Goal: Task Accomplishment & Management: Manage account settings

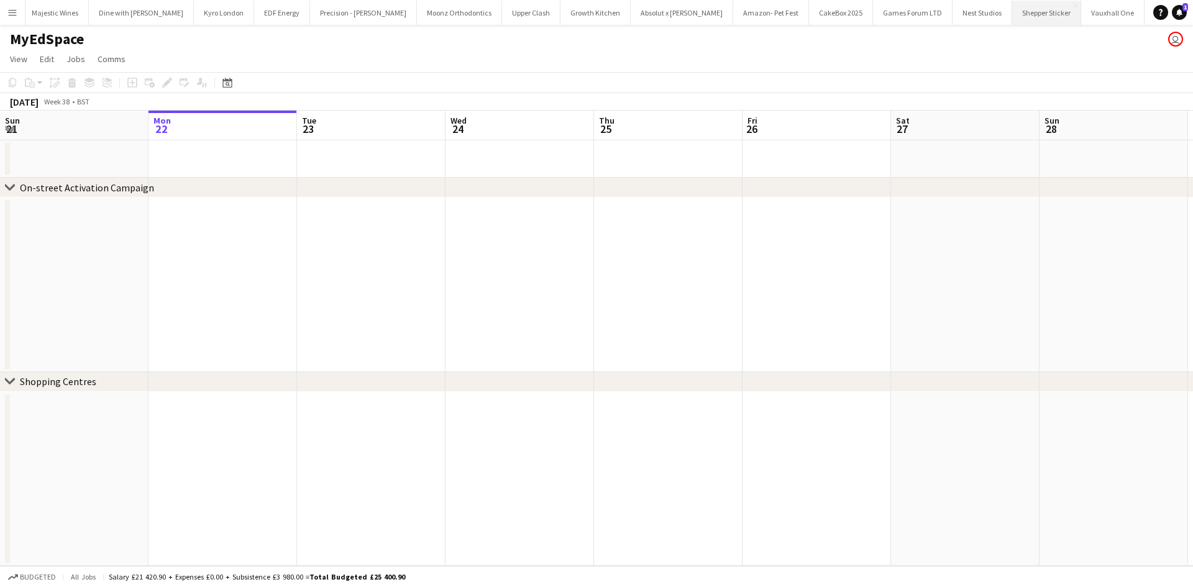
scroll to position [0, 1095]
drag, startPoint x: 9, startPoint y: 13, endPoint x: 16, endPoint y: 16, distance: 7.5
click at [9, 13] on app-icon "Menu" at bounding box center [12, 12] width 10 height 10
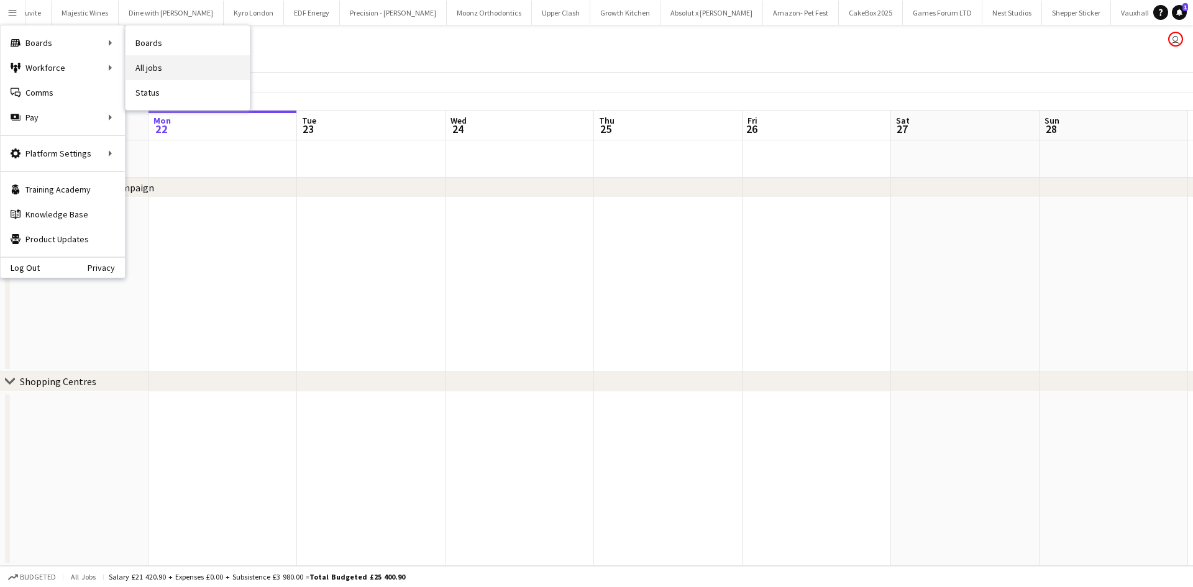
click at [152, 67] on link "All jobs" at bounding box center [187, 67] width 124 height 25
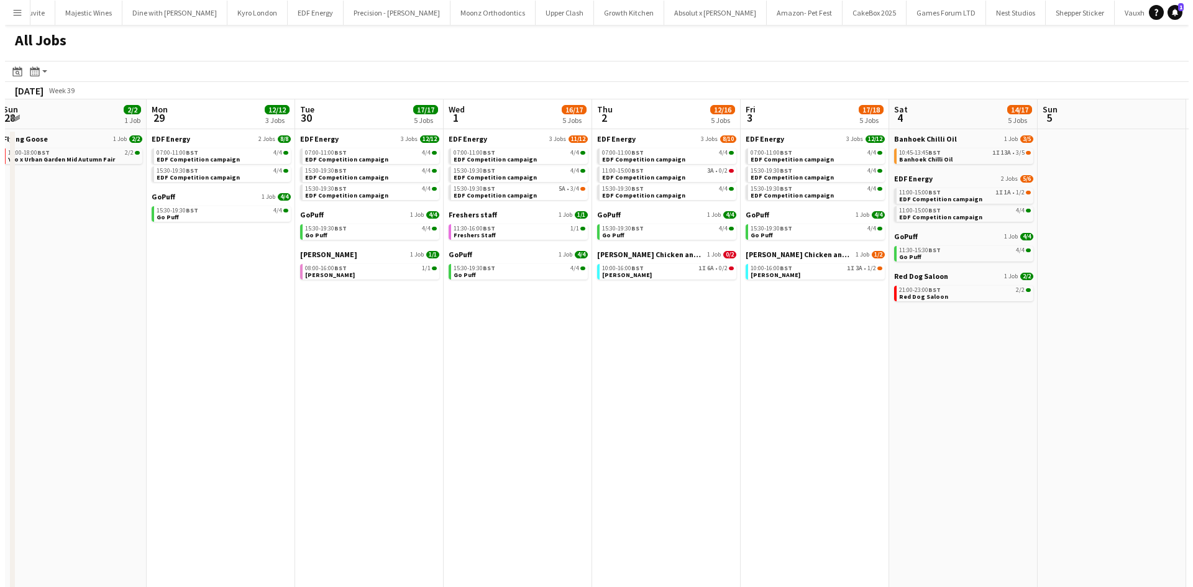
scroll to position [0, 453]
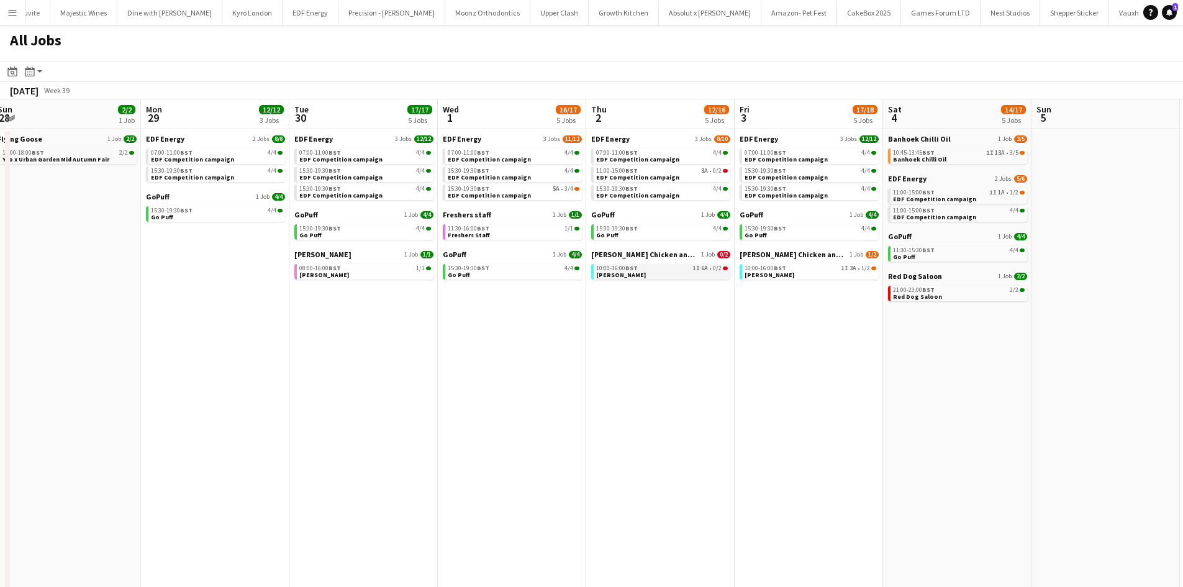
click at [636, 275] on link "10:00-16:00 BST 1I 6A • 0/2 [PERSON_NAME]" at bounding box center [662, 271] width 132 height 14
click at [6, 12] on button "Menu" at bounding box center [12, 12] width 25 height 25
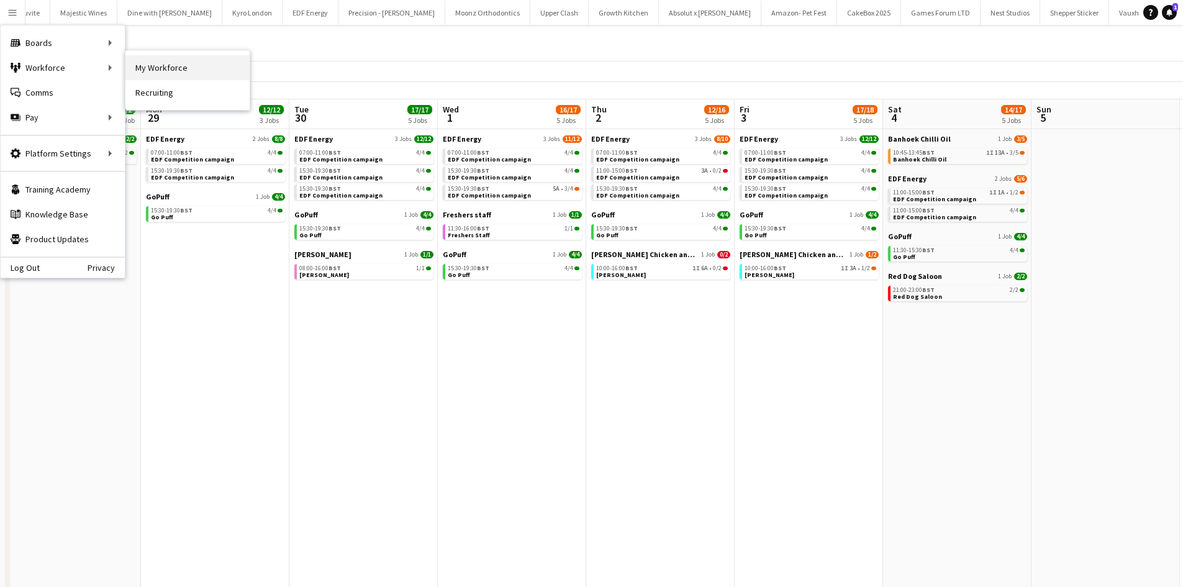
click at [144, 69] on link "My Workforce" at bounding box center [187, 67] width 124 height 25
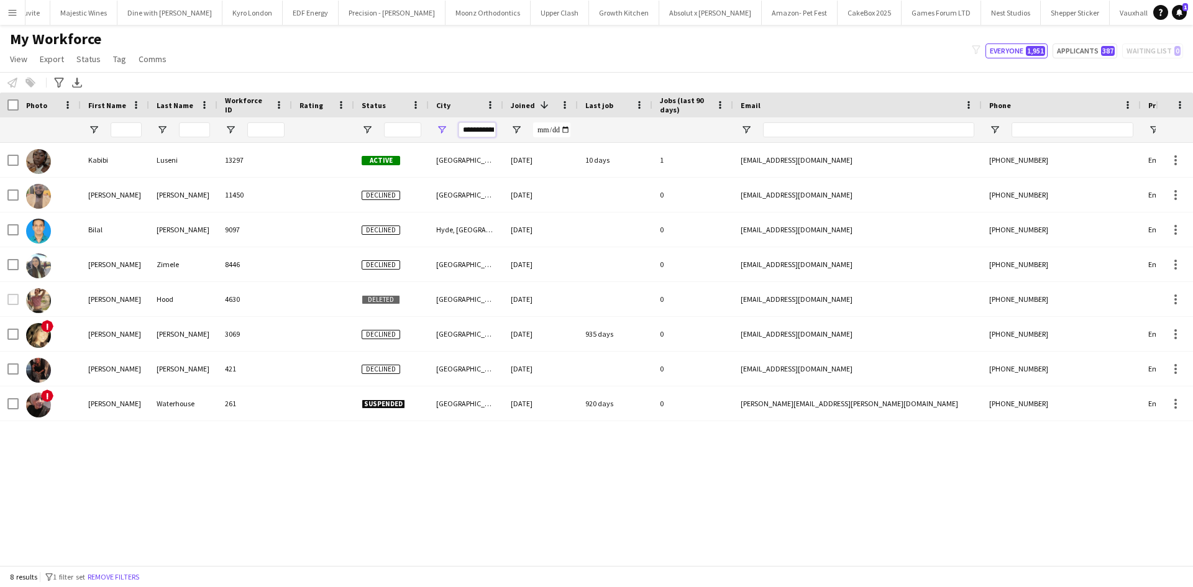
scroll to position [0, 7]
drag, startPoint x: 463, startPoint y: 131, endPoint x: 698, endPoint y: 171, distance: 238.7
click at [698, 171] on div "Workforce Details Photo First Name" at bounding box center [596, 329] width 1193 height 473
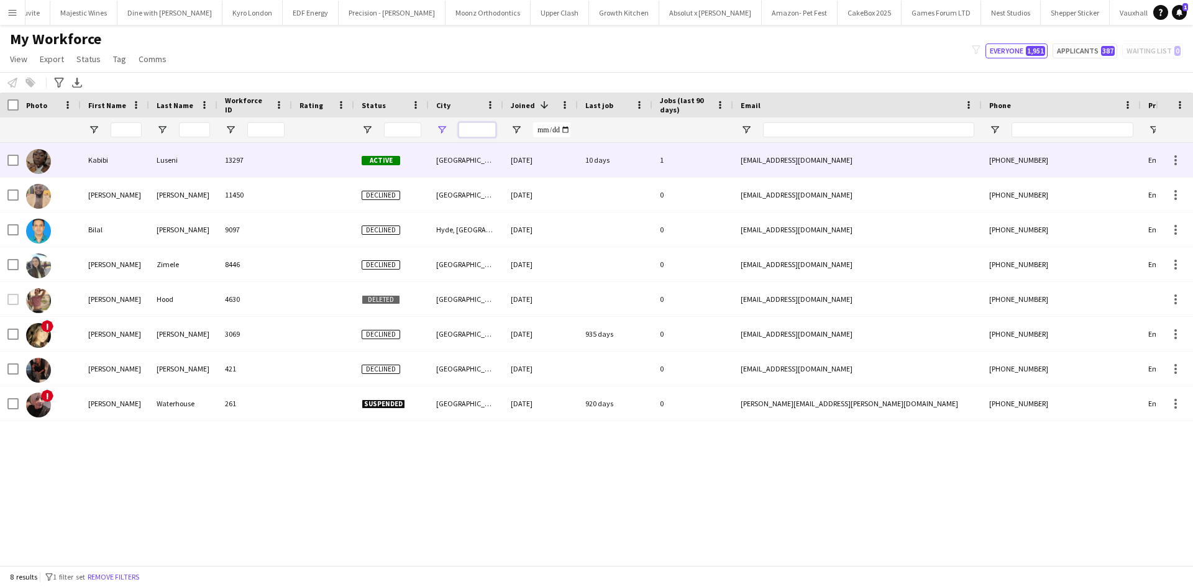
scroll to position [0, 0]
click at [125, 132] on input "First Name Filter Input" at bounding box center [126, 129] width 31 height 15
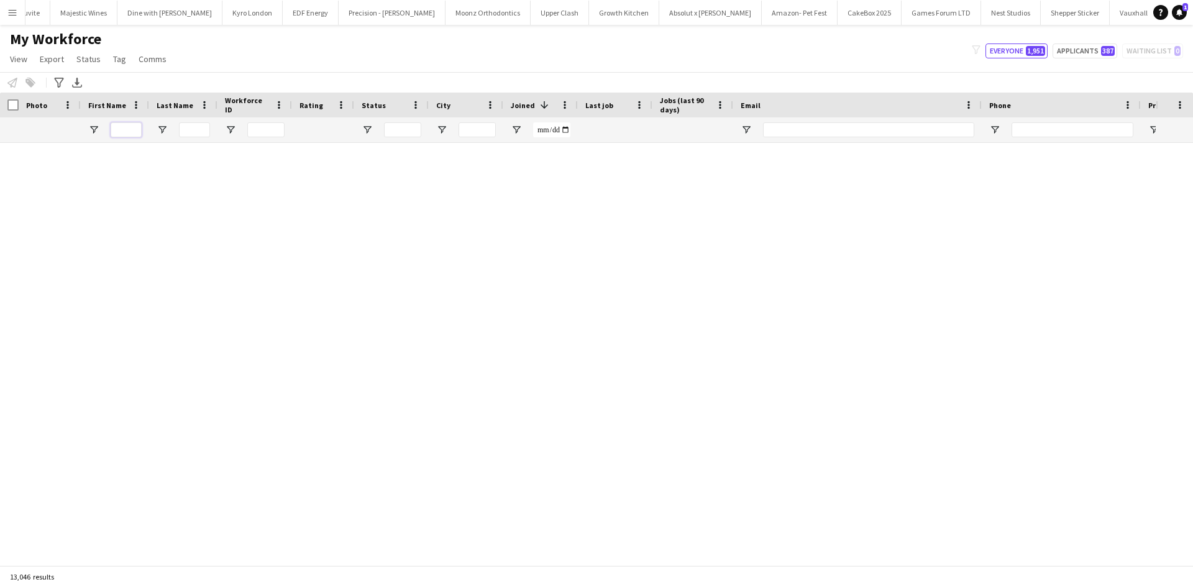
click at [125, 132] on input "First Name Filter Input" at bounding box center [126, 129] width 31 height 15
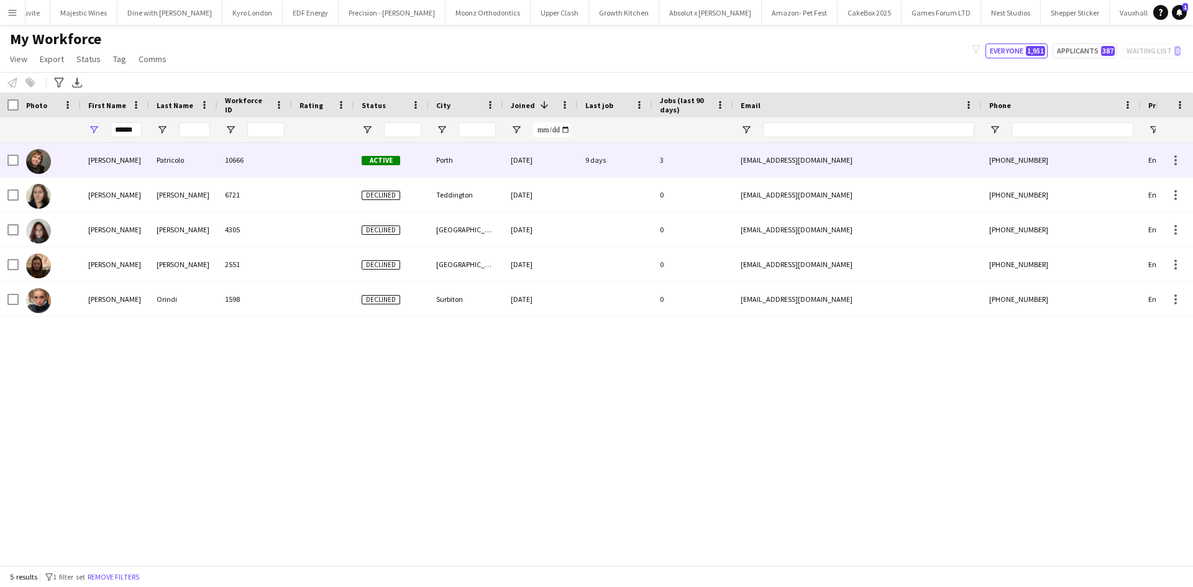
click at [155, 157] on div "Patricolo" at bounding box center [183, 160] width 68 height 34
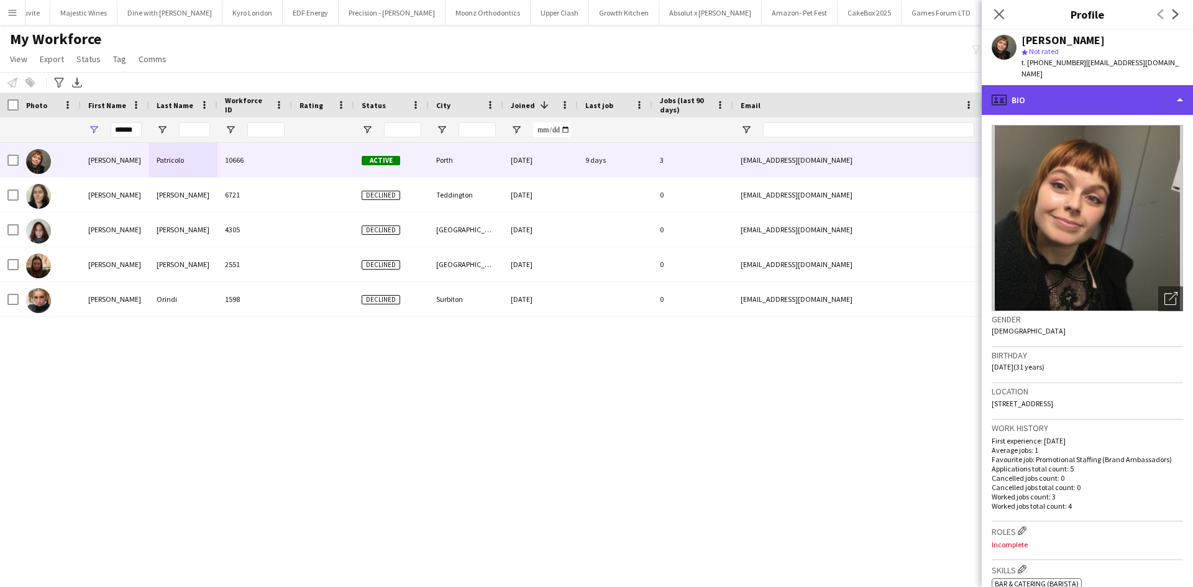
click at [1088, 95] on div "profile Bio" at bounding box center [1086, 100] width 211 height 30
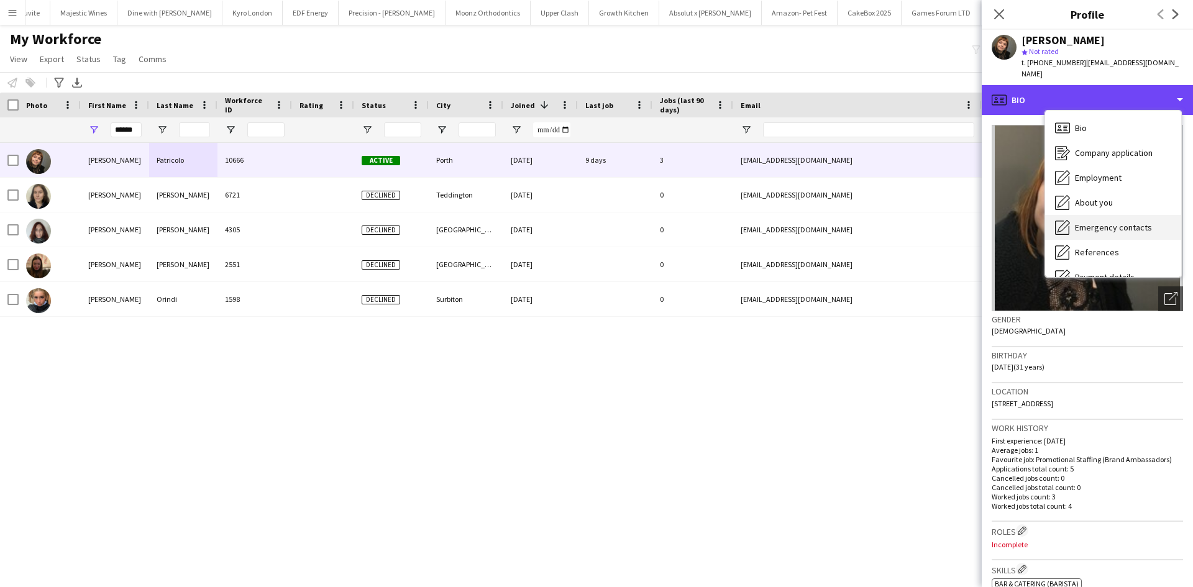
scroll to position [166, 0]
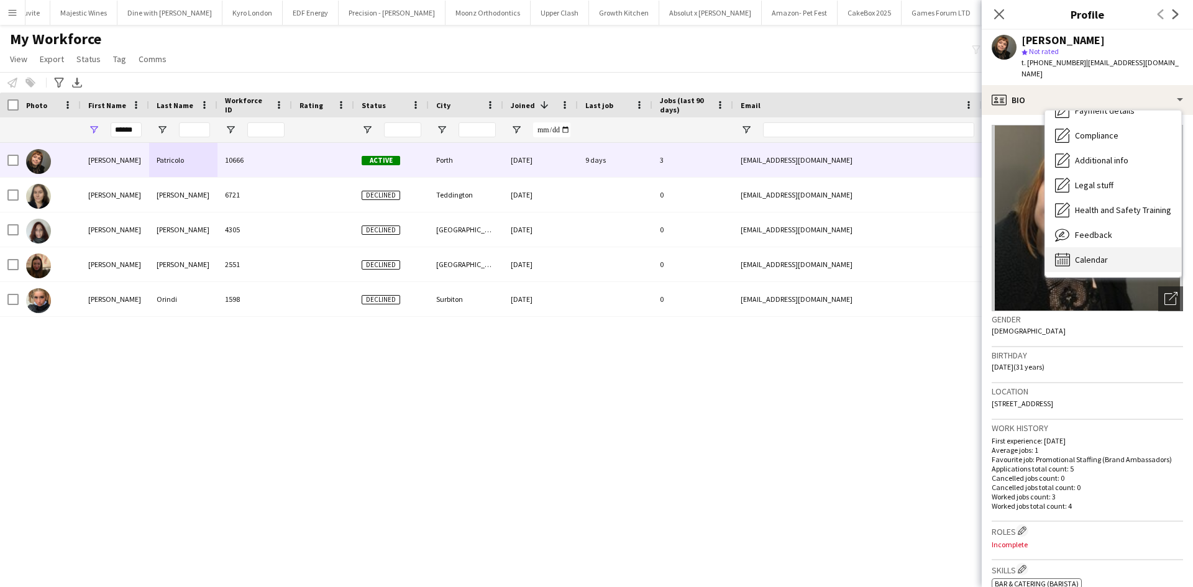
click at [1086, 254] on span "Calendar" at bounding box center [1091, 259] width 33 height 11
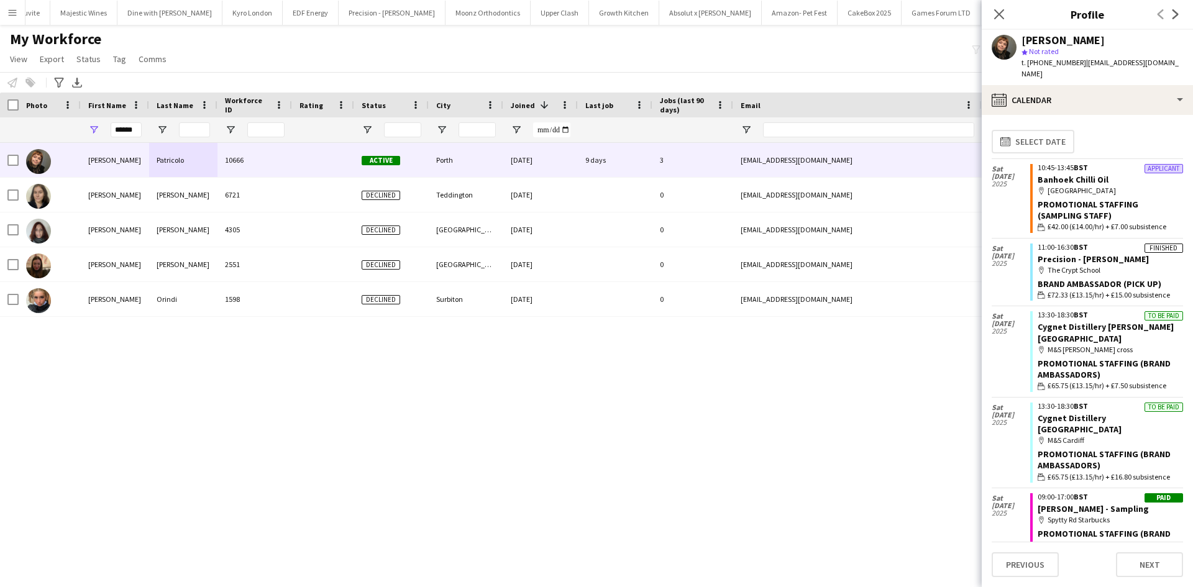
click at [9, 14] on app-icon "Menu" at bounding box center [12, 12] width 10 height 10
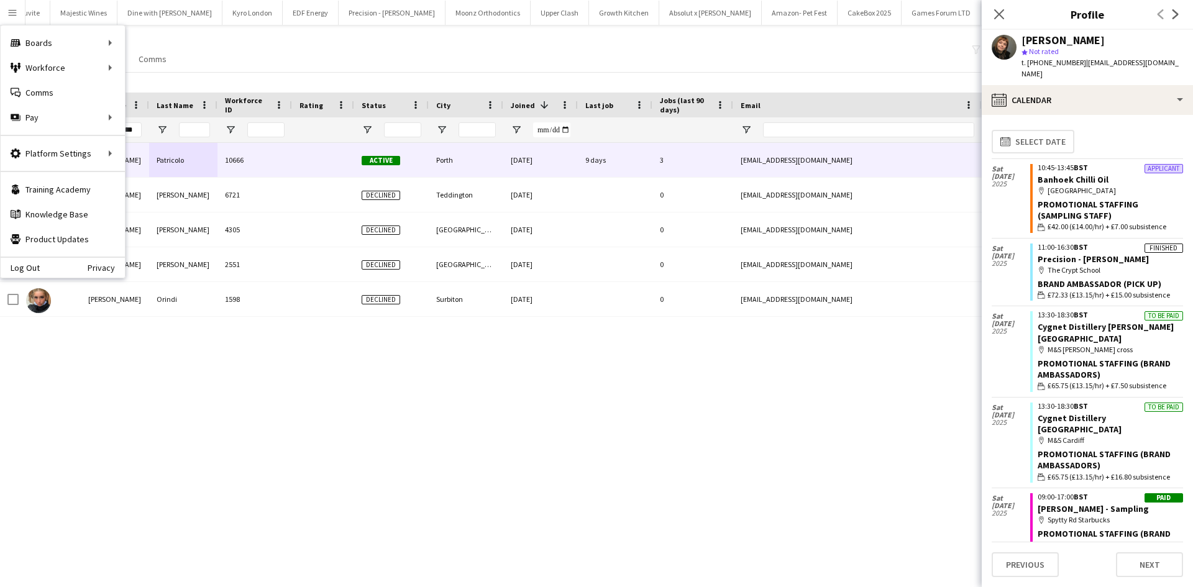
click at [142, 126] on div "******" at bounding box center [115, 129] width 68 height 25
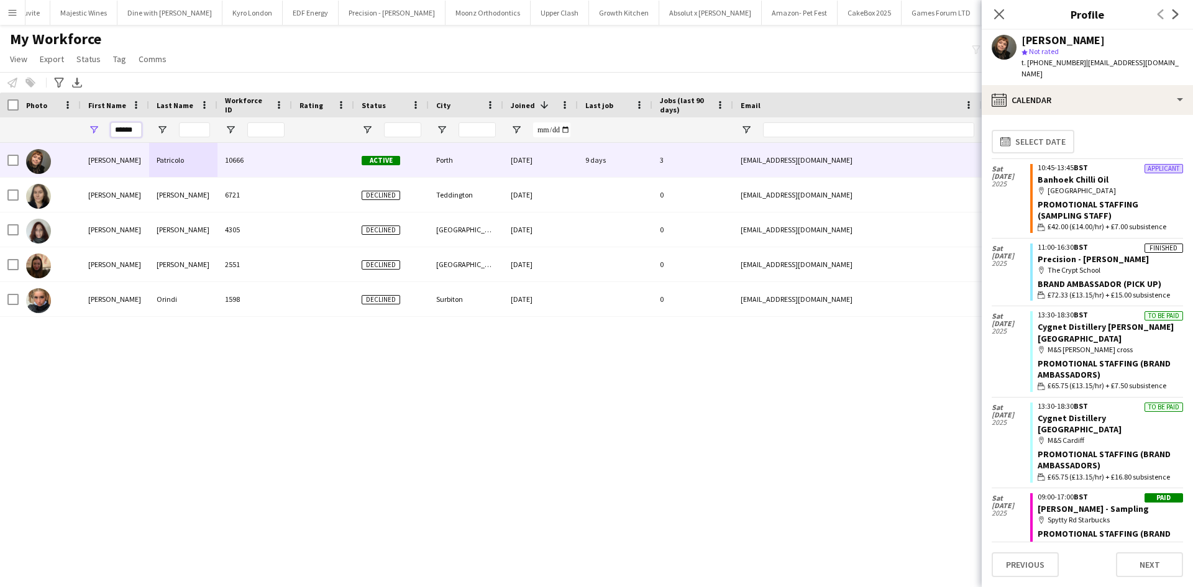
drag, startPoint x: 137, startPoint y: 133, endPoint x: 10, endPoint y: 135, distance: 126.7
click at [10, 135] on div "******" at bounding box center [673, 129] width 1347 height 25
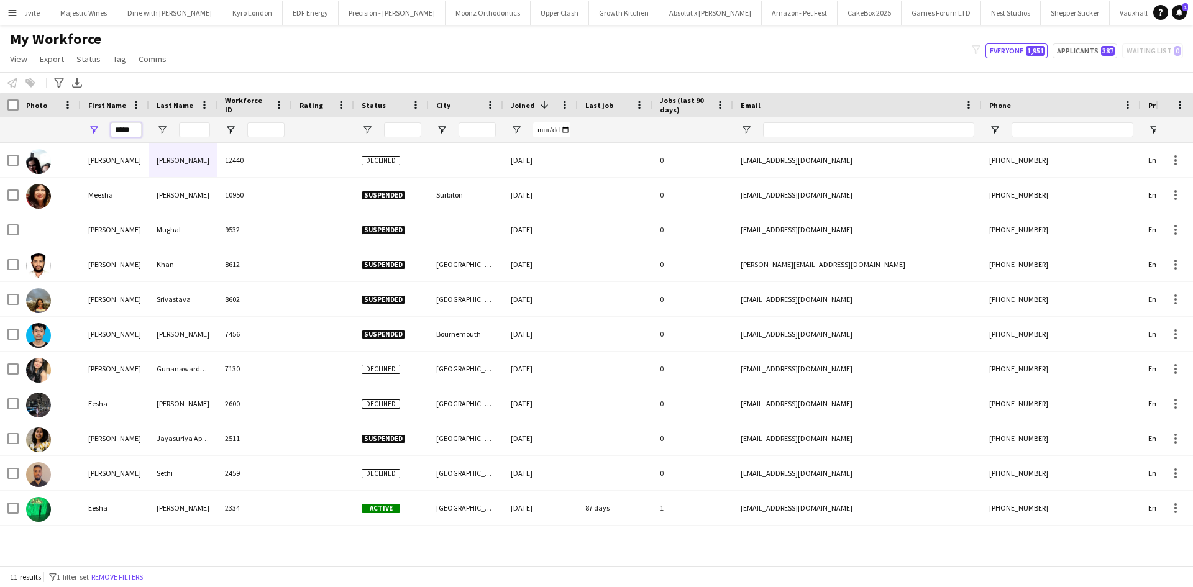
type input "*****"
click at [205, 122] on input "Last Name Filter Input" at bounding box center [194, 129] width 31 height 15
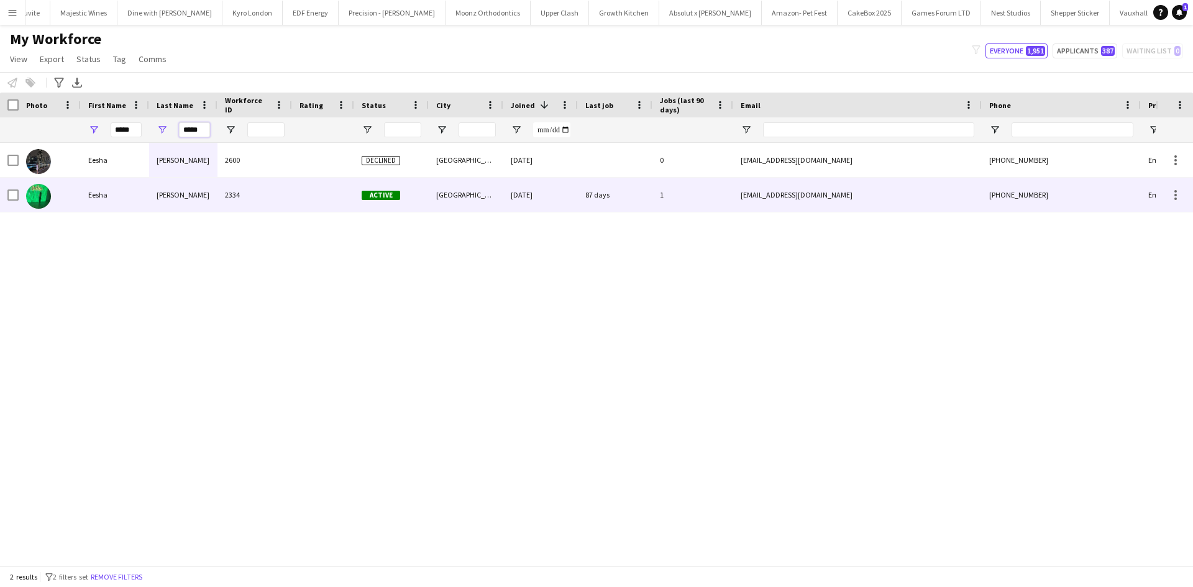
type input "*****"
click at [266, 201] on div "2334" at bounding box center [254, 195] width 75 height 34
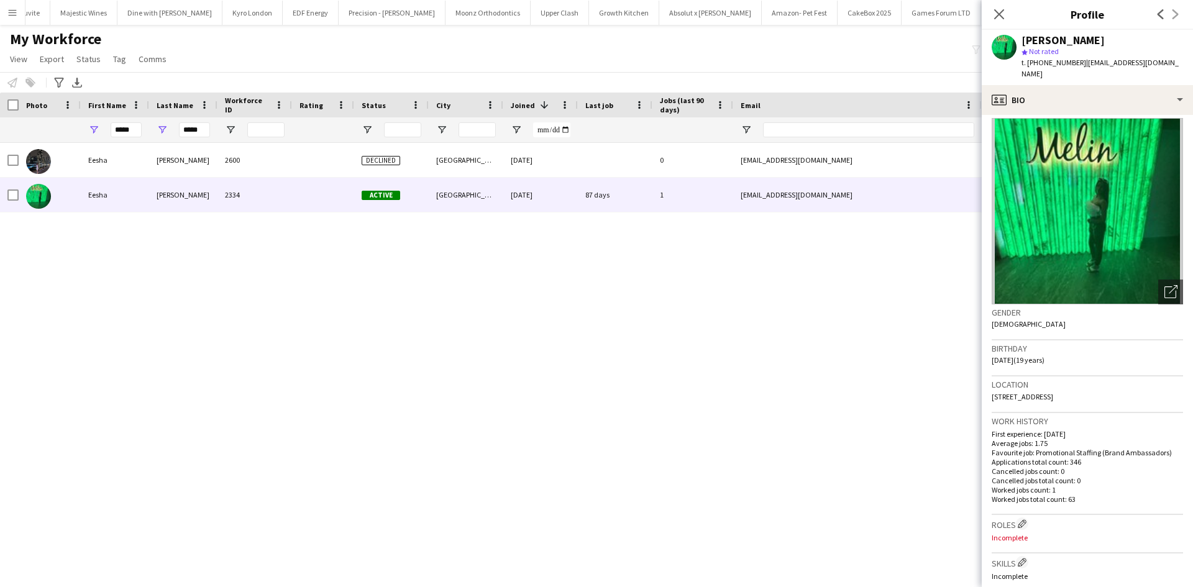
scroll to position [0, 0]
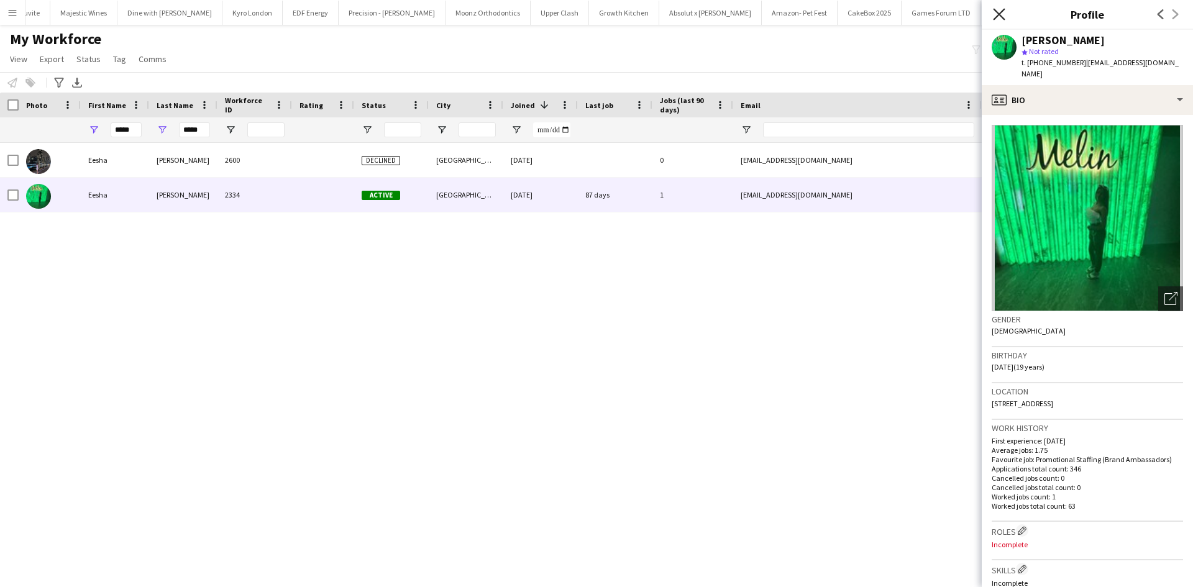
click at [1002, 17] on icon at bounding box center [999, 14] width 12 height 12
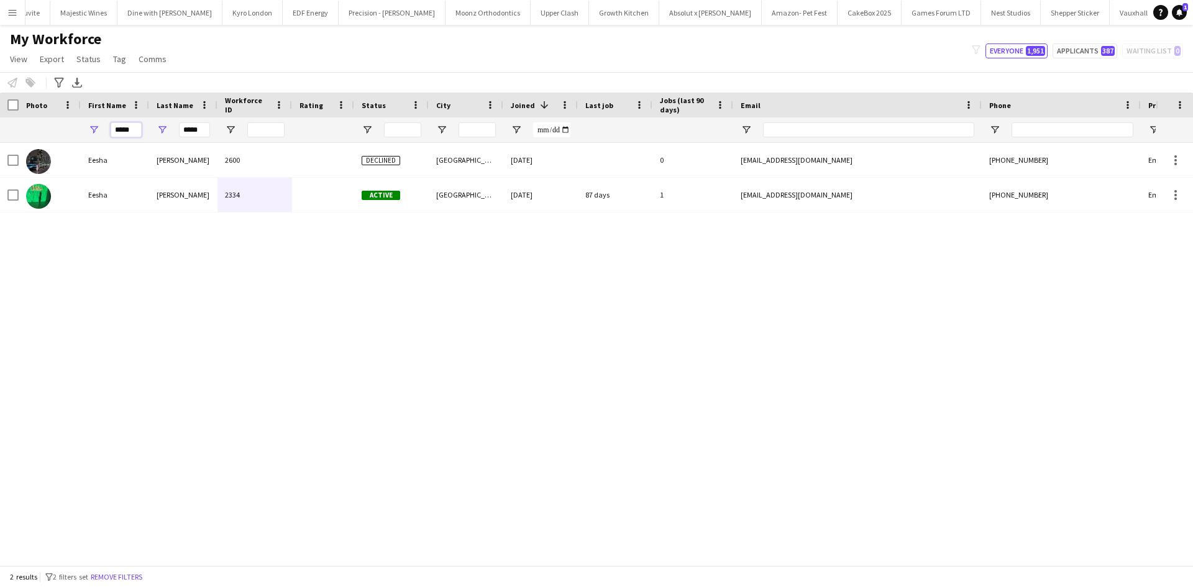
drag, startPoint x: 135, startPoint y: 132, endPoint x: 40, endPoint y: 134, distance: 94.4
click at [40, 134] on div "***** *****" at bounding box center [673, 129] width 1347 height 25
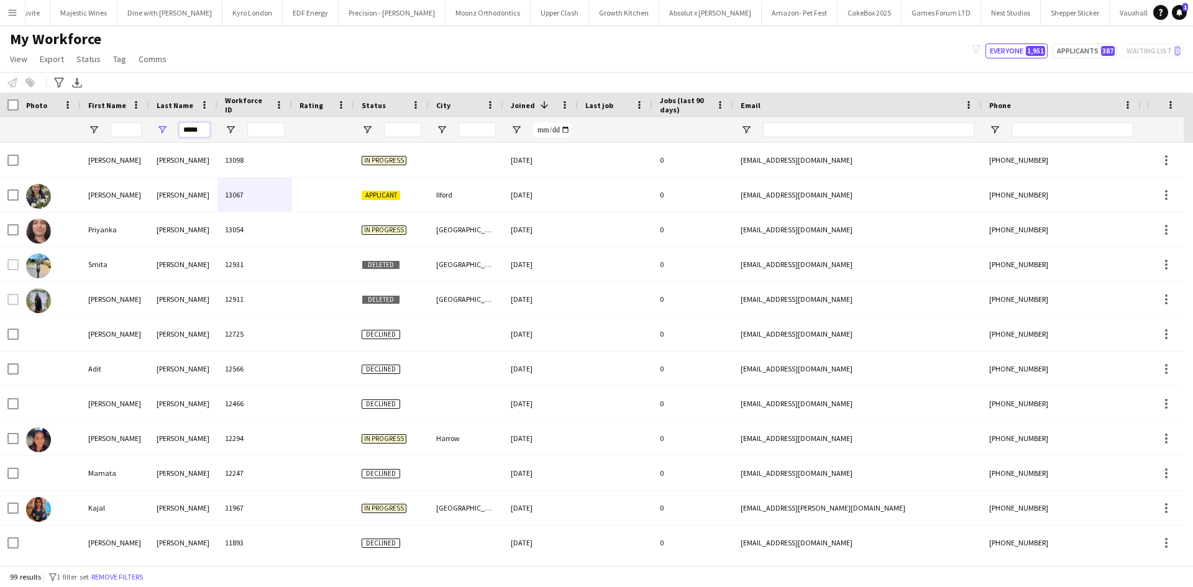
drag, startPoint x: 201, startPoint y: 132, endPoint x: 101, endPoint y: 142, distance: 100.4
click at [101, 142] on div "*****" at bounding box center [673, 129] width 1347 height 25
click at [120, 130] on input "First Name Filter Input" at bounding box center [126, 129] width 31 height 15
click at [129, 129] on input "First Name Filter Input" at bounding box center [126, 129] width 31 height 15
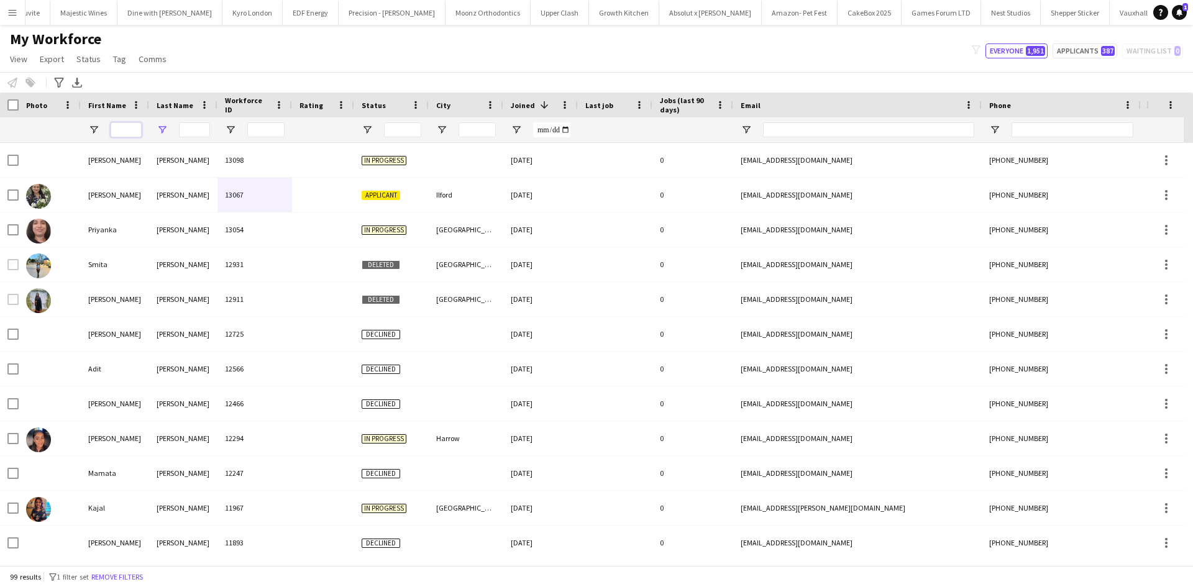
click at [129, 129] on input "First Name Filter Input" at bounding box center [126, 129] width 31 height 15
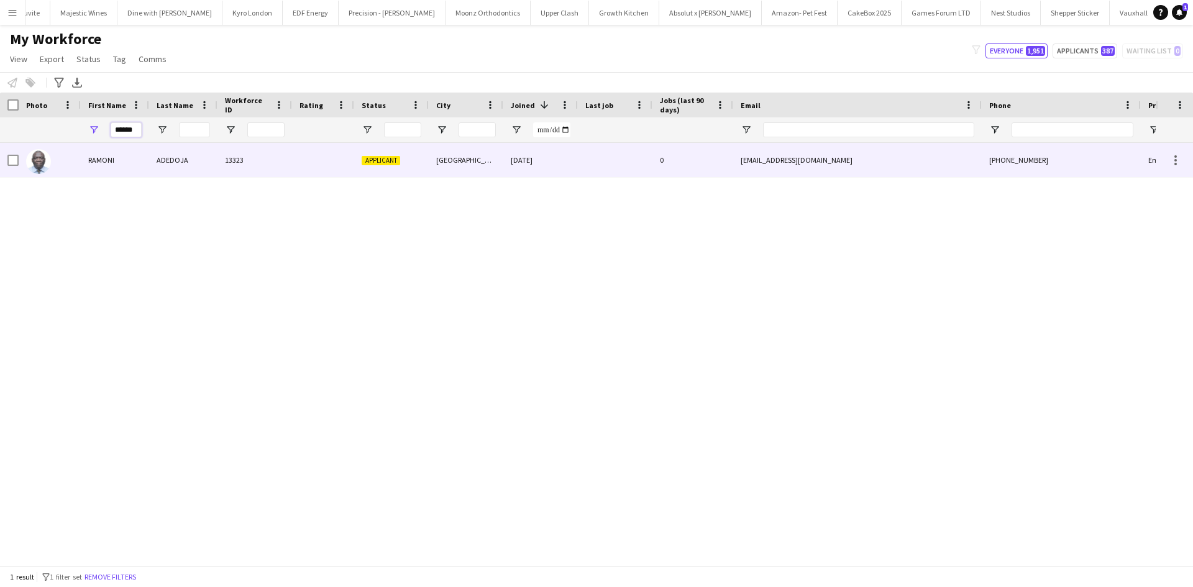
type input "******"
click at [168, 158] on div "ADEDOJA" at bounding box center [183, 160] width 68 height 34
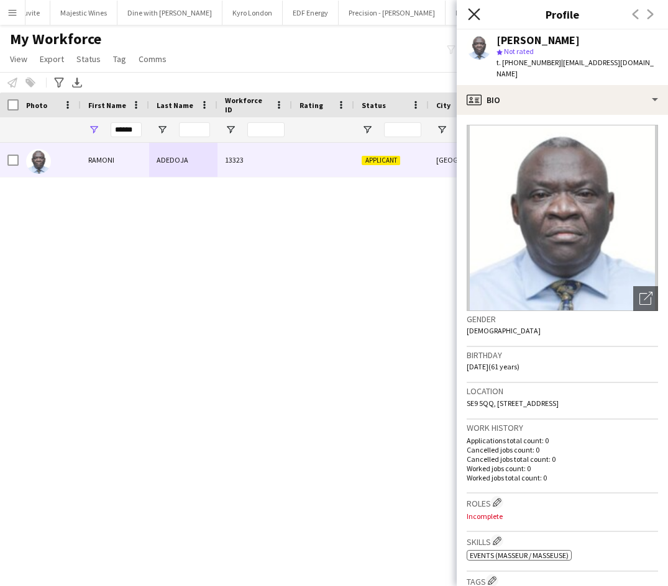
click at [476, 15] on icon "Close pop-in" at bounding box center [474, 14] width 12 height 12
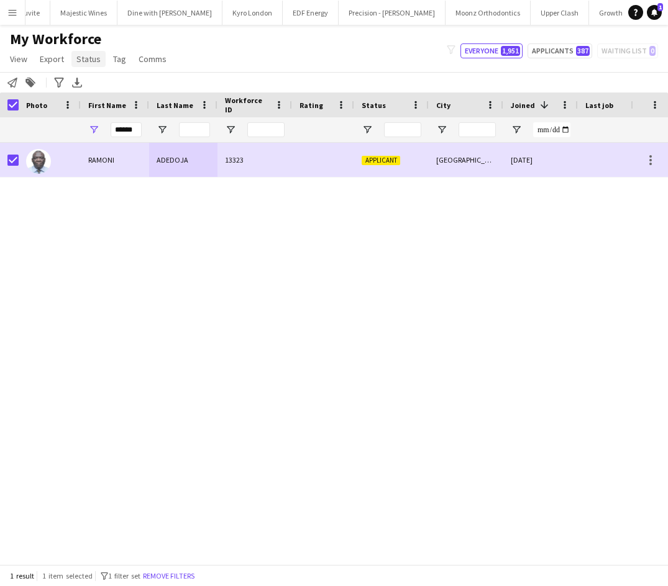
click at [91, 63] on span "Status" at bounding box center [88, 58] width 24 height 11
click at [94, 82] on span "Edit" at bounding box center [88, 85] width 14 height 11
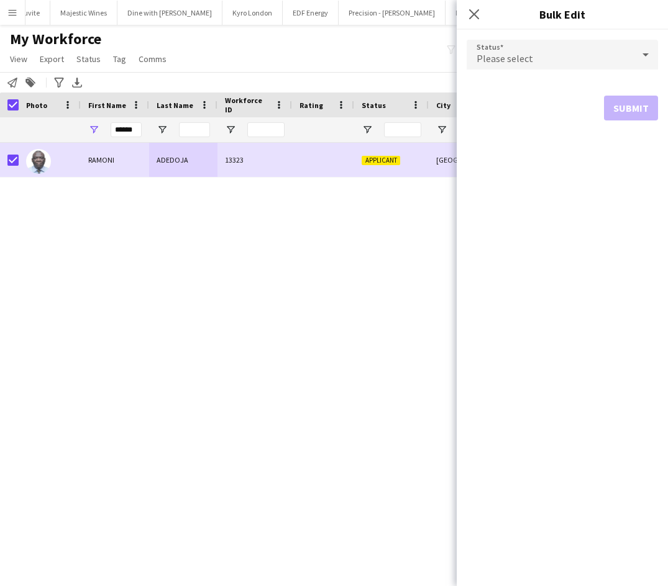
click at [521, 56] on span "Please select" at bounding box center [504, 58] width 57 height 12
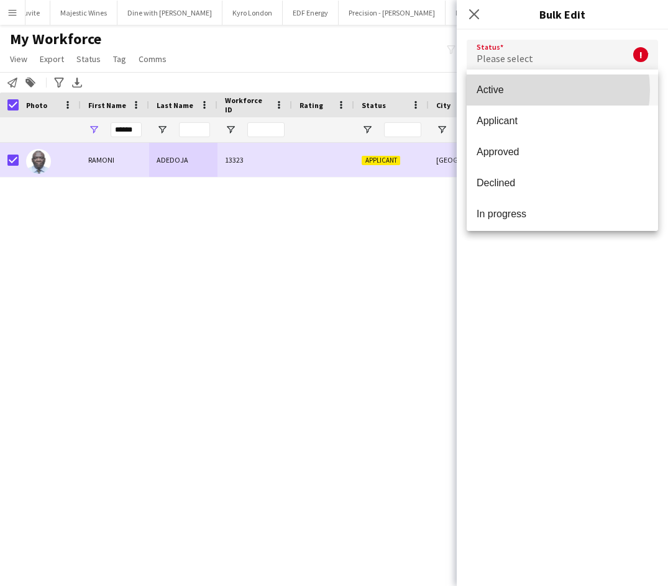
click at [535, 90] on span "Active" at bounding box center [561, 90] width 171 height 12
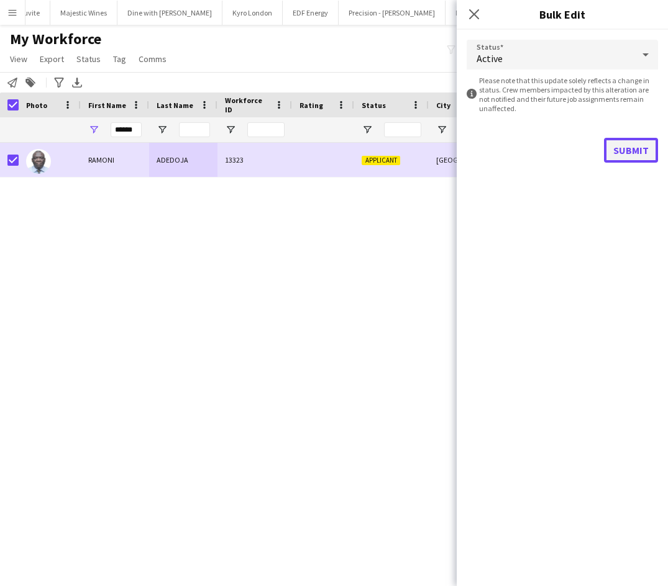
click at [644, 154] on button "Submit" at bounding box center [631, 150] width 54 height 25
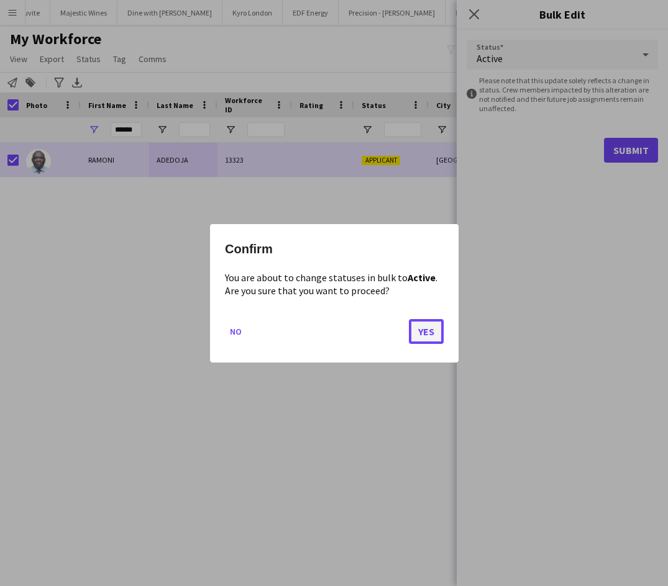
click at [430, 329] on button "Yes" at bounding box center [426, 331] width 35 height 25
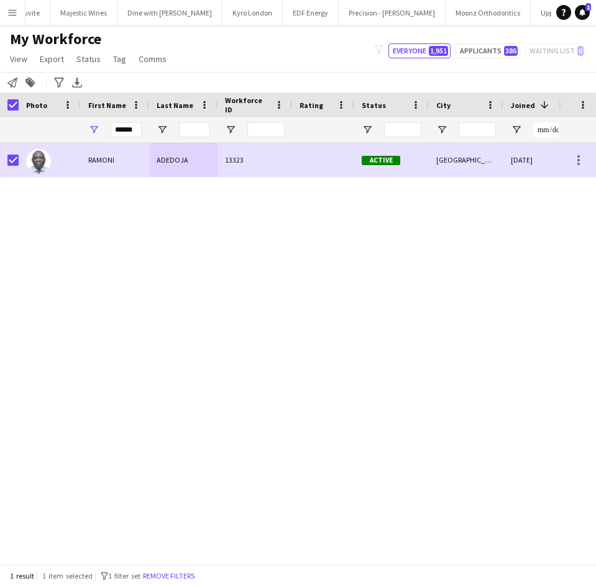
click at [534, 374] on div "RAMONI ADEDOJA 13323 Active LONDON 15-09-2025 0" at bounding box center [279, 349] width 558 height 412
click at [560, 408] on div "RAMONI ADEDOJA 13323 Active LONDON 15-09-2025 0" at bounding box center [295, 349] width 591 height 412
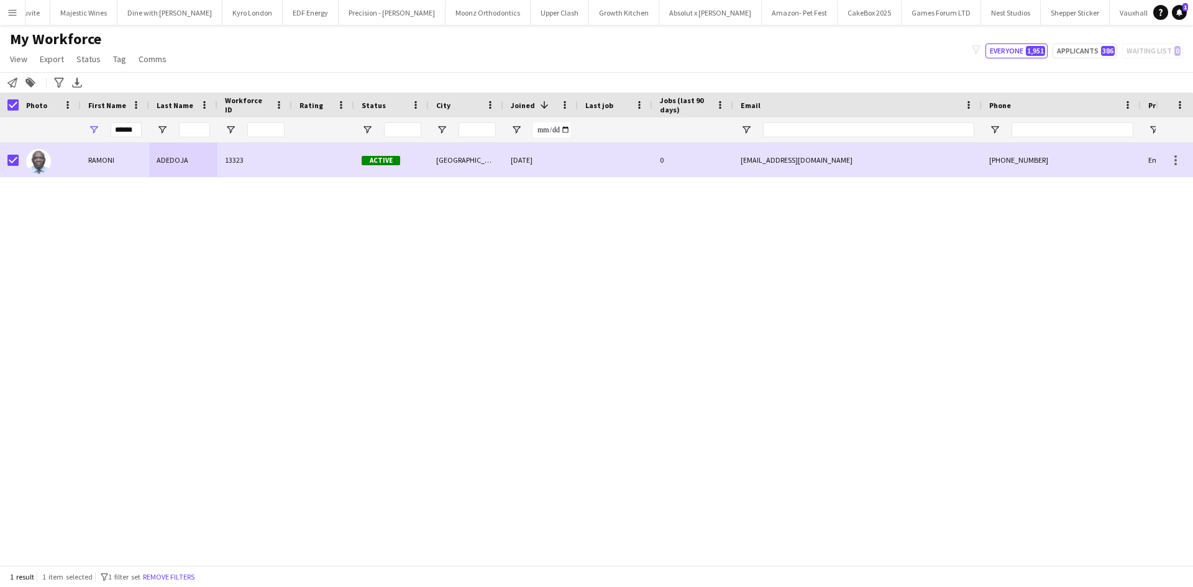
click at [8, 19] on button "Menu" at bounding box center [12, 12] width 25 height 25
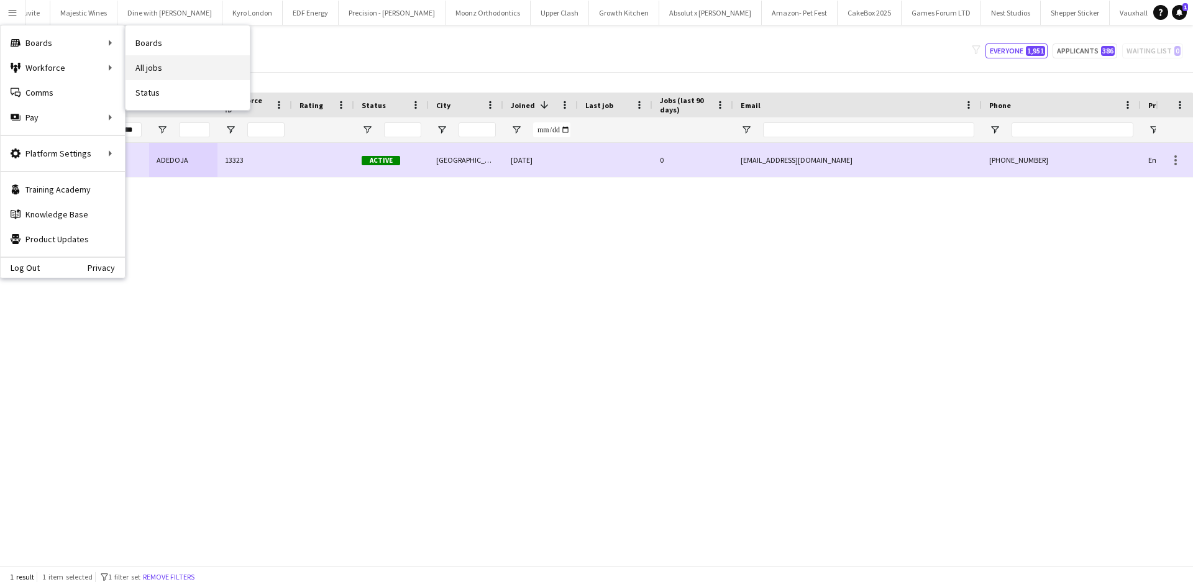
click at [141, 61] on link "All jobs" at bounding box center [187, 67] width 124 height 25
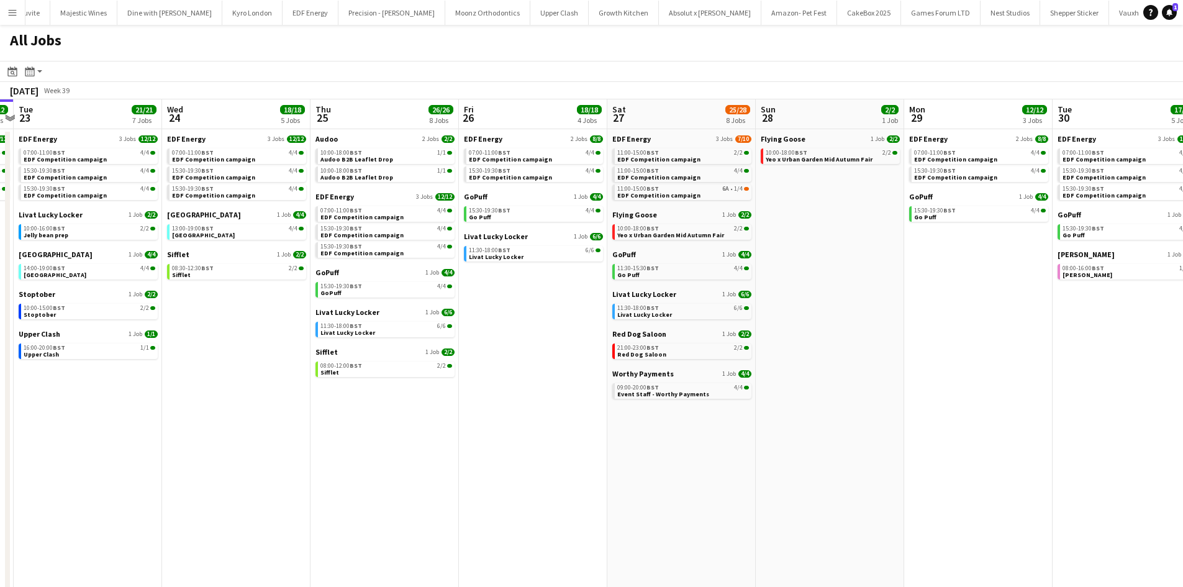
scroll to position [0, 616]
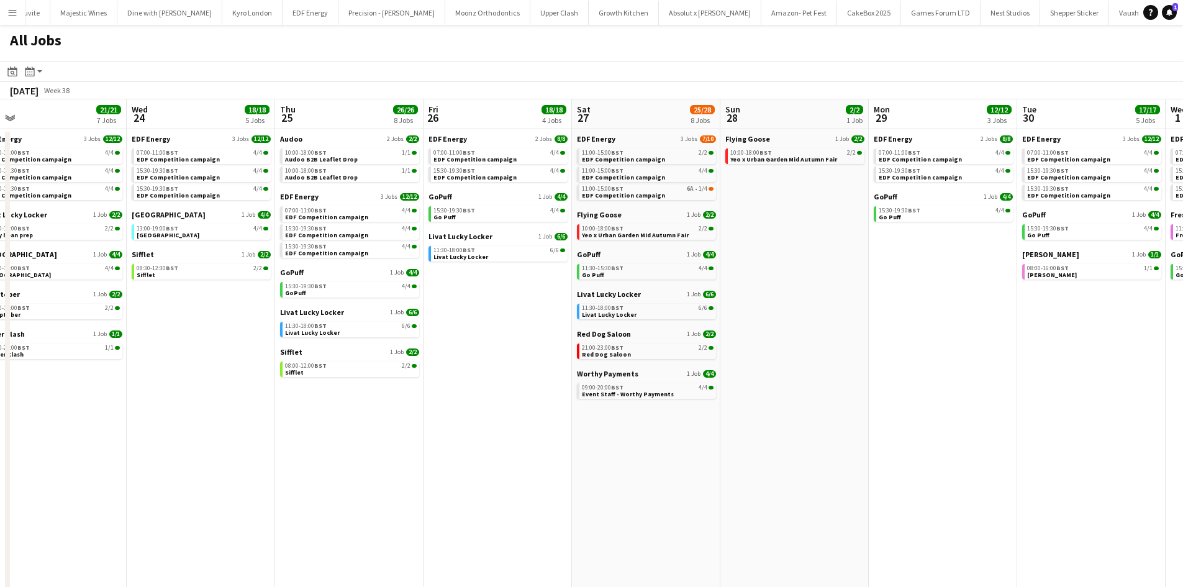
drag, startPoint x: 828, startPoint y: 457, endPoint x: 509, endPoint y: 475, distance: 319.1
click at [509, 475] on app-calendar-viewport "Fri 19 22/22 9 Jobs Sat 20 20/21 9 Jobs Sun 21 2/2 1 Job Mon 22 12/12 3 Jobs Tu…" at bounding box center [591, 375] width 1183 height 553
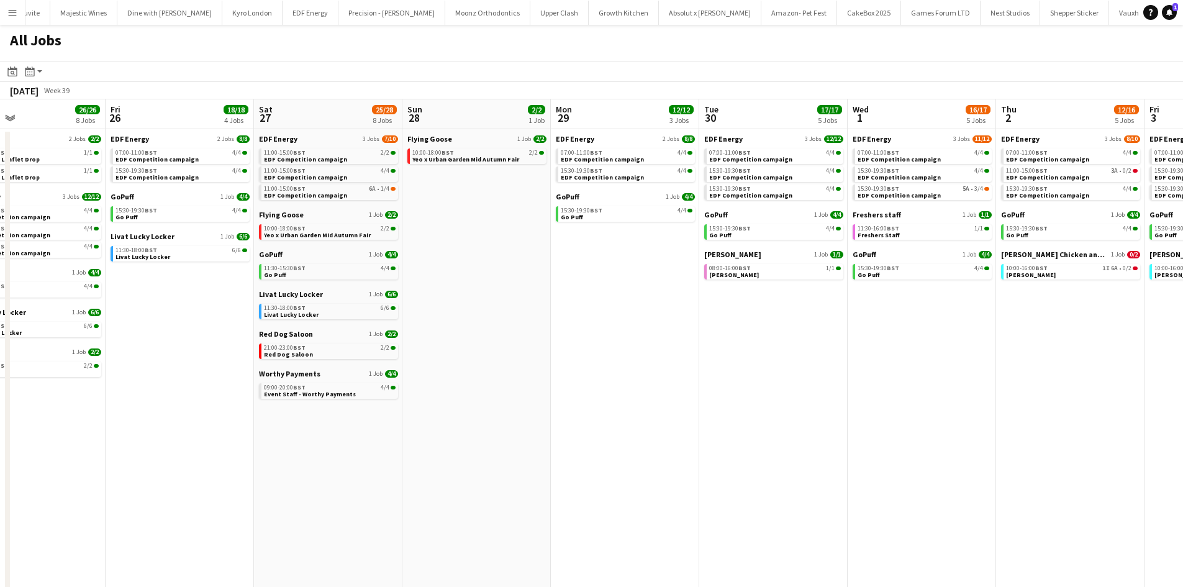
scroll to position [0, 371]
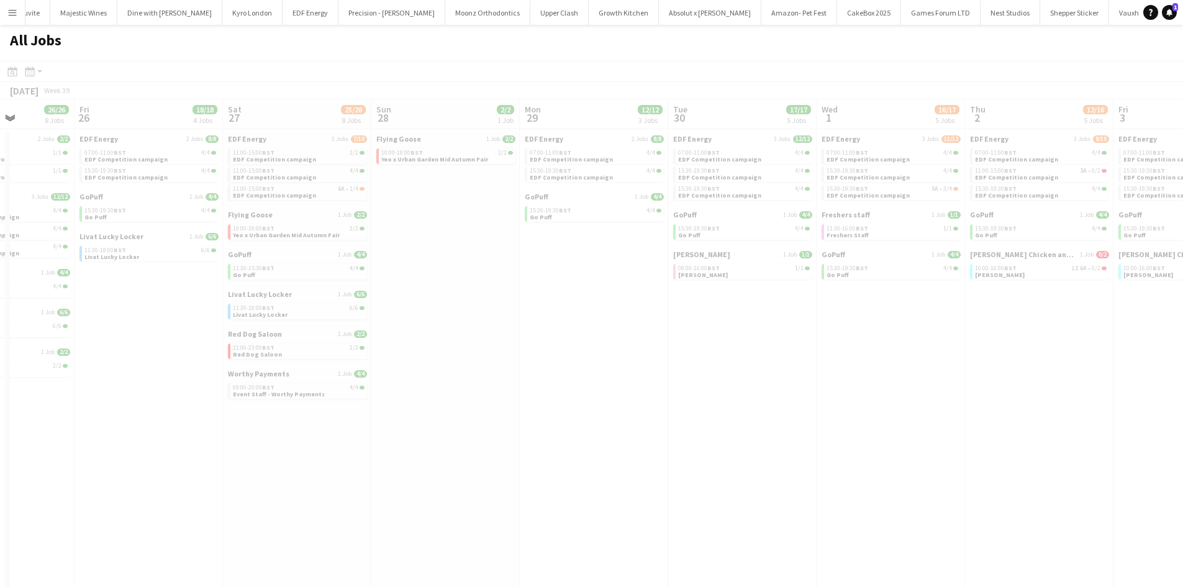
drag, startPoint x: 871, startPoint y: 380, endPoint x: 522, endPoint y: 391, distance: 349.2
click at [496, 394] on app-all-jobs "All Jobs Date picker SEP 2025 SEP 2025 Monday M Tuesday T Wednesday W Thursday …" at bounding box center [591, 339] width 1183 height 628
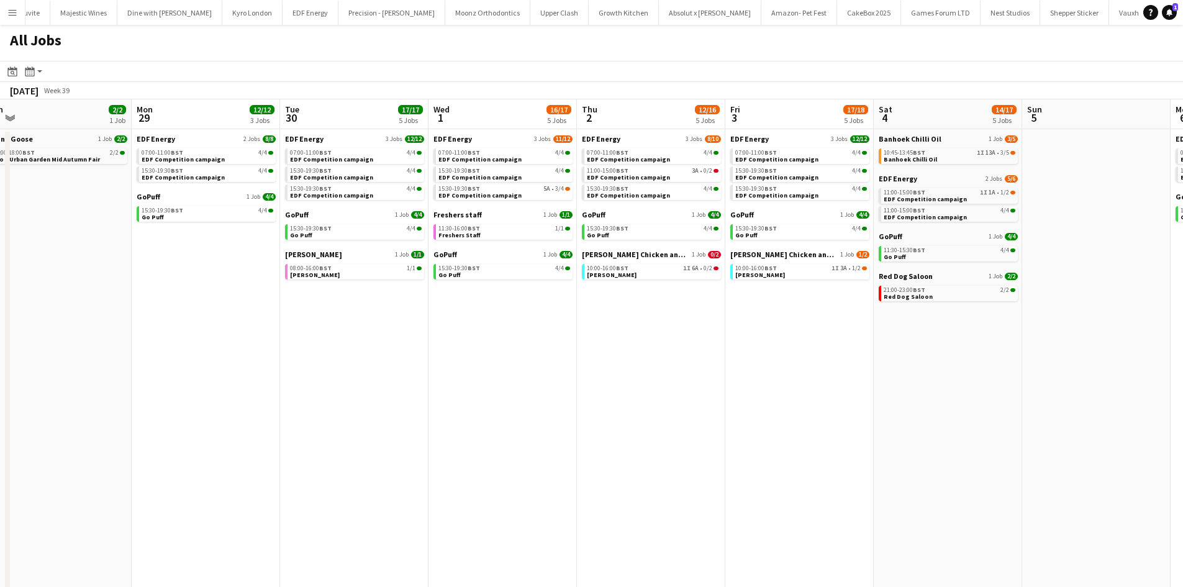
drag, startPoint x: 807, startPoint y: 383, endPoint x: 418, endPoint y: 389, distance: 388.9
click at [418, 389] on app-calendar-viewport "Thu 25 26/26 8 Jobs Fri 26 18/18 4 Jobs Sat 27 25/28 8 Jobs Sun 28 2/2 1 Job Mo…" at bounding box center [591, 375] width 1183 height 553
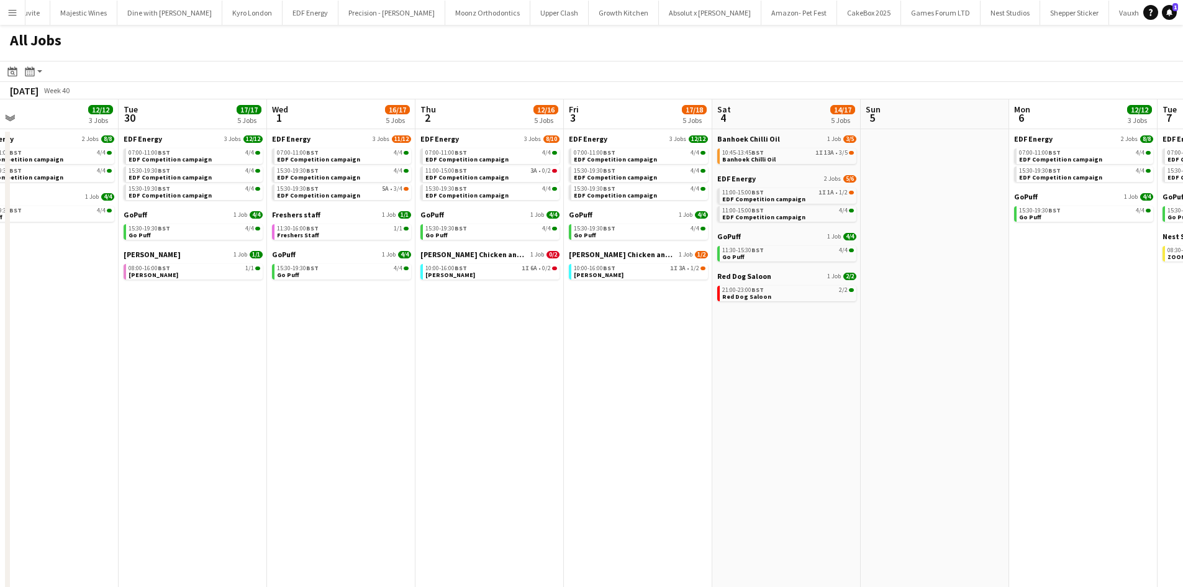
scroll to position [0, 353]
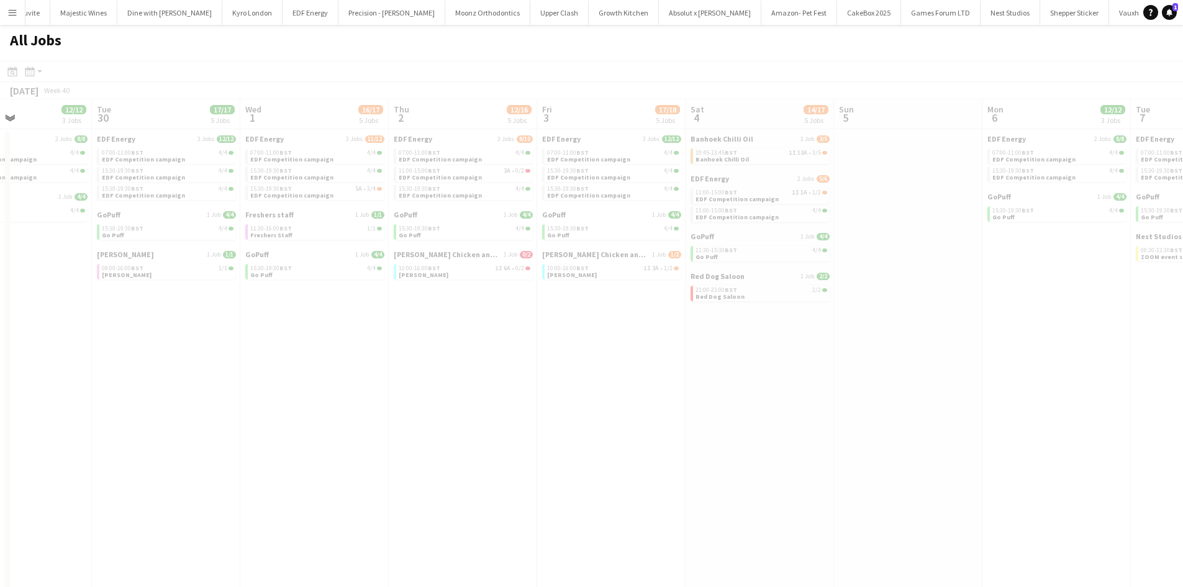
drag, startPoint x: 877, startPoint y: 354, endPoint x: 689, endPoint y: 369, distance: 188.2
click at [619, 369] on app-calendar-viewport "Sat 27 25/28 8 Jobs Sun 28 2/2 1 Job Mon 29 12/12 3 Jobs Tue 30 17/17 5 Jobs We…" at bounding box center [591, 375] width 1183 height 553
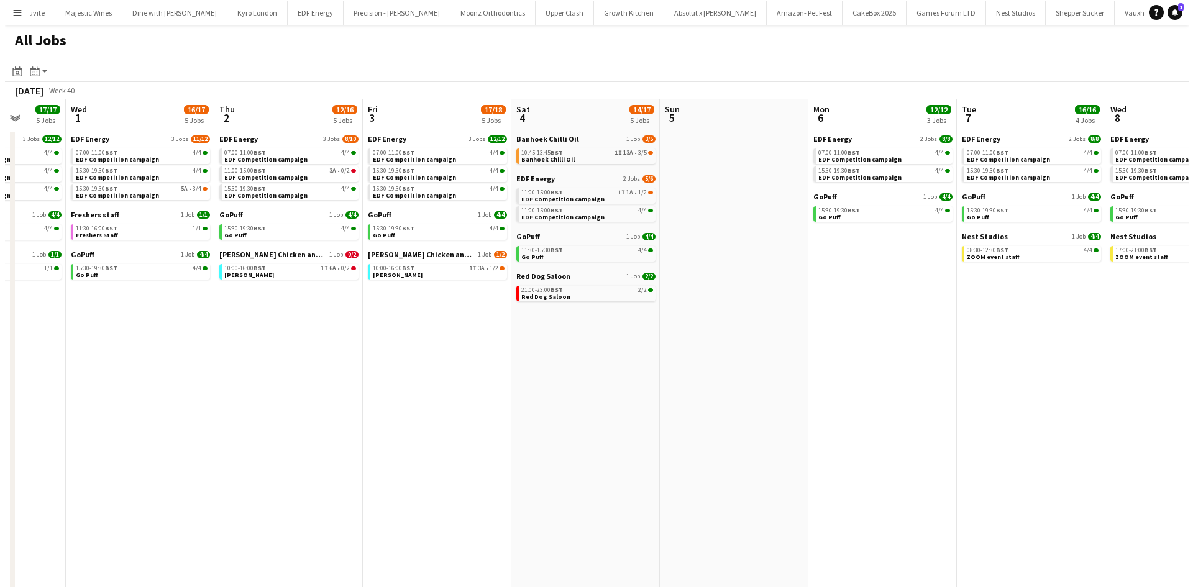
scroll to position [0, 534]
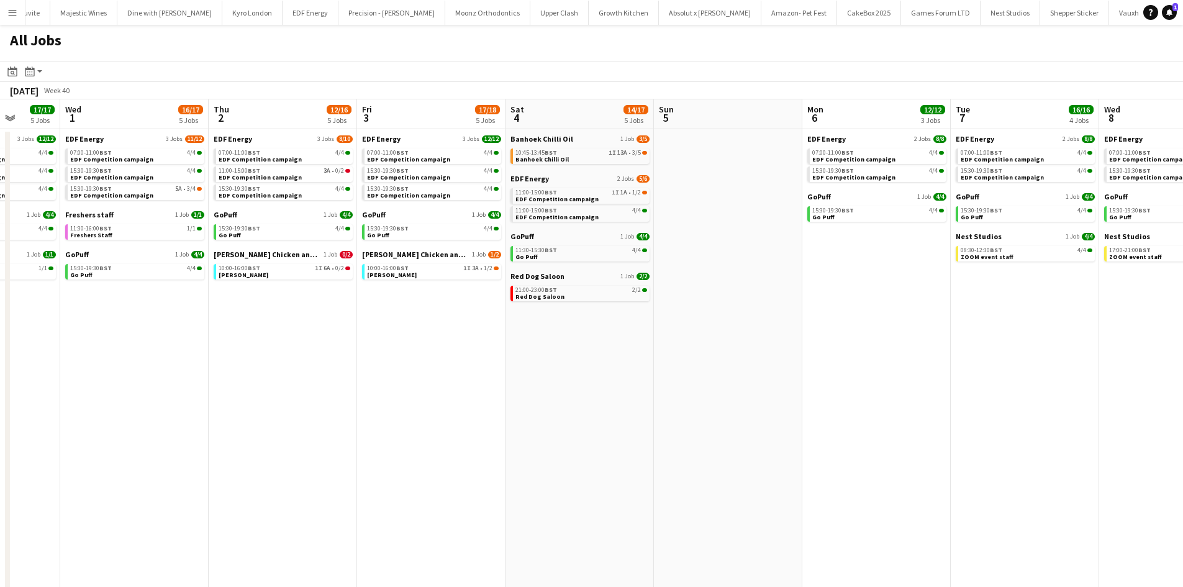
drag, startPoint x: 812, startPoint y: 360, endPoint x: 632, endPoint y: 376, distance: 180.8
click at [632, 376] on app-calendar-viewport "Sat 27 25/28 8 Jobs Sun 28 2/2 1 Job Mon 29 12/12 3 Jobs Tue 30 17/17 5 Jobs We…" at bounding box center [591, 375] width 1183 height 553
click at [584, 155] on div "10:45-13:45 BST 1I 13A • 3/5" at bounding box center [582, 153] width 132 height 6
click at [9, 2] on button "Menu" at bounding box center [12, 12] width 25 height 25
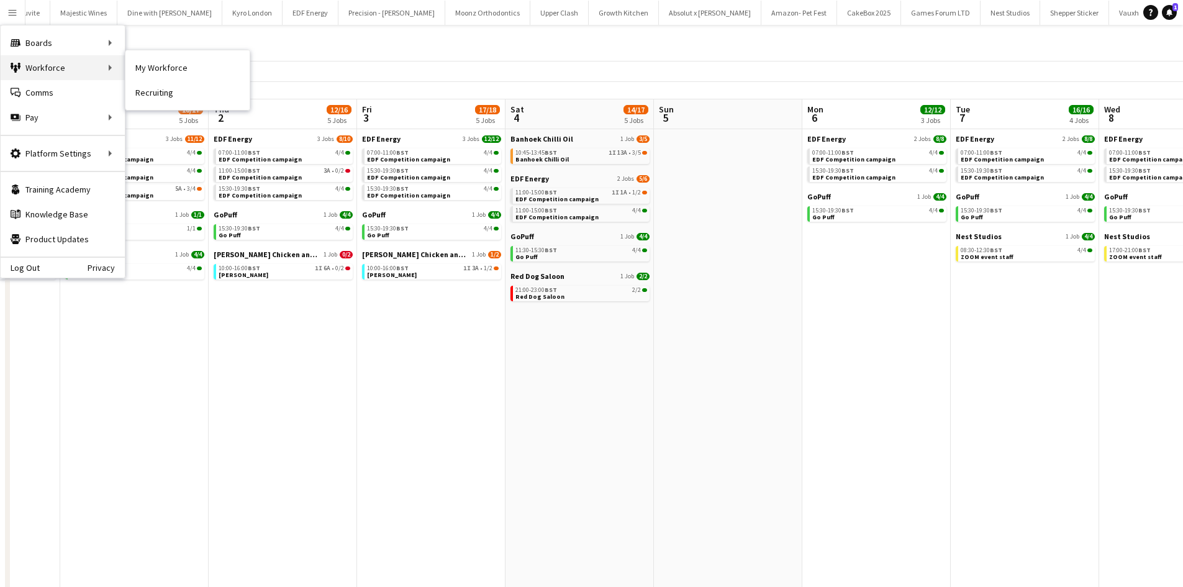
click at [30, 60] on div "Workforce Workforce" at bounding box center [63, 67] width 124 height 25
click at [138, 76] on link "My Workforce" at bounding box center [187, 67] width 124 height 25
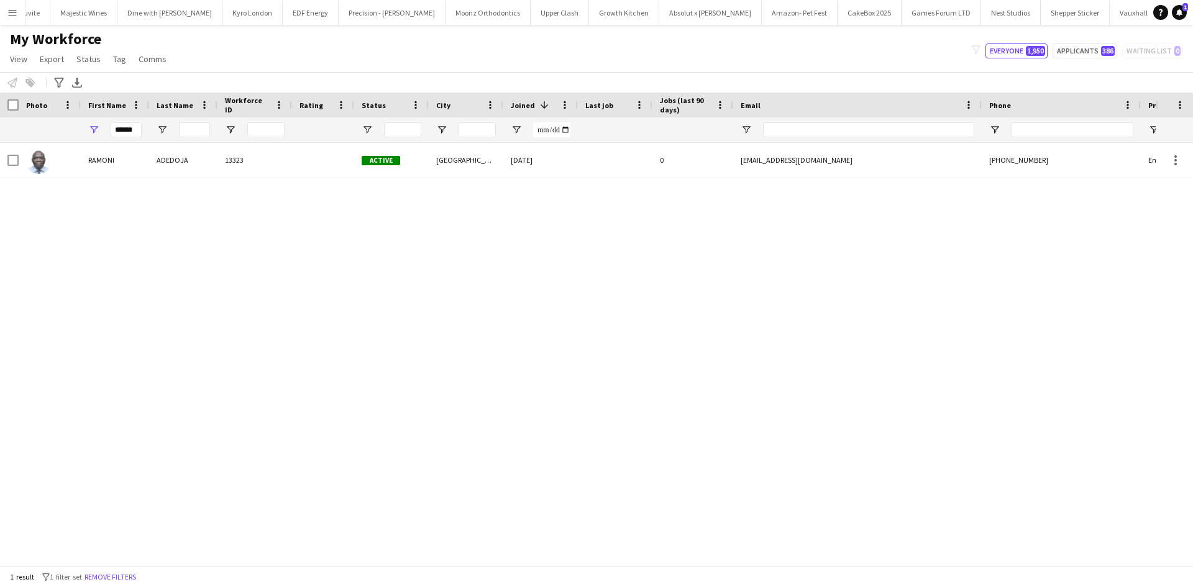
click at [142, 128] on div "******" at bounding box center [115, 129] width 68 height 25
drag, startPoint x: 139, startPoint y: 129, endPoint x: -4, endPoint y: 134, distance: 143.6
click at [0, 134] on html "Menu Boards Boards Boards All jobs Status Workforce Workforce My Workforce Recr…" at bounding box center [596, 293] width 1193 height 587
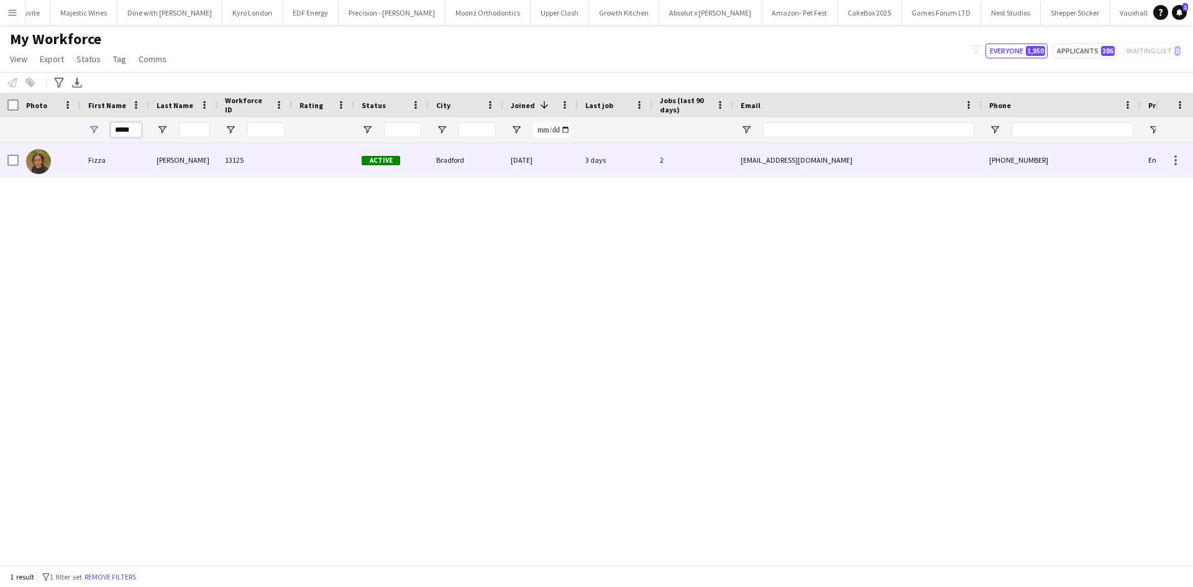
type input "*****"
click at [281, 147] on div "13125" at bounding box center [254, 160] width 75 height 34
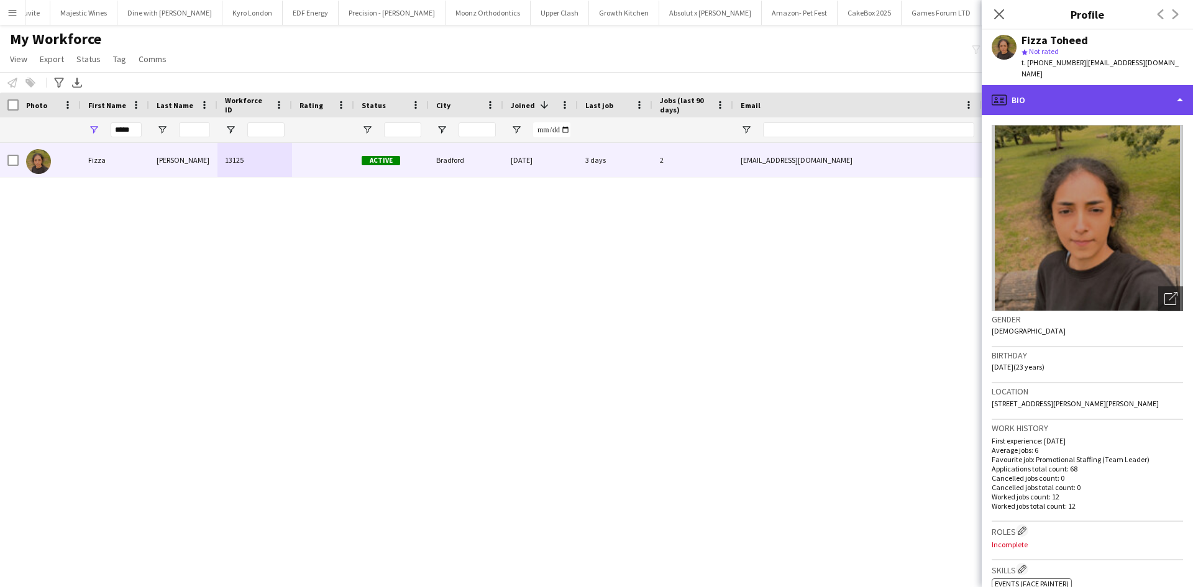
click at [1055, 85] on div "profile Bio" at bounding box center [1086, 100] width 211 height 30
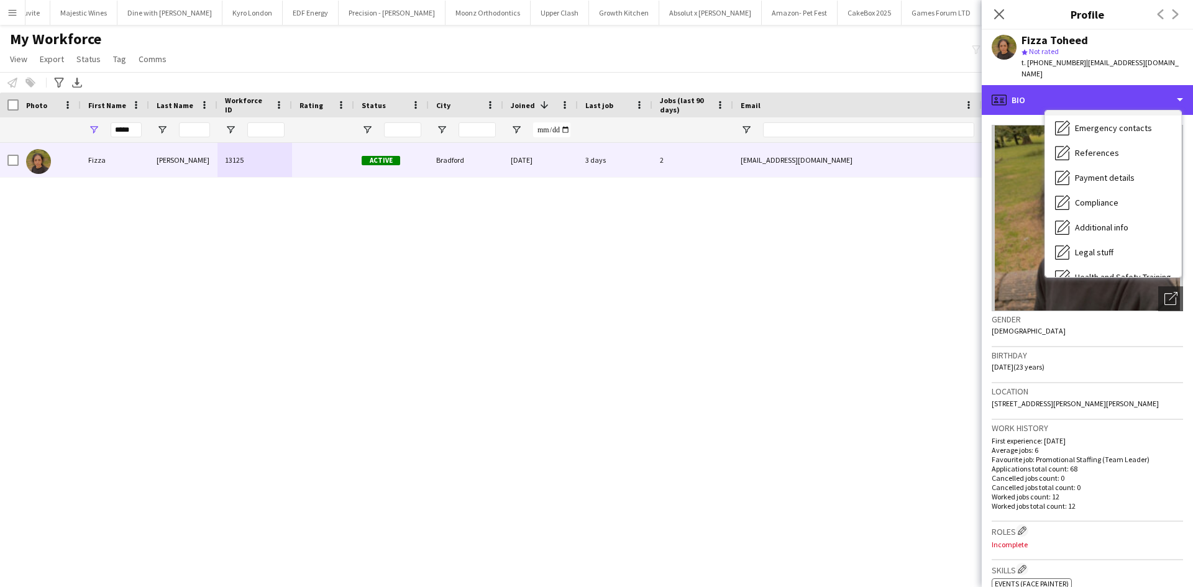
scroll to position [166, 0]
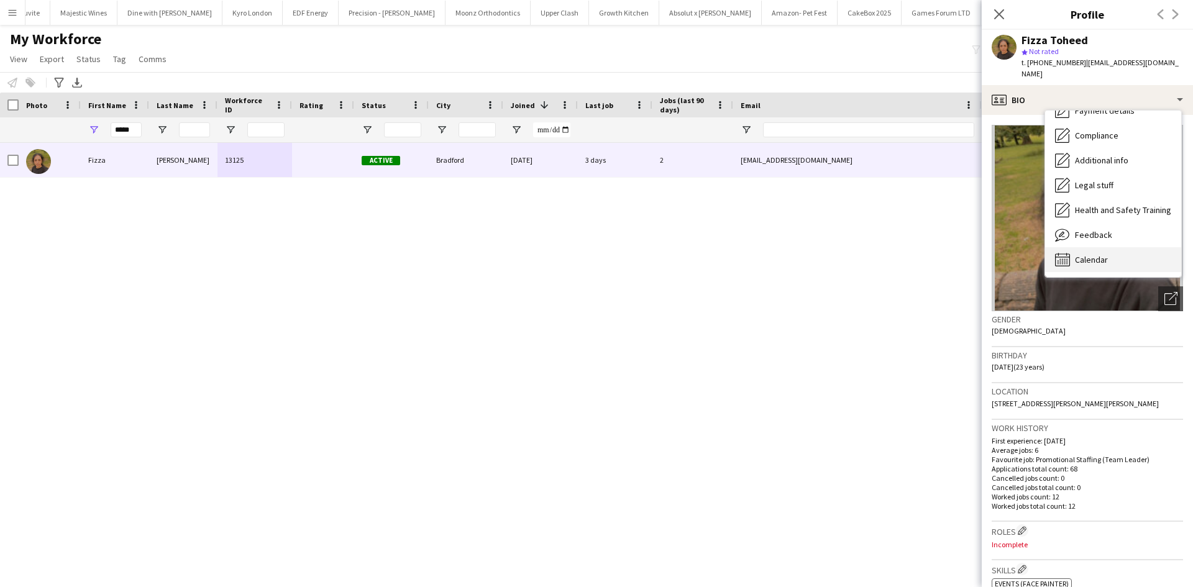
click at [1087, 254] on span "Calendar" at bounding box center [1091, 259] width 33 height 11
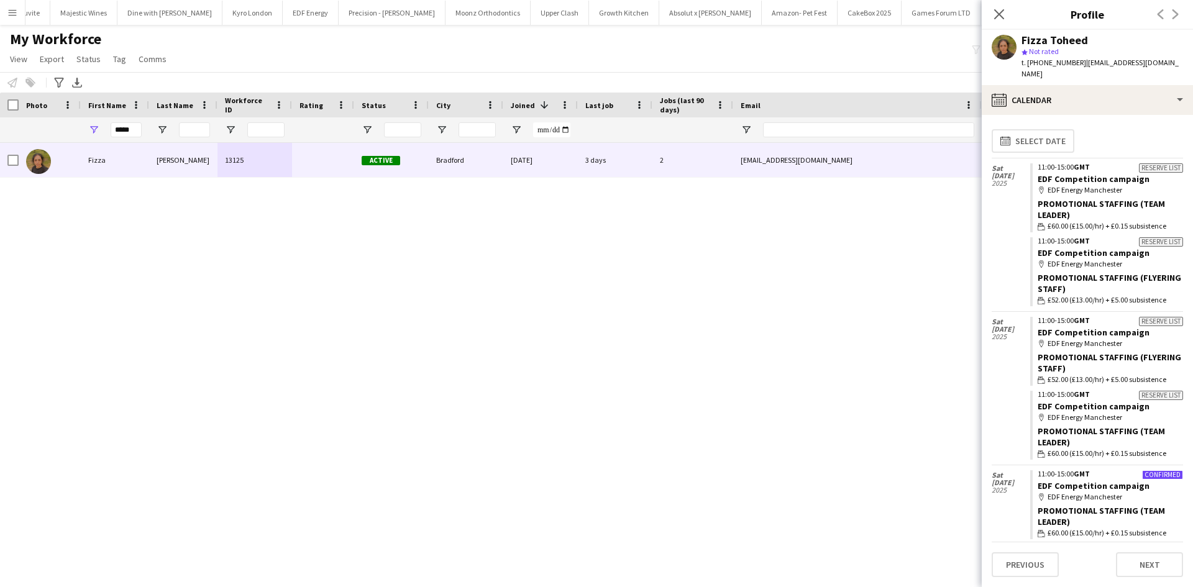
scroll to position [0, 0]
click at [878, 324] on div "Fizza Toheed 13125 Active Bradford 29-08-2025 3 days 2 fizzatoheed2003@gmail.co…" at bounding box center [577, 349] width 1155 height 413
click at [716, 267] on div "Fizza Toheed 13125 Active Bradford 29-08-2025 3 days 2 fizzatoheed2003@gmail.co…" at bounding box center [577, 349] width 1155 height 413
click at [996, 24] on div "Close pop-in" at bounding box center [998, 14] width 35 height 29
click at [996, 17] on icon at bounding box center [999, 14] width 12 height 12
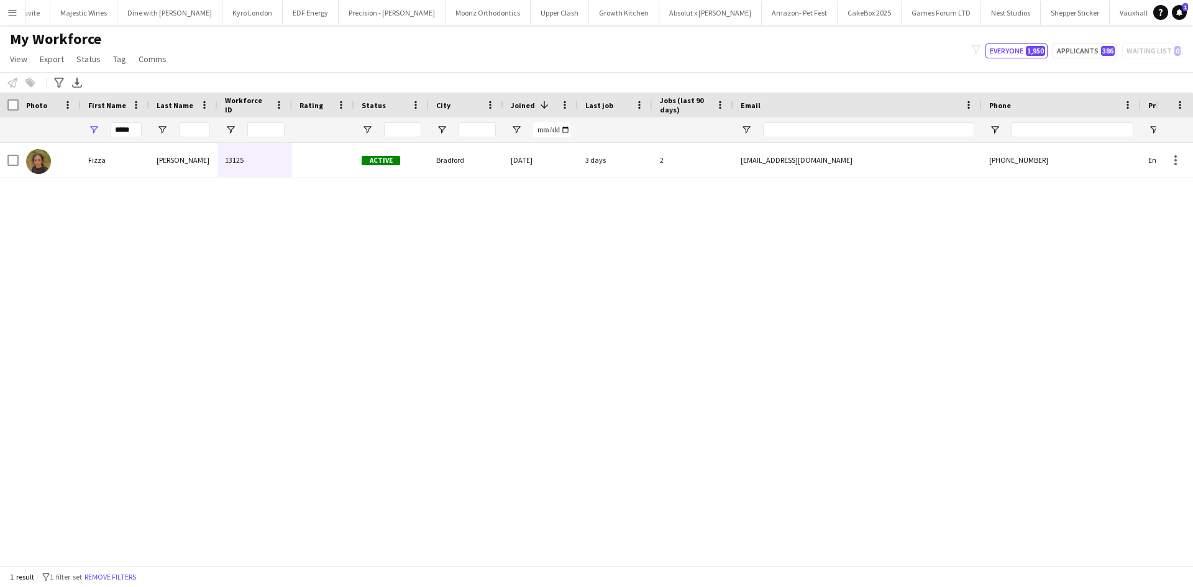
click at [648, 355] on div "Fizza Toheed 13125 Active Bradford 29-08-2025 3 days 2 fizzatoheed2003@gmail.co…" at bounding box center [577, 349] width 1155 height 413
drag, startPoint x: 135, startPoint y: 133, endPoint x: -79, endPoint y: 112, distance: 214.6
click at [0, 112] on html "Menu Boards Boards Boards All jobs Status Workforce Workforce My Workforce Recr…" at bounding box center [596, 293] width 1193 height 587
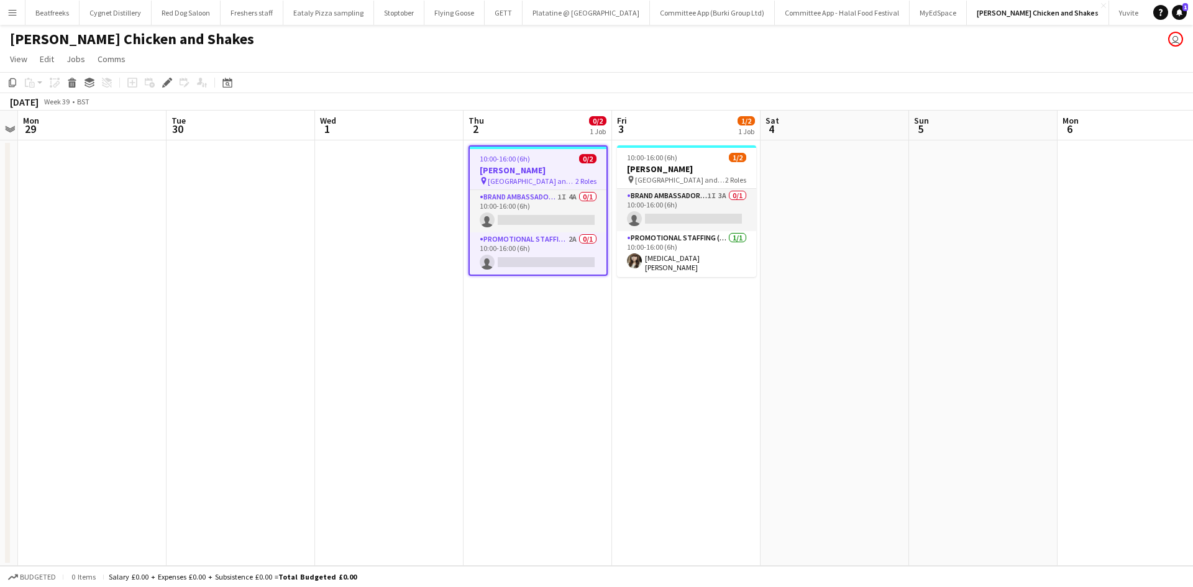
click at [545, 185] on span "[GEOGRAPHIC_DATA] and [GEOGRAPHIC_DATA]" at bounding box center [532, 180] width 88 height 9
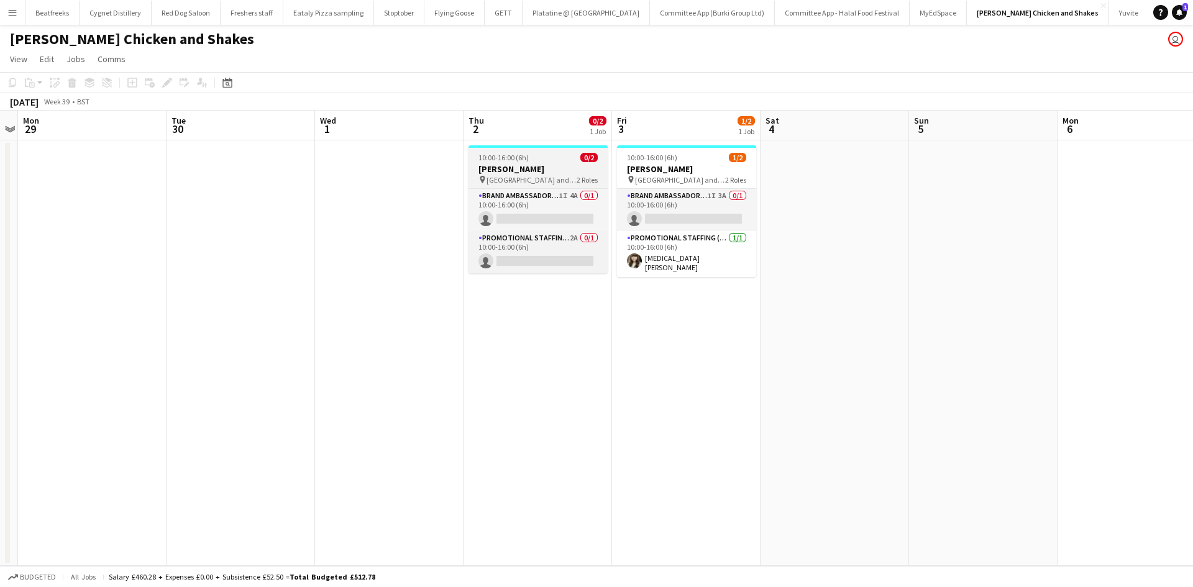
click at [530, 164] on h3 "[PERSON_NAME]" at bounding box center [537, 168] width 139 height 11
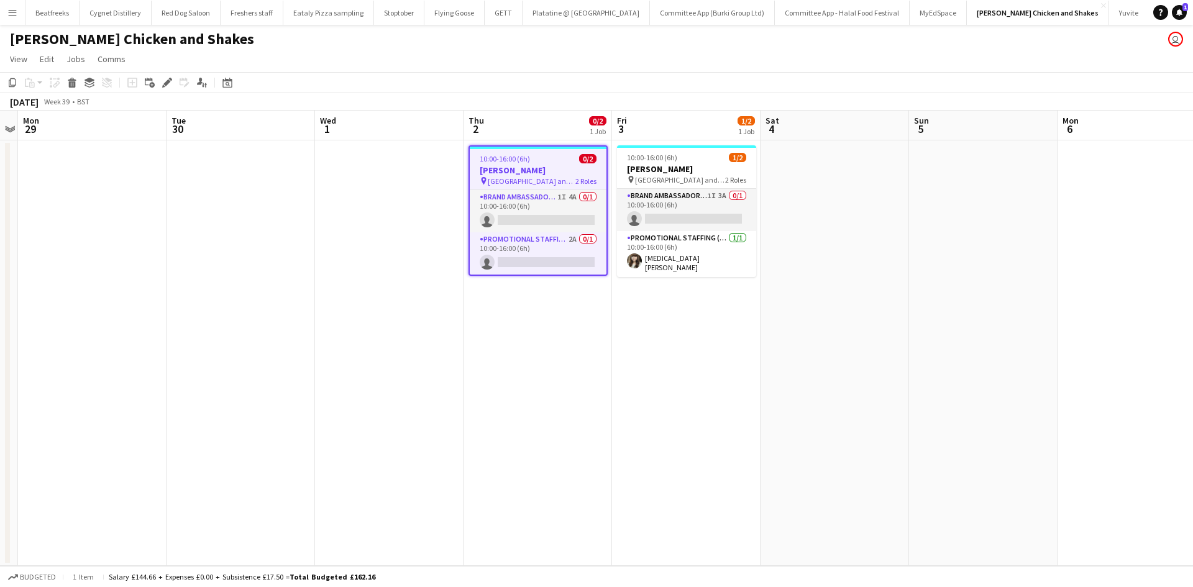
click at [530, 164] on app-job-card "10:00-16:00 (6h) 0/2 Miss Millies pin University of Kent - The Plaza and Eliot …" at bounding box center [537, 210] width 139 height 130
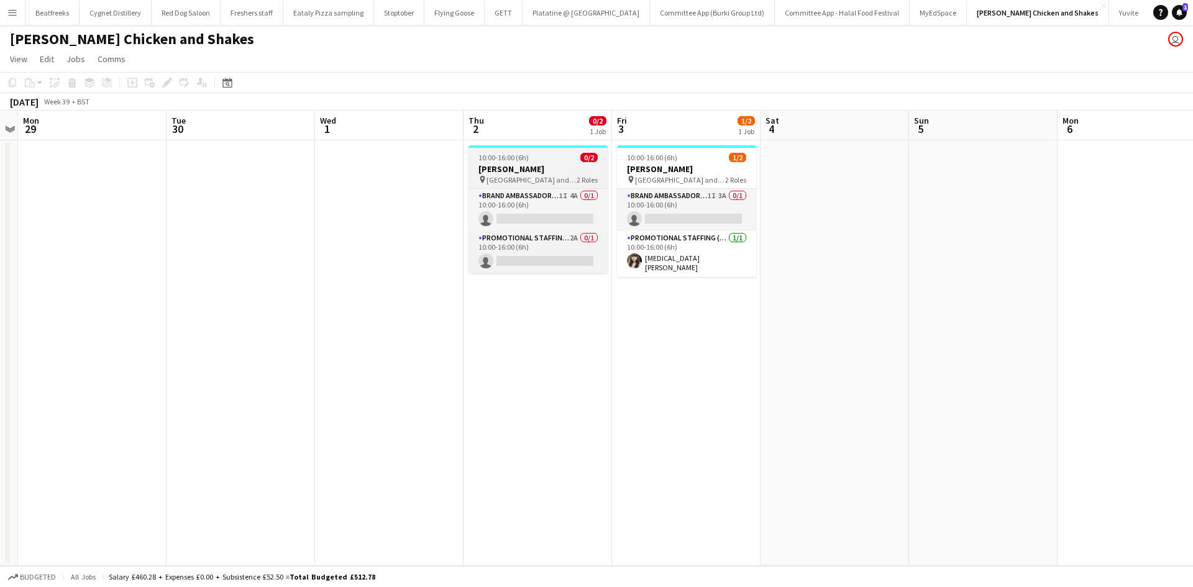
click at [530, 164] on h3 "[PERSON_NAME]" at bounding box center [537, 168] width 139 height 11
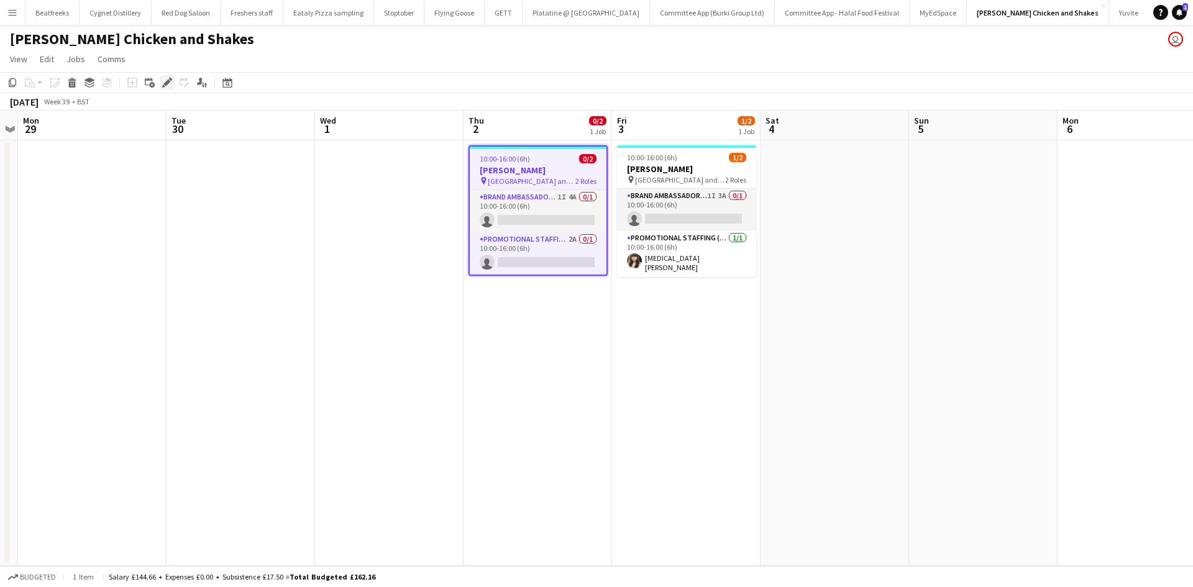
click at [170, 87] on icon "Edit" at bounding box center [167, 83] width 10 height 10
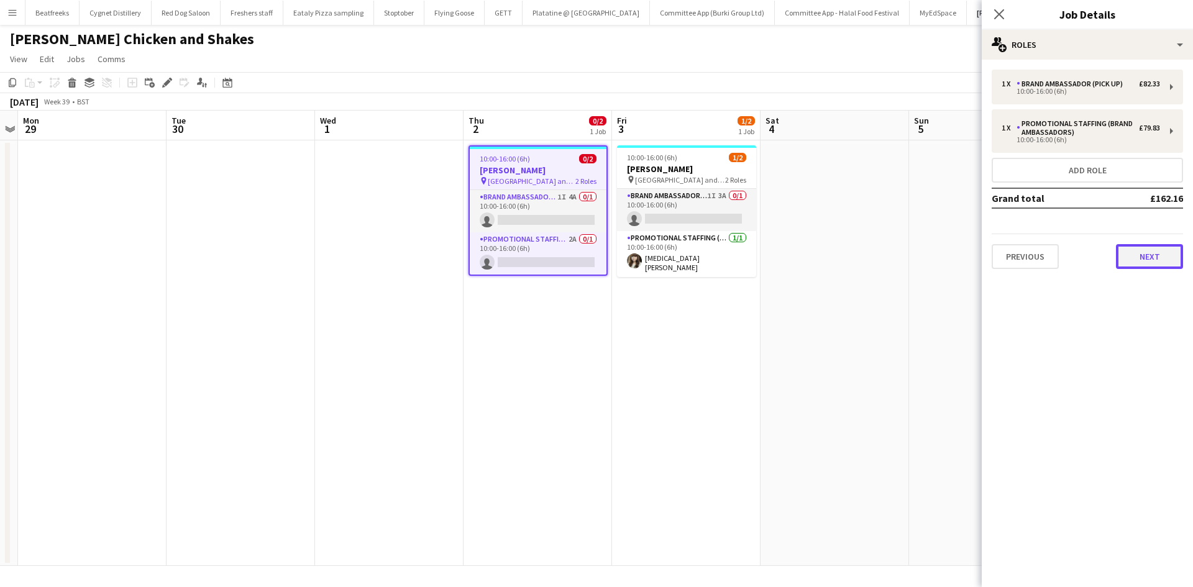
click at [1145, 261] on button "Next" at bounding box center [1148, 256] width 67 height 25
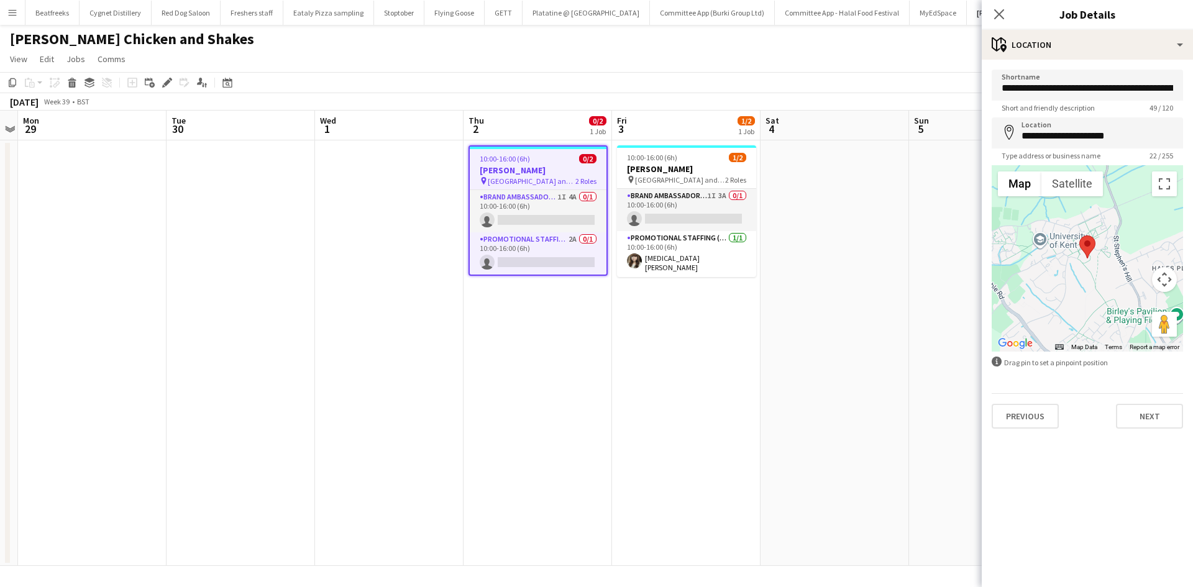
click at [499, 43] on div "Miss Millies Chicken and Shakes user" at bounding box center [596, 37] width 1193 height 24
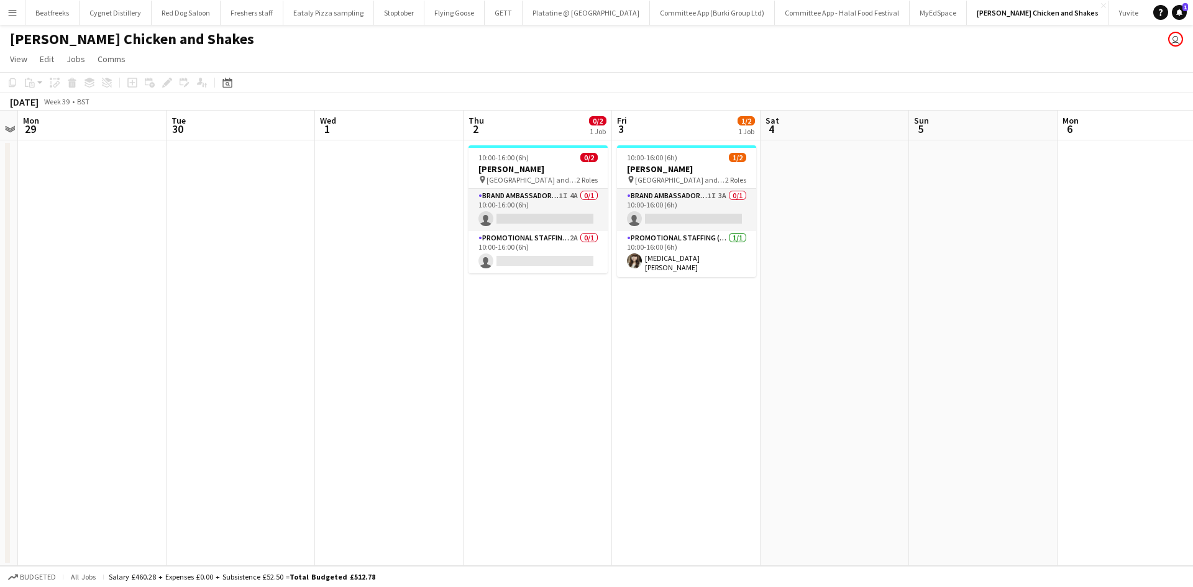
click at [13, 12] on app-icon "Menu" at bounding box center [12, 12] width 10 height 10
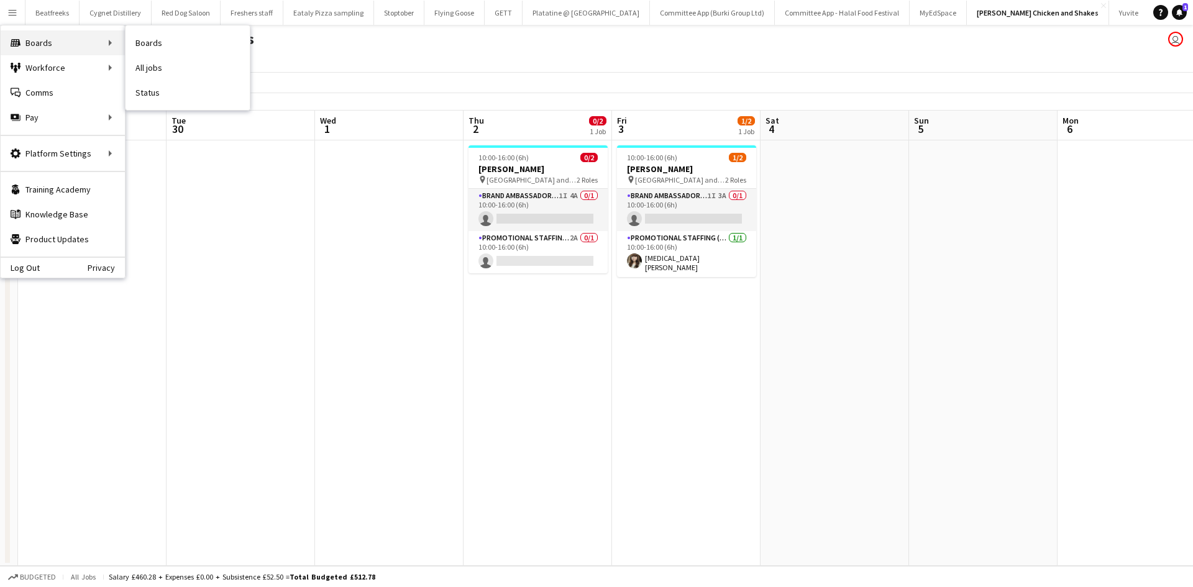
click at [86, 47] on div "Boards Boards" at bounding box center [63, 42] width 124 height 25
click at [155, 68] on link "All jobs" at bounding box center [187, 67] width 124 height 25
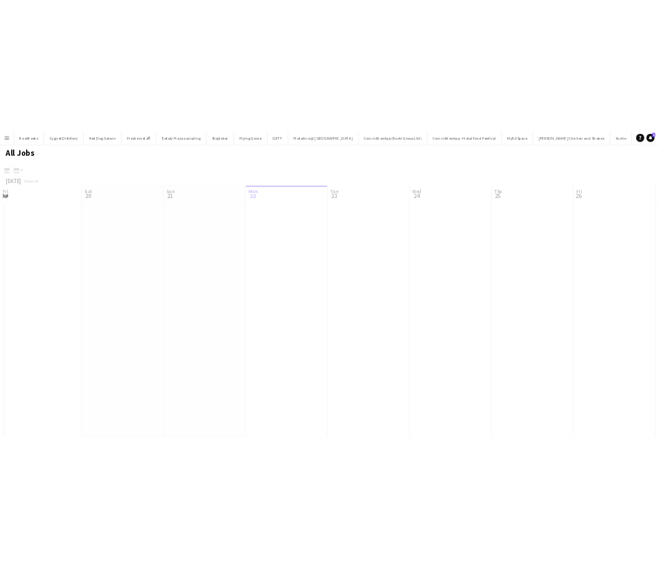
scroll to position [0, 297]
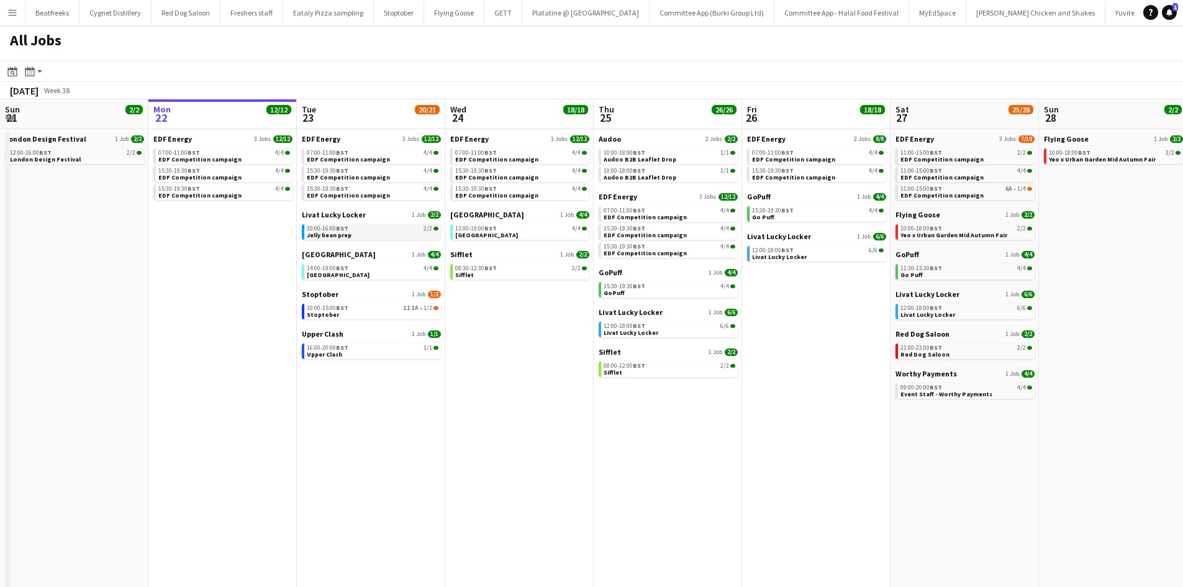
click at [347, 228] on span "BST" at bounding box center [342, 228] width 12 height 8
click at [361, 163] on app-brief-job-card "07:00-11:00 BST 4/4 EDF Competition campaign" at bounding box center [371, 156] width 139 height 16
click at [350, 111] on app-all-jobs-date-header "Tue 23 20/21 7 Jobs" at bounding box center [371, 114] width 148 height 30
click at [314, 139] on span "EDF Energy" at bounding box center [321, 138] width 39 height 9
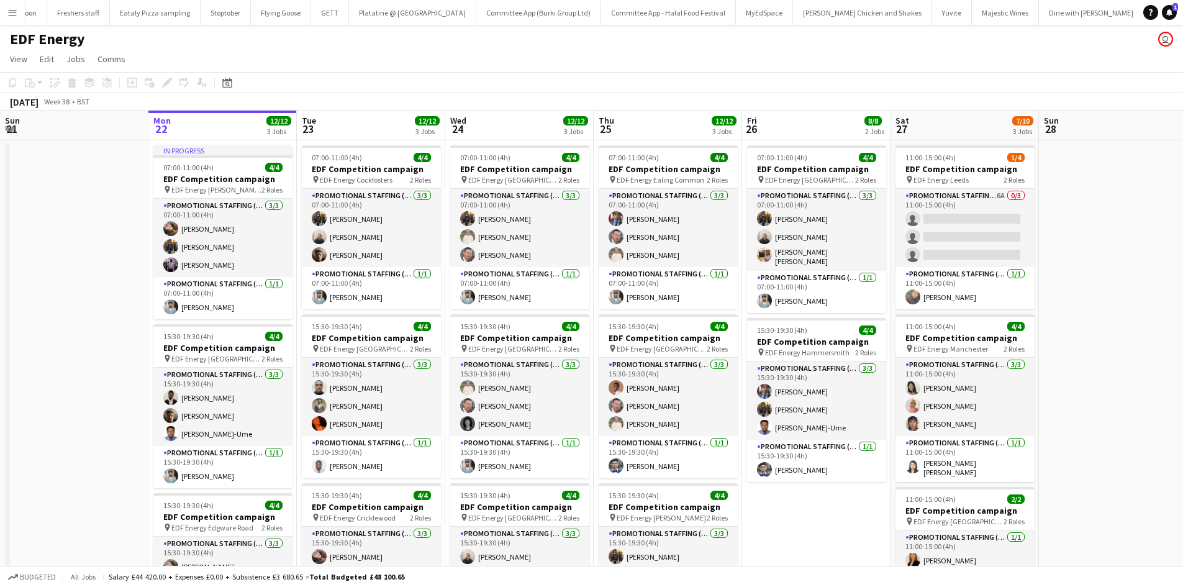
click at [12, 9] on app-icon "Menu" at bounding box center [12, 12] width 10 height 10
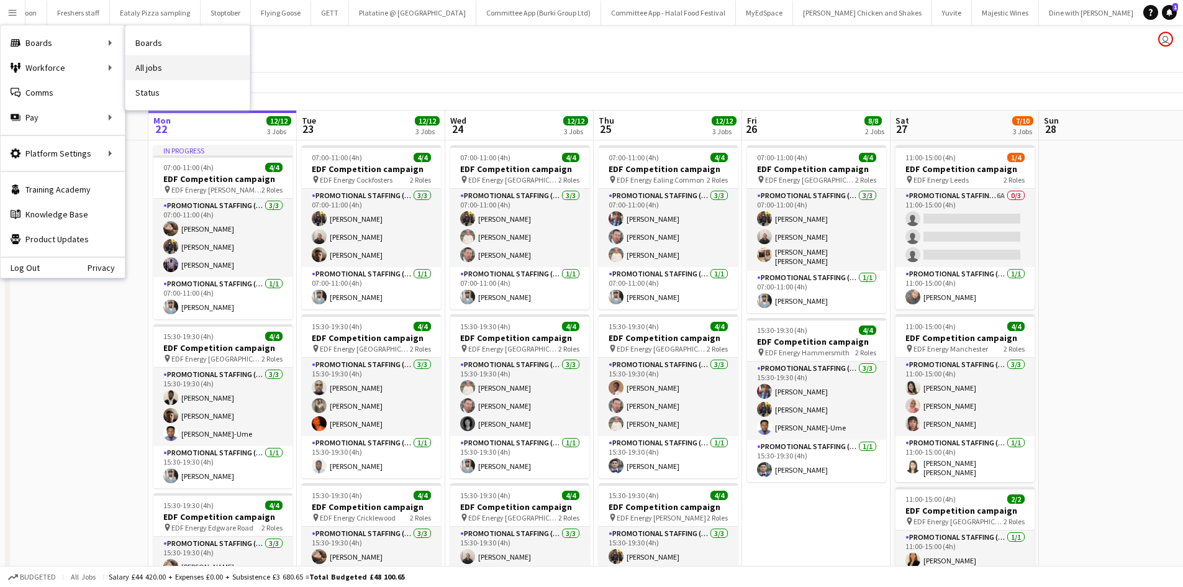
click at [164, 65] on link "All jobs" at bounding box center [187, 67] width 124 height 25
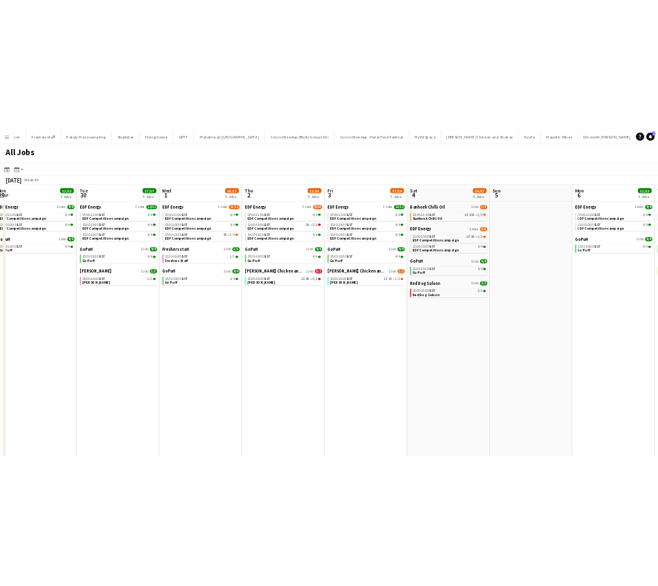
scroll to position [0, 605]
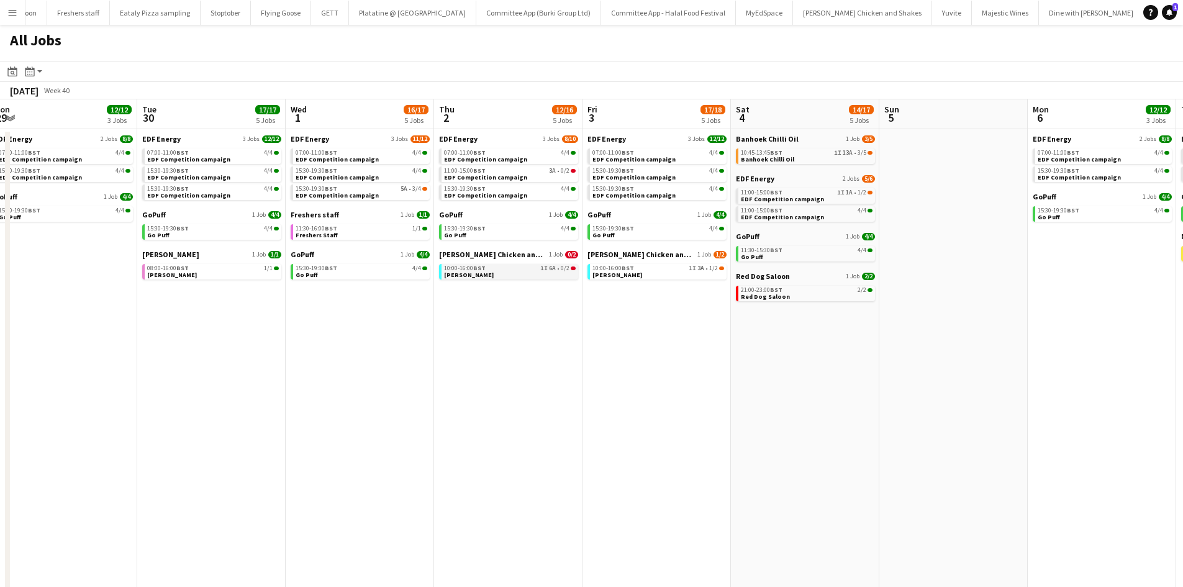
click at [487, 276] on link "10:00-16:00 BST 1I 6A • 0/2 Miss Millies" at bounding box center [510, 271] width 132 height 14
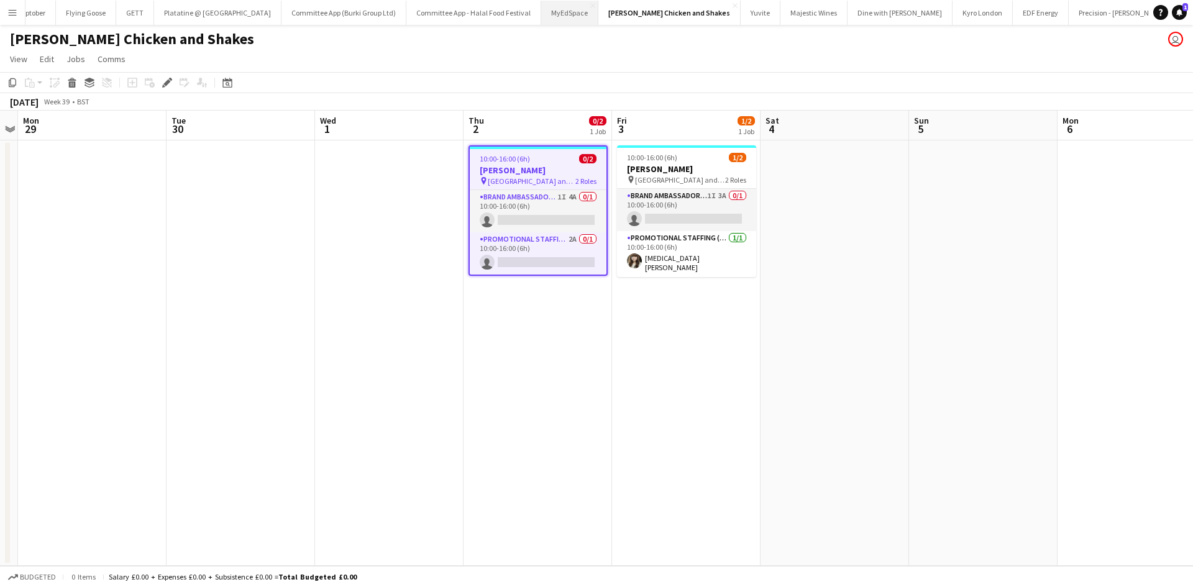
scroll to position [0, 369]
click at [1012, 8] on button "EDF Energy Close" at bounding box center [1040, 13] width 56 height 24
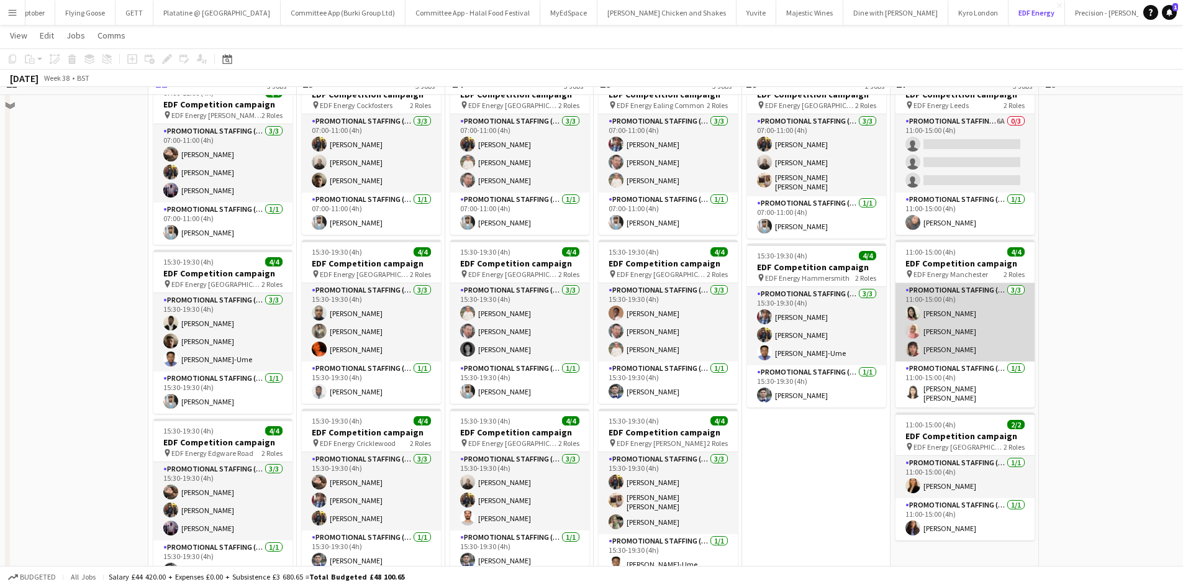
scroll to position [50, 0]
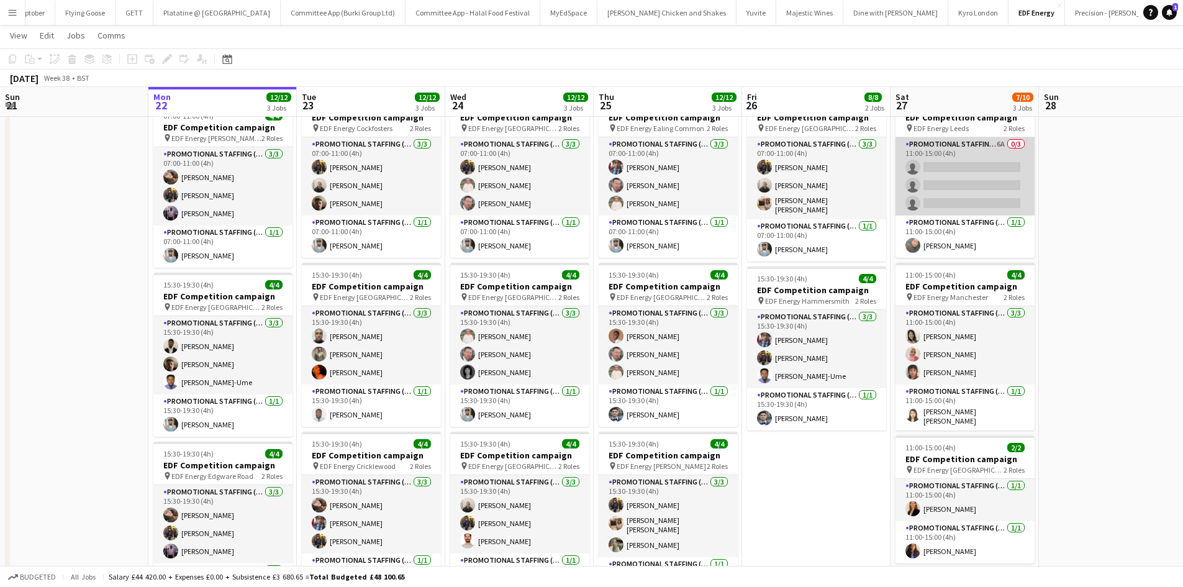
click at [963, 194] on app-card-role "Promotional Staffing (Flyering Staff) 6A 0/3 11:00-15:00 (4h) single-neutral-ac…" at bounding box center [965, 176] width 139 height 78
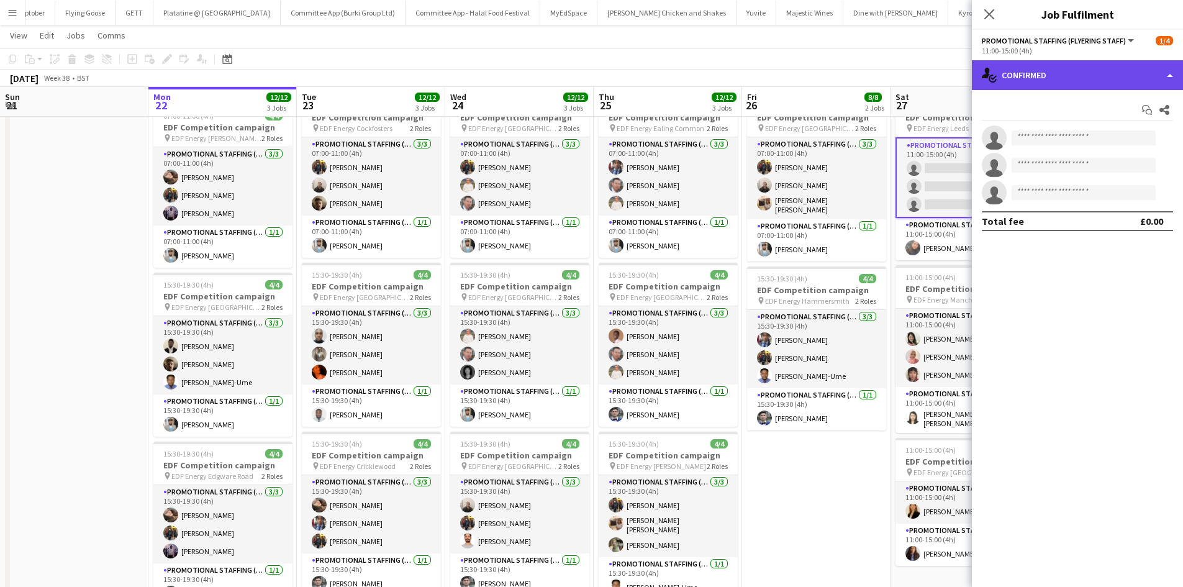
click at [1071, 81] on div "single-neutral-actions-check-2 Confirmed" at bounding box center [1077, 75] width 211 height 30
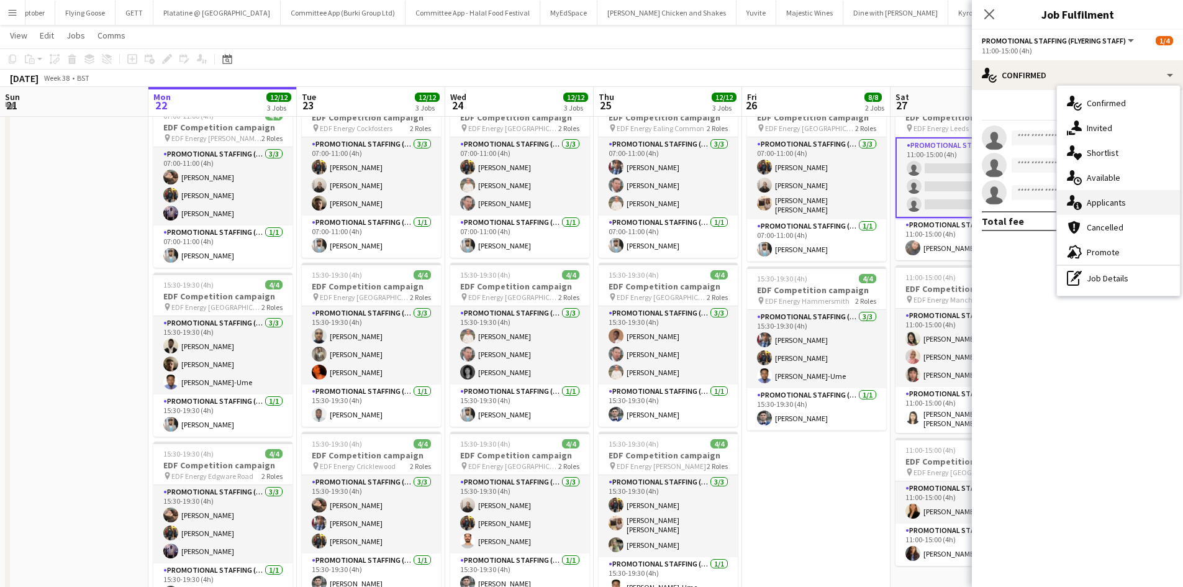
click at [1108, 196] on div "single-neutral-actions-information Applicants" at bounding box center [1118, 202] width 123 height 25
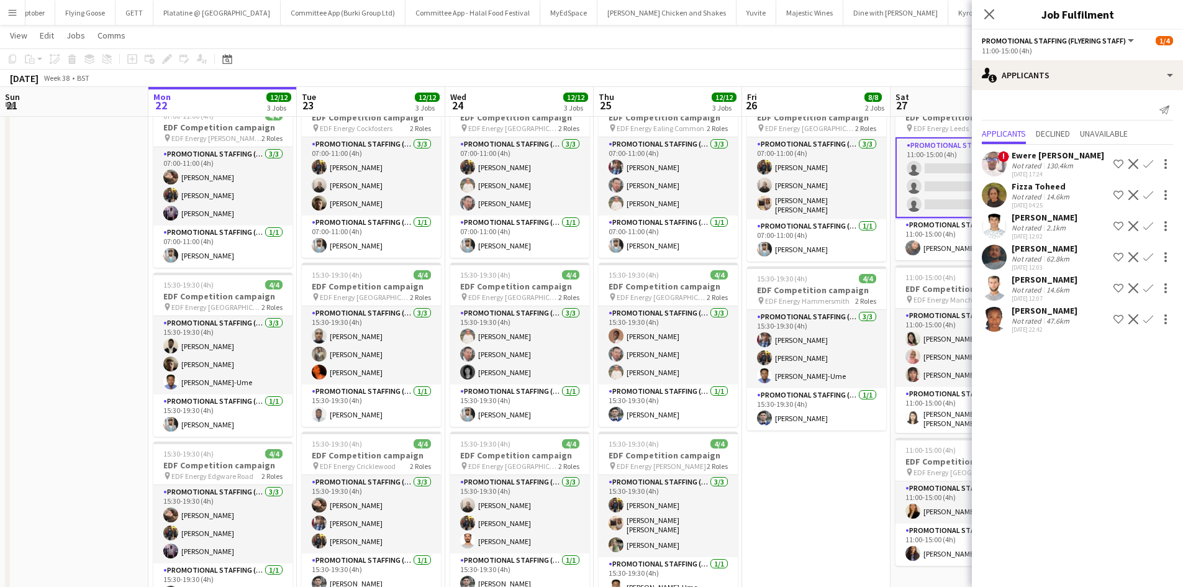
click at [1036, 216] on div "[PERSON_NAME]" at bounding box center [1045, 217] width 66 height 11
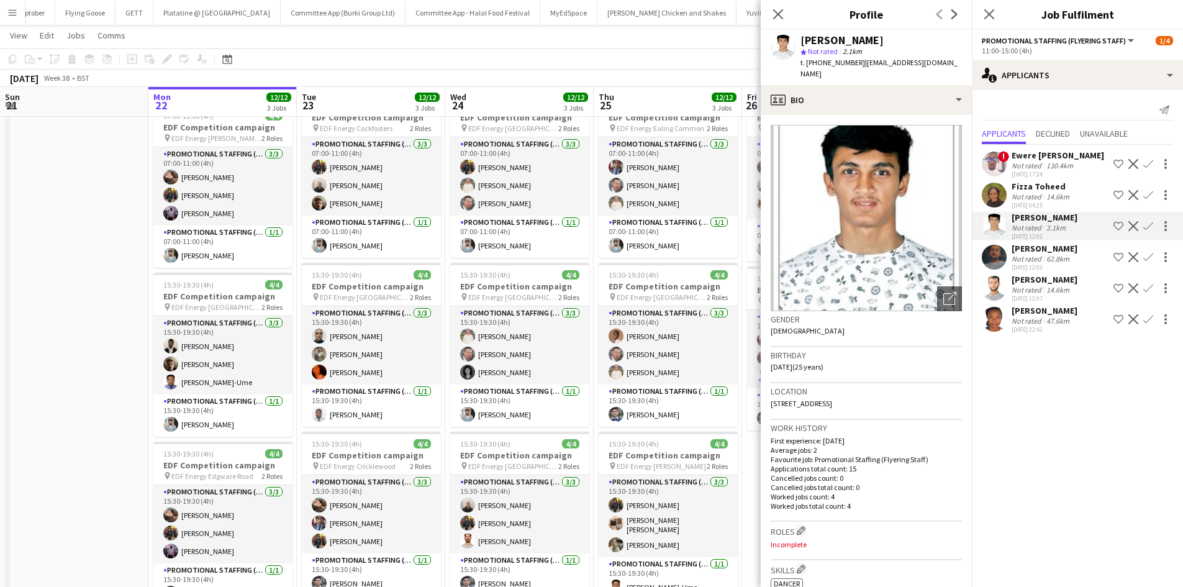
click at [1035, 283] on div "Muhammad Ali" at bounding box center [1045, 279] width 66 height 11
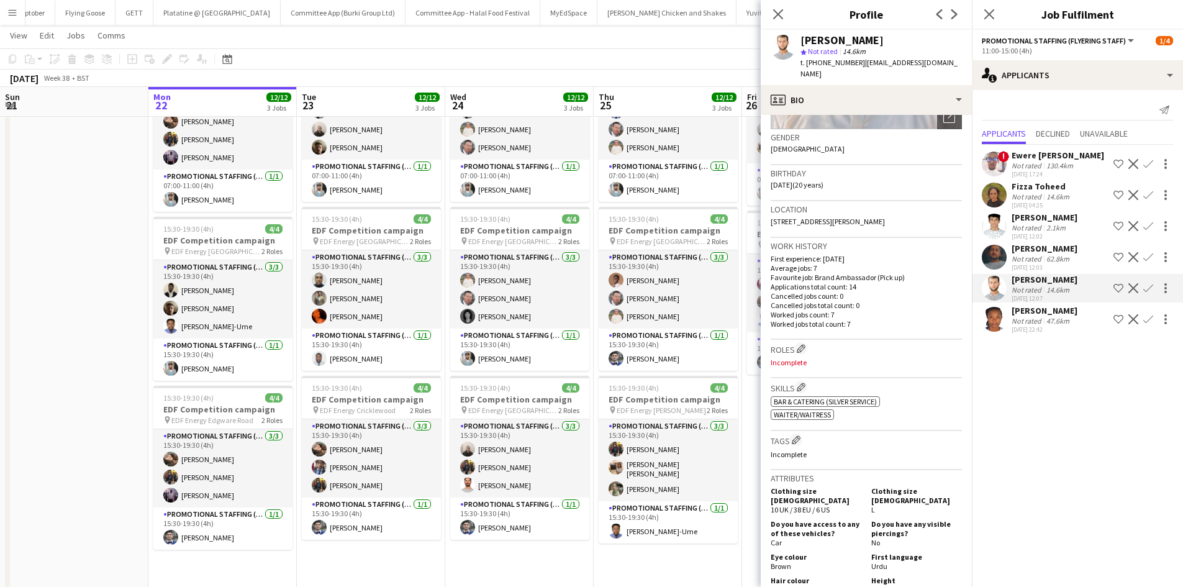
scroll to position [191, 0]
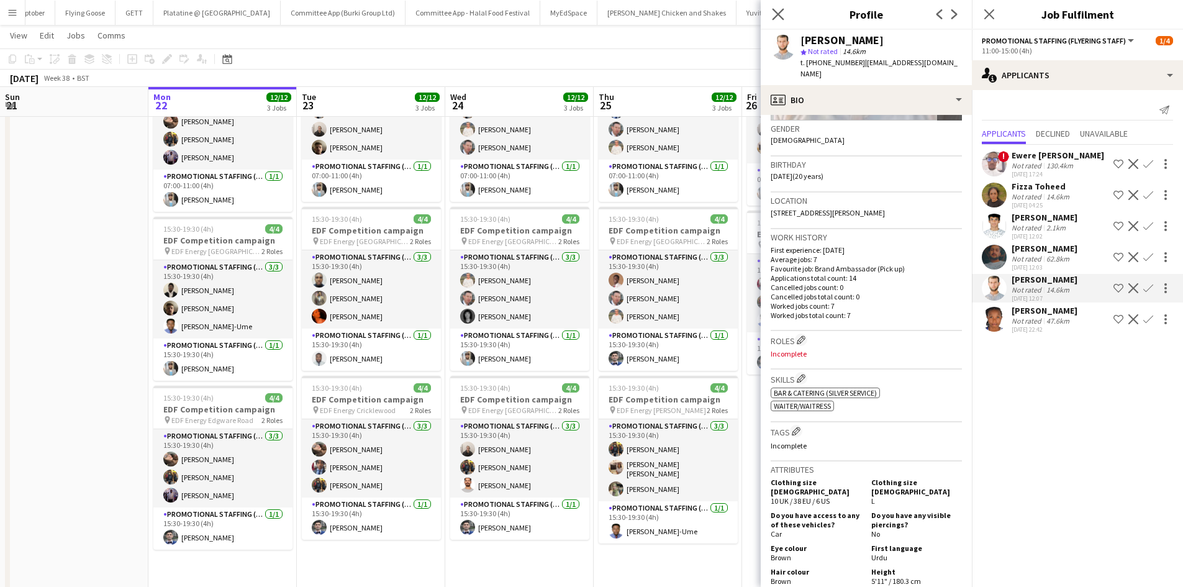
click at [771, 17] on app-icon "Close pop-in" at bounding box center [779, 15] width 18 height 18
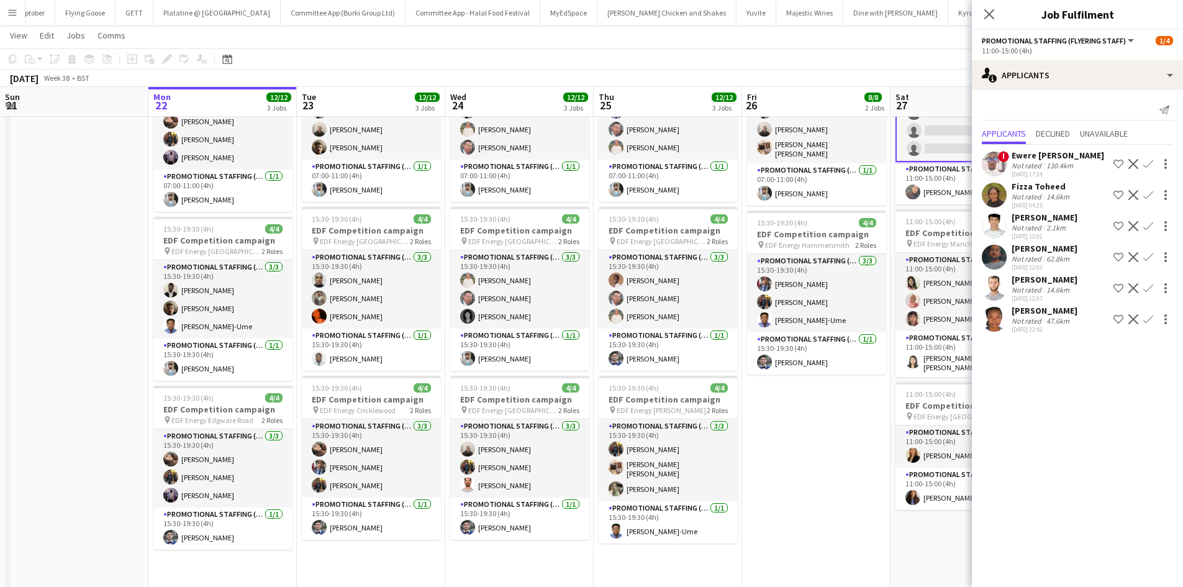
click at [854, 503] on app-date-cell "07:00-11:00 (4h) 4/4 EDF Competition campaign pin EDF Energy Goodge Street 2 Ro…" at bounding box center [816, 321] width 148 height 576
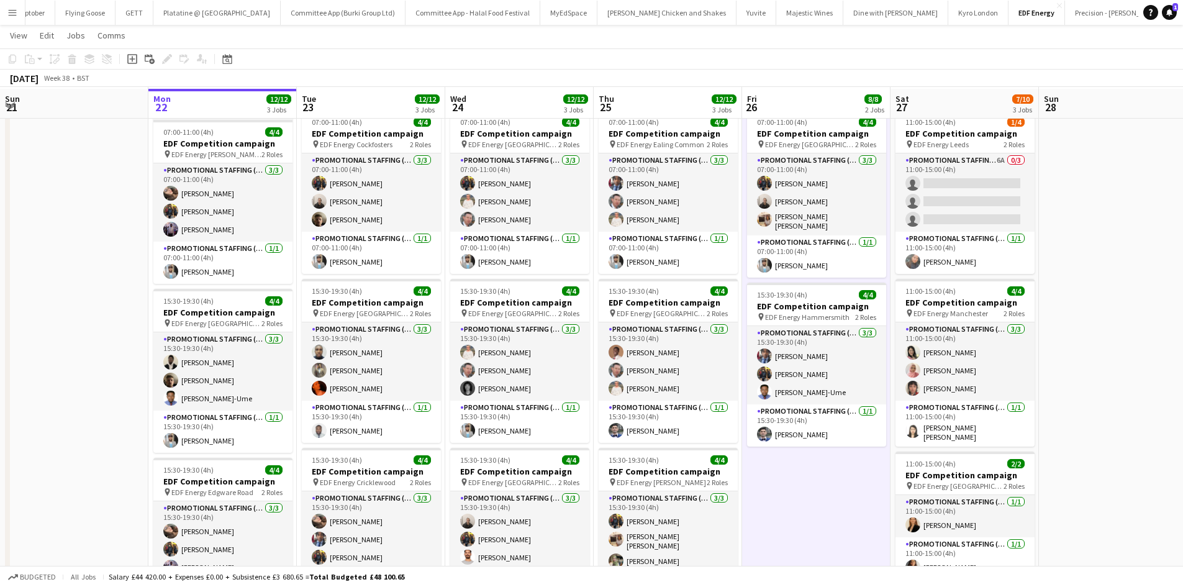
scroll to position [30, 0]
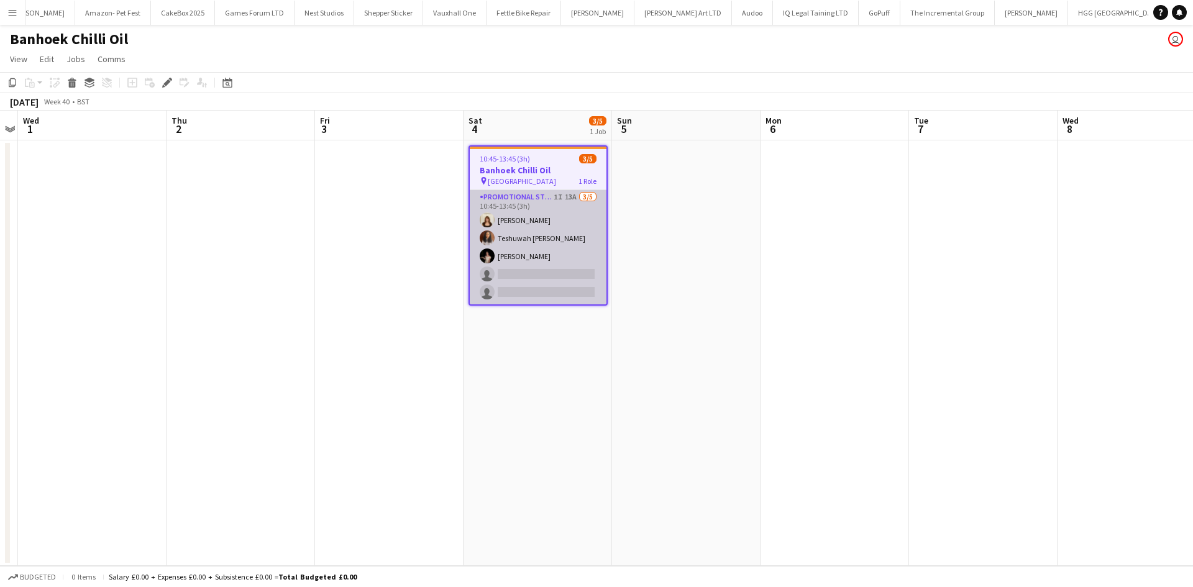
scroll to position [0, 1784]
click at [537, 235] on app-card-role "Promotional Staffing (Sampling Staff) 1I 13A [DATE] 10:45-13:45 (3h) [PERSON_NA…" at bounding box center [538, 247] width 137 height 114
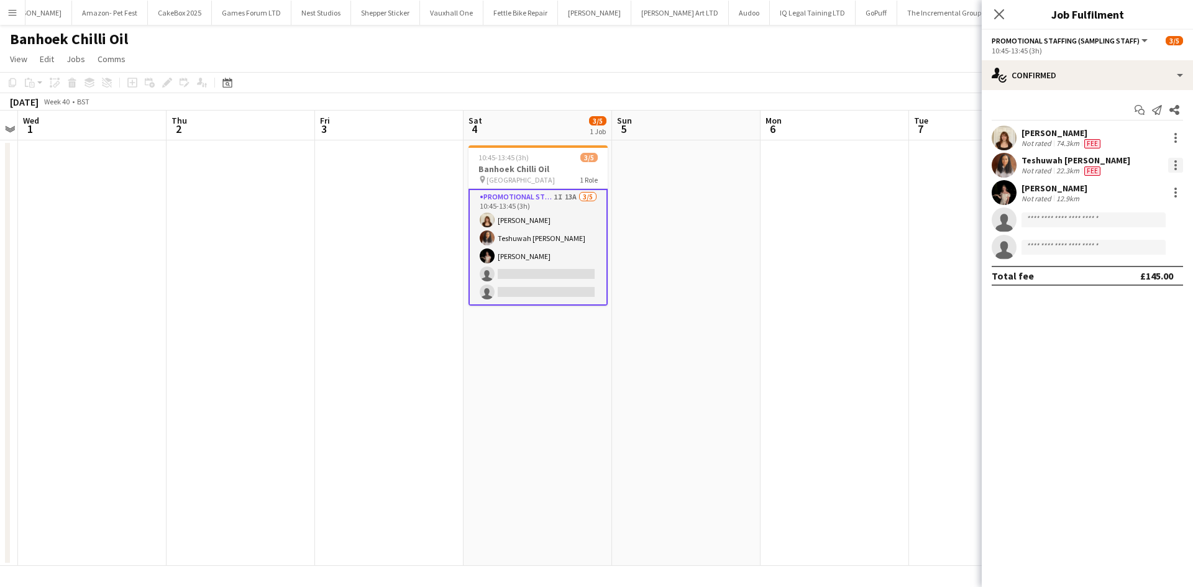
click at [1176, 160] on div at bounding box center [1175, 161] width 2 height 2
click at [1116, 300] on button "Remove" at bounding box center [1134, 308] width 97 height 30
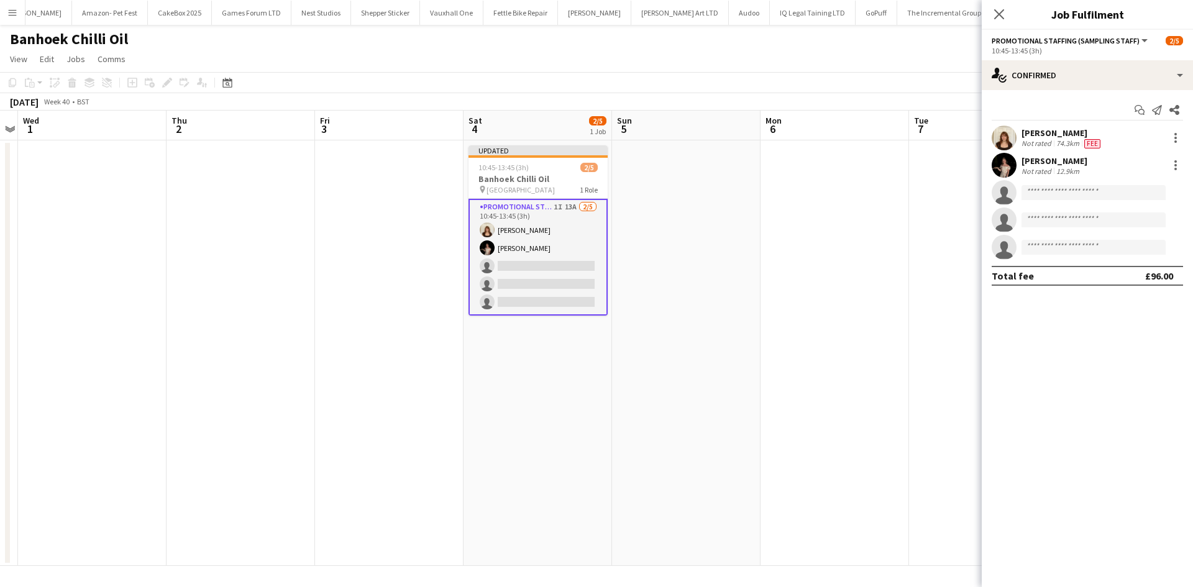
click at [843, 224] on app-date-cell at bounding box center [834, 352] width 148 height 425
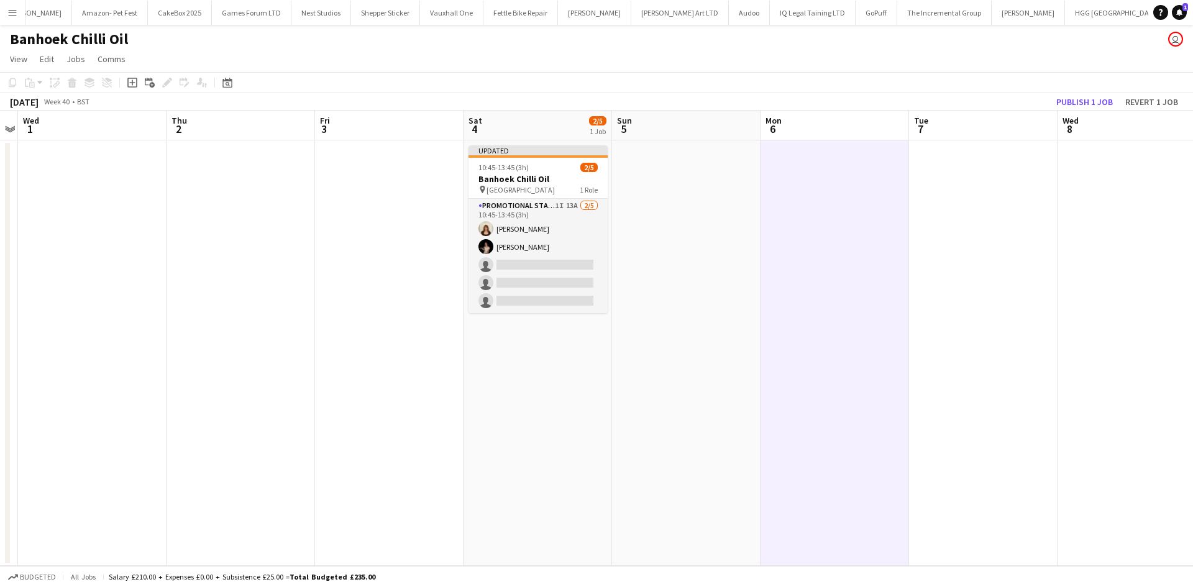
click at [5, 18] on button "Menu" at bounding box center [12, 12] width 25 height 25
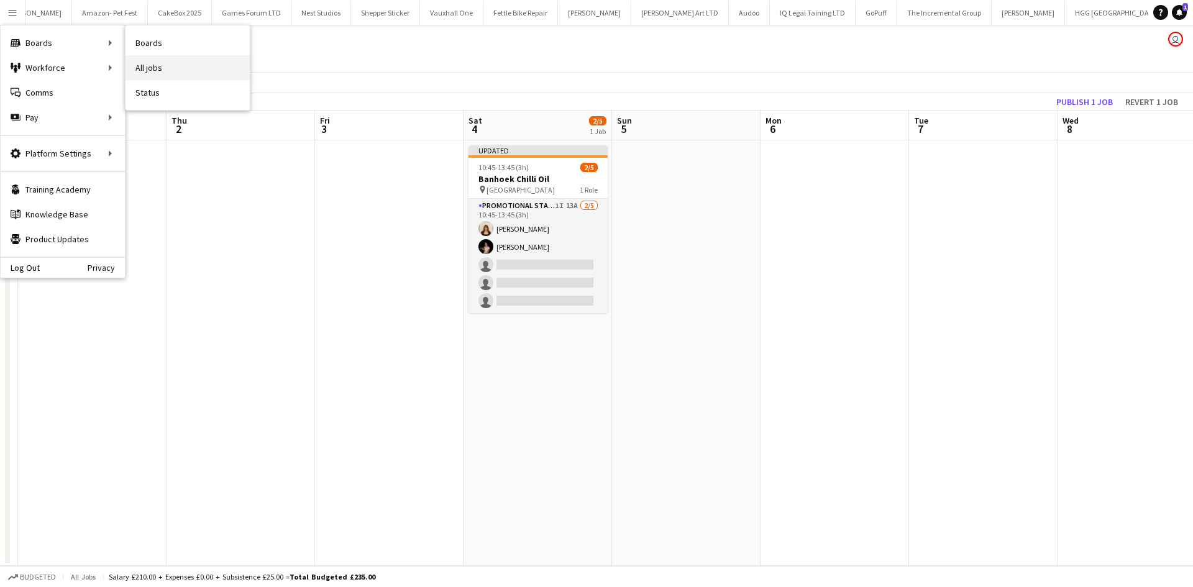
click at [144, 61] on link "All jobs" at bounding box center [187, 67] width 124 height 25
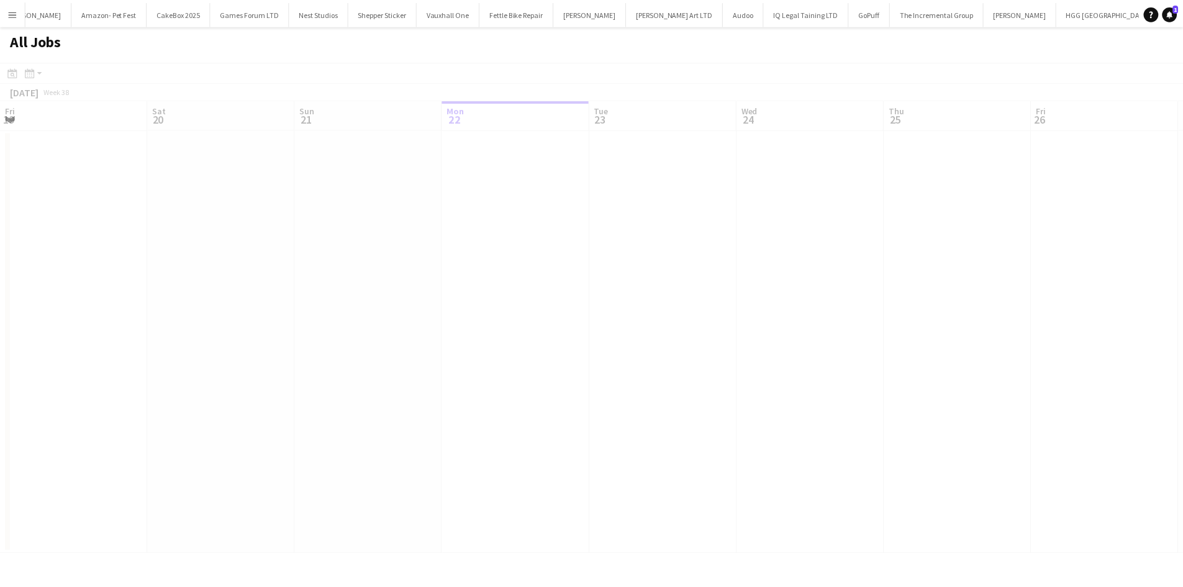
scroll to position [0, 297]
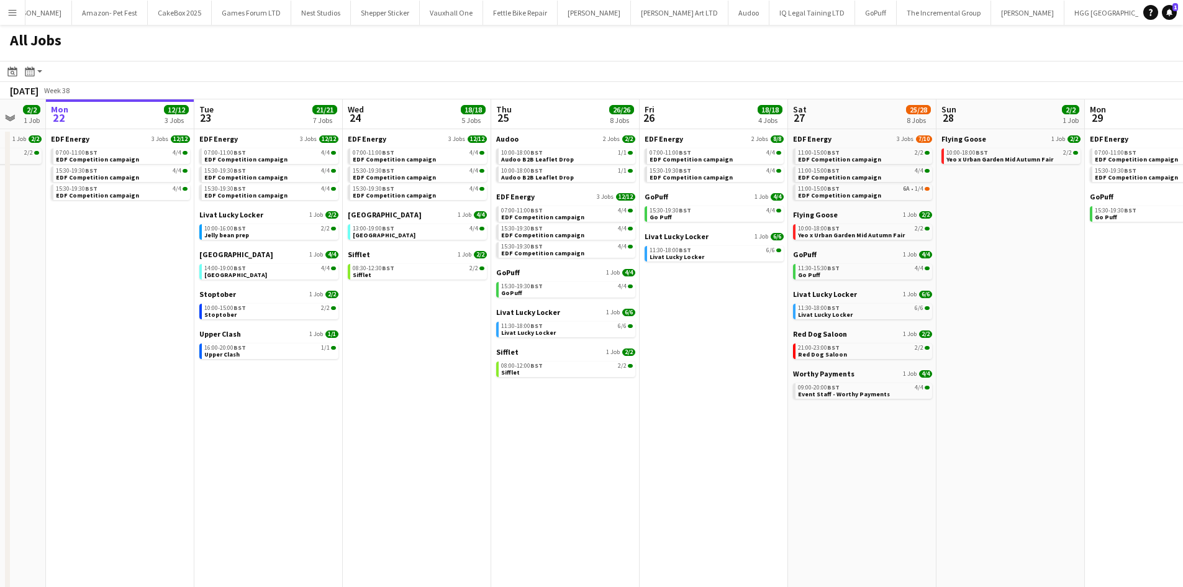
drag, startPoint x: 795, startPoint y: 510, endPoint x: 396, endPoint y: 496, distance: 399.6
click at [396, 496] on app-calendar-viewport "Fri 19 22/22 9 Jobs Sat 20 20/21 9 Jobs Sun 21 2/2 1 Job Mon 22 12/12 3 Jobs Tu…" at bounding box center [591, 375] width 1183 height 553
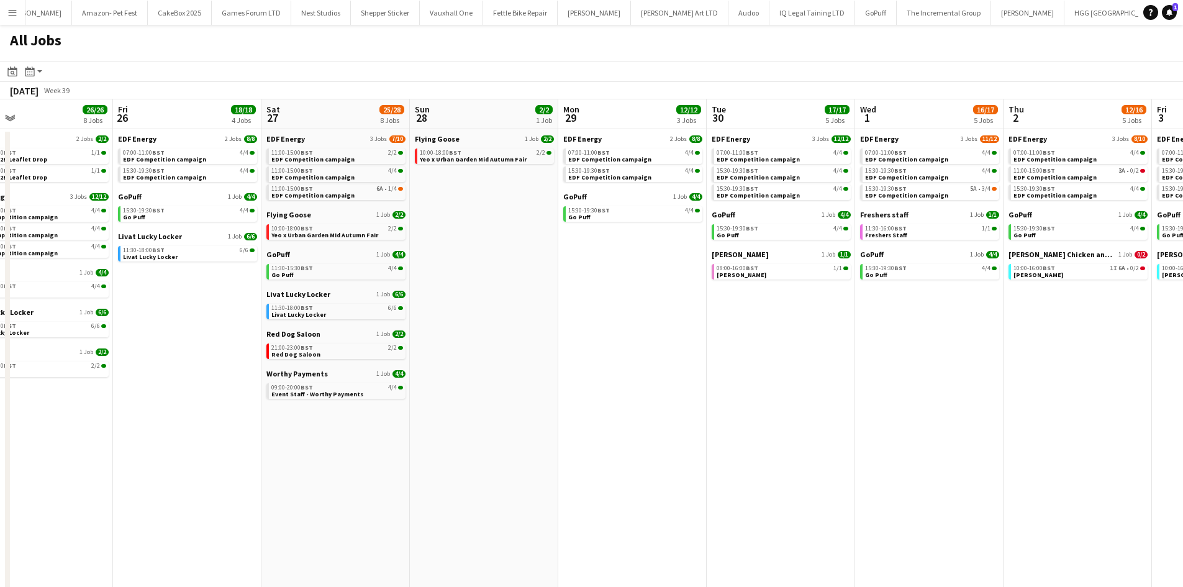
scroll to position [0, 345]
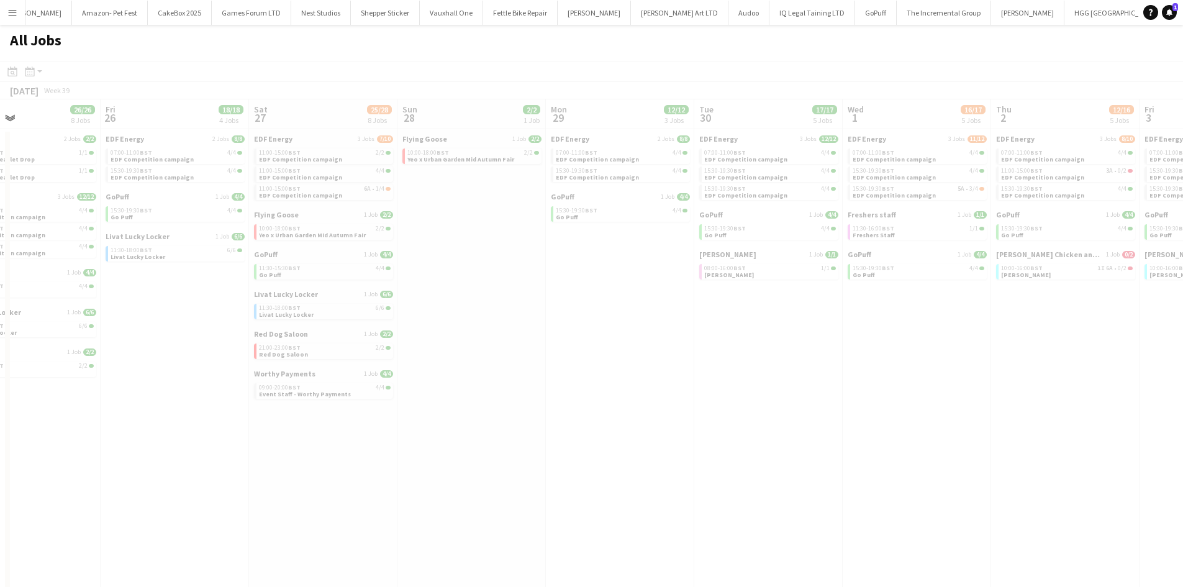
drag, startPoint x: 791, startPoint y: 443, endPoint x: 430, endPoint y: 475, distance: 362.3
click at [431, 475] on app-all-jobs "All Jobs Date picker [DATE] [DATE] [DATE] M [DATE] T [DATE] W [DATE] T [DATE] F…" at bounding box center [591, 339] width 1183 height 628
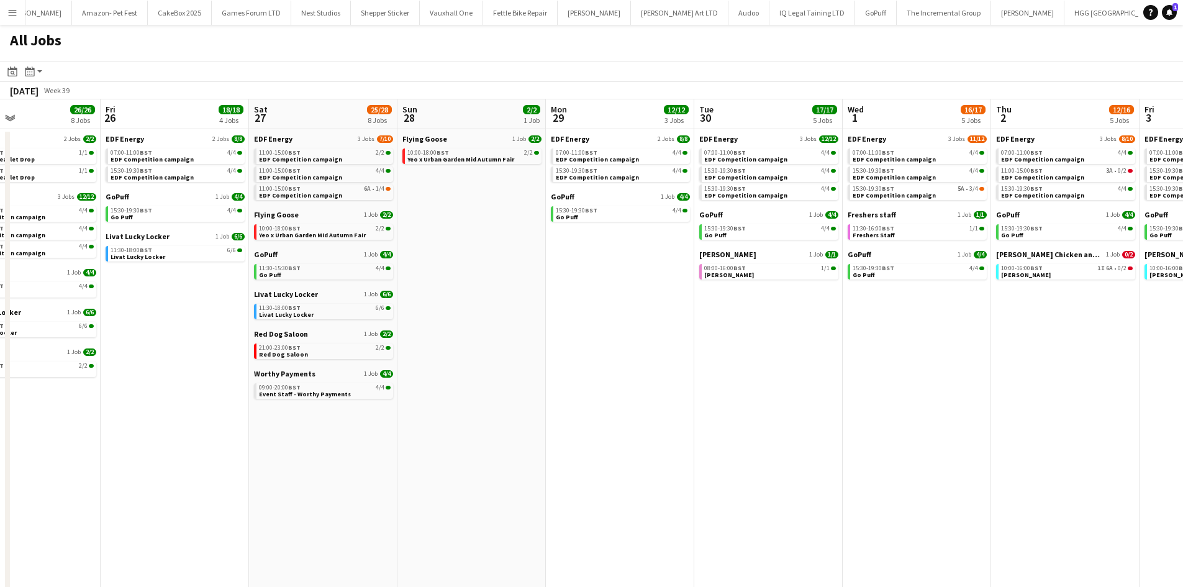
drag, startPoint x: 1008, startPoint y: 360, endPoint x: 824, endPoint y: 381, distance: 185.1
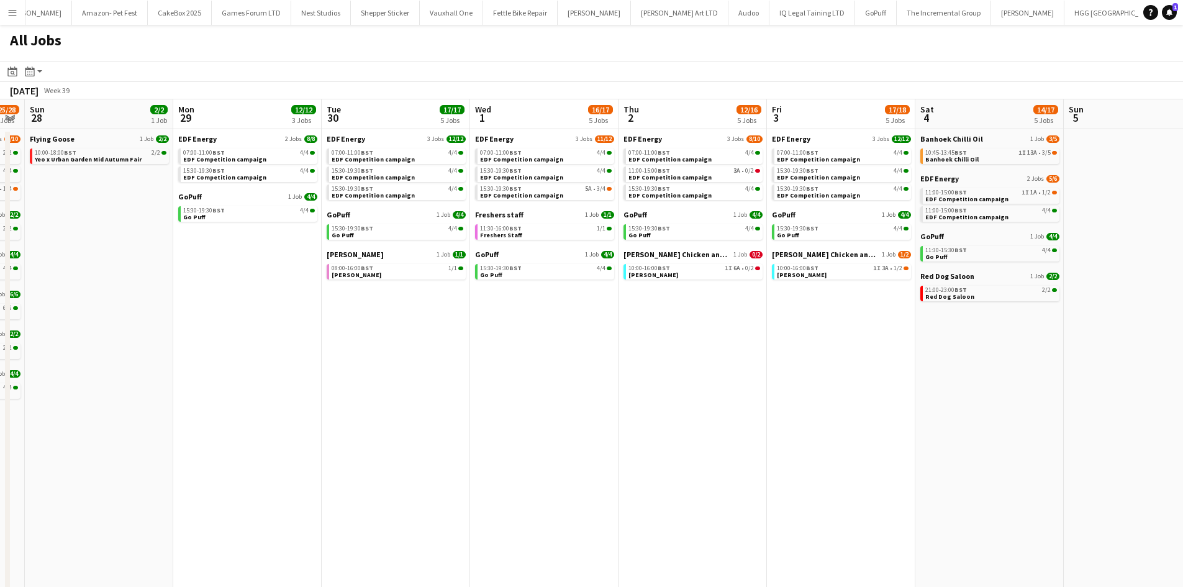
scroll to position [0, 422]
drag, startPoint x: 956, startPoint y: 376, endPoint x: 582, endPoint y: 360, distance: 374.3
click at [582, 360] on app-calendar-viewport "Thu 25 26/26 8 Jobs Fri 26 18/18 4 Jobs Sat 27 25/28 8 Jobs Sun 28 2/2 1 Job Mo…" at bounding box center [591, 375] width 1183 height 553
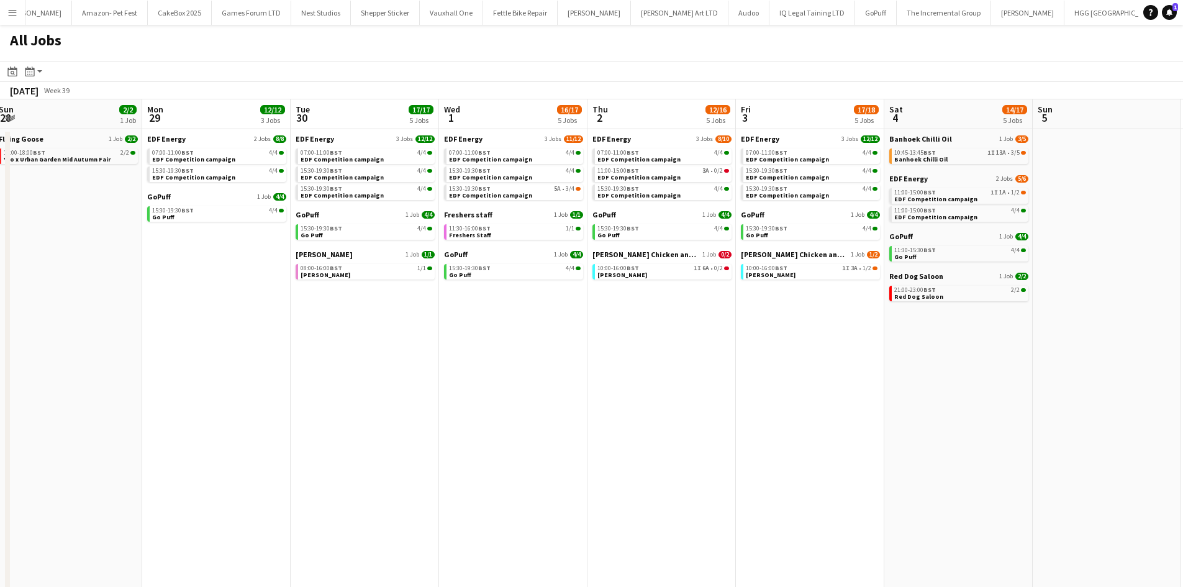
scroll to position [0, 460]
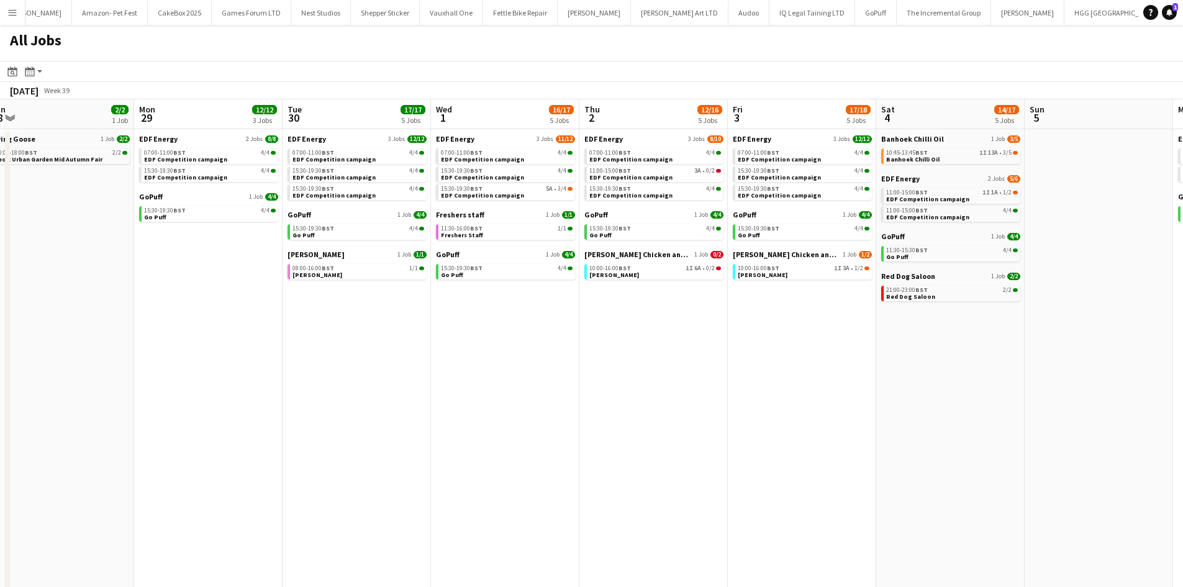
drag, startPoint x: 853, startPoint y: 345, endPoint x: 815, endPoint y: 357, distance: 39.7
click at [815, 357] on app-calendar-viewport "Thu 25 26/26 8 Jobs Fri 26 18/18 4 Jobs Sat 27 25/28 8 Jobs Sun 28 2/2 1 Job Mo…" at bounding box center [591, 375] width 1183 height 553
click at [958, 185] on app-calendar-brief-board "EDF Energy 2 Jobs [DATE] 11:00-15:00 BST 1I 1A • 1/2 EDF Competition campaign 1…" at bounding box center [950, 198] width 139 height 48
click at [907, 180] on span "EDF Energy" at bounding box center [900, 178] width 39 height 9
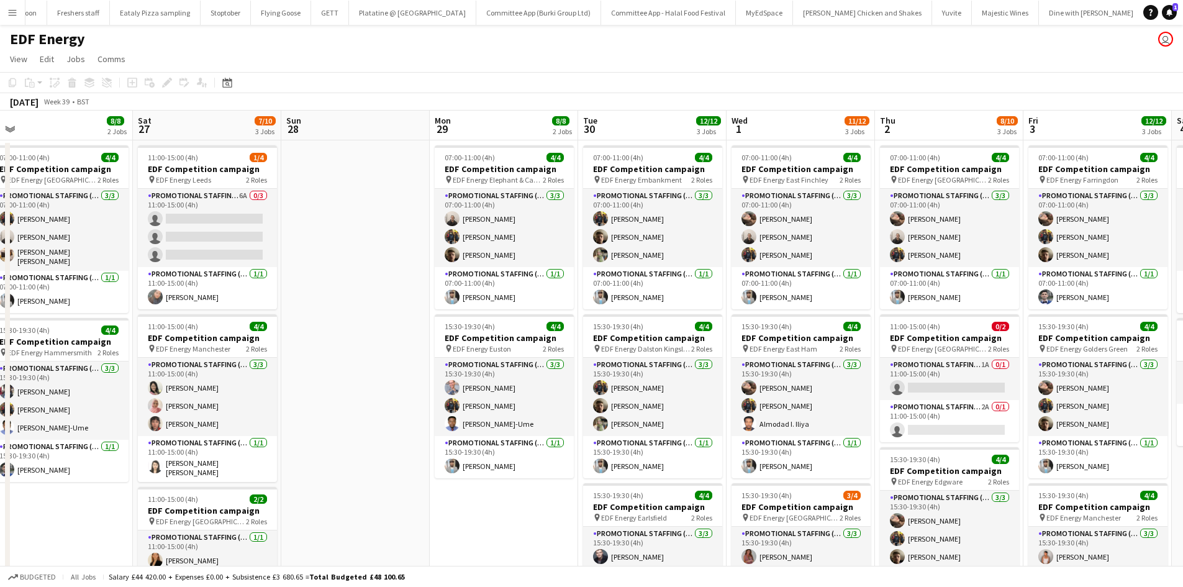
drag, startPoint x: 1122, startPoint y: 326, endPoint x: 364, endPoint y: 397, distance: 761.0
click at [364, 397] on app-calendar-viewport "Mon 22 12/12 3 Jobs Tue 23 12/12 3 Jobs Wed 24 12/12 3 Jobs Thu 25 12/12 3 Jobs…" at bounding box center [591, 414] width 1183 height 606
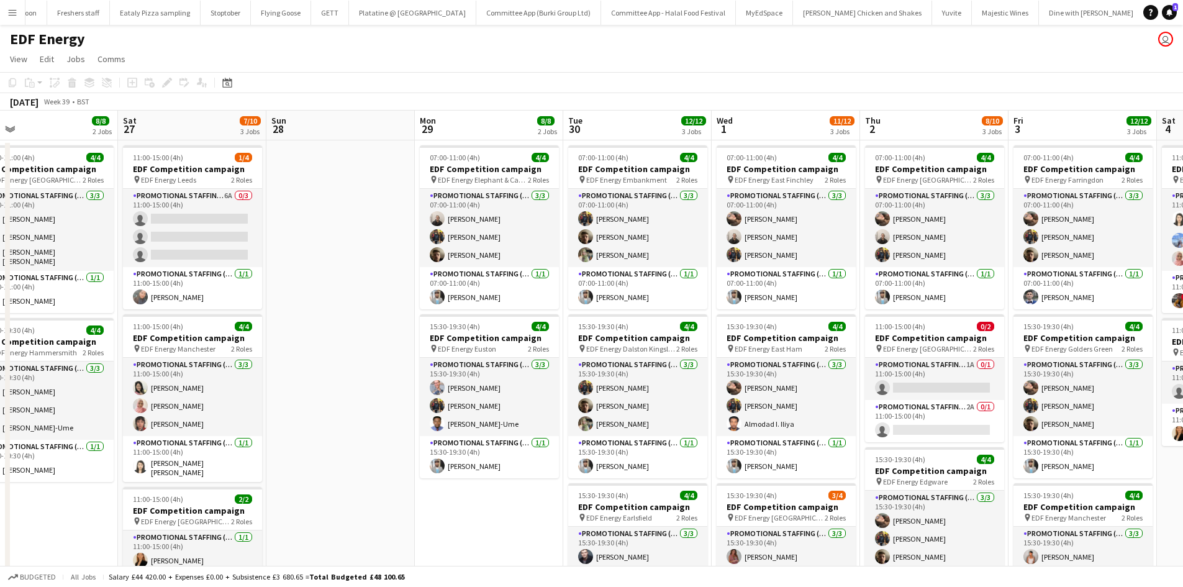
drag, startPoint x: 734, startPoint y: 442, endPoint x: 717, endPoint y: 358, distance: 84.9
click at [717, 358] on app-calendar-viewport "Mon 22 12/12 3 Jobs Tue 23 12/12 3 Jobs Wed 24 12/12 3 Jobs Thu 25 12/12 3 Jobs…" at bounding box center [591, 414] width 1183 height 606
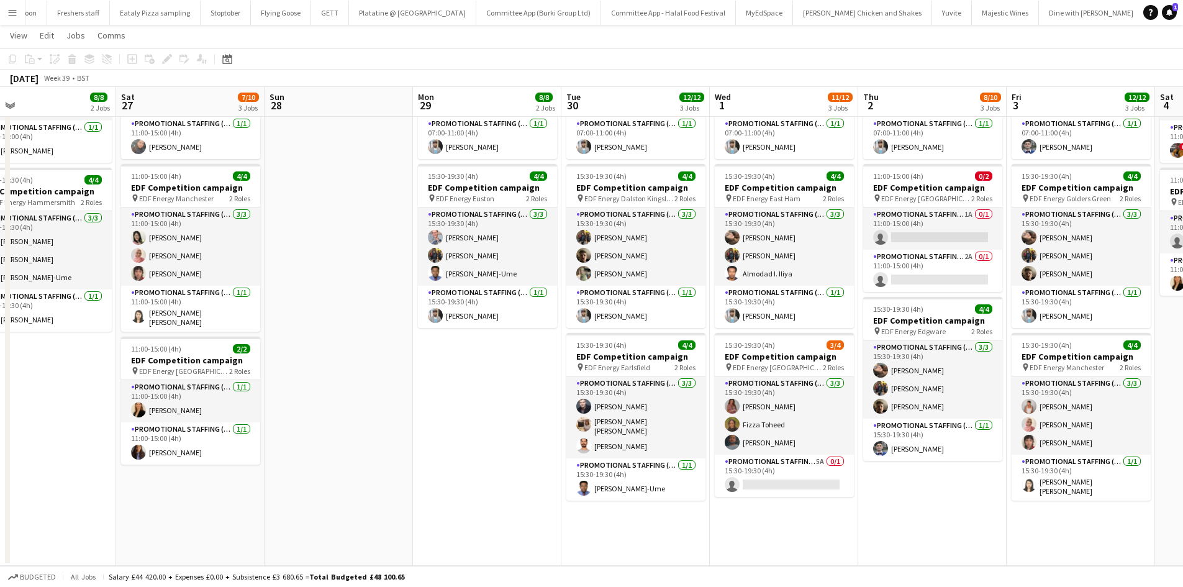
scroll to position [0, 550]
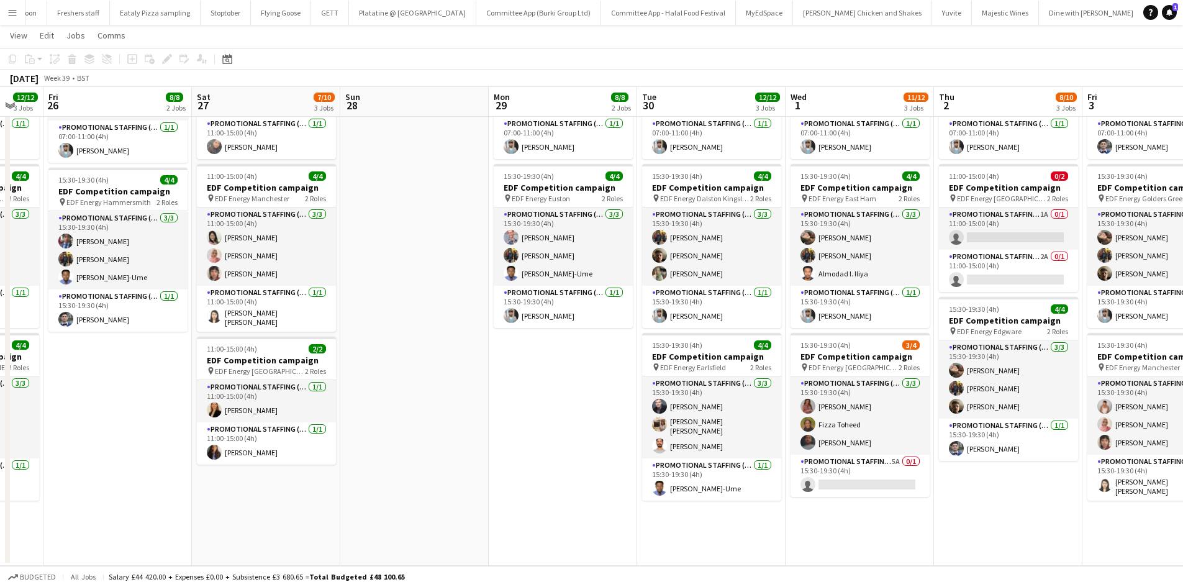
drag, startPoint x: 337, startPoint y: 400, endPoint x: 413, endPoint y: 417, distance: 77.6
click at [413, 417] on app-calendar-viewport "Mon 22 12/12 3 Jobs Tue 23 12/12 3 Jobs Wed 24 12/12 3 Jobs Thu 25 12/12 3 Jobs…" at bounding box center [591, 232] width 1183 height 666
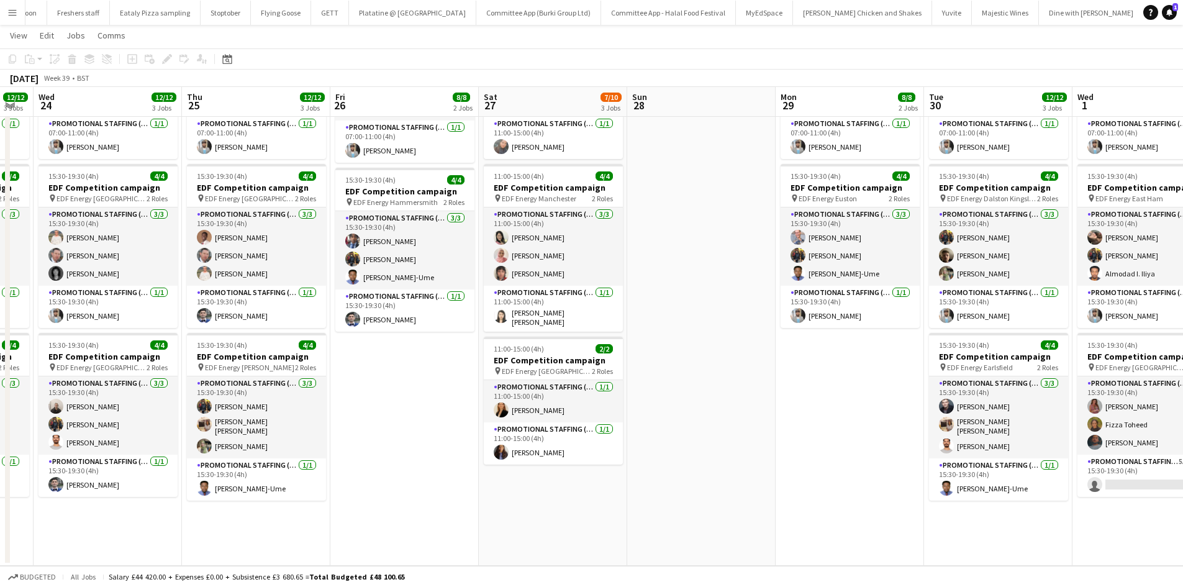
drag, startPoint x: 399, startPoint y: 412, endPoint x: 708, endPoint y: 462, distance: 313.3
click at [708, 462] on app-calendar-viewport "Mon 22 12/12 3 Jobs Tue 23 12/12 3 Jobs Wed 24 12/12 3 Jobs Thu 25 12/12 3 Jobs…" at bounding box center [591, 232] width 1183 height 666
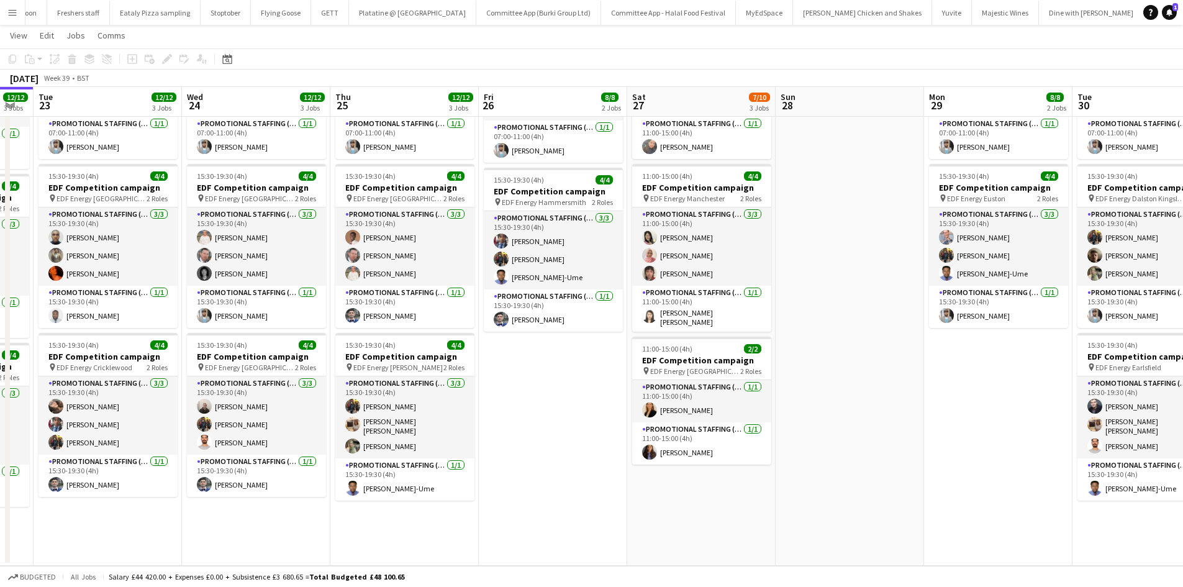
scroll to position [0, 389]
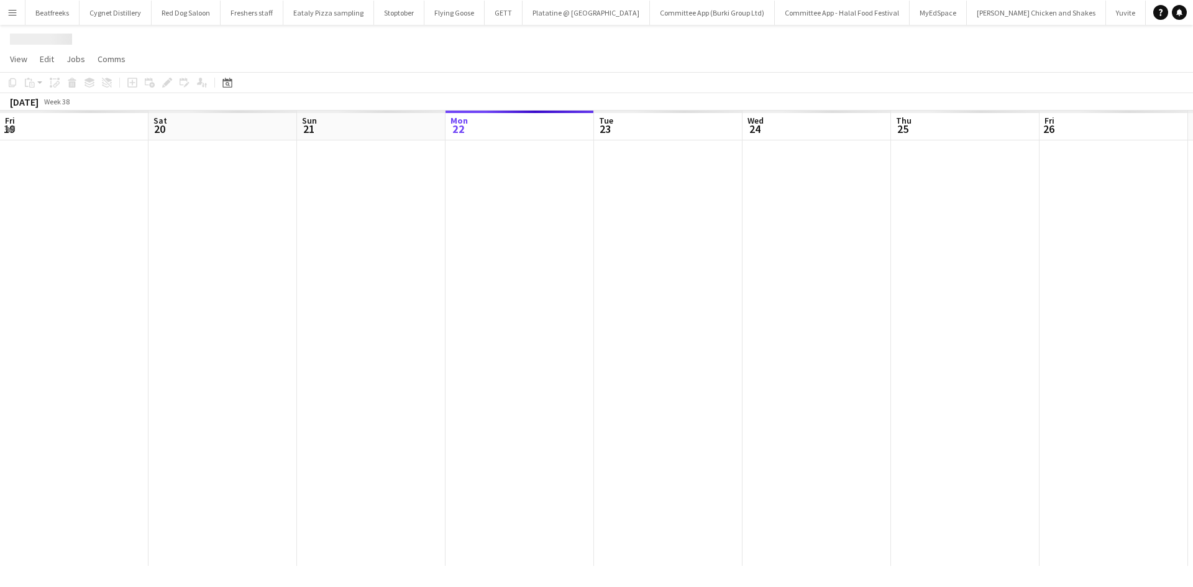
scroll to position [0, 297]
click at [16, 19] on button "Menu" at bounding box center [12, 12] width 25 height 25
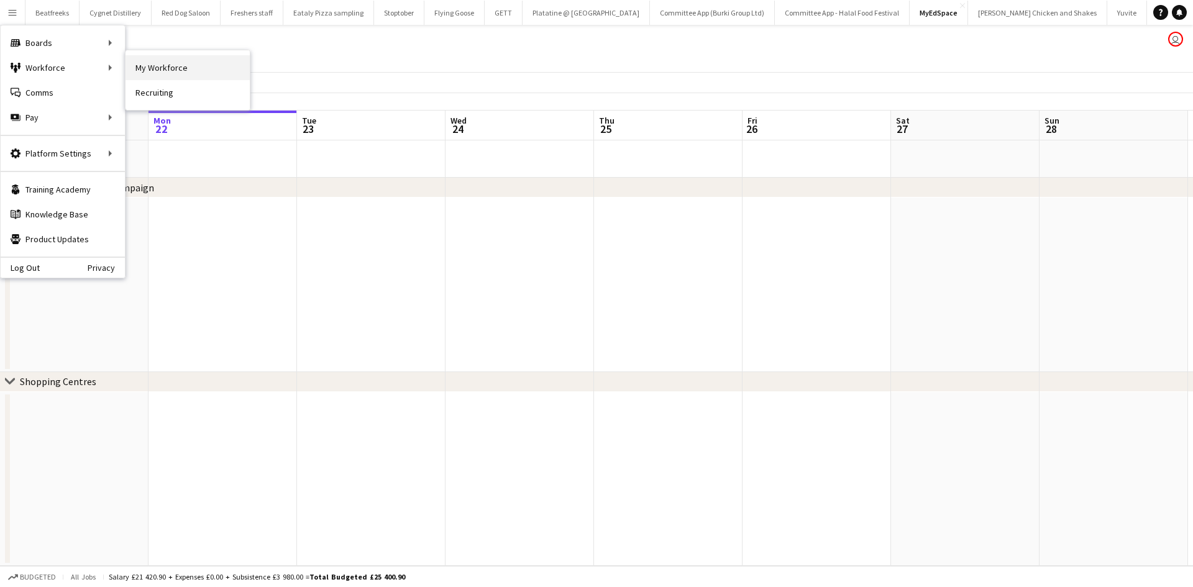
click at [157, 63] on link "My Workforce" at bounding box center [187, 67] width 124 height 25
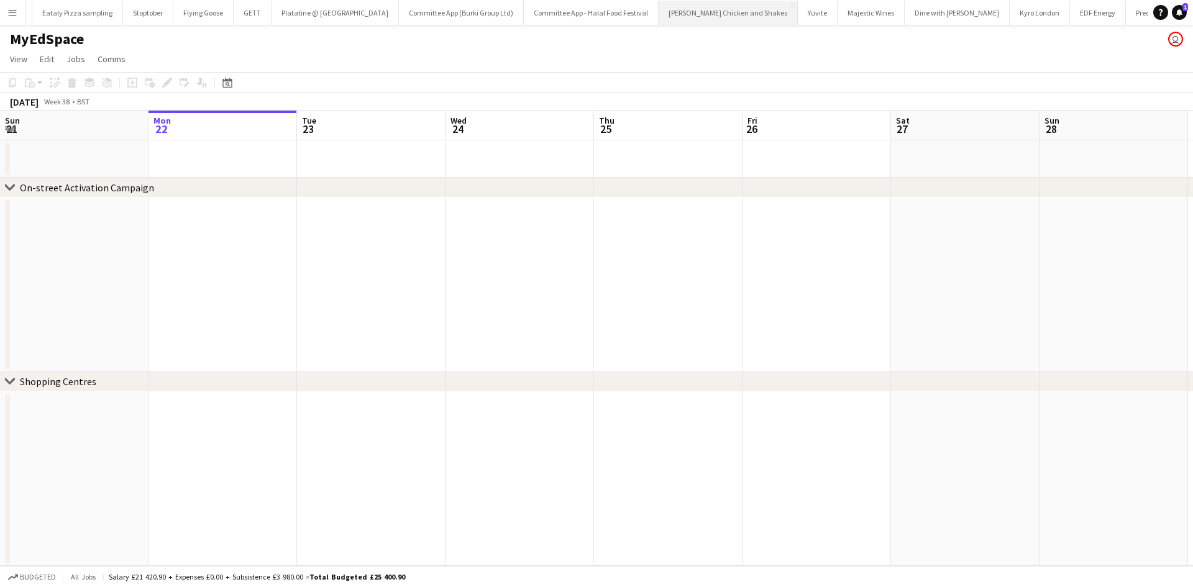
scroll to position [0, 259]
click at [1061, 12] on button "EDF Energy Close" at bounding box center [1089, 13] width 56 height 24
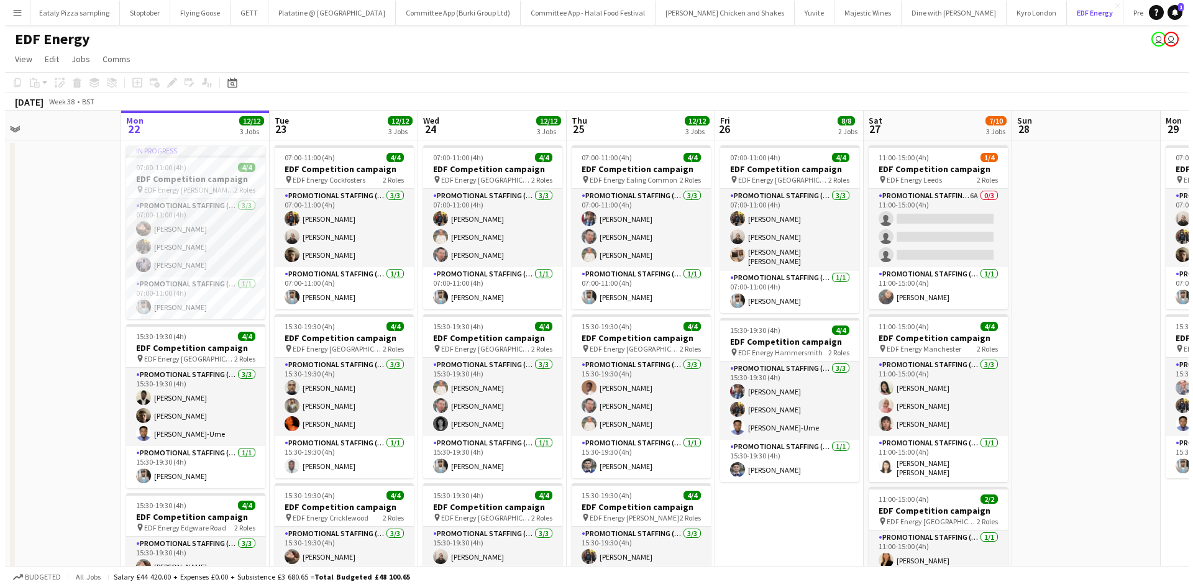
scroll to position [0, 330]
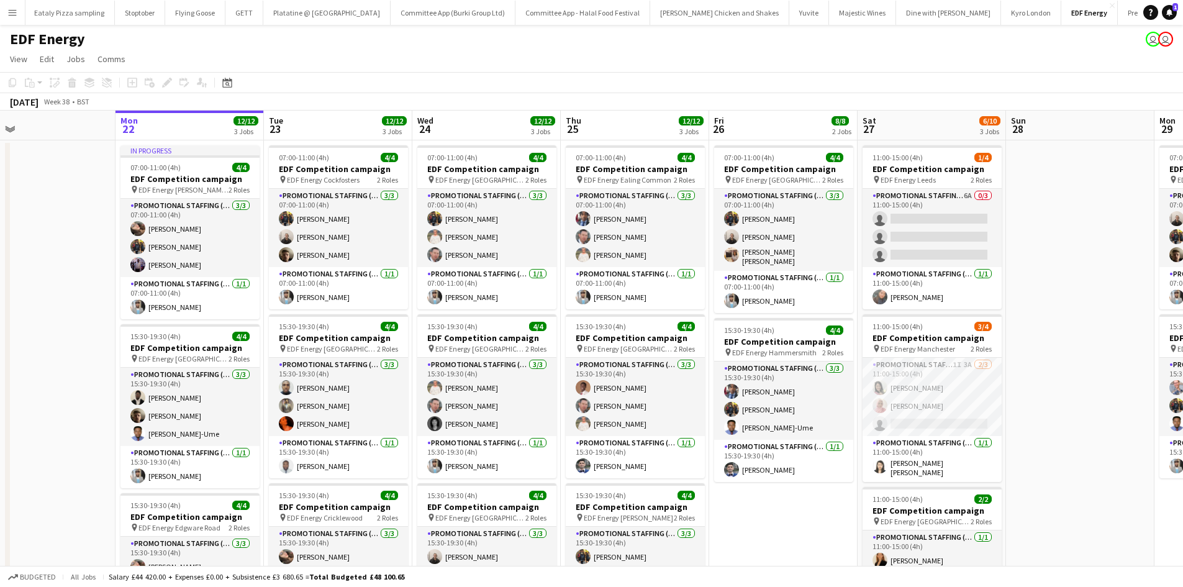
click at [16, 17] on app-icon "Menu" at bounding box center [12, 12] width 10 height 10
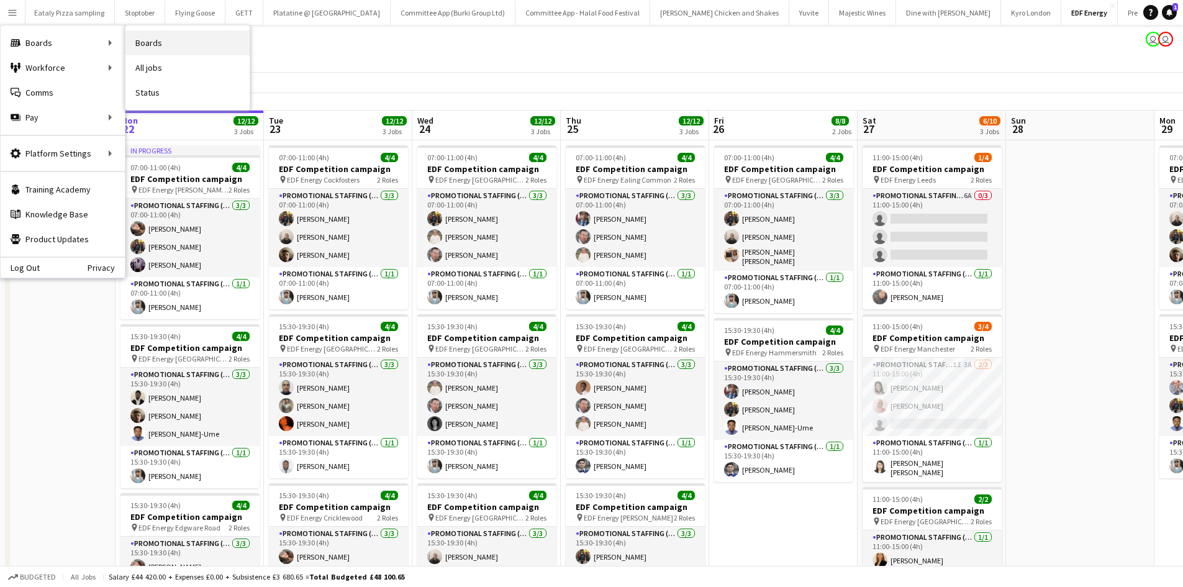
click at [150, 44] on link "Boards" at bounding box center [187, 42] width 124 height 25
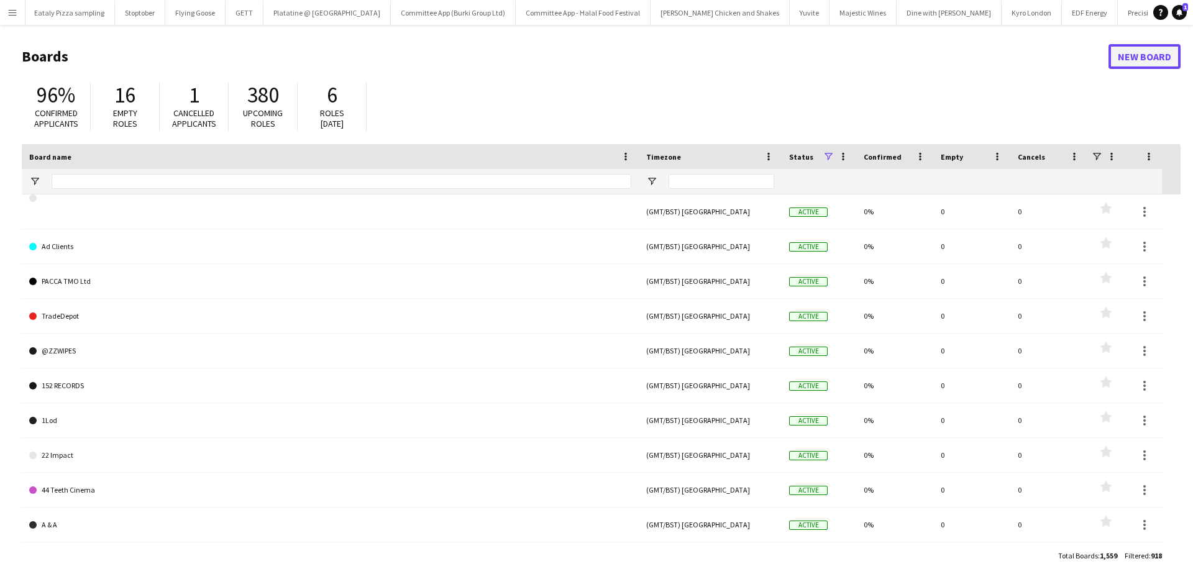
click at [1124, 55] on link "New Board" at bounding box center [1144, 56] width 72 height 25
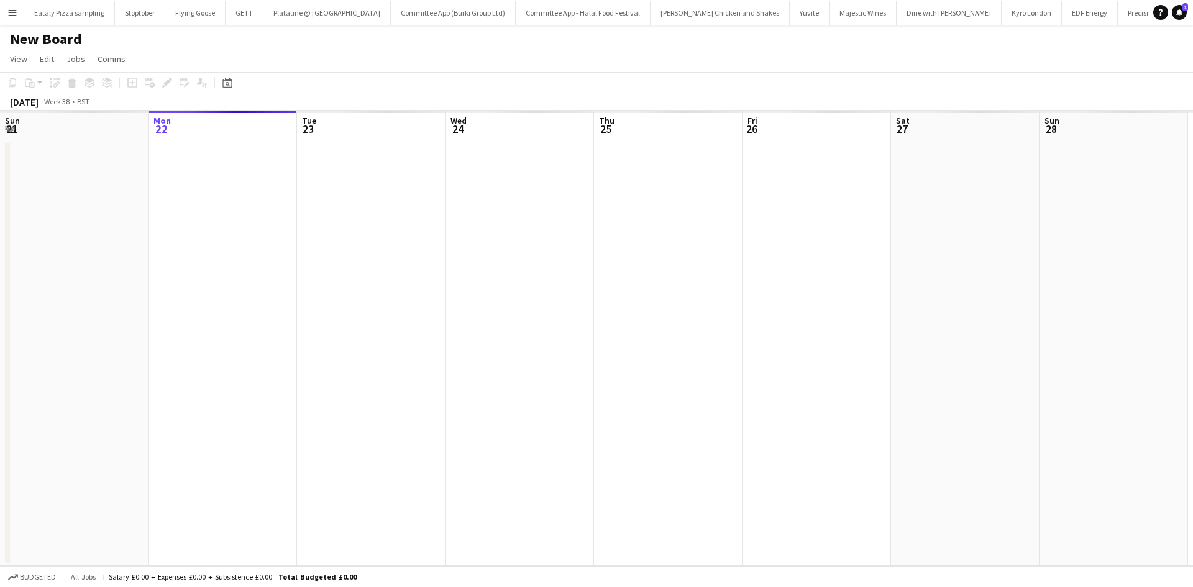
scroll to position [0, 1943]
click at [58, 40] on h1 "New Board" at bounding box center [46, 39] width 72 height 19
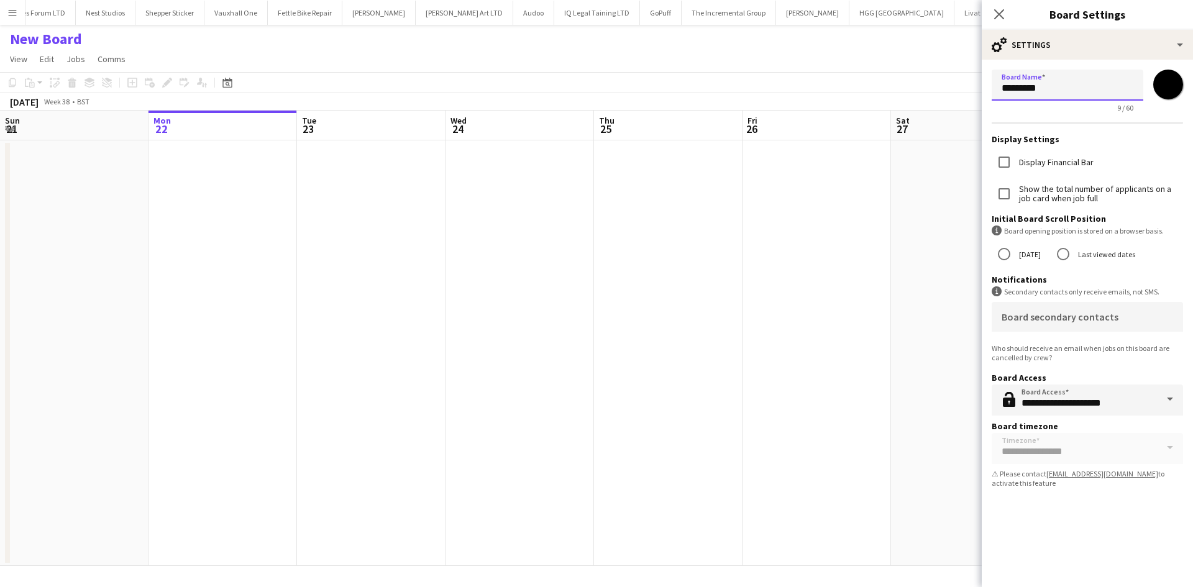
drag, startPoint x: 1063, startPoint y: 97, endPoint x: 905, endPoint y: 130, distance: 161.9
click at [905, 130] on body "Menu Boards Boards Boards All jobs Status Workforce Workforce My Workforce Recr…" at bounding box center [596, 293] width 1193 height 587
type input "*"
type input "**********"
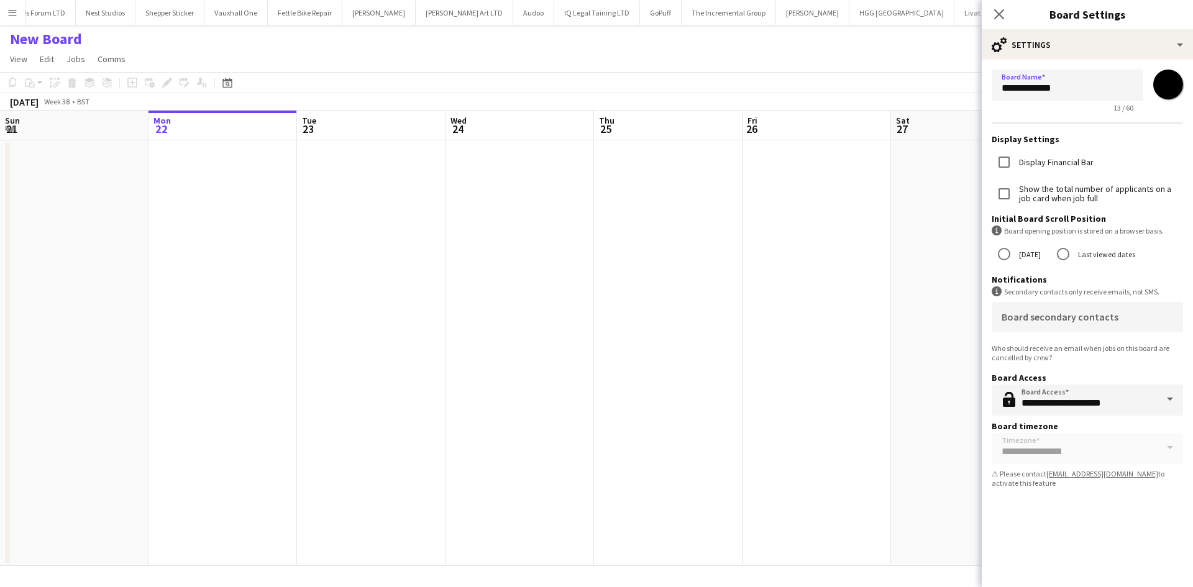
click at [1174, 79] on input "*******" at bounding box center [1167, 84] width 45 height 45
type input "*******"
click at [1119, 501] on div "**********" at bounding box center [1086, 308] width 211 height 557
click at [719, 299] on app-date-cell at bounding box center [668, 352] width 148 height 425
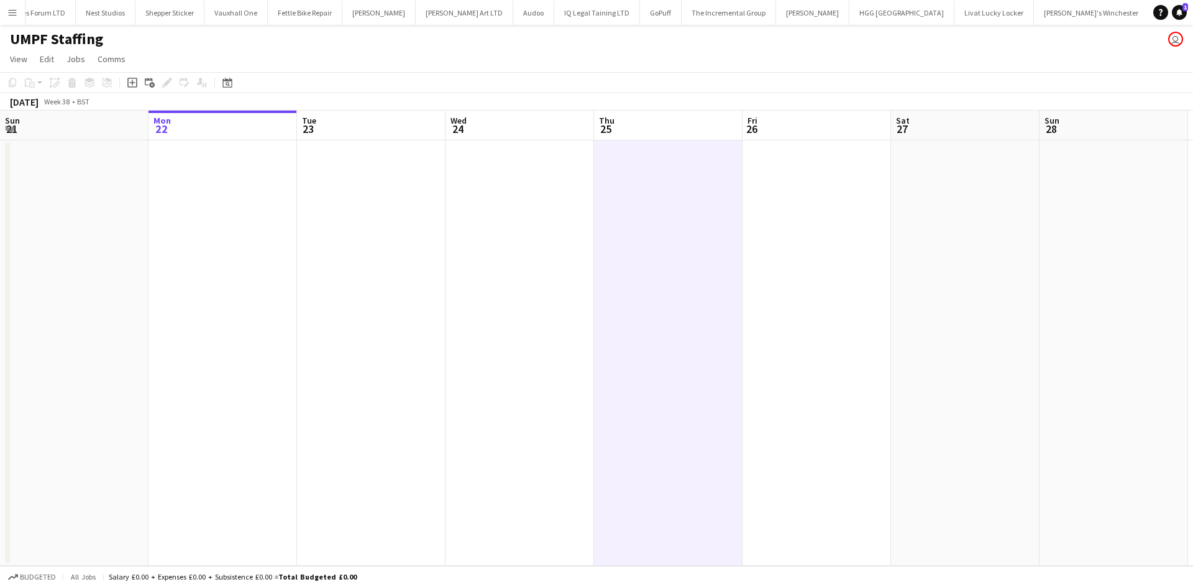
click at [360, 225] on app-date-cell at bounding box center [371, 352] width 148 height 425
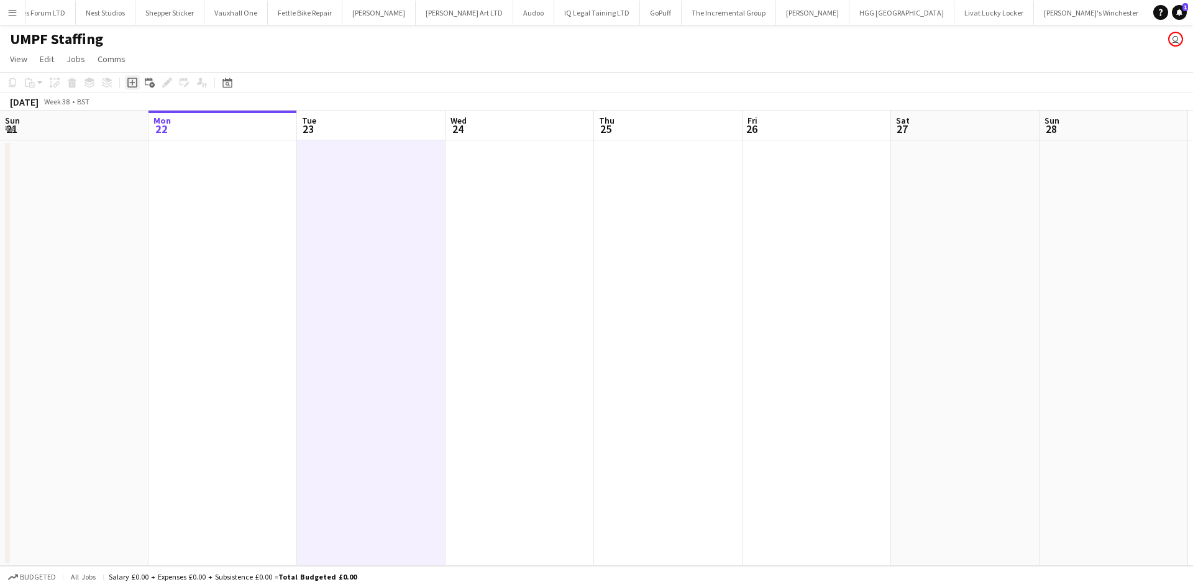
click at [129, 85] on icon "Add job" at bounding box center [132, 83] width 10 height 10
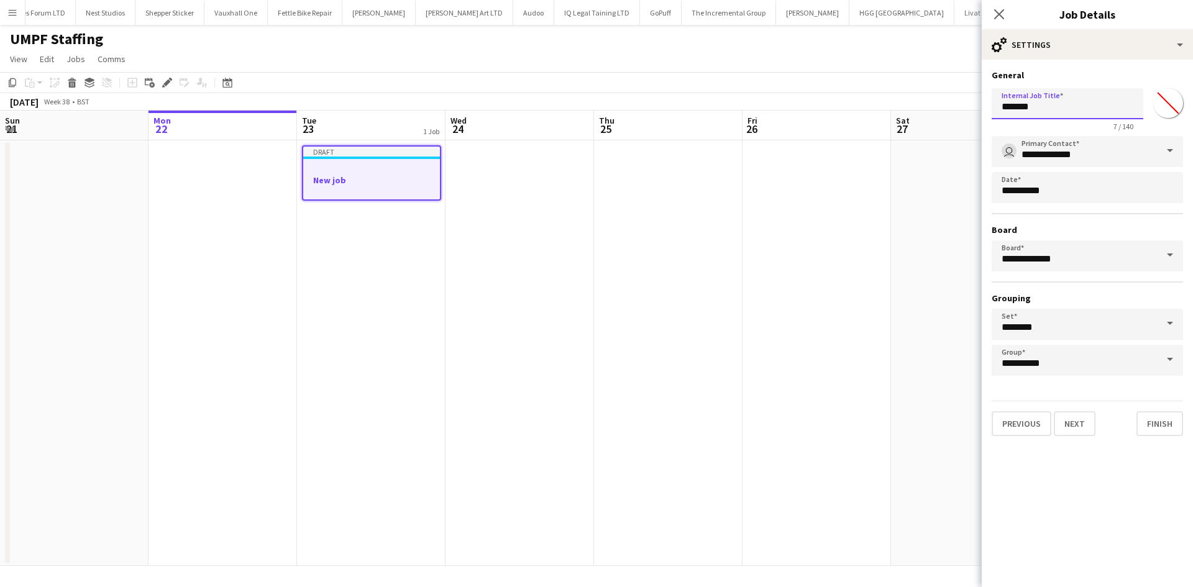
drag, startPoint x: 1058, startPoint y: 108, endPoint x: 887, endPoint y: 131, distance: 172.3
click at [887, 131] on body "Menu Boards Boards Boards All jobs Status Workforce Workforce My Workforce Recr…" at bounding box center [596, 293] width 1193 height 587
type input "**********"
click at [1148, 107] on div "**********" at bounding box center [1086, 107] width 191 height 48
click at [1166, 109] on input "*******" at bounding box center [1167, 103] width 45 height 45
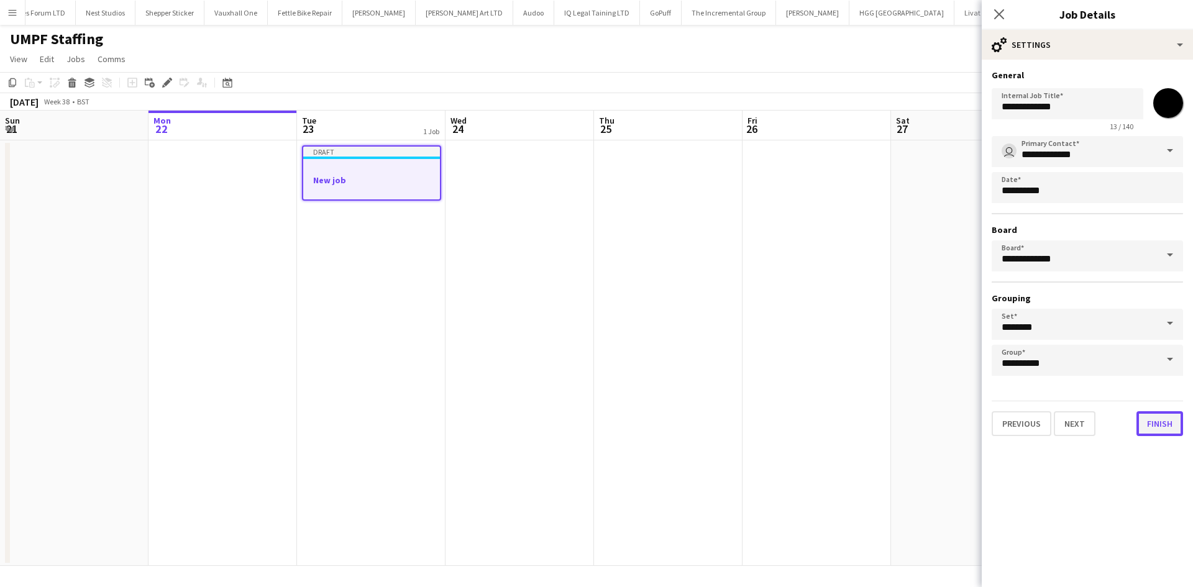
type input "*******"
click at [1157, 432] on button "Finish" at bounding box center [1159, 423] width 47 height 25
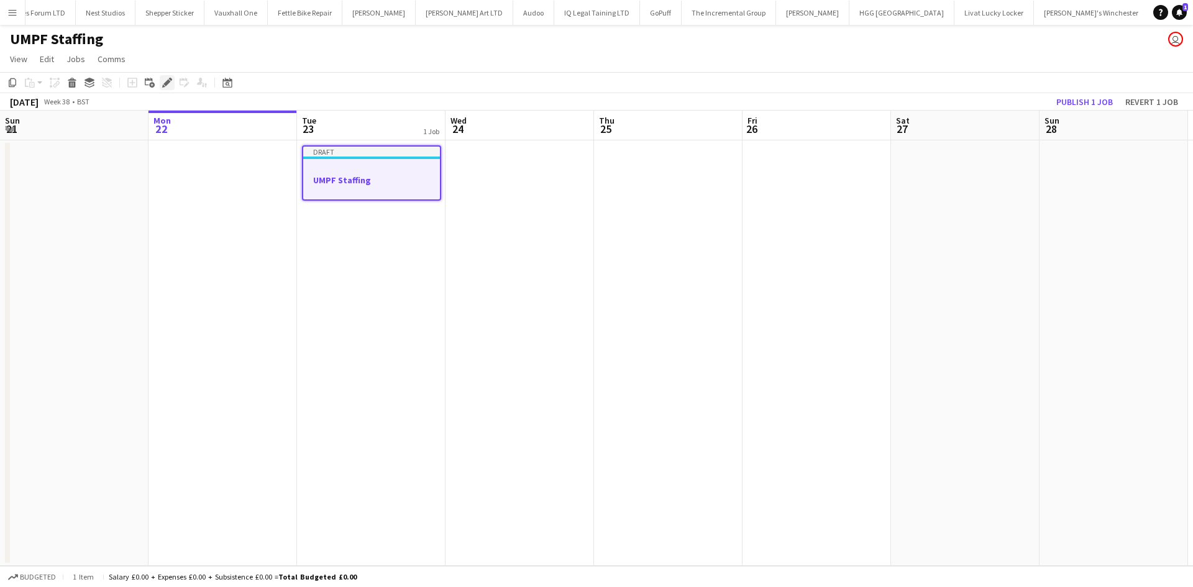
click at [165, 81] on icon "Edit" at bounding box center [167, 83] width 10 height 10
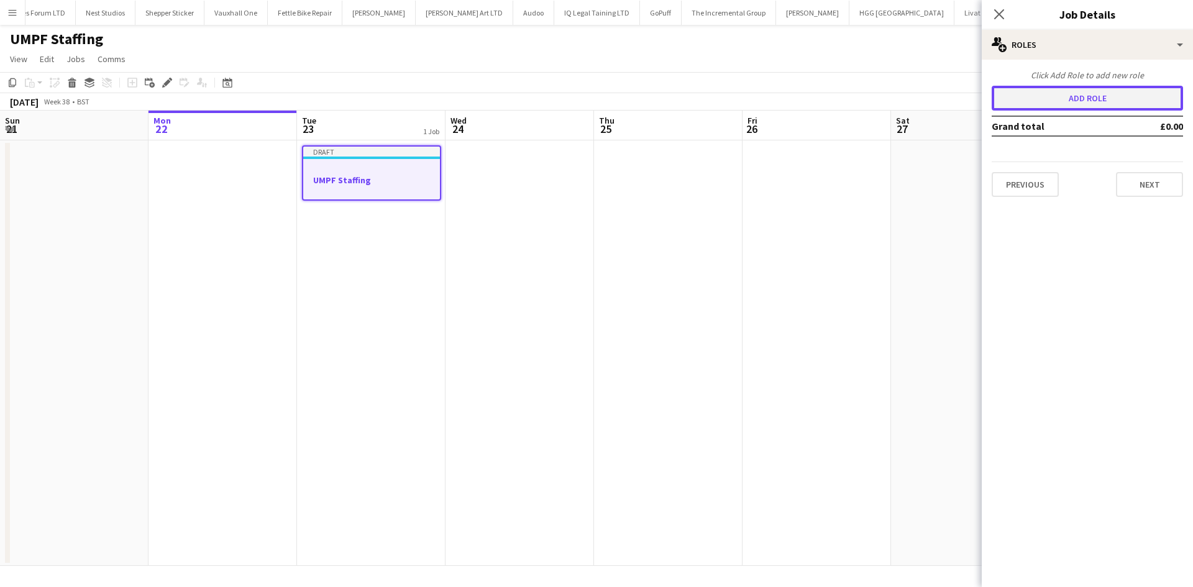
click at [1088, 100] on button "Add role" at bounding box center [1086, 98] width 191 height 25
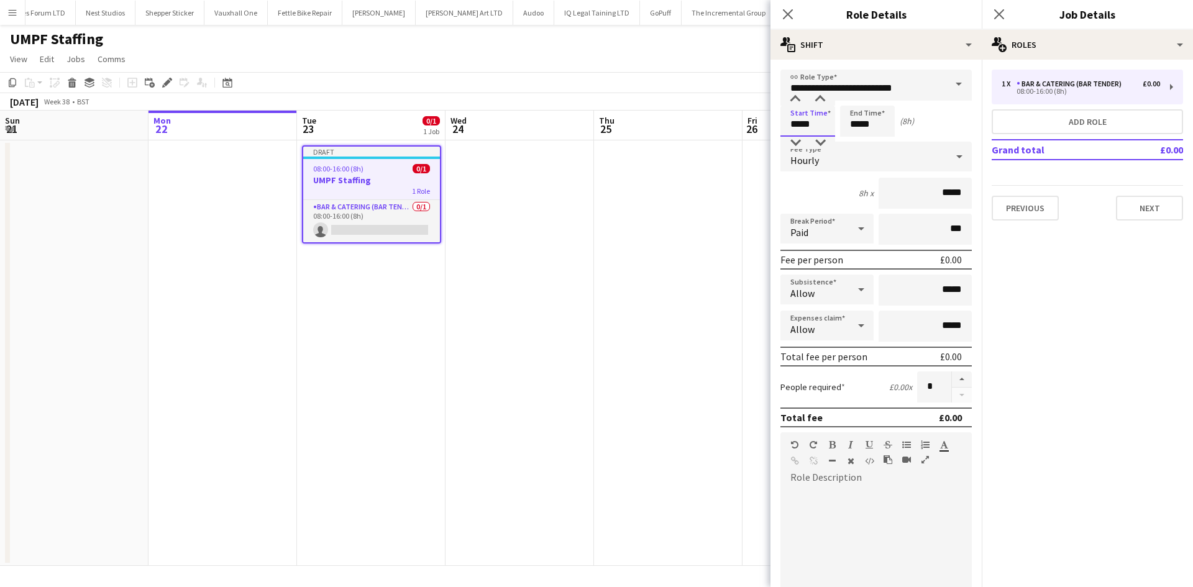
drag, startPoint x: 816, startPoint y: 131, endPoint x: 726, endPoint y: 143, distance: 90.8
click at [726, 143] on body "Menu Boards Boards Boards All jobs Status Workforce Workforce My Workforce Recr…" at bounding box center [596, 293] width 1193 height 587
type input "*****"
drag, startPoint x: 747, startPoint y: 101, endPoint x: 732, endPoint y: 99, distance: 15.1
click at [732, 99] on body "Menu Boards Boards Boards All jobs Status Workforce Workforce My Workforce Recr…" at bounding box center [596, 293] width 1193 height 587
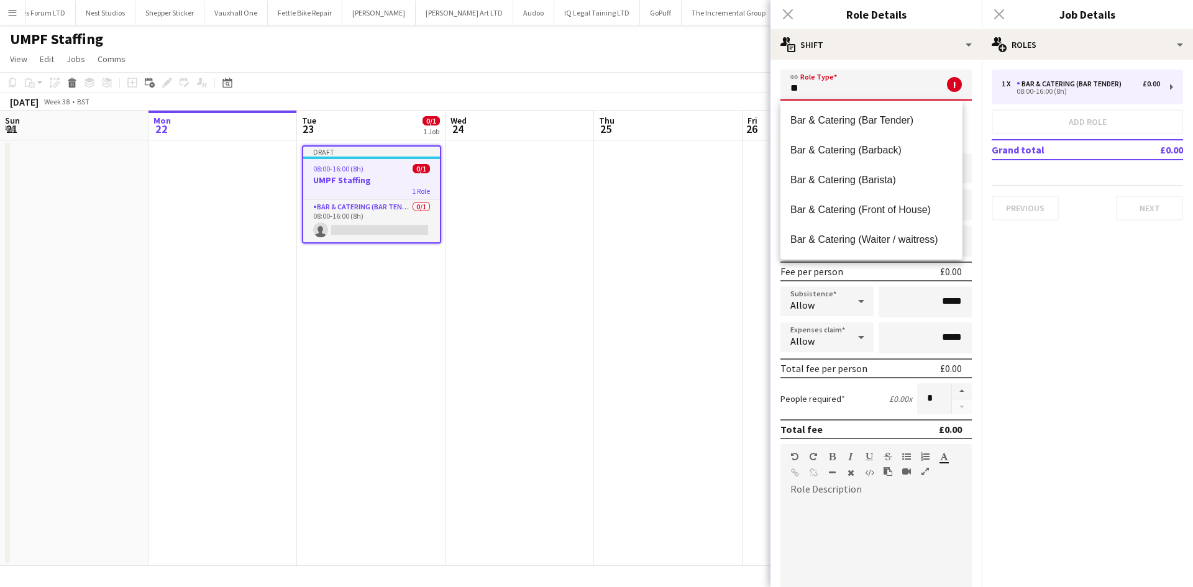
type input "*"
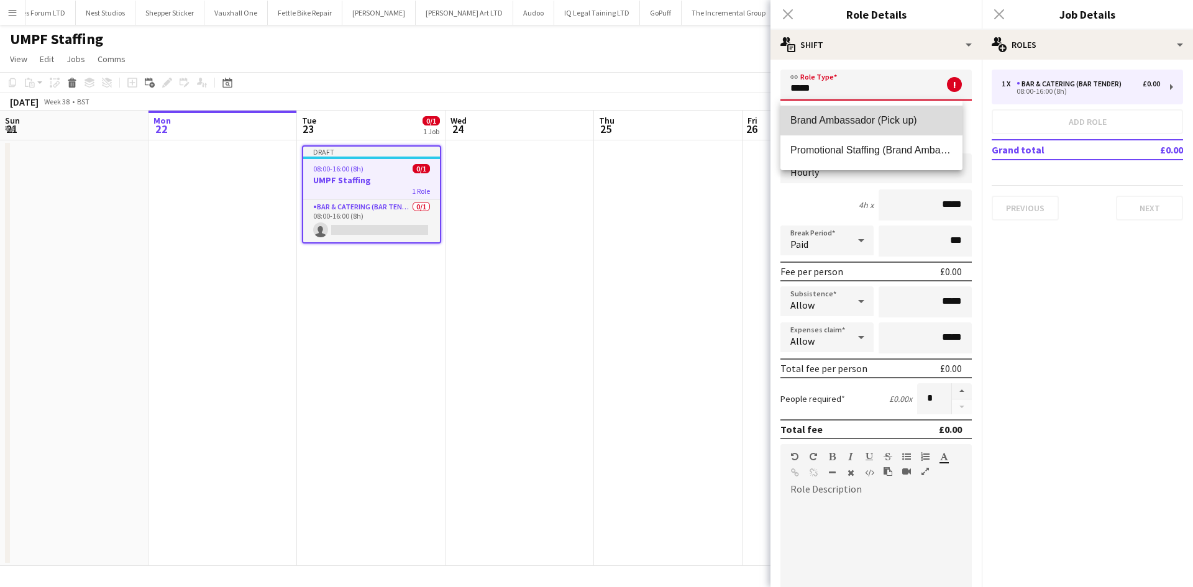
click at [863, 119] on span "Brand Ambassador (Pick up)" at bounding box center [871, 120] width 162 height 12
type input "**********"
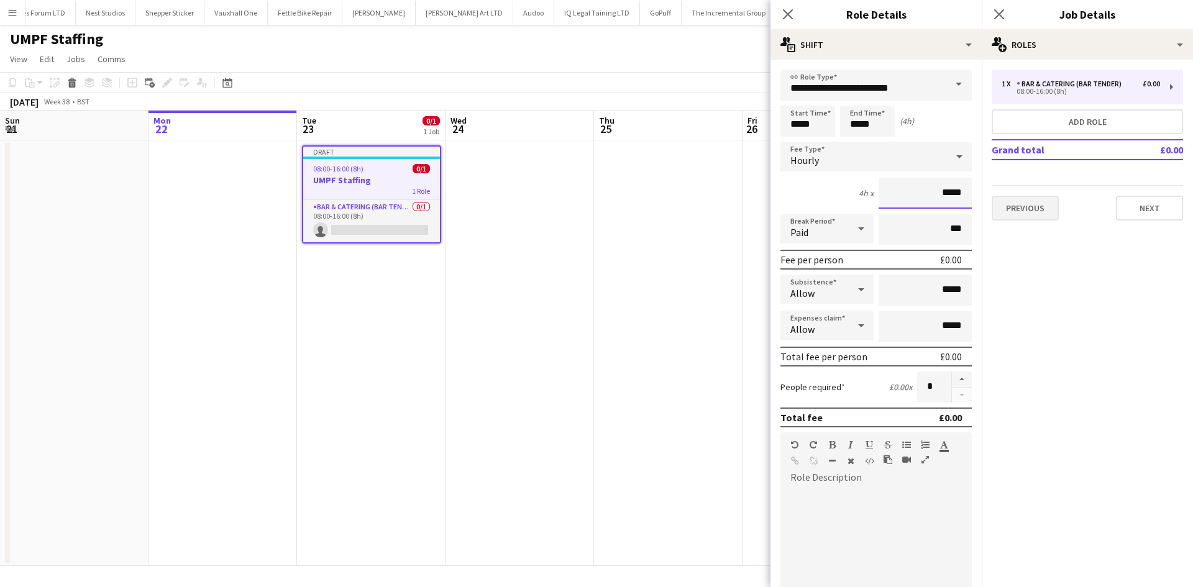
drag, startPoint x: 925, startPoint y: 189, endPoint x: 996, endPoint y: 201, distance: 71.7
click at [1038, 209] on body "Menu Boards Boards Boards All jobs Status Workforce Workforce My Workforce Recr…" at bounding box center [596, 293] width 1193 height 587
drag, startPoint x: 931, startPoint y: 192, endPoint x: 962, endPoint y: 197, distance: 31.4
click at [962, 197] on form "**********" at bounding box center [875, 456] width 211 height 772
click at [928, 197] on input "*****" at bounding box center [924, 193] width 93 height 31
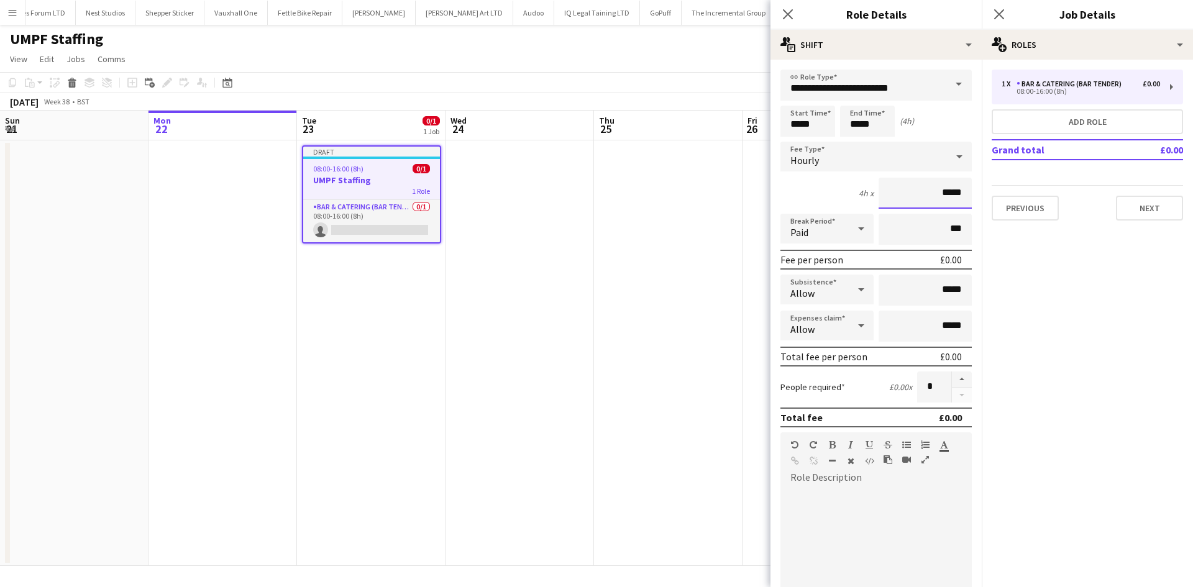
drag, startPoint x: 928, startPoint y: 197, endPoint x: 951, endPoint y: 191, distance: 23.8
click at [951, 191] on input "*****" at bounding box center [924, 193] width 93 height 31
click at [951, 191] on input "******" at bounding box center [924, 193] width 93 height 31
type input "******"
drag, startPoint x: 932, startPoint y: 289, endPoint x: 984, endPoint y: 289, distance: 51.6
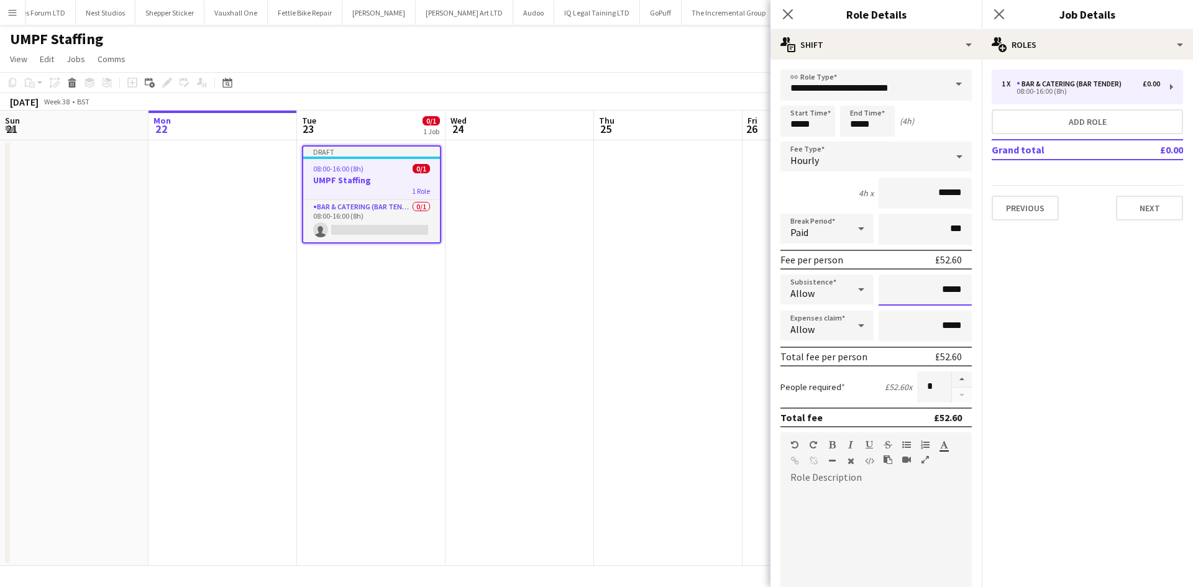
click at [984, 289] on body "Menu Boards Boards Boards All jobs Status Workforce Workforce My Workforce Recr…" at bounding box center [596, 293] width 1193 height 587
drag, startPoint x: 928, startPoint y: 294, endPoint x: 961, endPoint y: 294, distance: 33.5
click at [961, 294] on input "*****" at bounding box center [924, 290] width 93 height 31
type input "*****"
click at [877, 483] on div at bounding box center [875, 558] width 191 height 158
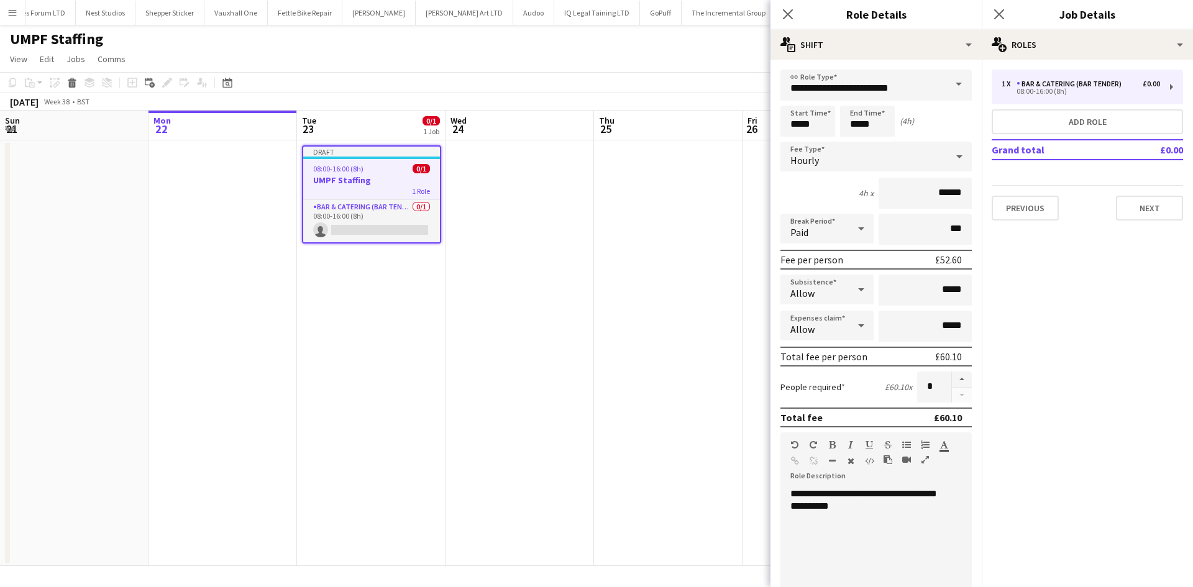
click at [850, 506] on div "**********" at bounding box center [871, 562] width 182 height 149
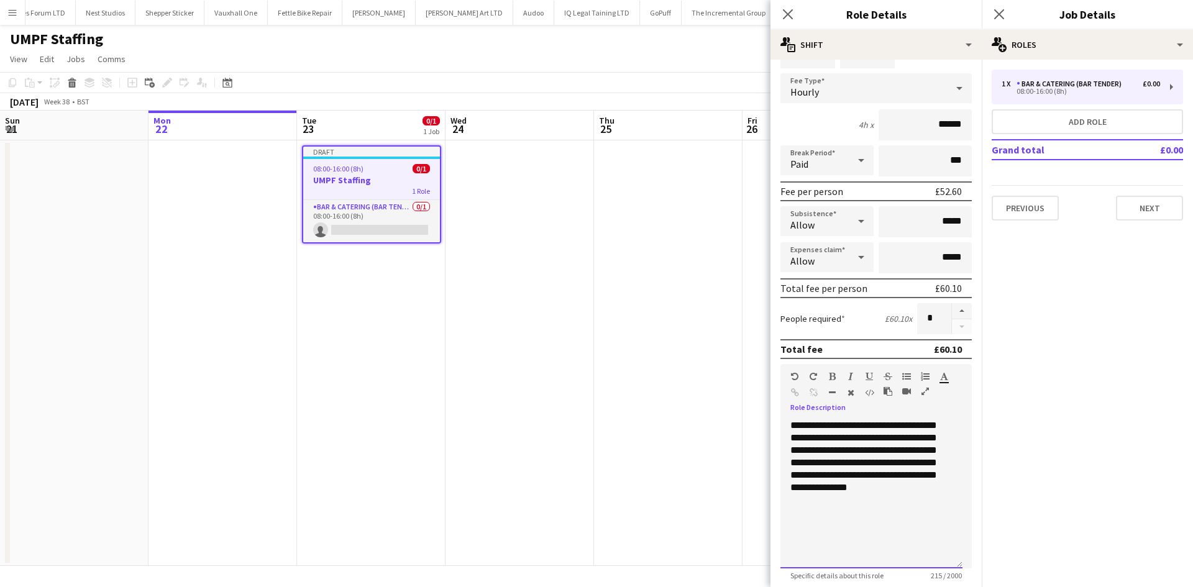
scroll to position [255, 0]
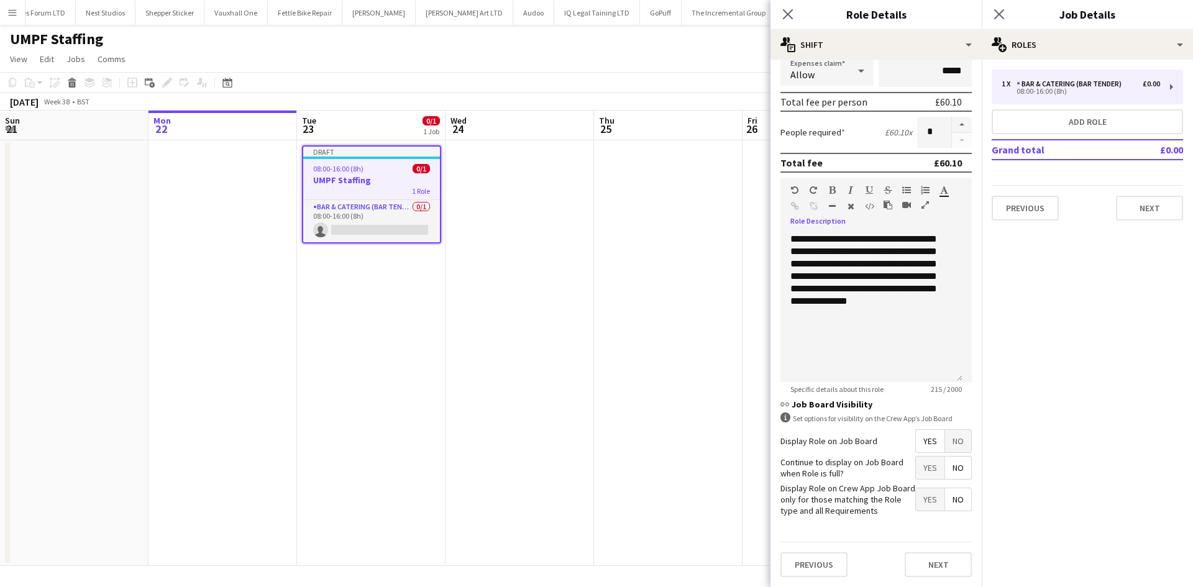
click at [925, 473] on span "Yes" at bounding box center [930, 468] width 29 height 22
click at [926, 560] on button "Next" at bounding box center [937, 564] width 67 height 25
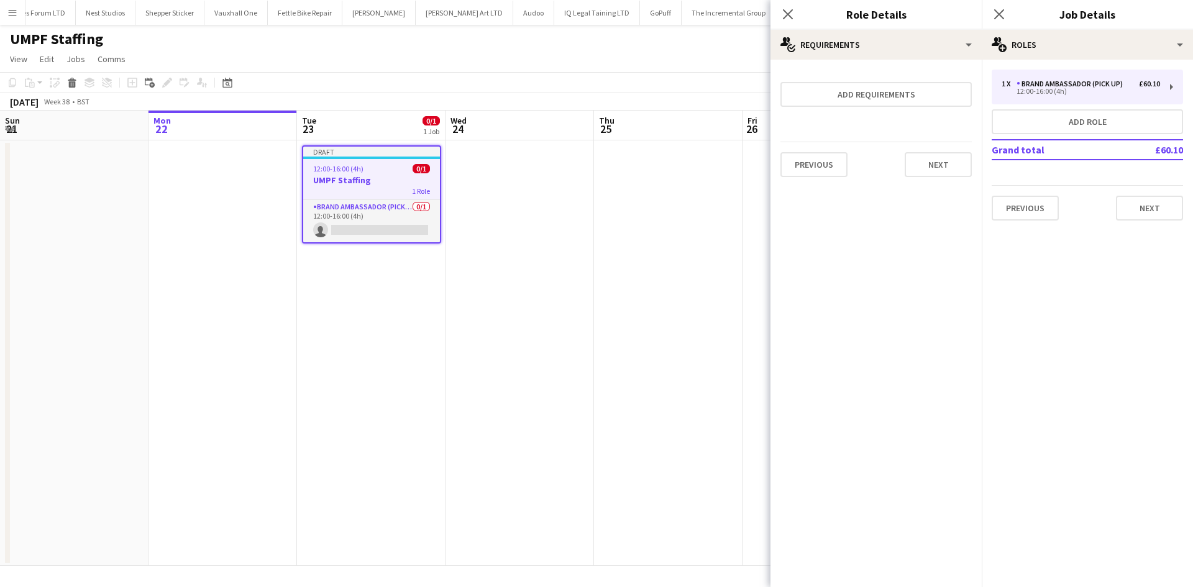
scroll to position [0, 0]
click at [943, 153] on button "Next" at bounding box center [937, 164] width 67 height 25
click at [958, 171] on button "Finish" at bounding box center [948, 166] width 47 height 25
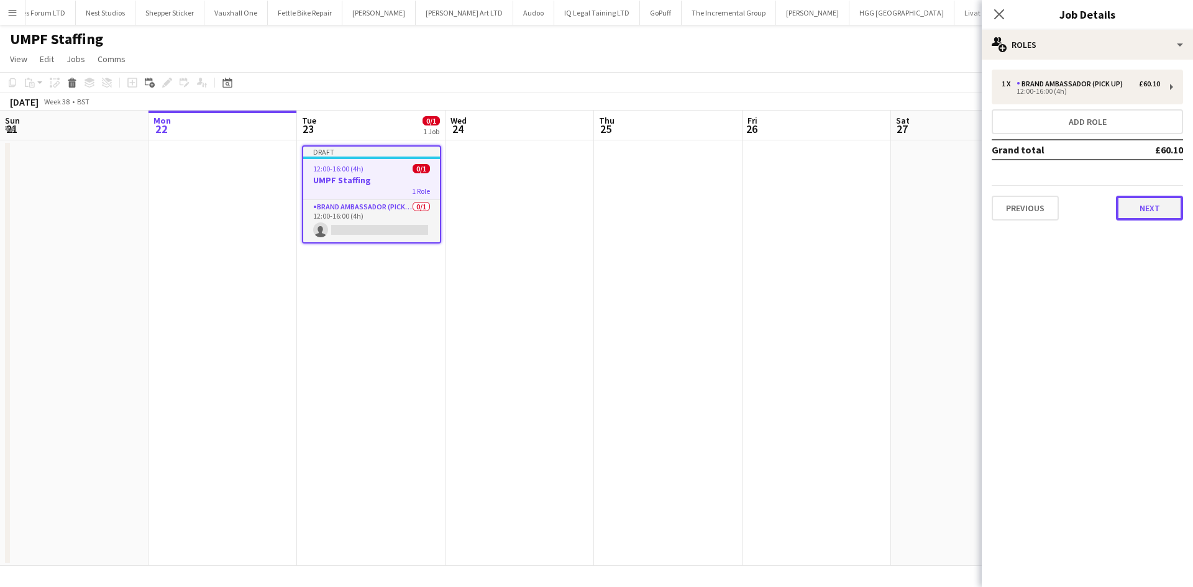
click at [1152, 213] on button "Next" at bounding box center [1148, 208] width 67 height 25
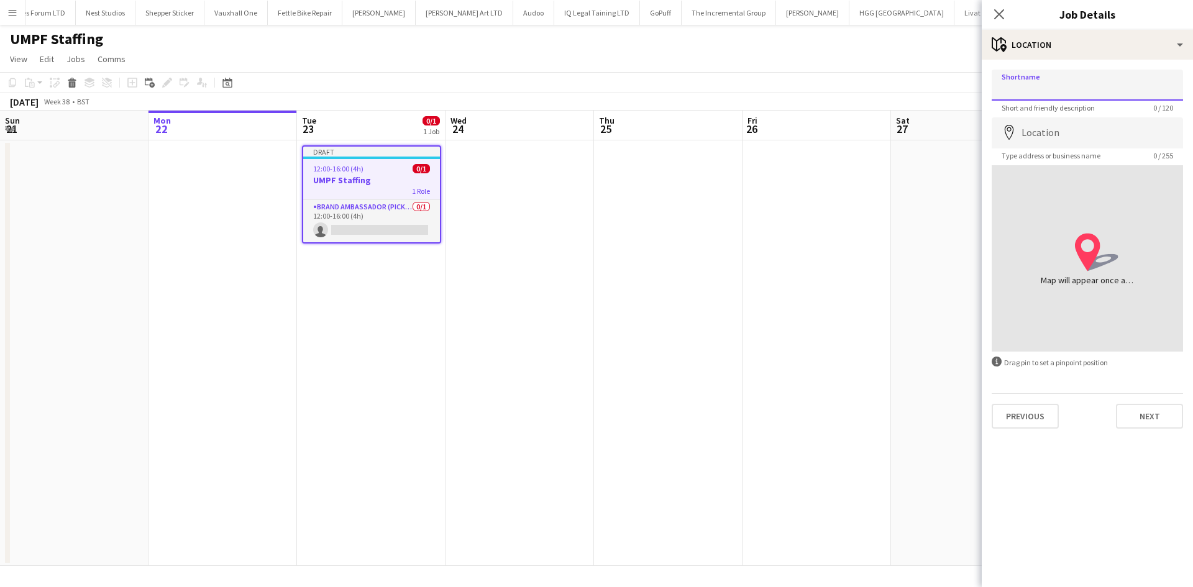
click at [1047, 88] on input "Shortname" at bounding box center [1086, 85] width 191 height 31
type input "**********"
click at [1063, 125] on input "Location" at bounding box center [1086, 132] width 191 height 31
type input "**********"
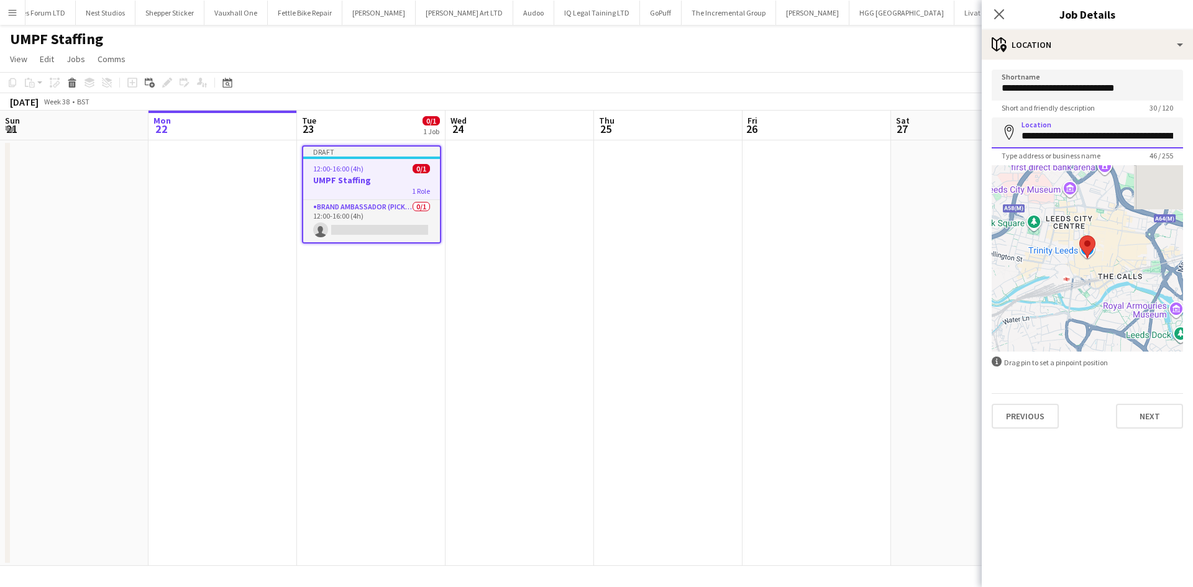
scroll to position [0, 33]
drag, startPoint x: 1129, startPoint y: 134, endPoint x: 1192, endPoint y: 127, distance: 63.7
click at [1192, 127] on form "**********" at bounding box center [1086, 249] width 211 height 359
click at [1155, 130] on input "**********" at bounding box center [1086, 132] width 191 height 31
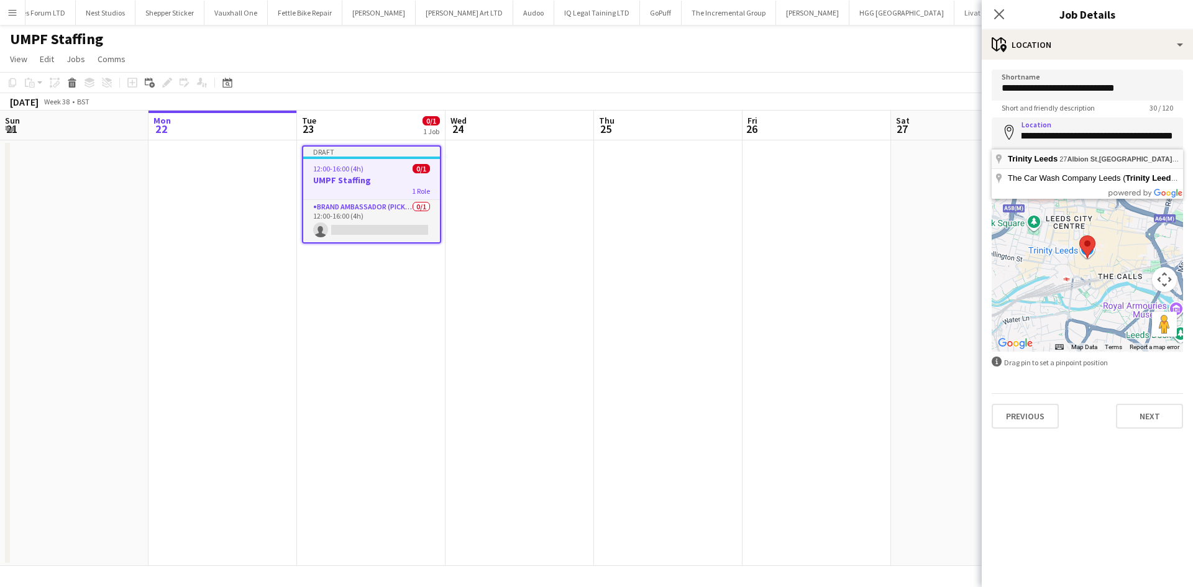
scroll to position [0, 0]
click at [1141, 399] on div "Previous Next" at bounding box center [1086, 410] width 191 height 35
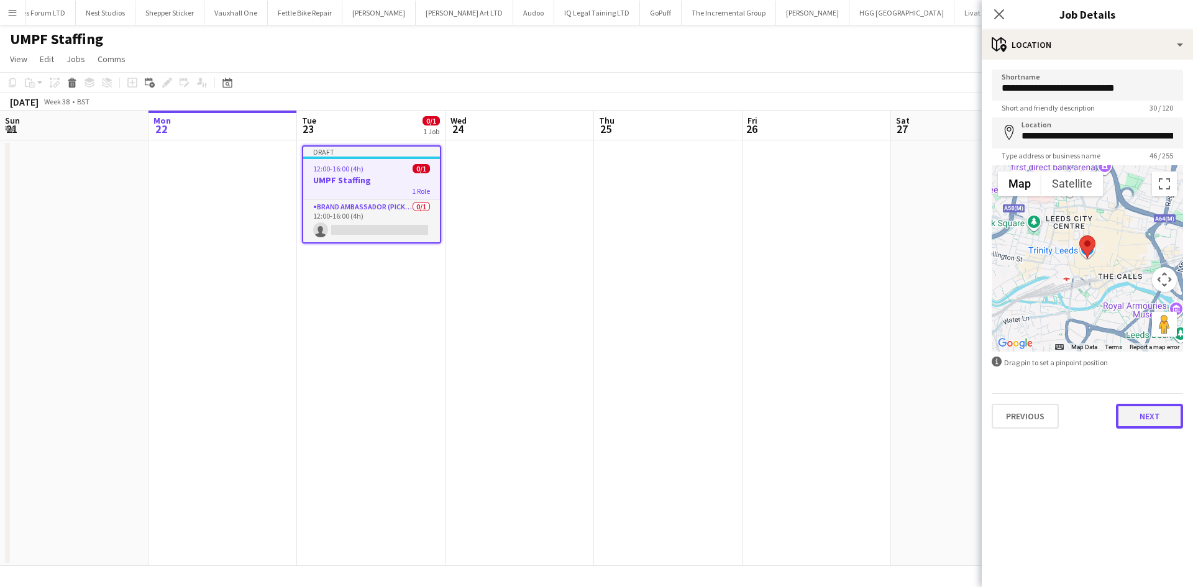
click at [1147, 425] on button "Next" at bounding box center [1148, 416] width 67 height 25
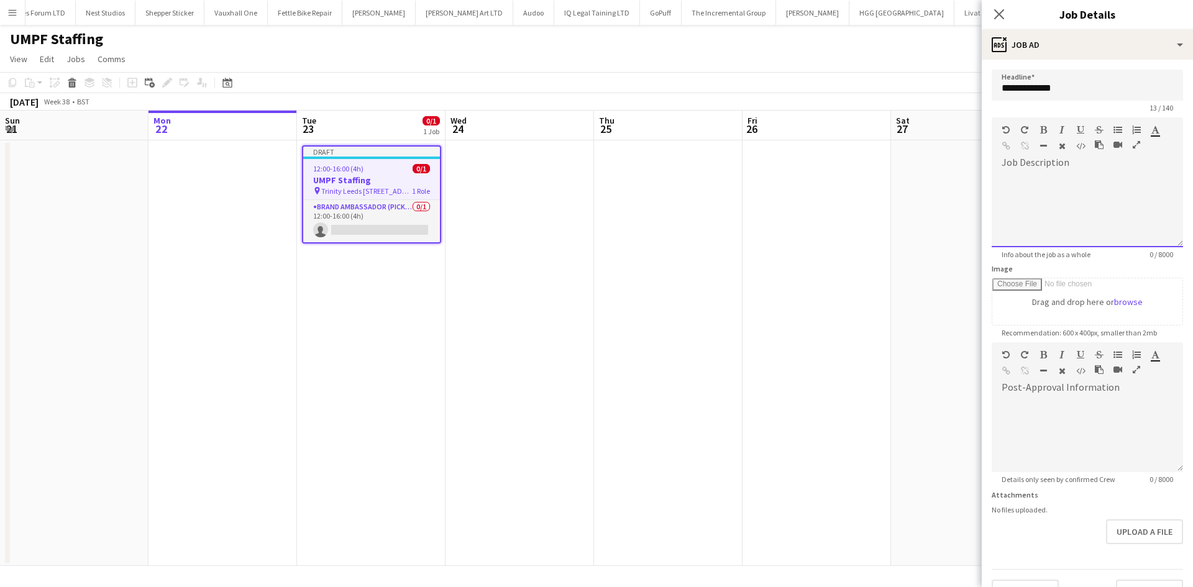
click at [1039, 195] on div at bounding box center [1086, 210] width 191 height 75
paste div
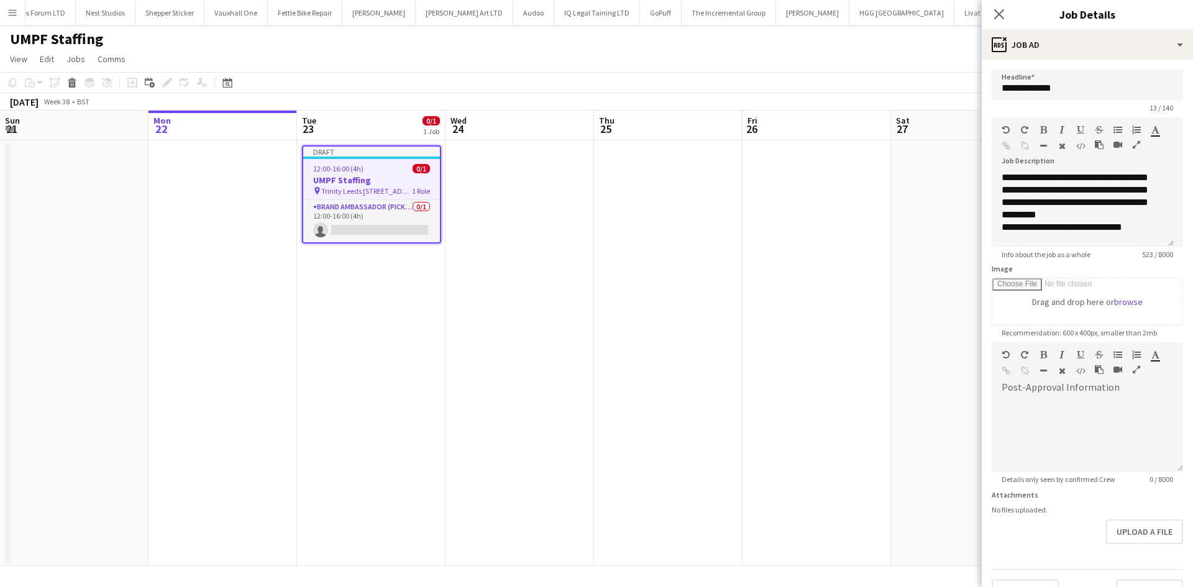
scroll to position [159, 0]
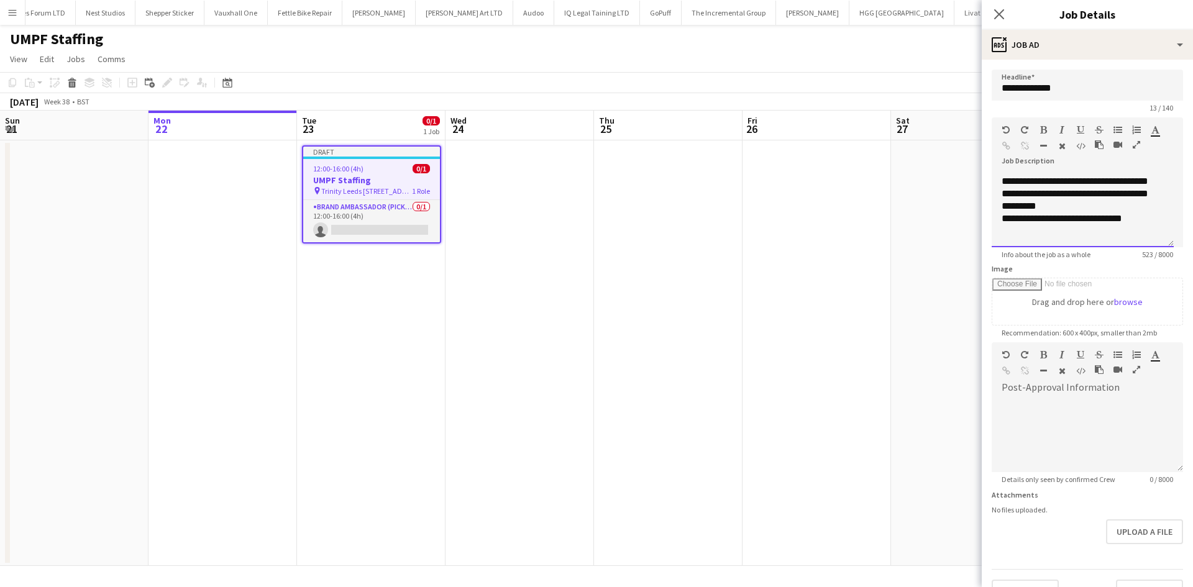
click at [1136, 220] on div "**********" at bounding box center [1077, 218] width 153 height 12
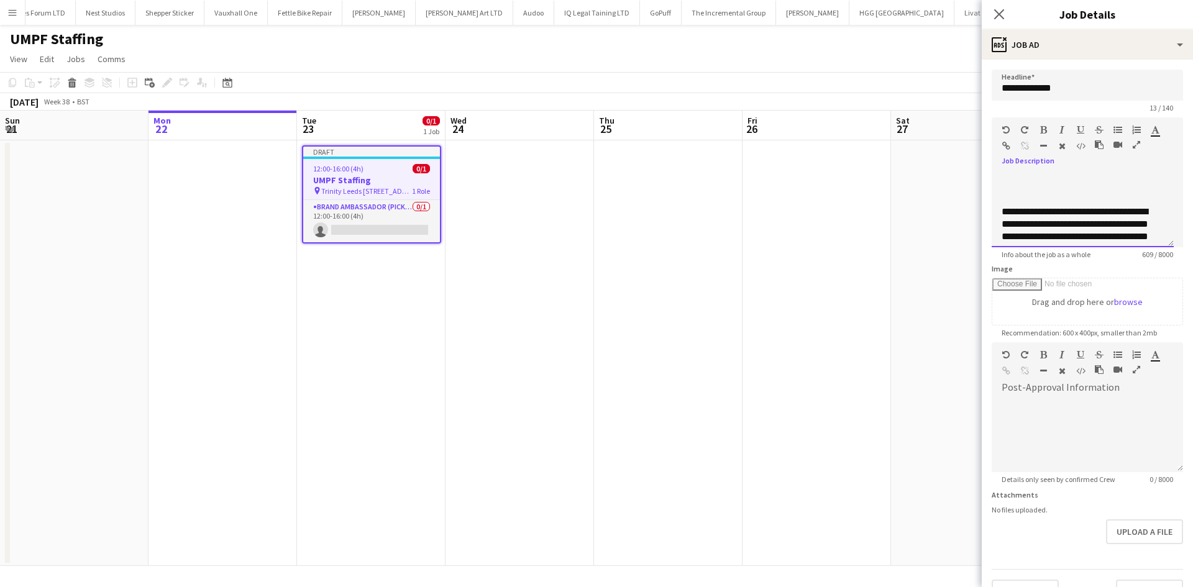
scroll to position [0, 0]
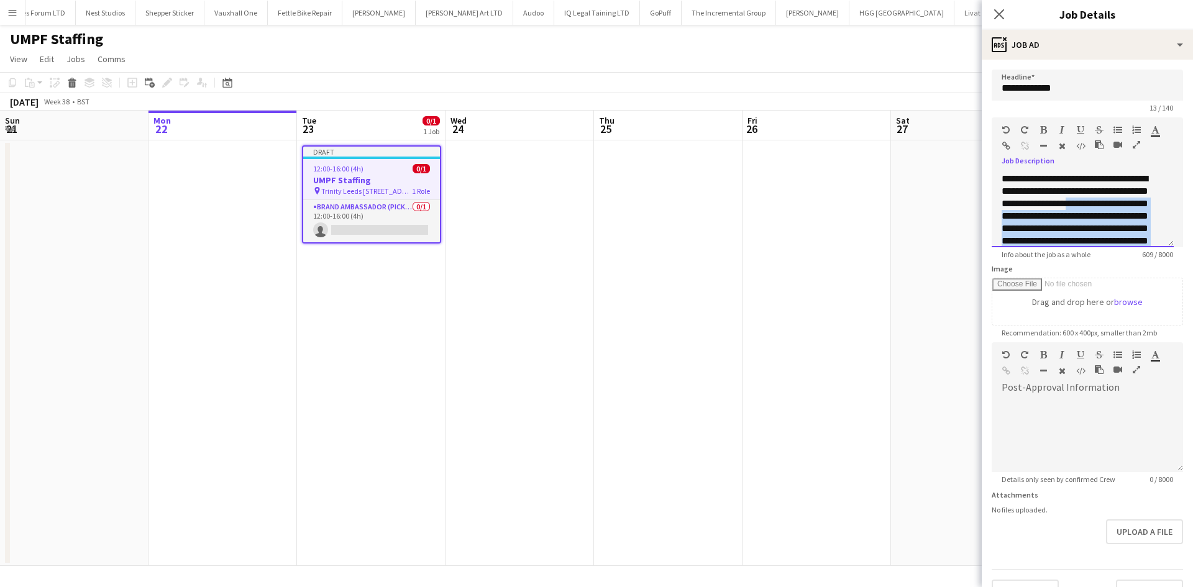
drag, startPoint x: 1086, startPoint y: 198, endPoint x: 997, endPoint y: 212, distance: 89.3
click at [997, 212] on div "**********" at bounding box center [1082, 210] width 182 height 75
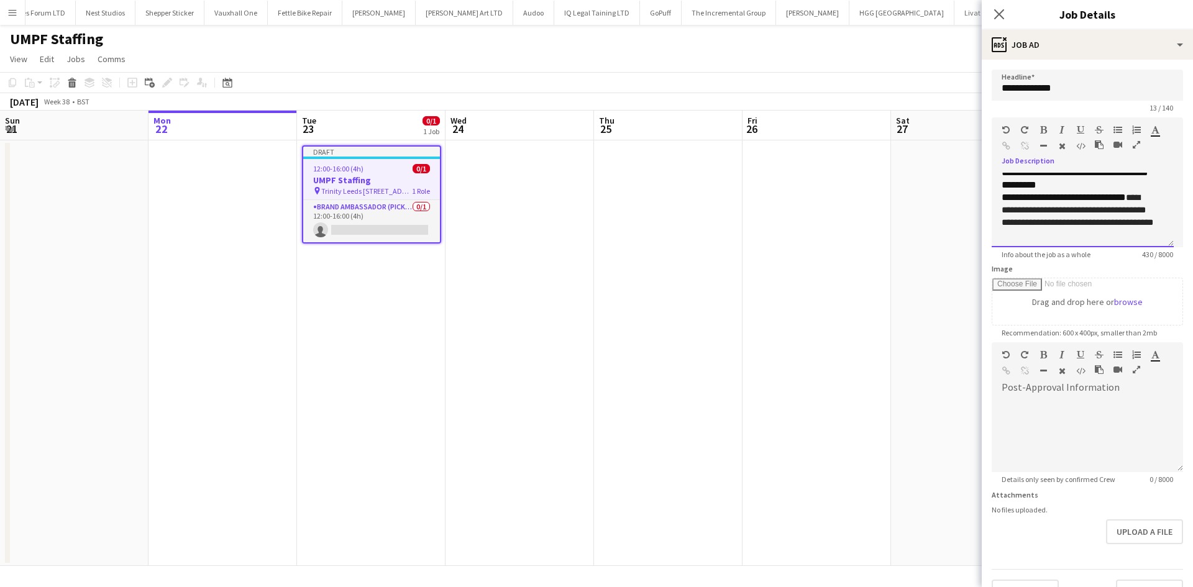
scroll to position [94, 0]
drag, startPoint x: 1069, startPoint y: 234, endPoint x: 1135, endPoint y: 195, distance: 76.8
click at [1135, 195] on div "**********" at bounding box center [1077, 216] width 153 height 52
click at [1084, 234] on div "**********" at bounding box center [1077, 216] width 153 height 52
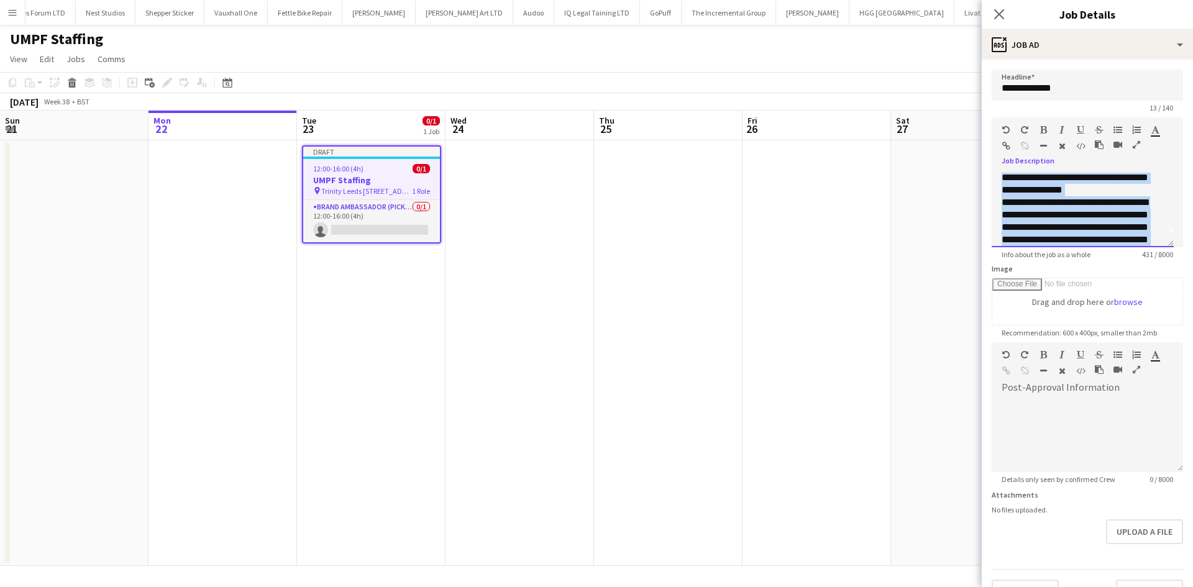
scroll to position [0, 0]
drag, startPoint x: 1084, startPoint y: 234, endPoint x: 986, endPoint y: 124, distance: 147.4
click at [986, 124] on form "**********" at bounding box center [1086, 337] width 211 height 535
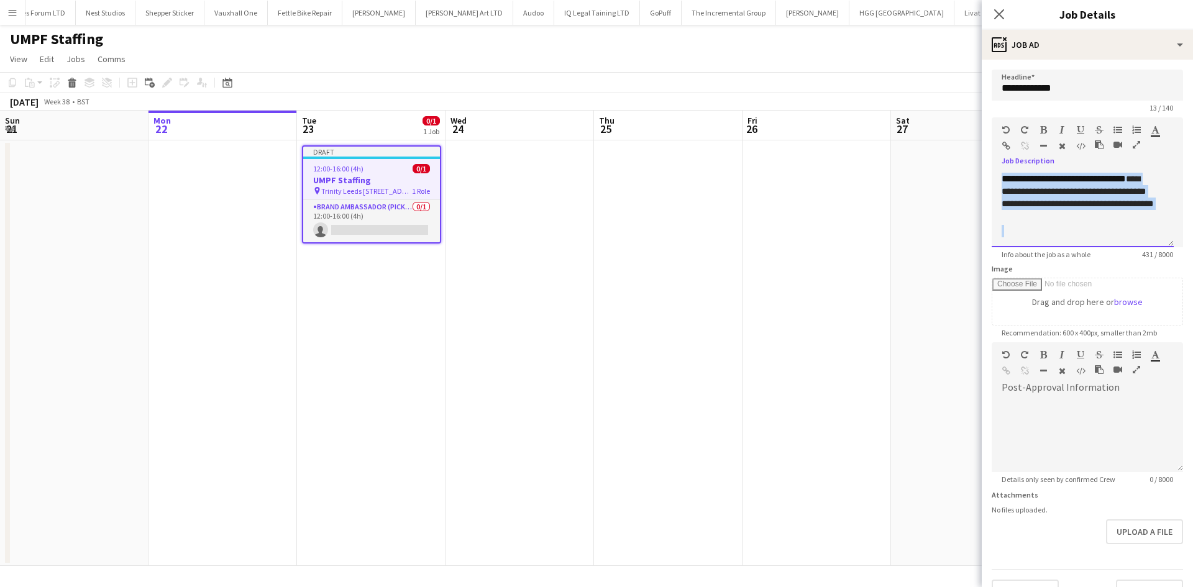
click at [1078, 235] on div at bounding box center [1082, 231] width 162 height 12
click at [1103, 214] on div "**********" at bounding box center [1077, 195] width 153 height 52
click at [1071, 213] on div "**********" at bounding box center [1077, 195] width 153 height 52
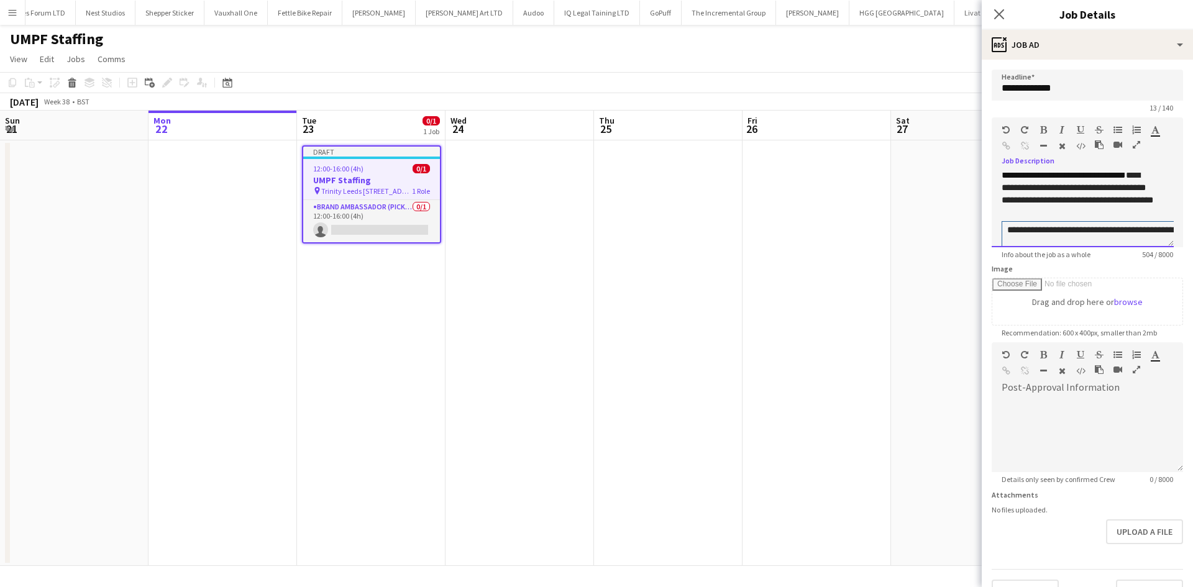
scroll to position [148, 238]
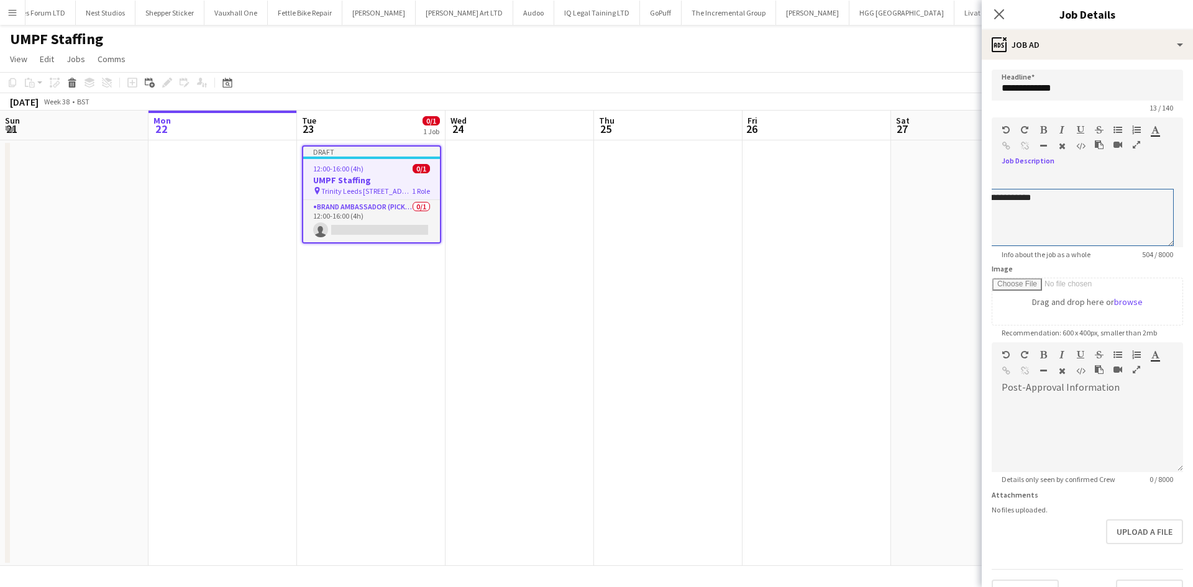
click at [1003, 129] on icon "button" at bounding box center [1005, 129] width 7 height 9
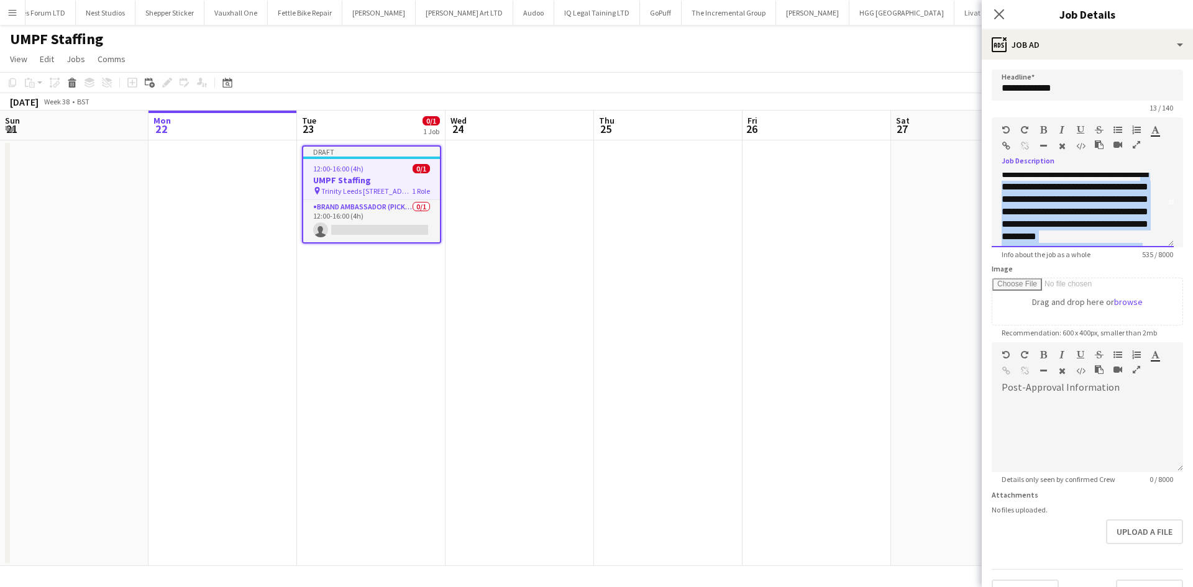
drag, startPoint x: 1064, startPoint y: 191, endPoint x: 1009, endPoint y: 188, distance: 55.3
click at [1005, 180] on div "**********" at bounding box center [1082, 210] width 182 height 75
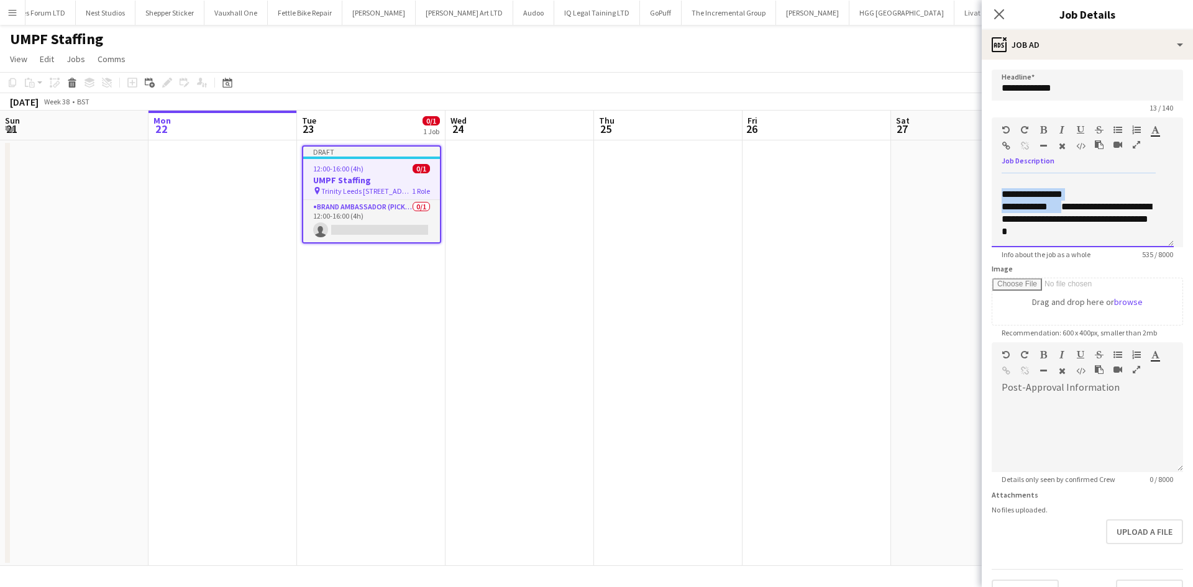
scroll to position [149, 0]
click at [1060, 202] on span at bounding box center [1054, 205] width 14 height 9
drag, startPoint x: 1071, startPoint y: 191, endPoint x: 1003, endPoint y: 193, distance: 67.7
click at [1003, 193] on div "**********" at bounding box center [1077, 194] width 153 height 12
click at [1061, 194] on span at bounding box center [1054, 193] width 14 height 9
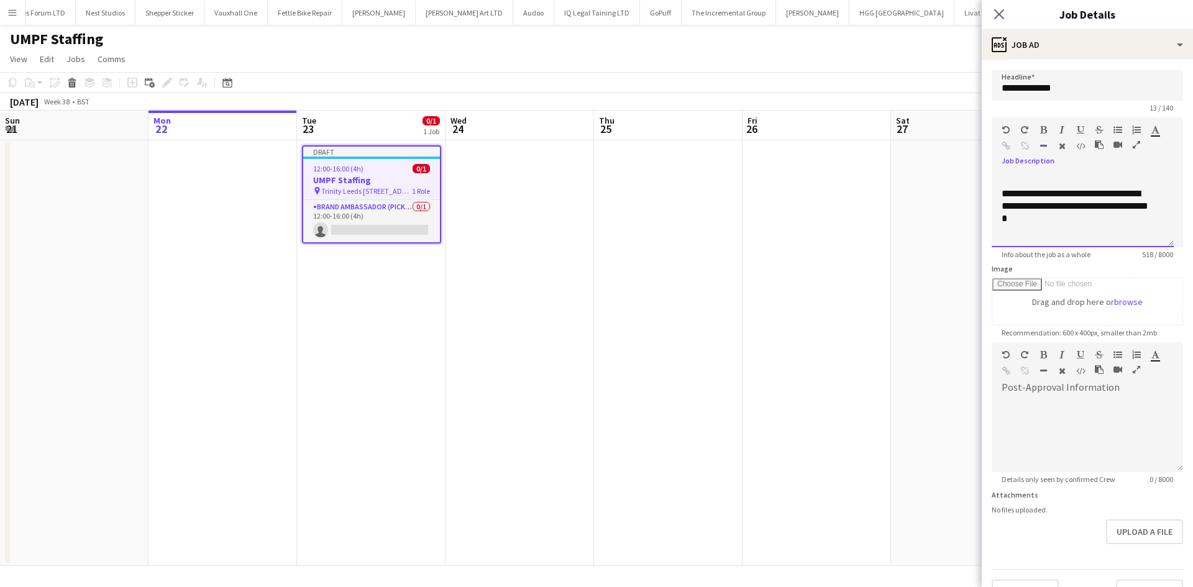
click at [1002, 195] on div "**********" at bounding box center [1077, 206] width 153 height 37
click at [1073, 231] on div at bounding box center [1082, 231] width 162 height 12
click at [1017, 227] on div at bounding box center [1082, 228] width 162 height 12
click at [1006, 214] on div at bounding box center [1082, 216] width 162 height 12
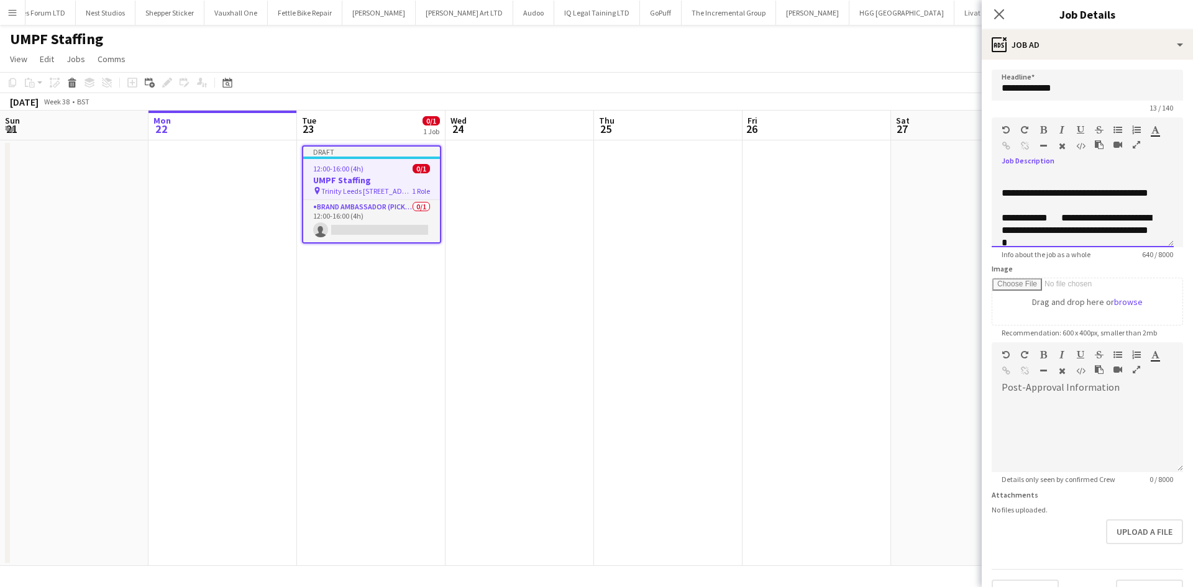
scroll to position [199, 0]
click at [1009, 132] on button "button" at bounding box center [1005, 130] width 9 height 10
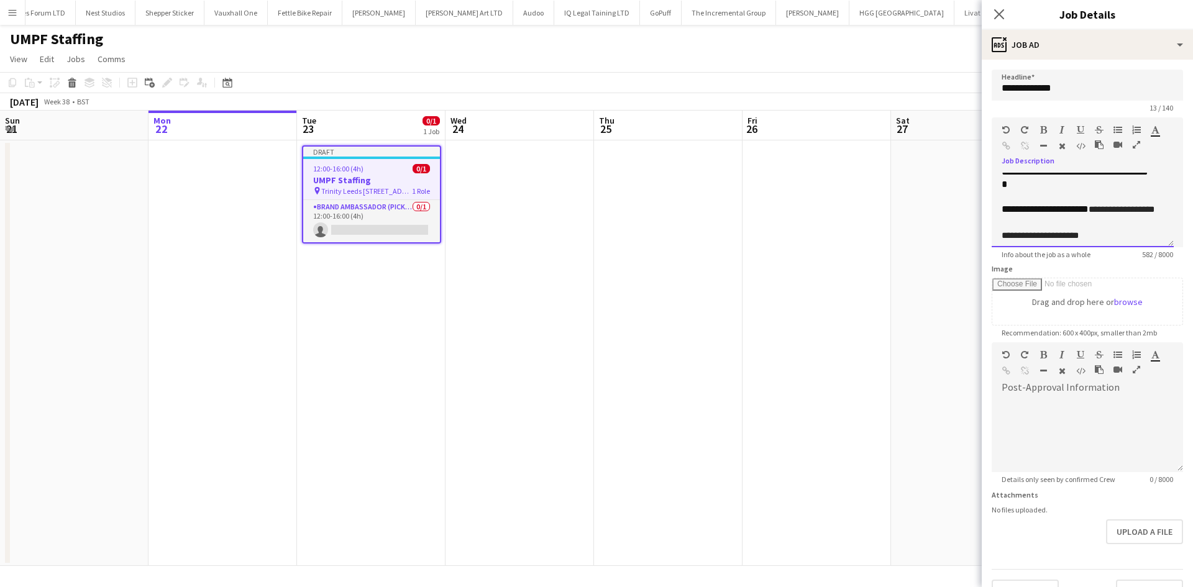
scroll to position [210, 0]
click at [999, 210] on div "**********" at bounding box center [1082, 210] width 182 height 75
click at [1106, 183] on div "**********" at bounding box center [1077, 189] width 153 height 26
click at [1118, 129] on icon "button" at bounding box center [1117, 129] width 9 height 9
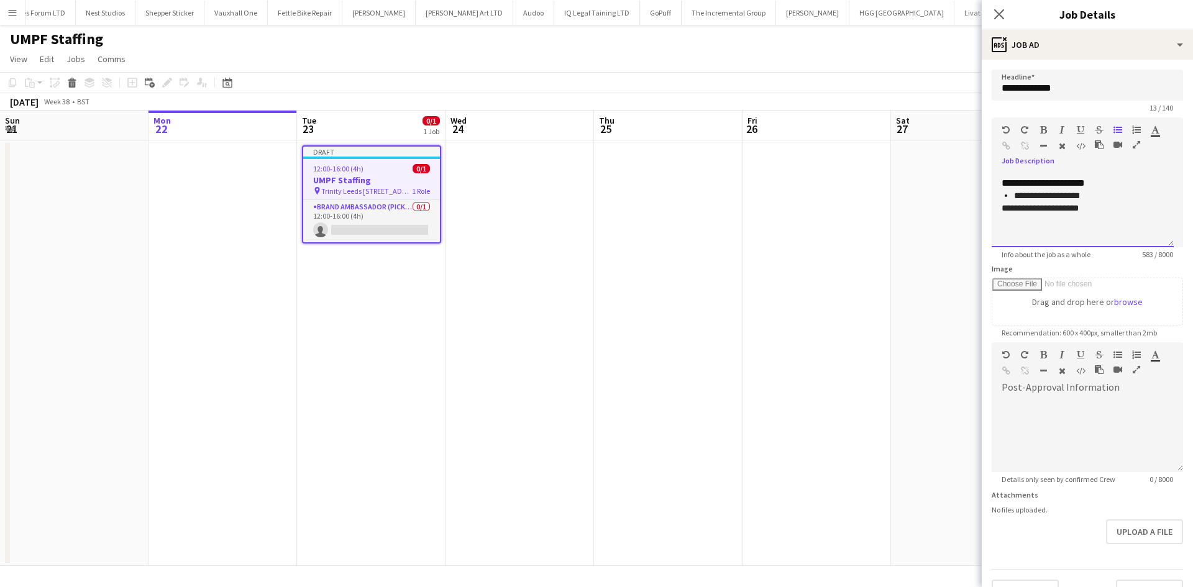
click at [999, 207] on div "**********" at bounding box center [1082, 210] width 182 height 75
click at [1111, 130] on div at bounding box center [1075, 132] width 75 height 15
click at [1114, 132] on icon "button" at bounding box center [1117, 129] width 9 height 9
click at [1066, 227] on div at bounding box center [1082, 220] width 162 height 12
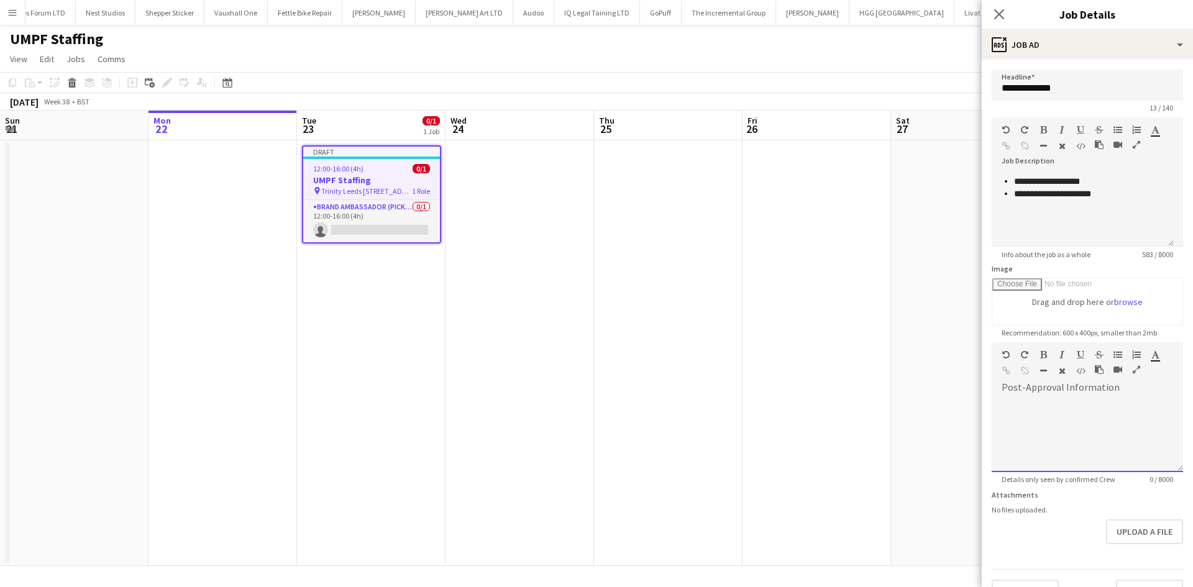
click at [1075, 420] on div at bounding box center [1086, 435] width 191 height 75
paste div
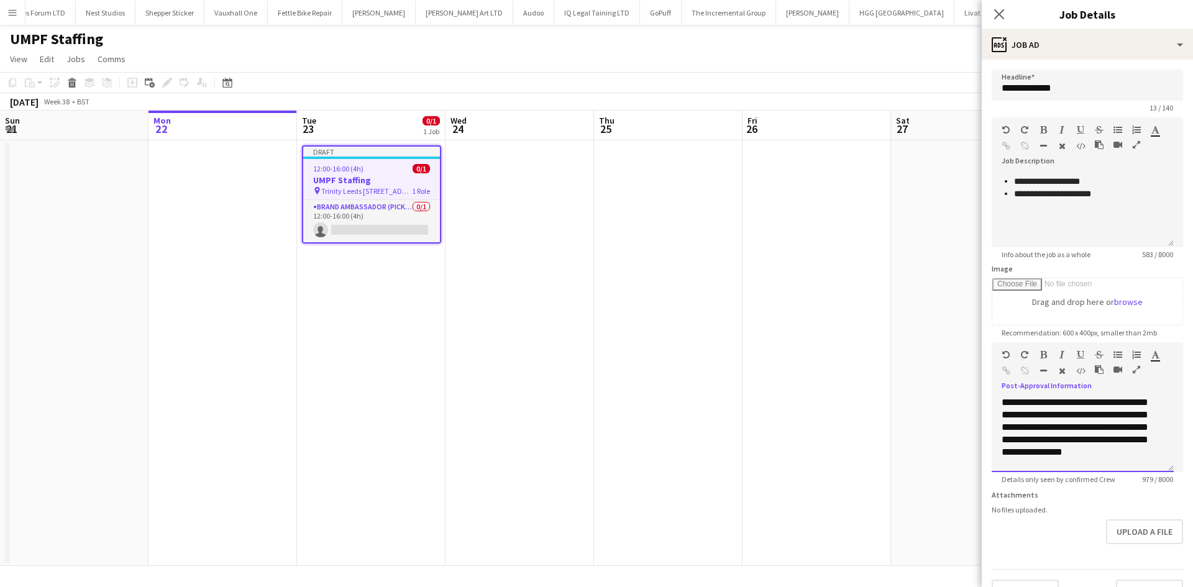
scroll to position [37, 0]
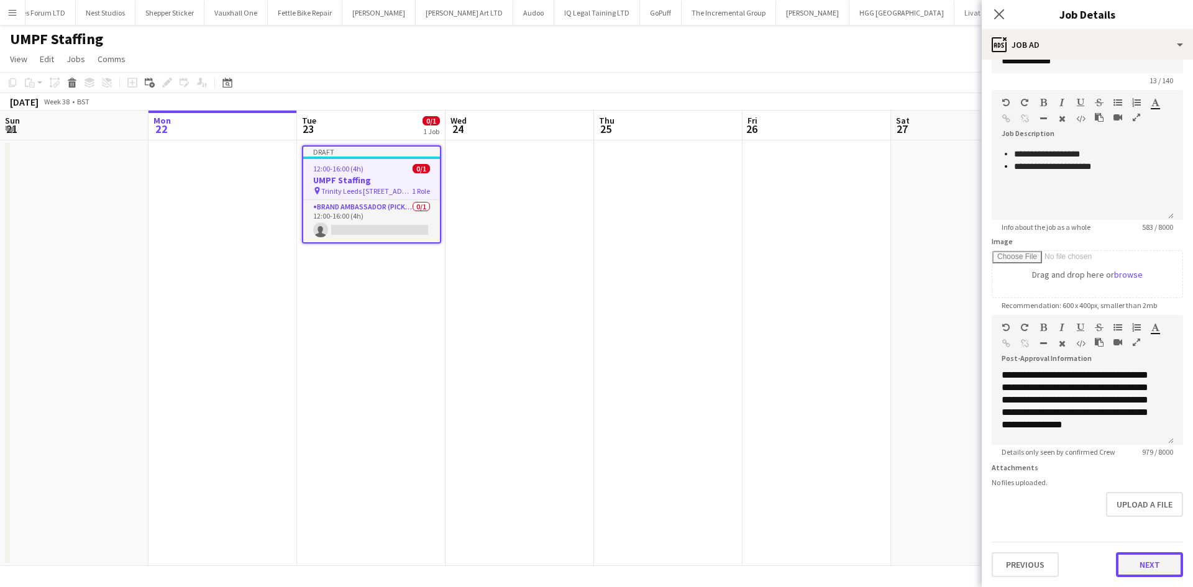
click at [1132, 565] on button "Next" at bounding box center [1148, 564] width 67 height 25
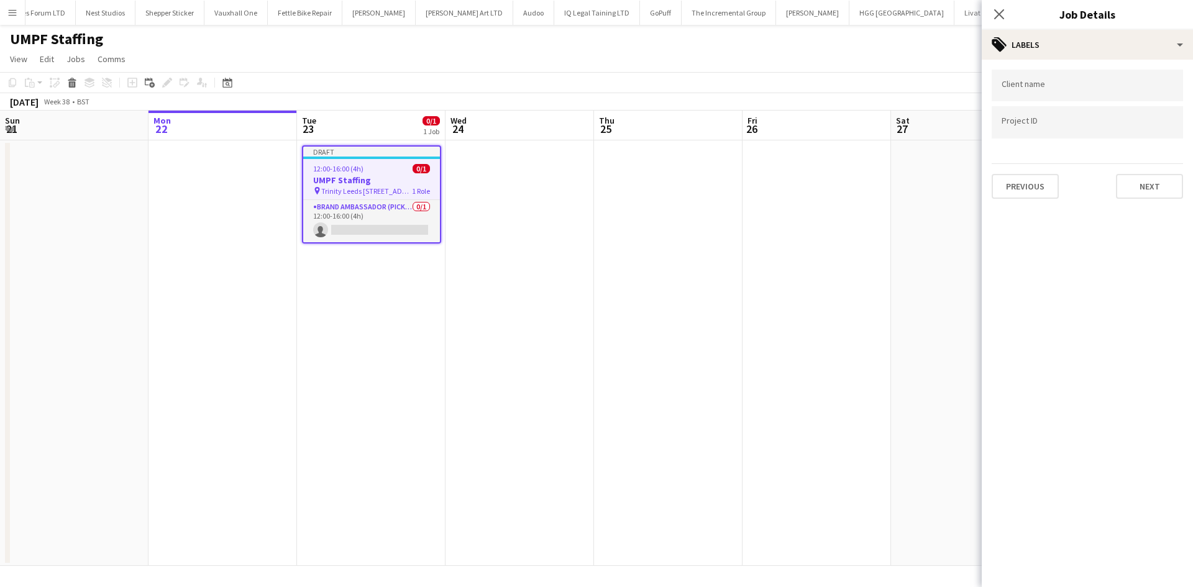
scroll to position [0, 0]
click at [1160, 184] on button "Next" at bounding box center [1148, 186] width 67 height 25
click at [1142, 125] on button "Next" at bounding box center [1148, 128] width 67 height 25
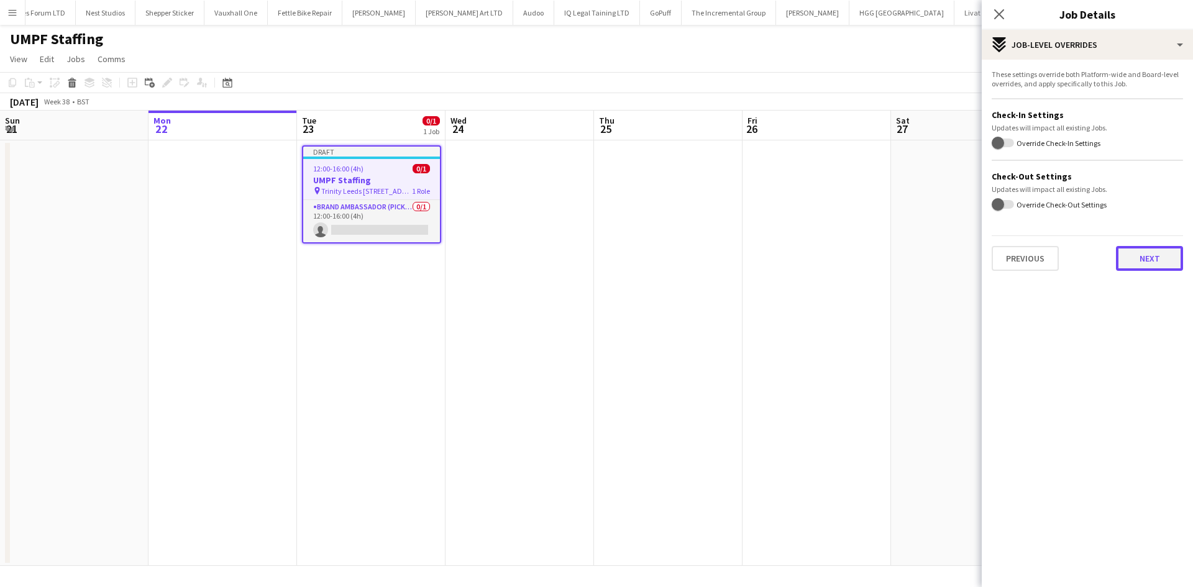
click at [1135, 252] on button "Next" at bounding box center [1148, 258] width 67 height 25
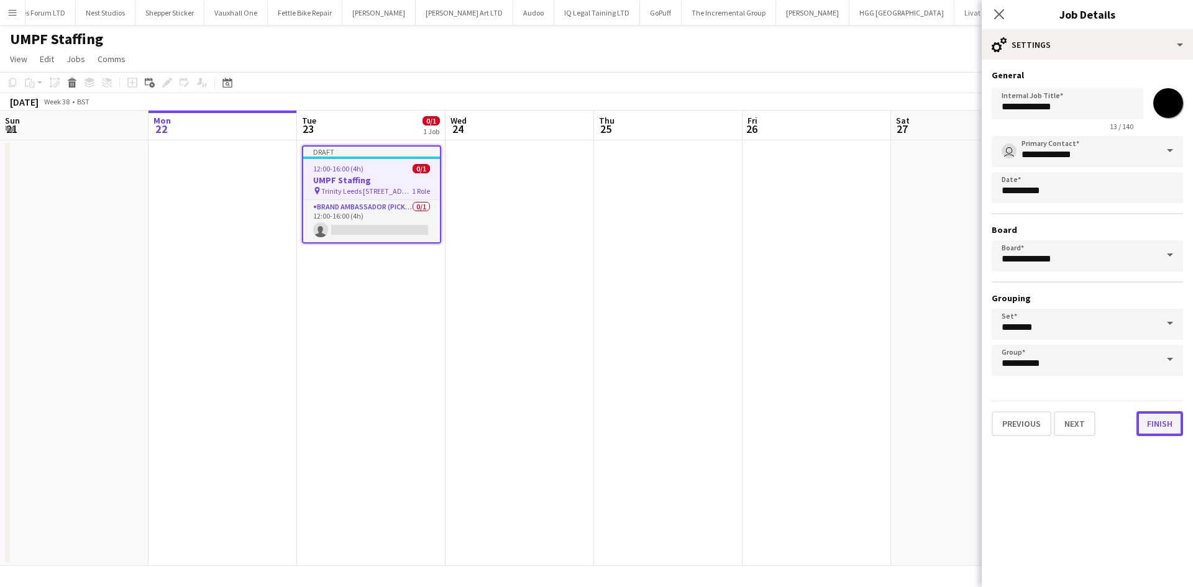
click at [1150, 433] on button "Finish" at bounding box center [1159, 423] width 47 height 25
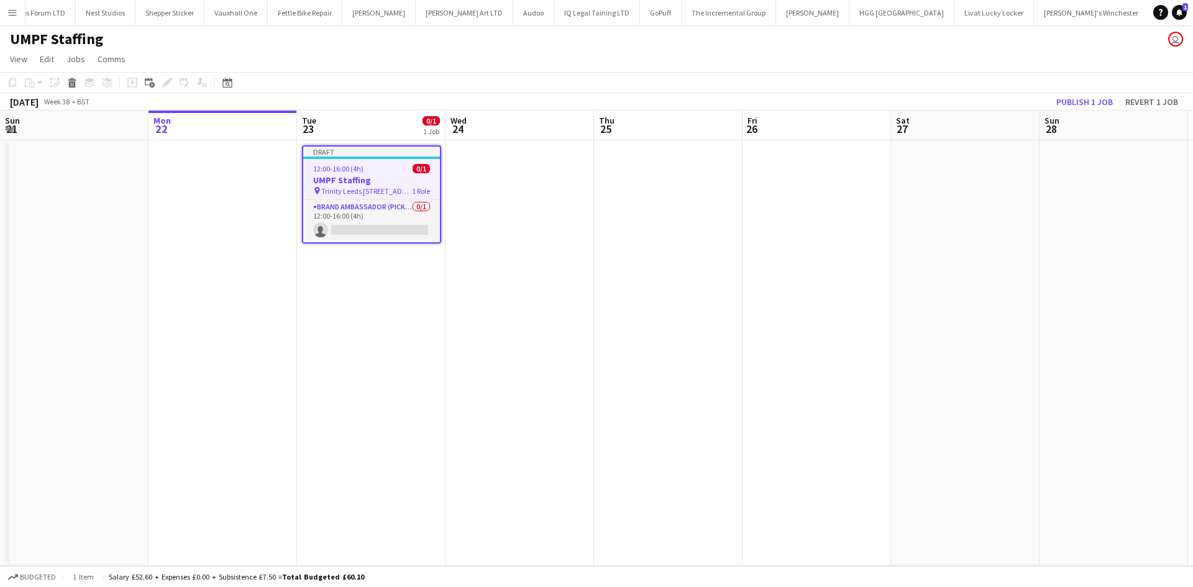
click at [614, 245] on app-date-cell at bounding box center [668, 352] width 148 height 425
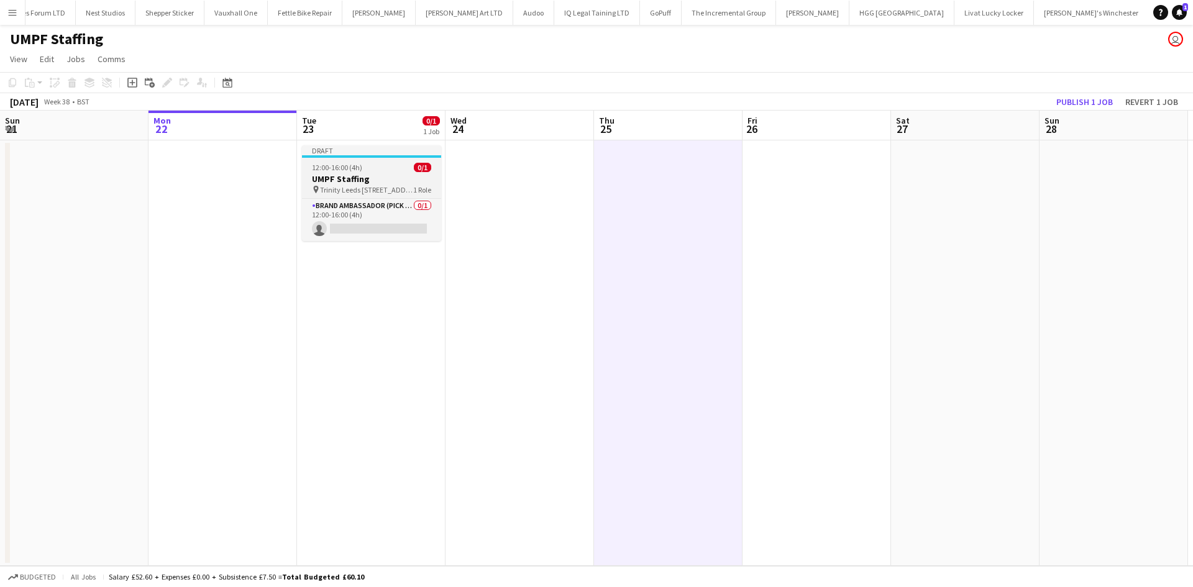
click at [372, 190] on span "Trinity Leeds 27 Ablion Street" at bounding box center [366, 189] width 93 height 9
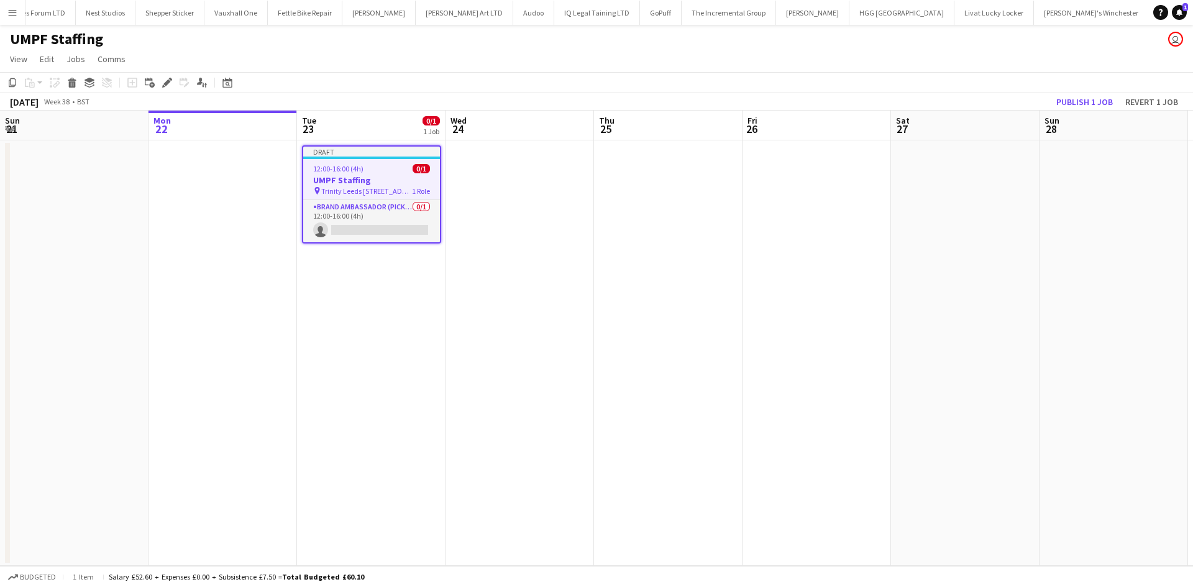
drag, startPoint x: 372, startPoint y: 190, endPoint x: 499, endPoint y: 151, distance: 133.2
click at [499, 151] on app-date-cell at bounding box center [519, 352] width 148 height 425
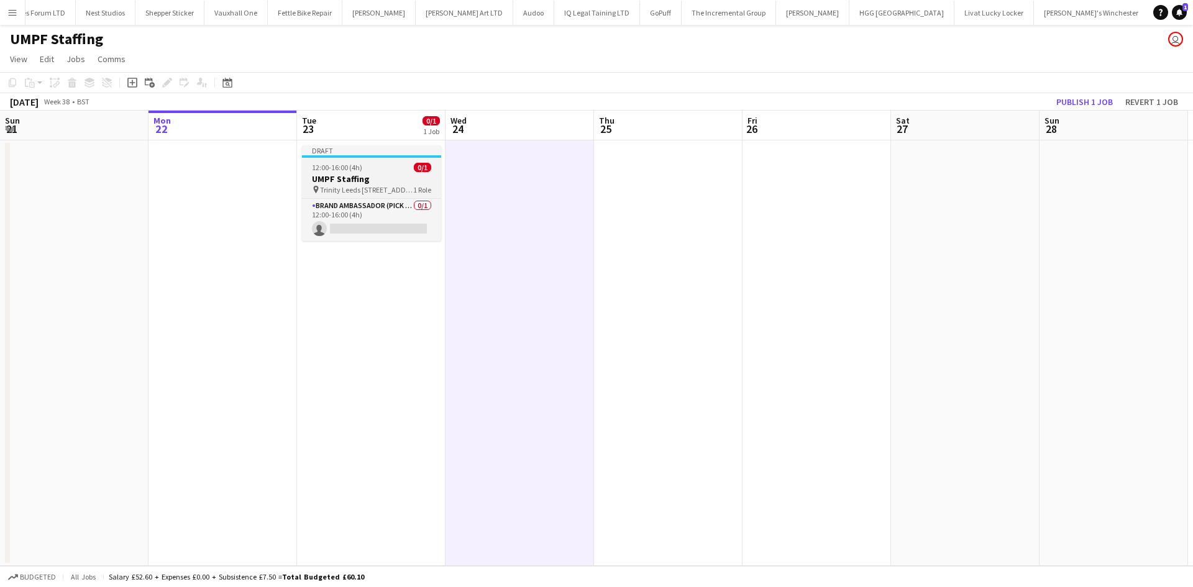
click at [375, 177] on h3 "UMPF Staffing" at bounding box center [371, 178] width 139 height 11
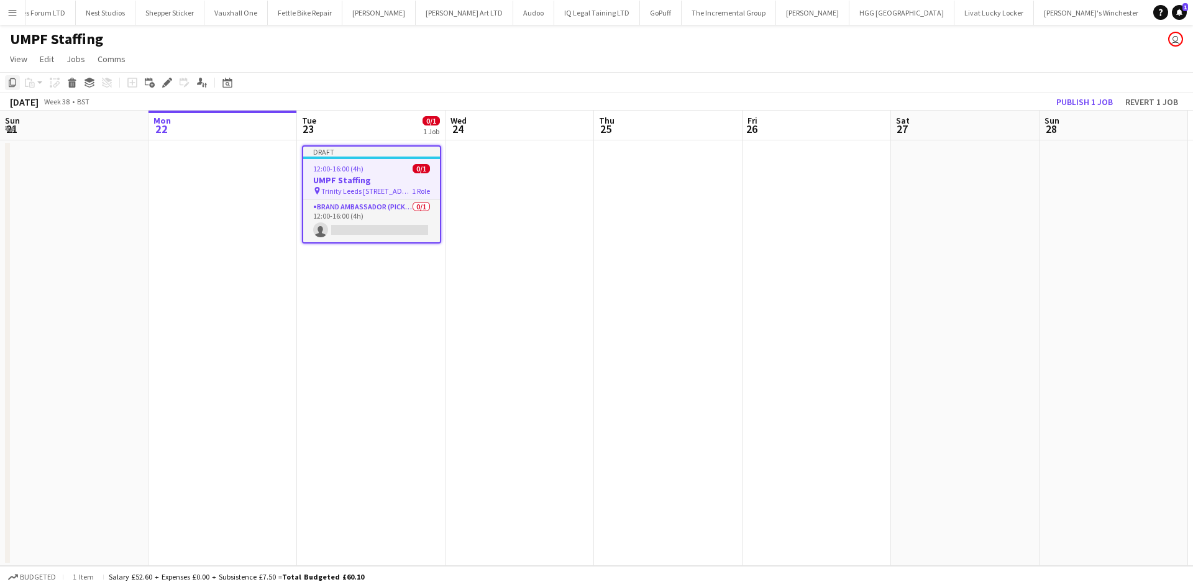
click at [16, 82] on icon at bounding box center [12, 82] width 7 height 9
click at [504, 189] on app-date-cell at bounding box center [519, 352] width 148 height 425
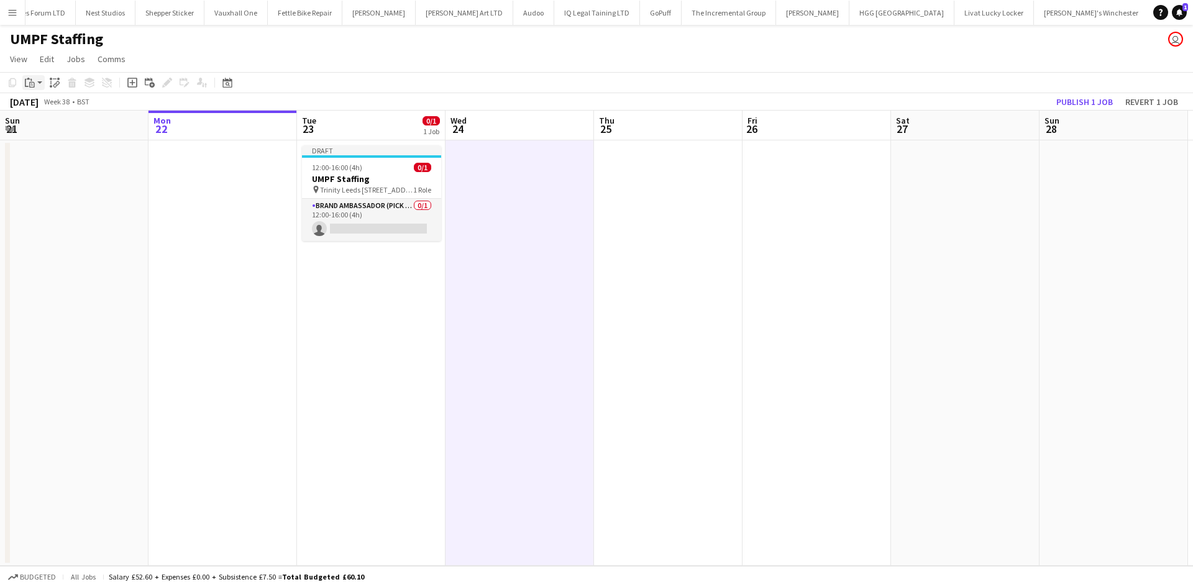
click at [32, 83] on icon at bounding box center [32, 85] width 6 height 6
click at [63, 122] on link "Paste with crew Ctrl+Shift+V" at bounding box center [91, 127] width 117 height 11
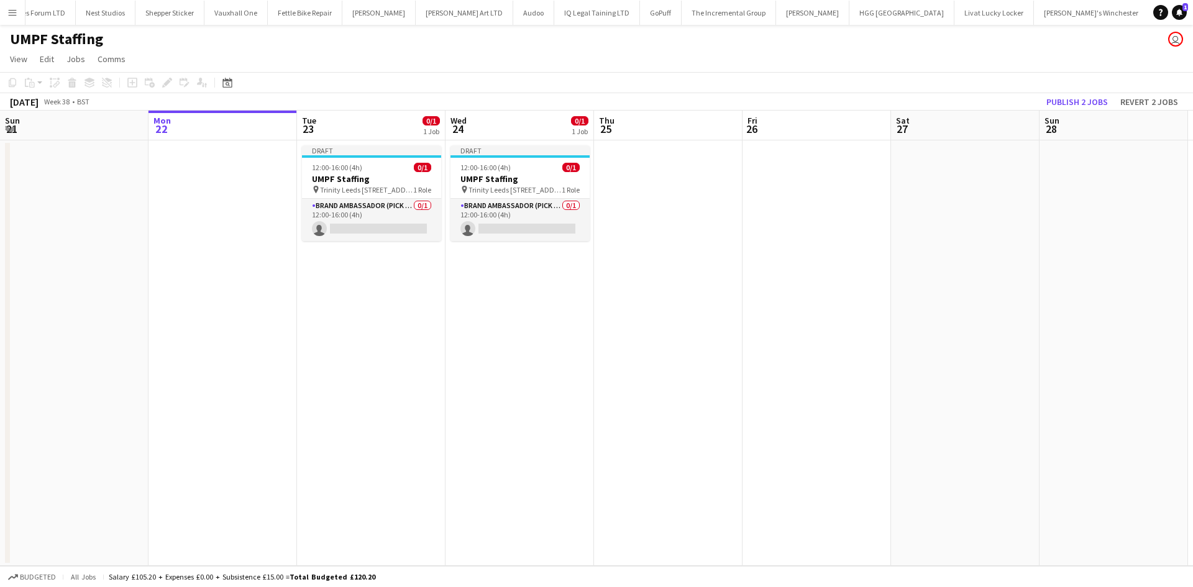
click at [429, 287] on app-date-cell "Draft 12:00-16:00 (4h) 0/1 UMPF Staffing pin Trinity Leeds 27 Ablion Street 1 R…" at bounding box center [371, 352] width 148 height 425
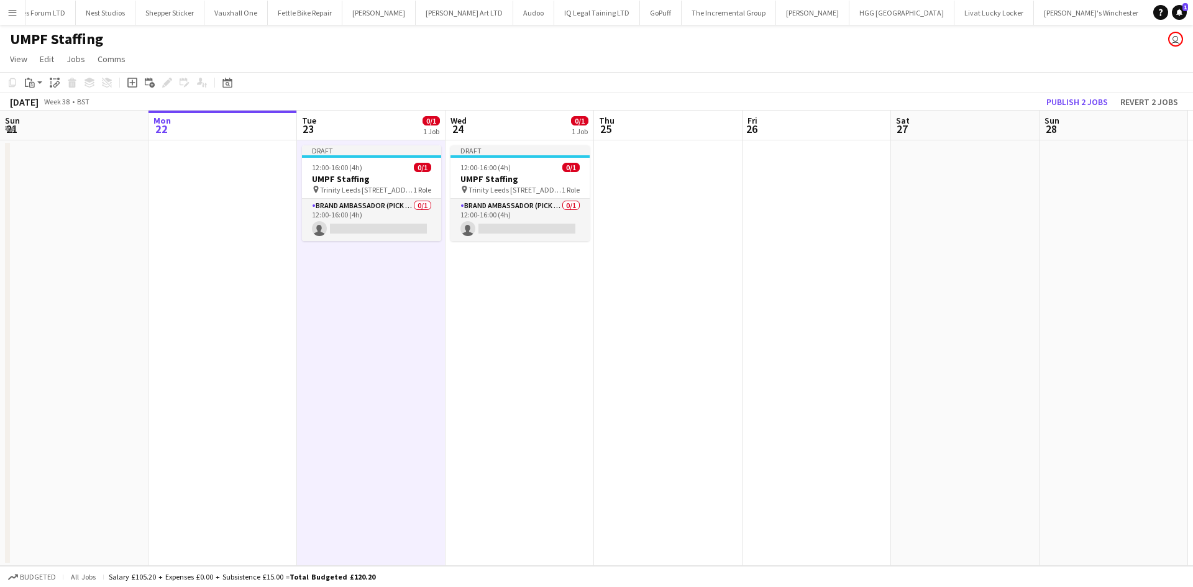
click at [520, 301] on app-date-cell "Draft 12:00-16:00 (4h) 0/1 UMPF Staffing pin Trinity Leeds 27 Ablion Street 1 R…" at bounding box center [519, 352] width 148 height 425
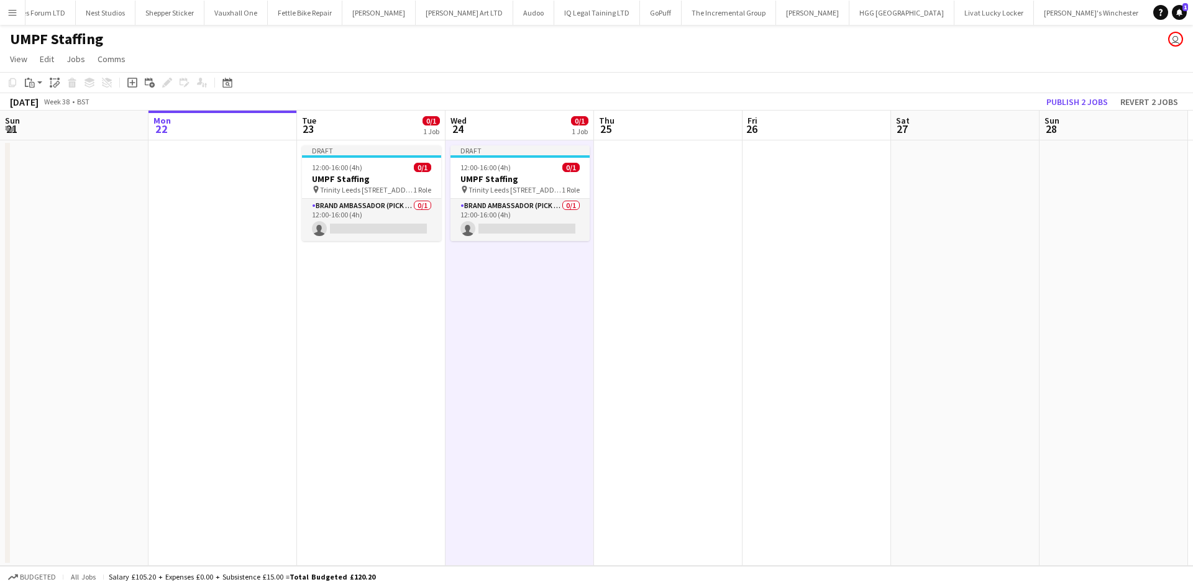
click at [377, 329] on app-date-cell "Draft 12:00-16:00 (4h) 0/1 UMPF Staffing pin Trinity Leeds 27 Ablion Street 1 R…" at bounding box center [371, 352] width 148 height 425
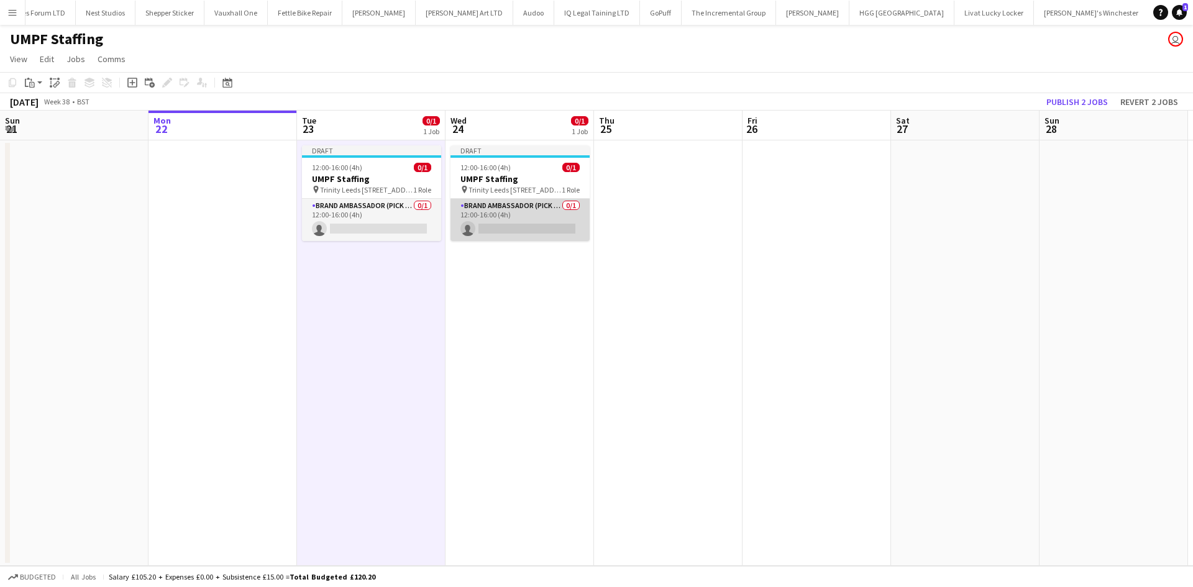
click at [499, 209] on app-card-role "Brand Ambassador (Pick up) 0/1 12:00-16:00 (4h) single-neutral-actions" at bounding box center [519, 220] width 139 height 42
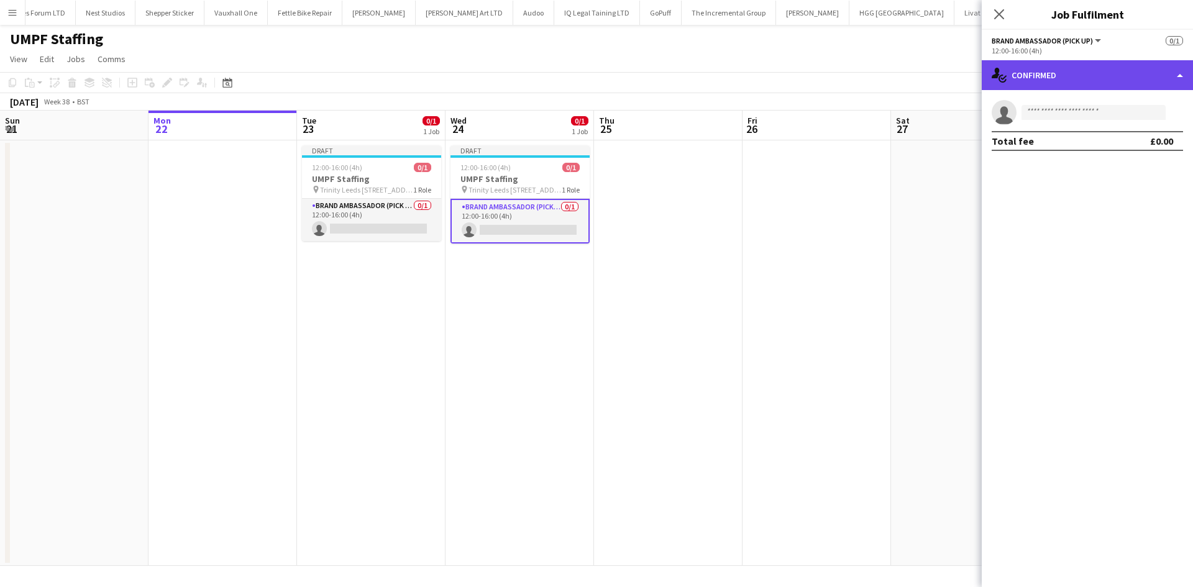
click at [1128, 66] on div "single-neutral-actions-check-2 Confirmed" at bounding box center [1086, 75] width 211 height 30
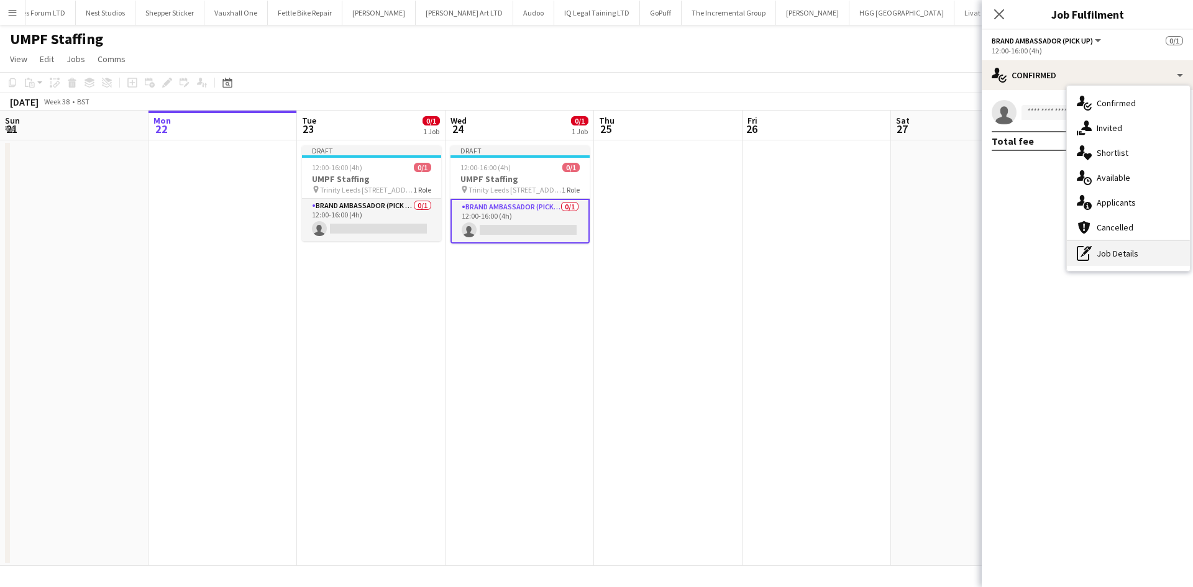
click at [1125, 261] on div "pen-write Job Details" at bounding box center [1127, 253] width 123 height 25
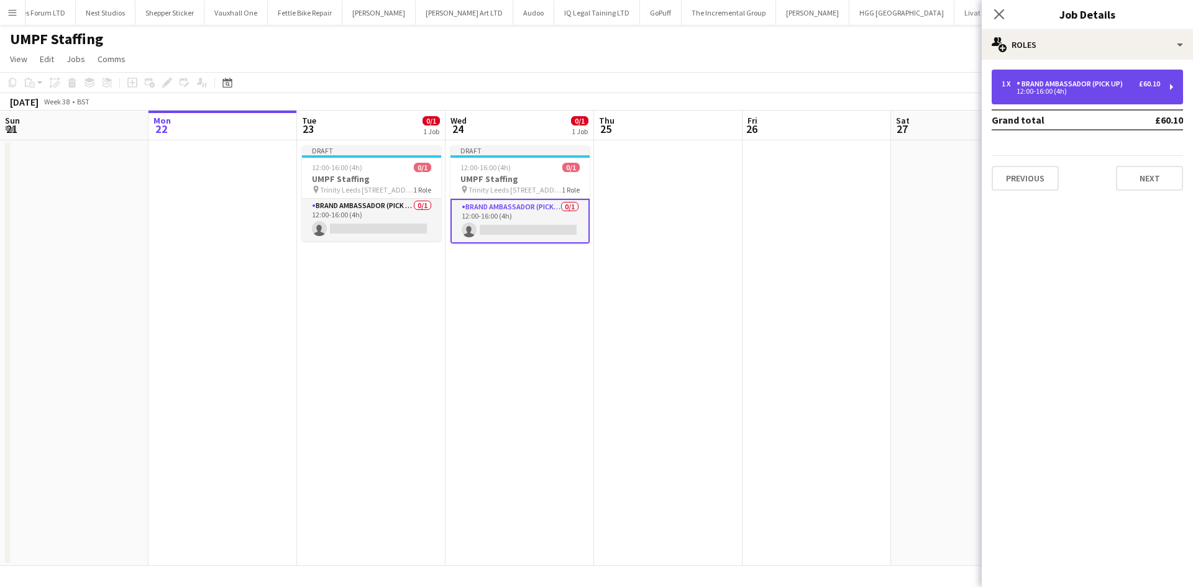
click at [1079, 71] on div "1 x Brand Ambassador (Pick up) £60.10 12:00-16:00 (4h)" at bounding box center [1086, 87] width 191 height 35
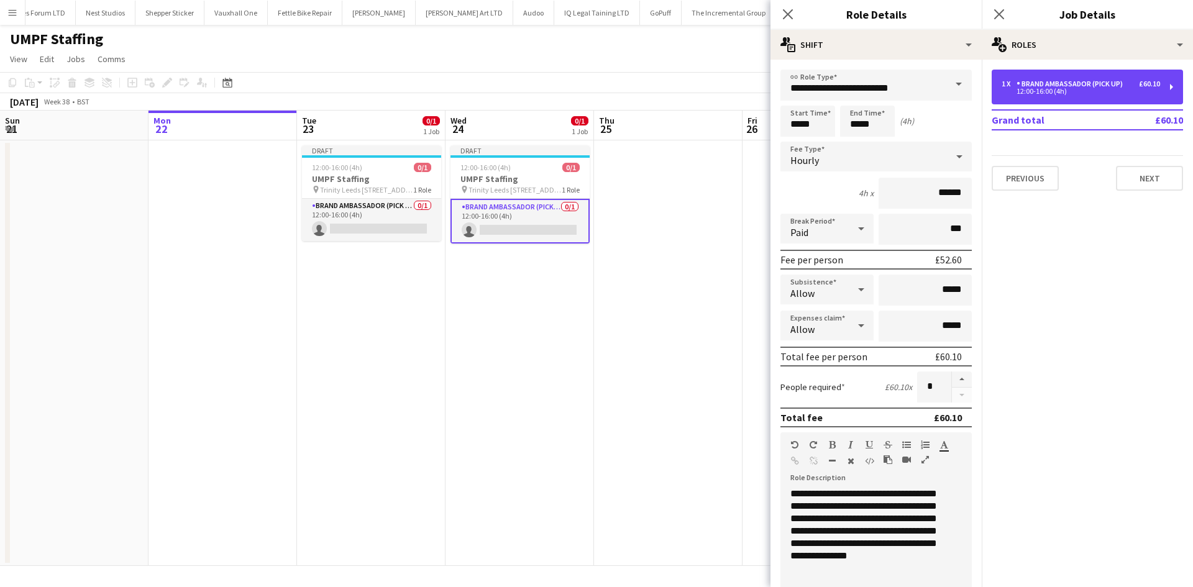
scroll to position [255, 0]
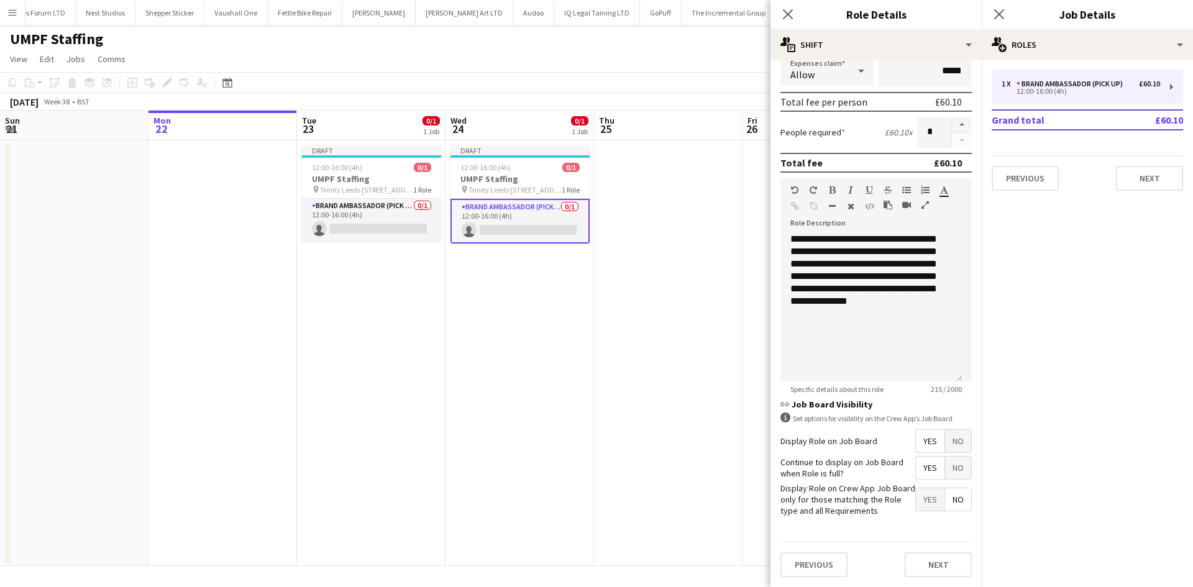
click at [633, 371] on app-date-cell at bounding box center [668, 352] width 148 height 425
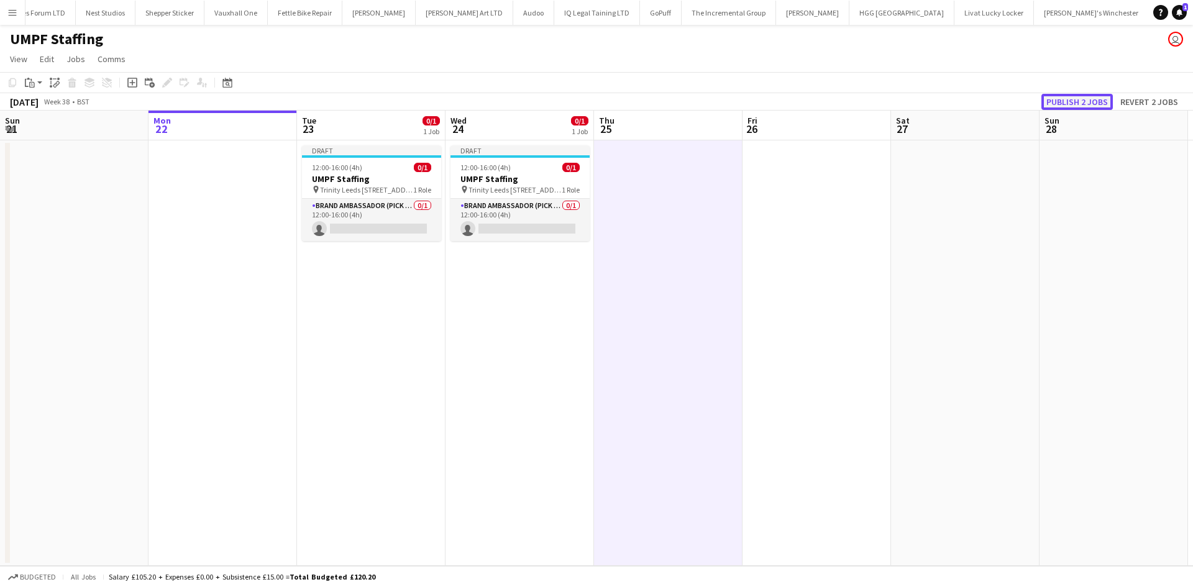
click at [1074, 96] on button "Publish 2 jobs" at bounding box center [1076, 102] width 71 height 16
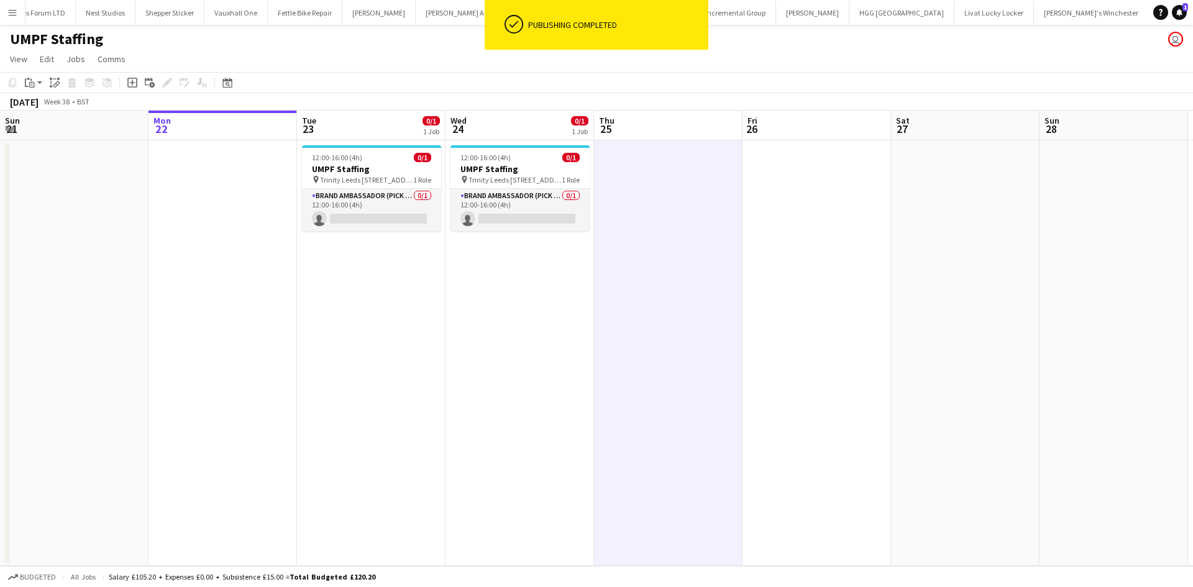
click at [372, 340] on app-date-cell "12:00-16:00 (4h) 0/1 UMPF Staffing pin Trinity Leeds 27 Ablion Street 1 Role Br…" at bounding box center [371, 352] width 148 height 425
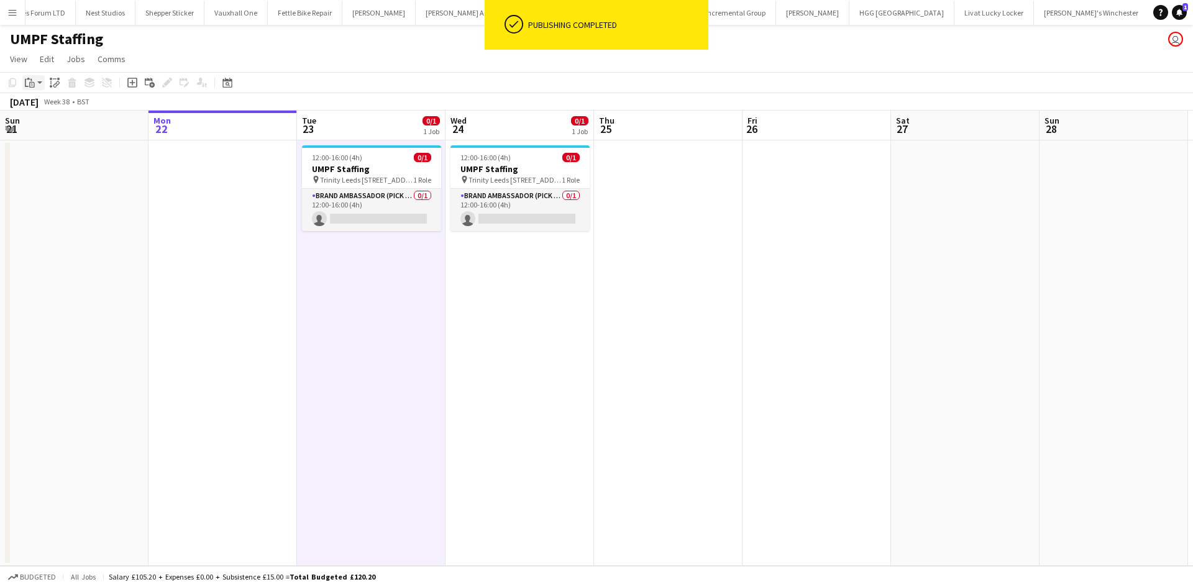
click at [35, 84] on div "Paste" at bounding box center [29, 82] width 15 height 15
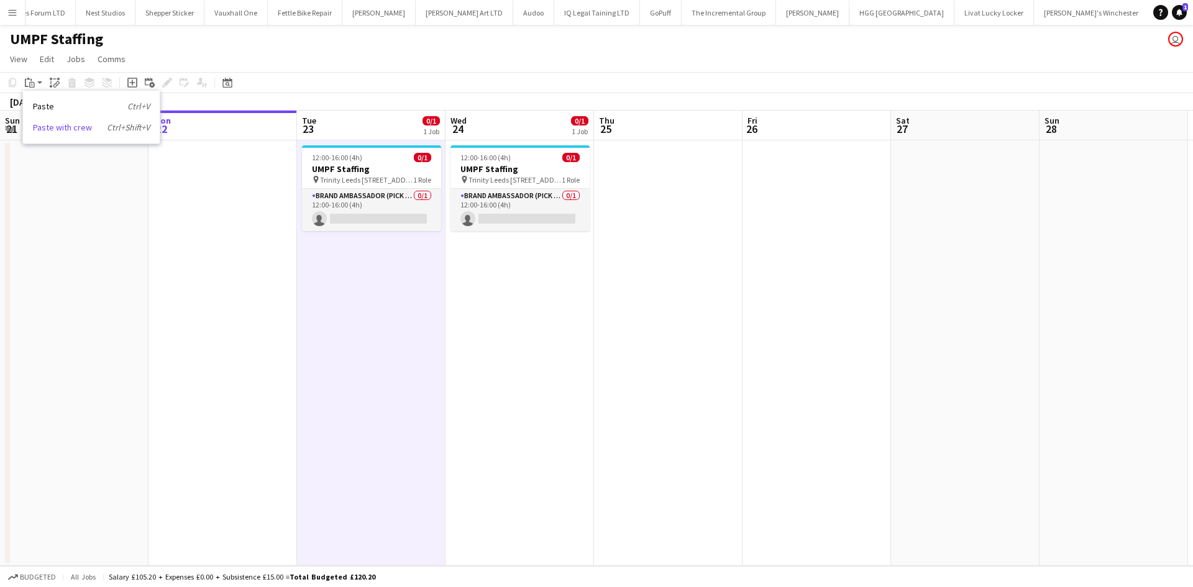
click at [71, 126] on link "Paste with crew Ctrl+Shift+V" at bounding box center [91, 127] width 117 height 11
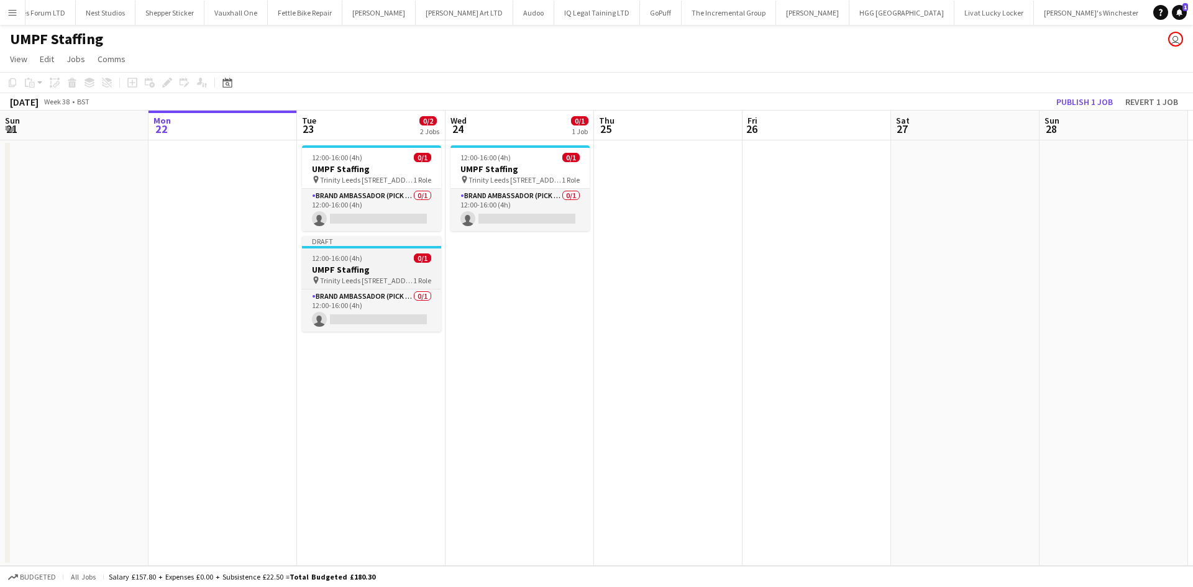
click at [357, 283] on span "Trinity Leeds 27 Ablion Street" at bounding box center [366, 280] width 93 height 9
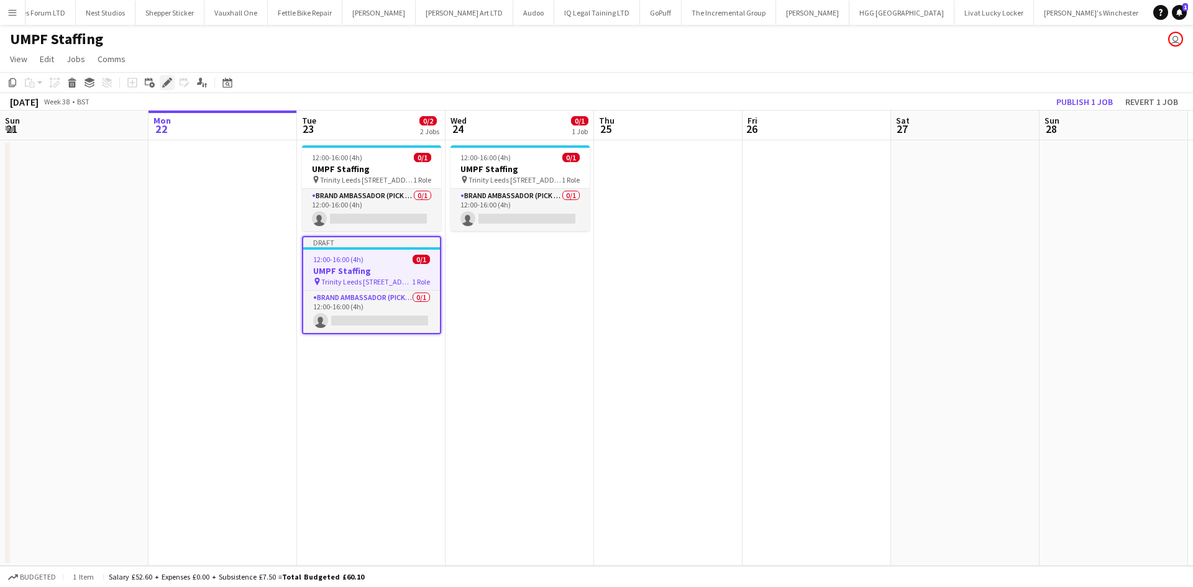
click at [165, 77] on div "Edit" at bounding box center [167, 82] width 15 height 15
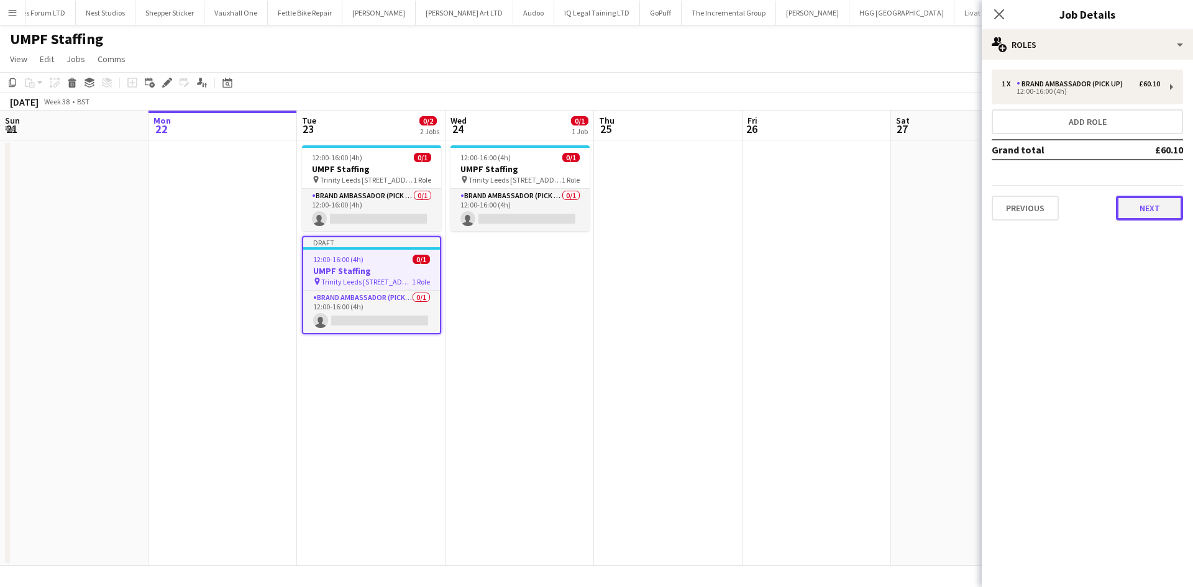
click at [1151, 206] on button "Next" at bounding box center [1148, 208] width 67 height 25
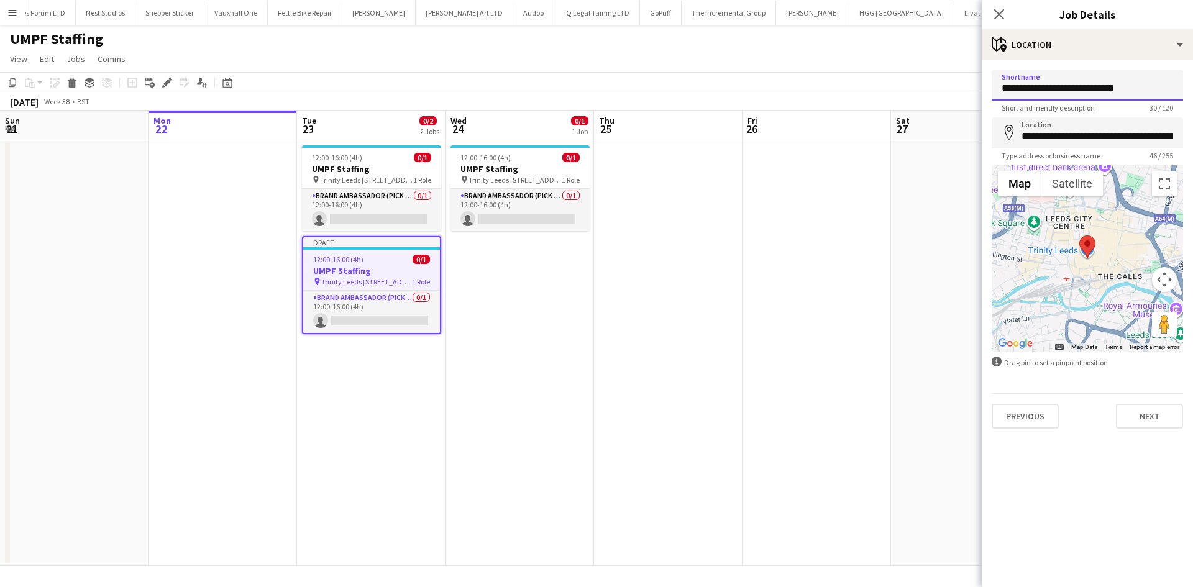
drag, startPoint x: 1159, startPoint y: 86, endPoint x: 914, endPoint y: 112, distance: 246.7
click at [914, 112] on body "Menu Boards Boards Boards All jobs Status Workforce Workforce My Workforce Recr…" at bounding box center [596, 293] width 1193 height 587
type input "**********"
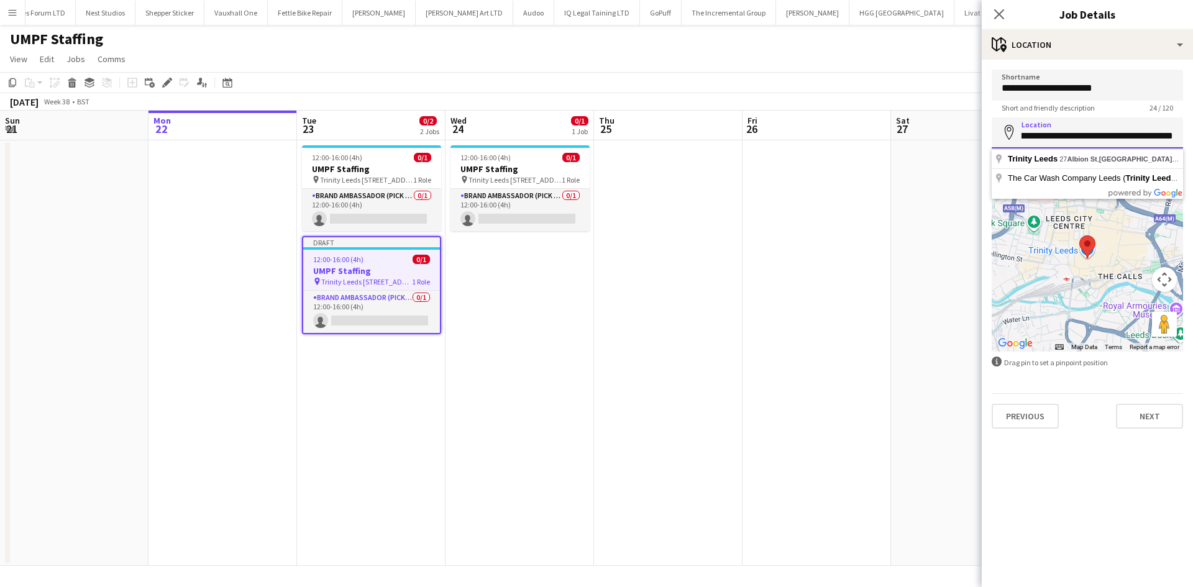
drag, startPoint x: 1022, startPoint y: 135, endPoint x: 1192, endPoint y: 147, distance: 170.0
click at [1192, 147] on form "**********" at bounding box center [1086, 249] width 211 height 359
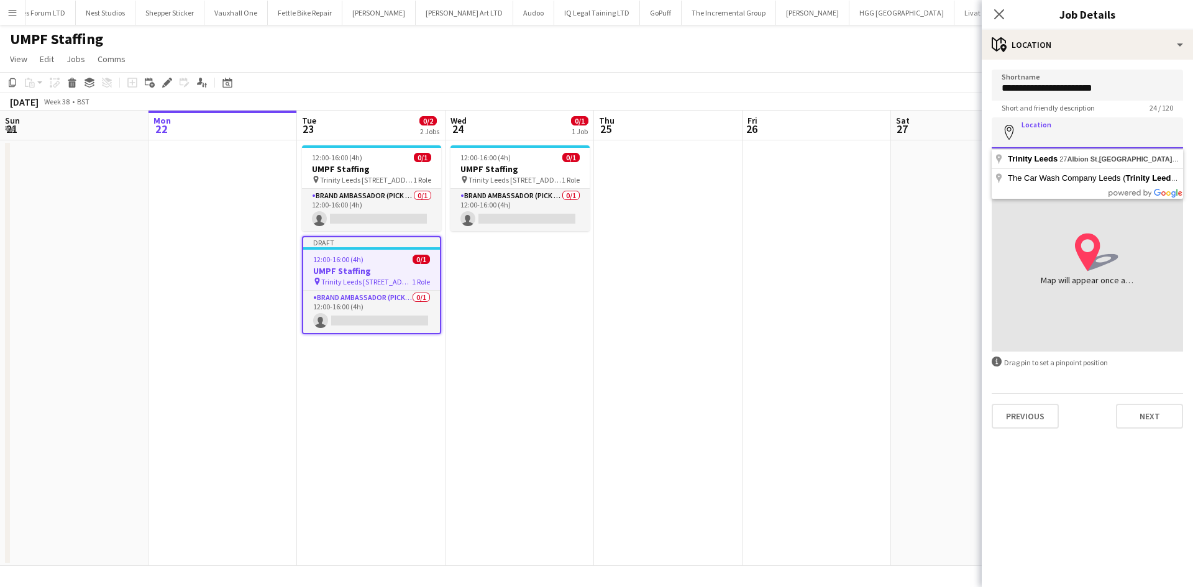
scroll to position [0, 0]
type input "*"
type input "**********"
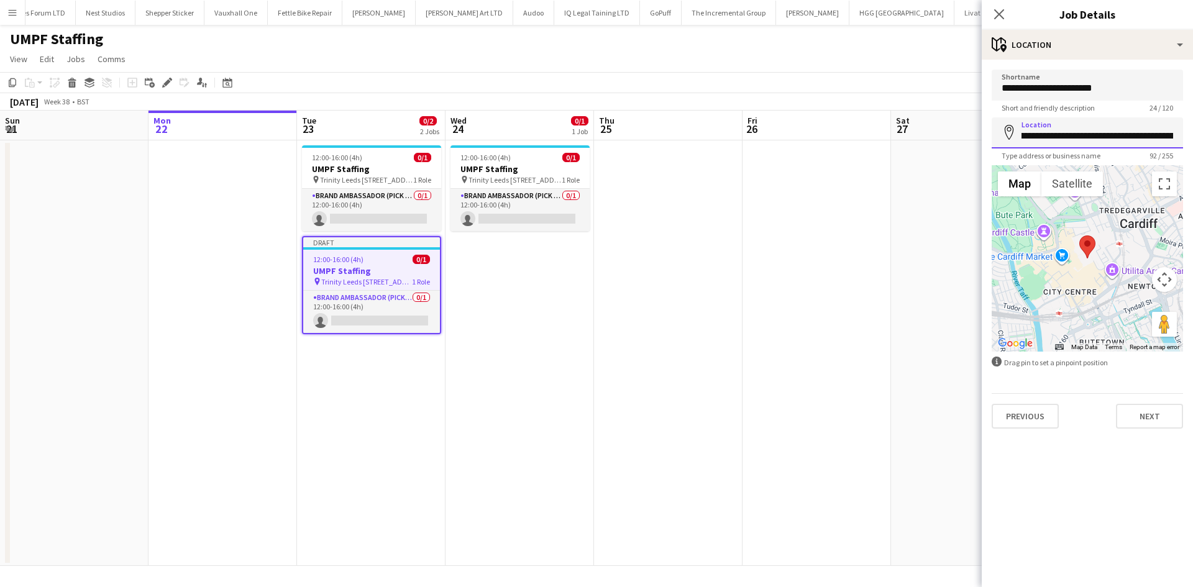
scroll to position [0, 221]
drag, startPoint x: 1139, startPoint y: 139, endPoint x: 1192, endPoint y: 139, distance: 52.8
click at [1192, 139] on form "**********" at bounding box center [1086, 249] width 211 height 359
click at [1145, 414] on button "Next" at bounding box center [1148, 416] width 67 height 25
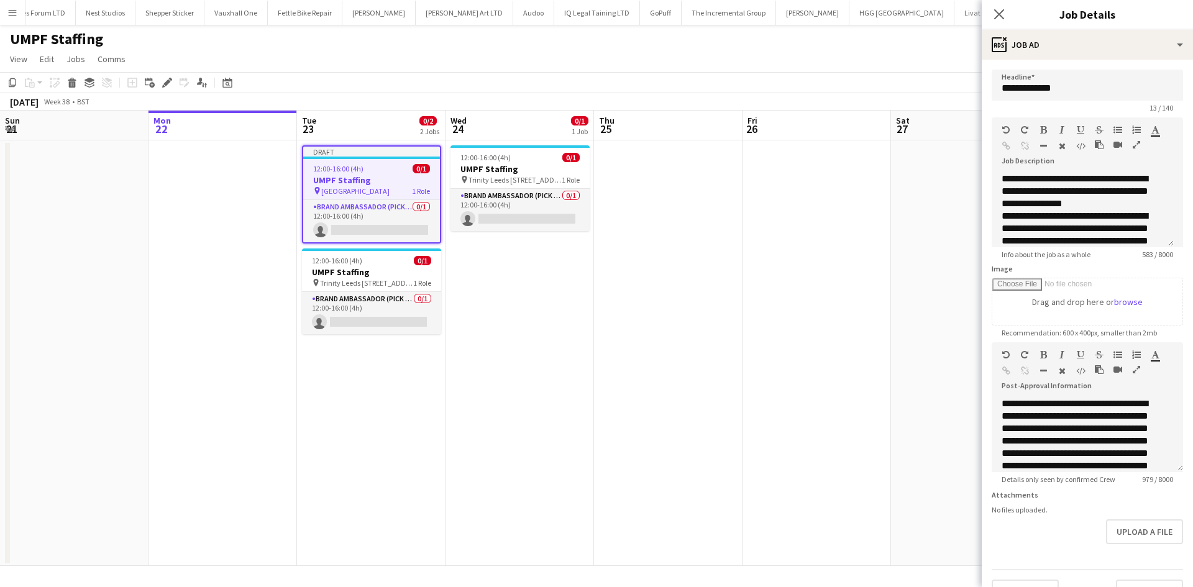
scroll to position [37, 0]
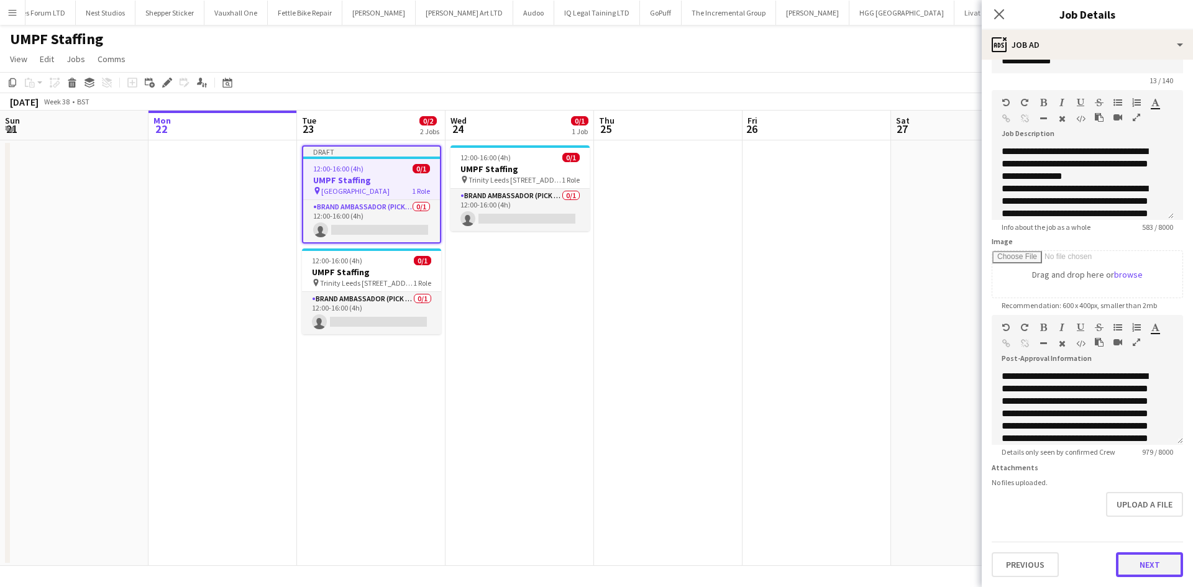
click at [1138, 562] on button "Next" at bounding box center [1148, 564] width 67 height 25
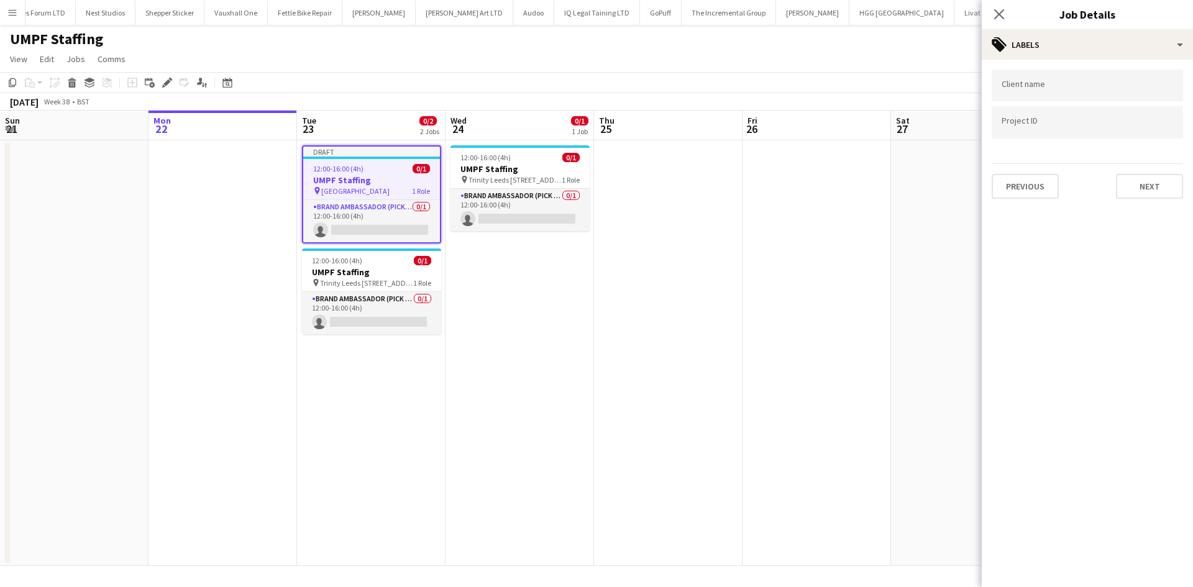
scroll to position [0, 0]
click at [903, 345] on app-date-cell at bounding box center [965, 352] width 148 height 425
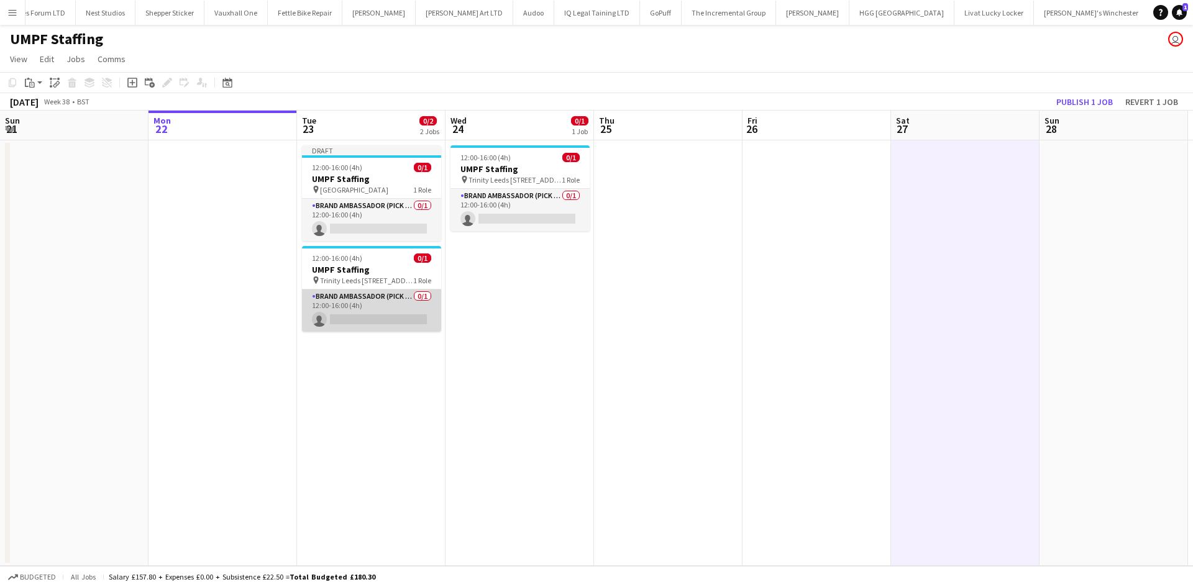
click at [361, 303] on app-card-role "Brand Ambassador (Pick up) 0/1 12:00-16:00 (4h) single-neutral-actions" at bounding box center [371, 310] width 139 height 42
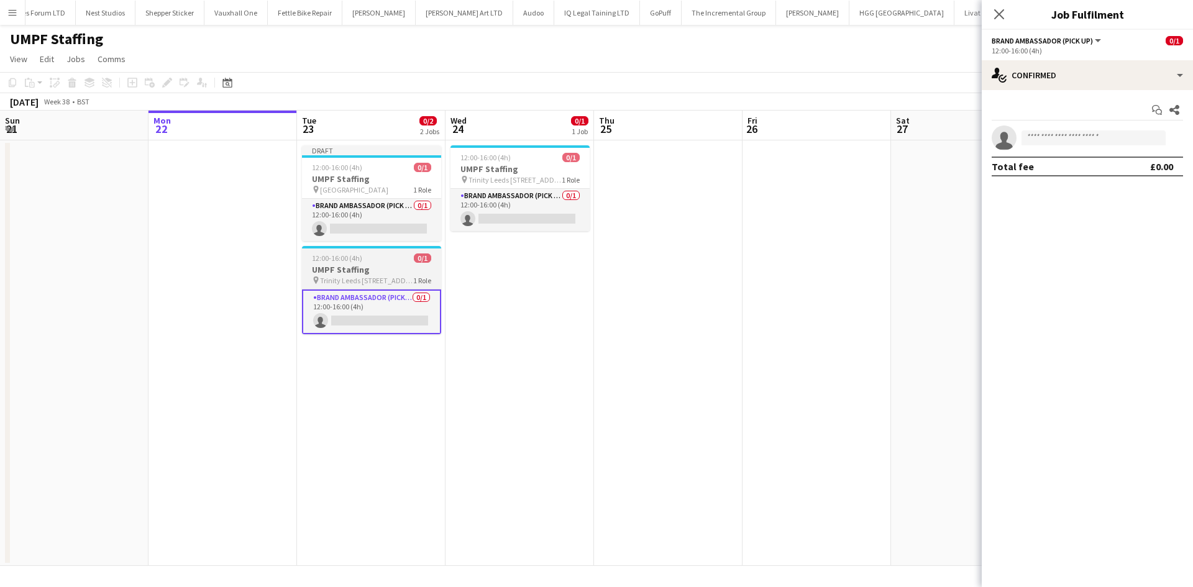
click at [360, 268] on h3 "UMPF Staffing" at bounding box center [371, 269] width 139 height 11
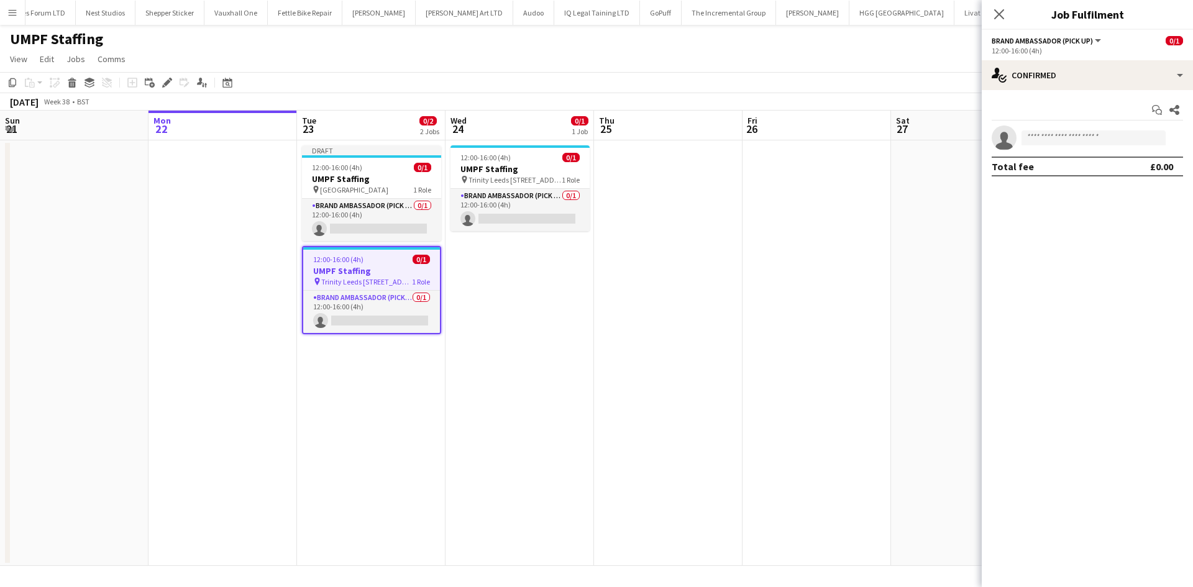
click at [742, 283] on app-date-cell at bounding box center [668, 352] width 148 height 425
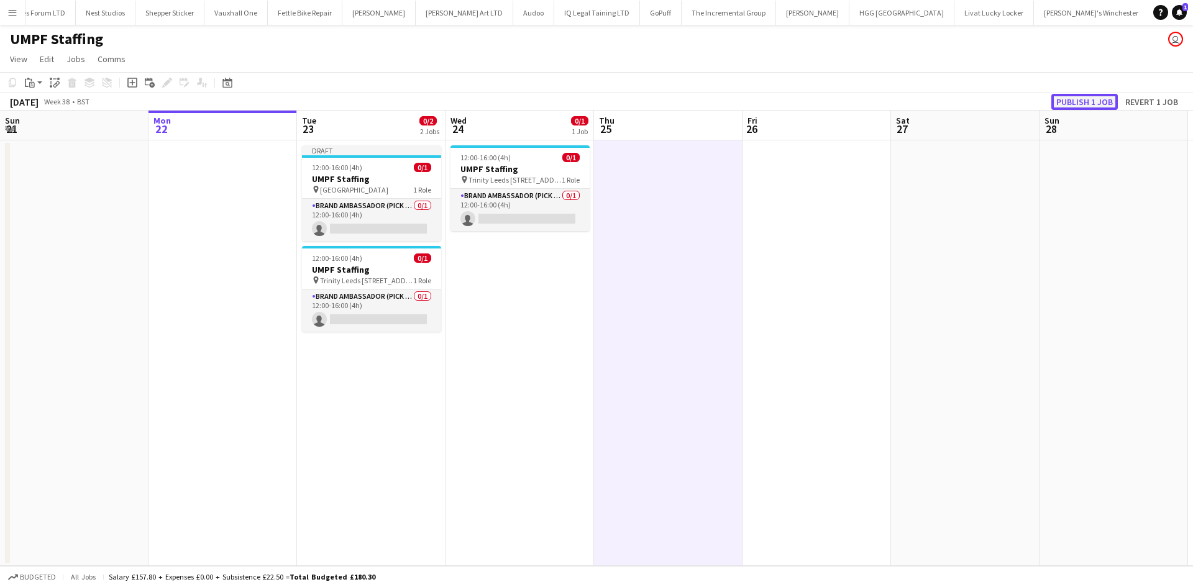
click at [1069, 99] on button "Publish 1 job" at bounding box center [1084, 102] width 66 height 16
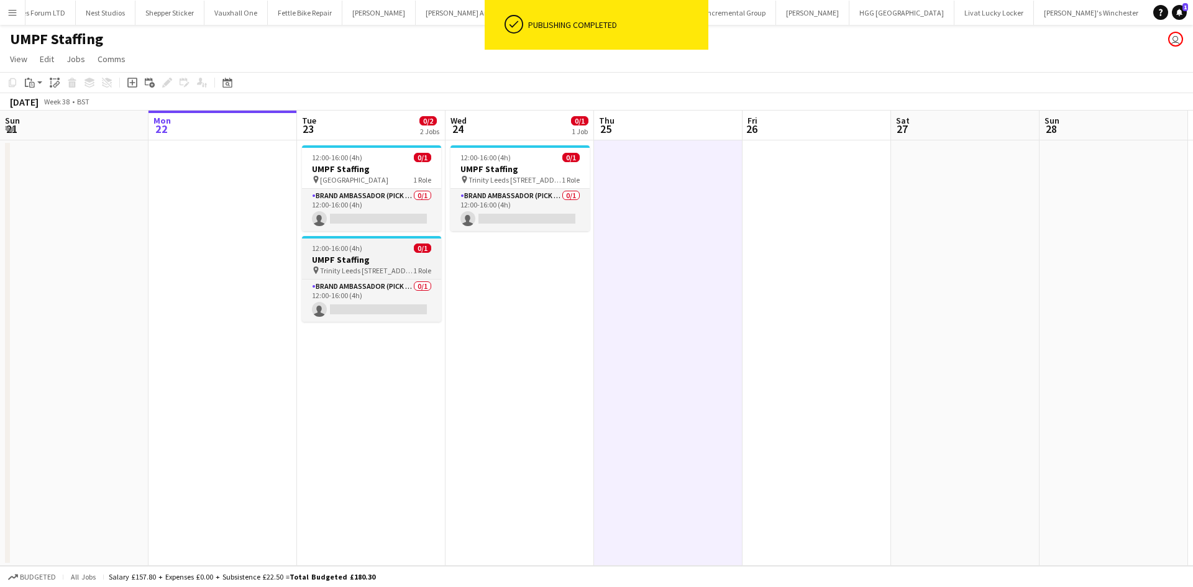
click at [356, 263] on h3 "UMPF Staffing" at bounding box center [371, 259] width 139 height 11
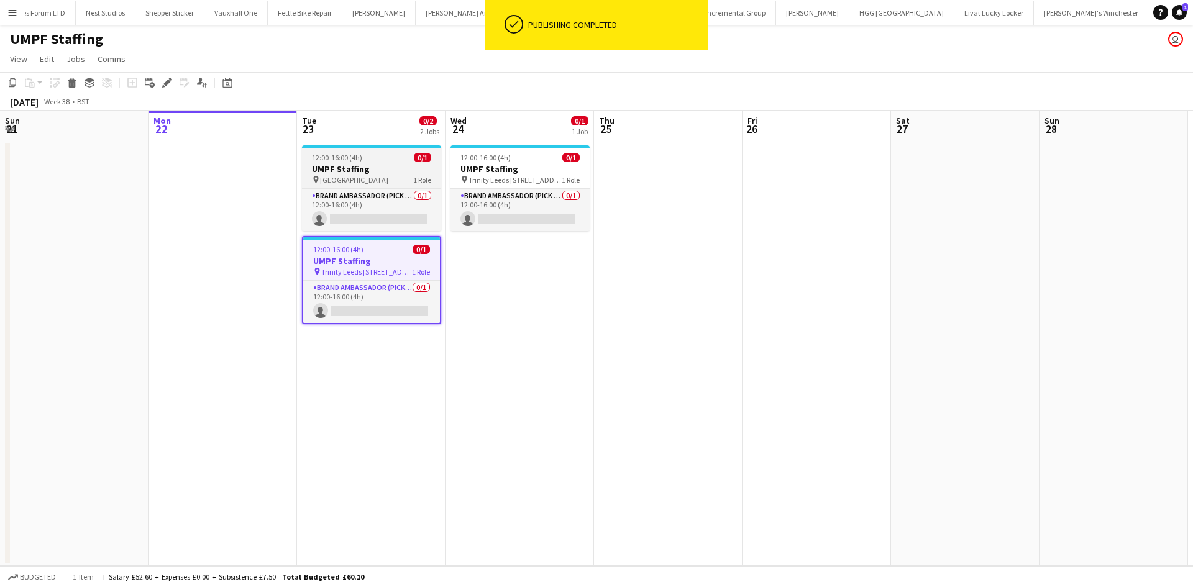
click at [388, 177] on span "St Davids Bridge Street" at bounding box center [354, 179] width 68 height 9
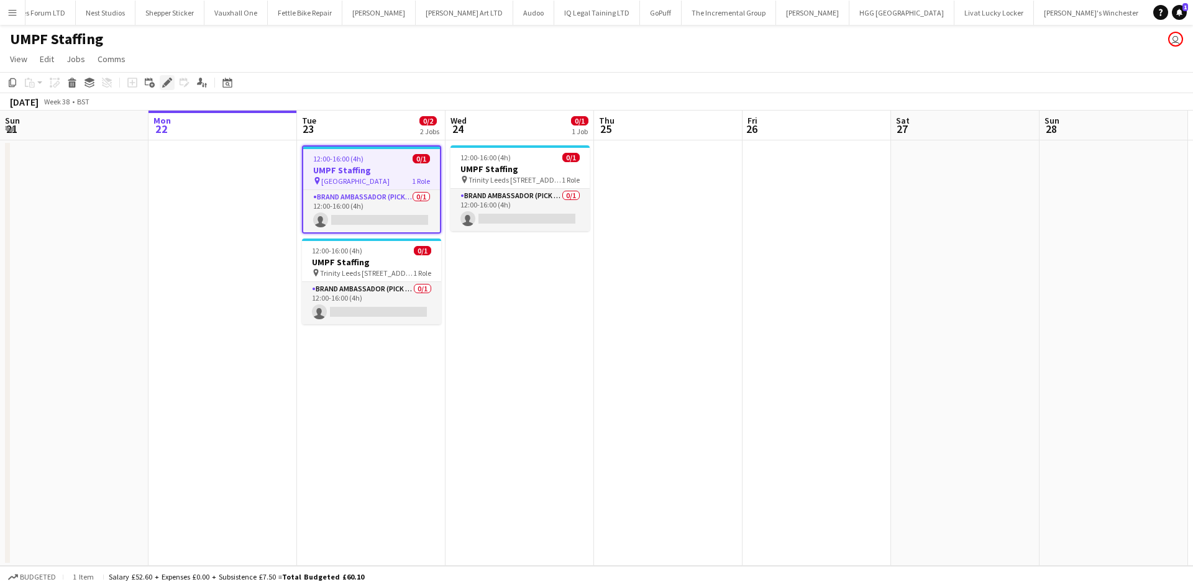
click at [170, 86] on icon "Edit" at bounding box center [167, 83] width 10 height 10
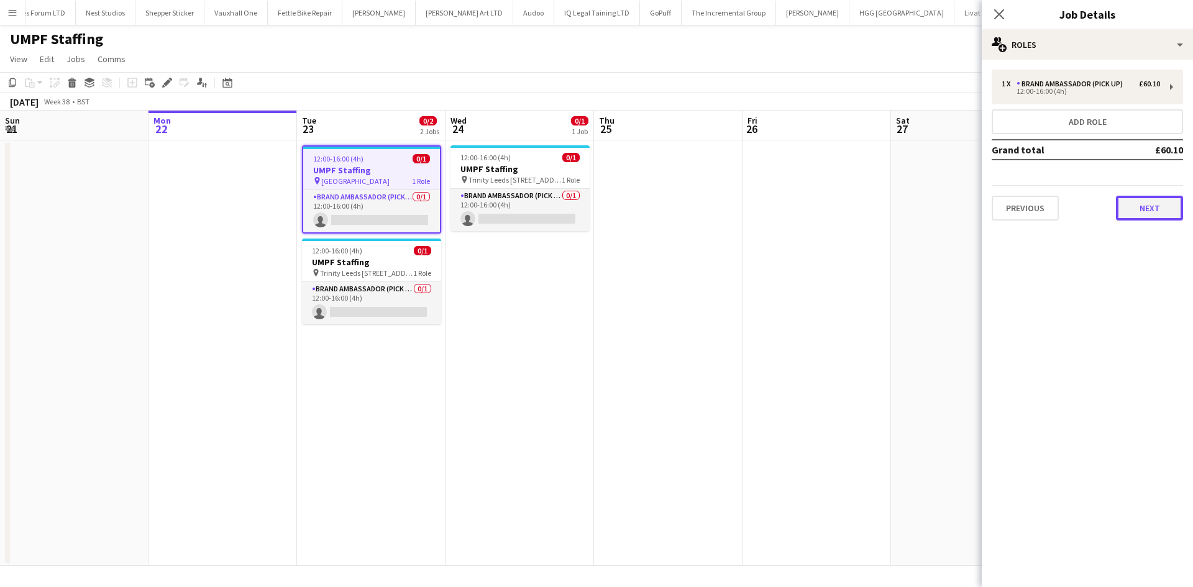
click at [1132, 216] on button "Next" at bounding box center [1148, 208] width 67 height 25
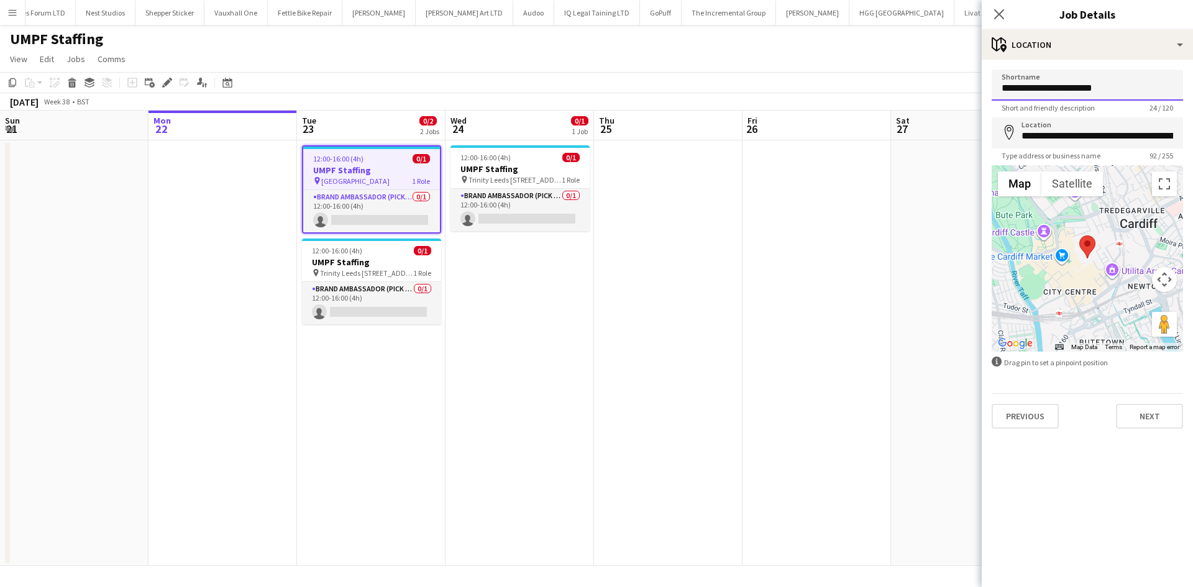
click at [1106, 95] on input "**********" at bounding box center [1086, 85] width 191 height 31
type input "**********"
click at [1145, 412] on button "Next" at bounding box center [1148, 416] width 67 height 25
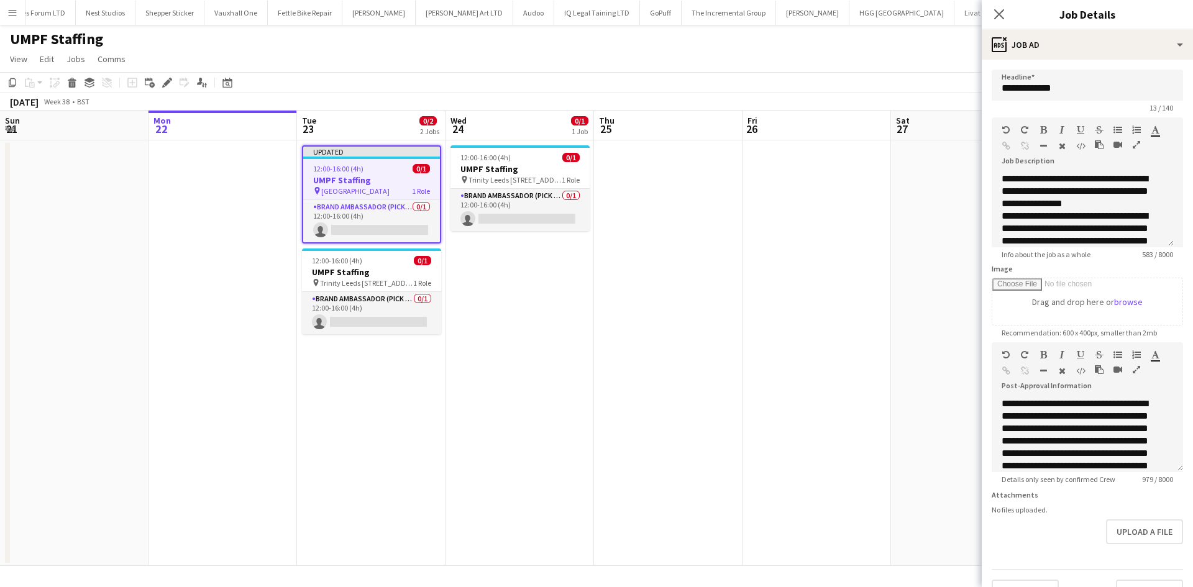
click at [834, 310] on app-date-cell at bounding box center [816, 352] width 148 height 425
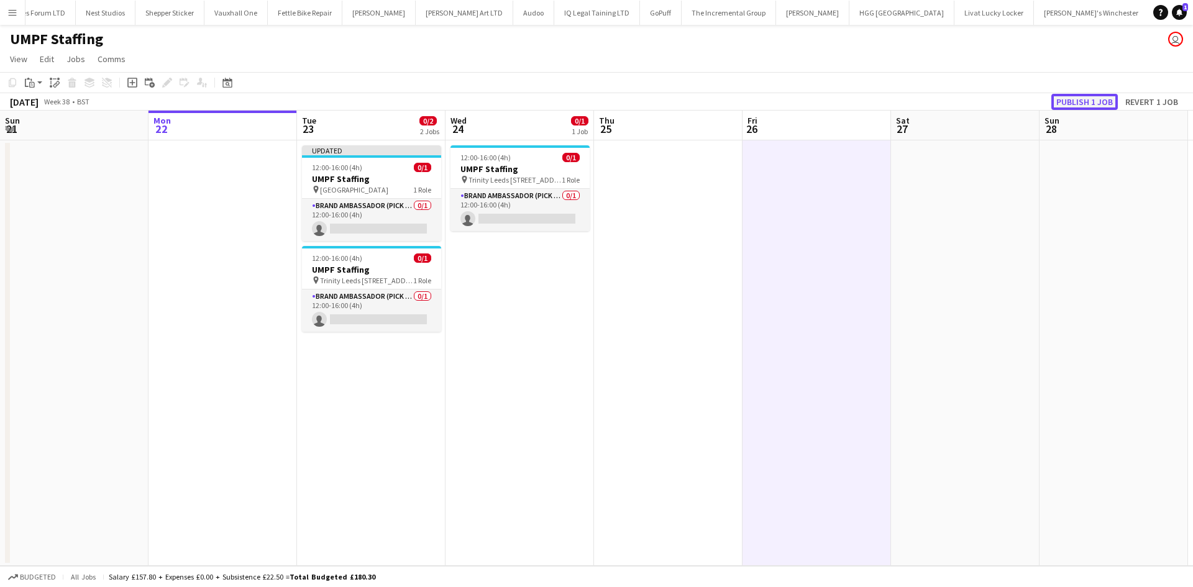
click at [1086, 105] on button "Publish 1 job" at bounding box center [1084, 102] width 66 height 16
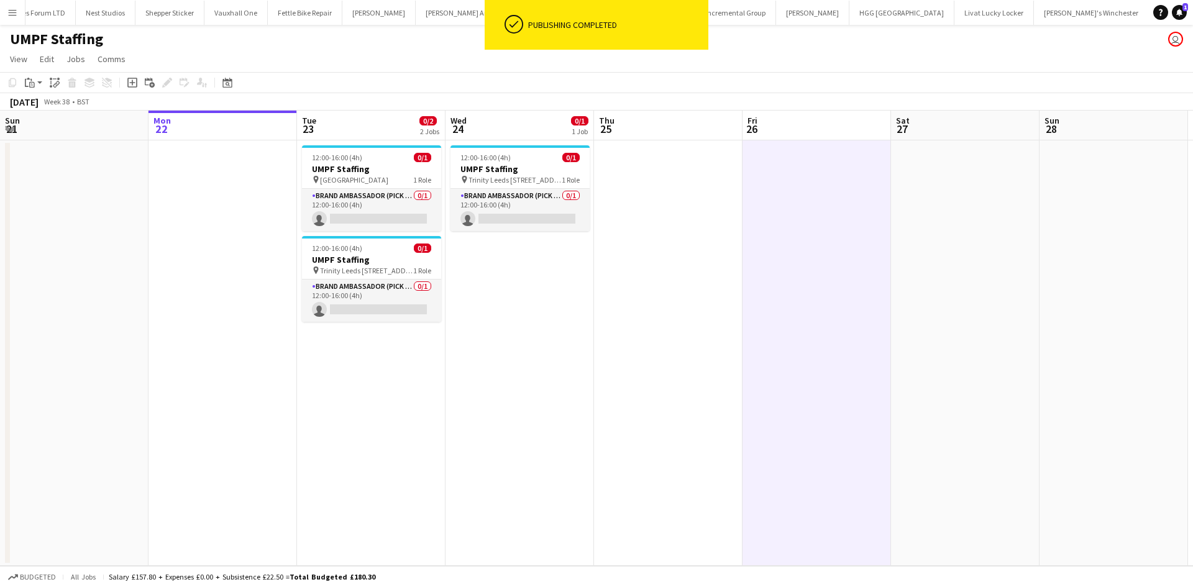
click at [354, 144] on app-date-cell "12:00-16:00 (4h) 0/1 UMPF Staffing pin St Davids Bridge Street Leeds 1 Role Bra…" at bounding box center [371, 352] width 148 height 425
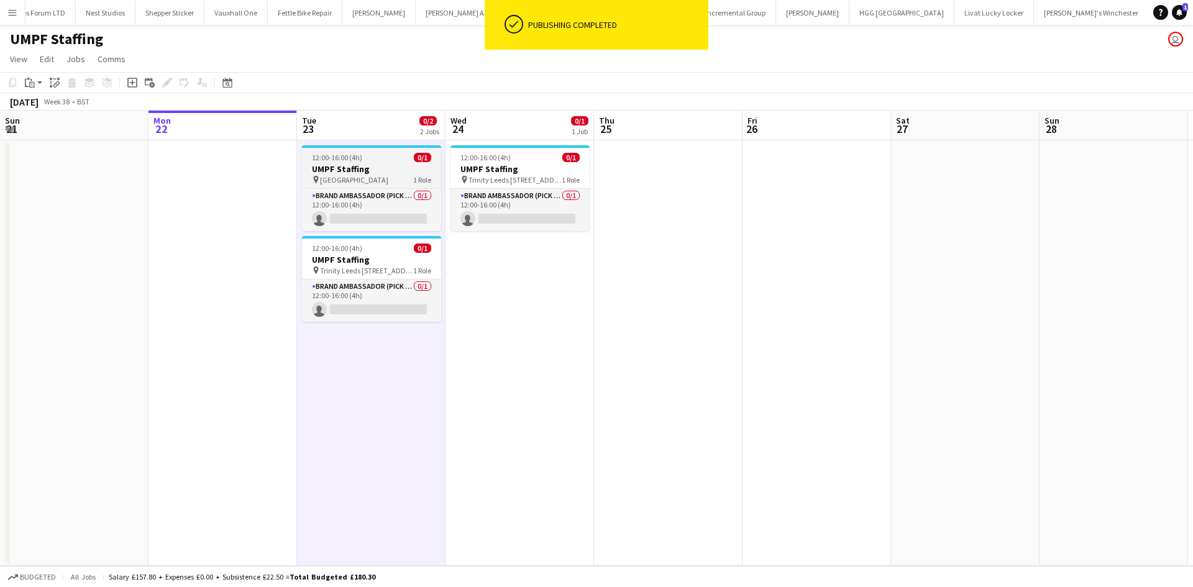
click at [354, 150] on app-job-card "12:00-16:00 (4h) 0/1 UMPF Staffing pin St Davids Bridge Street Leeds 1 Role Bra…" at bounding box center [371, 188] width 139 height 86
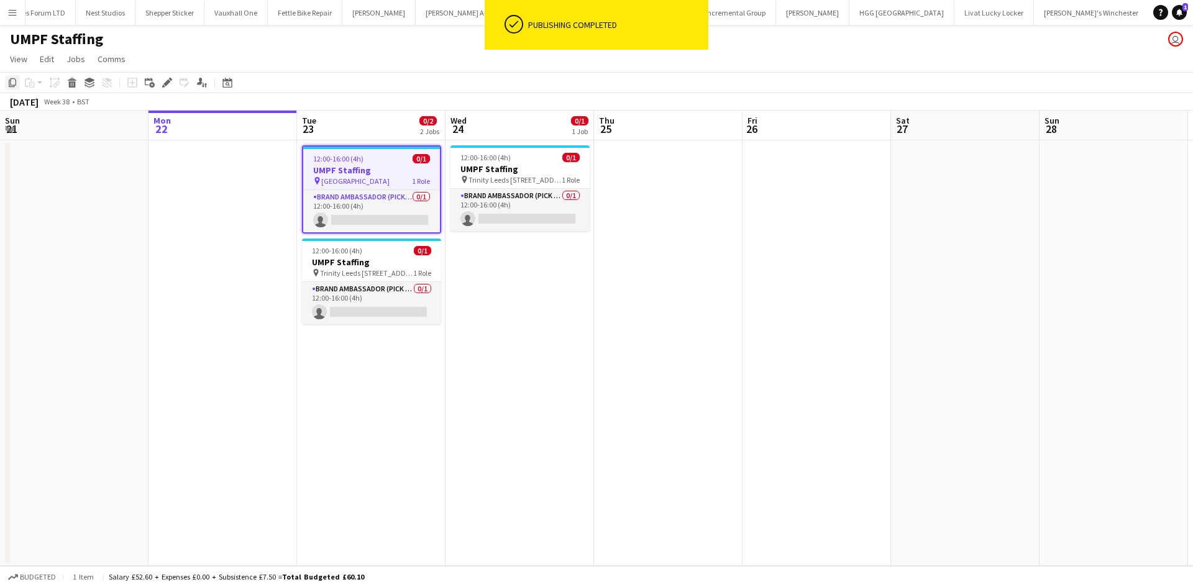
click at [16, 84] on icon at bounding box center [12, 82] width 7 height 9
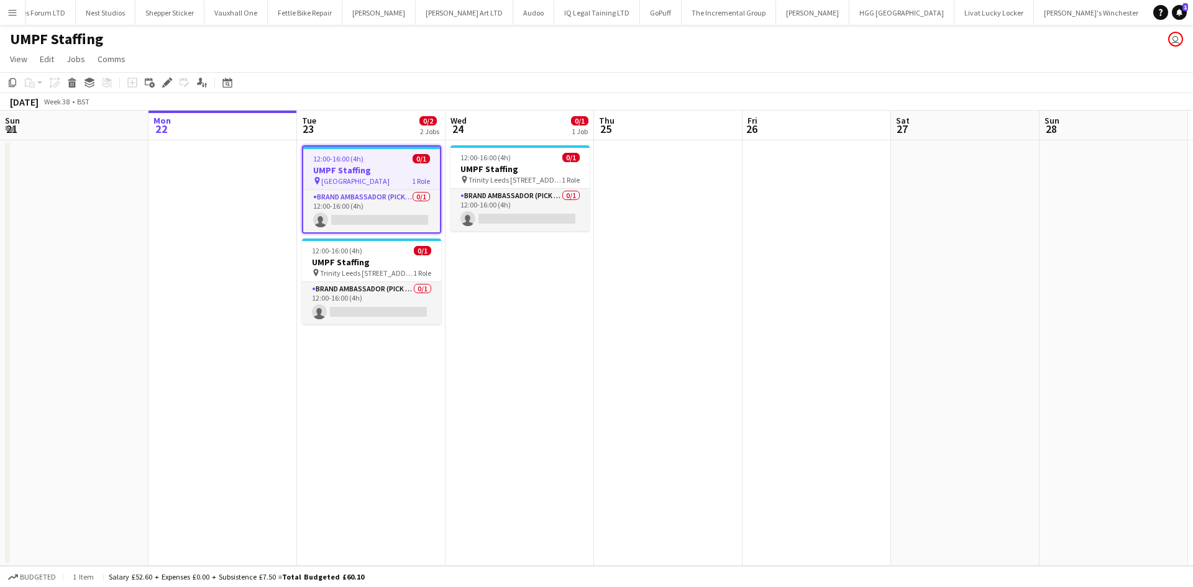
click at [499, 240] on app-date-cell "12:00-16:00 (4h) 0/1 UMPF Staffing pin Trinity Leeds 27 Ablion Street 1 Role Br…" at bounding box center [519, 352] width 148 height 425
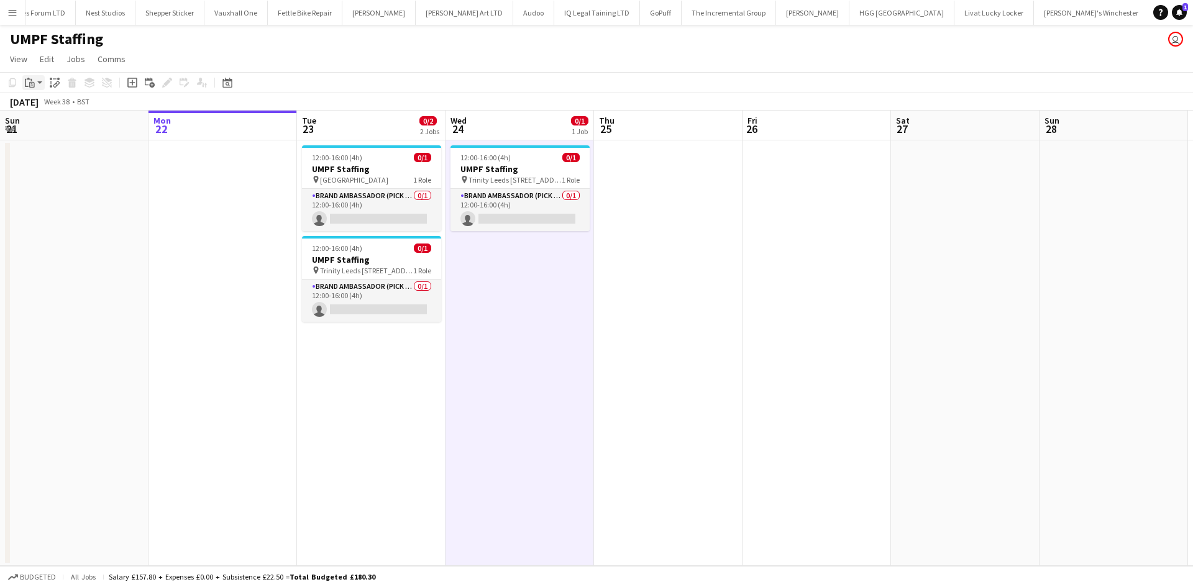
click at [37, 86] on div "Paste" at bounding box center [29, 82] width 15 height 15
click at [77, 126] on link "Paste with crew Ctrl+Shift+V" at bounding box center [91, 127] width 117 height 11
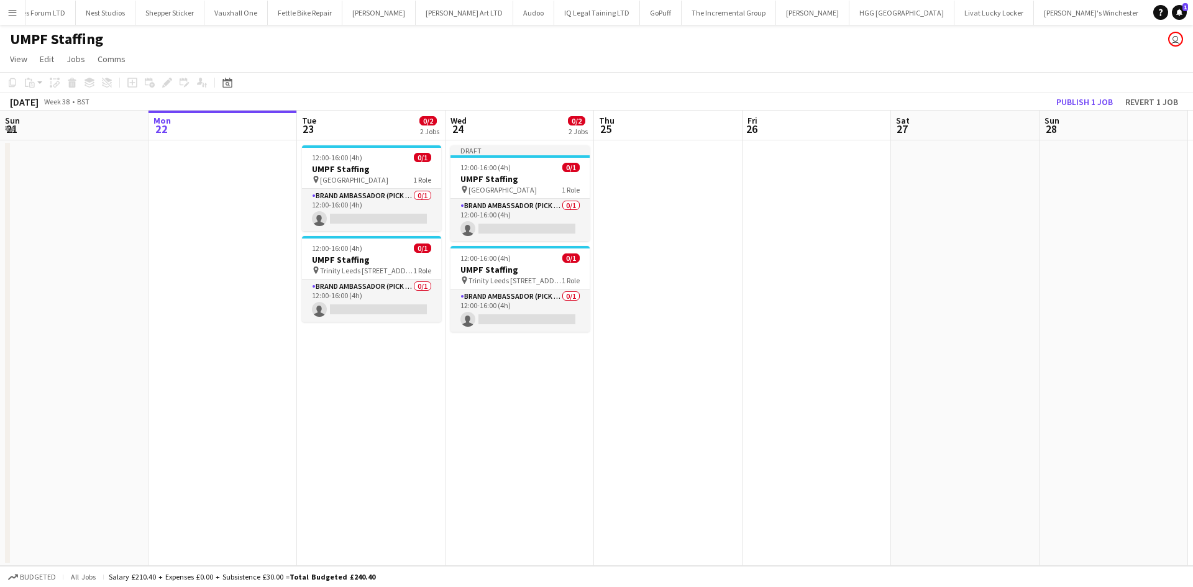
click at [640, 197] on app-date-cell at bounding box center [668, 352] width 148 height 425
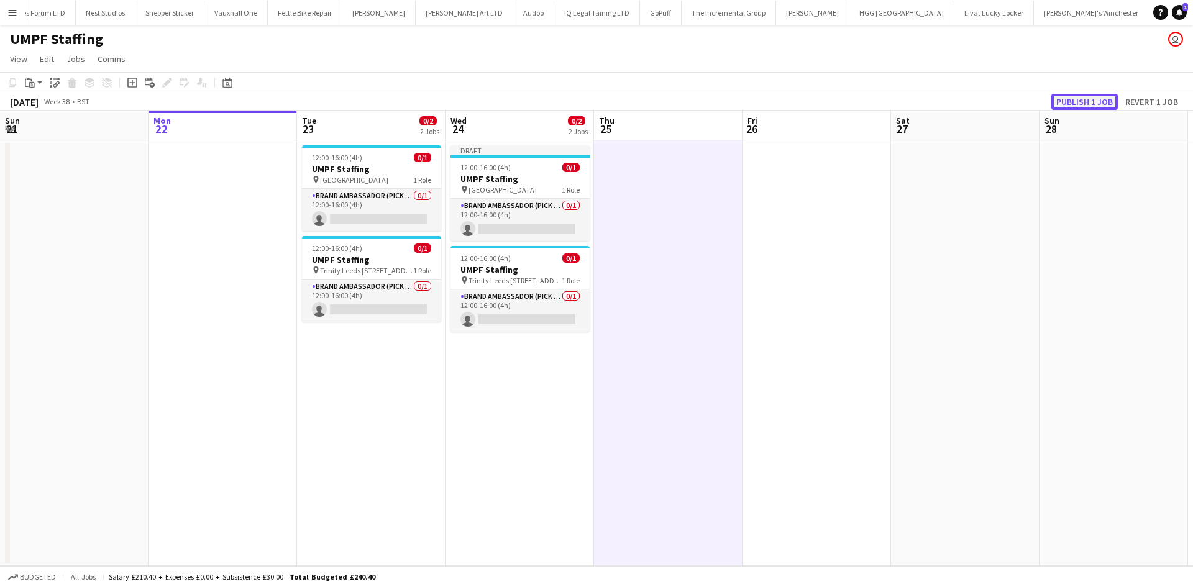
click at [1091, 98] on button "Publish 1 job" at bounding box center [1084, 102] width 66 height 16
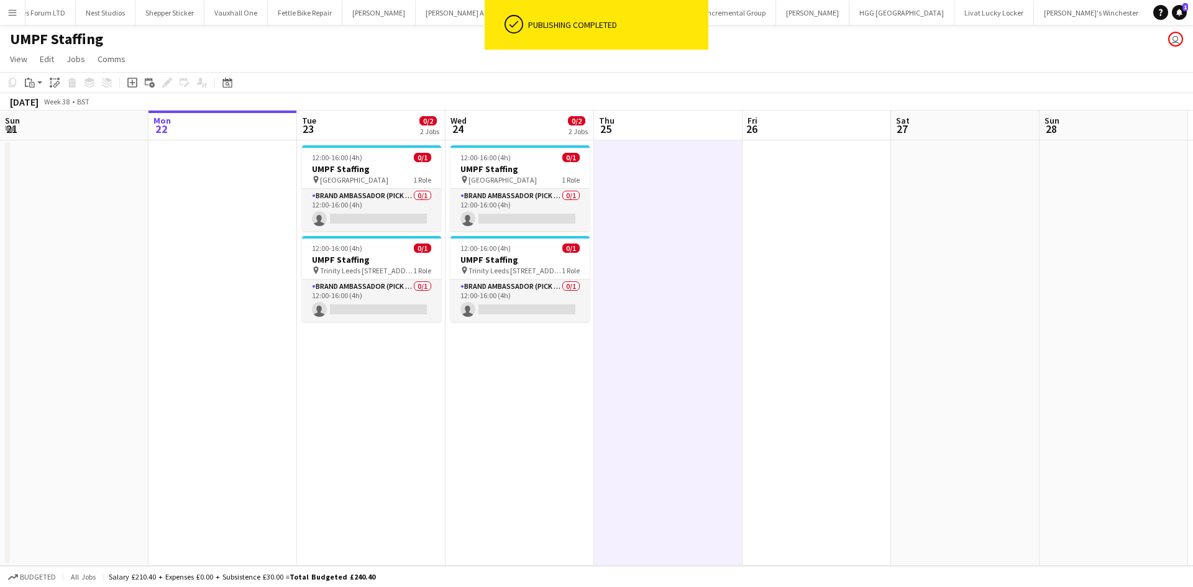
click at [674, 270] on app-date-cell at bounding box center [668, 352] width 148 height 425
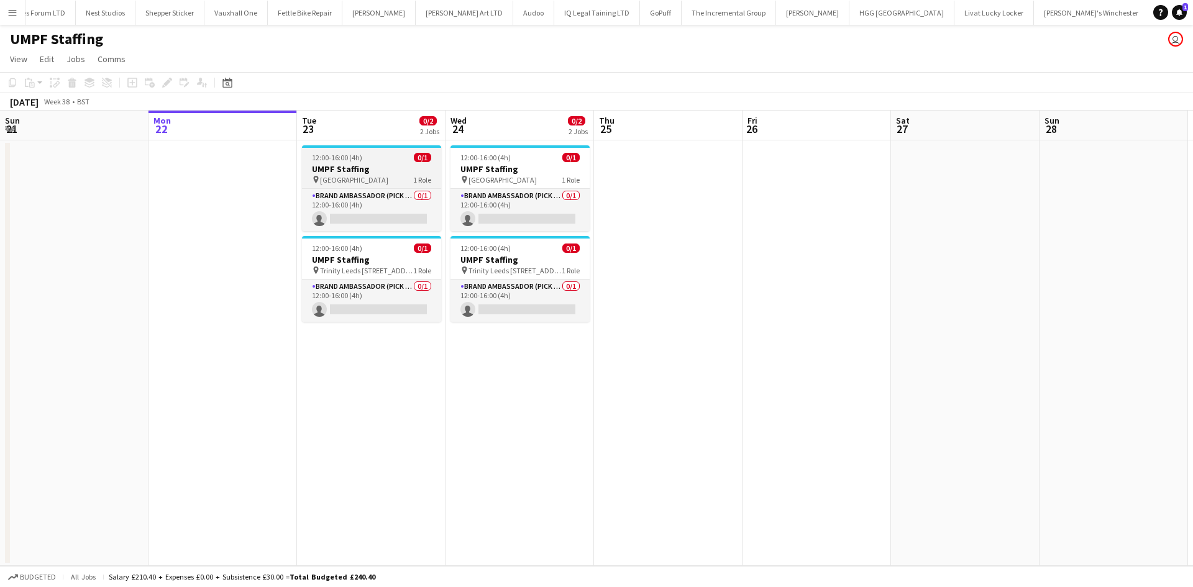
click at [347, 170] on h3 "UMPF Staffing" at bounding box center [371, 168] width 139 height 11
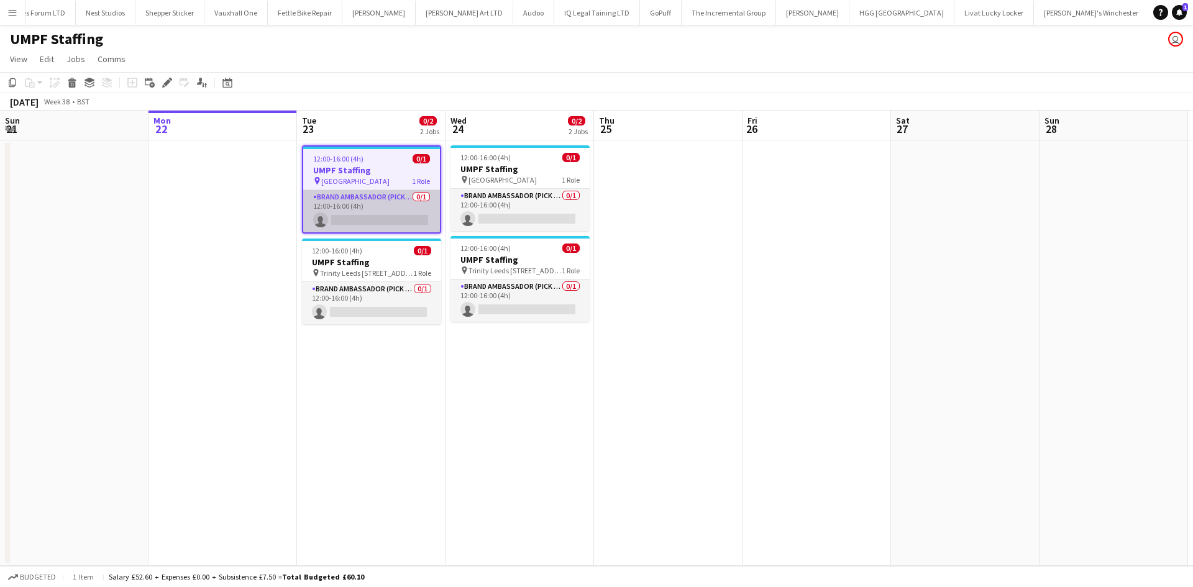
click at [358, 196] on app-card-role "Brand Ambassador (Pick up) 0/1 12:00-16:00 (4h) single-neutral-actions" at bounding box center [371, 211] width 137 height 42
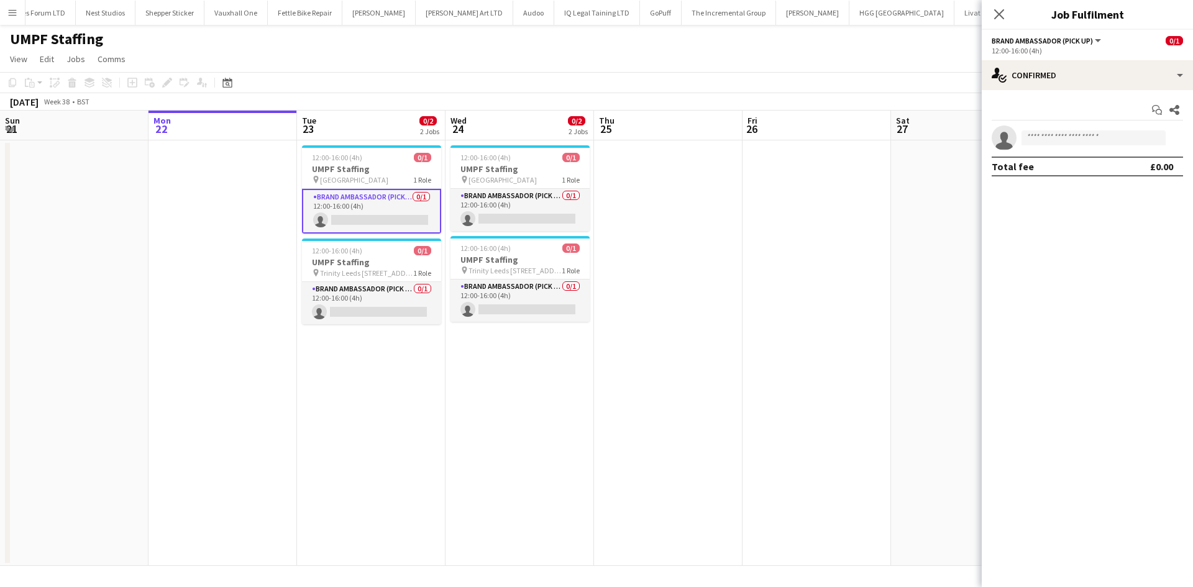
click at [380, 203] on app-card-role "Brand Ambassador (Pick up) 0/1 12:00-16:00 (4h) single-neutral-actions" at bounding box center [371, 211] width 139 height 45
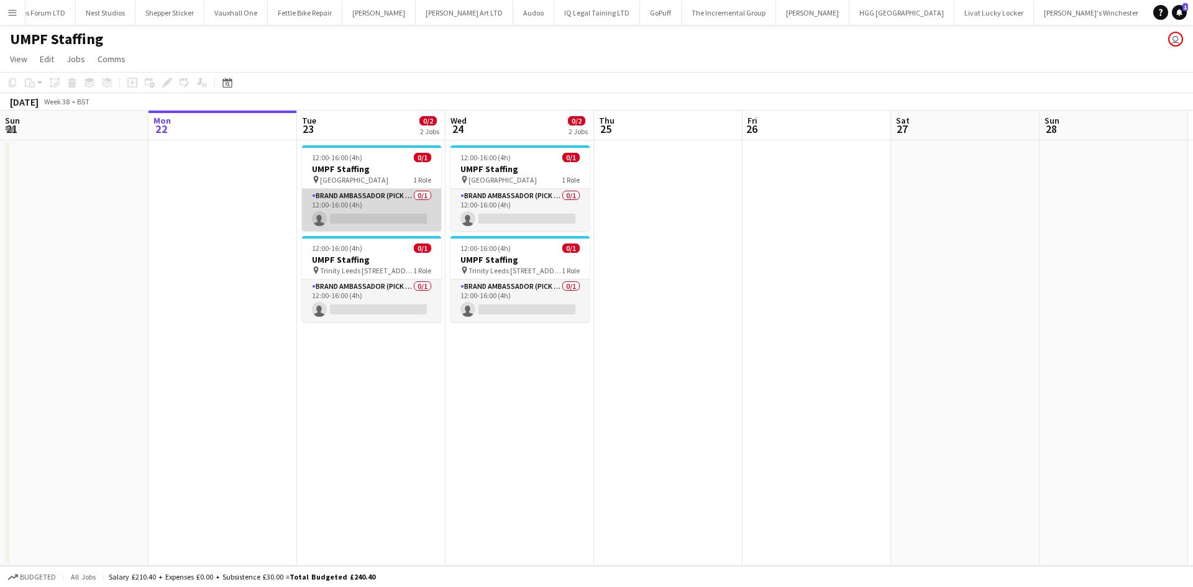
click at [344, 193] on app-card-role "Brand Ambassador (Pick up) 0/1 12:00-16:00 (4h) single-neutral-actions" at bounding box center [371, 210] width 139 height 42
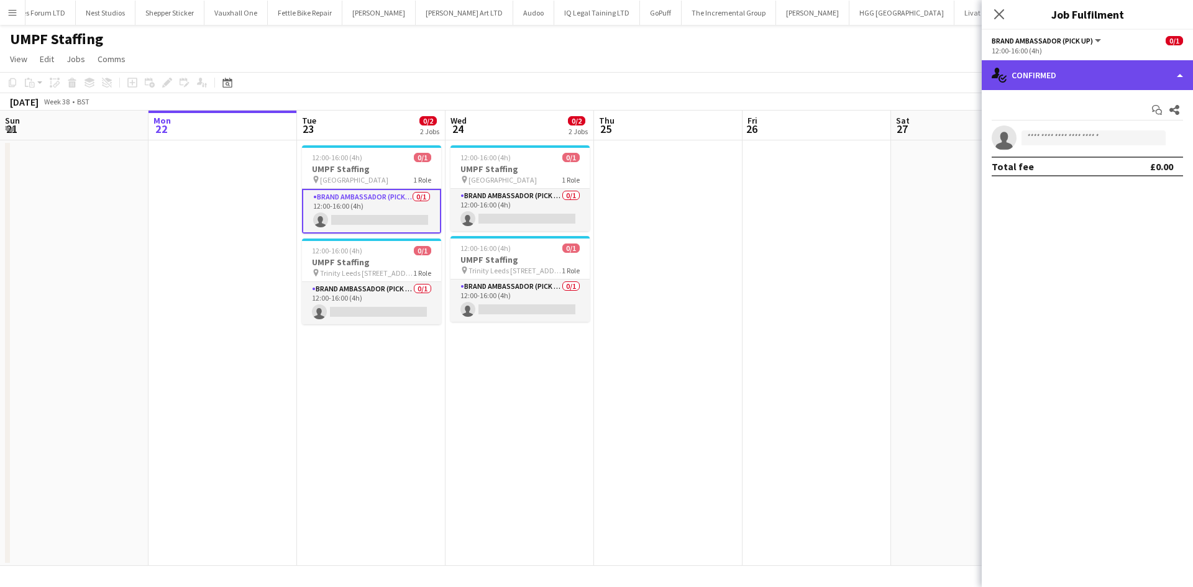
click at [1082, 86] on div "single-neutral-actions-check-2 Confirmed" at bounding box center [1086, 75] width 211 height 30
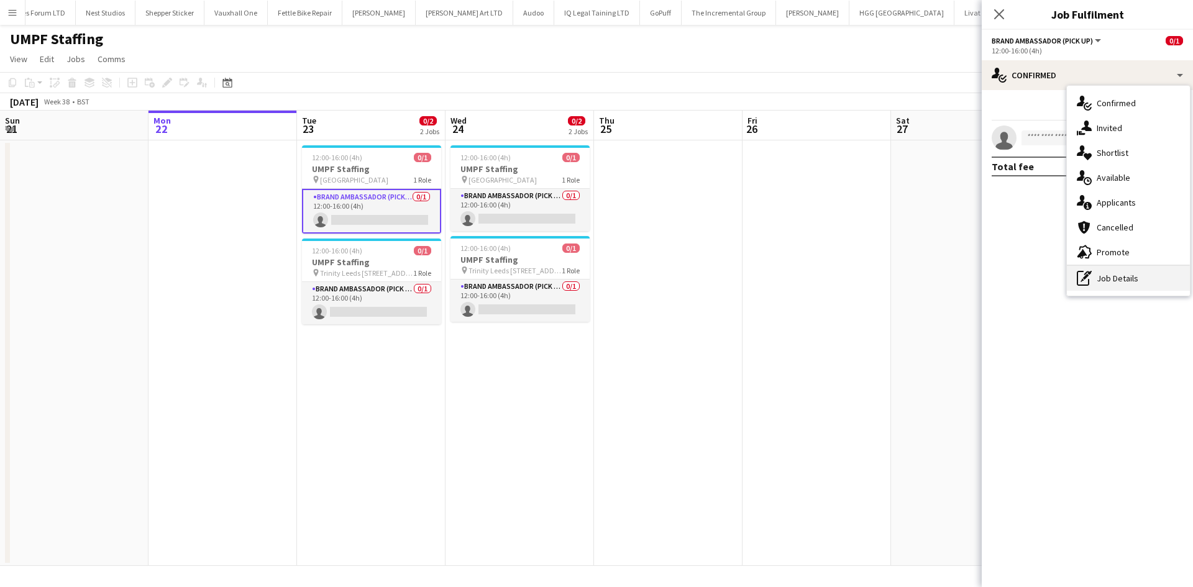
click at [1143, 273] on div "pen-write Job Details" at bounding box center [1127, 278] width 123 height 25
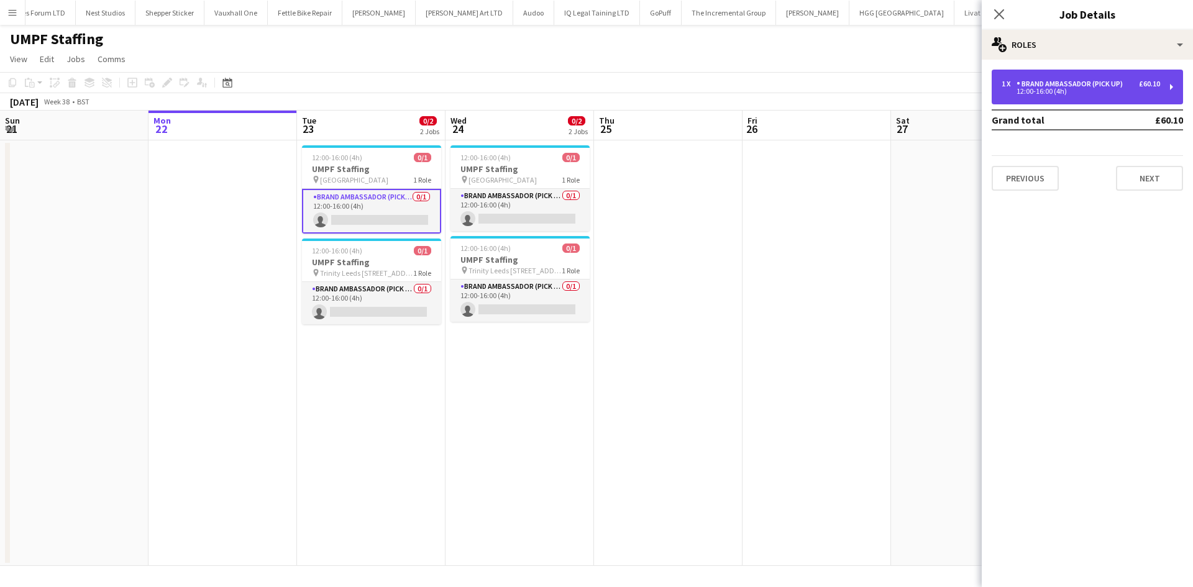
click at [1083, 91] on div "12:00-16:00 (4h)" at bounding box center [1080, 91] width 158 height 6
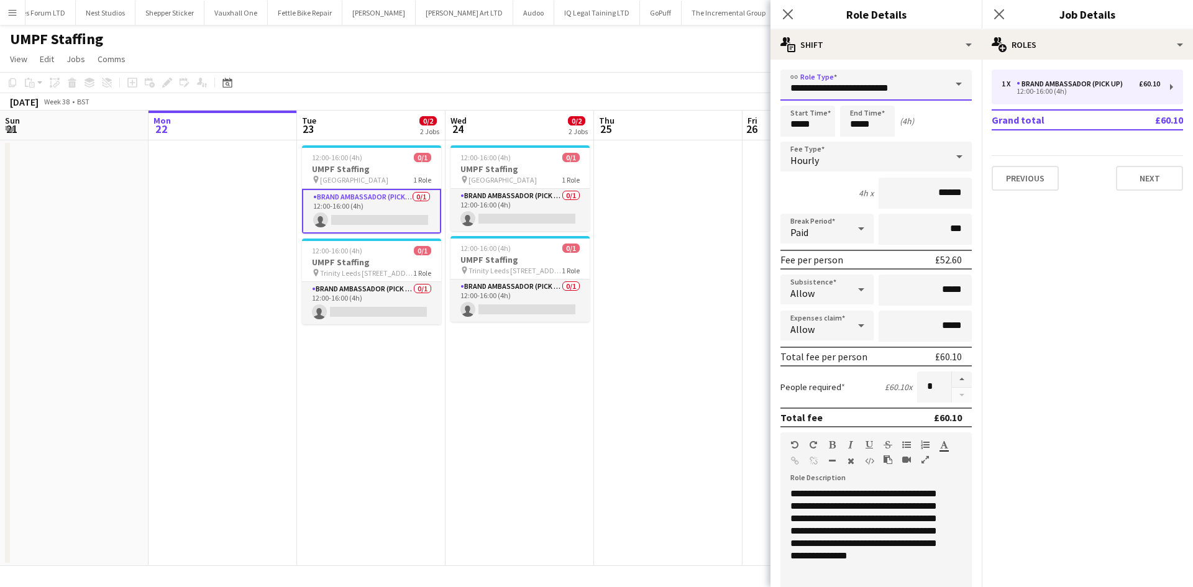
drag, startPoint x: 912, startPoint y: 91, endPoint x: 871, endPoint y: 96, distance: 40.6
click at [871, 96] on input "**********" at bounding box center [875, 85] width 191 height 31
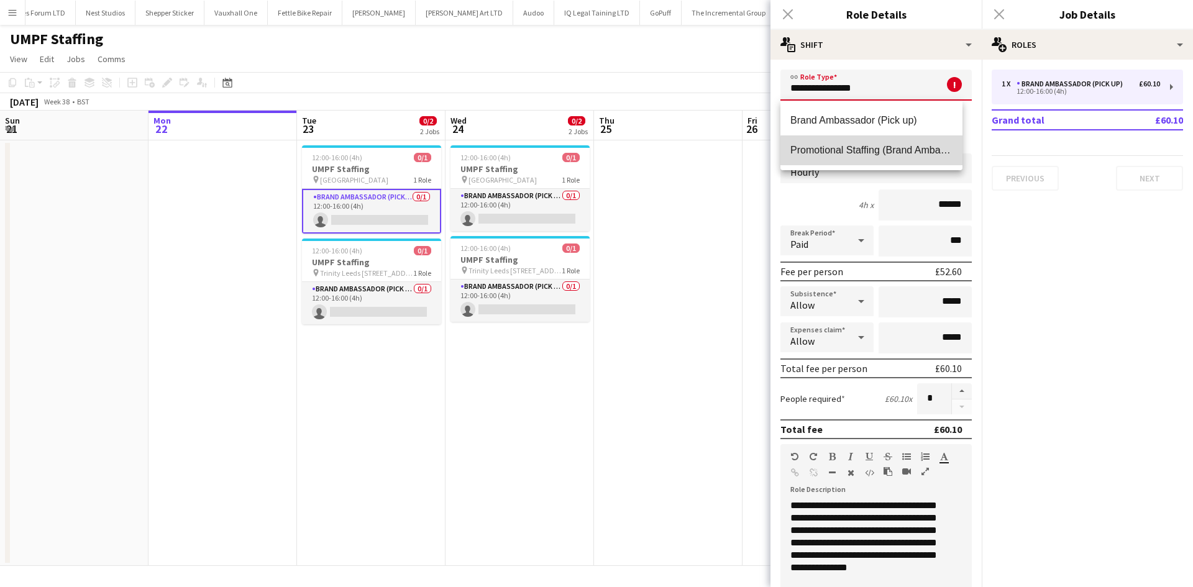
click at [909, 155] on span "Promotional Staffing (Brand Ambassadors)" at bounding box center [871, 150] width 162 height 12
type input "**********"
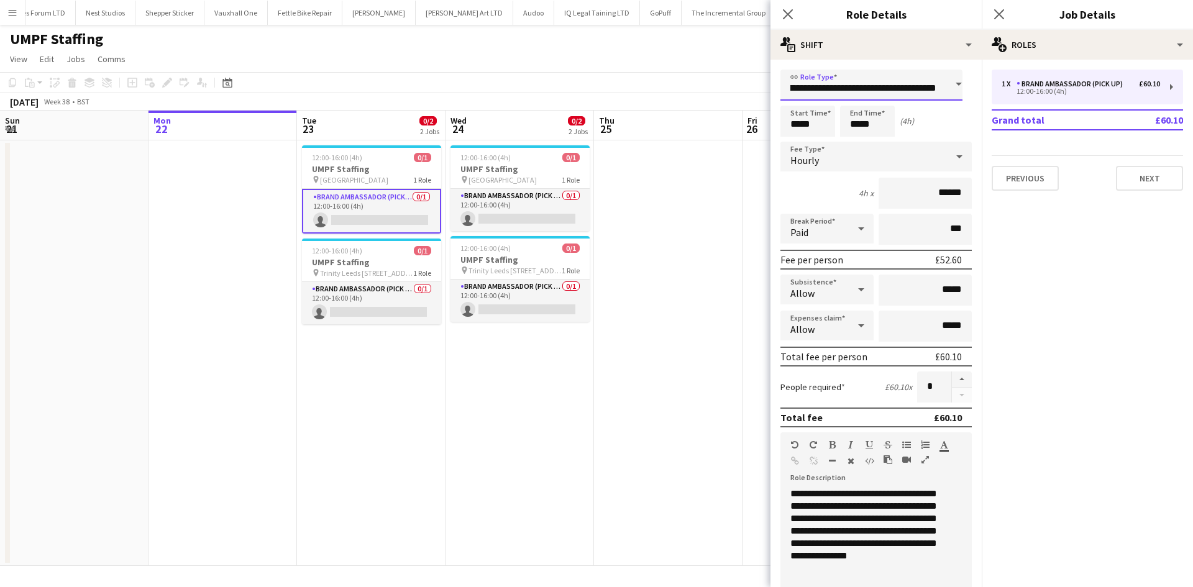
scroll to position [255, 0]
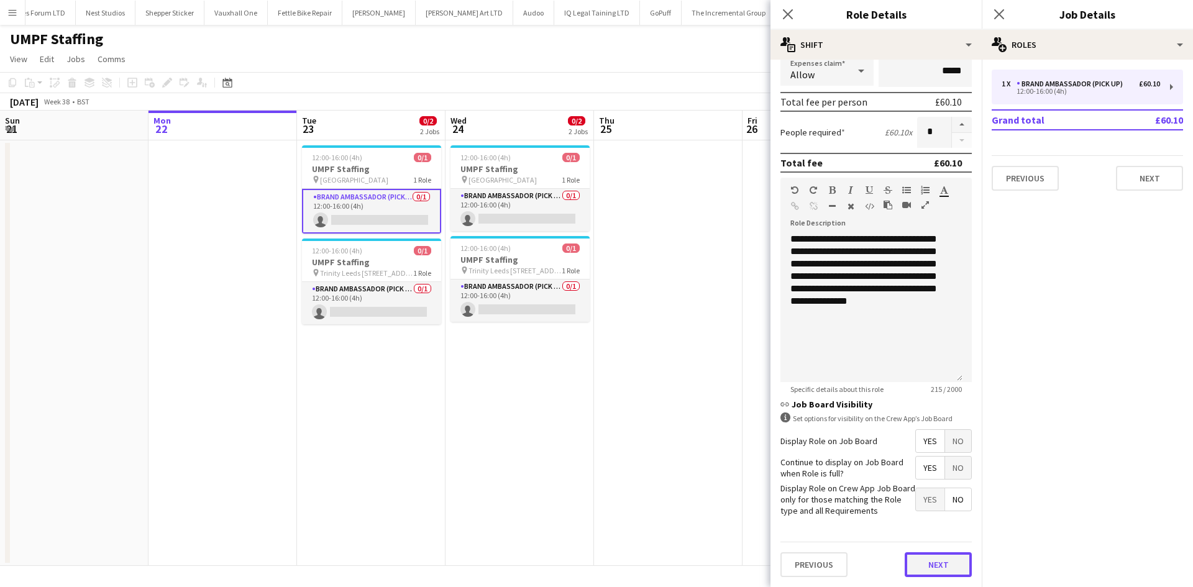
click at [928, 565] on button "Next" at bounding box center [937, 564] width 67 height 25
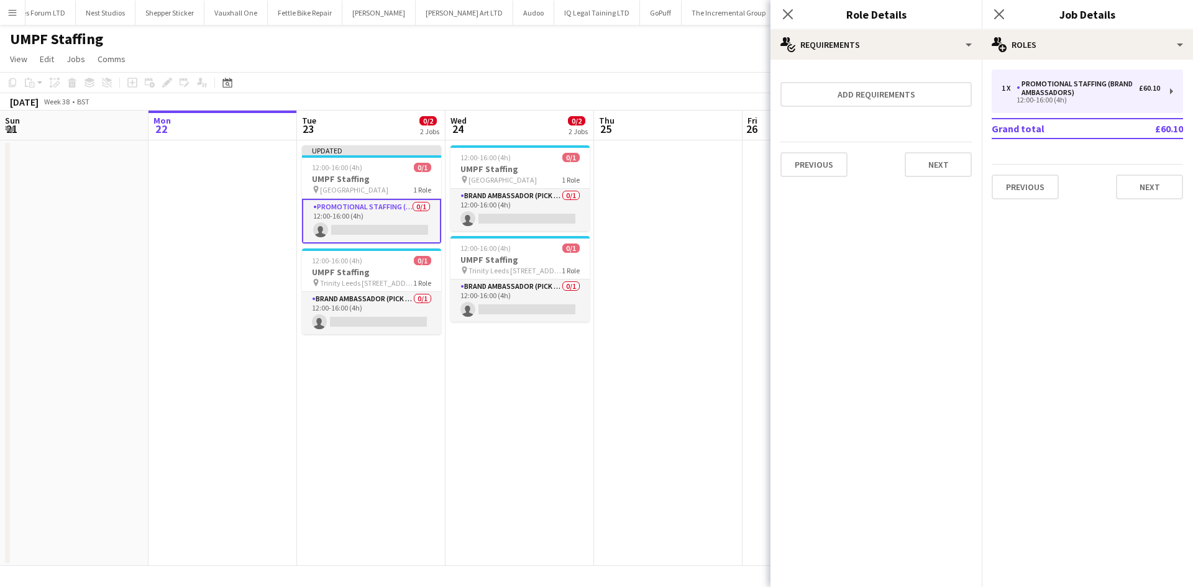
scroll to position [0, 0]
click at [920, 143] on div "Previous Next" at bounding box center [875, 164] width 191 height 45
click at [927, 166] on button "Next" at bounding box center [937, 164] width 67 height 25
click at [941, 169] on button "Finish" at bounding box center [948, 166] width 47 height 25
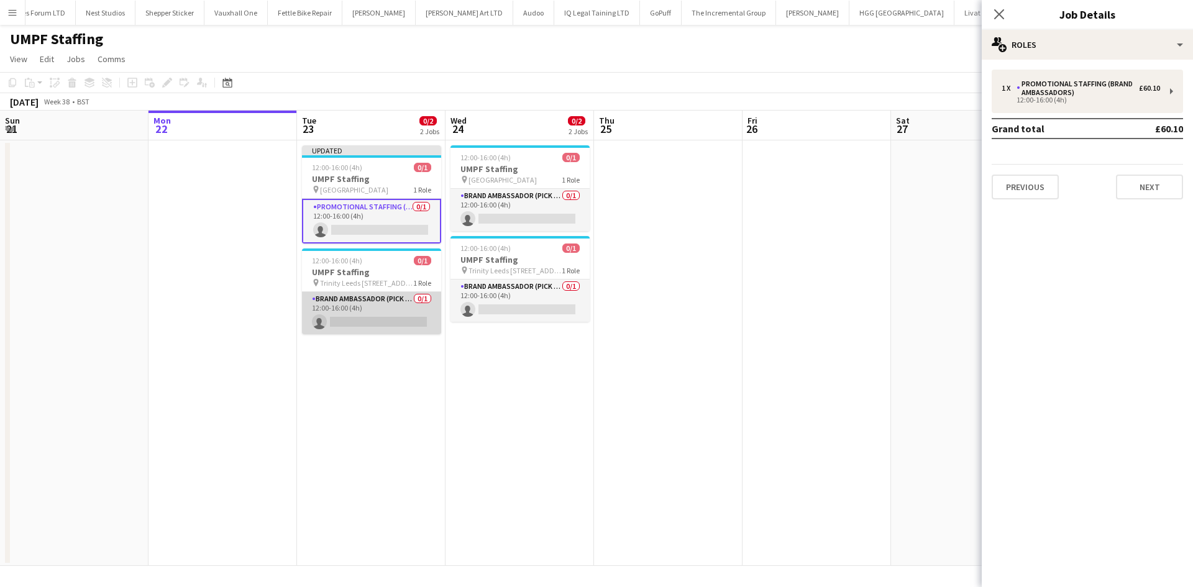
click at [370, 293] on app-card-role "Brand Ambassador (Pick up) 0/1 12:00-16:00 (4h) single-neutral-actions" at bounding box center [371, 313] width 139 height 42
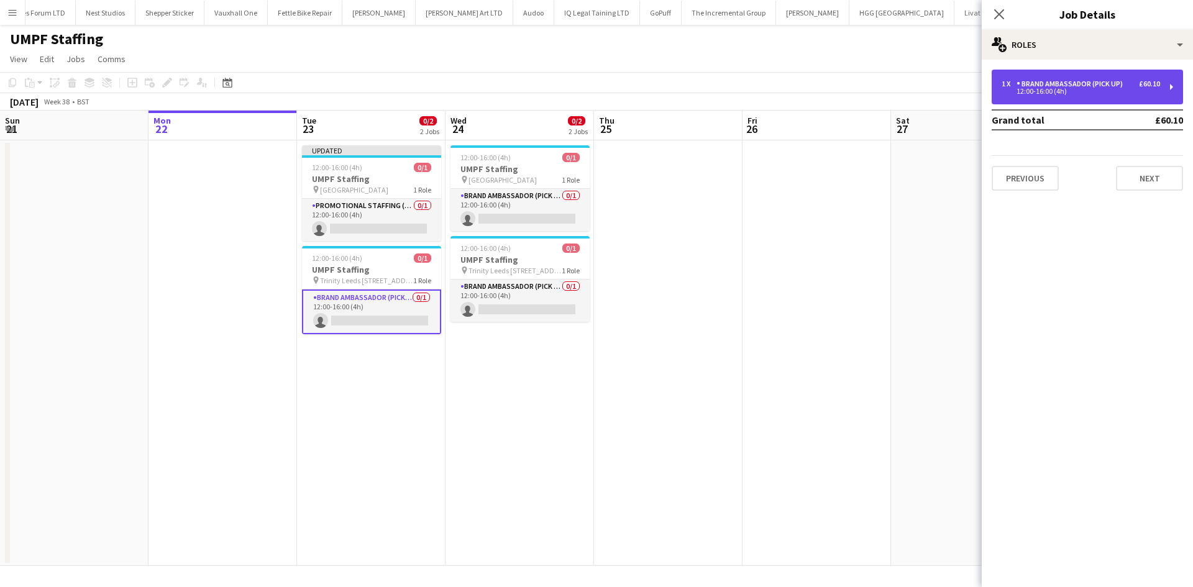
click at [1032, 92] on div "12:00-16:00 (4h)" at bounding box center [1080, 91] width 158 height 6
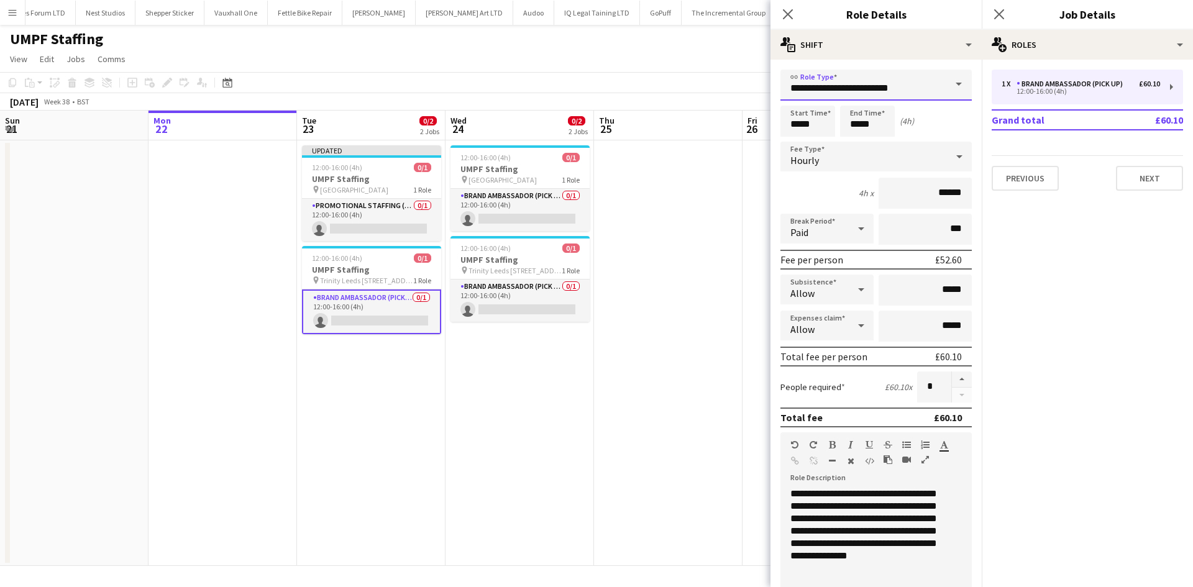
drag, startPoint x: 908, startPoint y: 89, endPoint x: 871, endPoint y: 89, distance: 37.3
click at [871, 89] on input "**********" at bounding box center [875, 85] width 191 height 31
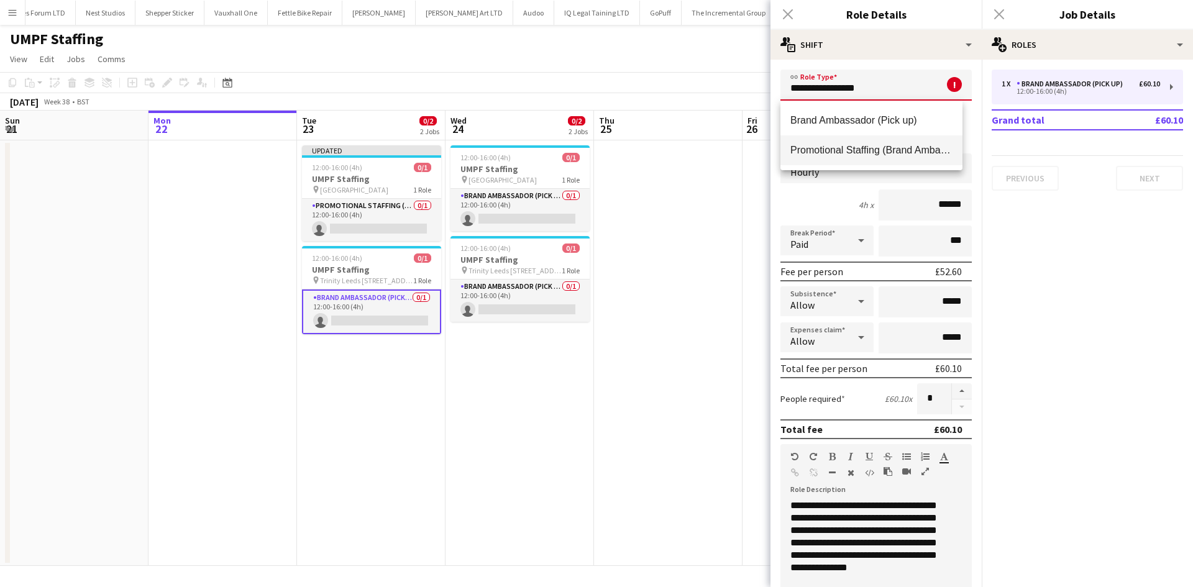
click at [881, 155] on span "Promotional Staffing (Brand Ambassadors)" at bounding box center [871, 150] width 162 height 12
type input "**********"
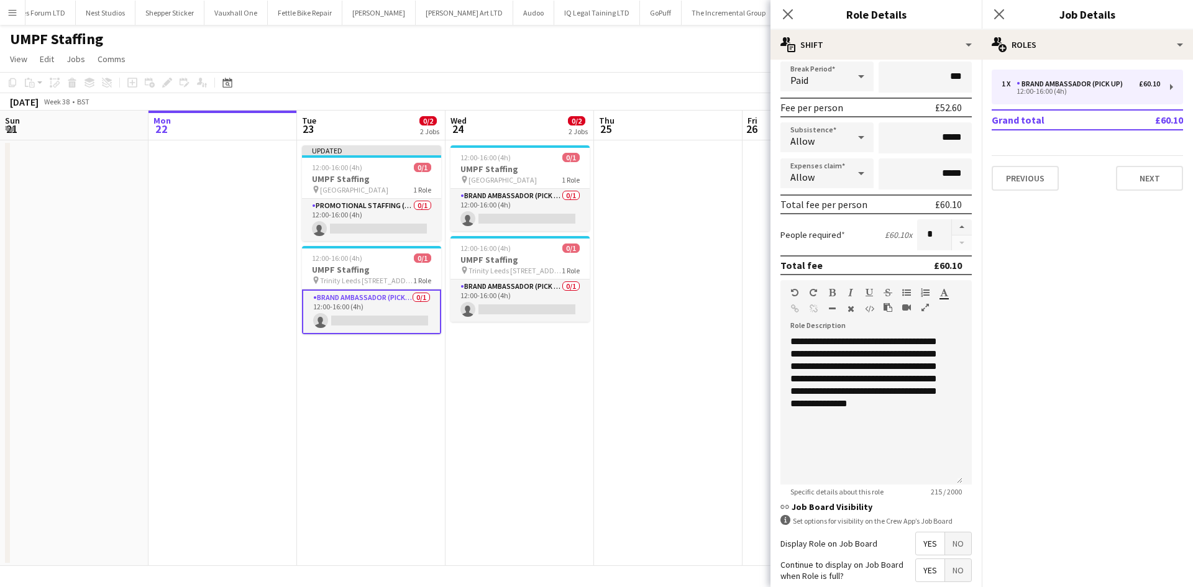
scroll to position [255, 0]
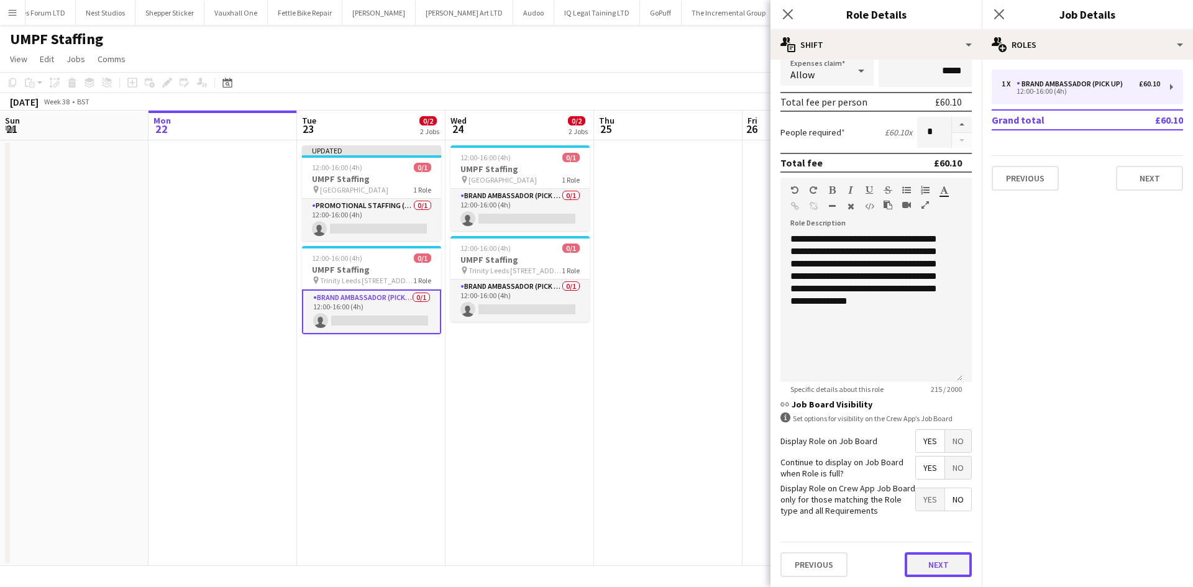
click at [908, 569] on button "Next" at bounding box center [937, 564] width 67 height 25
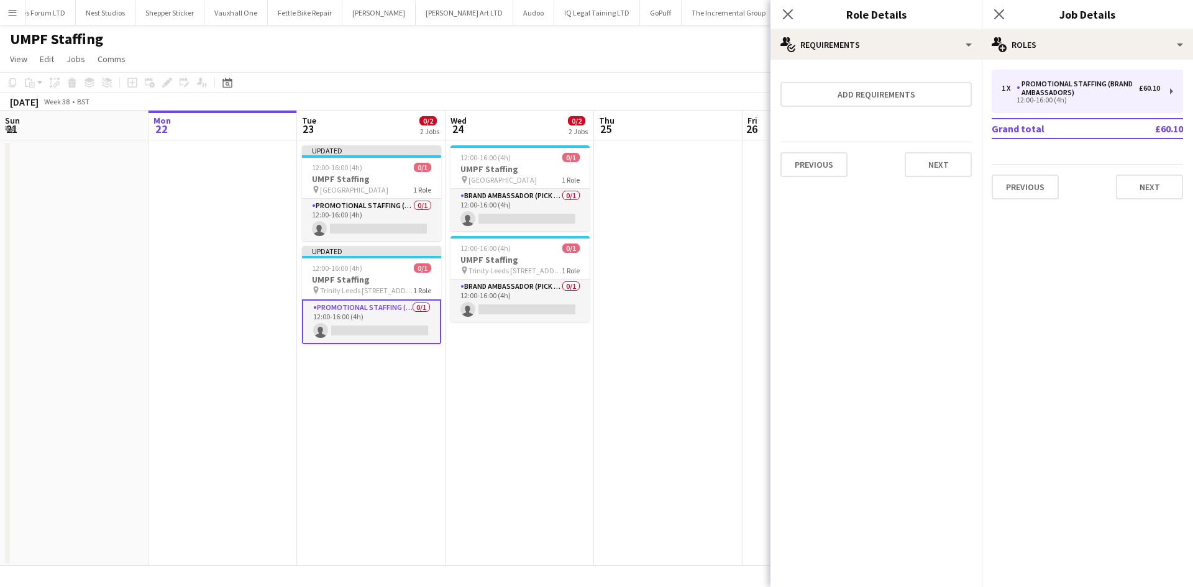
scroll to position [0, 0]
click at [931, 155] on button "Next" at bounding box center [937, 164] width 67 height 25
click at [957, 170] on button "Finish" at bounding box center [948, 166] width 47 height 25
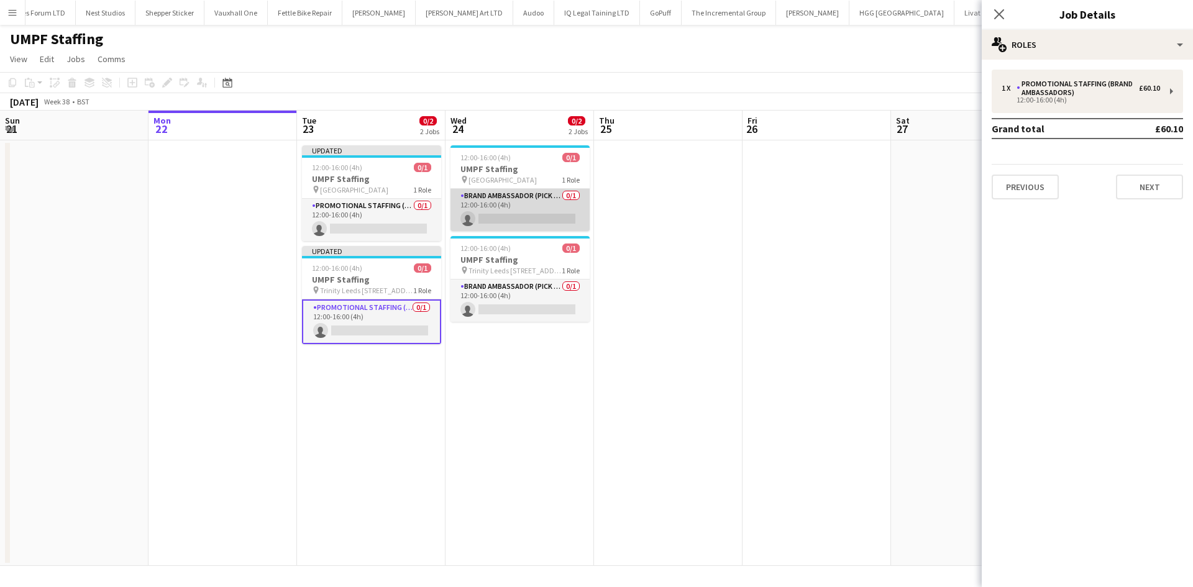
click at [506, 216] on app-card-role "Brand Ambassador (Pick up) 0/1 12:00-16:00 (4h) single-neutral-actions" at bounding box center [519, 210] width 139 height 42
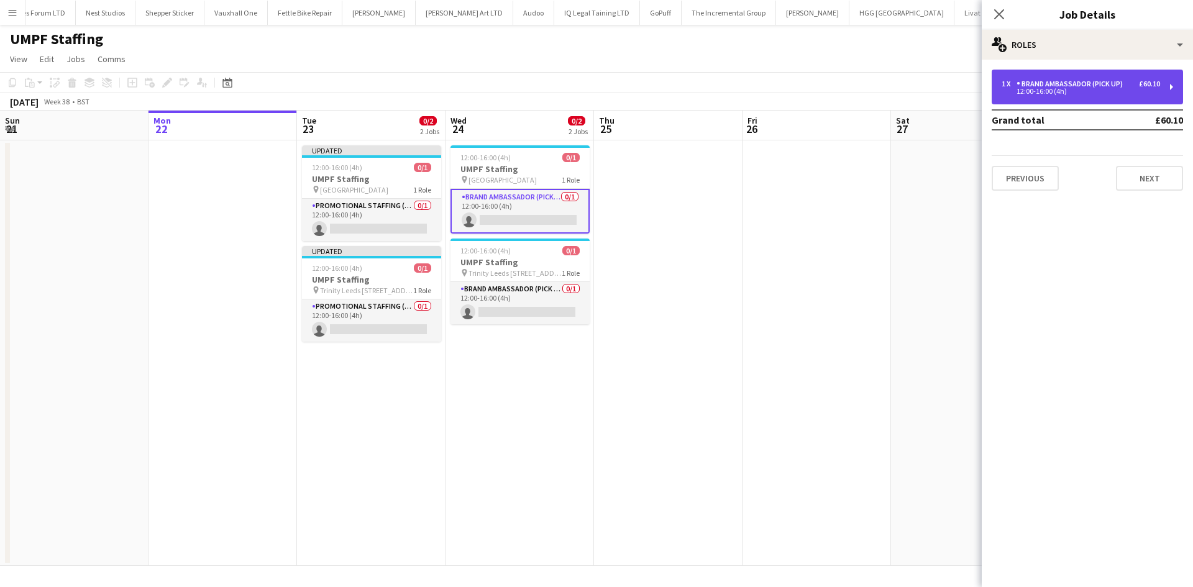
click at [1153, 88] on div "12:00-16:00 (4h)" at bounding box center [1080, 91] width 158 height 6
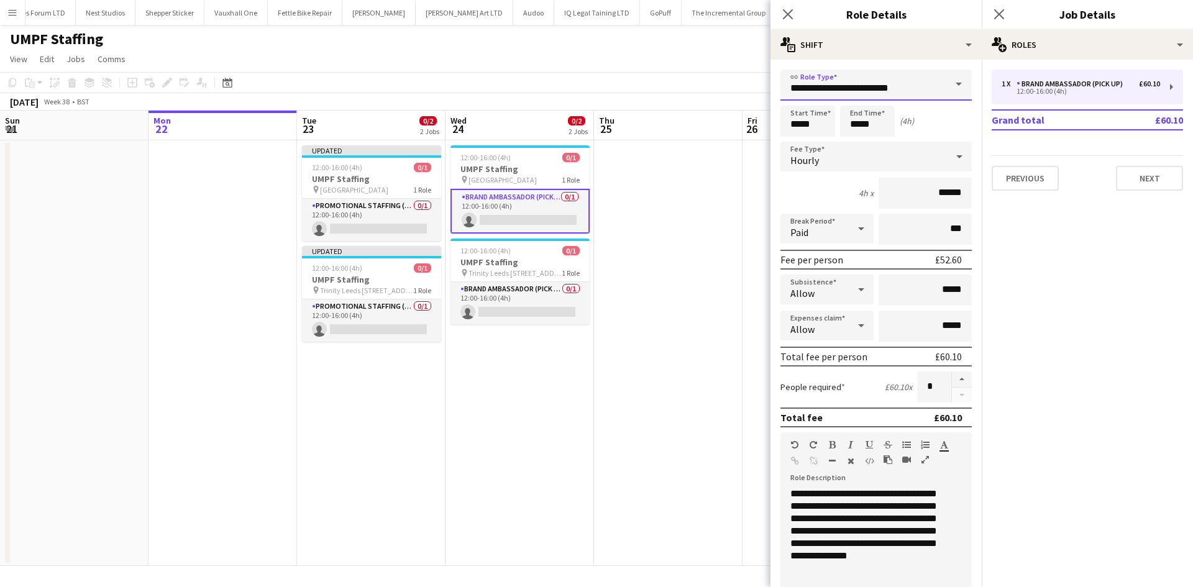
drag, startPoint x: 917, startPoint y: 92, endPoint x: 873, endPoint y: 93, distance: 44.7
click at [873, 93] on input "**********" at bounding box center [875, 85] width 191 height 31
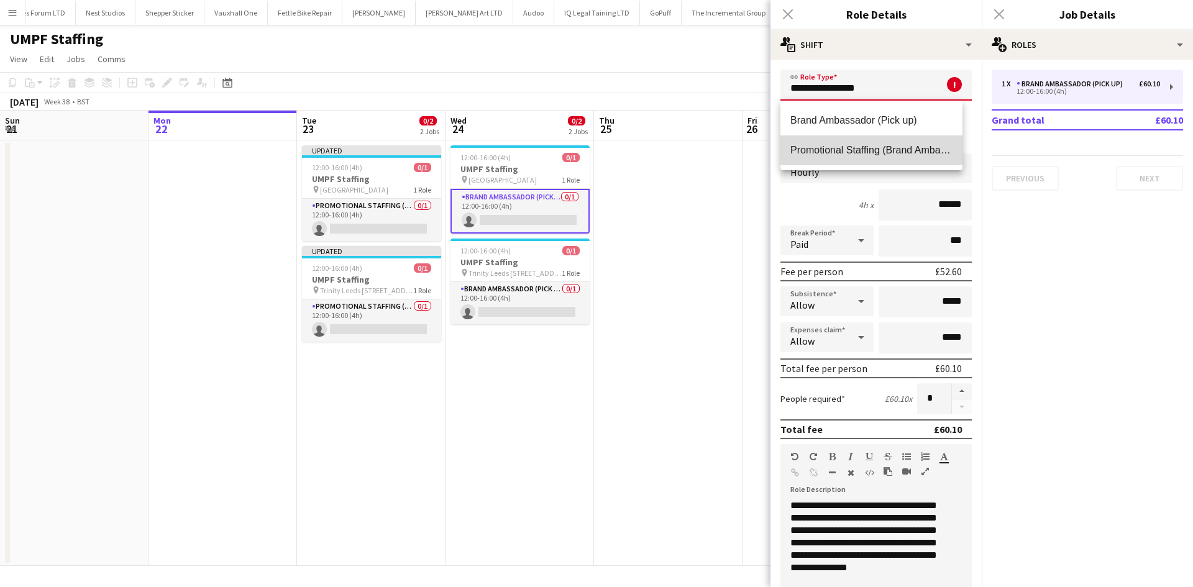
click at [899, 152] on span "Promotional Staffing (Brand Ambassadors)" at bounding box center [871, 150] width 162 height 12
type input "**********"
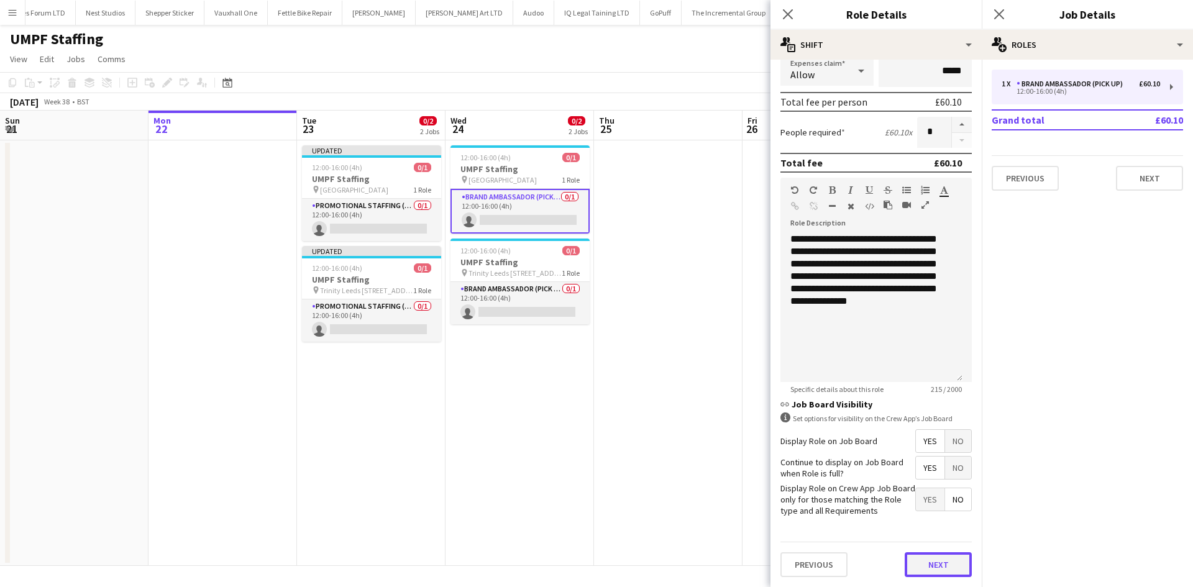
click at [920, 558] on button "Next" at bounding box center [937, 564] width 67 height 25
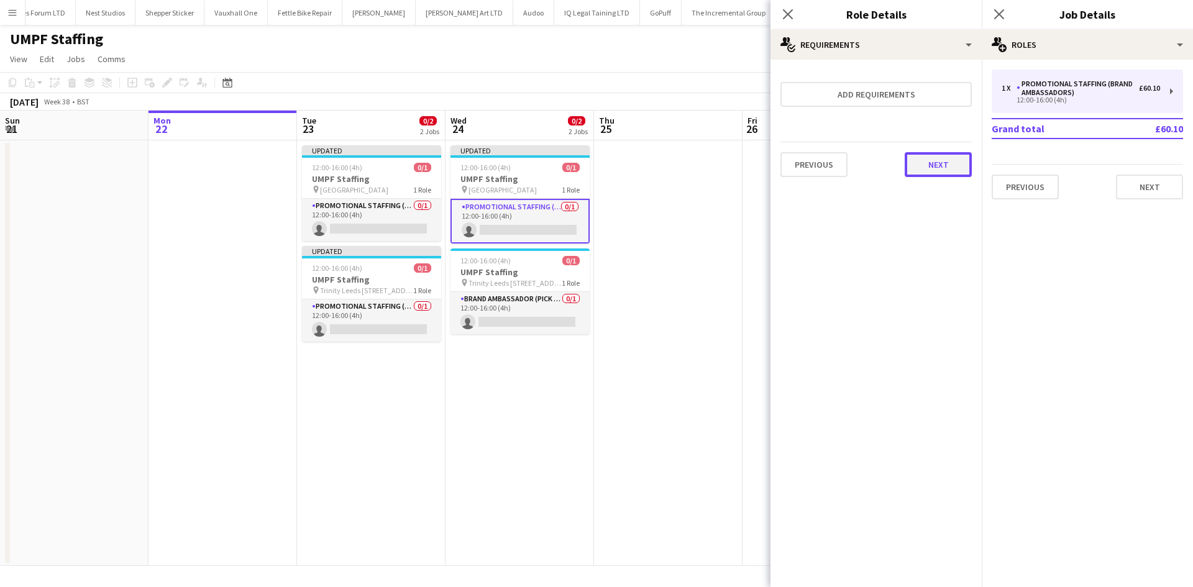
click at [914, 160] on button "Next" at bounding box center [937, 164] width 67 height 25
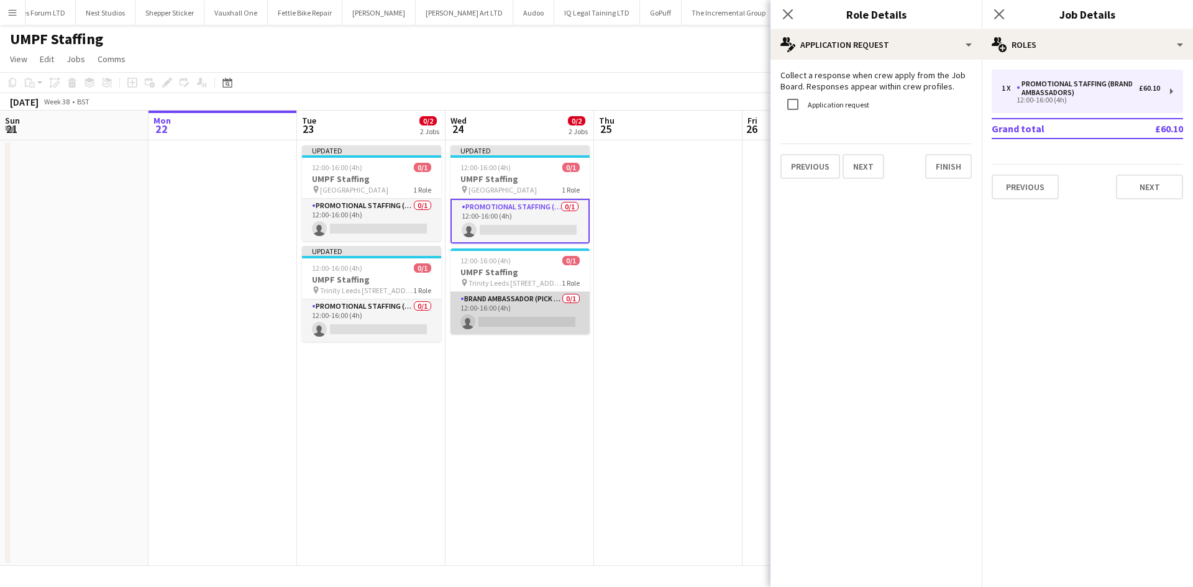
click at [491, 305] on app-card-role "Brand Ambassador (Pick up) 0/1 12:00-16:00 (4h) single-neutral-actions" at bounding box center [519, 313] width 139 height 42
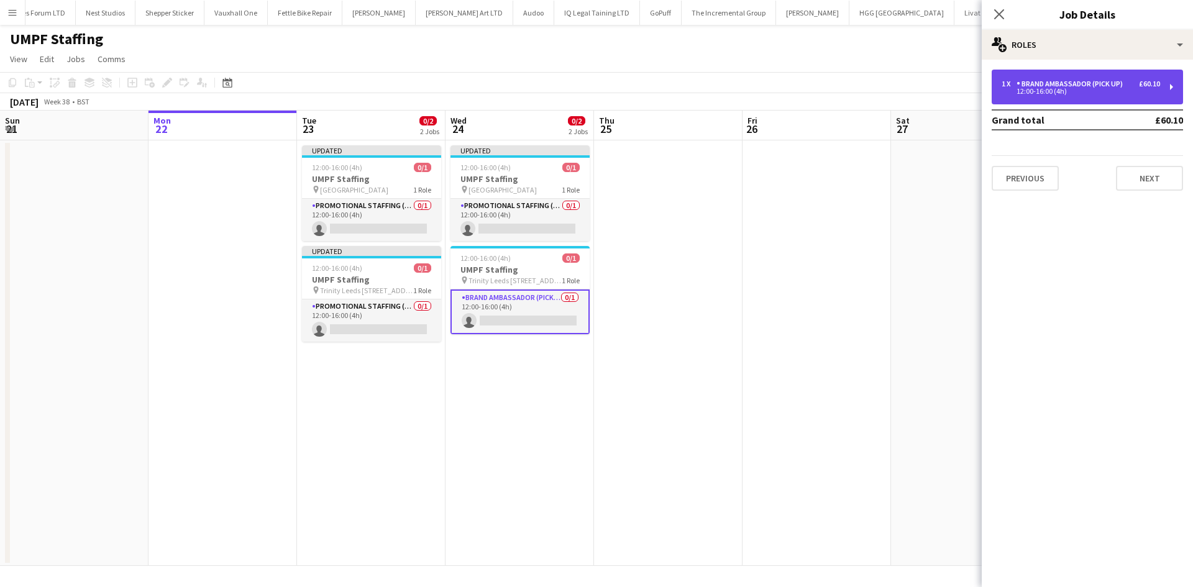
click at [1057, 93] on div "12:00-16:00 (4h)" at bounding box center [1080, 91] width 158 height 6
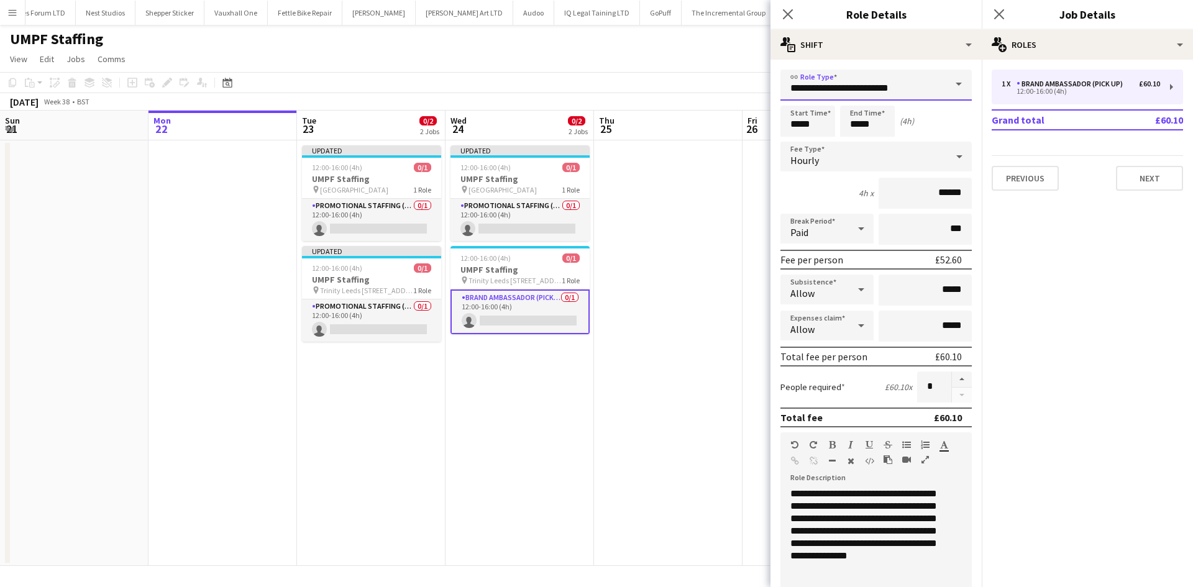
drag, startPoint x: 914, startPoint y: 93, endPoint x: 870, endPoint y: 93, distance: 44.1
click at [870, 93] on input "**********" at bounding box center [875, 85] width 191 height 31
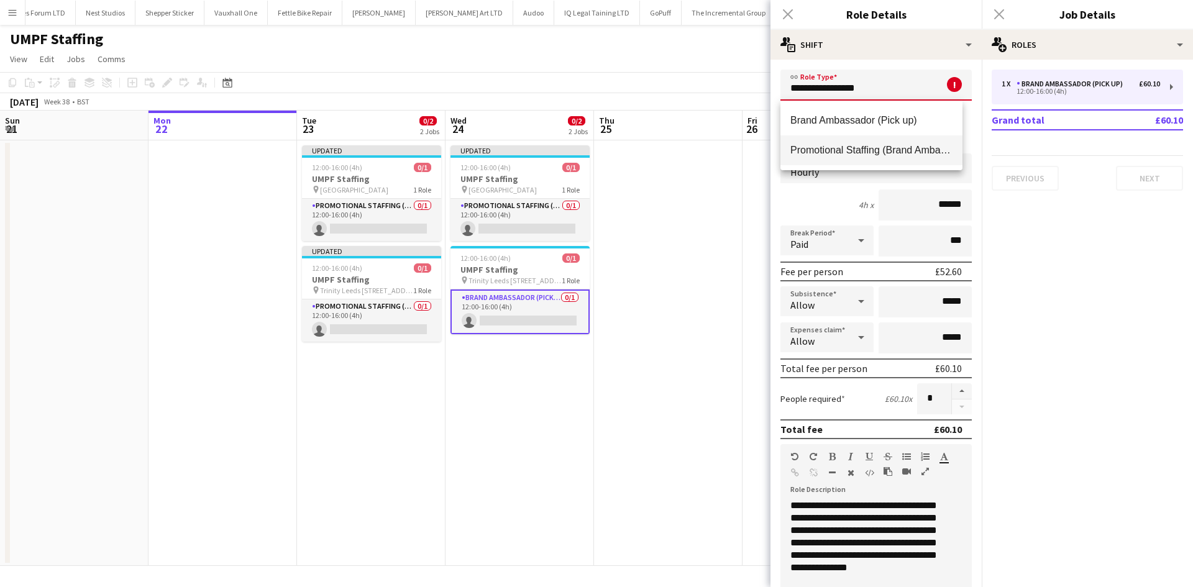
click at [884, 156] on span "Promotional Staffing (Brand Ambassadors)" at bounding box center [871, 150] width 162 height 12
type input "**********"
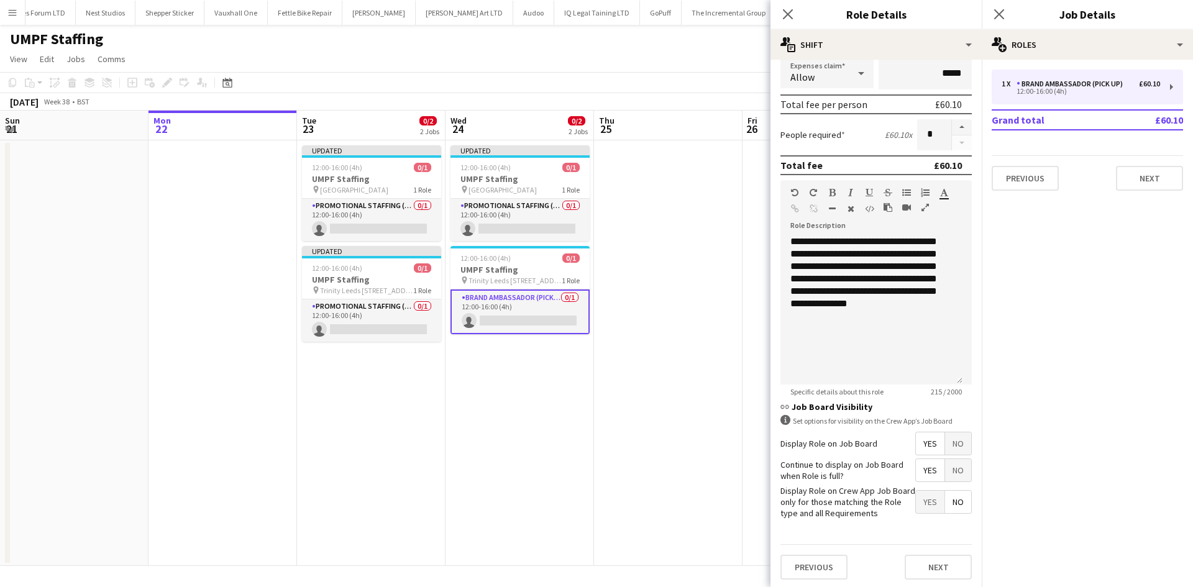
scroll to position [255, 0]
click at [928, 571] on button "Next" at bounding box center [937, 564] width 67 height 25
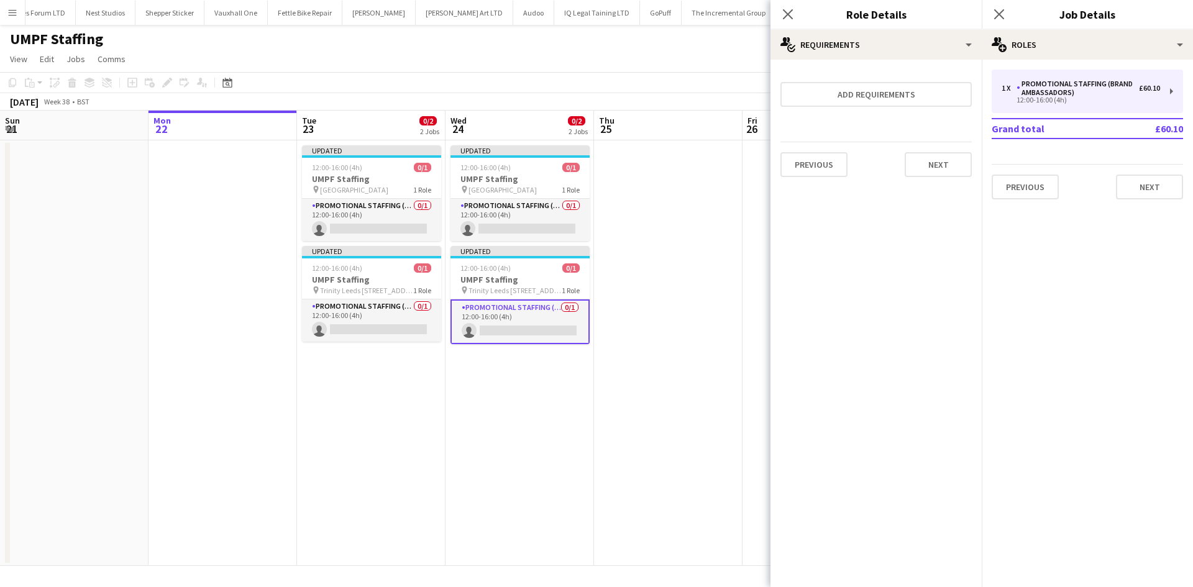
scroll to position [0, 0]
click at [946, 160] on button "Next" at bounding box center [937, 164] width 67 height 25
click at [947, 167] on button "Finish" at bounding box center [948, 166] width 47 height 25
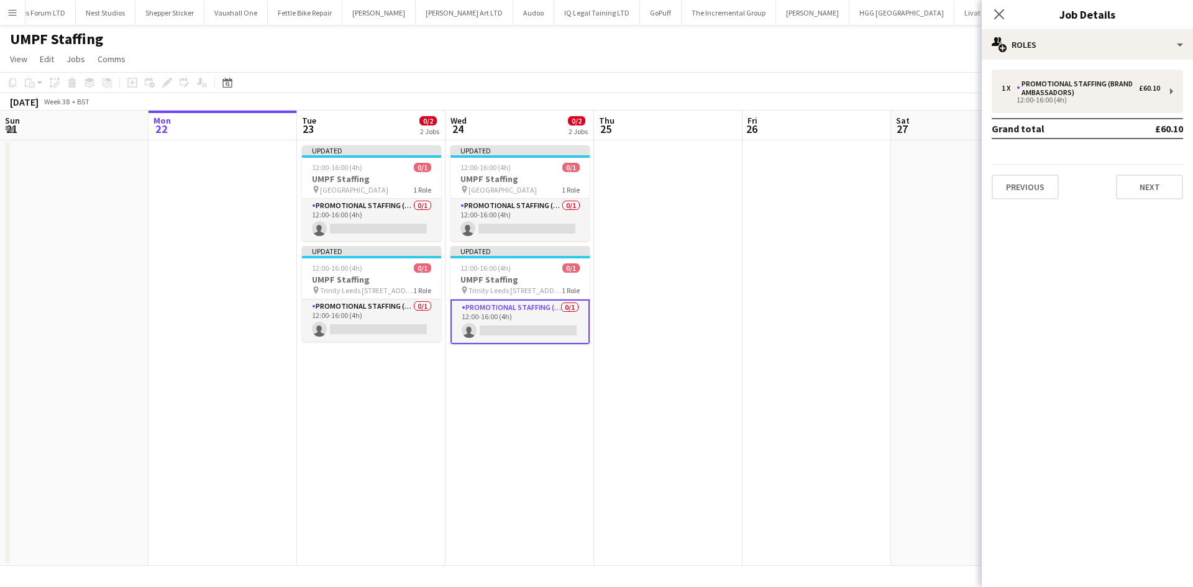
click at [794, 286] on app-date-cell at bounding box center [816, 352] width 148 height 425
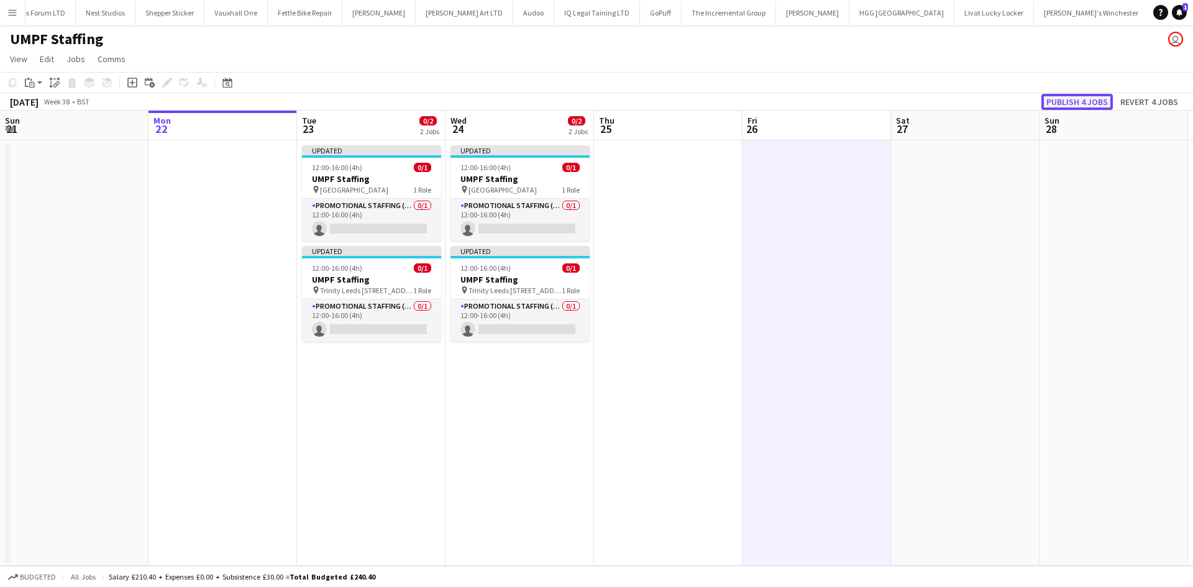
click at [1058, 101] on button "Publish 4 jobs" at bounding box center [1076, 102] width 71 height 16
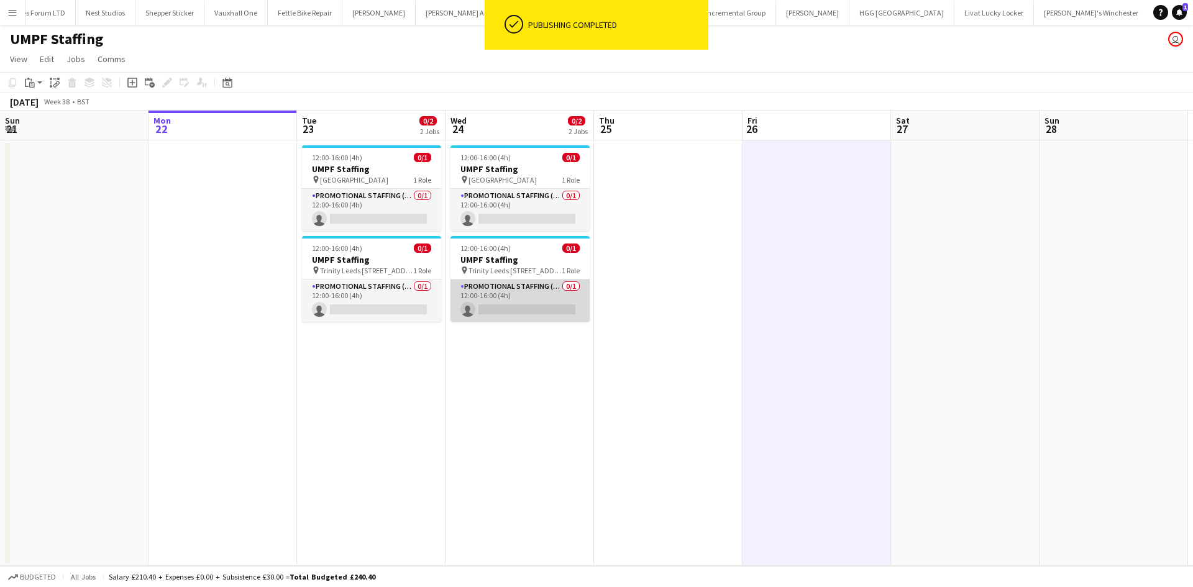
click at [529, 294] on app-card-role "Promotional Staffing (Brand Ambassadors) 0/1 12:00-16:00 (4h) single-neutral-ac…" at bounding box center [519, 300] width 139 height 42
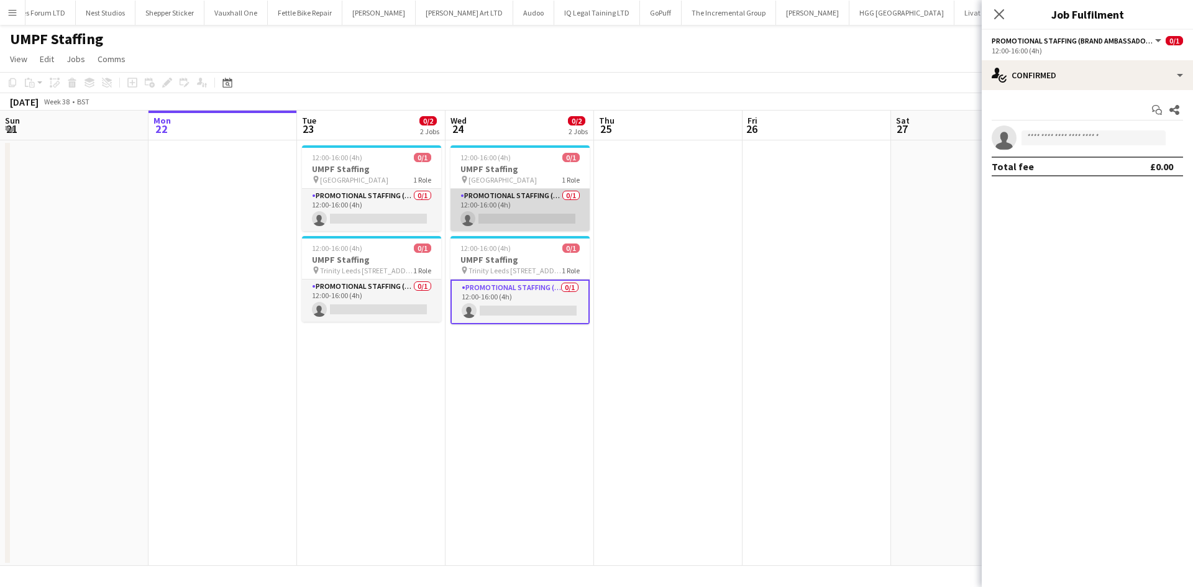
click at [502, 195] on app-card-role "Promotional Staffing (Brand Ambassadors) 0/1 12:00-16:00 (4h) single-neutral-ac…" at bounding box center [519, 210] width 139 height 42
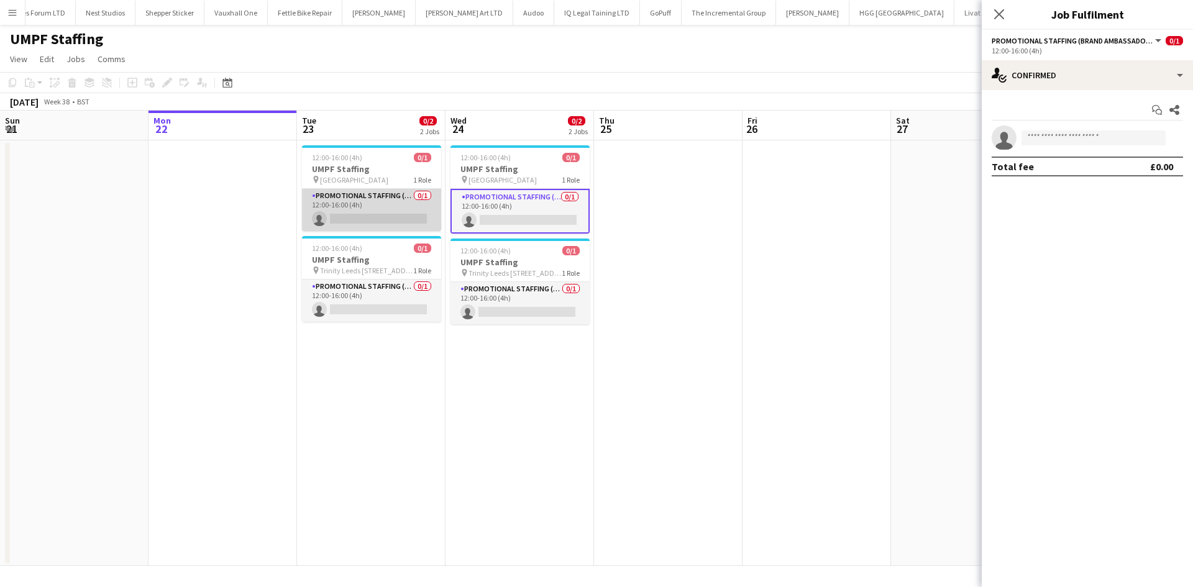
click at [357, 211] on app-card-role "Promotional Staffing (Brand Ambassadors) 0/1 12:00-16:00 (4h) single-neutral-ac…" at bounding box center [371, 210] width 139 height 42
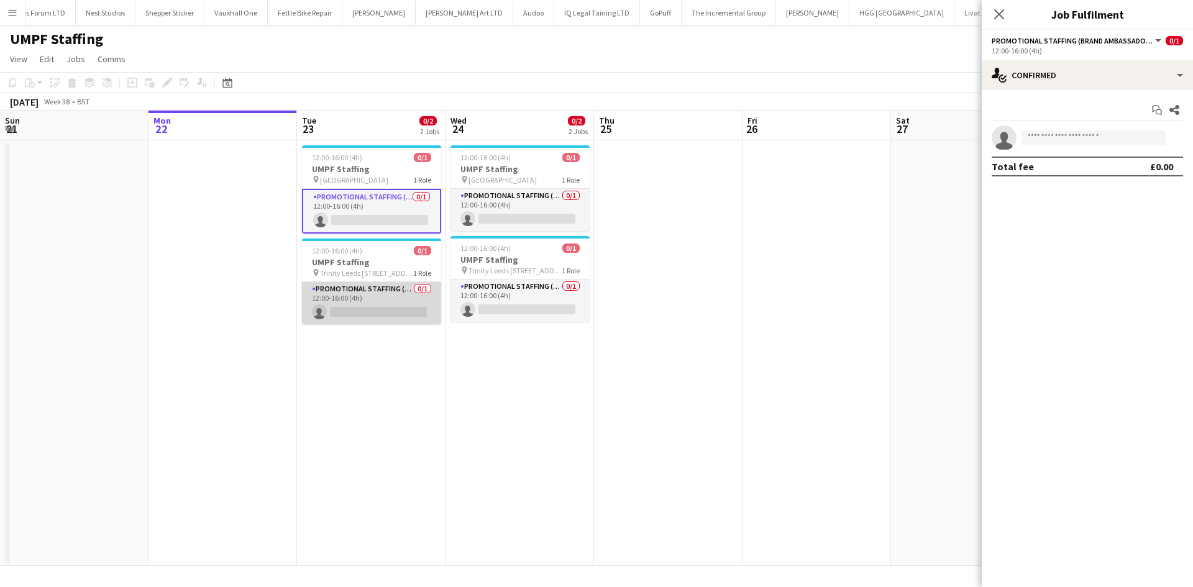
click at [365, 299] on app-card-role "Promotional Staffing (Brand Ambassadors) 0/1 12:00-16:00 (4h) single-neutral-ac…" at bounding box center [371, 303] width 139 height 42
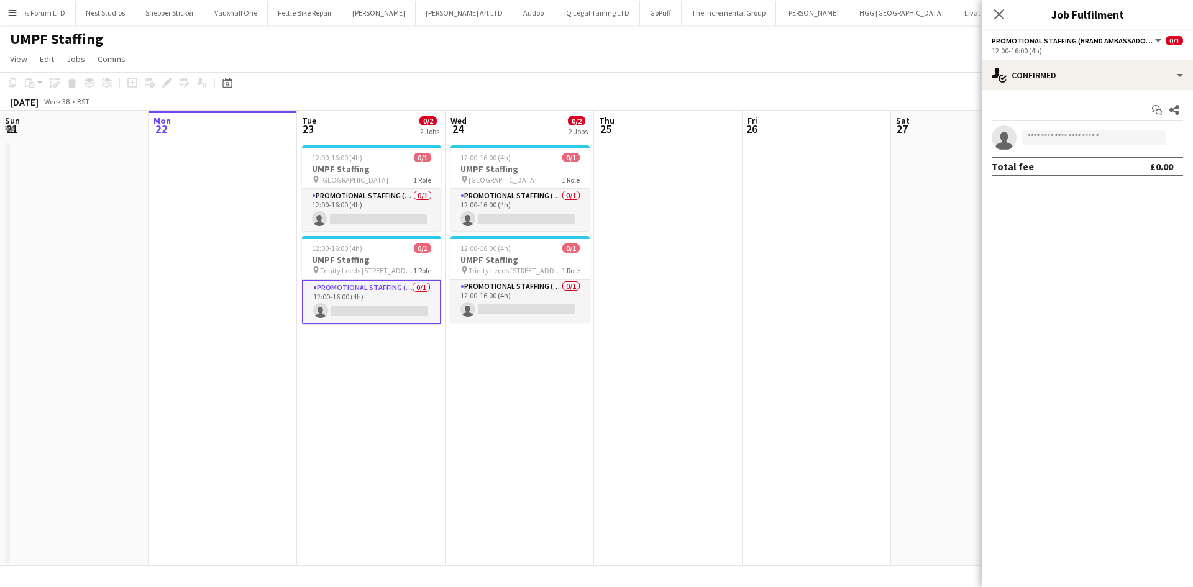
click at [491, 353] on app-date-cell "12:00-16:00 (4h) 0/1 UMPF Staffing pin St Davids Bridge Street Leeds 1 Role Pro…" at bounding box center [519, 352] width 148 height 425
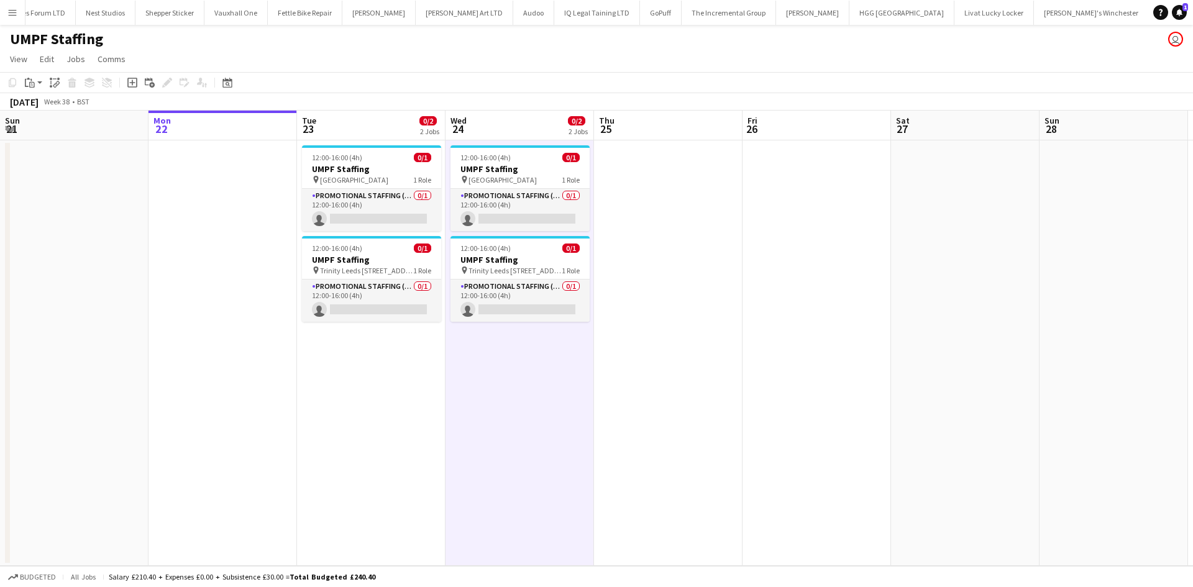
click at [669, 267] on app-date-cell at bounding box center [668, 352] width 148 height 425
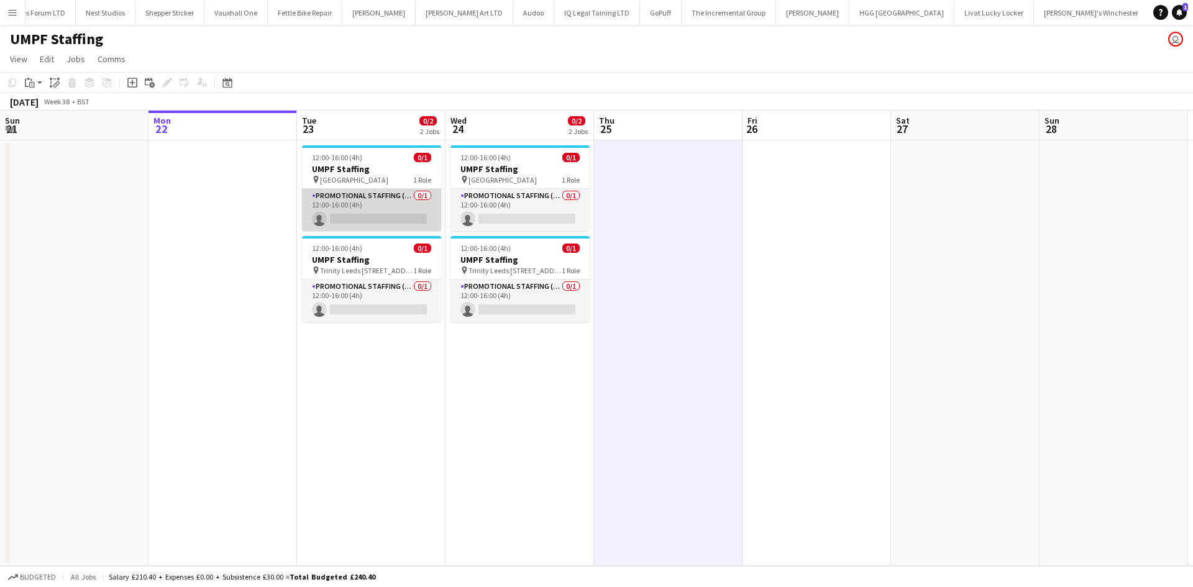
click at [360, 201] on app-card-role "Promotional Staffing (Brand Ambassadors) 0/1 12:00-16:00 (4h) single-neutral-ac…" at bounding box center [371, 210] width 139 height 42
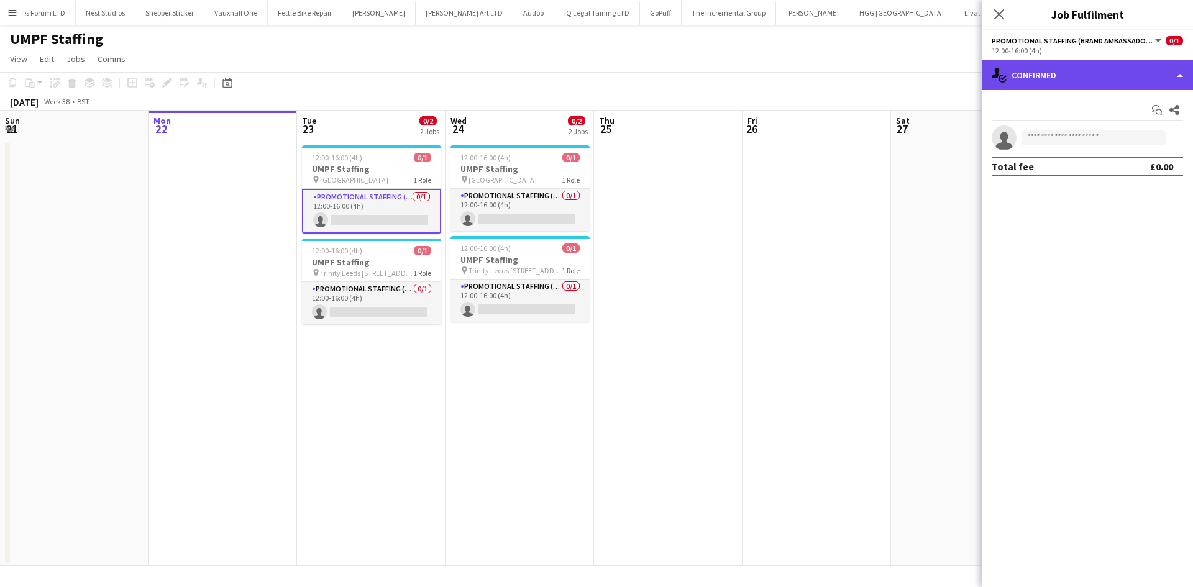
click at [1086, 78] on div "single-neutral-actions-check-2 Confirmed" at bounding box center [1086, 75] width 211 height 30
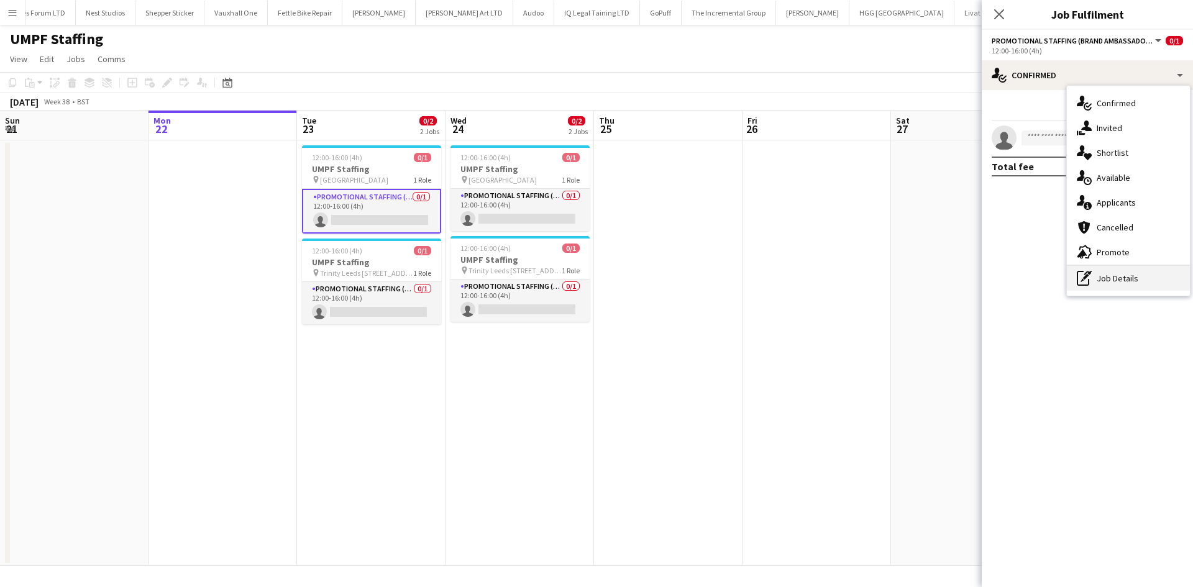
click at [1125, 276] on div "pen-write Job Details" at bounding box center [1127, 278] width 123 height 25
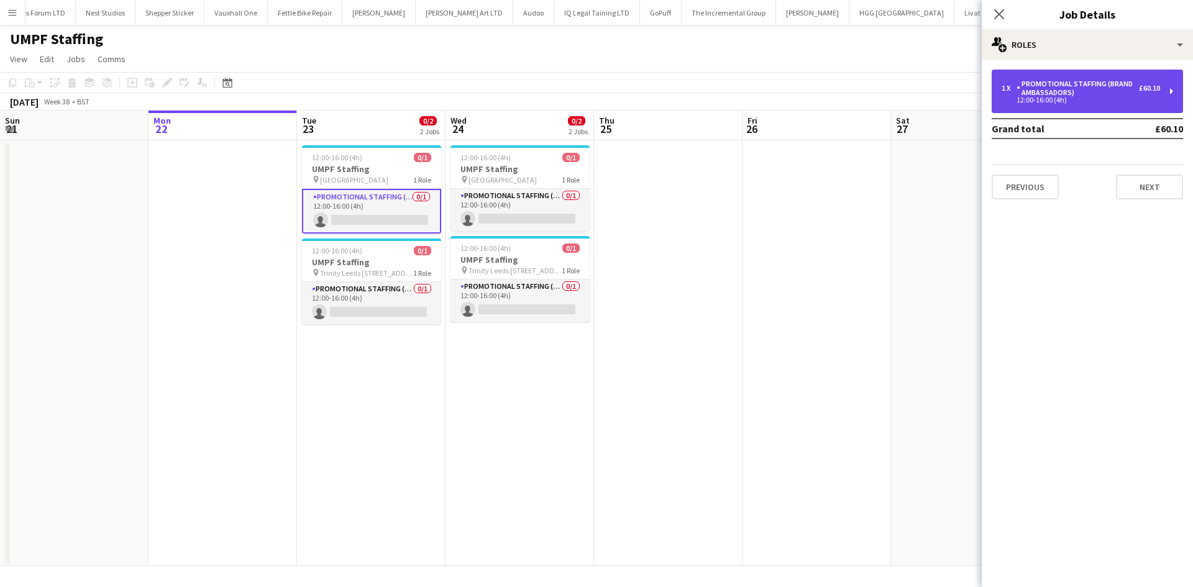
click at [1079, 87] on div "Promotional Staffing (Brand Ambassadors)" at bounding box center [1077, 88] width 122 height 17
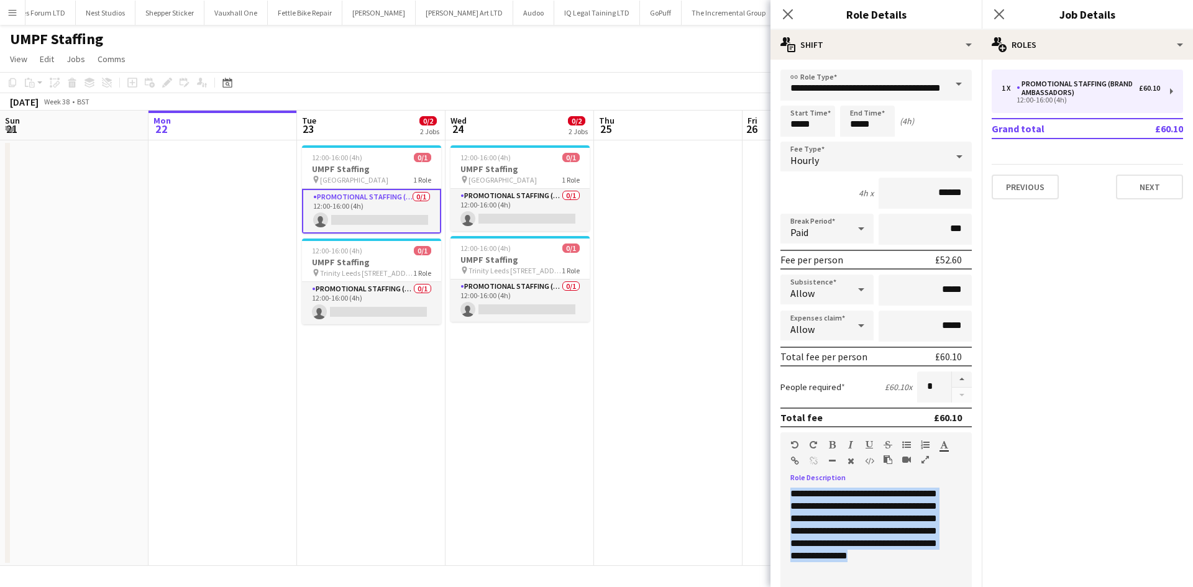
drag, startPoint x: 884, startPoint y: 549, endPoint x: 761, endPoint y: 469, distance: 146.8
click at [761, 469] on body "Menu Boards Boards Boards All jobs Status Workforce Workforce My Workforce Recr…" at bounding box center [596, 293] width 1193 height 587
copy div "**********"
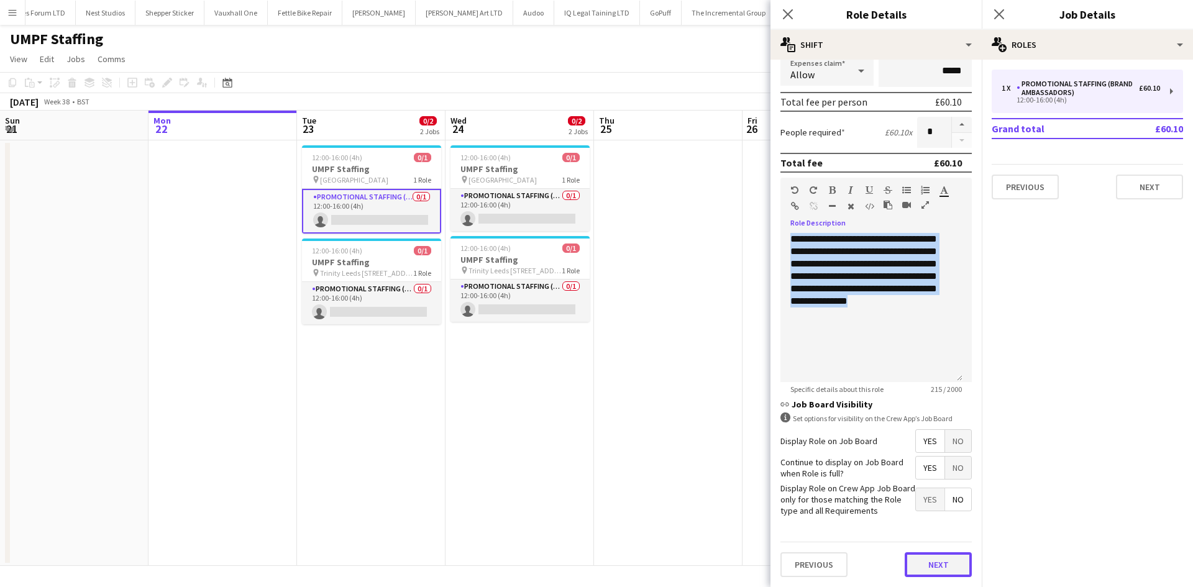
click at [911, 561] on button "Next" at bounding box center [937, 564] width 67 height 25
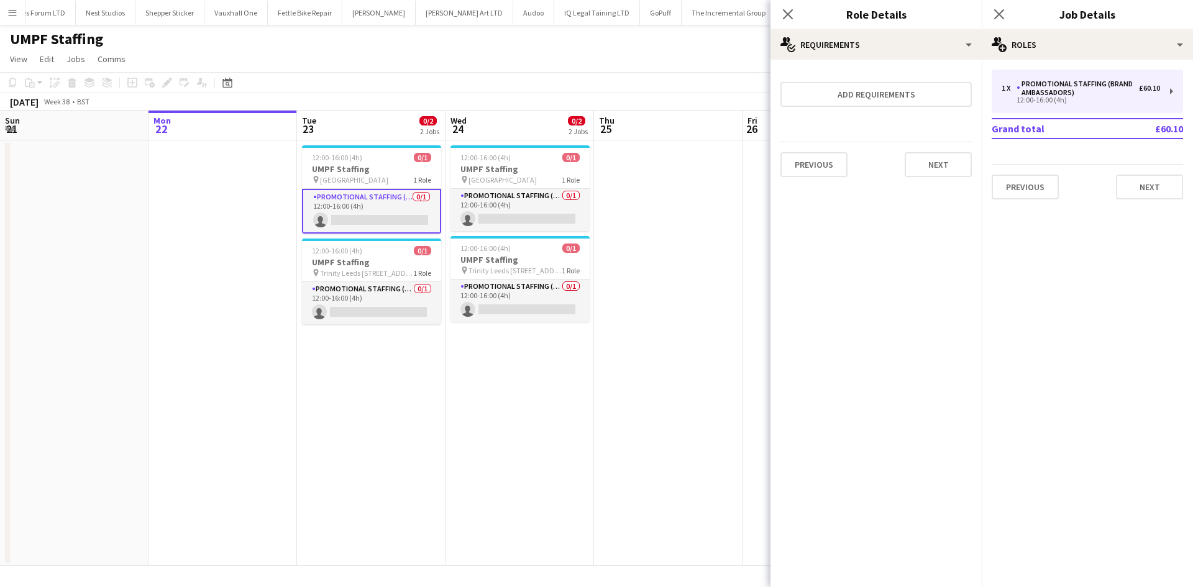
scroll to position [0, 0]
click at [922, 146] on div "Previous Next" at bounding box center [875, 164] width 191 height 45
click at [787, 19] on icon "Close pop-in" at bounding box center [787, 14] width 12 height 12
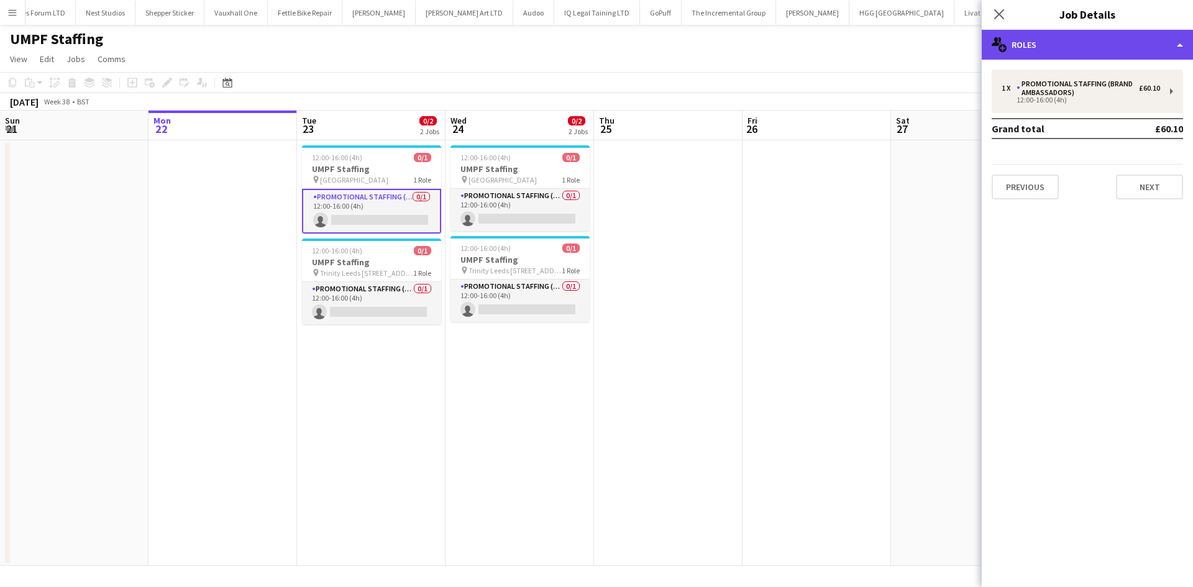
click at [1015, 41] on div "multiple-users-add Roles" at bounding box center [1086, 45] width 211 height 30
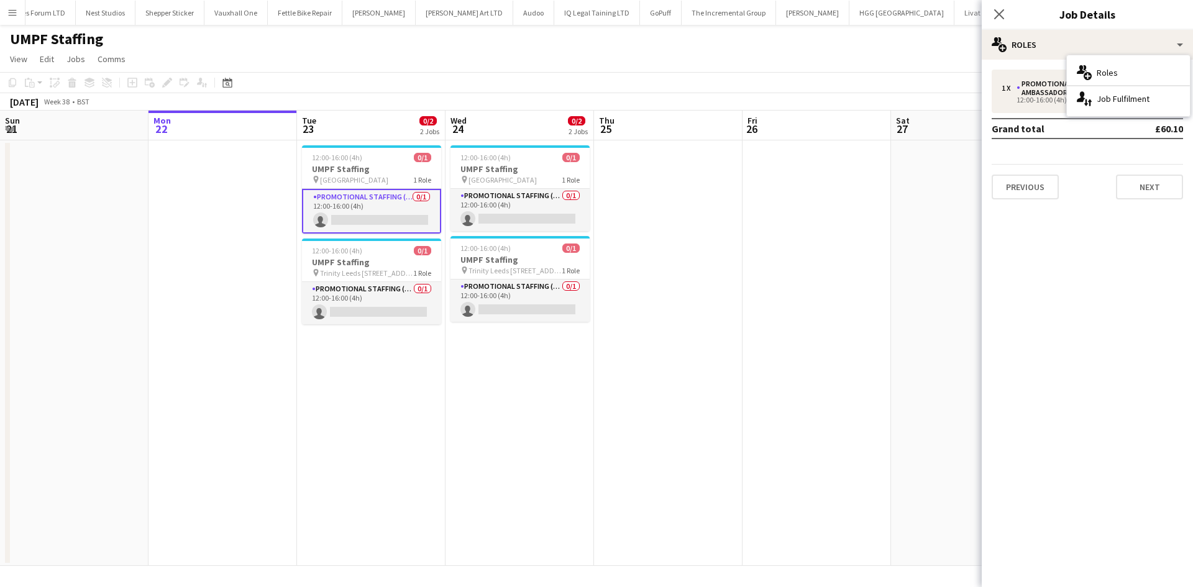
click at [997, 27] on div "Close pop-in" at bounding box center [998, 14] width 35 height 29
click at [1002, 11] on icon at bounding box center [999, 14] width 12 height 12
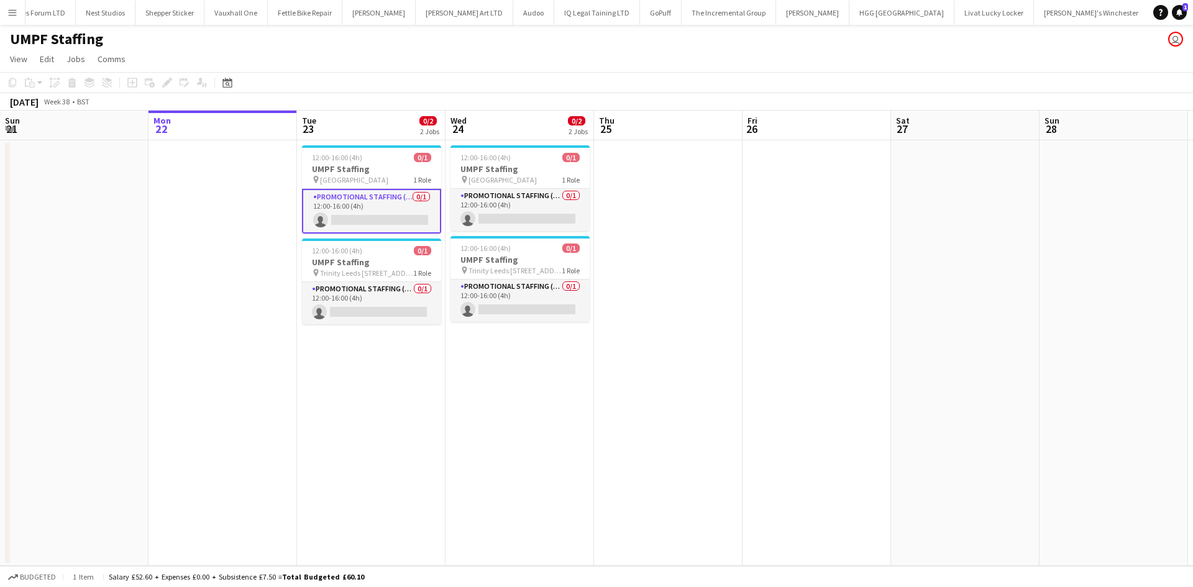
click at [368, 224] on app-card-role "Promotional Staffing (Brand Ambassadors) 0/1 12:00-16:00 (4h) single-neutral-ac…" at bounding box center [371, 211] width 139 height 45
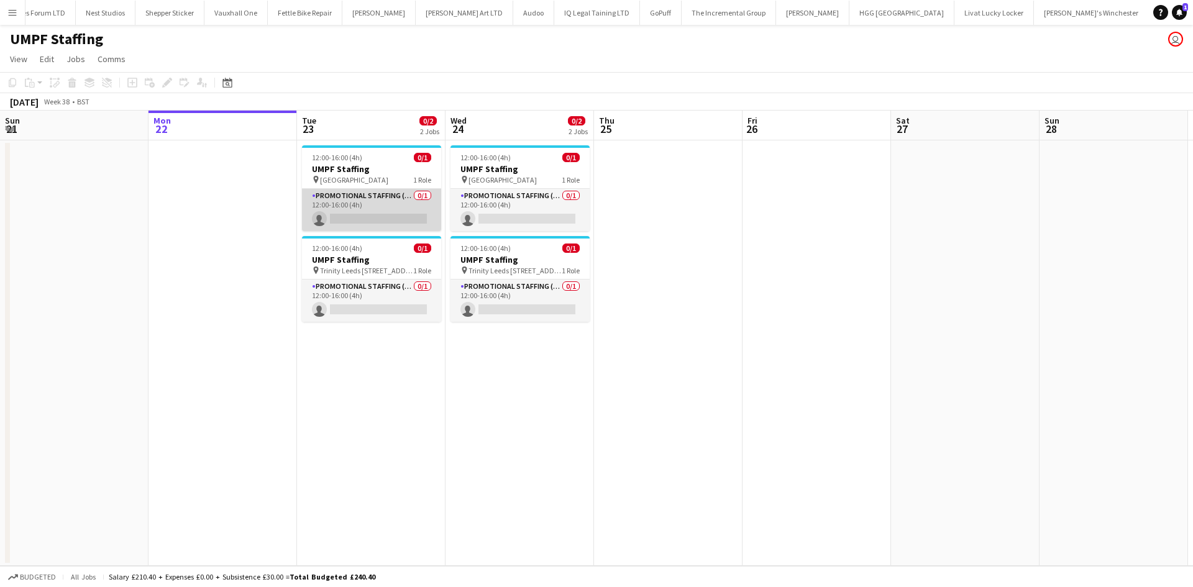
click at [355, 216] on app-card-role "Promotional Staffing (Brand Ambassadors) 0/1 12:00-16:00 (4h) single-neutral-ac…" at bounding box center [371, 210] width 139 height 42
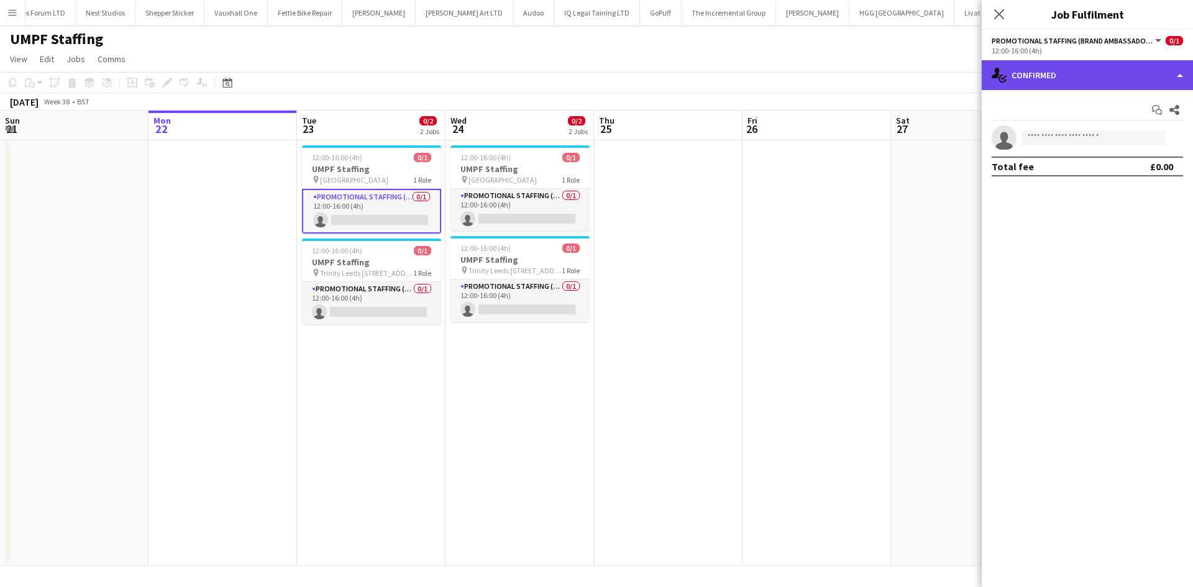
click at [1030, 63] on div "single-neutral-actions-check-2 Confirmed" at bounding box center [1086, 75] width 211 height 30
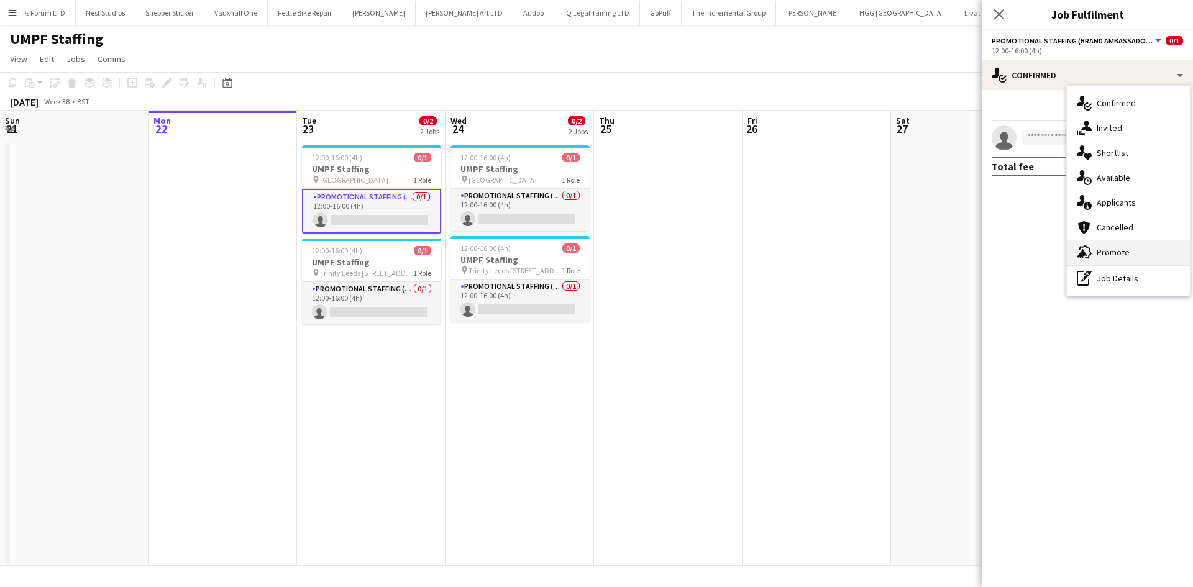
click at [1107, 243] on div "advertising-megaphone Promote" at bounding box center [1127, 252] width 123 height 25
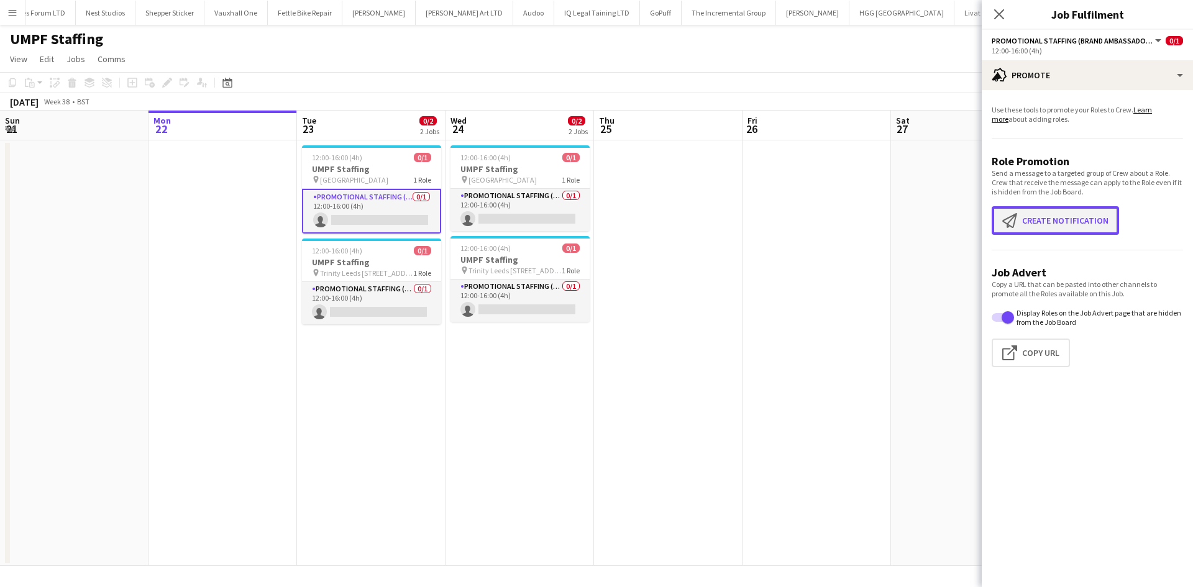
click at [1047, 207] on button "Create notification Create notification" at bounding box center [1054, 220] width 127 height 29
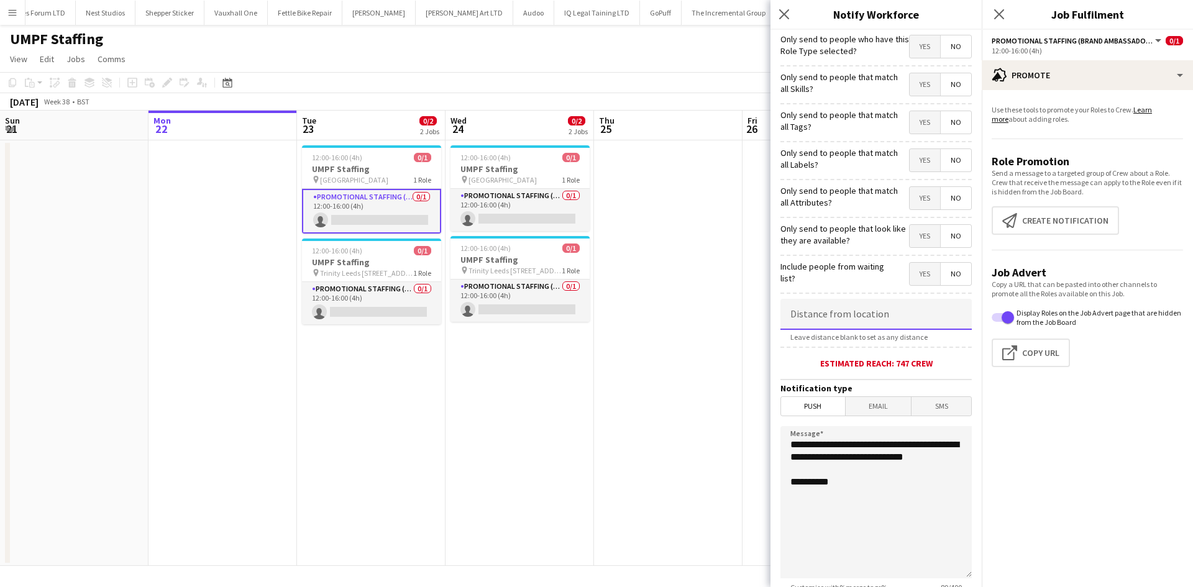
click at [864, 316] on input at bounding box center [875, 314] width 191 height 31
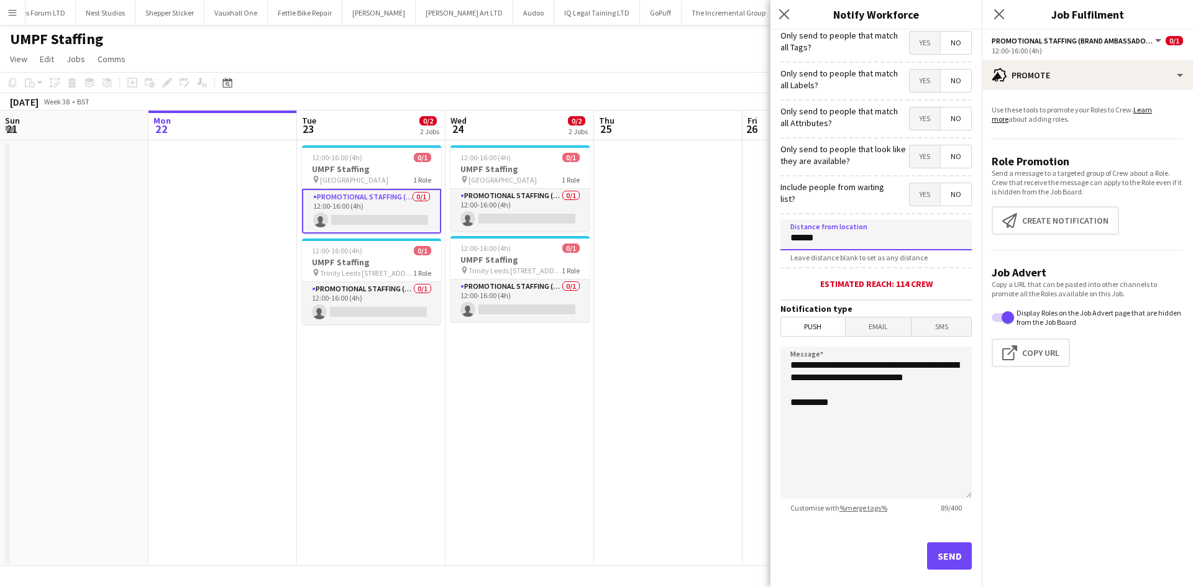
scroll to position [80, 0]
type input "******"
drag, startPoint x: 855, startPoint y: 413, endPoint x: 735, endPoint y: 338, distance: 140.6
click at [735, 338] on body "Menu Boards Boards Boards All jobs Status Workforce Workforce My Workforce Recr…" at bounding box center [596, 293] width 1193 height 587
paste textarea "**********"
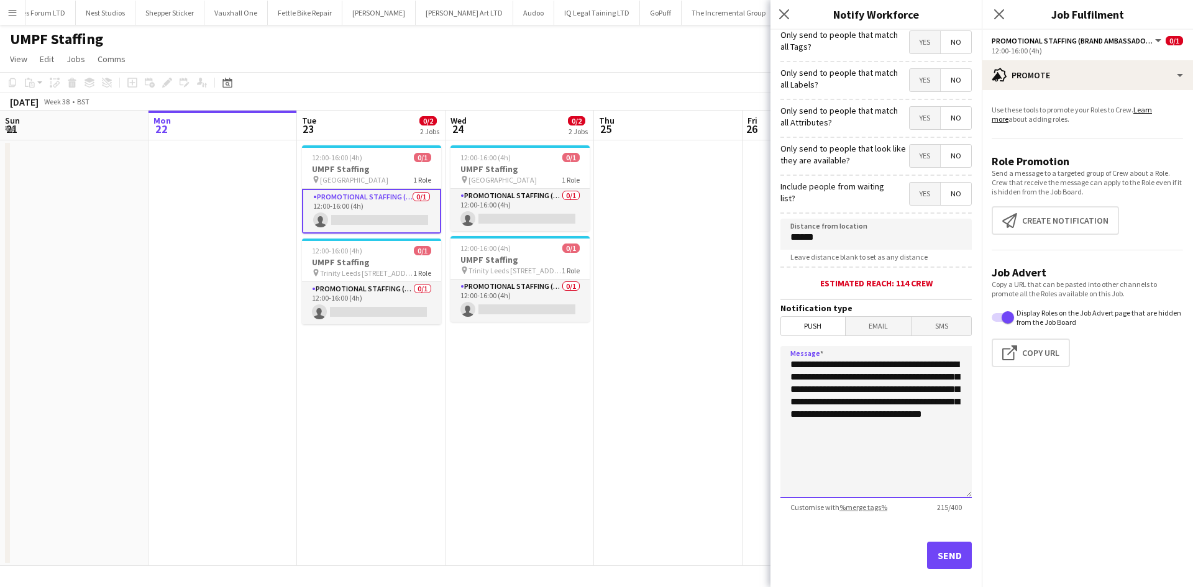
click at [788, 365] on textarea "**********" at bounding box center [875, 422] width 191 height 152
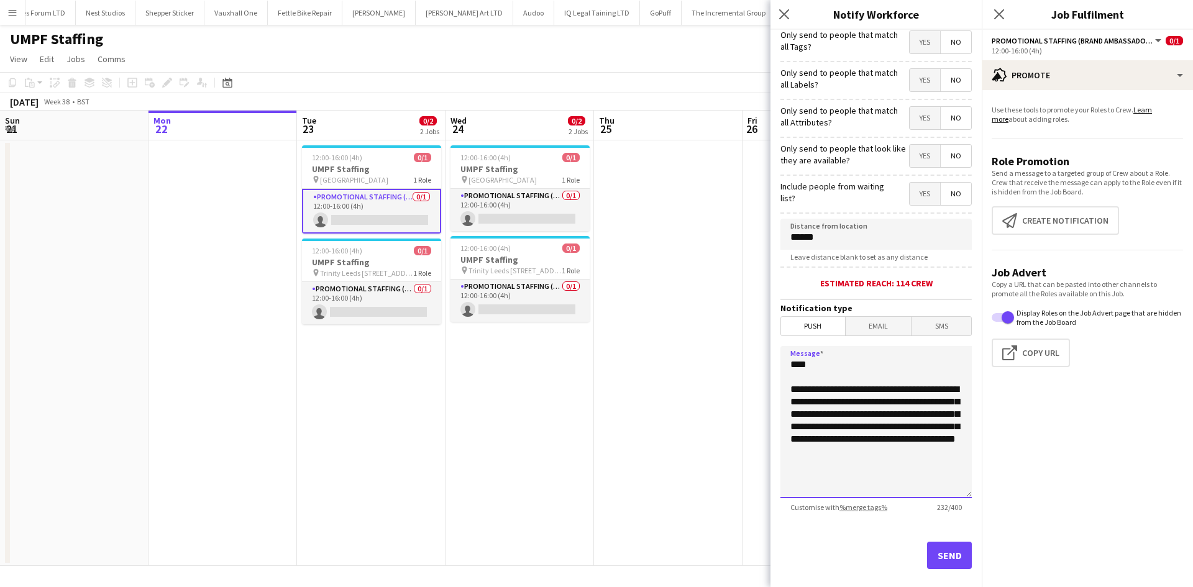
click at [827, 470] on textarea "**********" at bounding box center [875, 422] width 191 height 152
drag, startPoint x: 878, startPoint y: 465, endPoint x: 884, endPoint y: 407, distance: 58.7
click at [884, 407] on textarea "**********" at bounding box center [871, 422] width 182 height 152
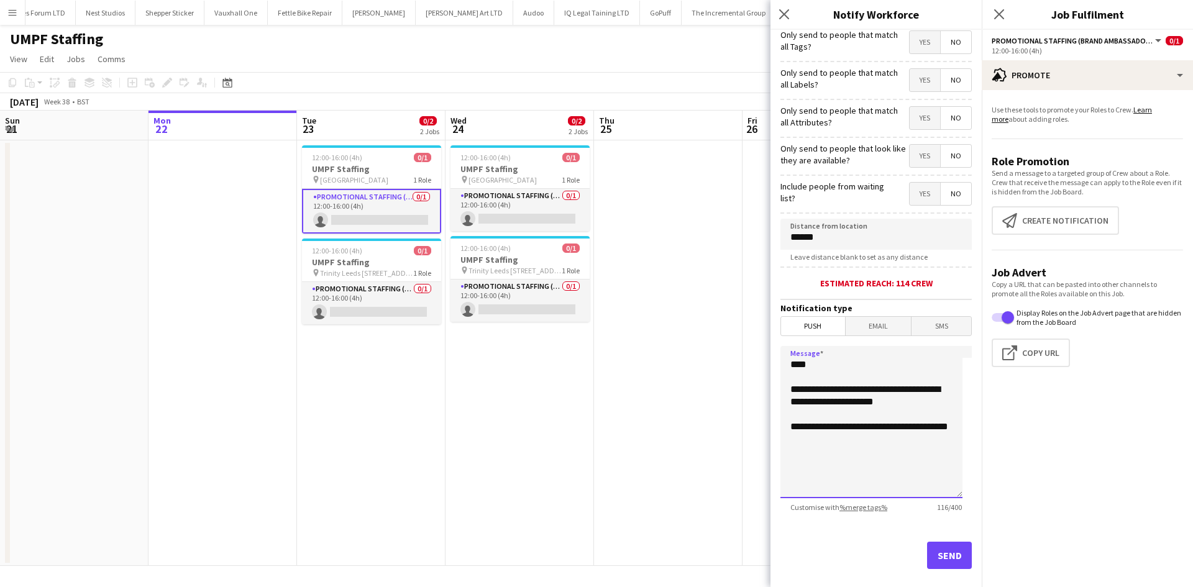
click at [788, 427] on textarea "**********" at bounding box center [871, 422] width 182 height 152
click at [955, 413] on textarea "**********" at bounding box center [871, 422] width 182 height 152
paste textarea "**********"
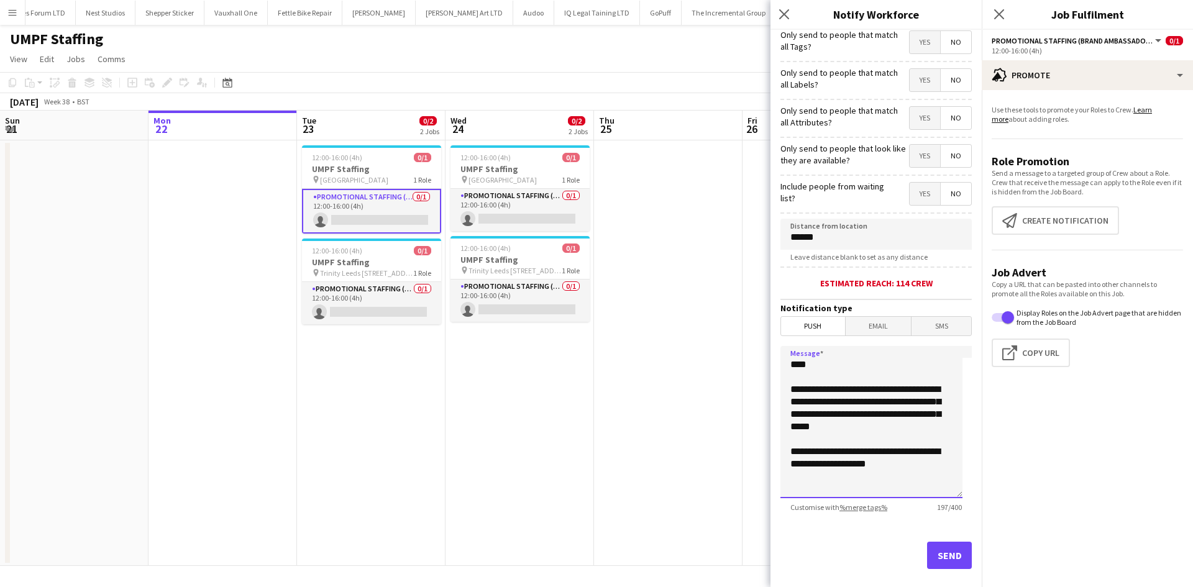
drag, startPoint x: 873, startPoint y: 473, endPoint x: 707, endPoint y: 307, distance: 233.6
click at [707, 307] on body "Menu Boards Boards Boards All jobs Status Workforce Workforce My Workforce Recr…" at bounding box center [596, 293] width 1193 height 587
type textarea "**********"
click at [927, 547] on button "Send" at bounding box center [949, 555] width 45 height 27
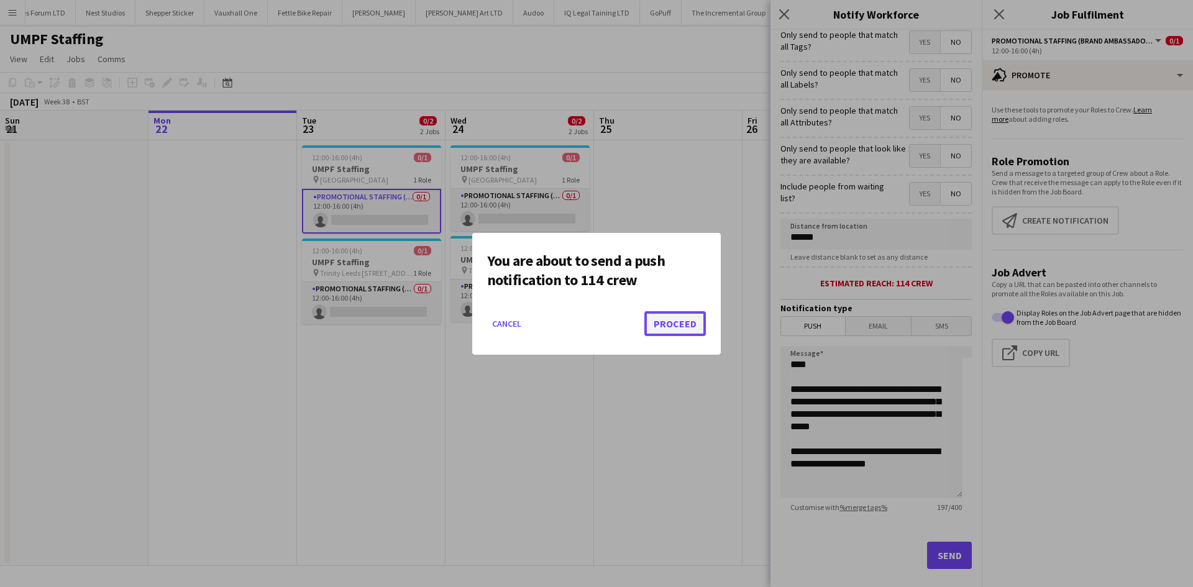
click at [670, 326] on button "Proceed" at bounding box center [674, 323] width 61 height 25
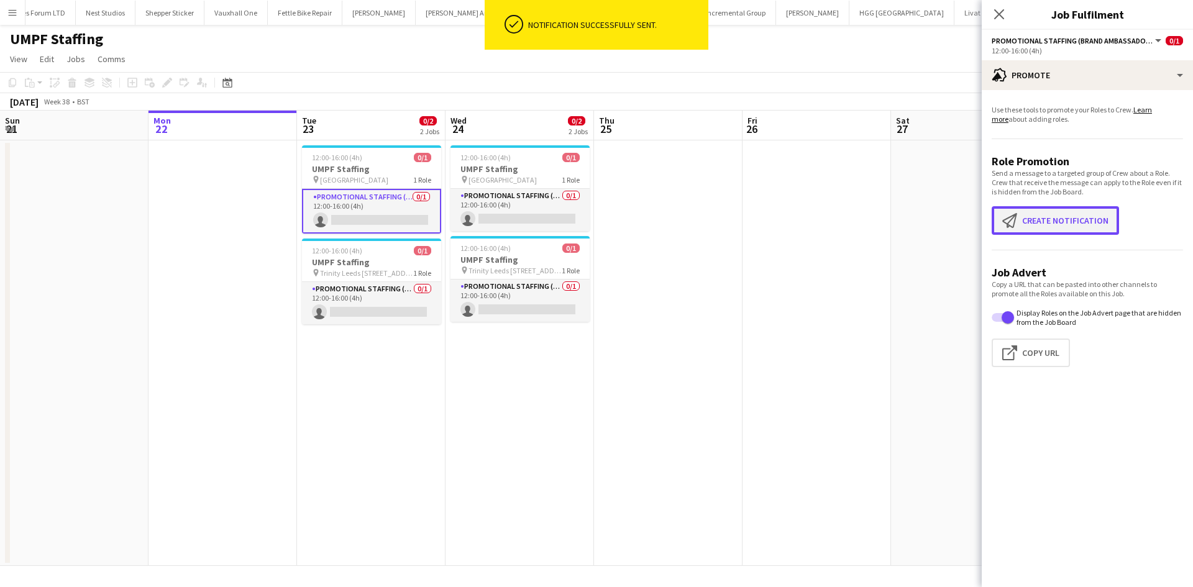
click at [1042, 217] on button "Create notification Create notification" at bounding box center [1054, 220] width 127 height 29
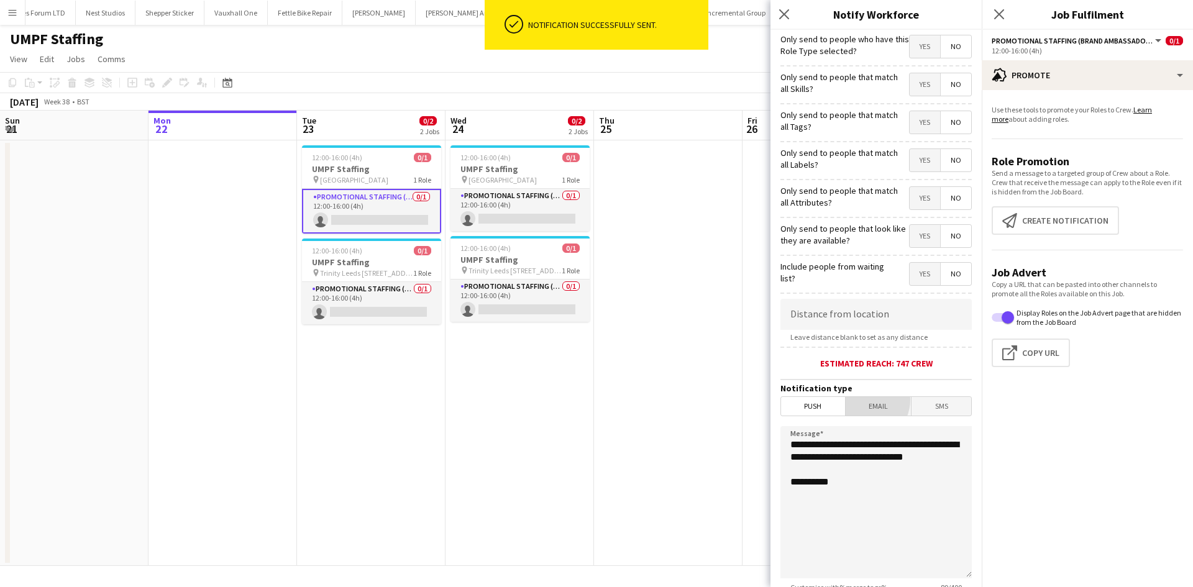
click at [861, 400] on span "Email" at bounding box center [878, 406] width 66 height 19
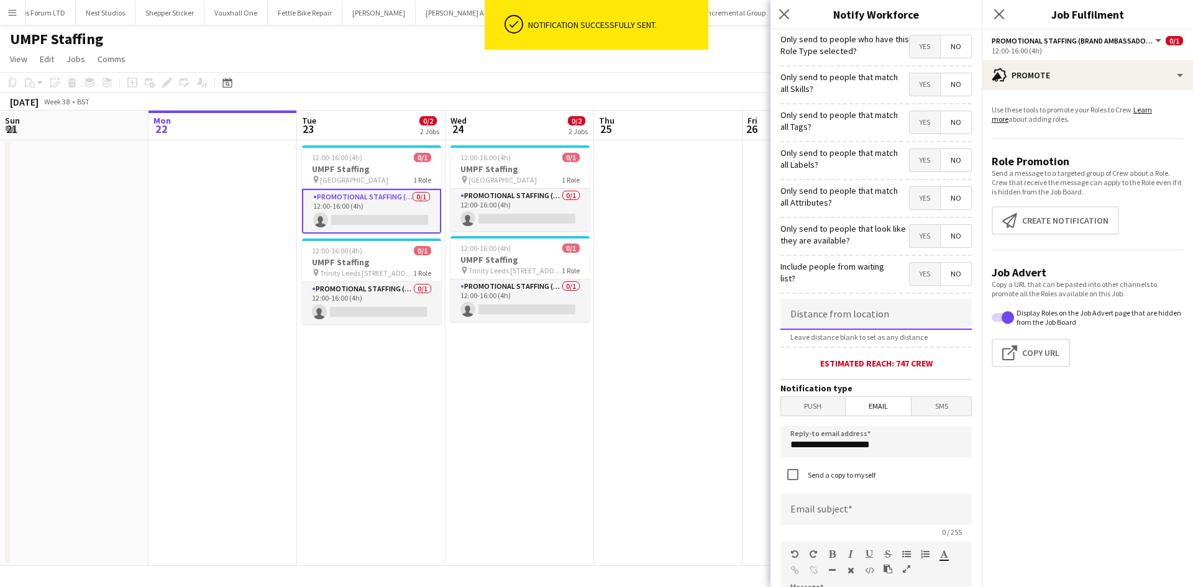
click at [854, 307] on input at bounding box center [875, 314] width 191 height 31
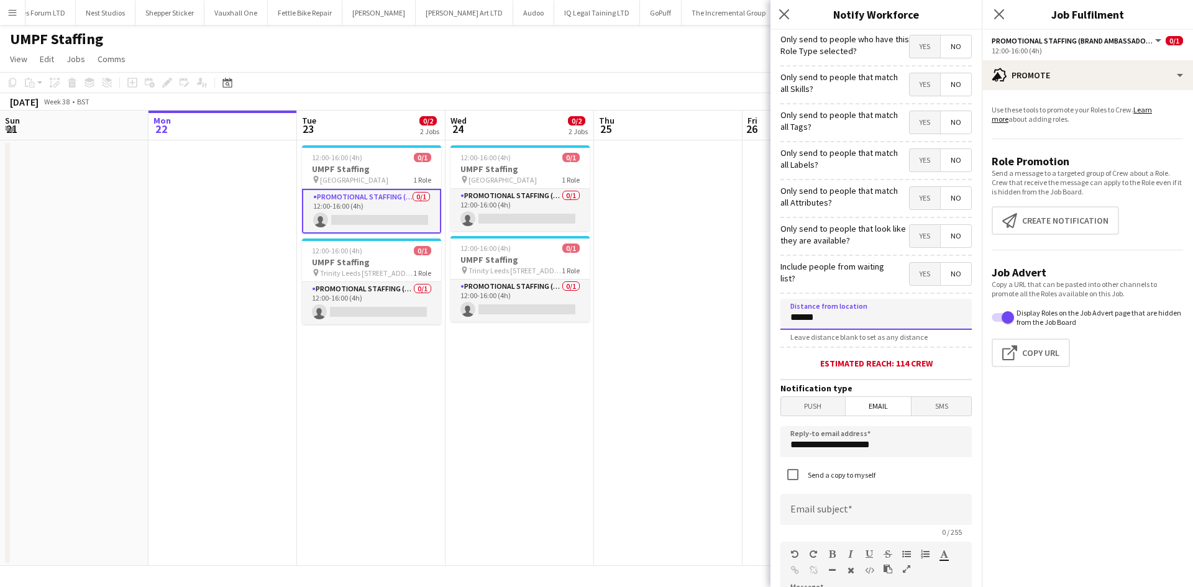
type input "******"
drag, startPoint x: 902, startPoint y: 443, endPoint x: 689, endPoint y: 425, distance: 213.8
click at [689, 425] on body "Menu Boards Boards Boards All jobs Status Workforce Workforce My Workforce Recr…" at bounding box center [596, 293] width 1193 height 587
type input "**********"
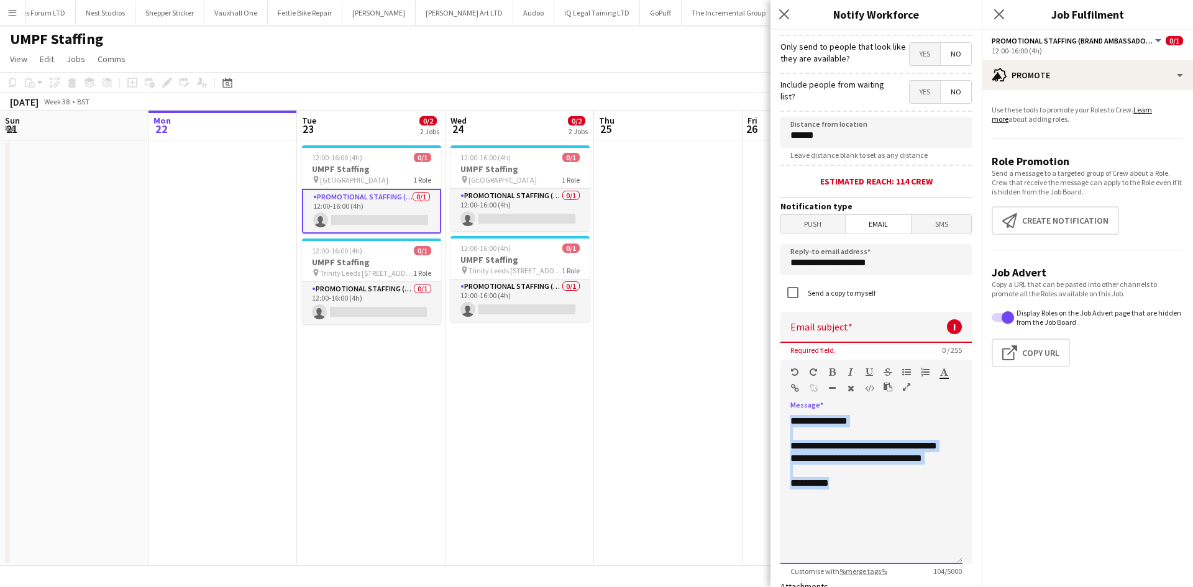
drag, startPoint x: 861, startPoint y: 493, endPoint x: 721, endPoint y: 329, distance: 215.9
click at [721, 329] on body "Menu Boards Boards Boards All jobs Status Workforce Workforce My Workforce Recr…" at bounding box center [596, 293] width 1193 height 587
paste div
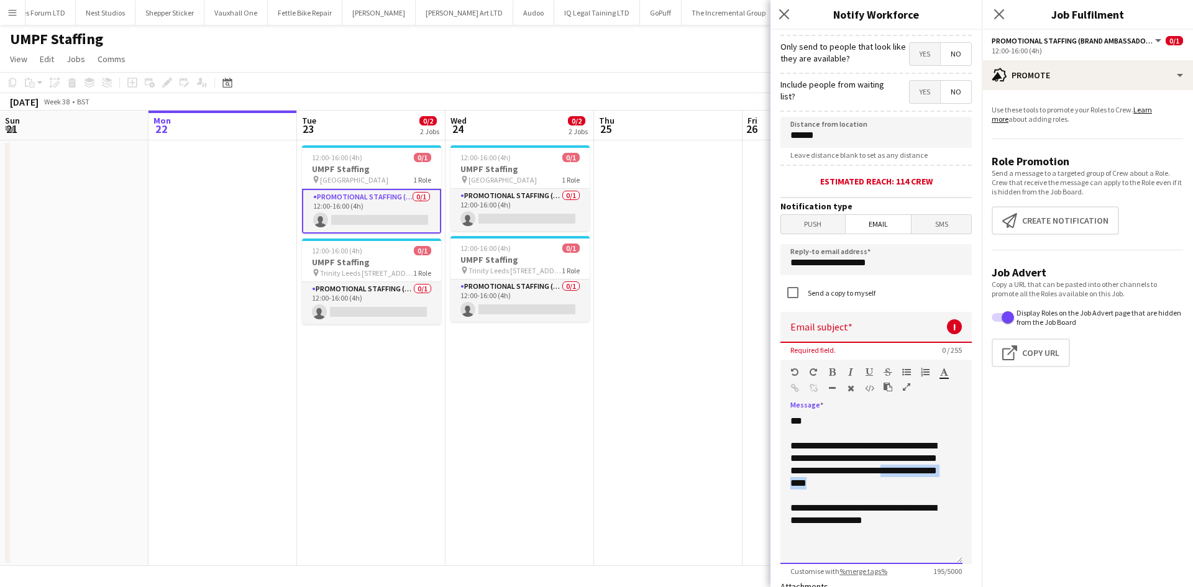
drag, startPoint x: 888, startPoint y: 485, endPoint x: 797, endPoint y: 485, distance: 91.3
click at [797, 485] on div "**********" at bounding box center [871, 465] width 162 height 50
click at [845, 330] on input at bounding box center [875, 327] width 191 height 31
paste input "**********"
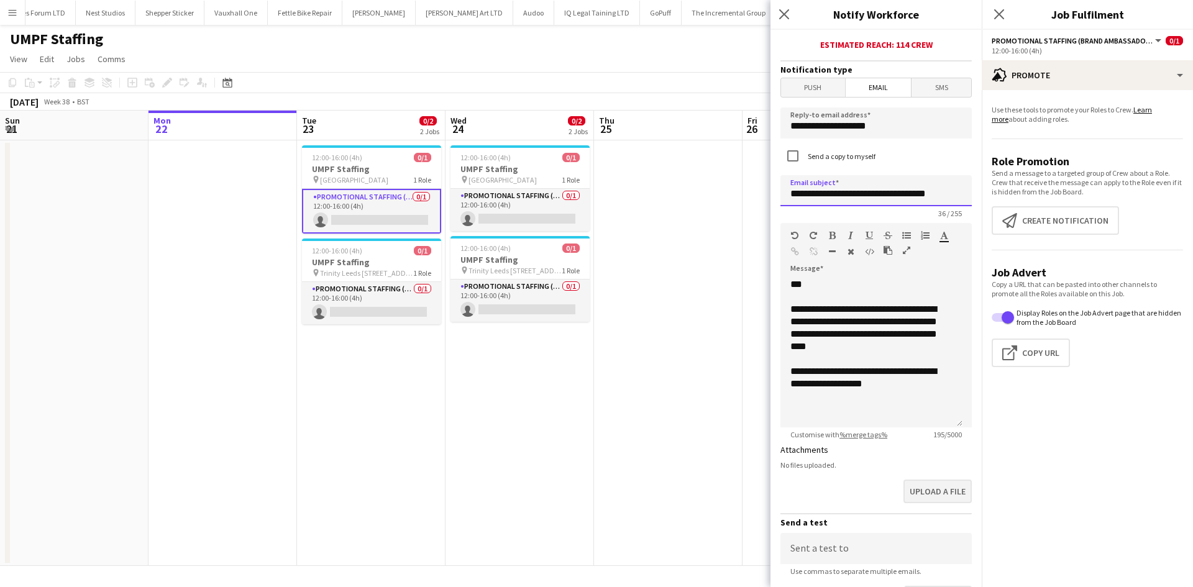
scroll to position [438, 0]
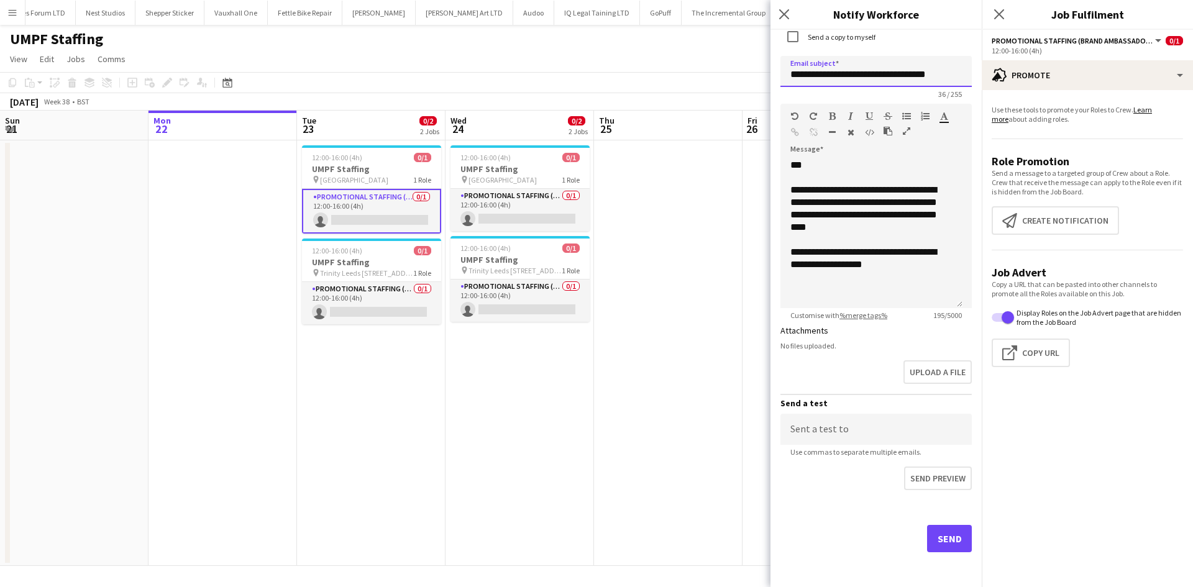
type input "**********"
click at [930, 545] on button "Send" at bounding box center [949, 538] width 45 height 27
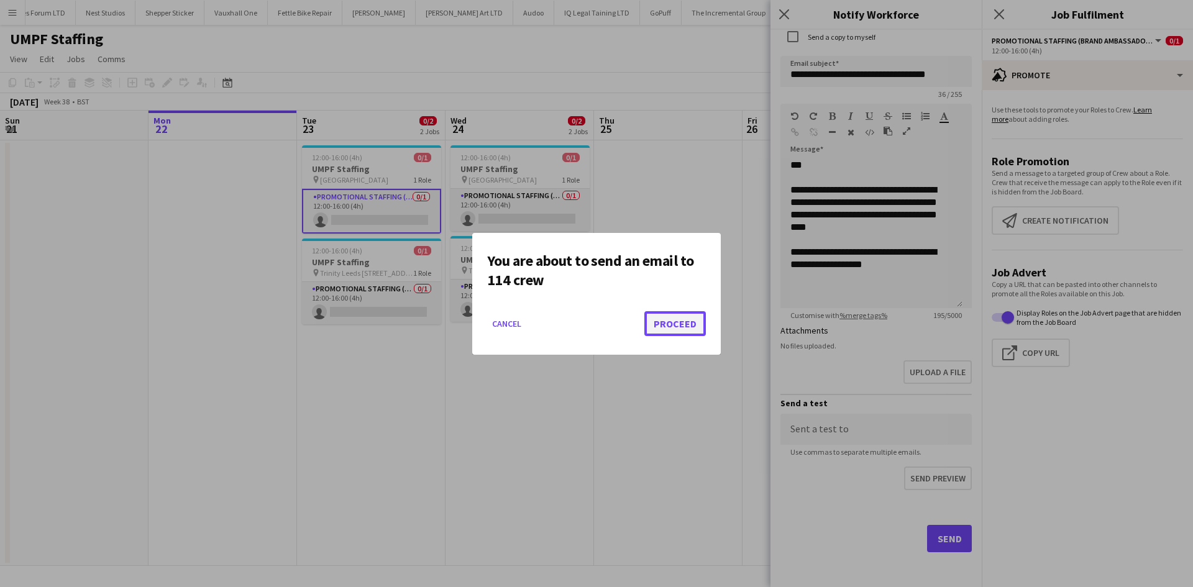
click at [675, 325] on button "Proceed" at bounding box center [674, 323] width 61 height 25
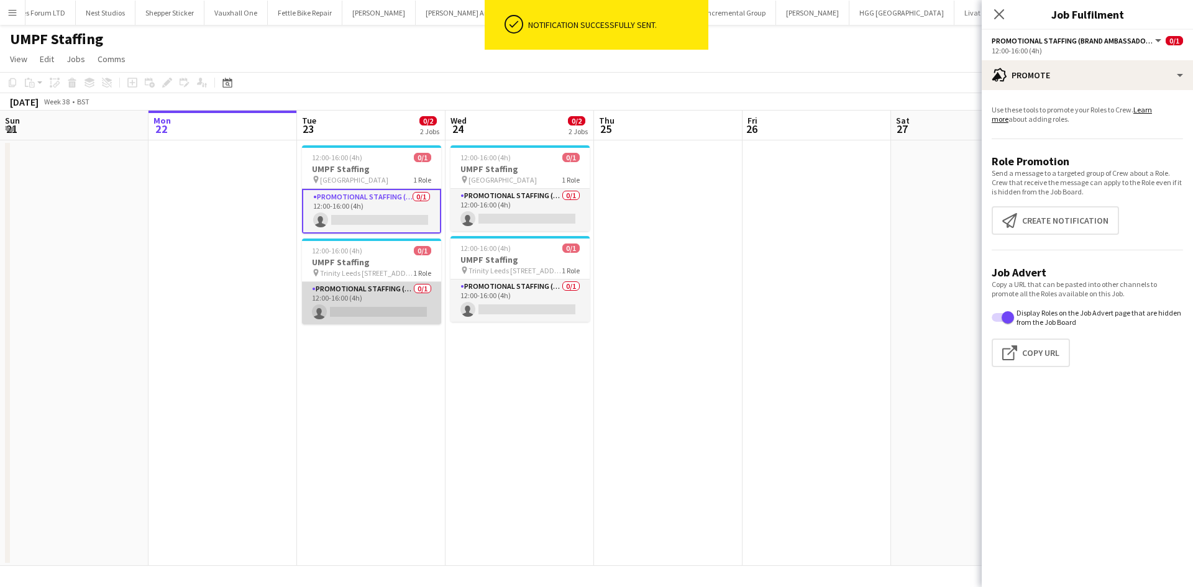
click at [376, 287] on app-card-role "Promotional Staffing (Brand Ambassadors) 0/1 12:00-16:00 (4h) single-neutral-ac…" at bounding box center [371, 303] width 139 height 42
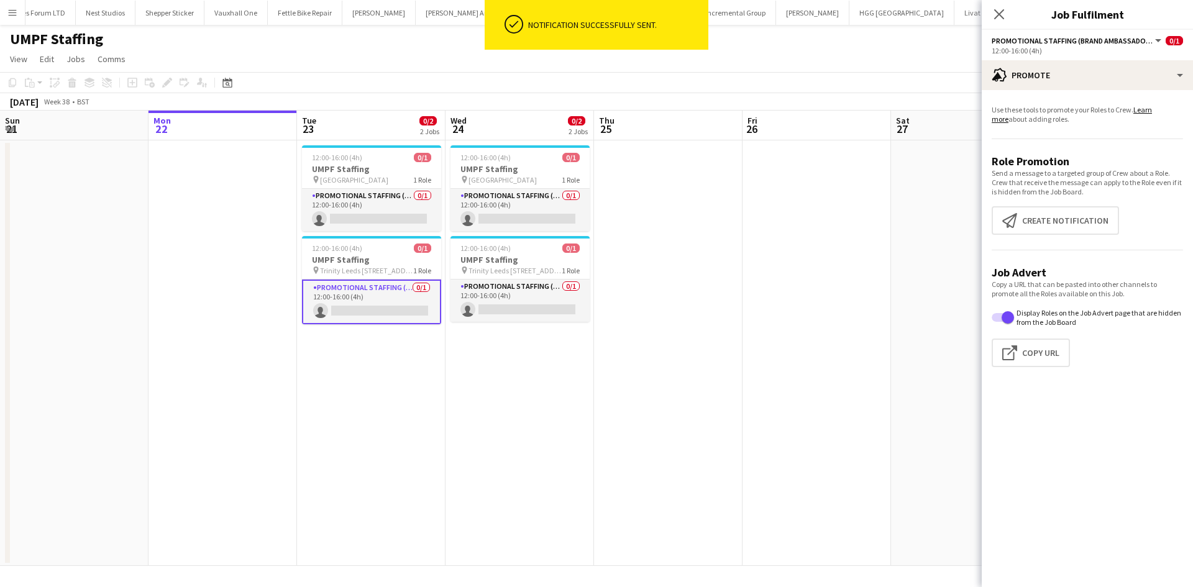
click at [1059, 201] on app-promote-tab "Use these tools to promote your Roles to Crew. Learn more about adding roles. R…" at bounding box center [1086, 238] width 211 height 277
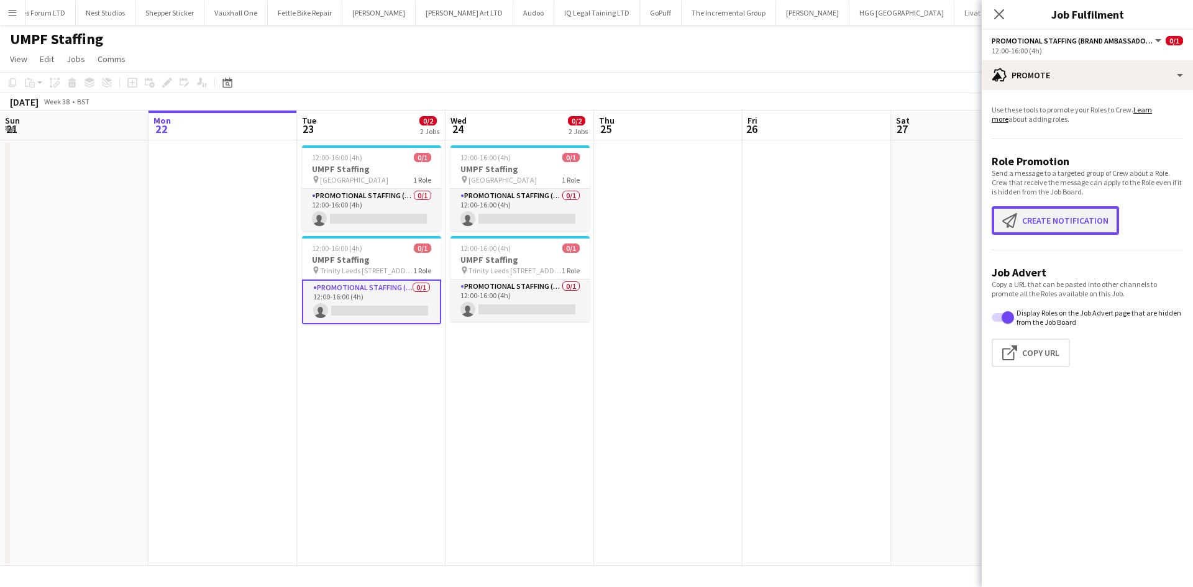
click at [1058, 223] on button "Create notification Create notification" at bounding box center [1054, 220] width 127 height 29
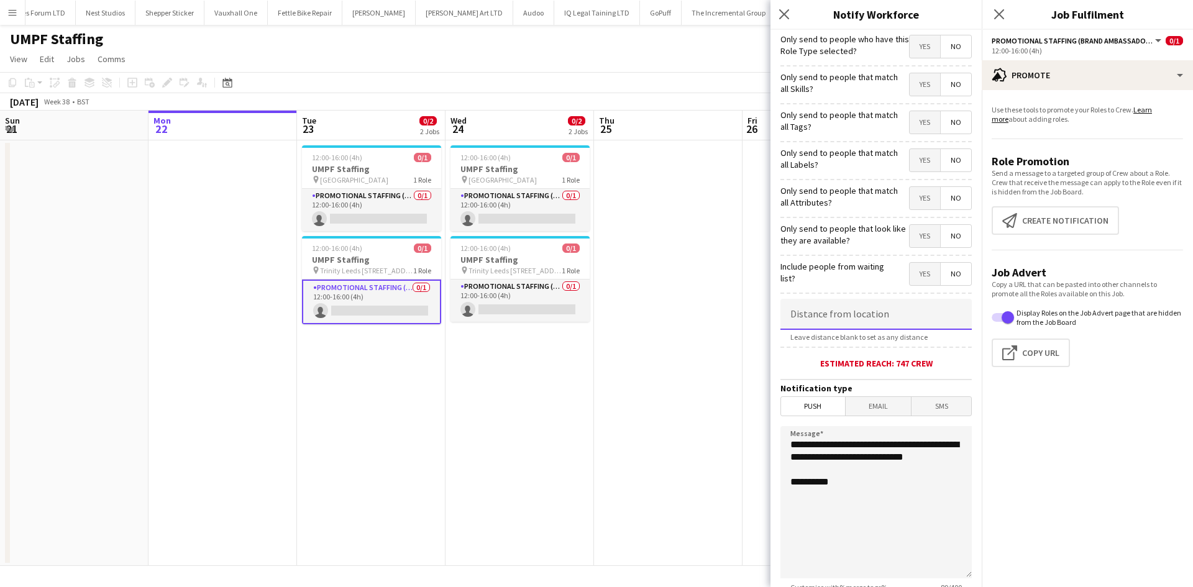
click at [848, 319] on input at bounding box center [875, 314] width 191 height 31
type input "******"
drag, startPoint x: 855, startPoint y: 511, endPoint x: 759, endPoint y: 399, distance: 146.7
click at [759, 399] on body "Menu Boards Boards Boards All jobs Status Workforce Workforce My Workforce Recr…" at bounding box center [596, 293] width 1193 height 587
paste textarea
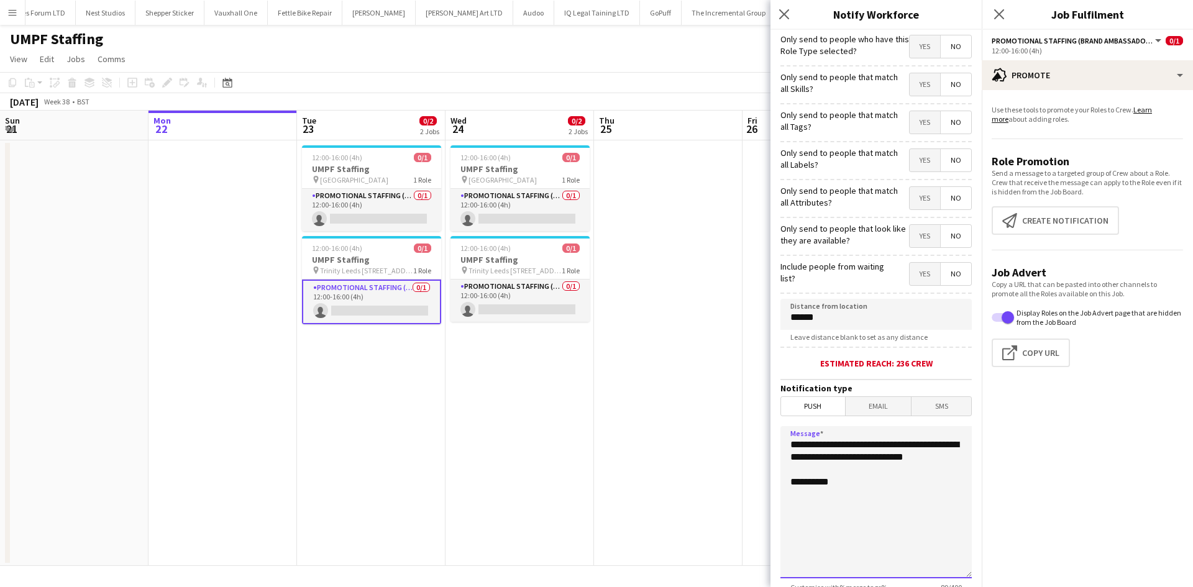
type textarea "**********"
drag, startPoint x: 904, startPoint y: 463, endPoint x: 732, endPoint y: 398, distance: 184.4
click at [732, 398] on body "Menu Boards Boards Boards All jobs Status Workforce Workforce My Workforce Recr…" at bounding box center [596, 293] width 1193 height 587
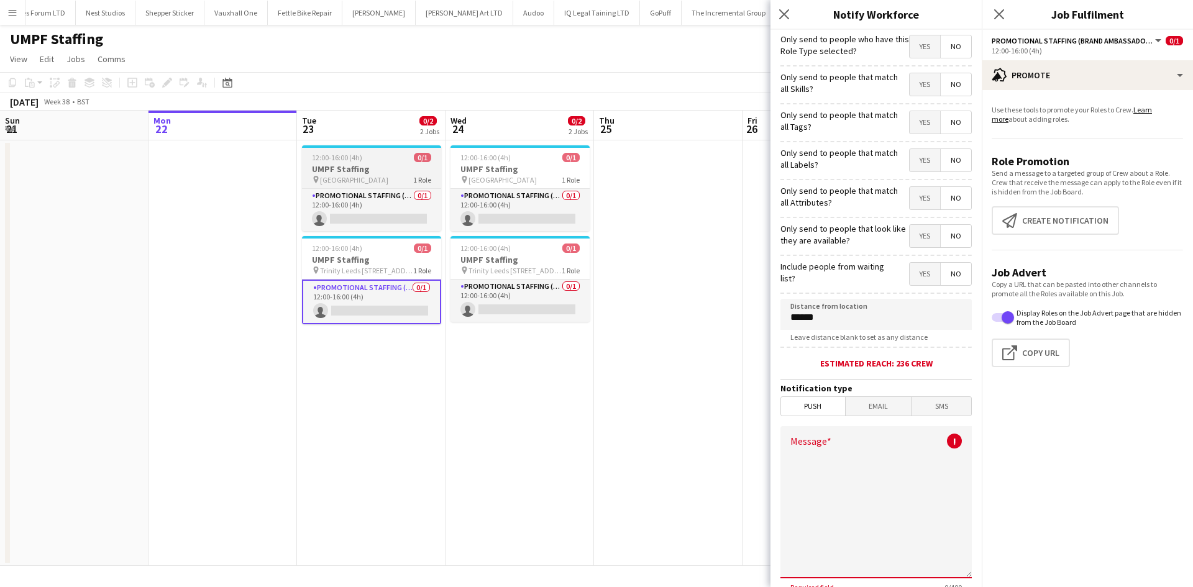
click at [373, 183] on span "St Davids Bridge Street Leeds" at bounding box center [354, 179] width 68 height 9
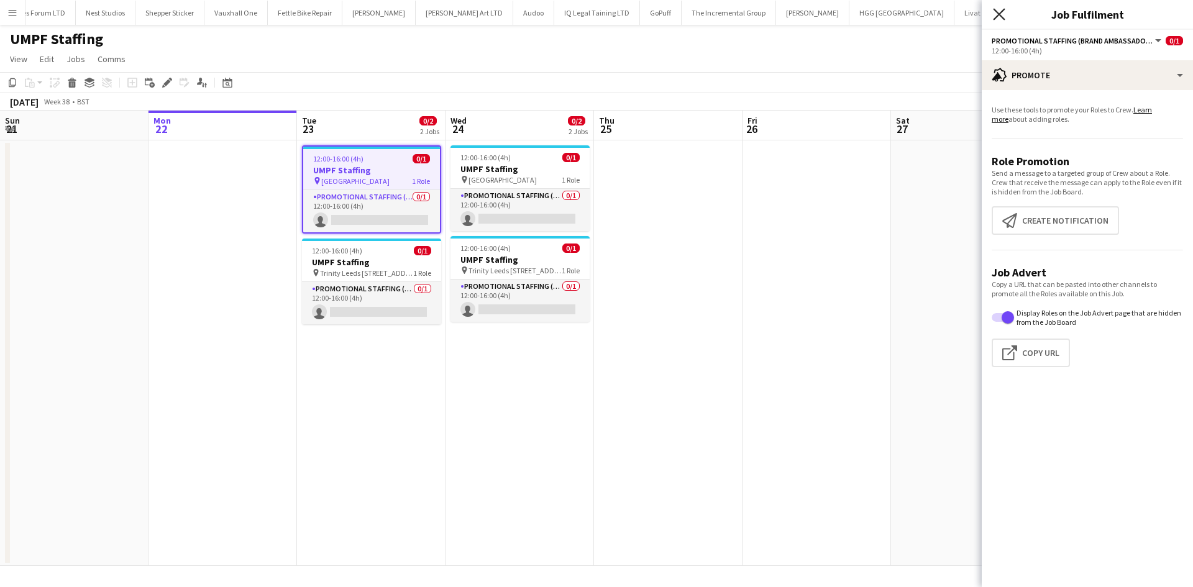
click at [1001, 16] on icon at bounding box center [999, 14] width 12 height 12
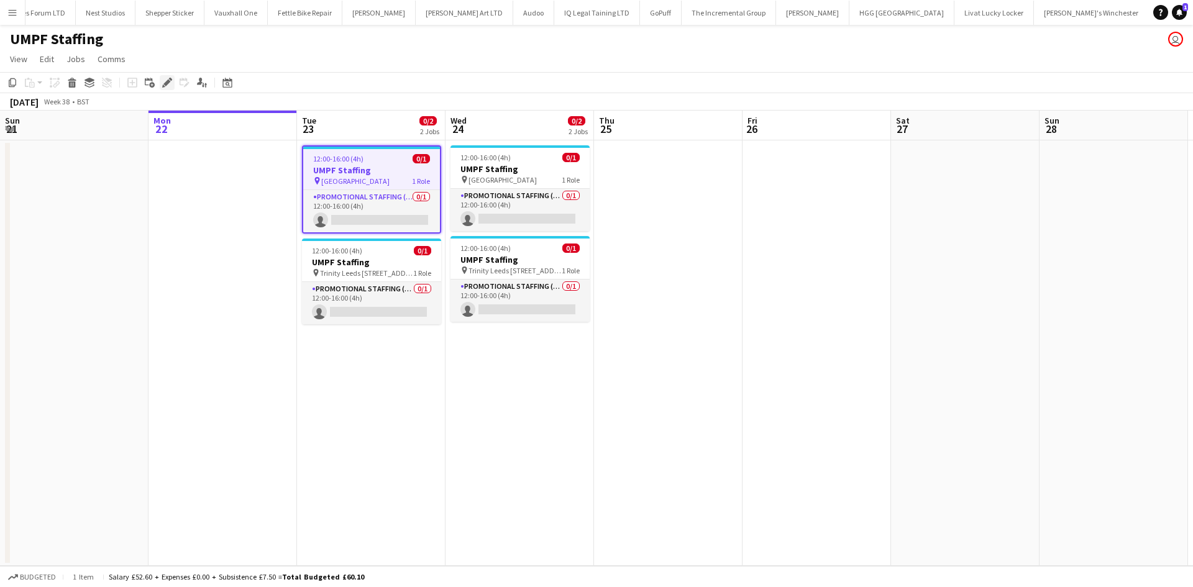
click at [163, 88] on icon "Edit" at bounding box center [167, 83] width 10 height 10
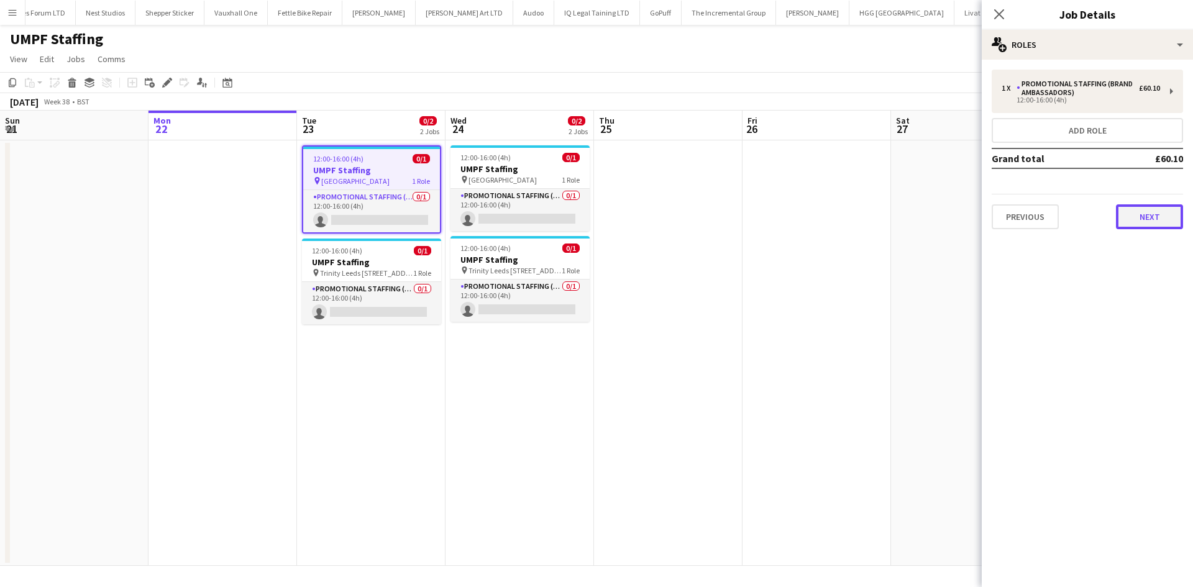
click at [1147, 205] on button "Next" at bounding box center [1148, 216] width 67 height 25
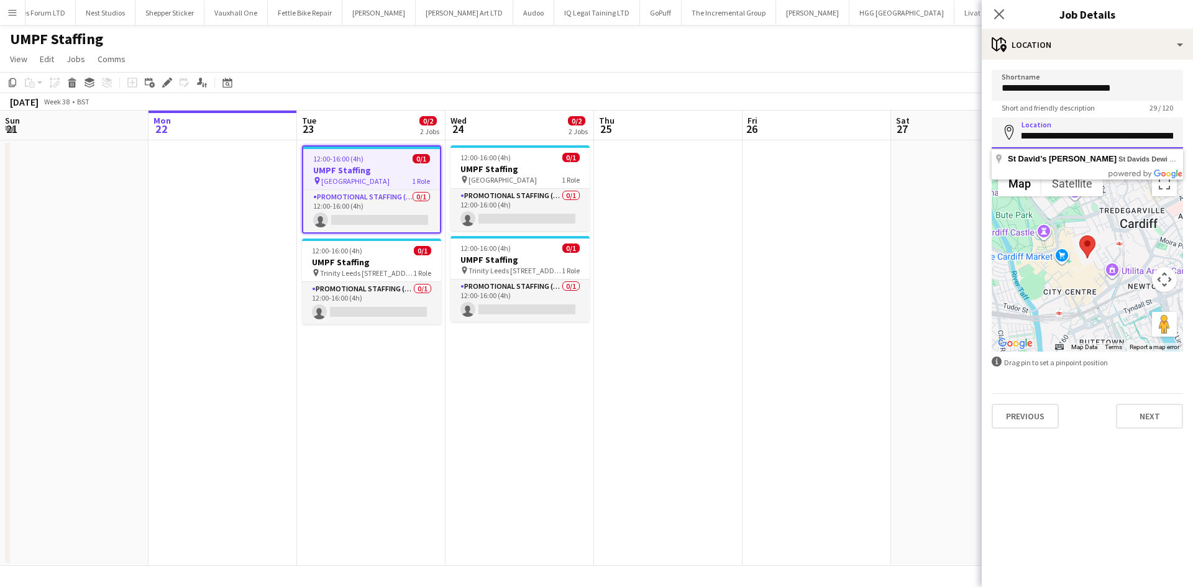
scroll to position [0, 221]
drag, startPoint x: 1104, startPoint y: 139, endPoint x: 1192, endPoint y: 141, distance: 88.2
click at [1192, 141] on form "**********" at bounding box center [1086, 249] width 211 height 359
click at [1139, 96] on input "**********" at bounding box center [1086, 85] width 191 height 31
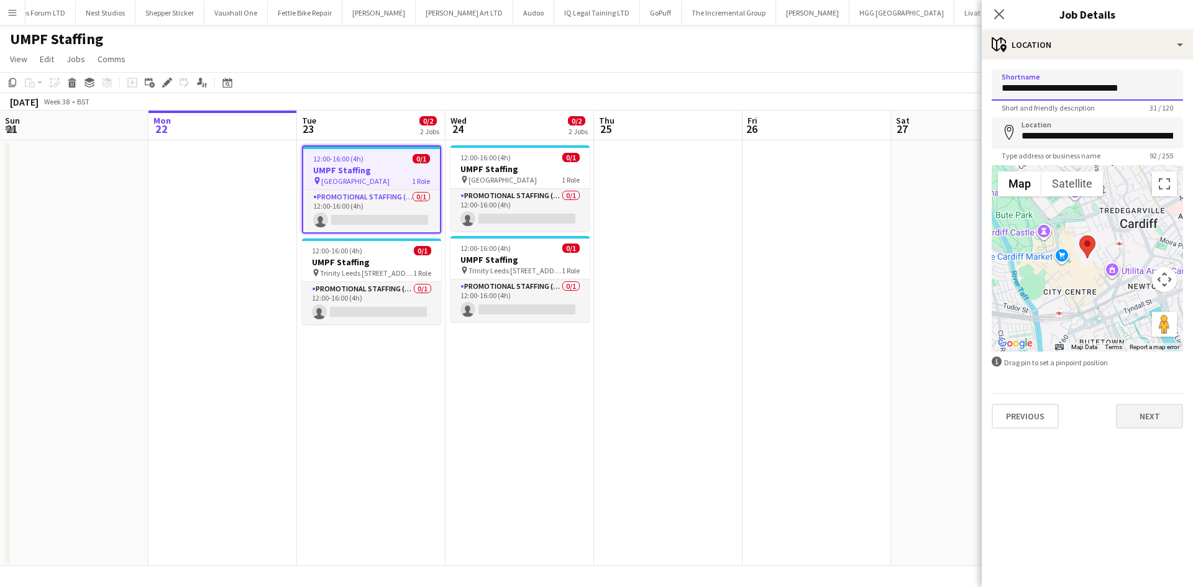
type input "**********"
click at [1153, 415] on button "Next" at bounding box center [1148, 416] width 67 height 25
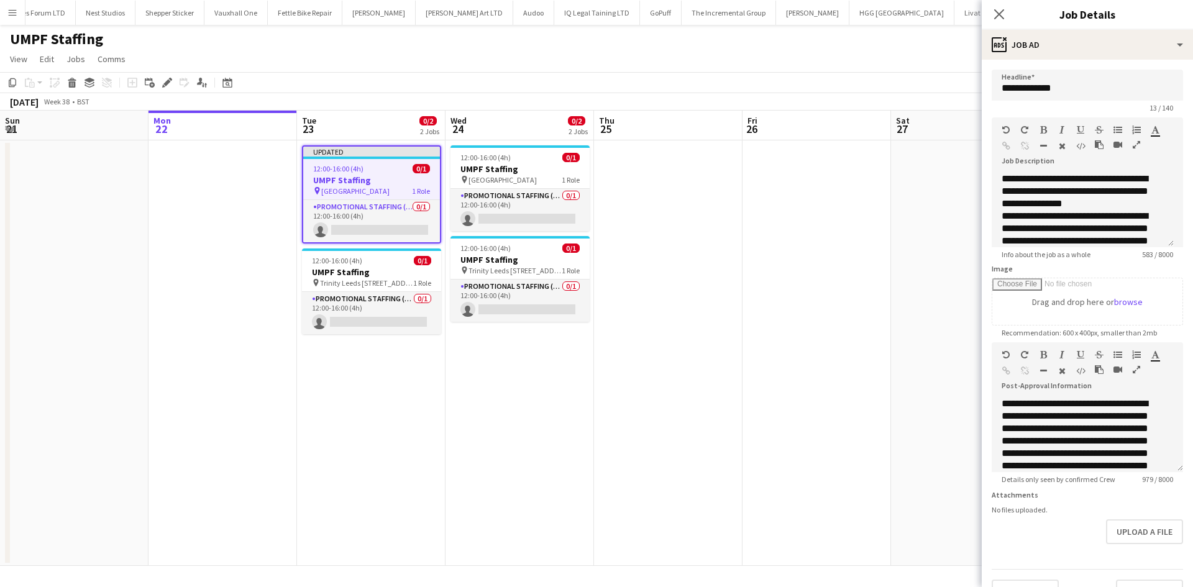
scroll to position [37, 0]
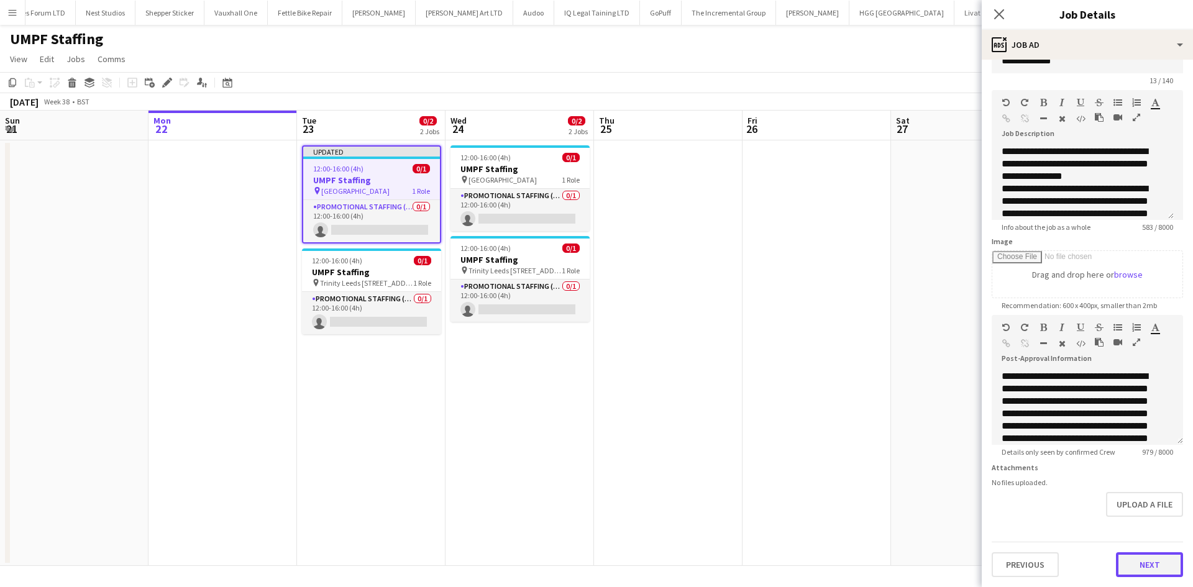
click at [1138, 561] on button "Next" at bounding box center [1148, 564] width 67 height 25
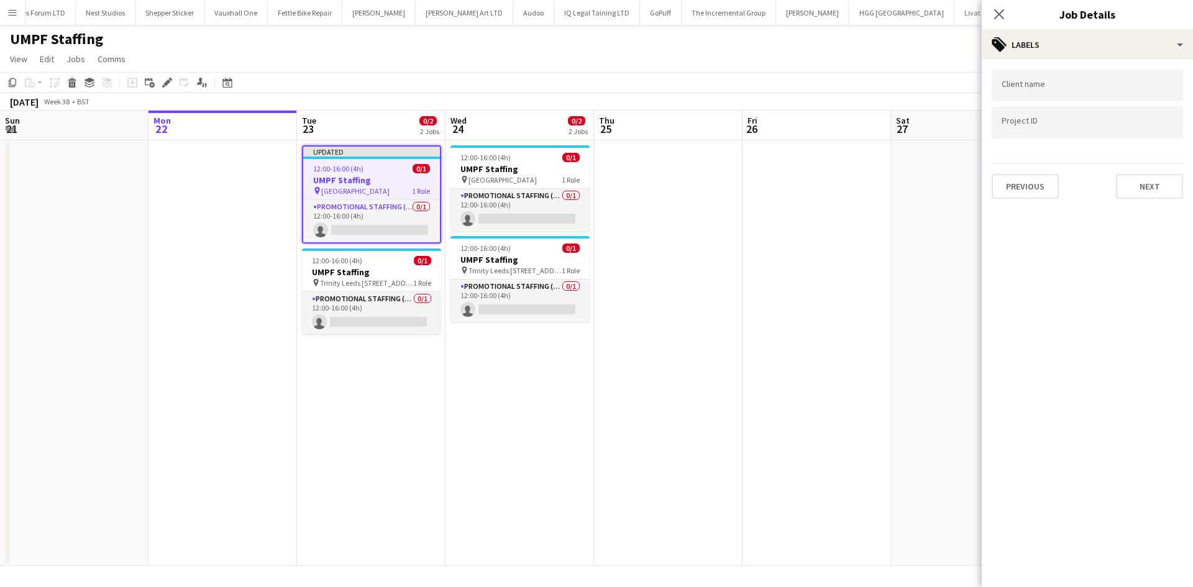
scroll to position [0, 0]
click at [1138, 188] on button "Next" at bounding box center [1148, 186] width 67 height 25
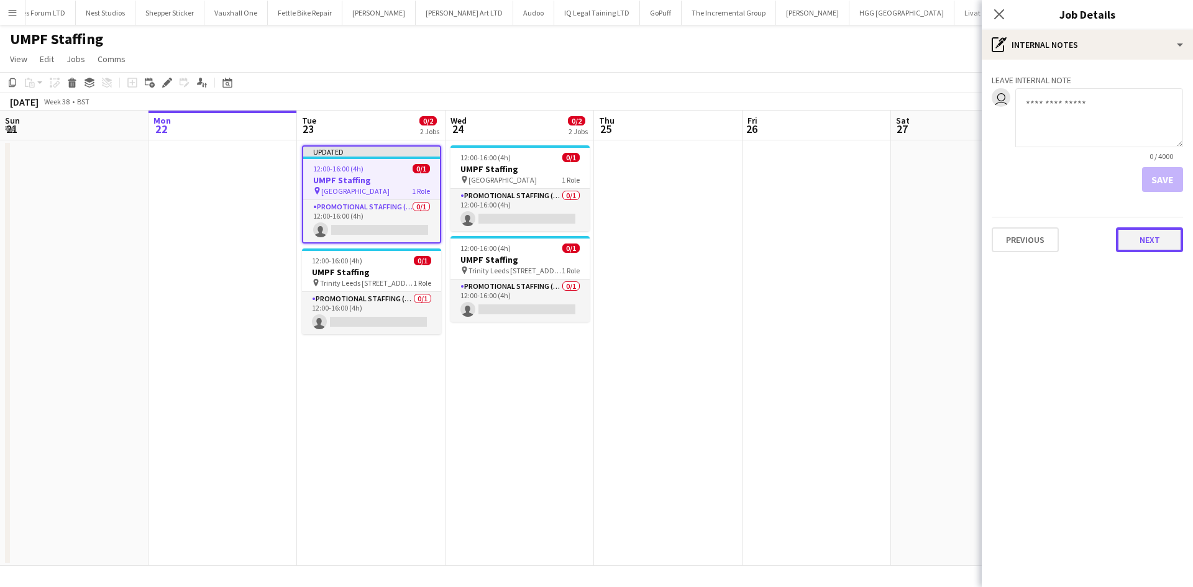
click at [1134, 239] on button "Next" at bounding box center [1148, 239] width 67 height 25
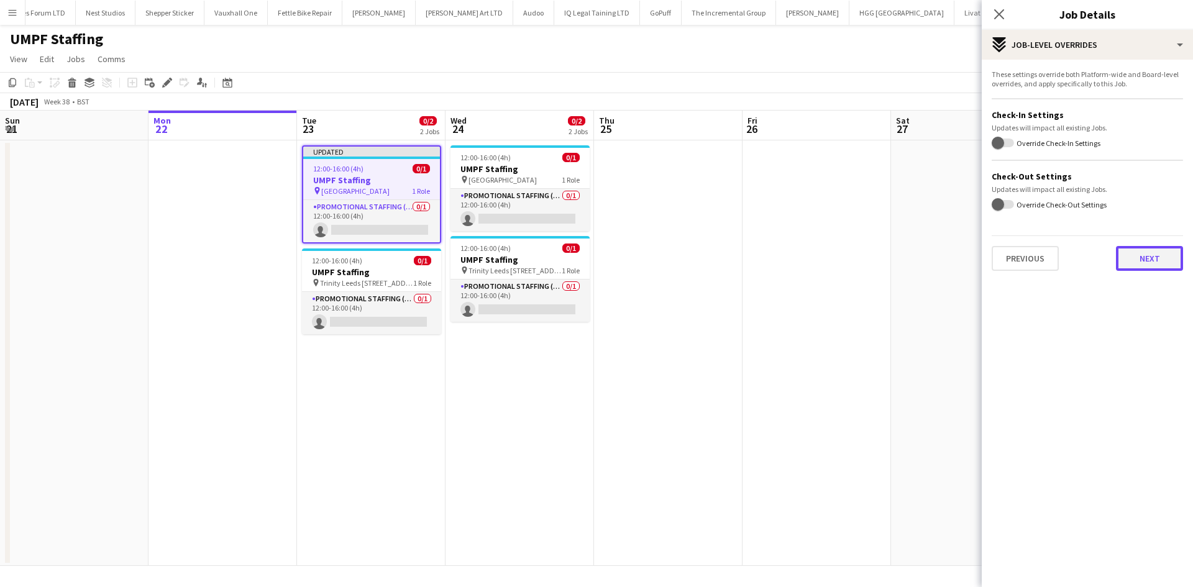
click at [1171, 258] on button "Next" at bounding box center [1148, 258] width 67 height 25
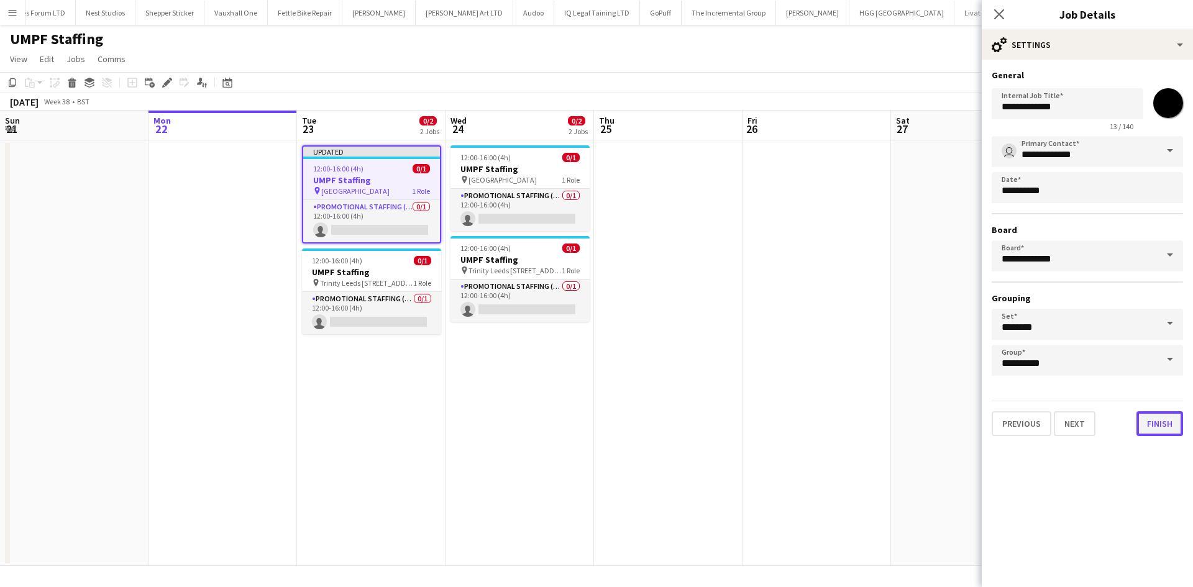
click at [1155, 430] on button "Finish" at bounding box center [1159, 423] width 47 height 25
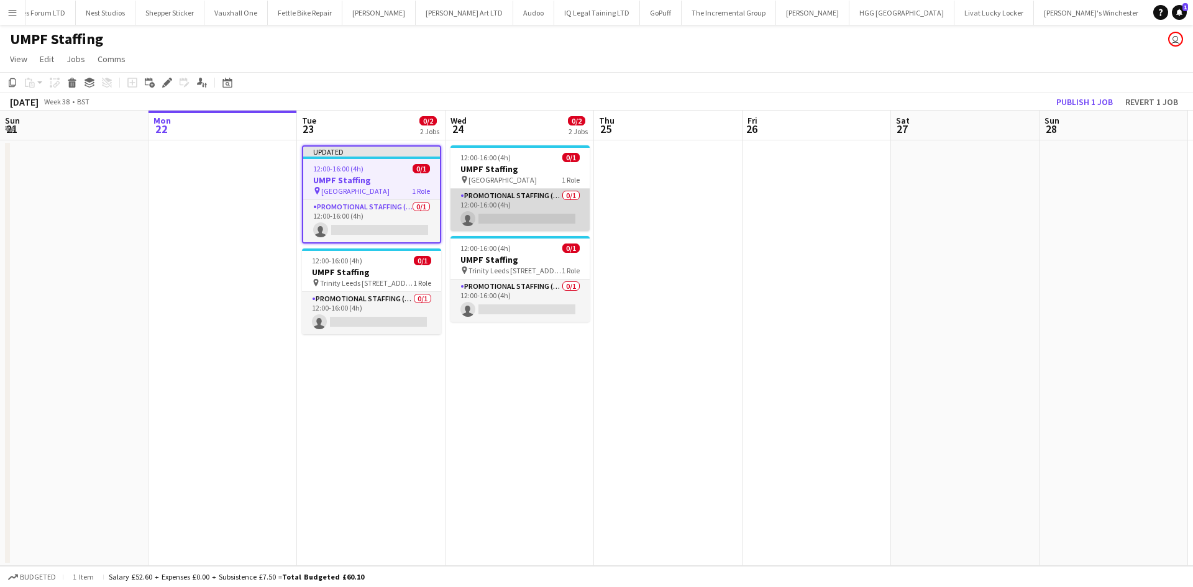
click at [503, 206] on app-card-role "Promotional Staffing (Brand Ambassadors) 0/1 12:00-16:00 (4h) single-neutral-ac…" at bounding box center [519, 210] width 139 height 42
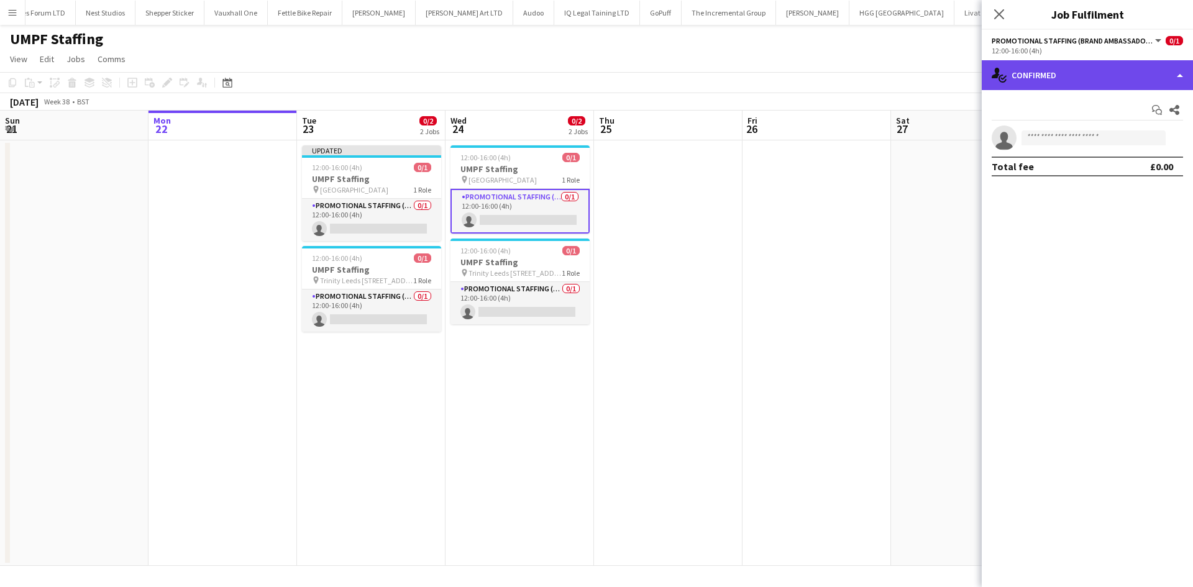
click at [1102, 71] on div "single-neutral-actions-check-2 Confirmed" at bounding box center [1086, 75] width 211 height 30
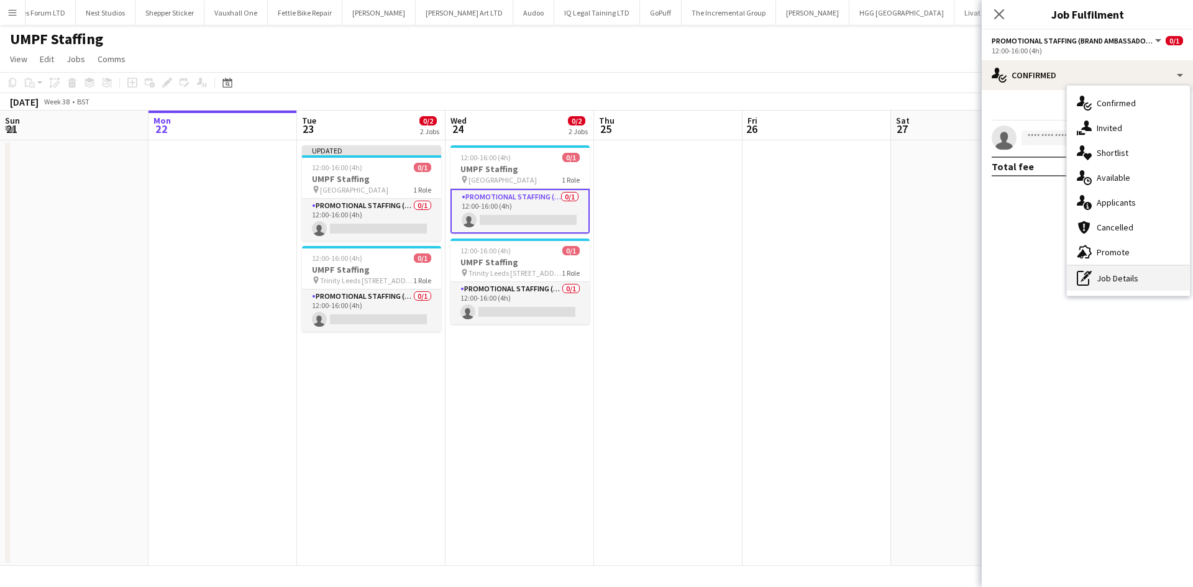
click at [1143, 267] on div "pen-write Job Details" at bounding box center [1127, 278] width 123 height 25
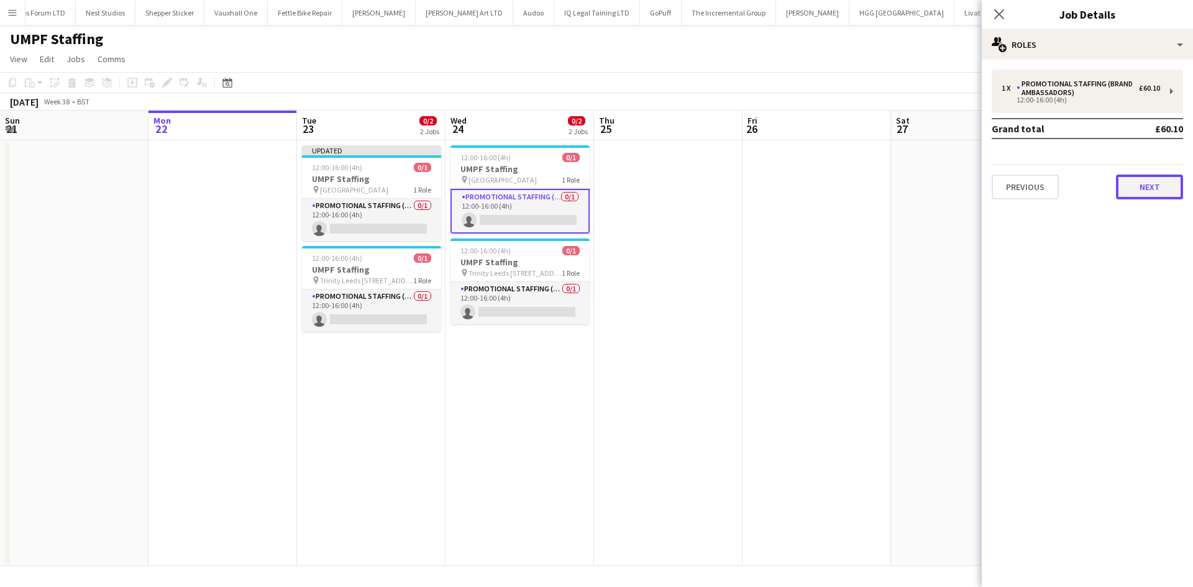
click at [1154, 191] on button "Next" at bounding box center [1148, 187] width 67 height 25
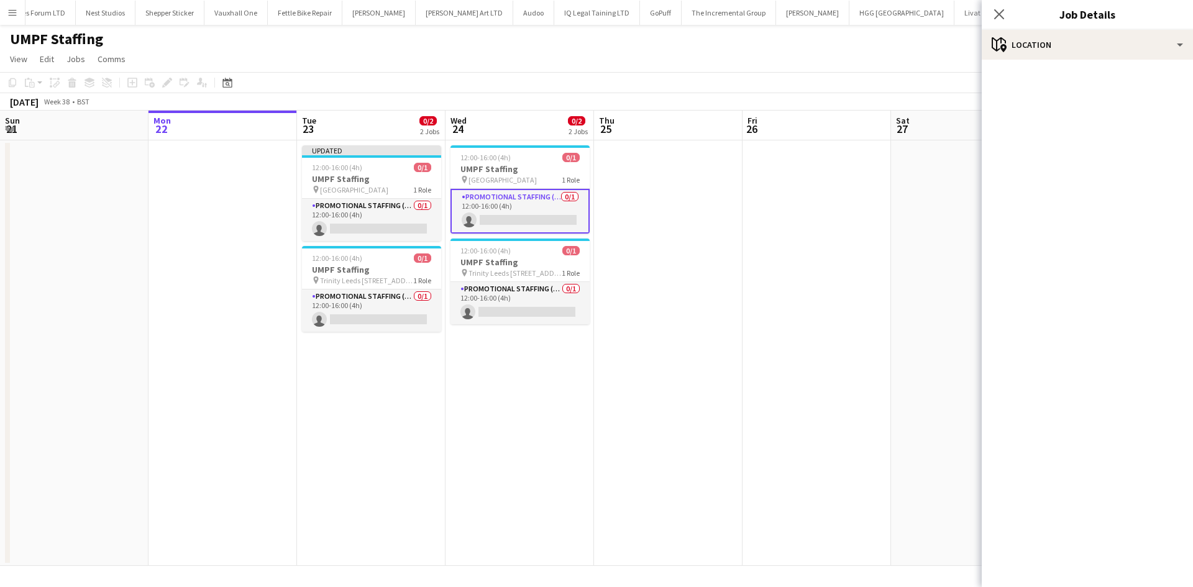
click at [1009, 8] on div "Close pop-in" at bounding box center [998, 14] width 35 height 29
click at [1001, 9] on icon "Close pop-in" at bounding box center [999, 14] width 12 height 12
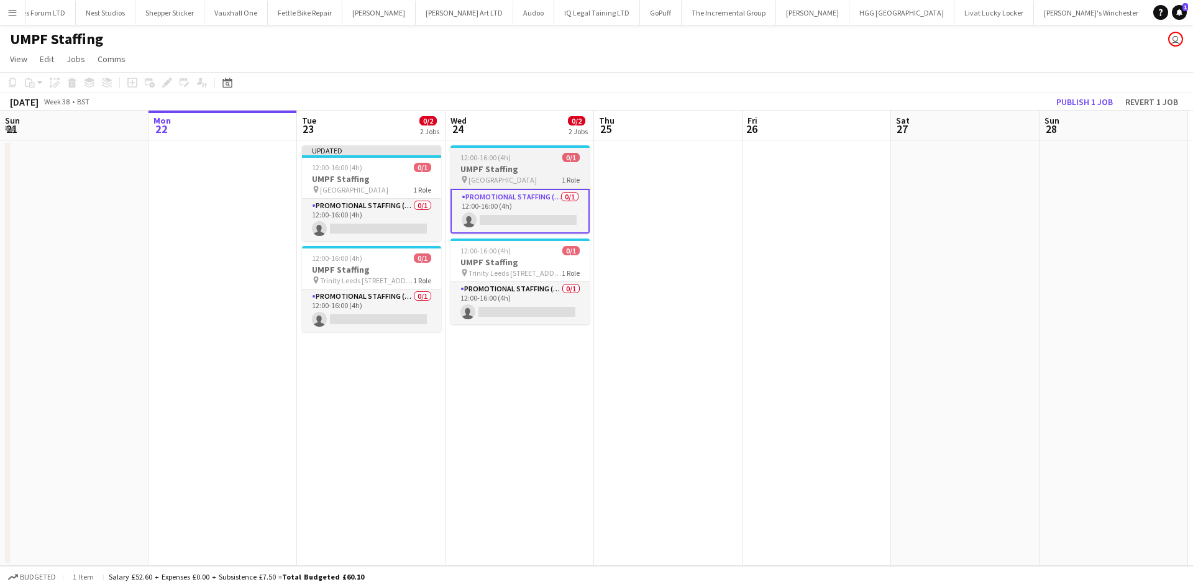
click at [504, 176] on span "St Davids Bridge Street Leeds" at bounding box center [502, 179] width 68 height 9
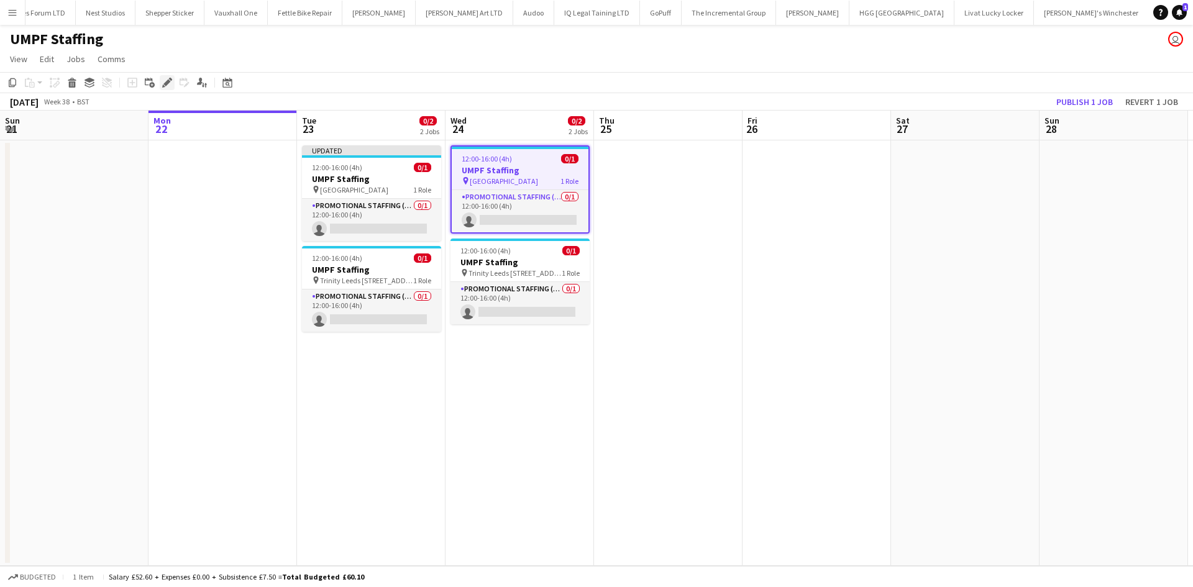
click at [166, 87] on icon "Edit" at bounding box center [167, 83] width 10 height 10
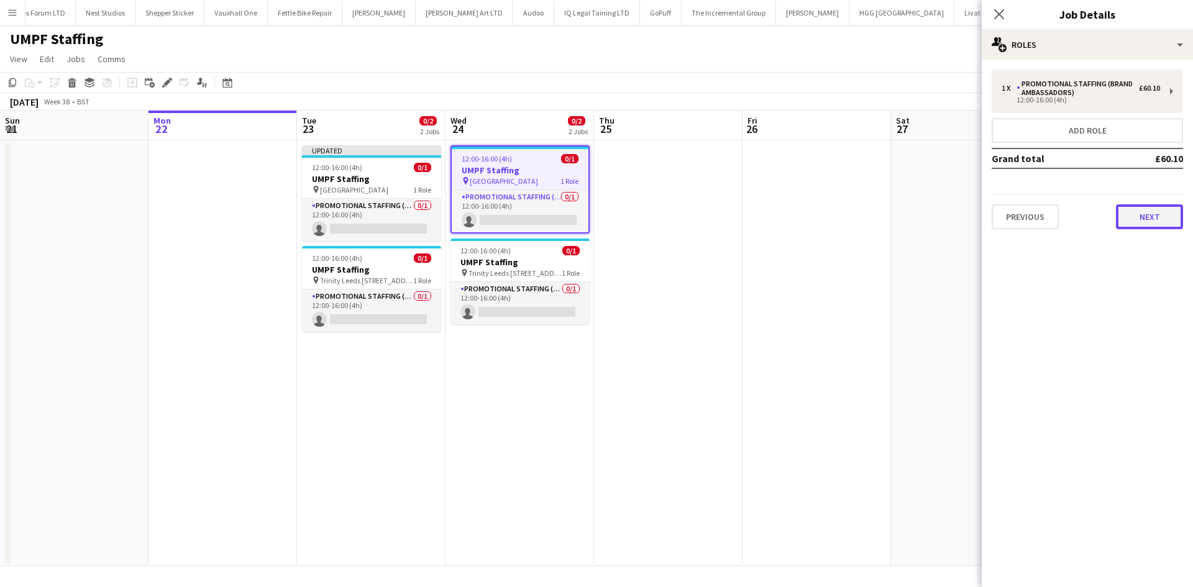
click at [1159, 222] on button "Next" at bounding box center [1148, 216] width 67 height 25
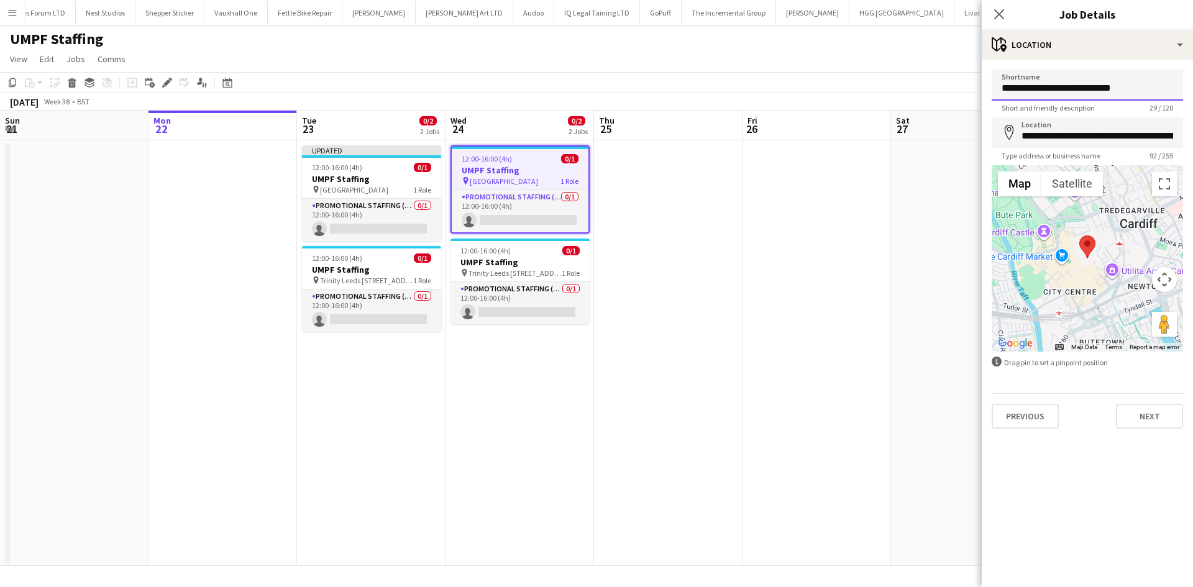
click at [1129, 96] on input "**********" at bounding box center [1086, 85] width 191 height 31
type input "**********"
click at [1156, 421] on button "Next" at bounding box center [1148, 416] width 67 height 25
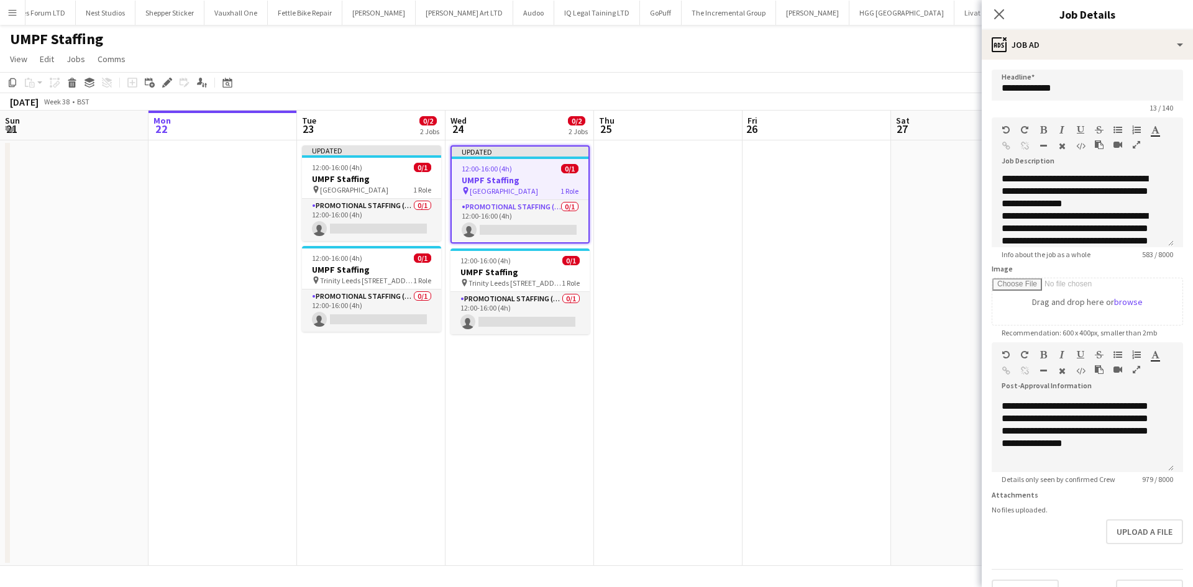
scroll to position [37, 0]
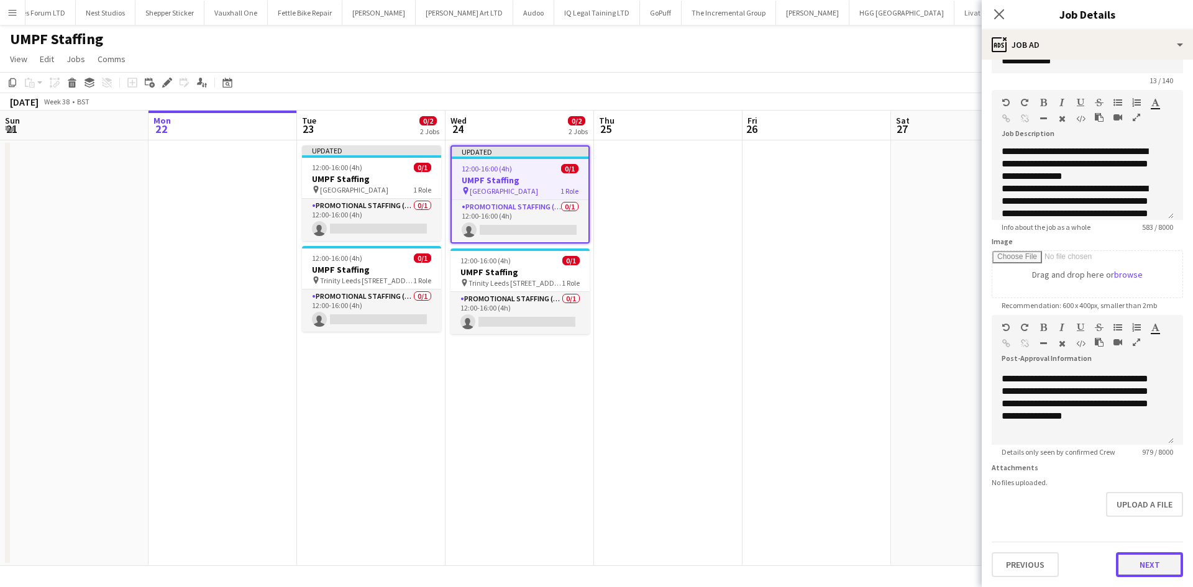
click at [1156, 557] on button "Next" at bounding box center [1148, 564] width 67 height 25
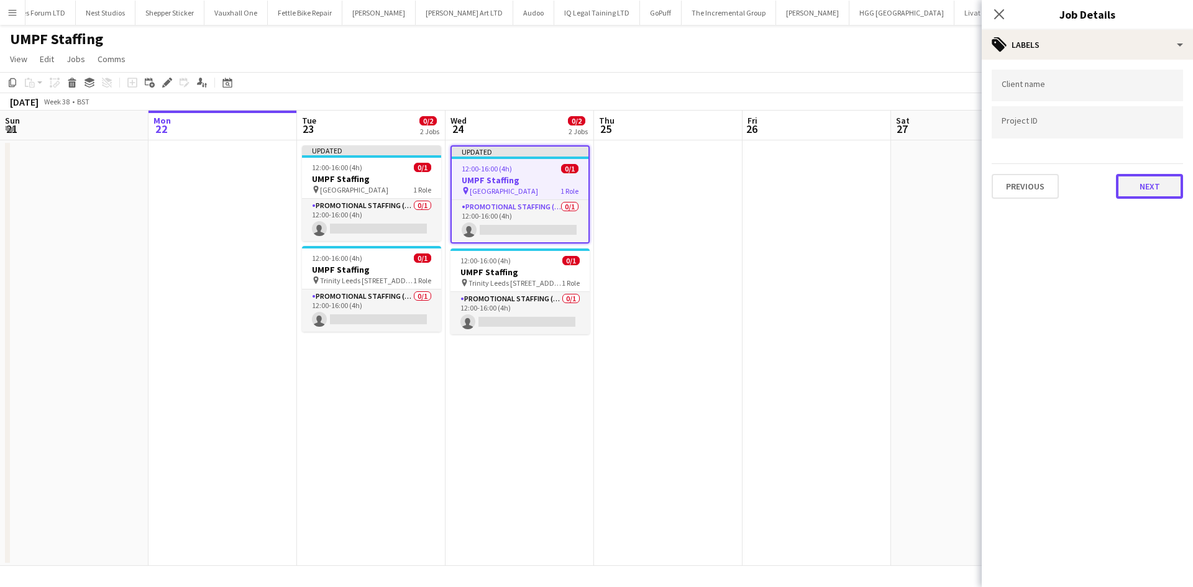
click at [1143, 184] on button "Next" at bounding box center [1148, 186] width 67 height 25
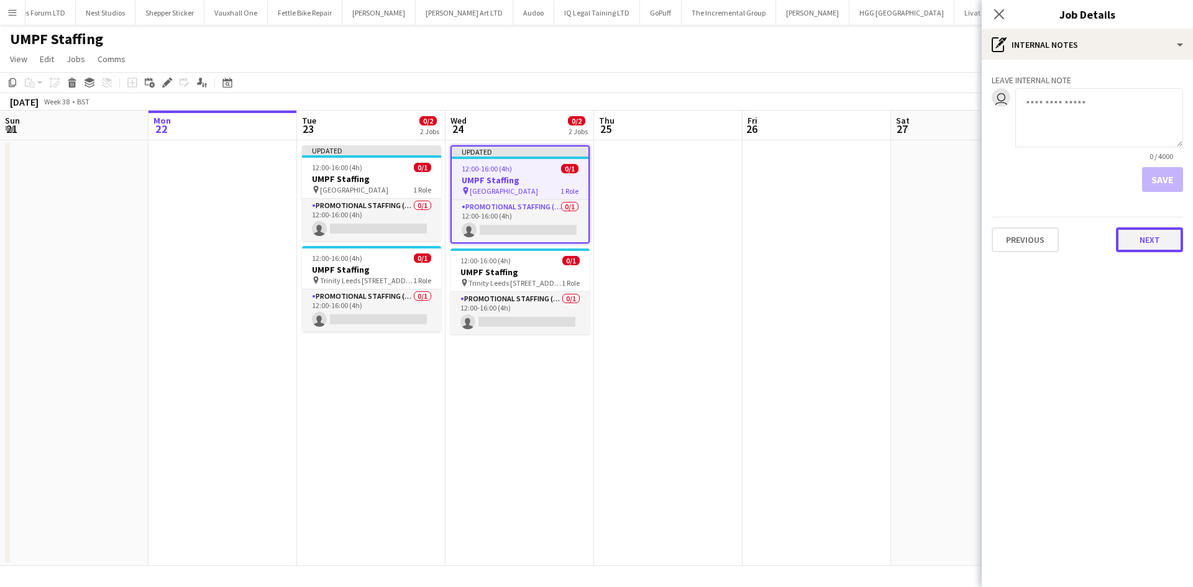
click at [1141, 237] on button "Next" at bounding box center [1148, 239] width 67 height 25
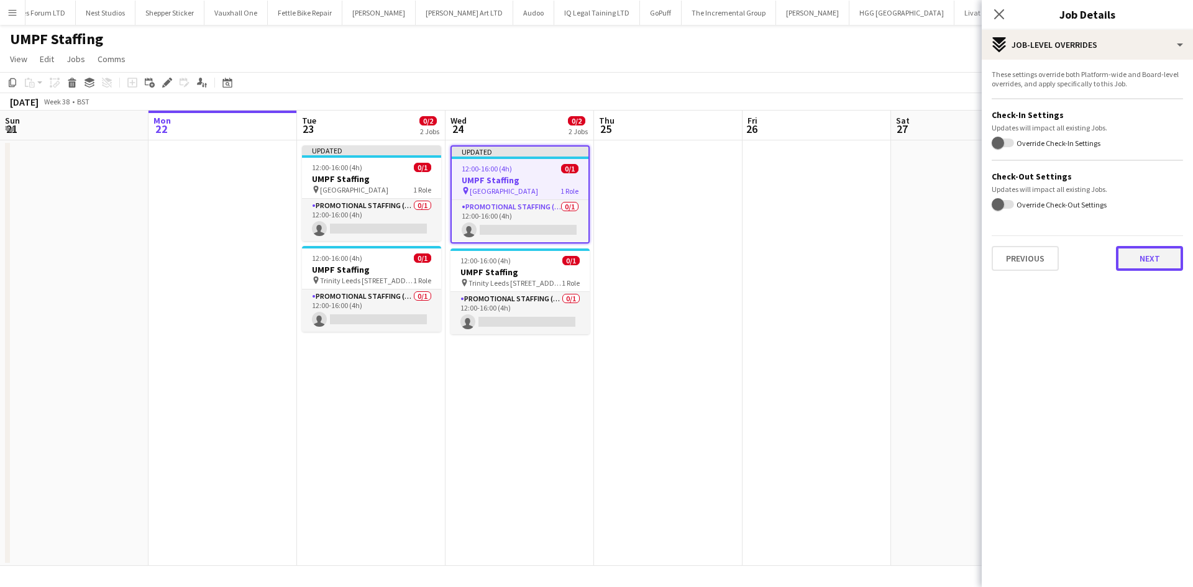
click at [1150, 265] on button "Next" at bounding box center [1148, 258] width 67 height 25
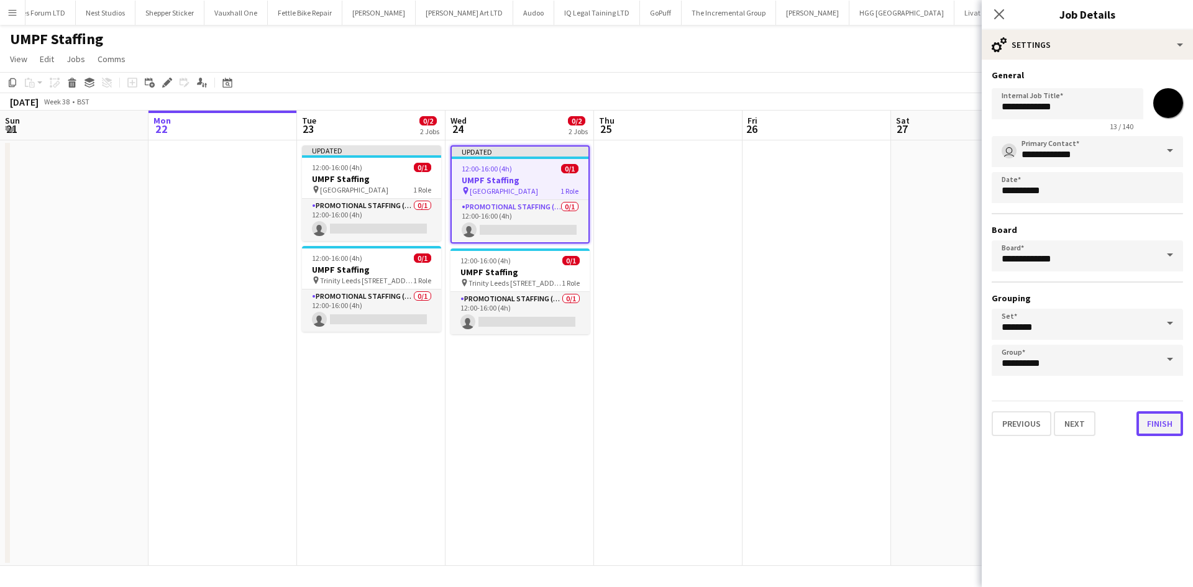
click at [1168, 419] on button "Finish" at bounding box center [1159, 423] width 47 height 25
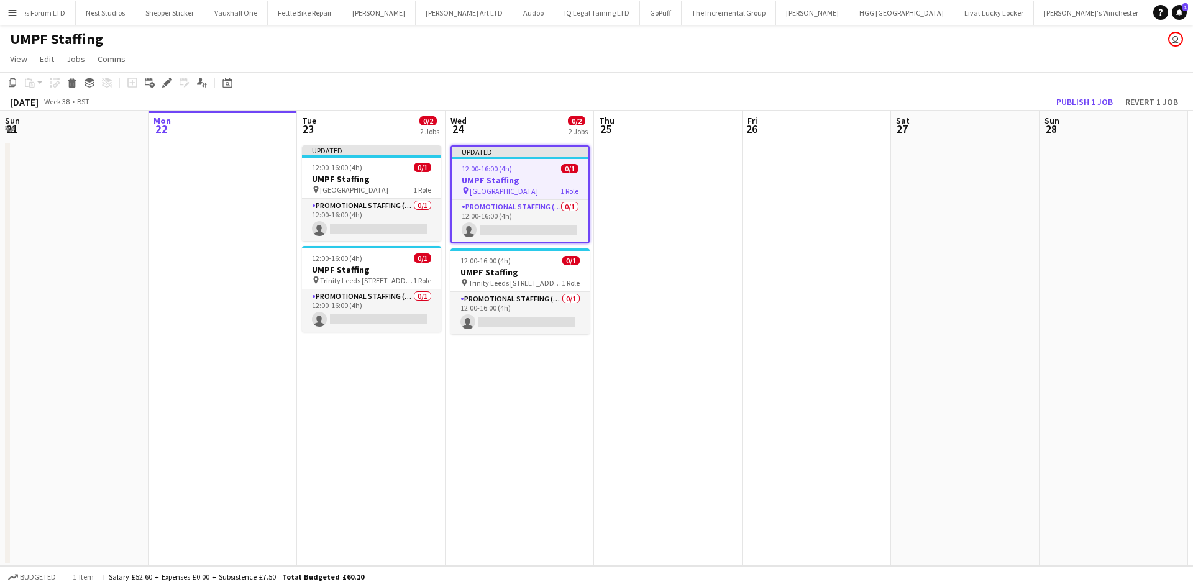
click at [1004, 264] on app-date-cell at bounding box center [965, 352] width 148 height 425
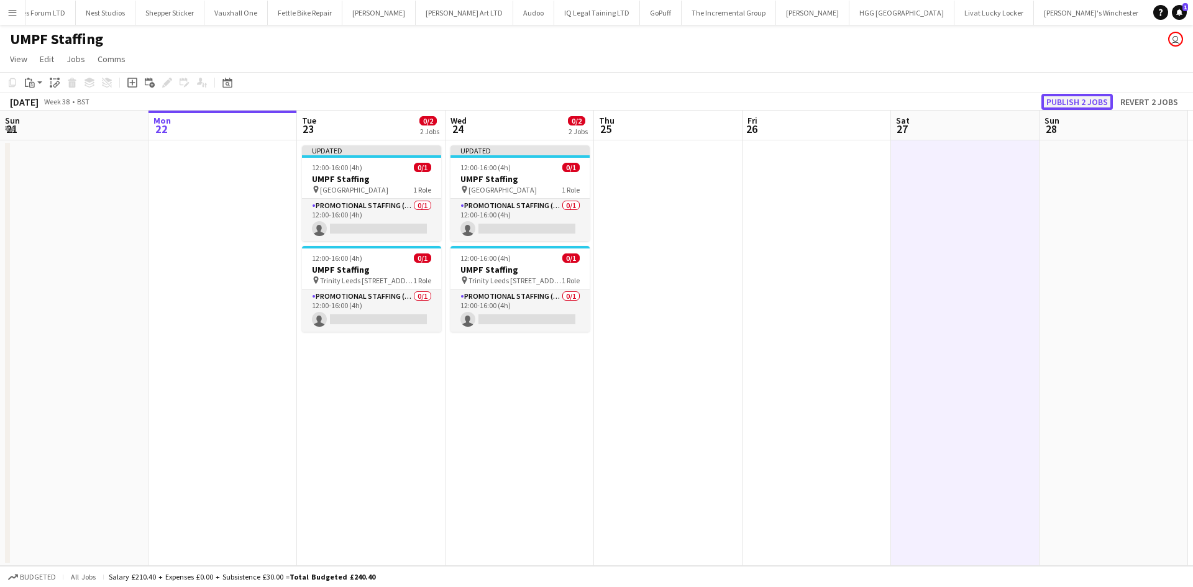
click at [1099, 97] on button "Publish 2 jobs" at bounding box center [1076, 102] width 71 height 16
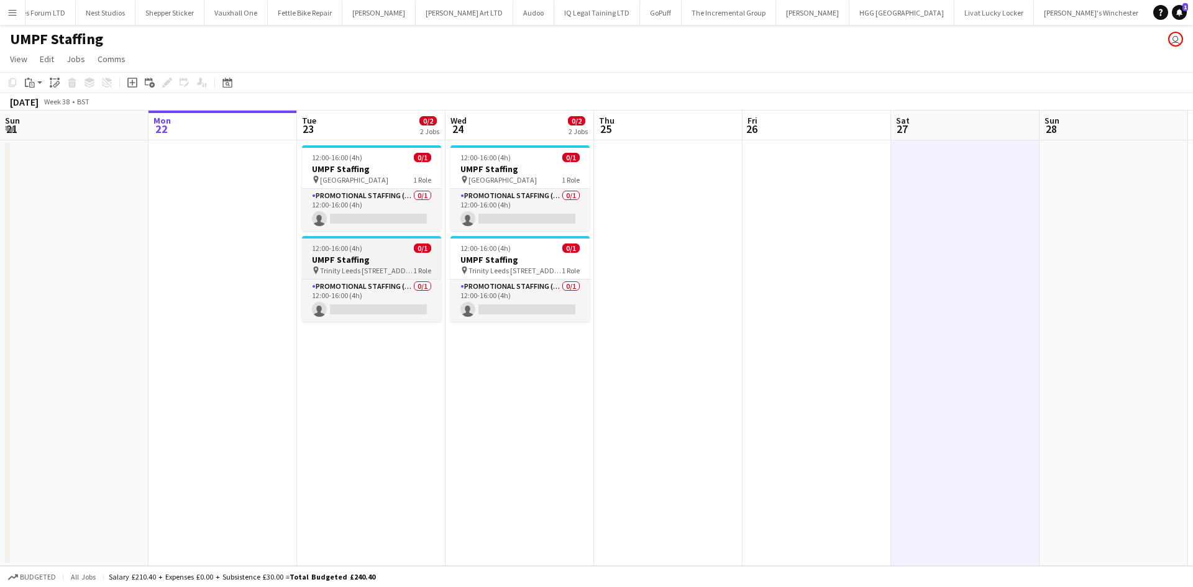
click at [376, 272] on span "Trinity Leeds 27 Ablion Street" at bounding box center [366, 270] width 93 height 9
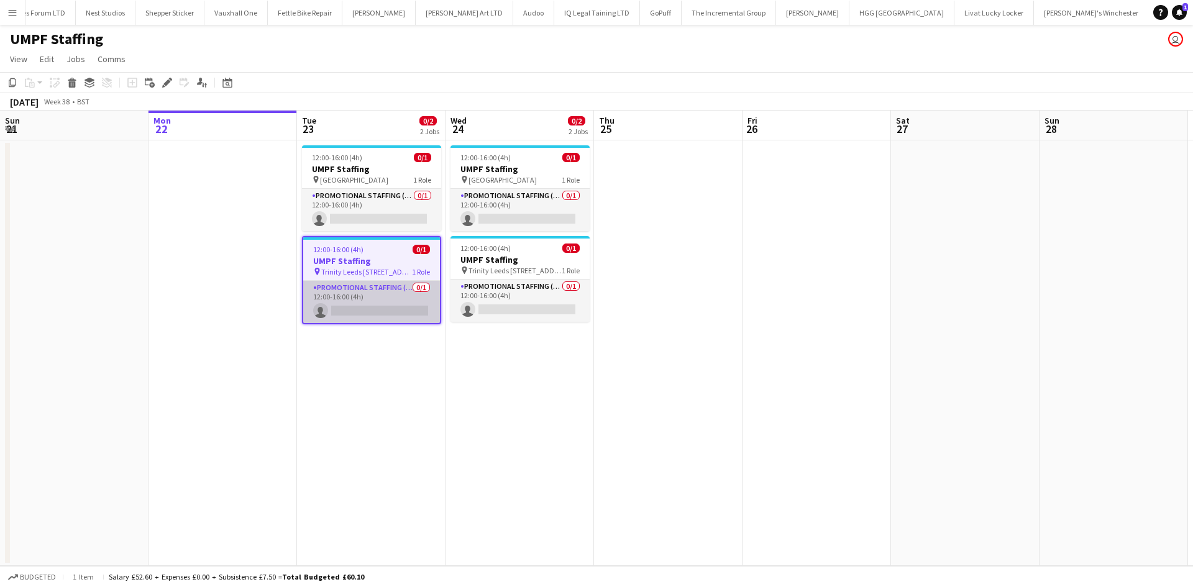
click at [373, 298] on app-card-role "Promotional Staffing (Brand Ambassadors) 0/1 12:00-16:00 (4h) single-neutral-ac…" at bounding box center [371, 302] width 137 height 42
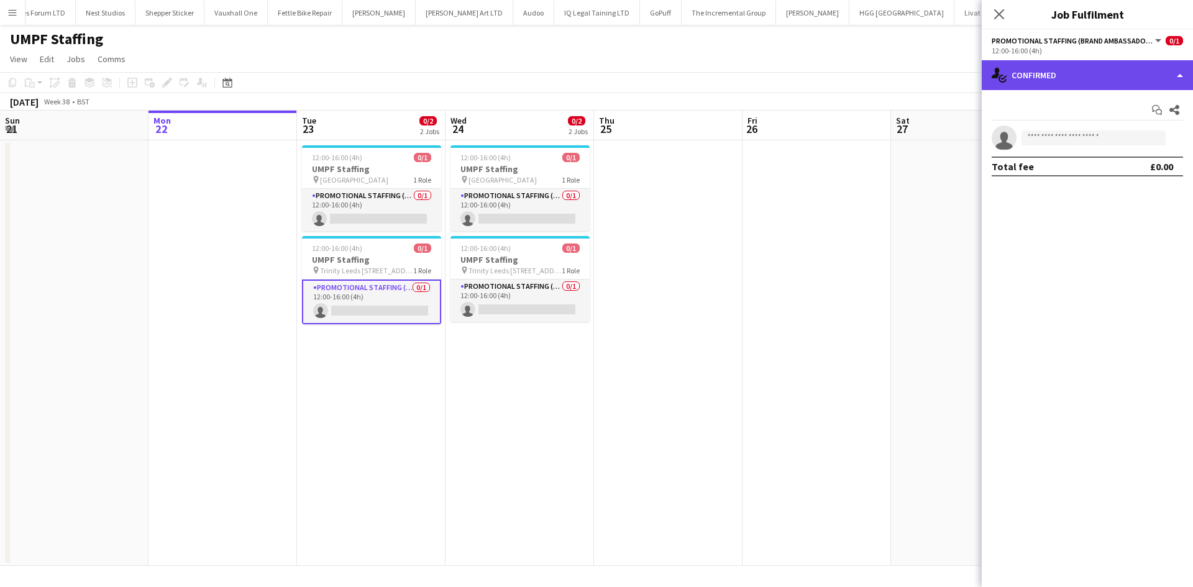
click at [1103, 73] on div "single-neutral-actions-check-2 Confirmed" at bounding box center [1086, 75] width 211 height 30
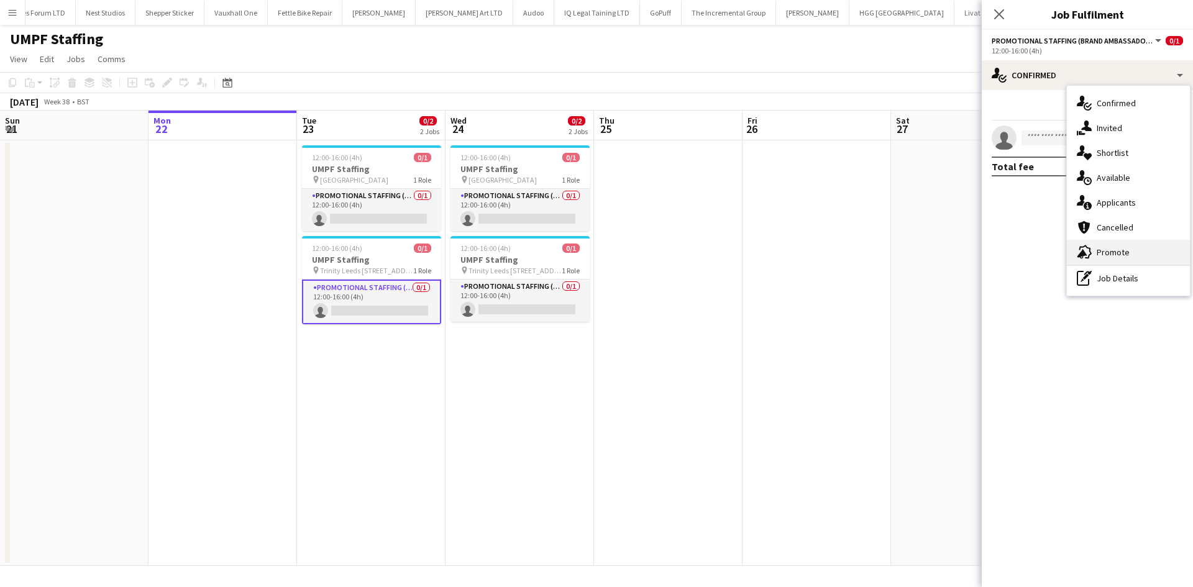
click at [1118, 249] on span "Promote" at bounding box center [1112, 252] width 33 height 11
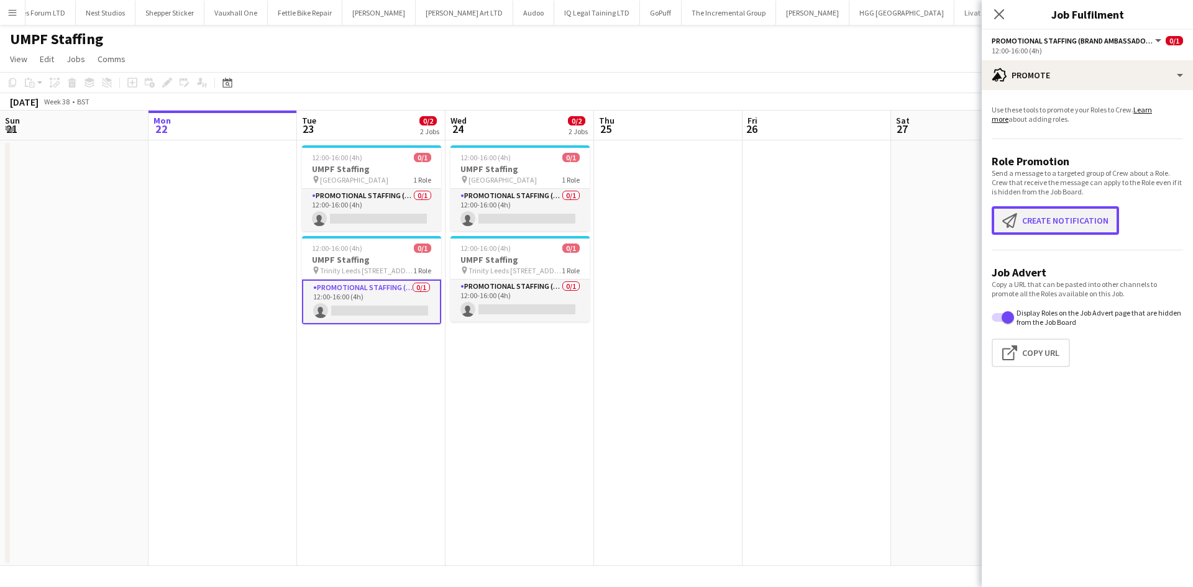
click at [1047, 217] on button "Create notification Create notification" at bounding box center [1054, 220] width 127 height 29
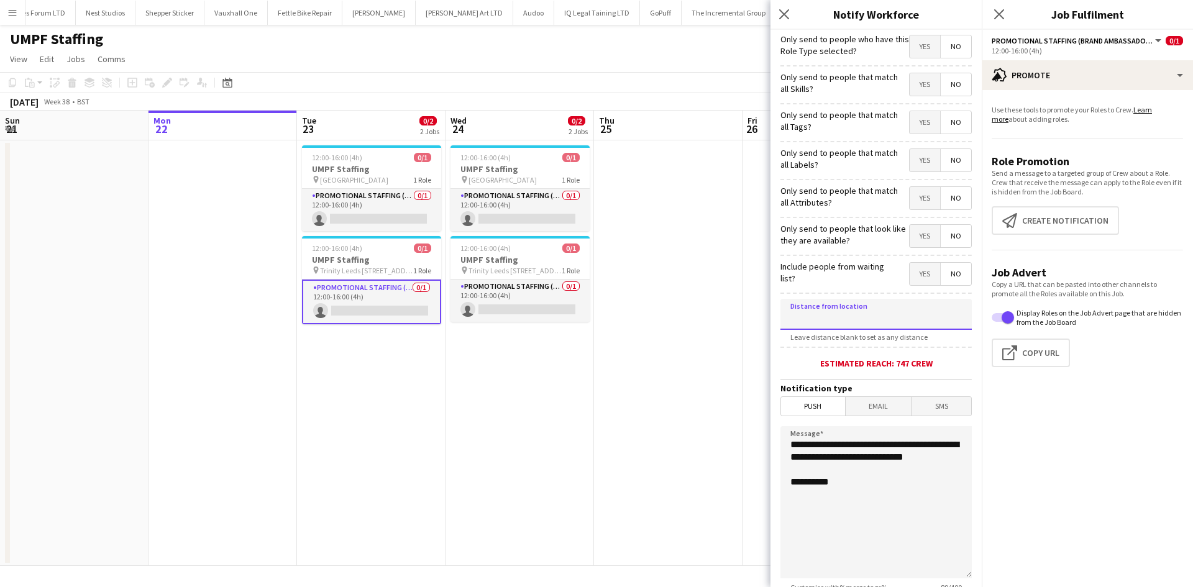
click at [855, 329] on input at bounding box center [875, 314] width 191 height 31
type input "******"
click at [860, 405] on span "Email" at bounding box center [878, 406] width 66 height 19
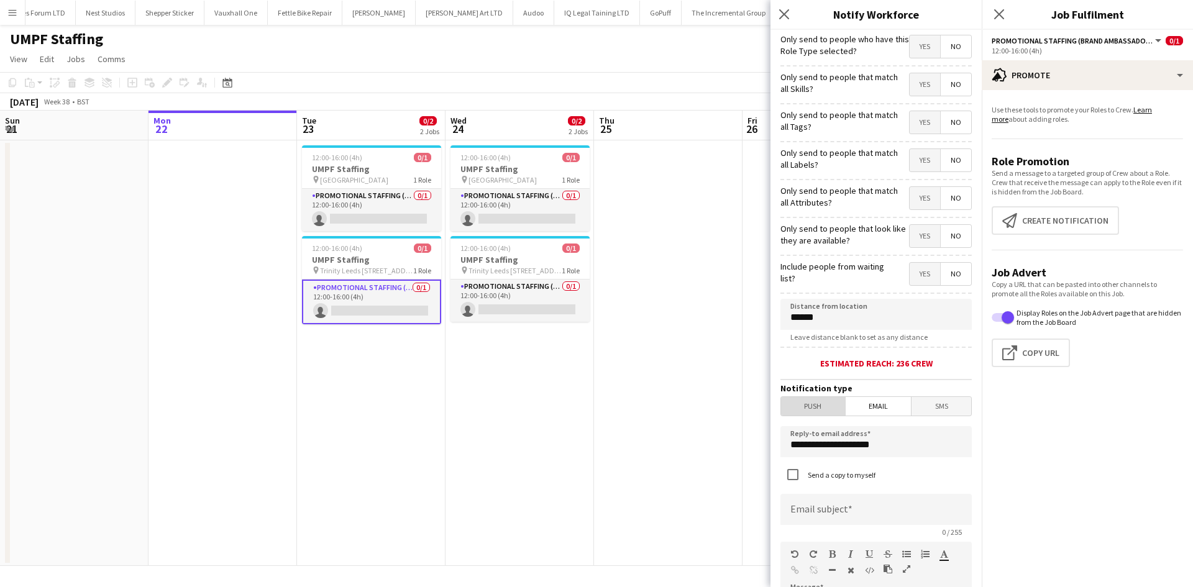
click at [828, 402] on span "Push" at bounding box center [813, 406] width 64 height 19
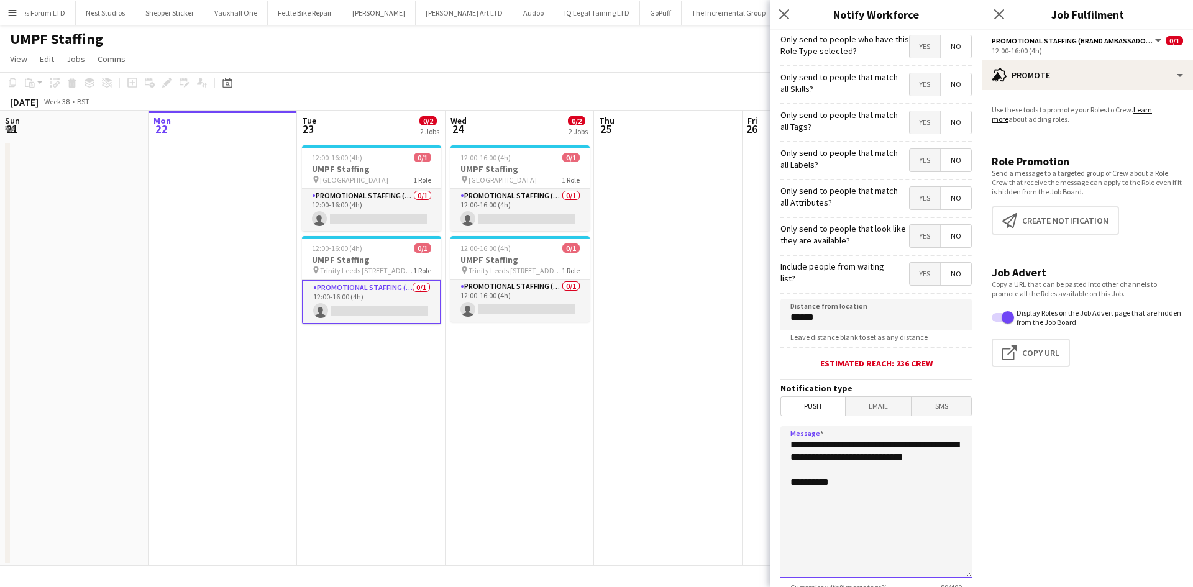
drag, startPoint x: 809, startPoint y: 489, endPoint x: 702, endPoint y: 401, distance: 138.1
click at [702, 401] on body "Menu Boards Boards Boards All jobs Status Workforce Workforce My Workforce Recr…" at bounding box center [596, 293] width 1193 height 587
drag, startPoint x: 856, startPoint y: 488, endPoint x: 726, endPoint y: 322, distance: 210.1
click at [726, 322] on body "Menu Boards Boards Boards All jobs Status Workforce Workforce My Workforce Recr…" at bounding box center [596, 293] width 1193 height 587
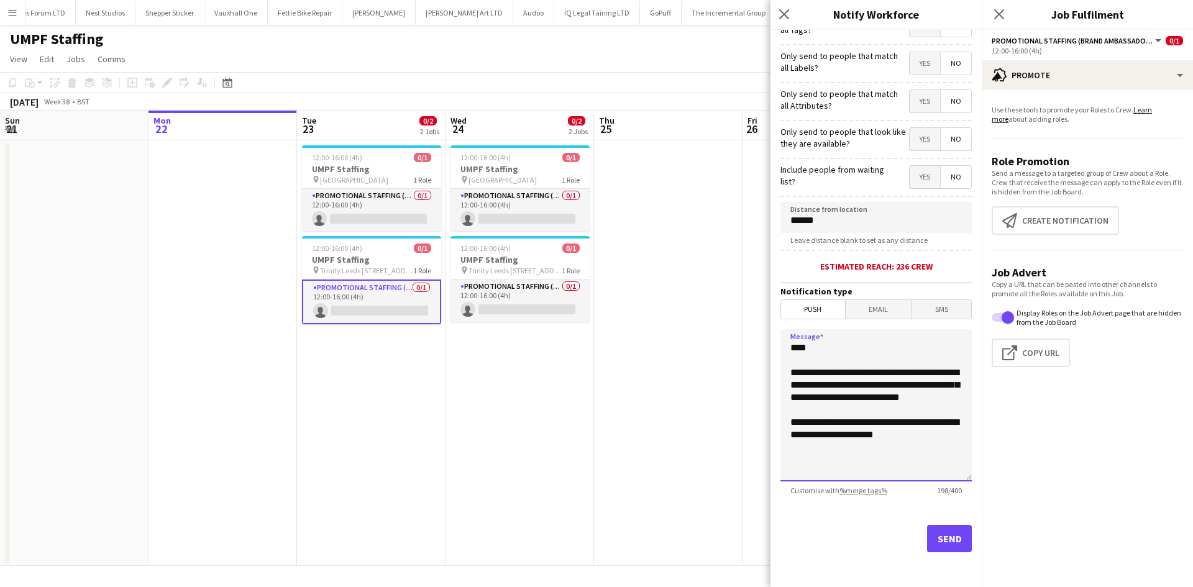
drag, startPoint x: 919, startPoint y: 455, endPoint x: 768, endPoint y: 316, distance: 204.8
click at [768, 316] on body "Menu Boards Boards Boards All jobs Status Workforce Workforce My Workforce Recr…" at bounding box center [596, 293] width 1193 height 587
type textarea "**********"
click at [932, 536] on button "Send" at bounding box center [949, 538] width 45 height 27
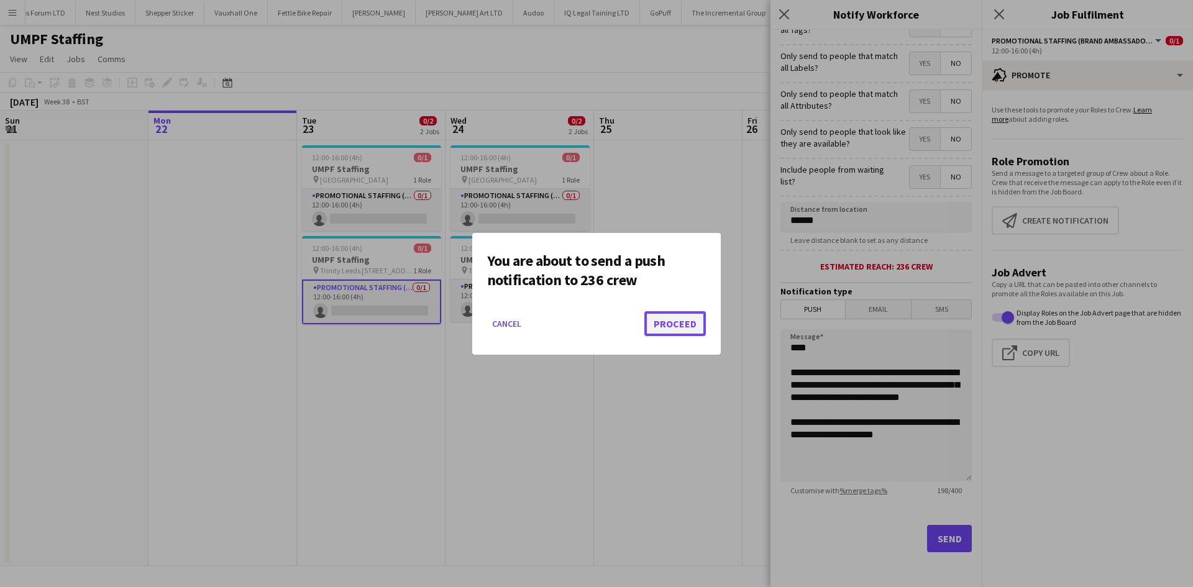
click at [670, 319] on button "Proceed" at bounding box center [674, 323] width 61 height 25
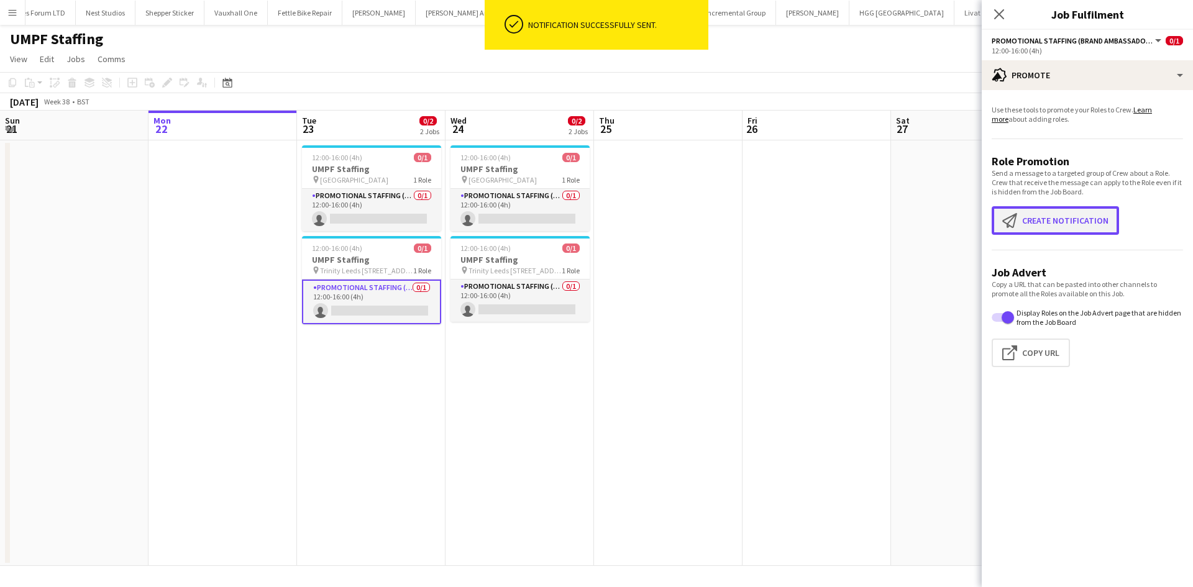
click at [1076, 210] on button "Create notification Create notification" at bounding box center [1054, 220] width 127 height 29
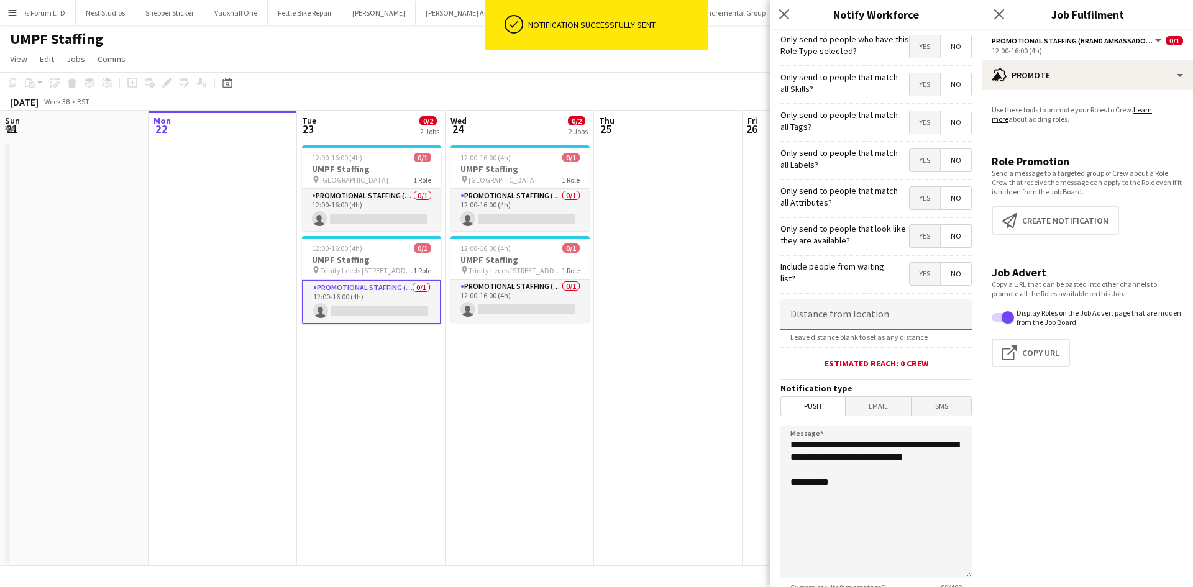
click at [847, 313] on input at bounding box center [875, 314] width 191 height 31
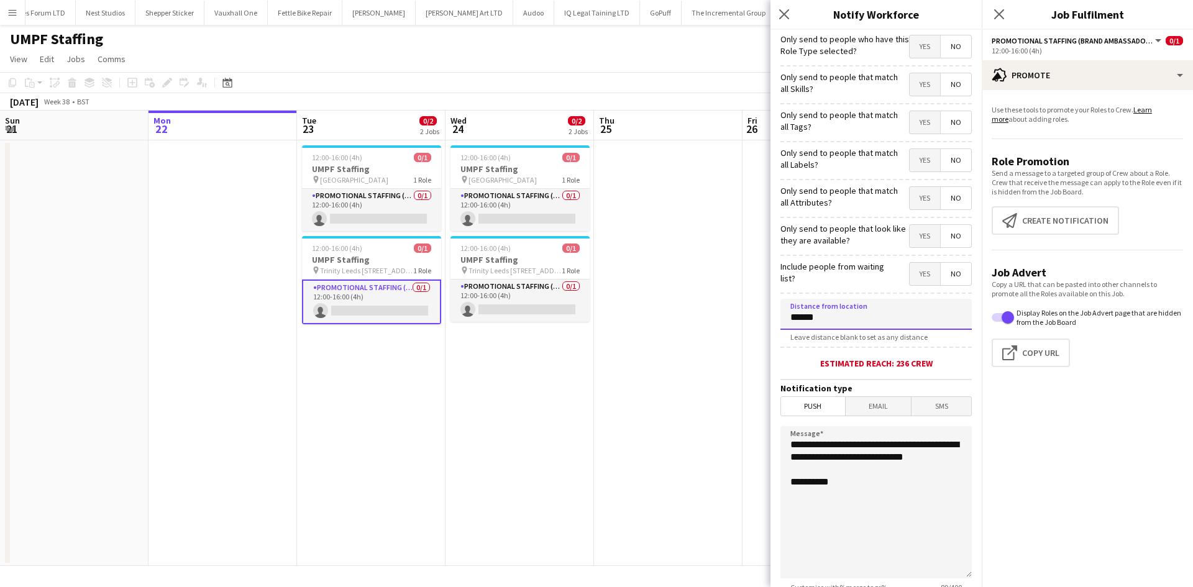
type input "******"
click at [851, 401] on span "Email" at bounding box center [878, 406] width 66 height 19
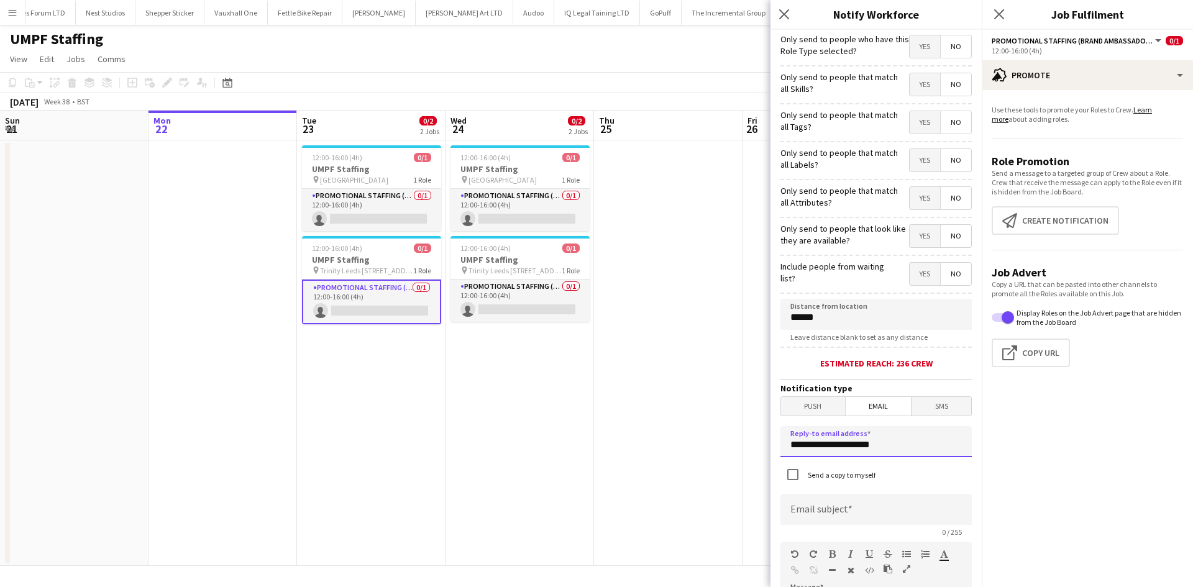
drag, startPoint x: 889, startPoint y: 447, endPoint x: 693, endPoint y: 448, distance: 195.6
click at [693, 448] on body "Menu Boards Boards Boards All jobs Status Workforce Workforce My Workforce Recr…" at bounding box center [596, 293] width 1193 height 587
type input "**********"
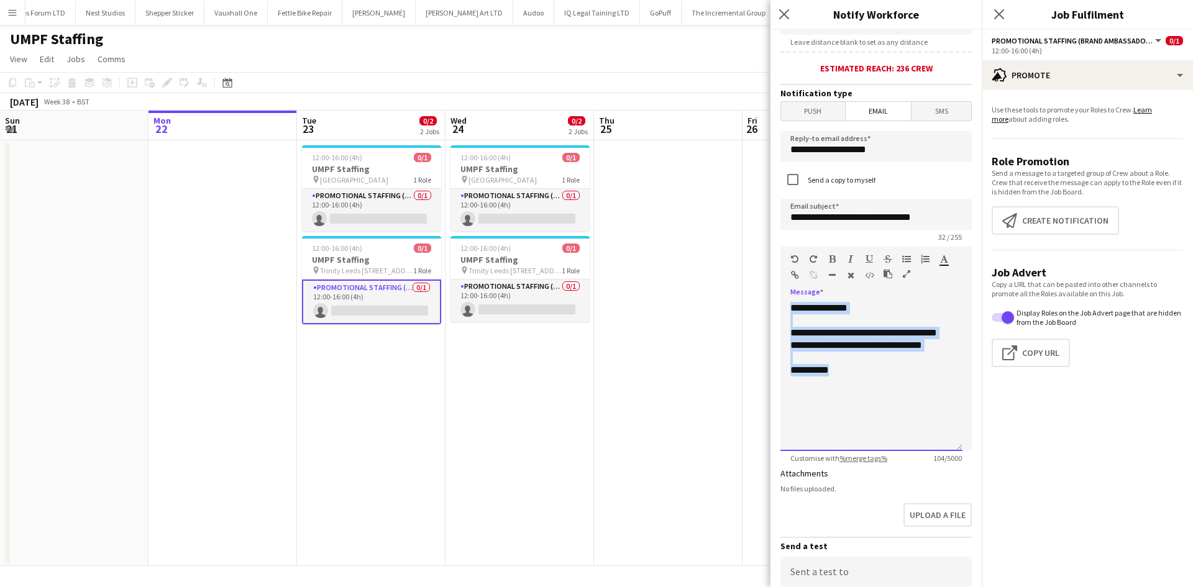
drag, startPoint x: 850, startPoint y: 389, endPoint x: 723, endPoint y: 219, distance: 212.7
click at [723, 219] on body "Menu Boards Boards Boards All jobs Status Workforce Workforce My Workforce Recr…" at bounding box center [596, 293] width 1193 height 587
click at [820, 347] on div "**********" at bounding box center [871, 339] width 162 height 25
drag, startPoint x: 820, startPoint y: 347, endPoint x: 804, endPoint y: 345, distance: 15.7
click at [804, 345] on div "**********" at bounding box center [871, 339] width 162 height 25
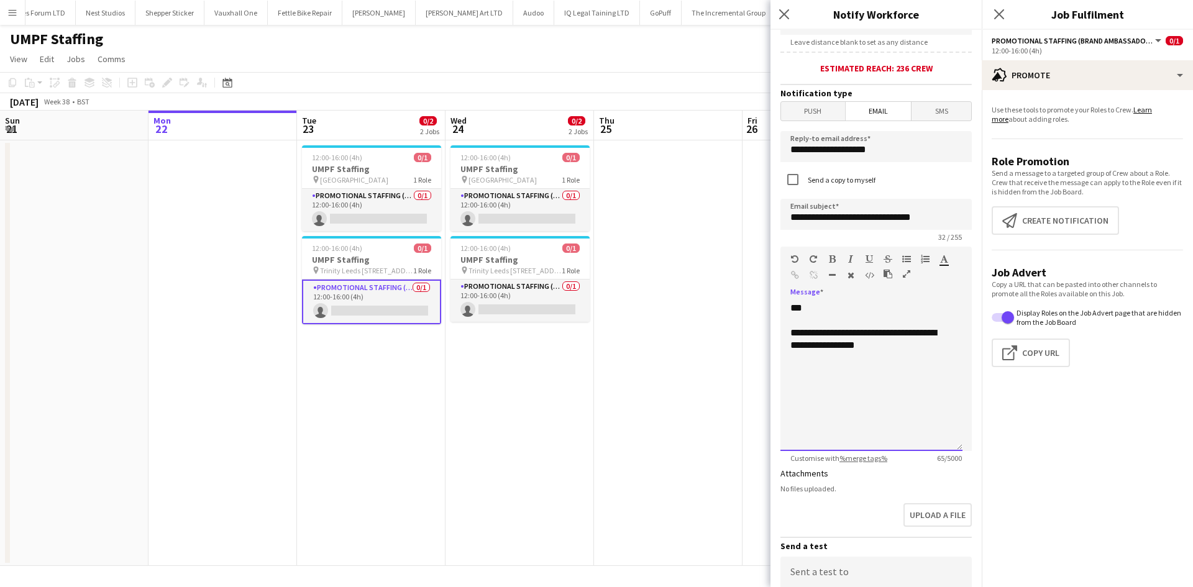
click at [905, 350] on div "**********" at bounding box center [871, 339] width 162 height 25
click at [911, 355] on div "**********" at bounding box center [871, 376] width 182 height 149
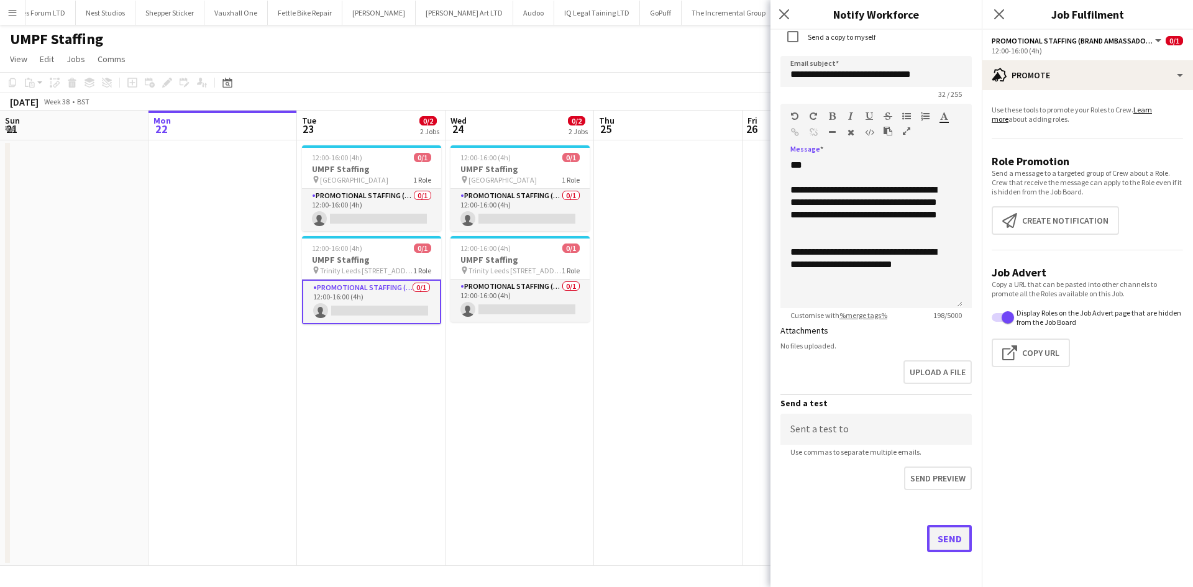
click at [933, 532] on button "Send" at bounding box center [949, 538] width 45 height 27
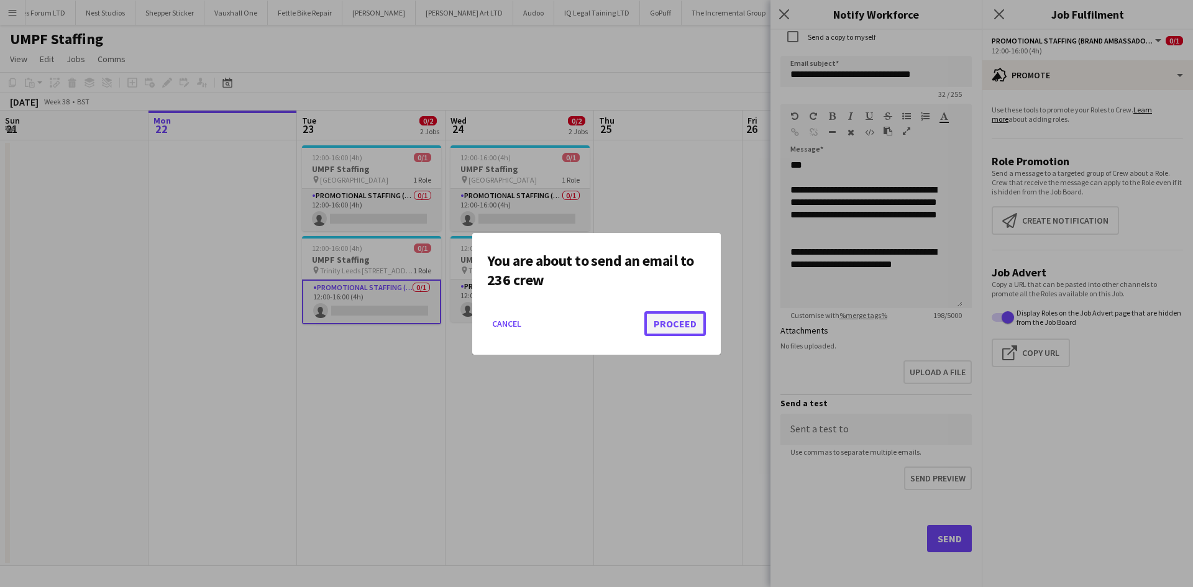
click at [663, 319] on button "Proceed" at bounding box center [674, 323] width 61 height 25
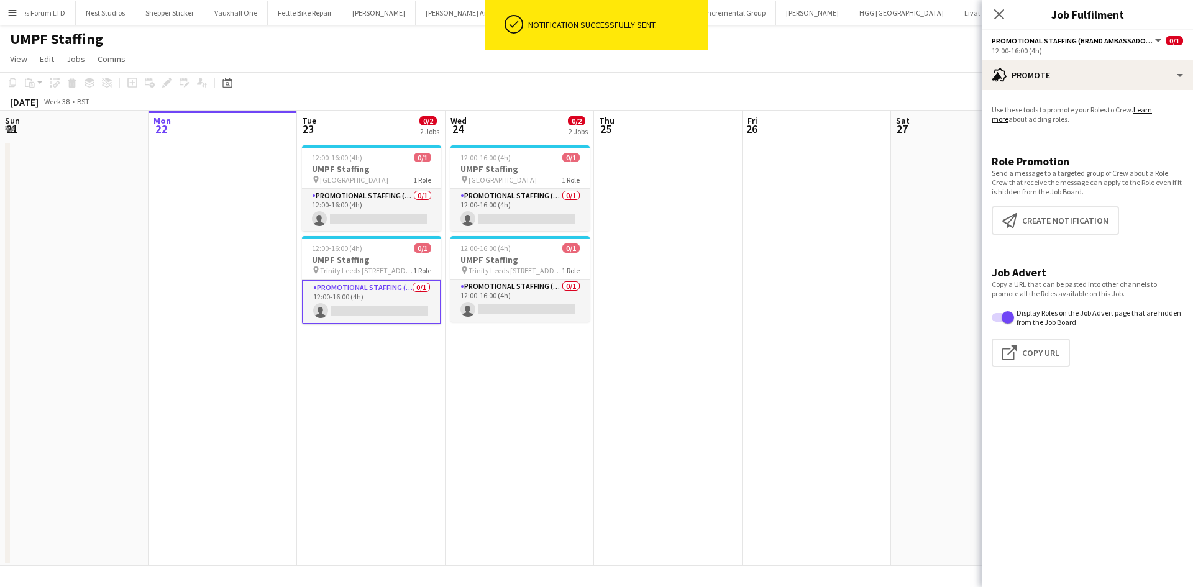
click at [631, 262] on app-date-cell at bounding box center [668, 352] width 148 height 425
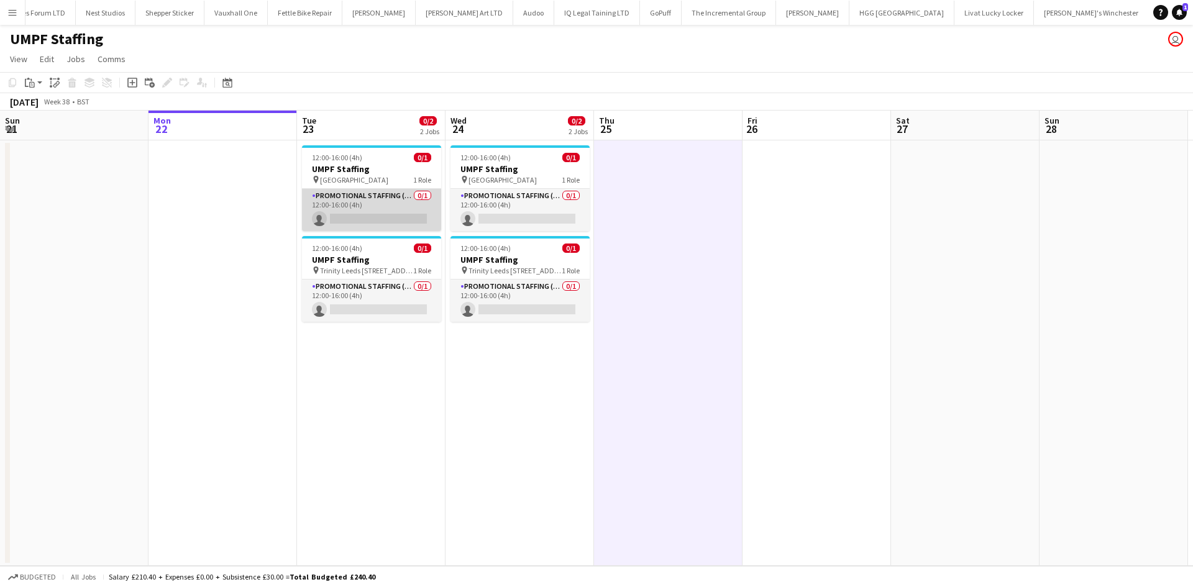
click at [380, 196] on app-card-role "Promotional Staffing (Brand Ambassadors) 0/1 12:00-16:00 (4h) single-neutral-ac…" at bounding box center [371, 210] width 139 height 42
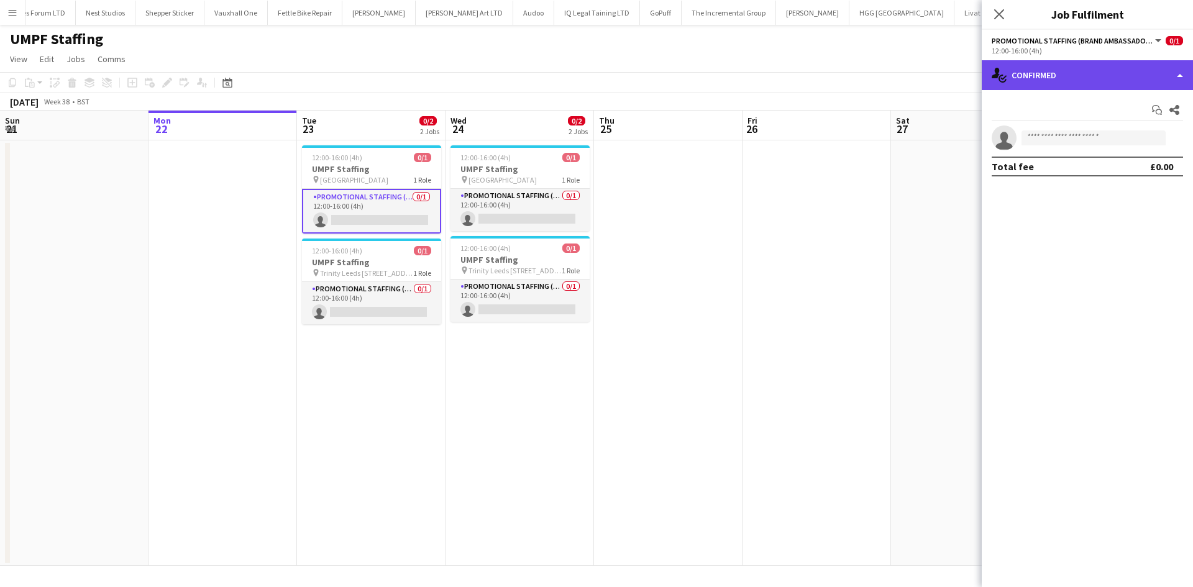
click at [1095, 72] on div "single-neutral-actions-check-2 Confirmed" at bounding box center [1086, 75] width 211 height 30
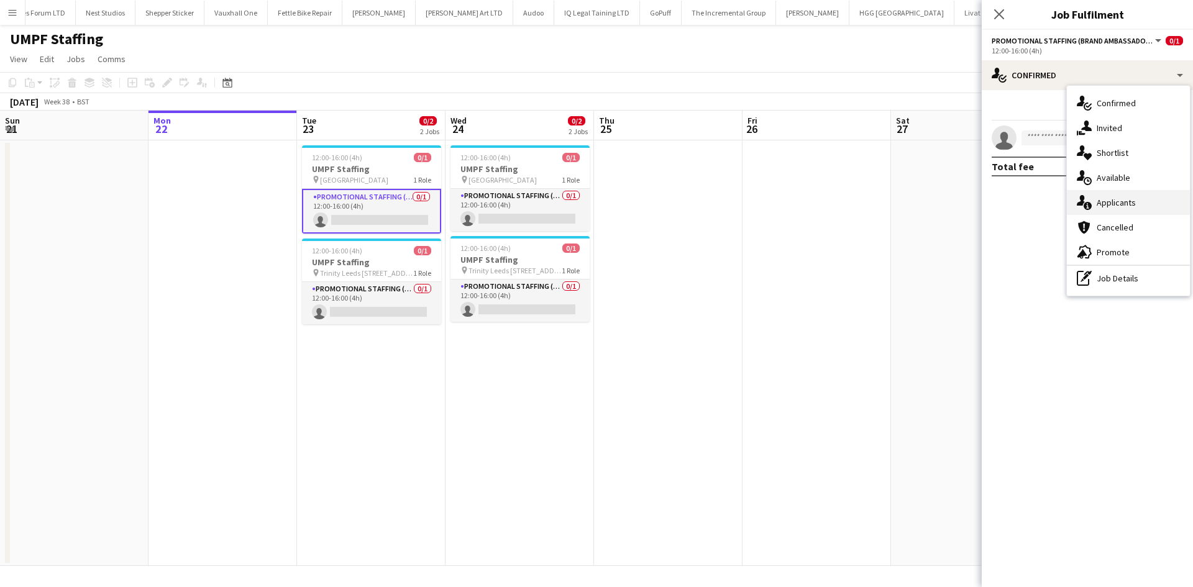
click at [1120, 206] on span "Applicants" at bounding box center [1115, 202] width 39 height 11
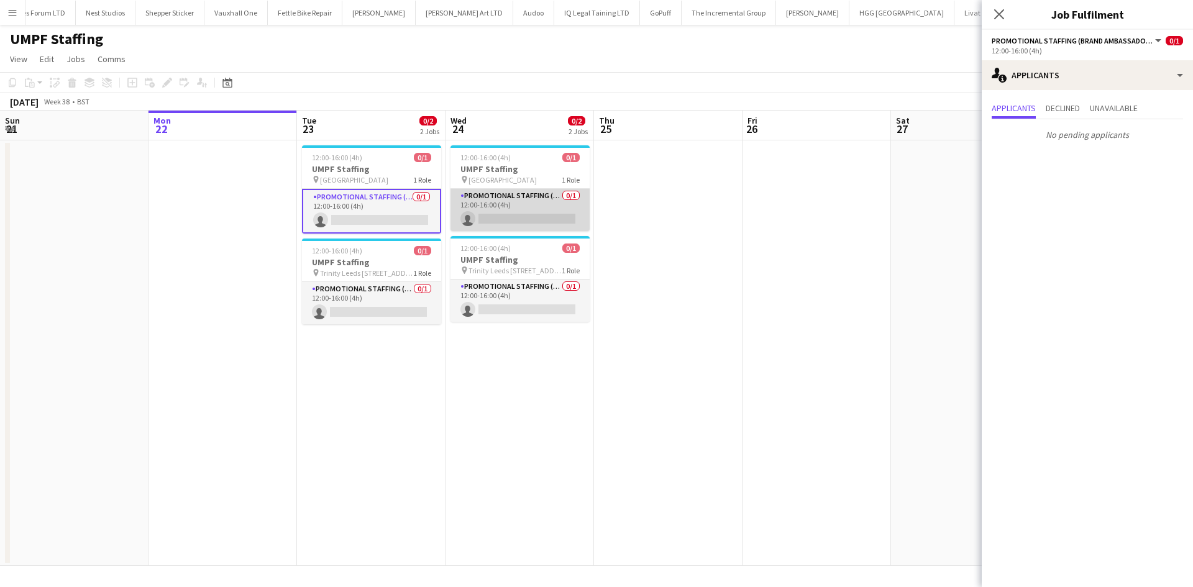
click at [515, 202] on app-card-role "Promotional Staffing (Brand Ambassadors) 0/1 12:00-16:00 (4h) single-neutral-ac…" at bounding box center [519, 210] width 139 height 42
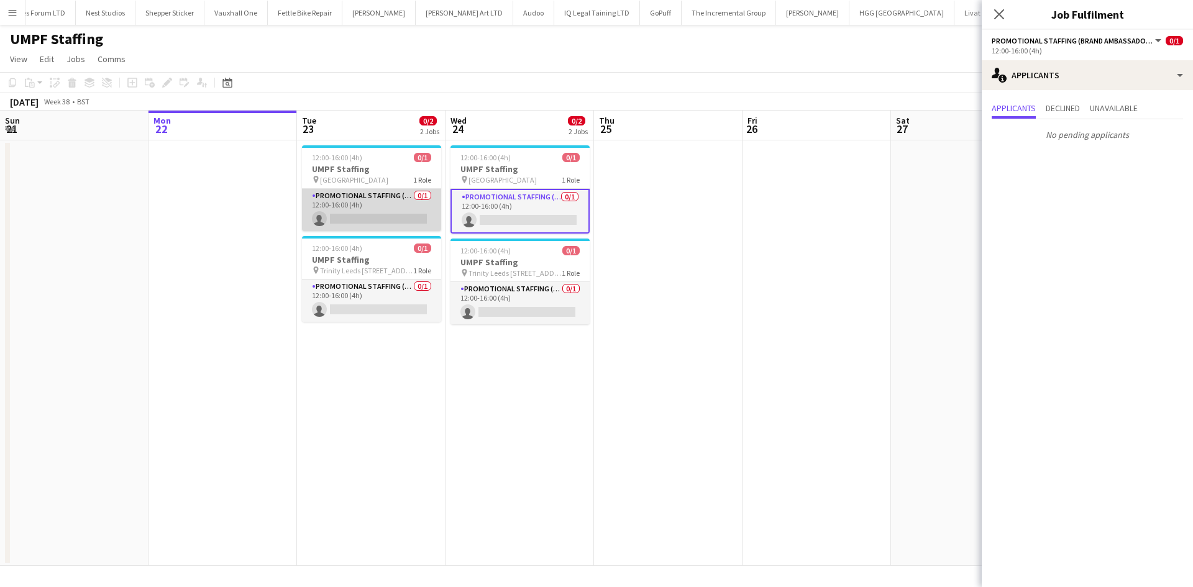
click at [398, 209] on app-card-role "Promotional Staffing (Brand Ambassadors) 0/1 12:00-16:00 (4h) single-neutral-ac…" at bounding box center [371, 210] width 139 height 42
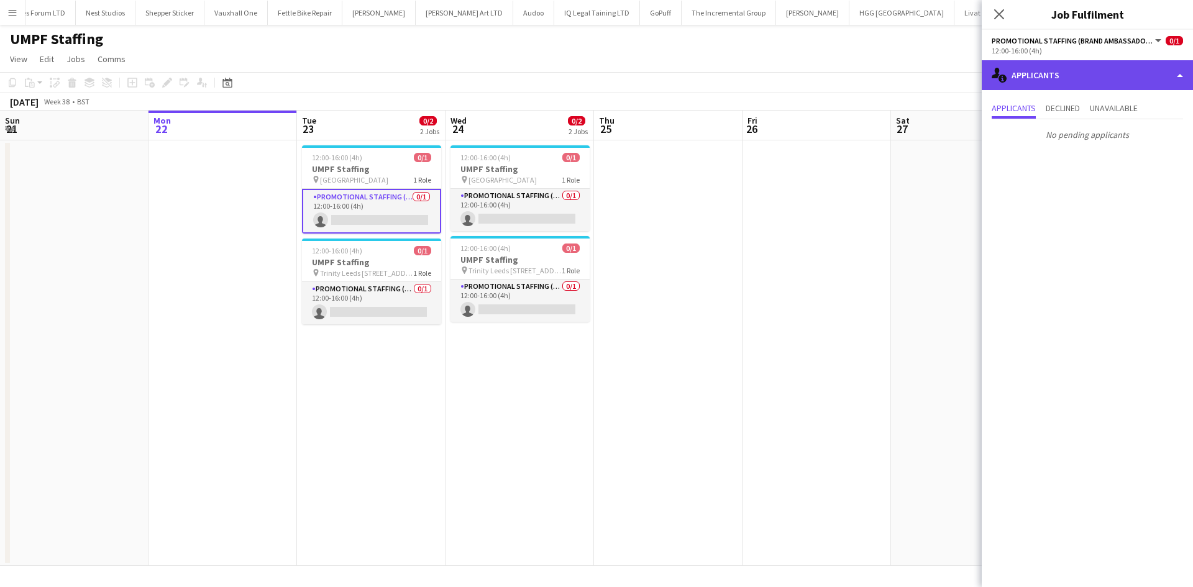
click at [1053, 81] on div "single-neutral-actions-information Applicants" at bounding box center [1086, 75] width 211 height 30
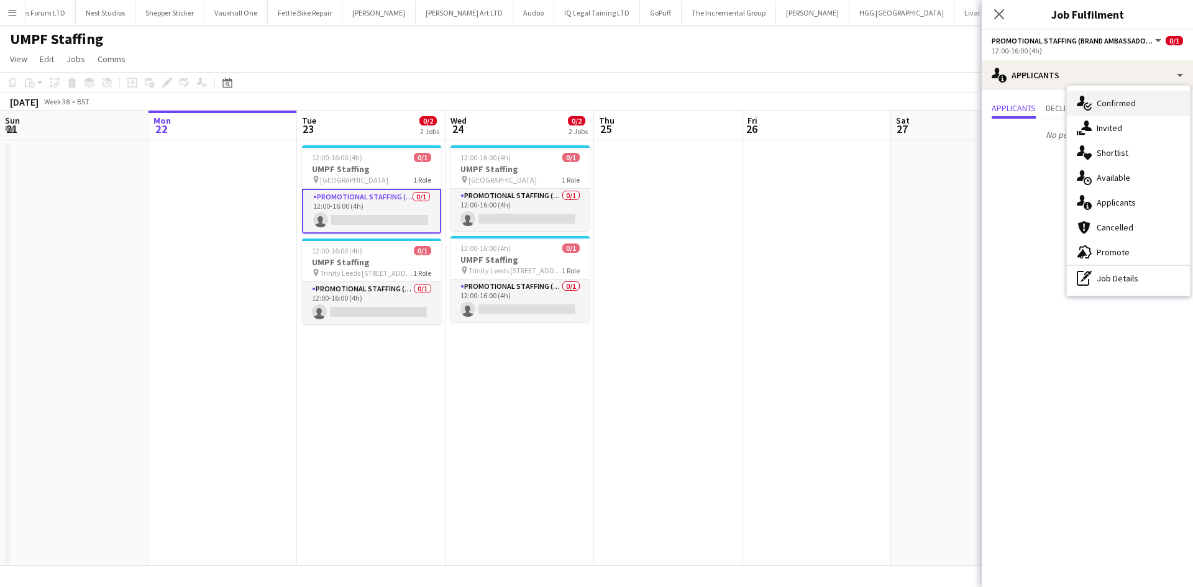
click at [1109, 95] on div "single-neutral-actions-check-2 Confirmed" at bounding box center [1127, 103] width 123 height 25
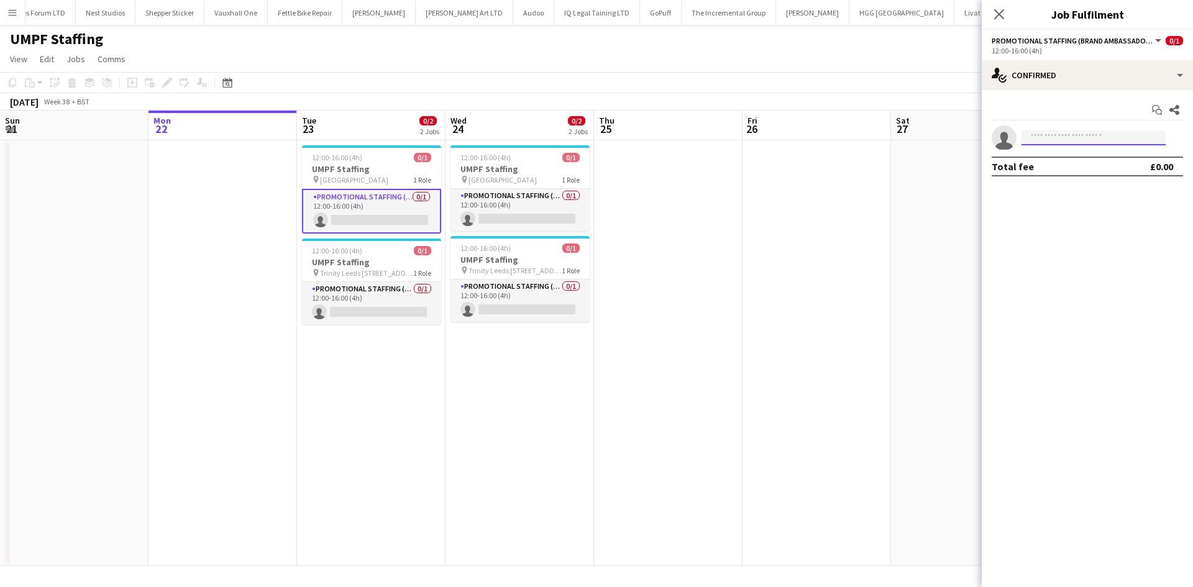
click at [1056, 145] on body "Menu Boards Boards Boards All jobs Status Workforce Workforce My Workforce Recr…" at bounding box center [596, 293] width 1193 height 587
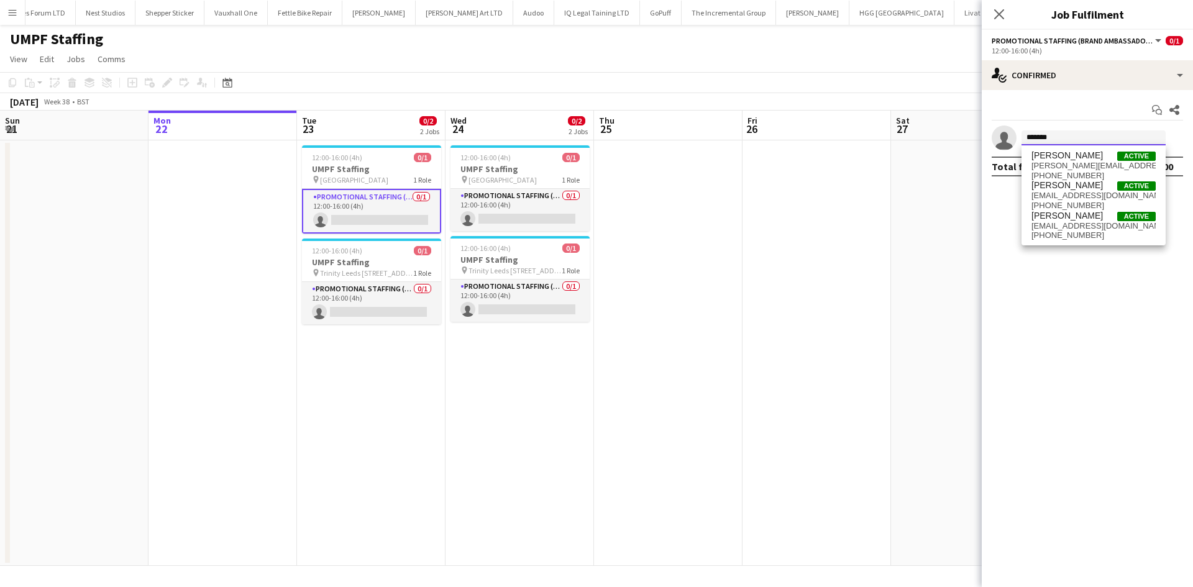
drag, startPoint x: 1056, startPoint y: 134, endPoint x: 916, endPoint y: 132, distance: 140.4
click at [916, 132] on body "Menu Boards Boards Boards All jobs Status Workforce Workforce My Workforce Recr…" at bounding box center [596, 293] width 1193 height 587
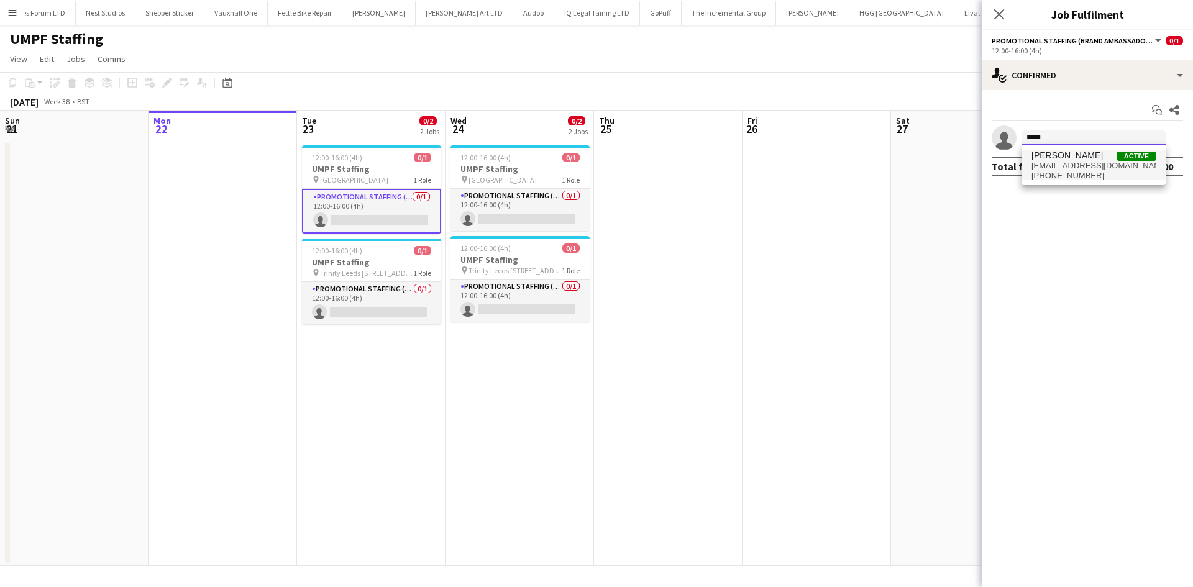
type input "*****"
click at [1056, 171] on span "+4407769689781" at bounding box center [1093, 176] width 124 height 10
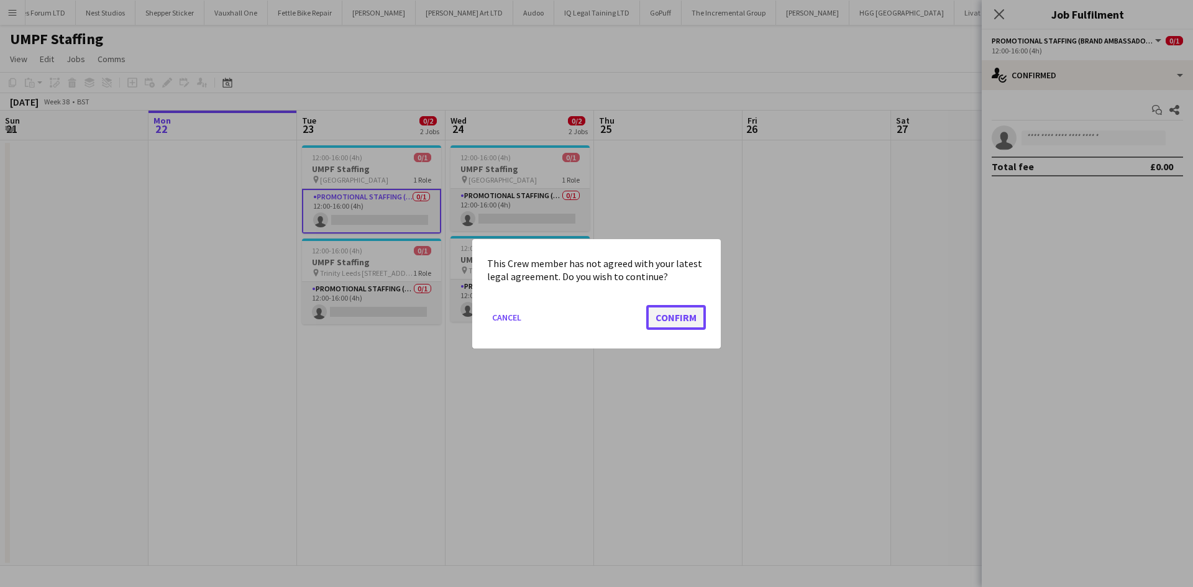
click at [678, 314] on button "Confirm" at bounding box center [676, 316] width 60 height 25
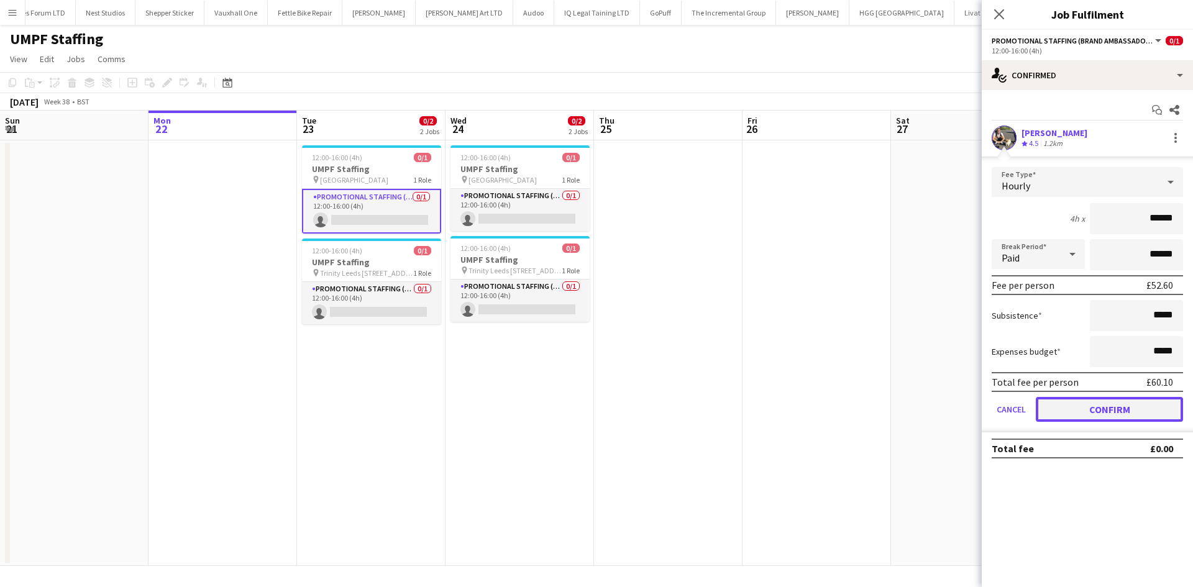
click at [1087, 402] on button "Confirm" at bounding box center [1108, 409] width 147 height 25
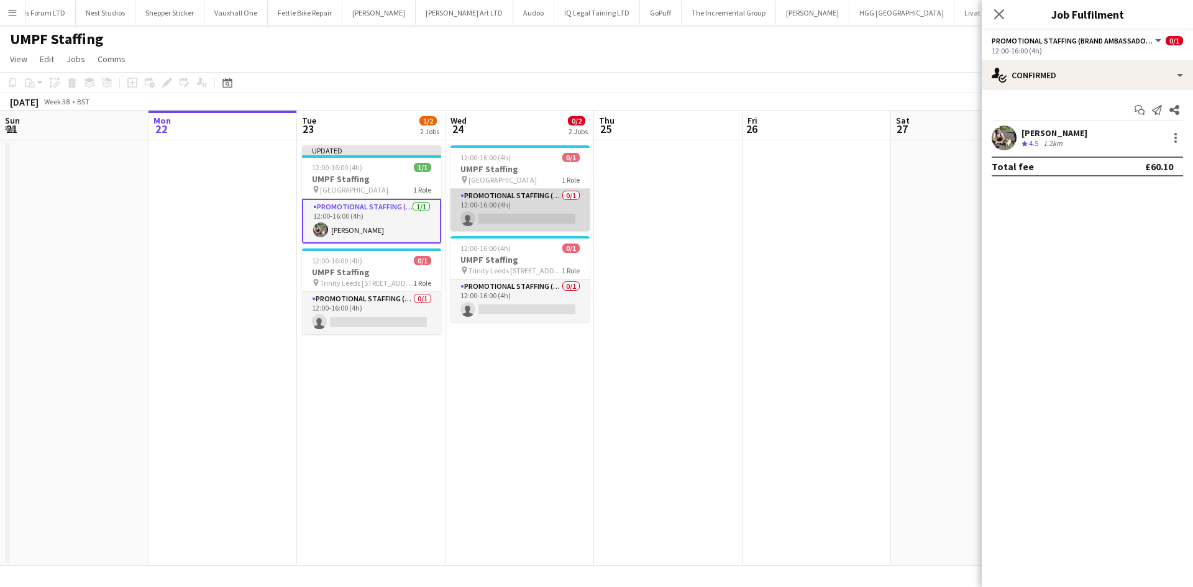
click at [514, 206] on app-card-role "Promotional Staffing (Brand Ambassadors) 0/1 12:00-16:00 (4h) single-neutral-ac…" at bounding box center [519, 210] width 139 height 42
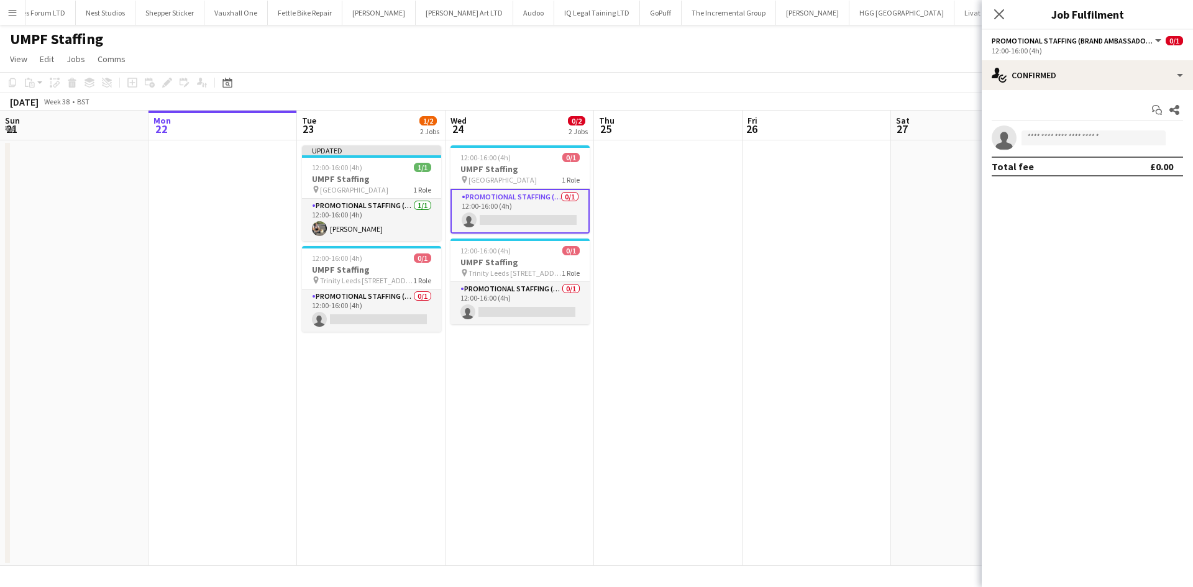
click at [1070, 129] on app-invite-slot "single-neutral-actions" at bounding box center [1086, 137] width 211 height 25
click at [1069, 137] on input at bounding box center [1093, 137] width 144 height 15
type input "*"
type input "****"
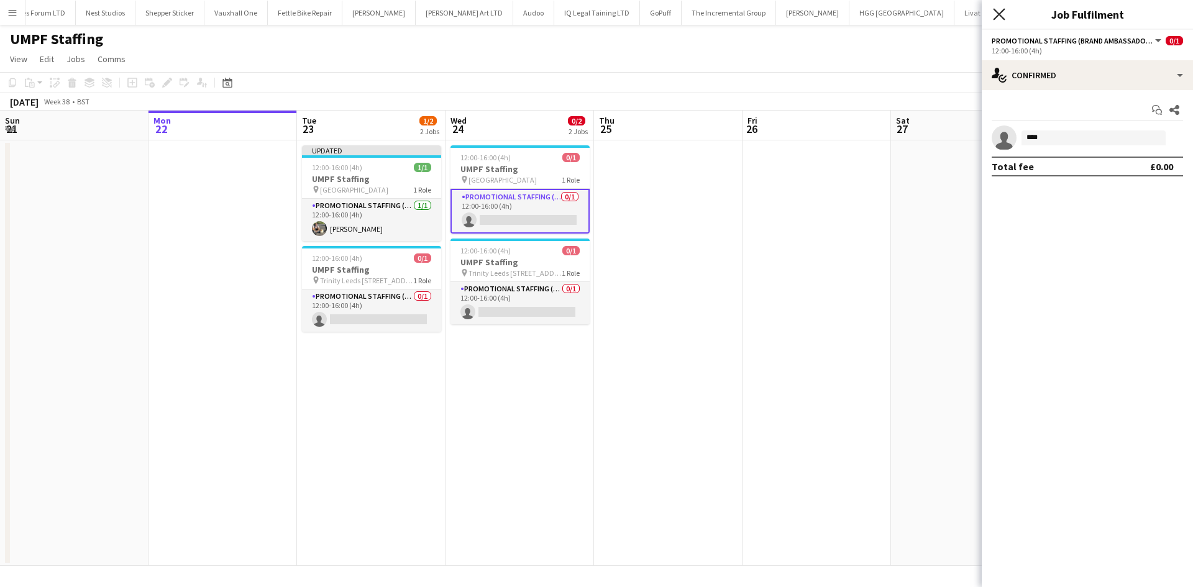
click at [996, 17] on icon at bounding box center [999, 14] width 12 height 12
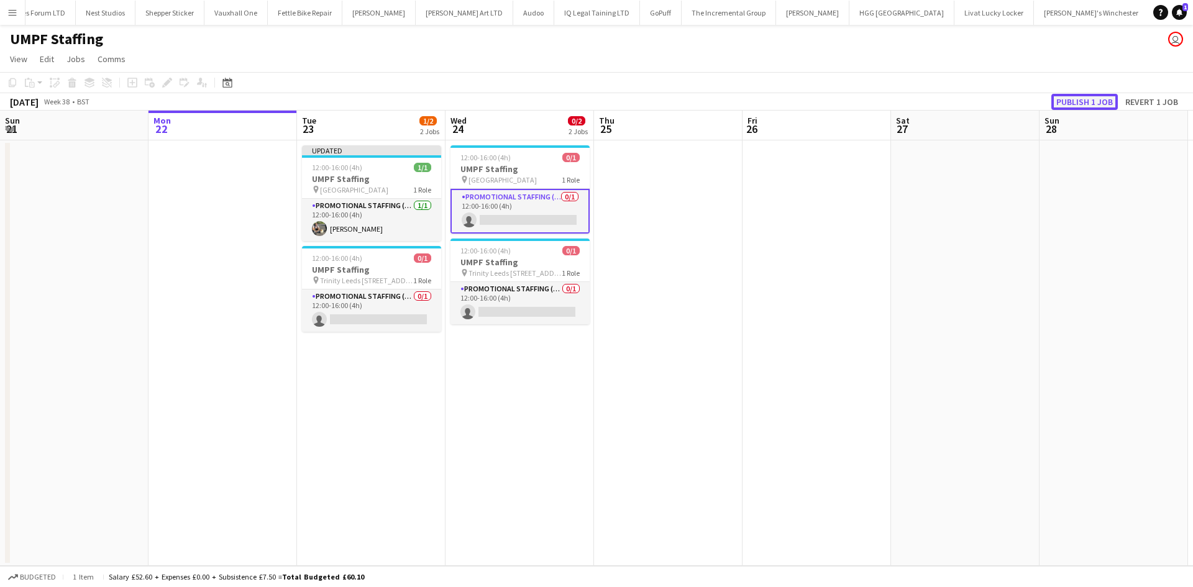
click at [1072, 102] on button "Publish 1 job" at bounding box center [1084, 102] width 66 height 16
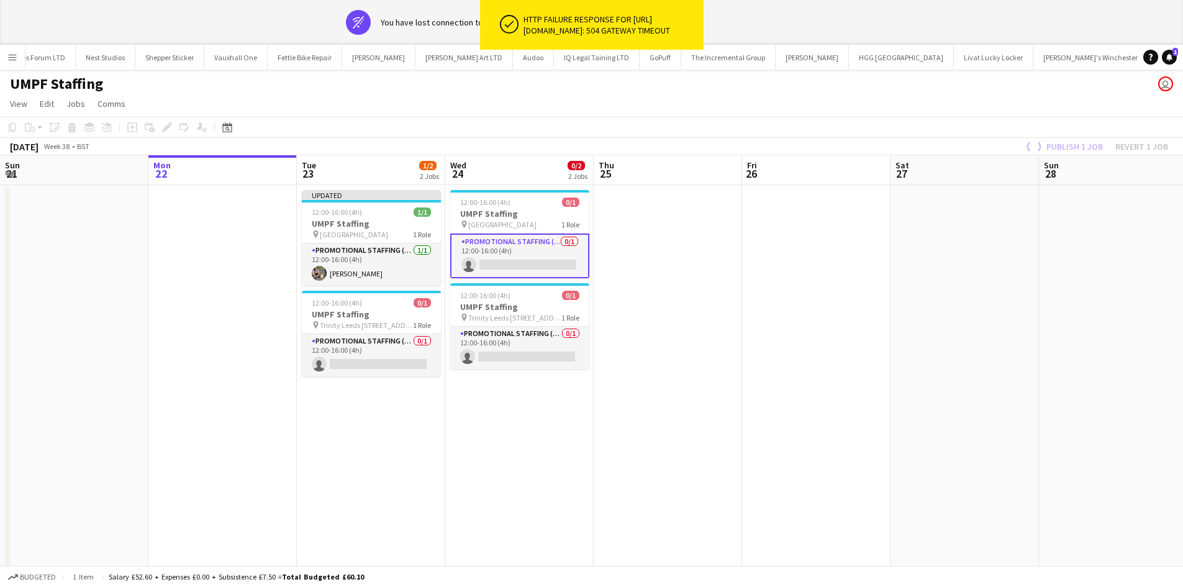
click at [632, 260] on app-date-cell at bounding box center [668, 397] width 148 height 425
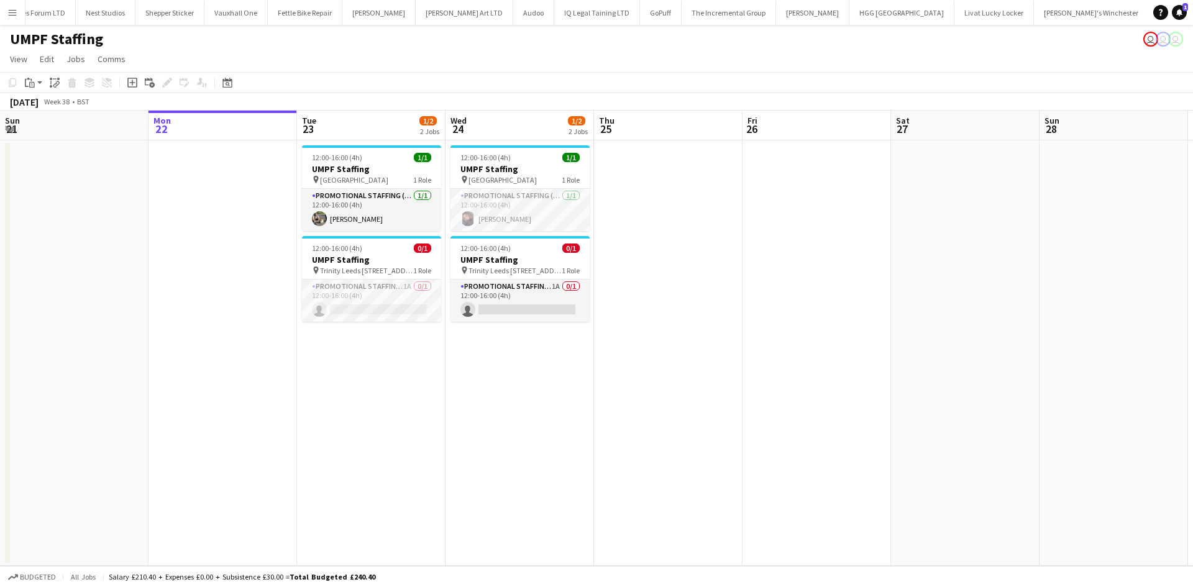
click at [680, 317] on app-date-cell at bounding box center [668, 352] width 148 height 425
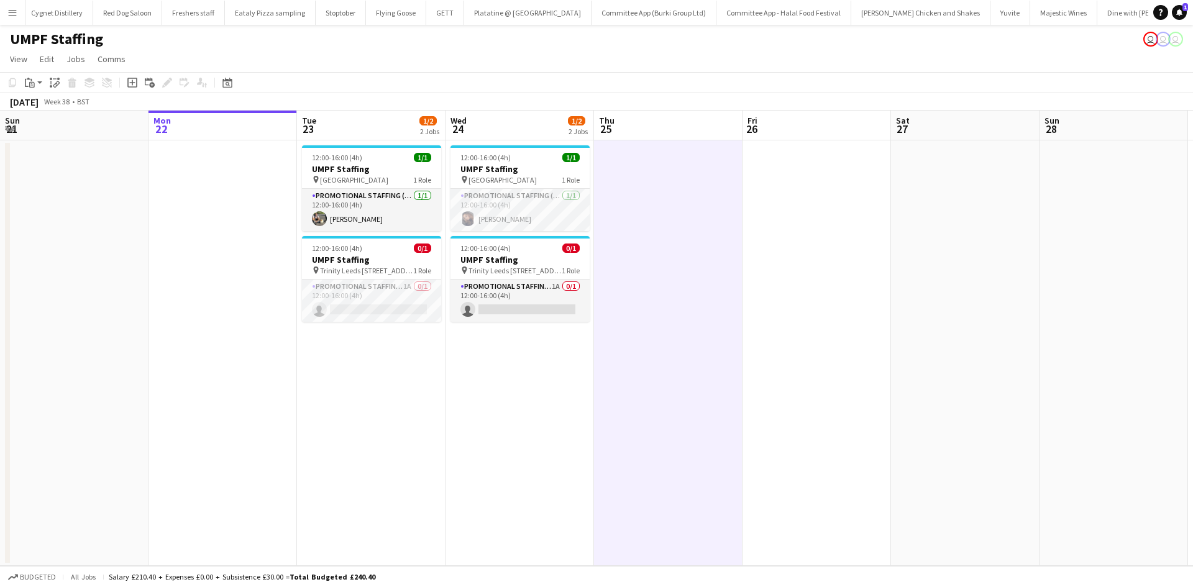
scroll to position [0, 0]
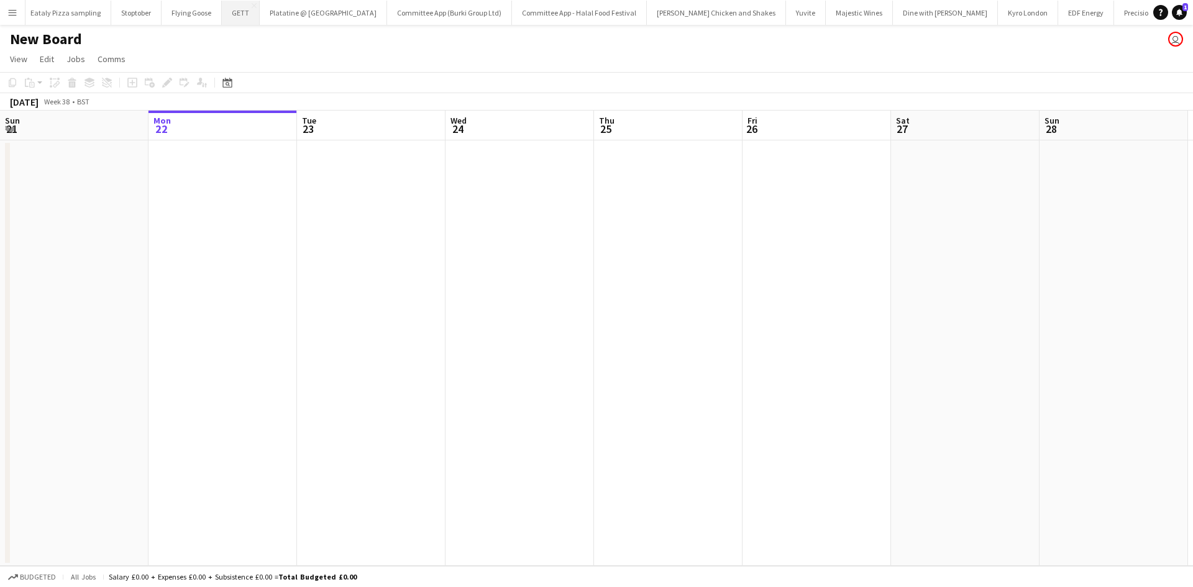
scroll to position [0, 266]
click at [1055, 4] on button "EDF Energy Close" at bounding box center [1083, 13] width 56 height 24
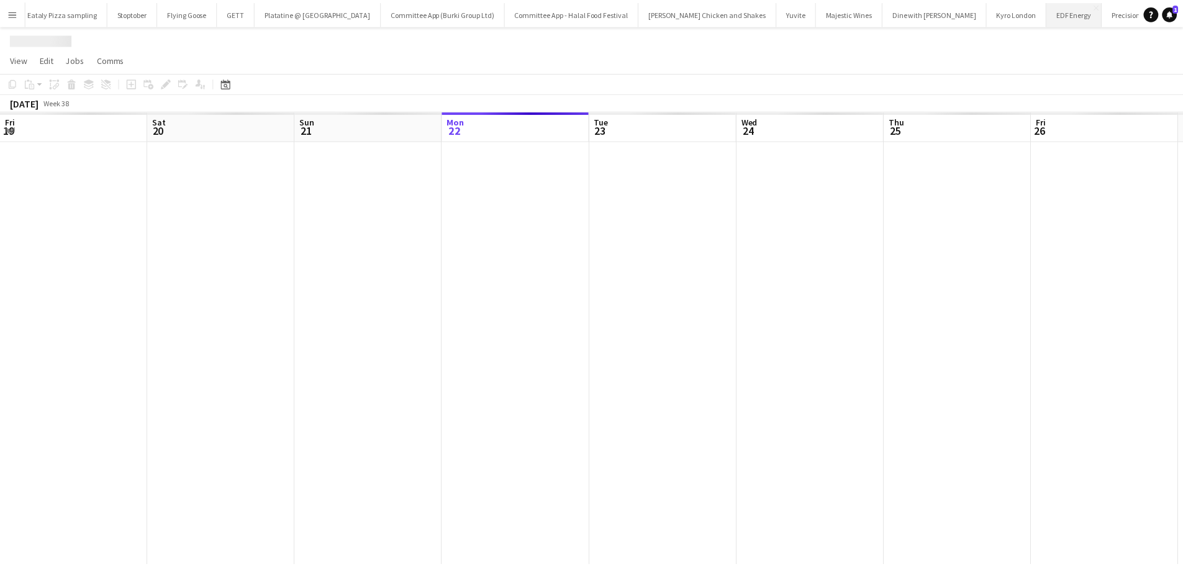
scroll to position [0, 297]
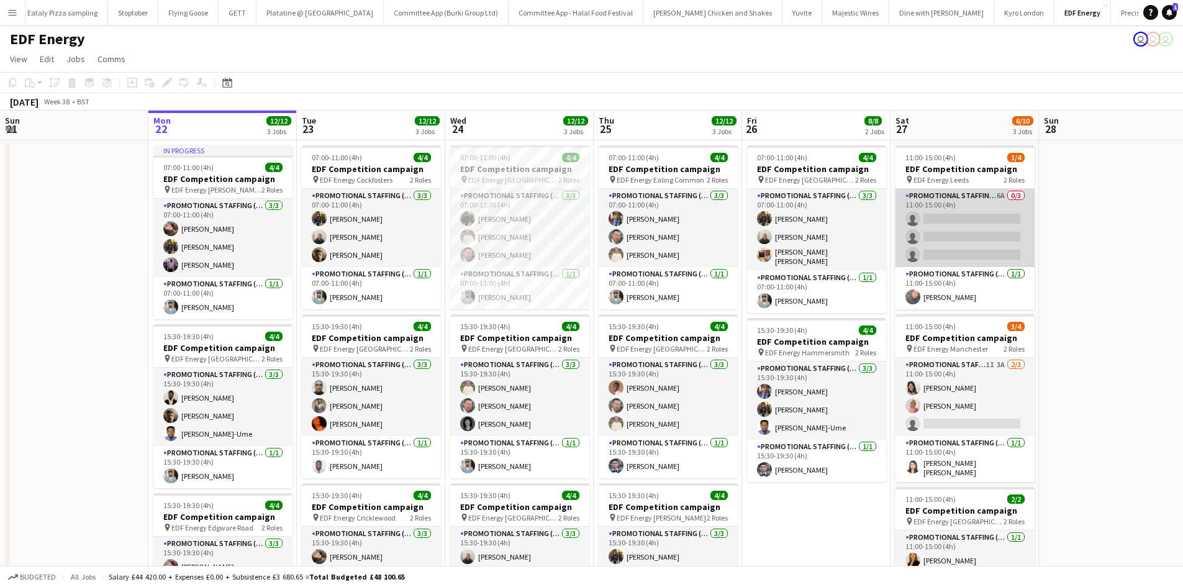
click at [949, 214] on app-card-role "Promotional Staffing (Flyering Staff) 6A 0/3 11:00-15:00 (4h) single-neutral-ac…" at bounding box center [965, 228] width 139 height 78
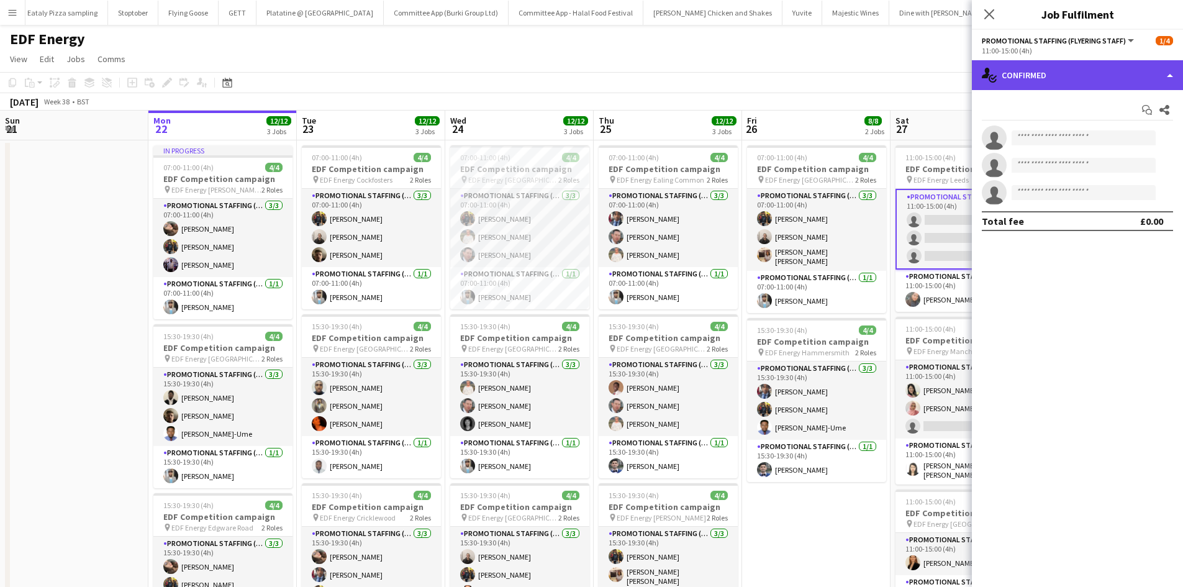
click at [1071, 75] on div "single-neutral-actions-check-2 Confirmed" at bounding box center [1077, 75] width 211 height 30
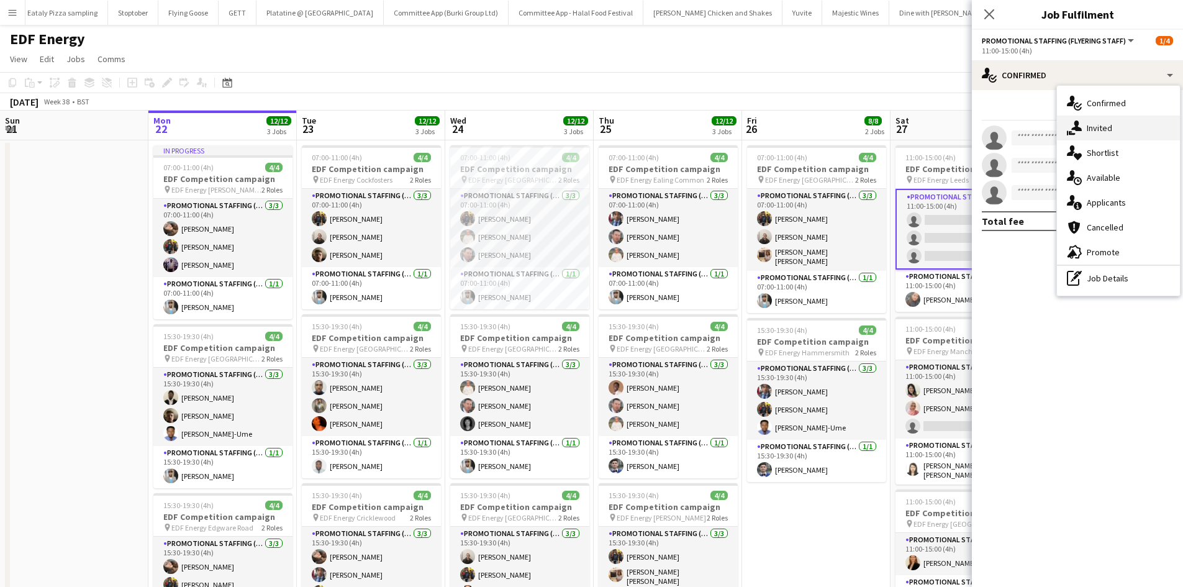
click at [1114, 125] on div "single-neutral-actions-share-1 Invited" at bounding box center [1118, 128] width 123 height 25
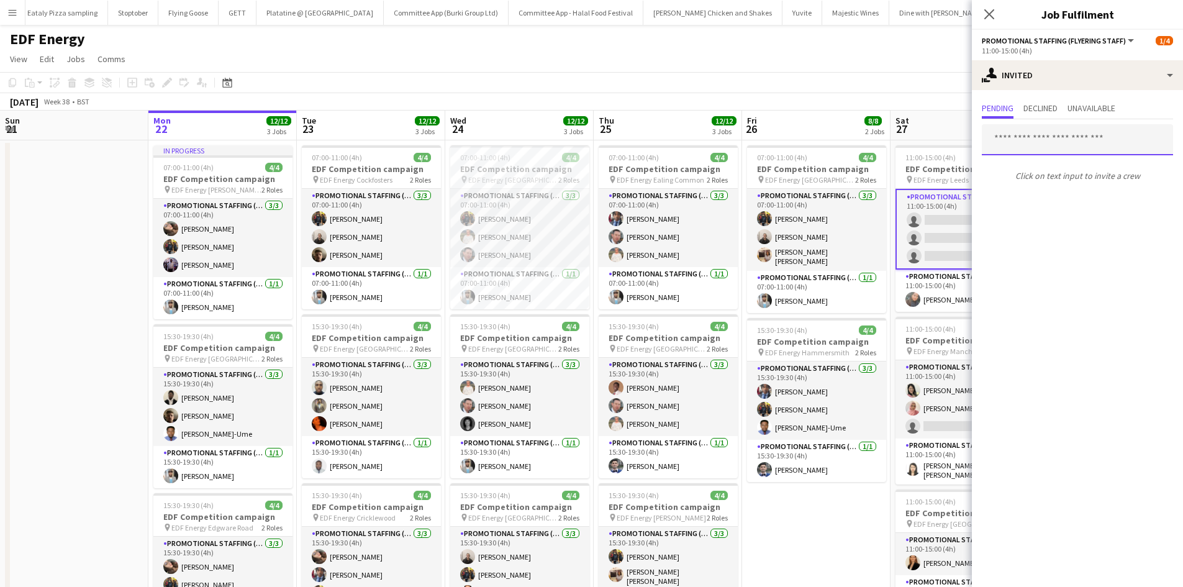
click at [1045, 147] on input "text" at bounding box center [1077, 139] width 191 height 31
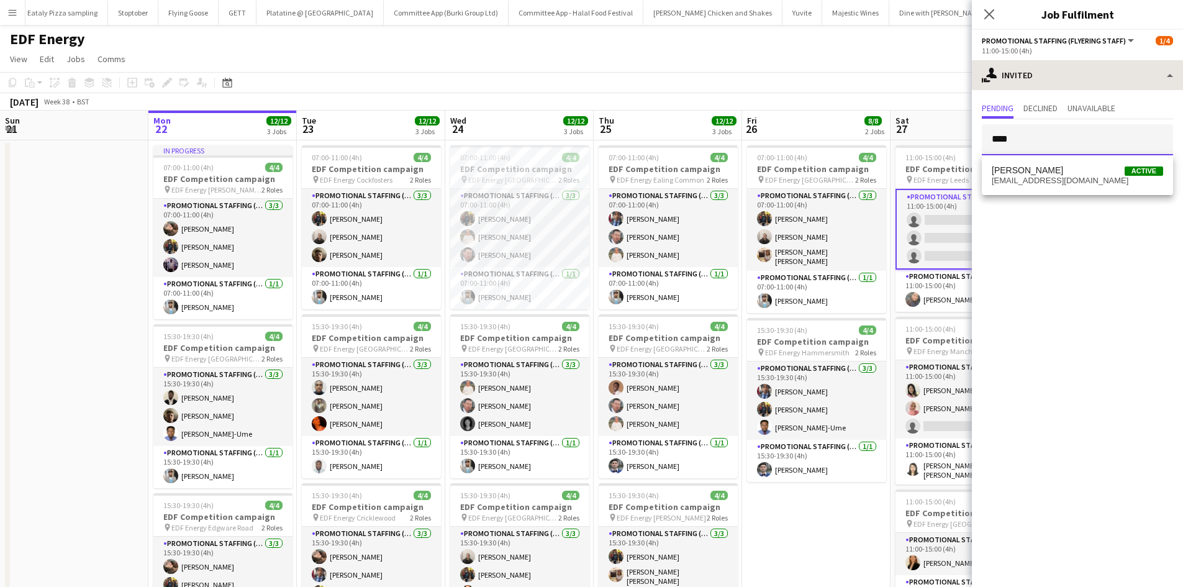
type input "****"
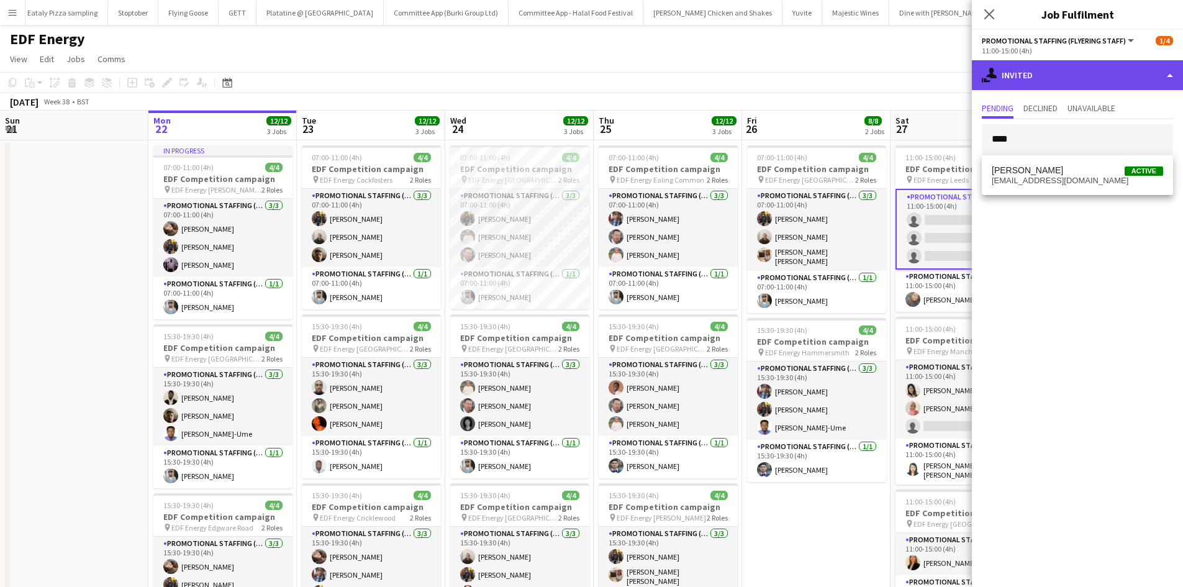
click at [1024, 68] on div "single-neutral-actions-share-1 Invited" at bounding box center [1077, 75] width 211 height 30
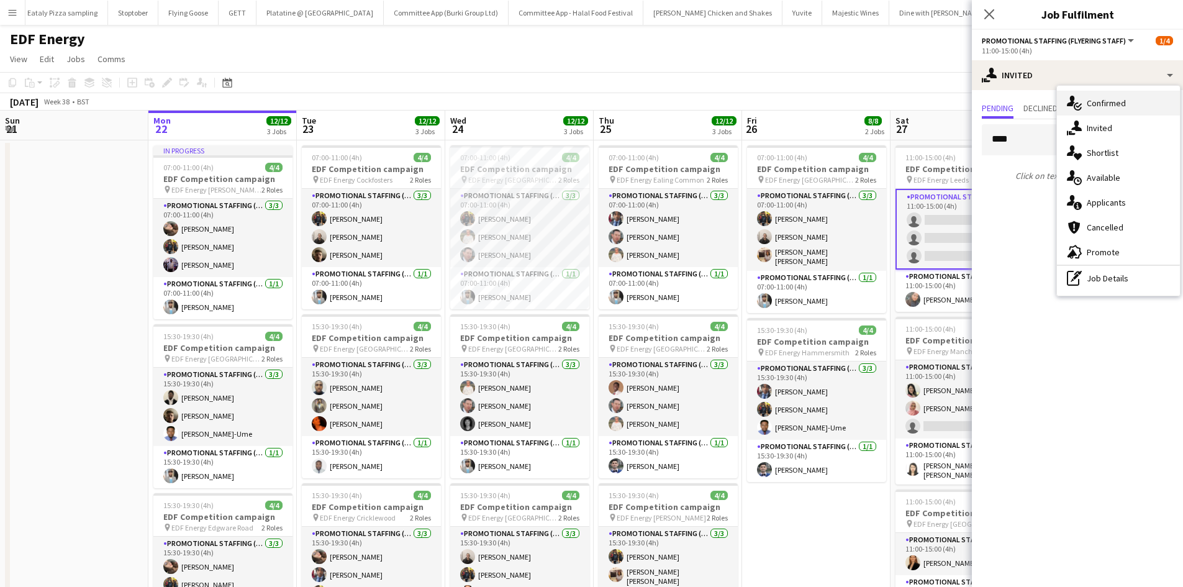
click at [1086, 97] on div "single-neutral-actions-check-2 Confirmed" at bounding box center [1118, 103] width 123 height 25
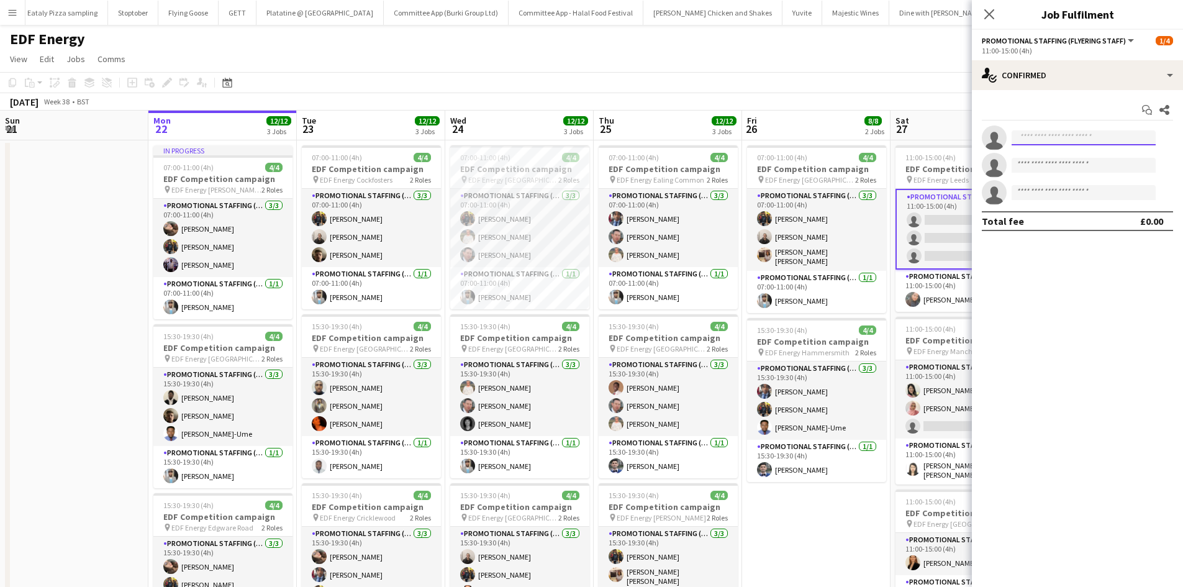
click at [1047, 137] on input at bounding box center [1084, 137] width 144 height 15
type input "****"
click at [1052, 160] on span "[PERSON_NAME]" at bounding box center [1057, 155] width 71 height 11
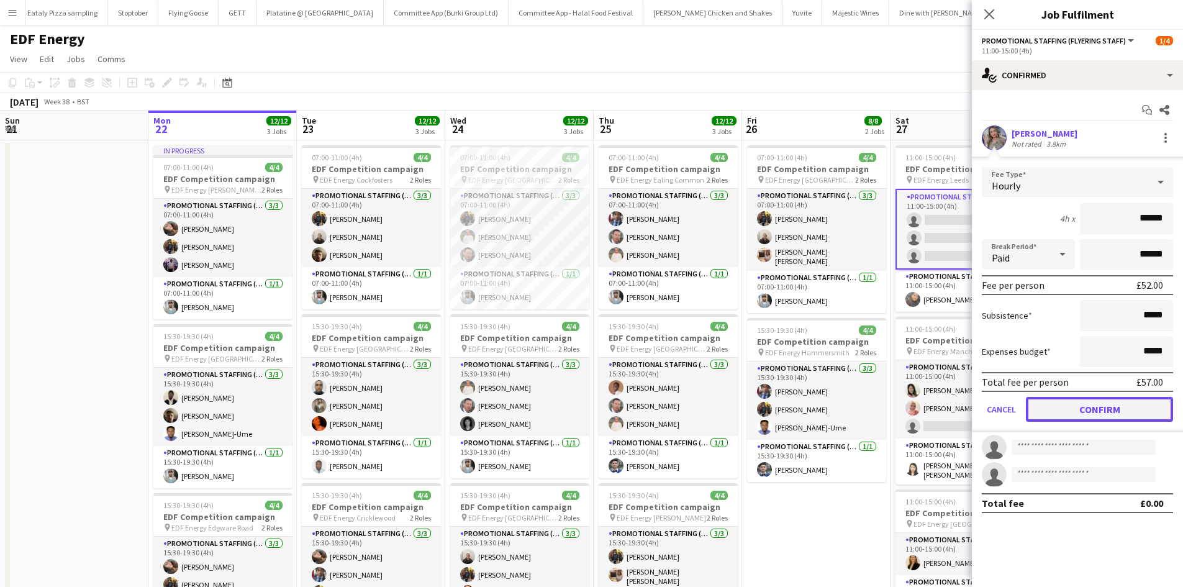
click at [1096, 409] on button "Confirm" at bounding box center [1099, 409] width 147 height 25
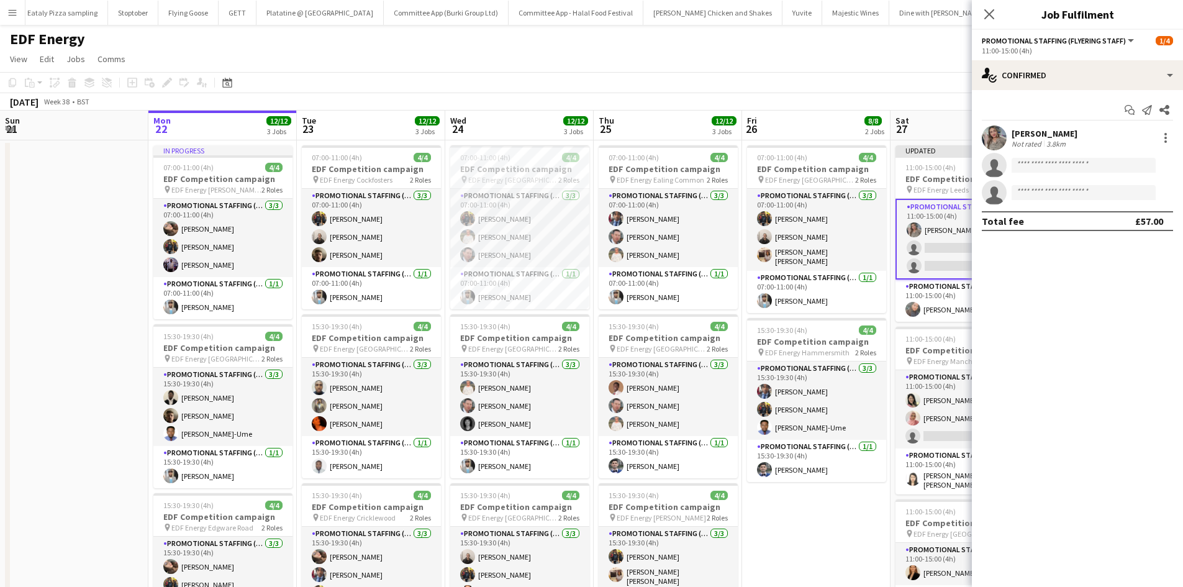
click at [768, 75] on app-toolbar "Copy Paste Paste Ctrl+V Paste with crew Ctrl+Shift+V Paste linked Job Delete Gr…" at bounding box center [591, 82] width 1183 height 21
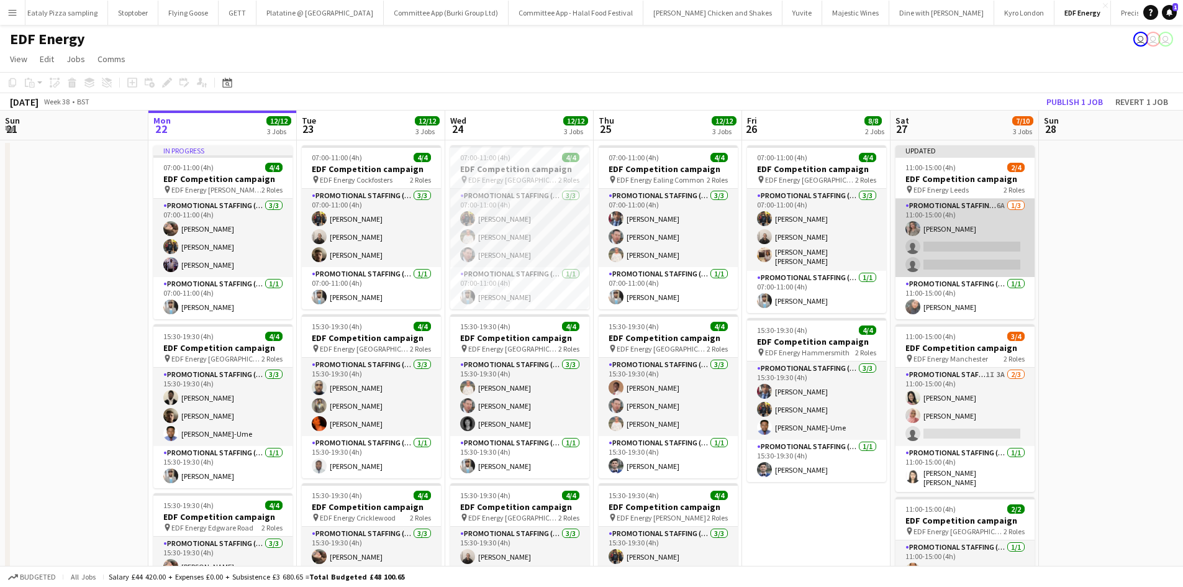
click at [951, 239] on app-card-role "Promotional Staffing (Flyering Staff) 6A 1/3 11:00-15:00 (4h) Eima Karim single…" at bounding box center [965, 238] width 139 height 78
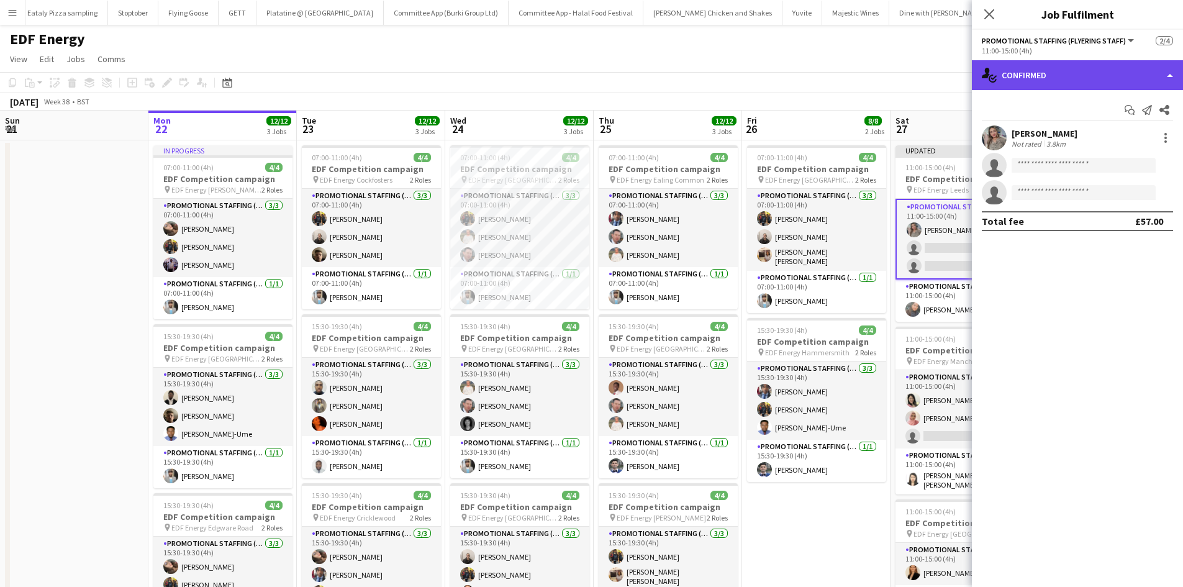
click at [1044, 80] on div "single-neutral-actions-check-2 Confirmed" at bounding box center [1077, 75] width 211 height 30
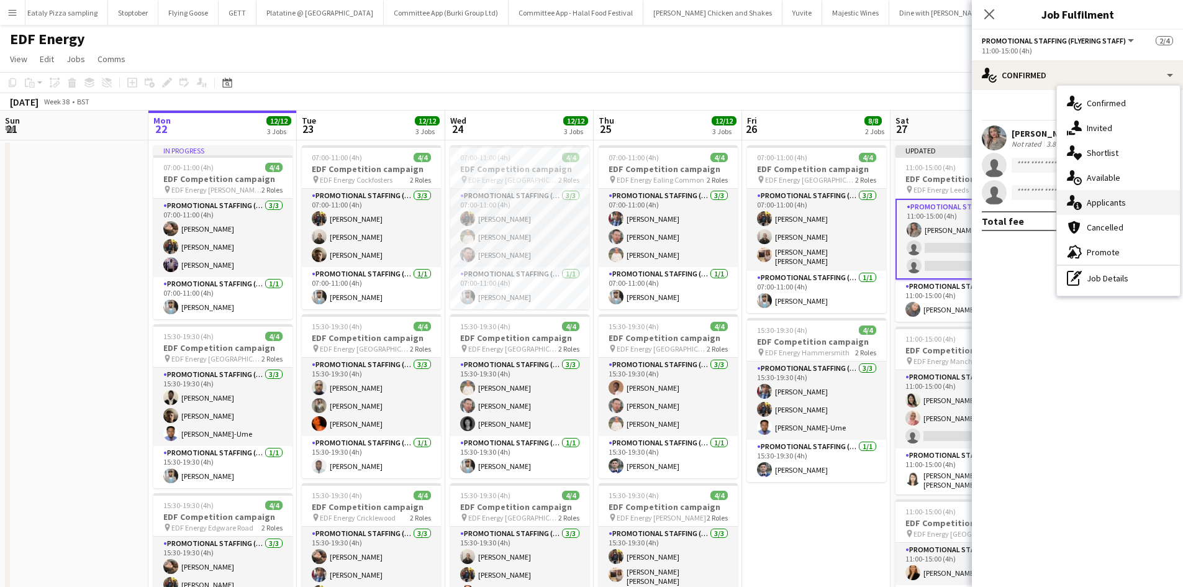
click at [1111, 206] on span "Applicants" at bounding box center [1106, 202] width 39 height 11
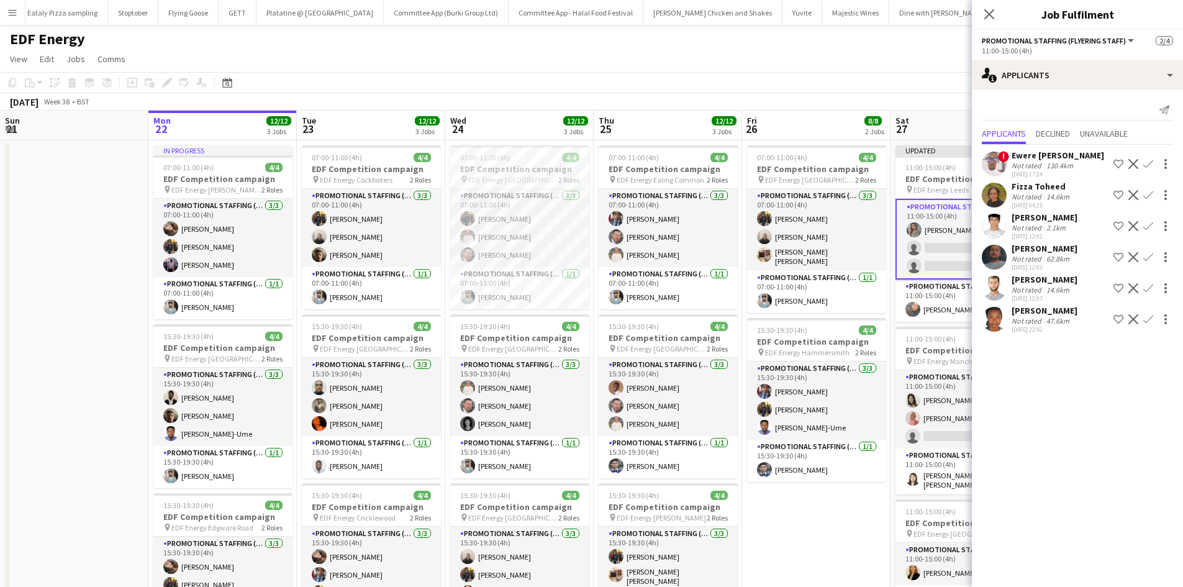
click at [1046, 219] on div "[PERSON_NAME]" at bounding box center [1045, 217] width 66 height 11
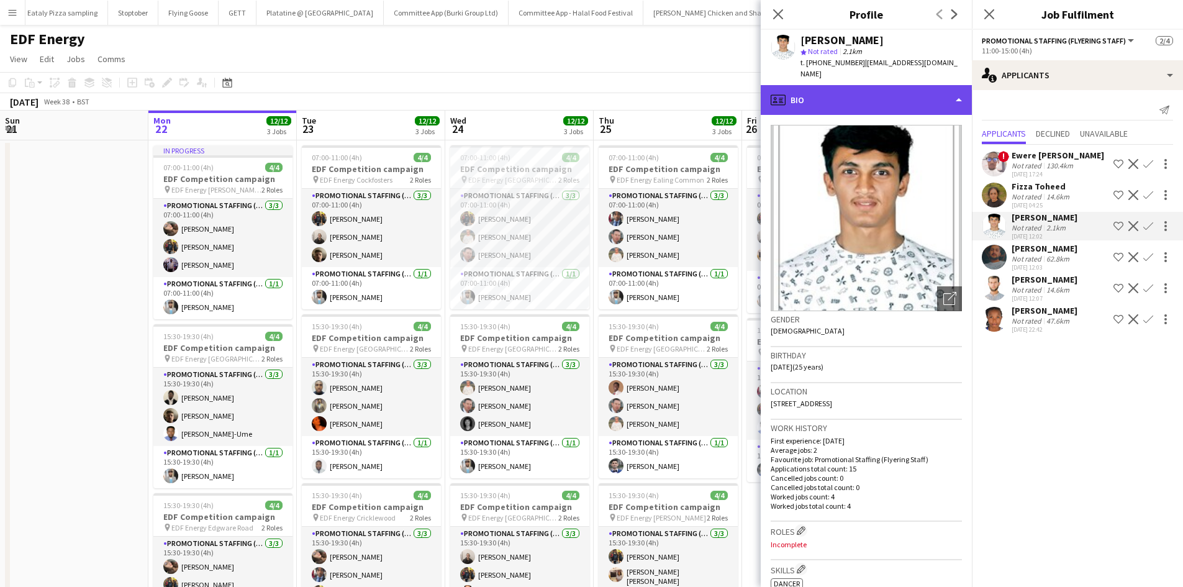
click at [794, 88] on div "profile Bio" at bounding box center [866, 100] width 211 height 30
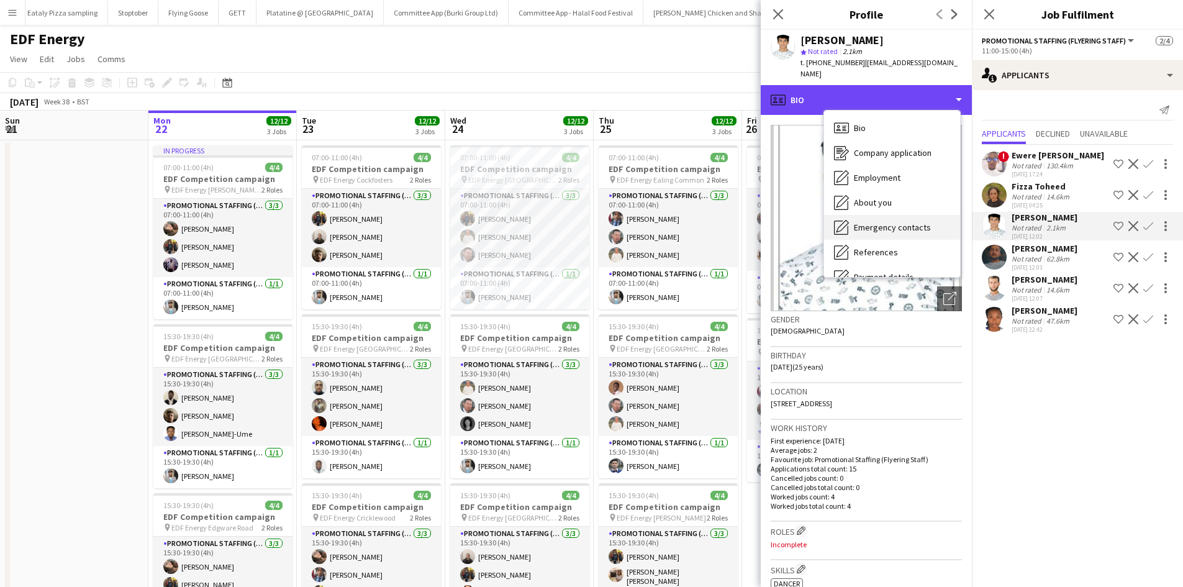
scroll to position [166, 0]
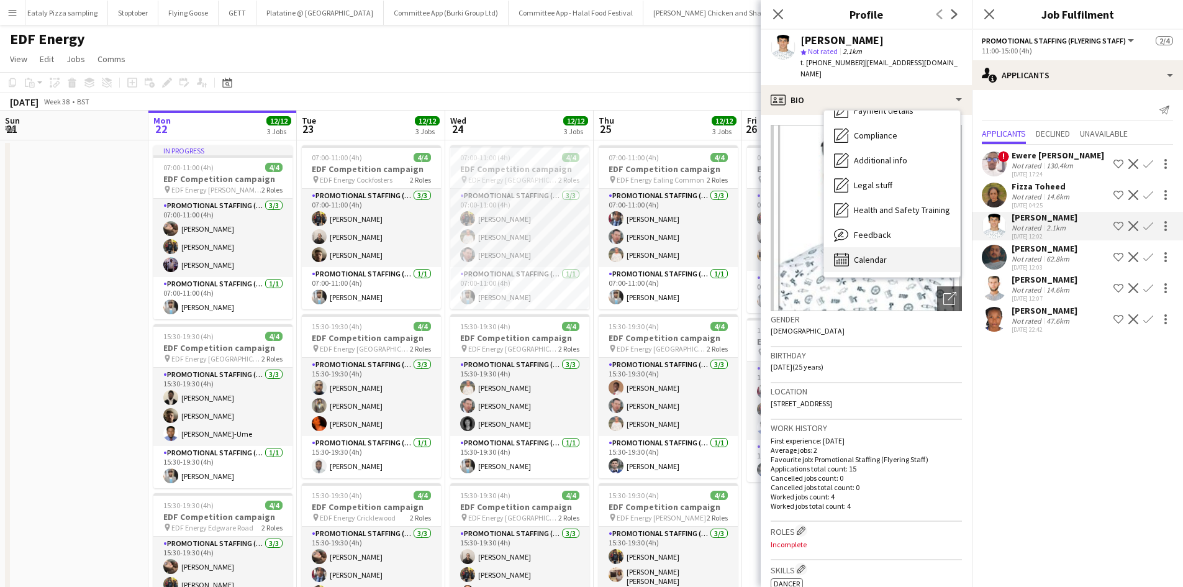
click at [884, 254] on span "Calendar" at bounding box center [870, 259] width 33 height 11
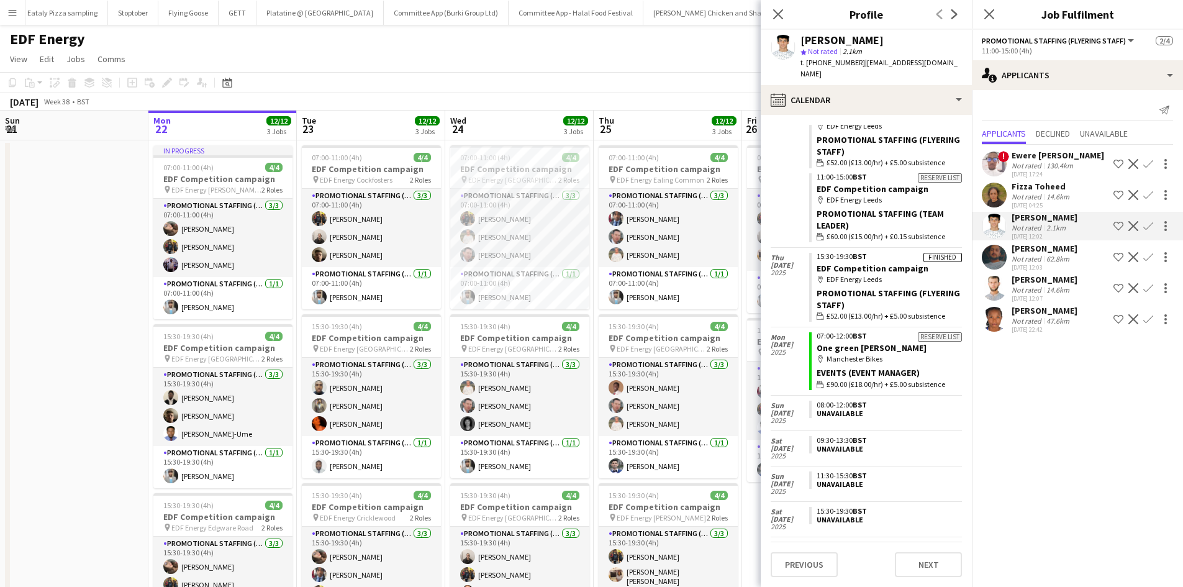
scroll to position [844, 0]
click at [636, 65] on app-page-menu "View Day view expanded Day view collapsed Month view Date picker Jump to today …" at bounding box center [591, 60] width 1183 height 24
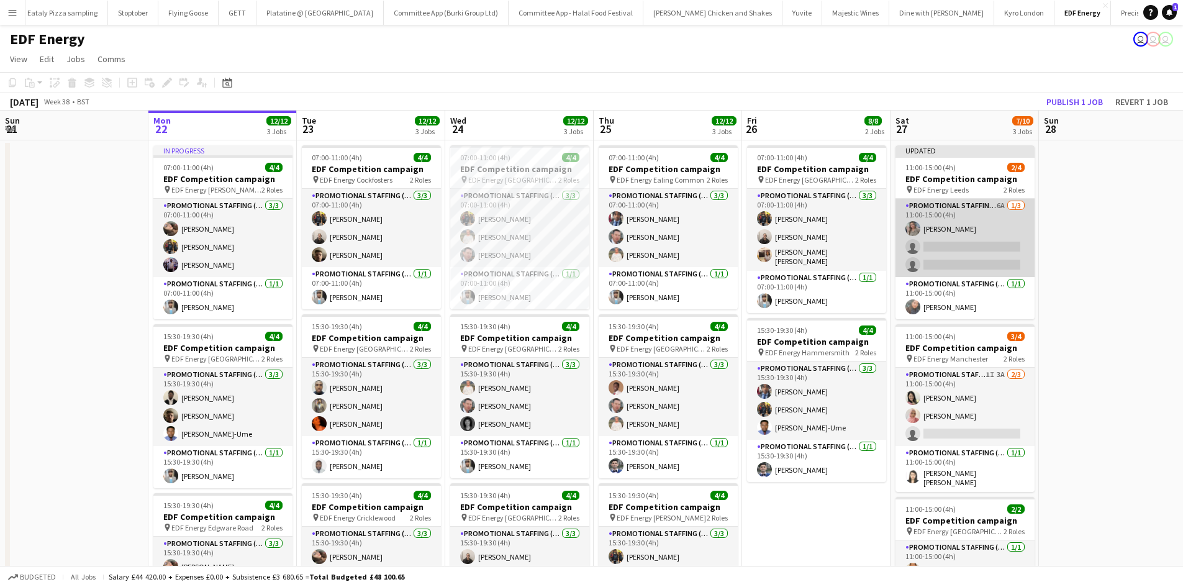
click at [955, 231] on app-card-role "Promotional Staffing (Flyering Staff) 6A 1/3 11:00-15:00 (4h) Eima Karim single…" at bounding box center [965, 238] width 139 height 78
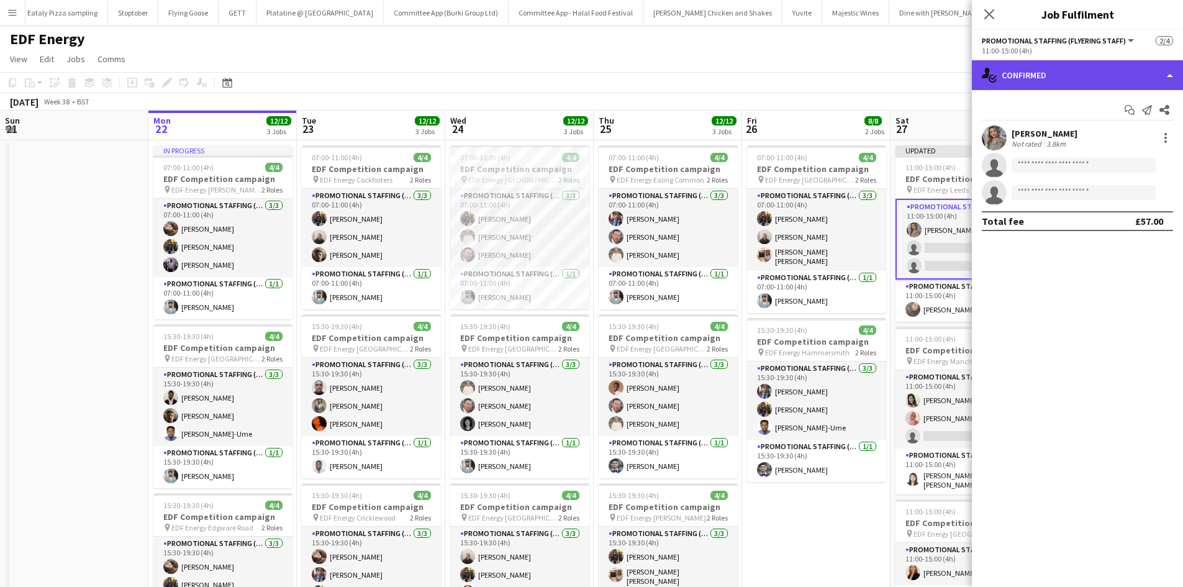
click at [1093, 72] on div "single-neutral-actions-check-2 Confirmed" at bounding box center [1077, 75] width 211 height 30
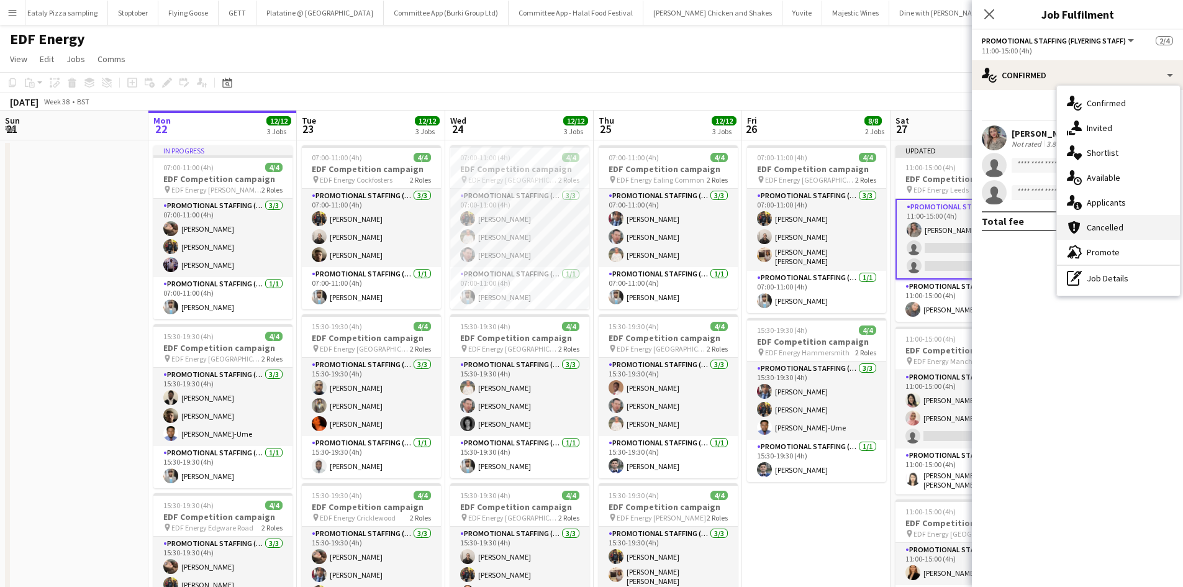
click at [1109, 215] on div "cancellation Cancelled" at bounding box center [1118, 227] width 123 height 25
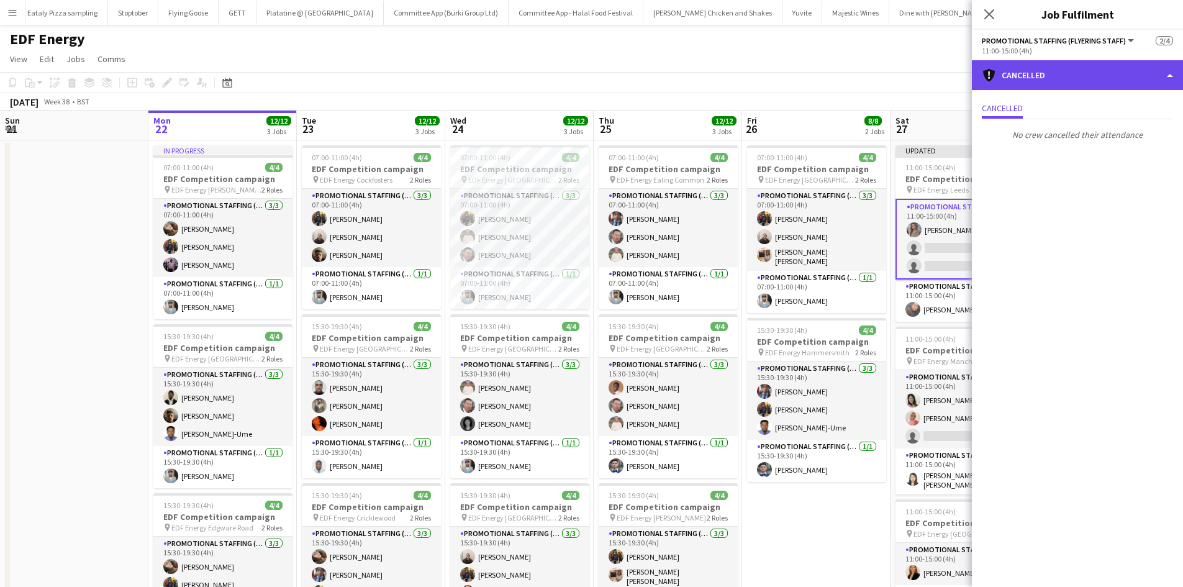
click at [1114, 86] on div "cancellation Cancelled" at bounding box center [1077, 75] width 211 height 30
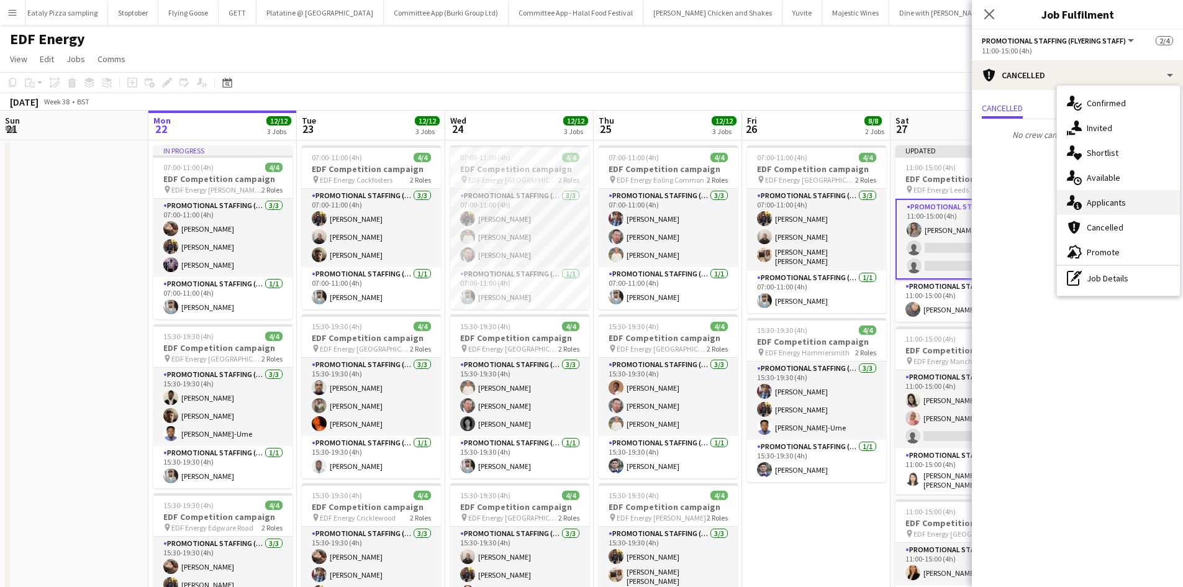
click at [1112, 194] on div "single-neutral-actions-information Applicants" at bounding box center [1118, 202] width 123 height 25
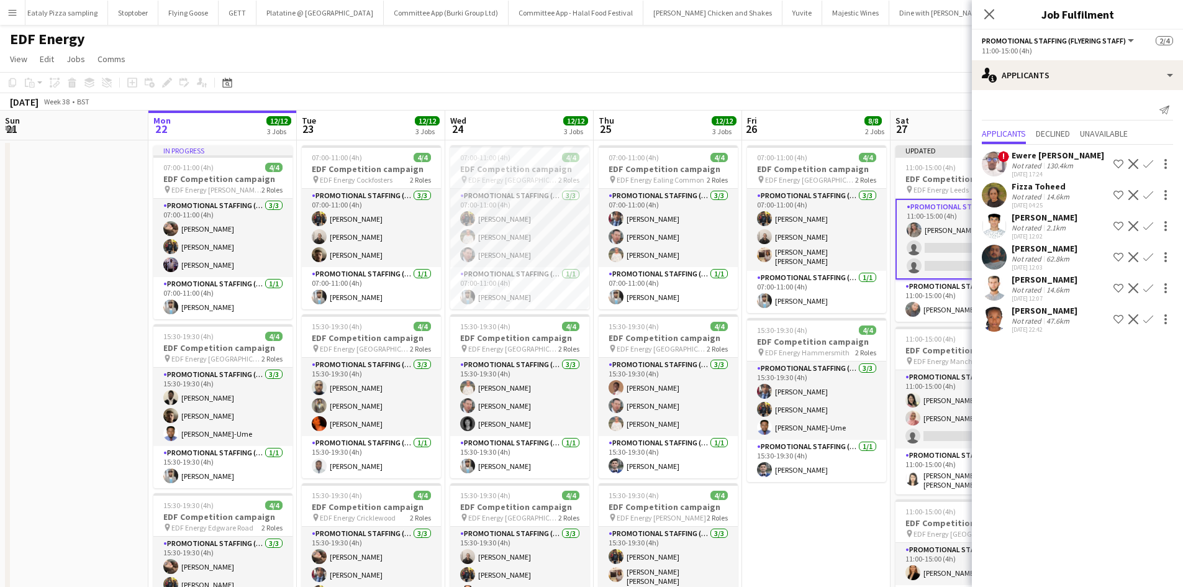
click at [1147, 224] on app-icon "Confirm" at bounding box center [1148, 226] width 10 height 10
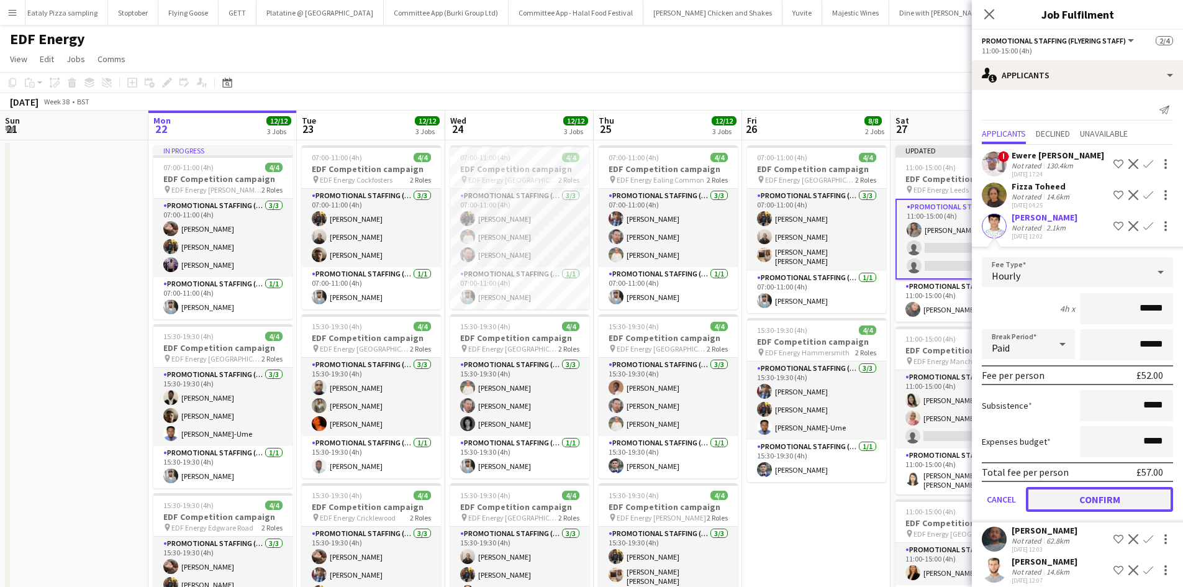
click at [1098, 494] on button "Confirm" at bounding box center [1099, 499] width 147 height 25
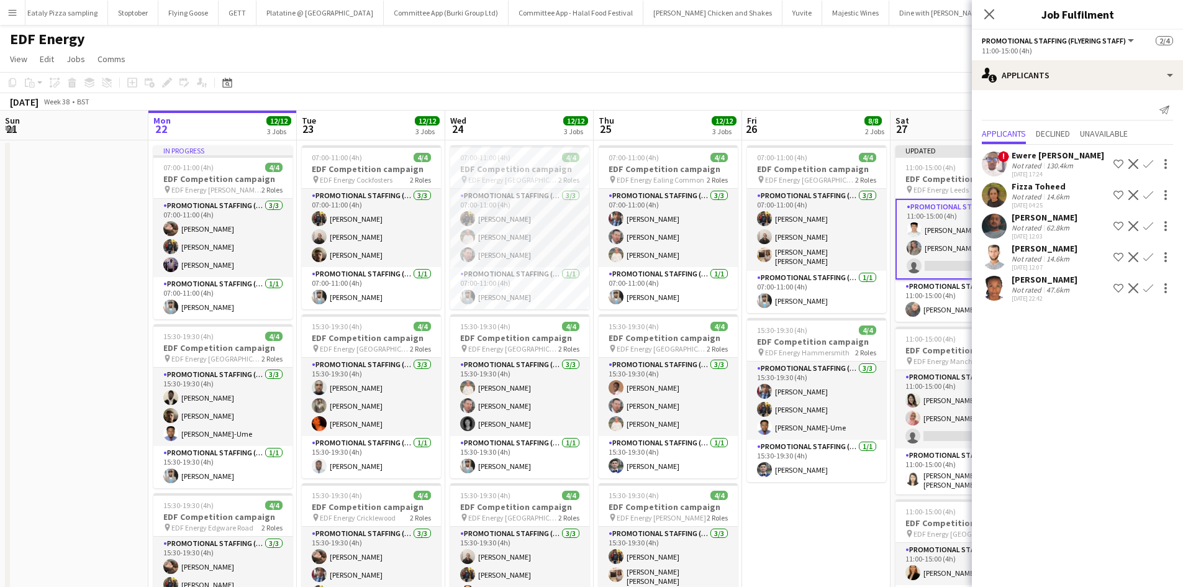
click at [1022, 214] on div "[PERSON_NAME]" at bounding box center [1045, 217] width 66 height 11
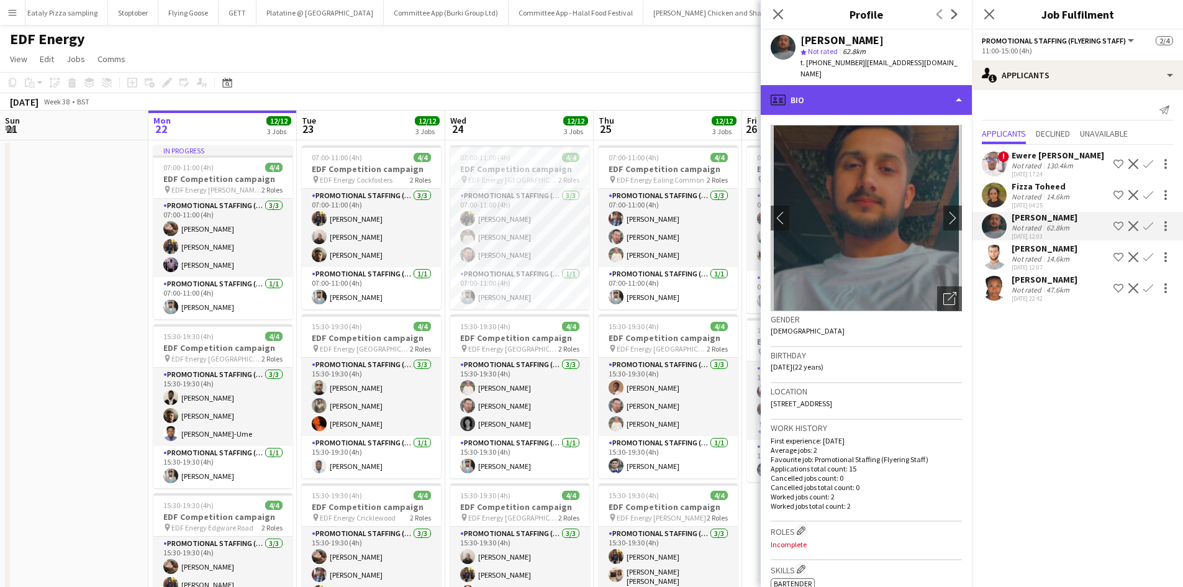
click at [850, 85] on div "profile Bio" at bounding box center [866, 100] width 211 height 30
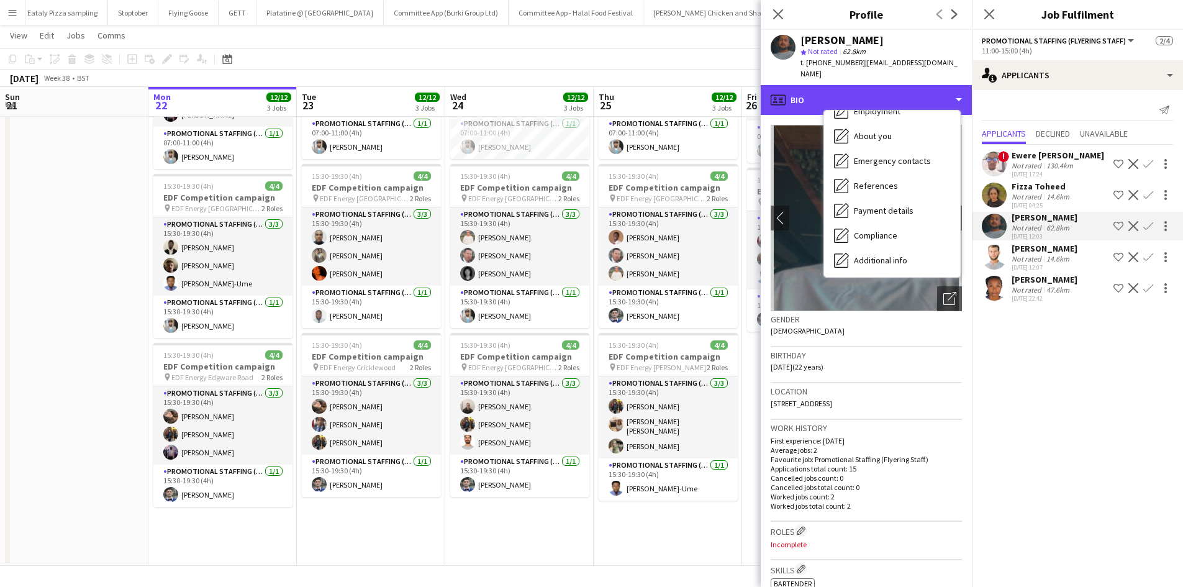
scroll to position [166, 0]
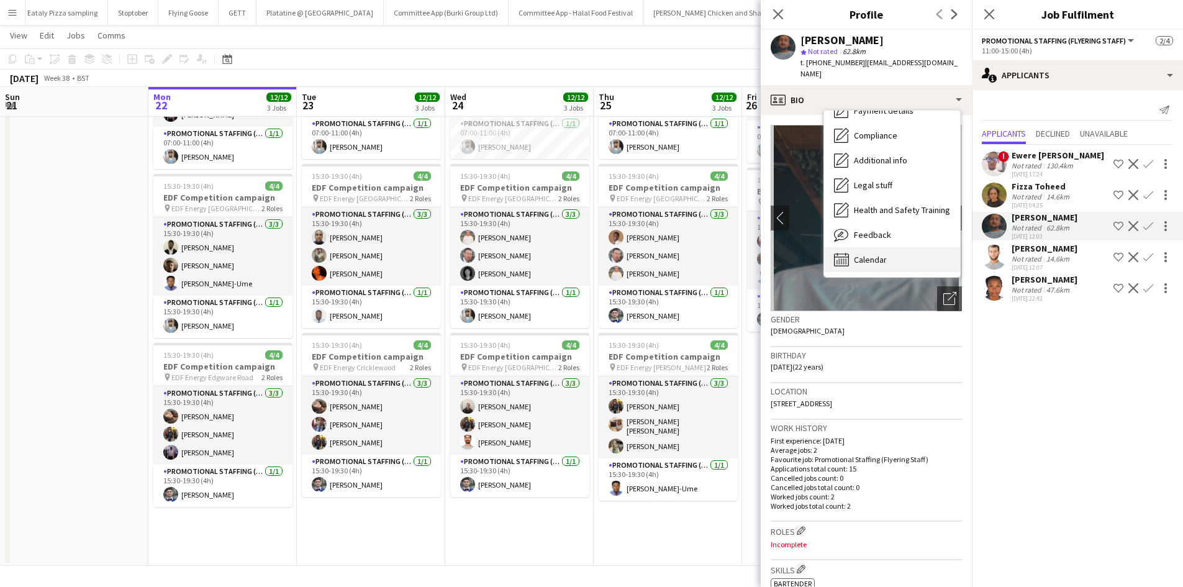
click at [879, 247] on div "Calendar Calendar" at bounding box center [892, 259] width 136 height 25
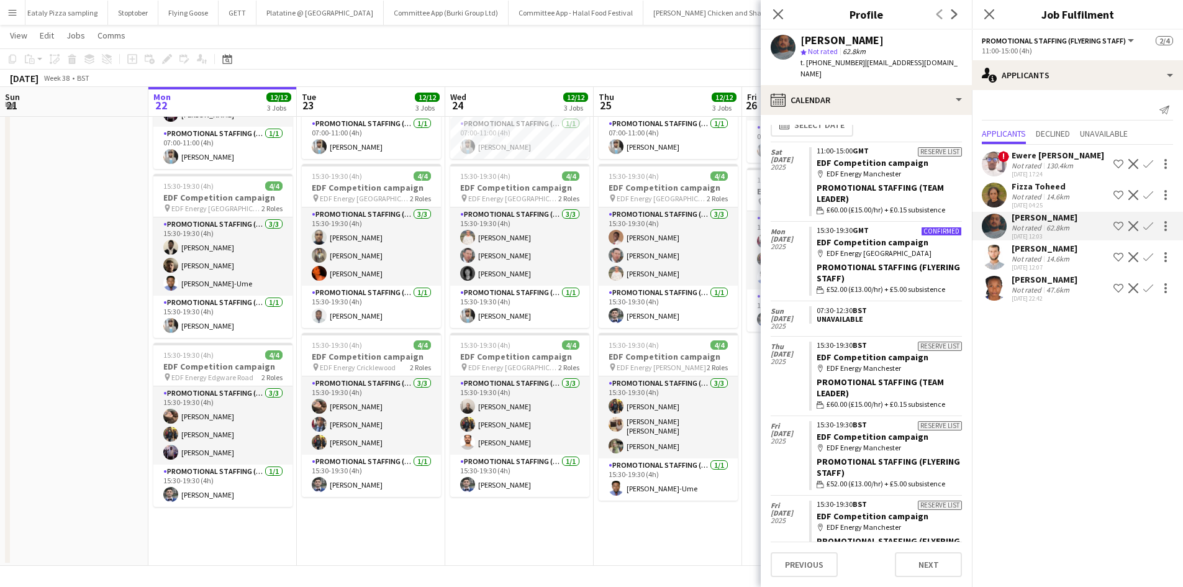
scroll to position [0, 0]
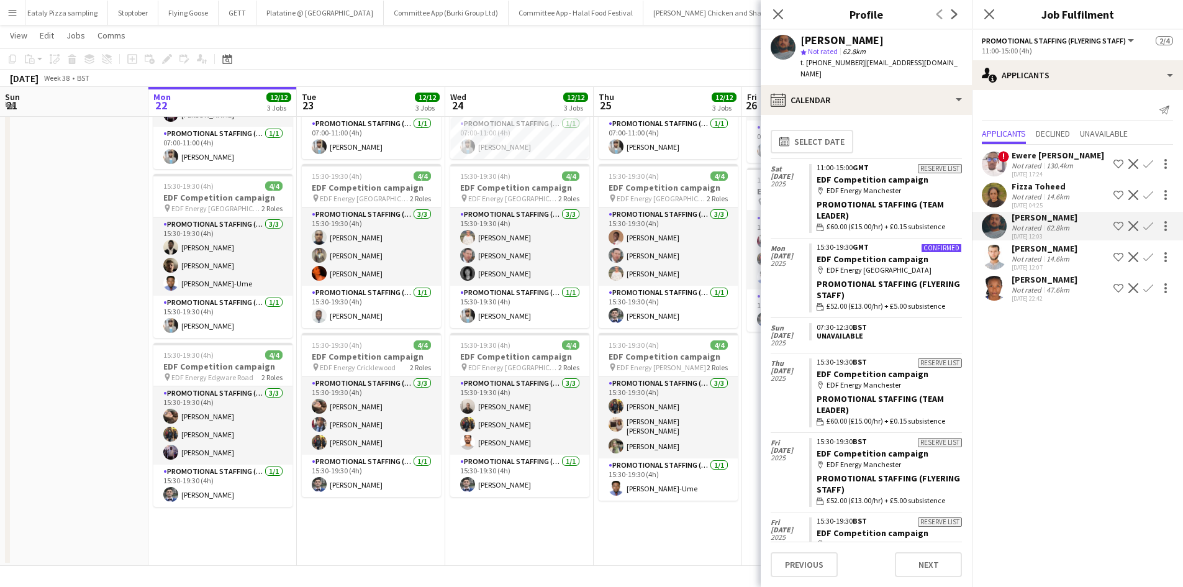
click at [644, 60] on app-toolbar "Copy Paste Paste Ctrl+V Paste with crew Ctrl+Shift+V Paste linked Job Delete Gr…" at bounding box center [591, 58] width 1183 height 21
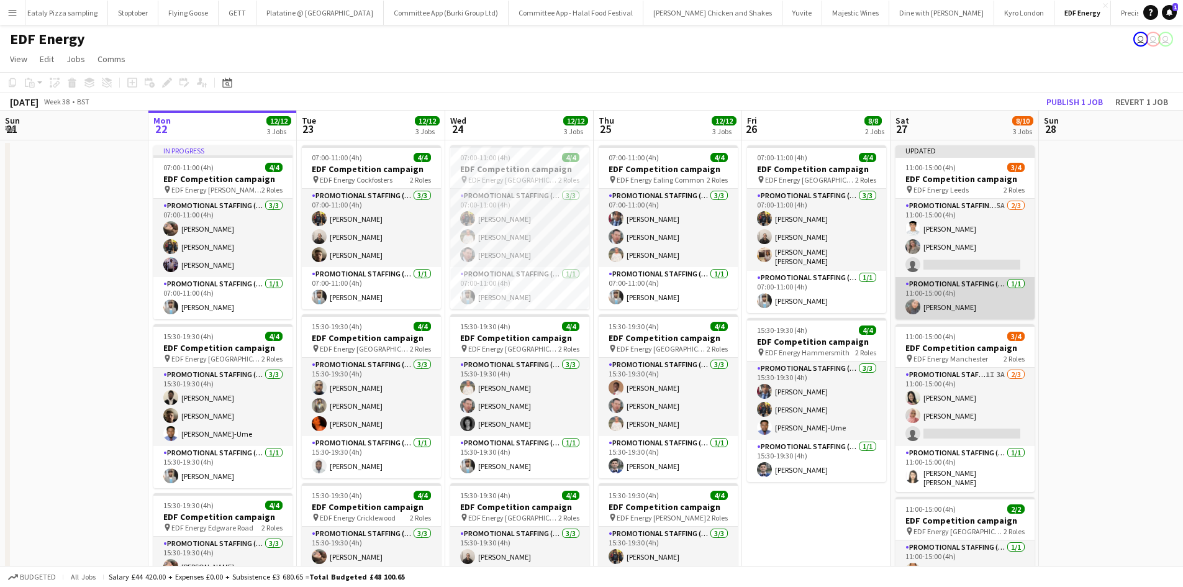
click at [961, 306] on app-card-role "Promotional Staffing (Team Leader) 1/1 11:00-15:00 (4h) Li-Quan Hoang" at bounding box center [965, 298] width 139 height 42
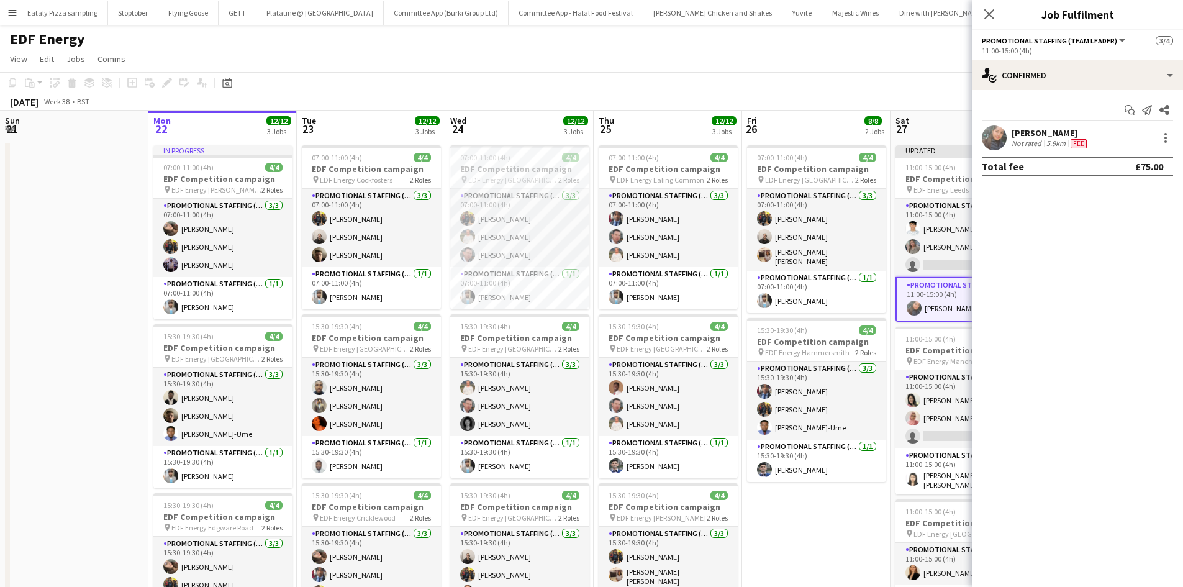
click at [988, 136] on app-user-avatar at bounding box center [994, 137] width 25 height 25
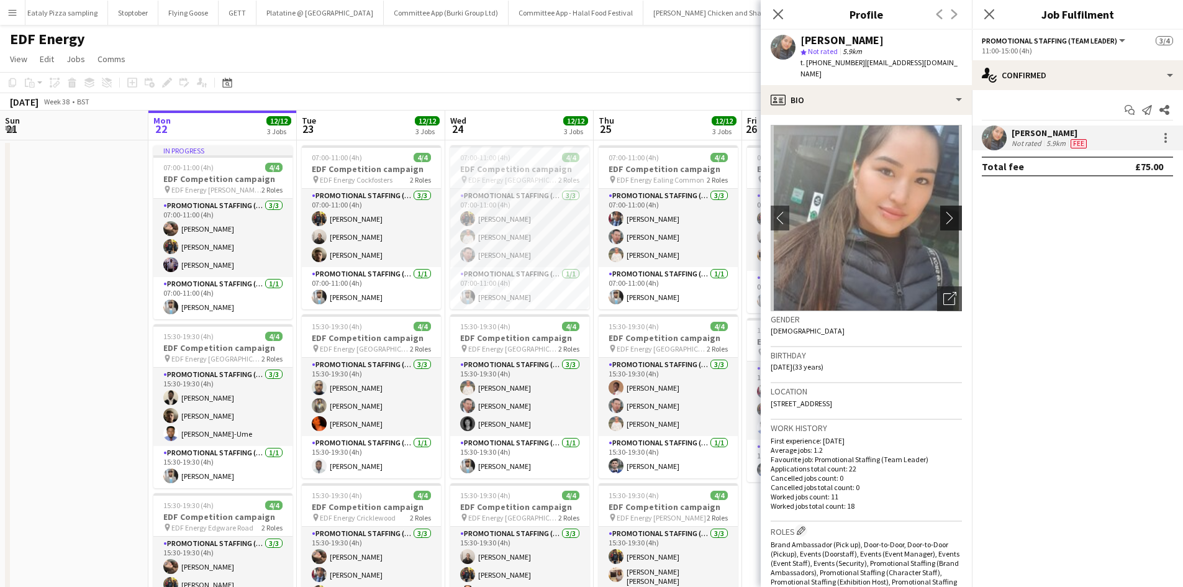
click at [943, 206] on button "chevron-right" at bounding box center [952, 218] width 25 height 25
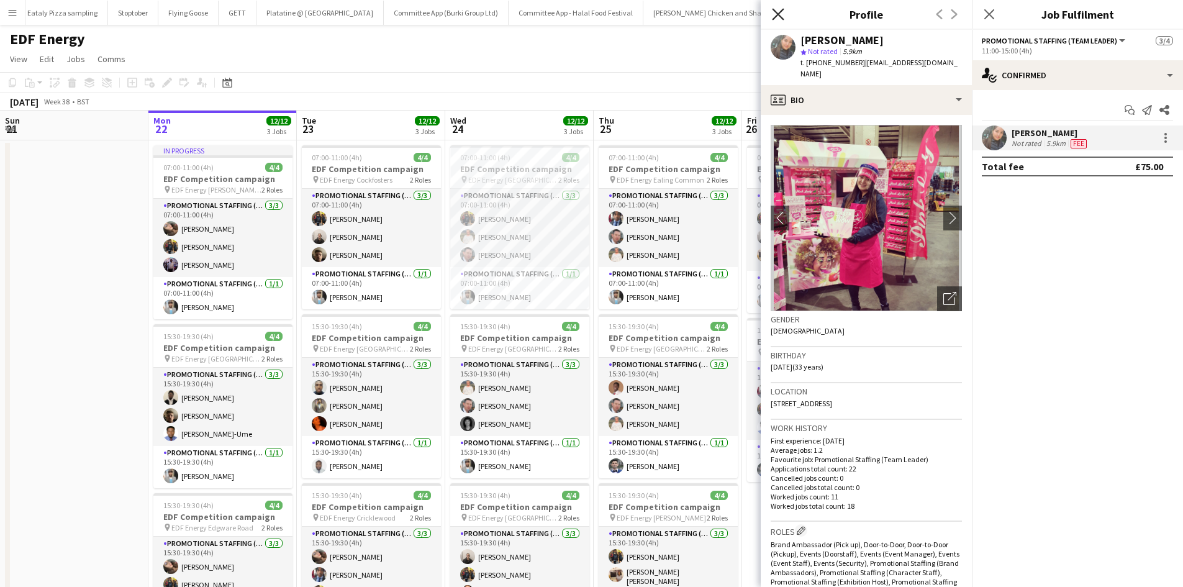
click at [775, 12] on icon "Close pop-in" at bounding box center [778, 14] width 12 height 12
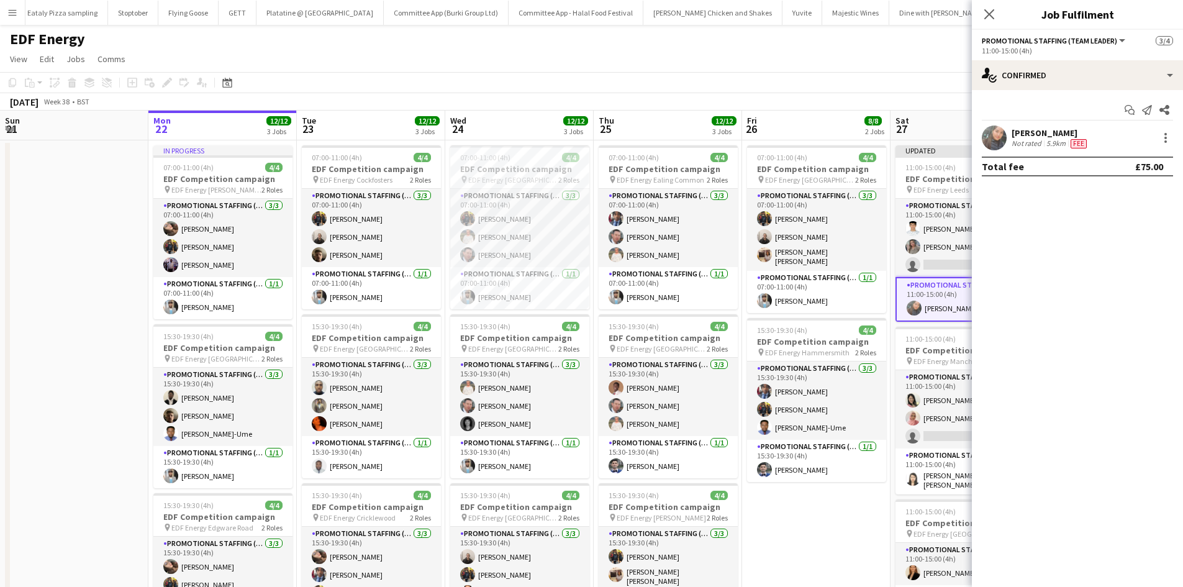
click at [900, 78] on app-toolbar "Copy Paste Paste Ctrl+V Paste with crew Ctrl+Shift+V Paste linked Job Delete Gr…" at bounding box center [591, 82] width 1183 height 21
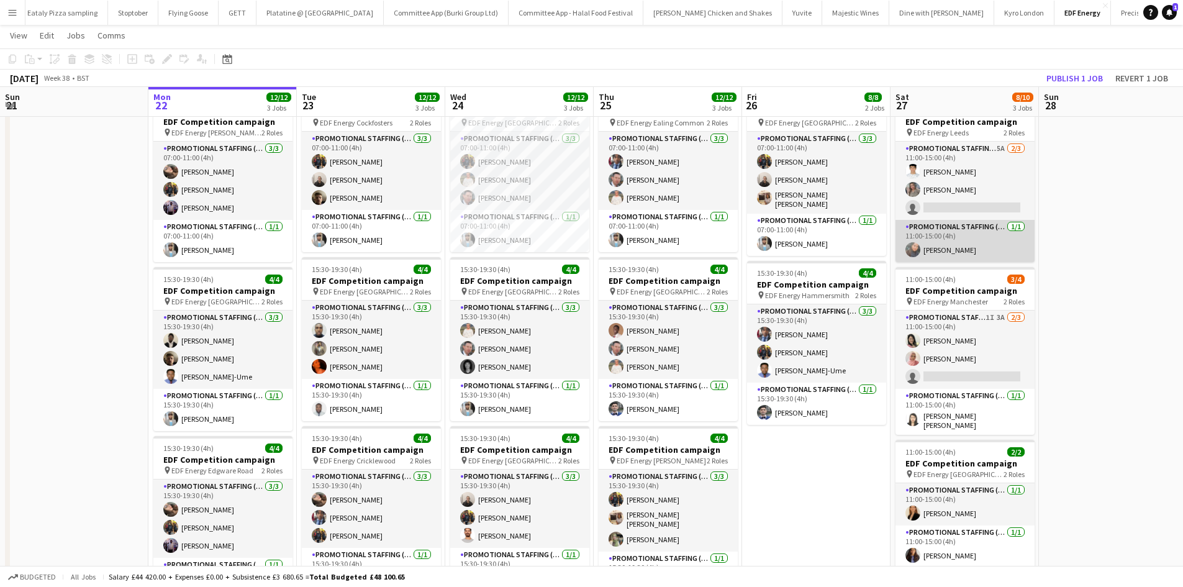
scroll to position [55, 0]
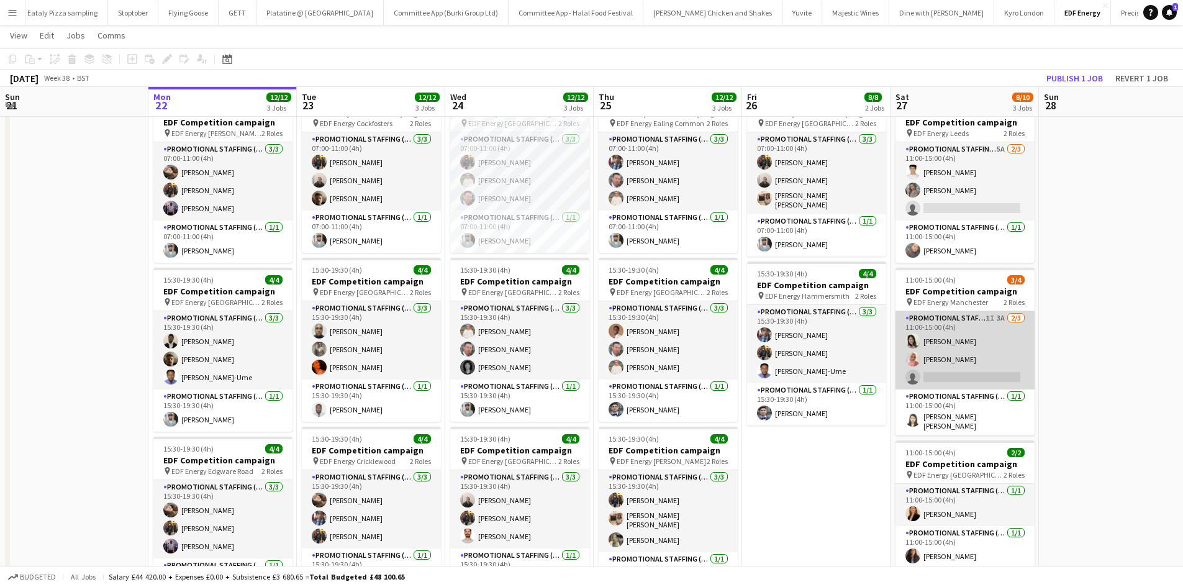
click at [980, 378] on app-card-role "Promotional Staffing (Flyering Staff) 1I 3A 2/3 11:00-15:00 (4h) Phoebe Ng Shab…" at bounding box center [965, 350] width 139 height 78
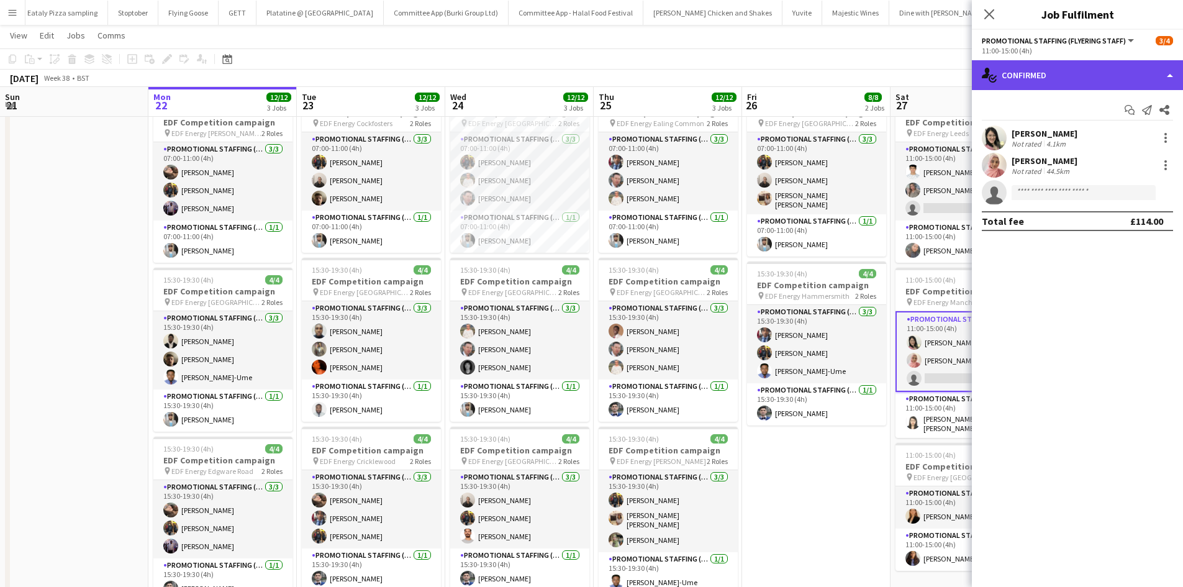
click at [1066, 83] on div "single-neutral-actions-check-2 Confirmed" at bounding box center [1077, 75] width 211 height 30
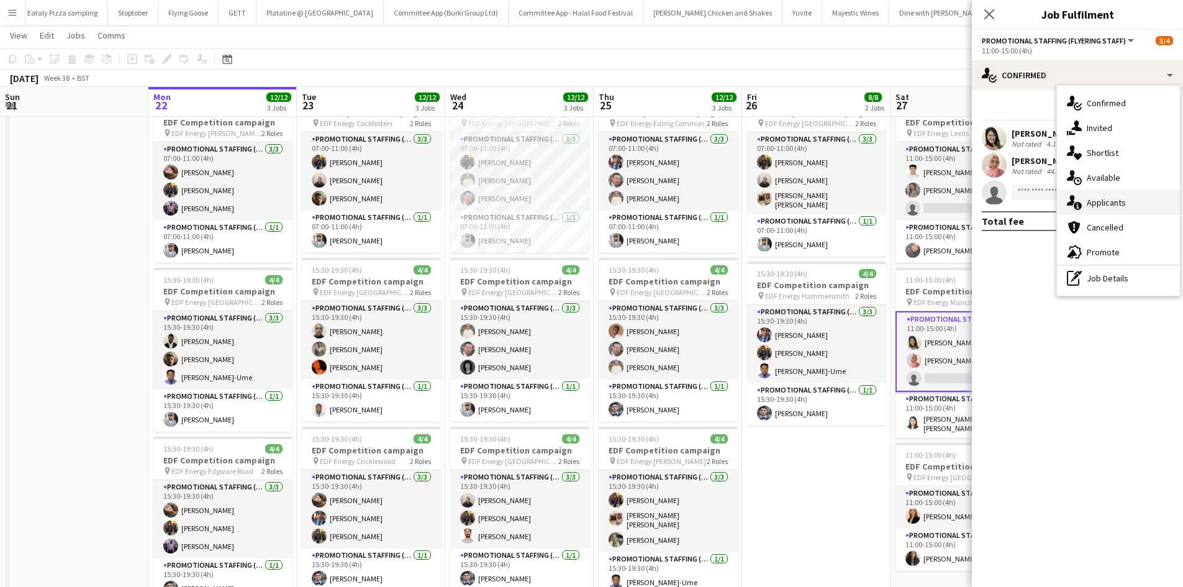
click at [1114, 204] on span "Applicants" at bounding box center [1106, 202] width 39 height 11
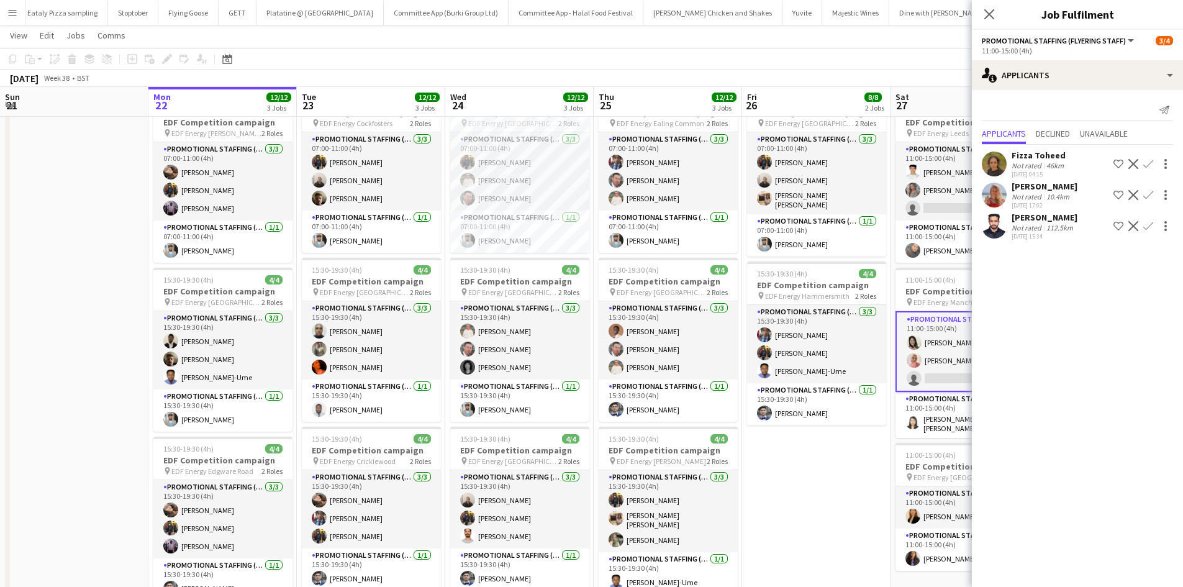
click at [1025, 191] on div "[PERSON_NAME]" at bounding box center [1045, 186] width 66 height 11
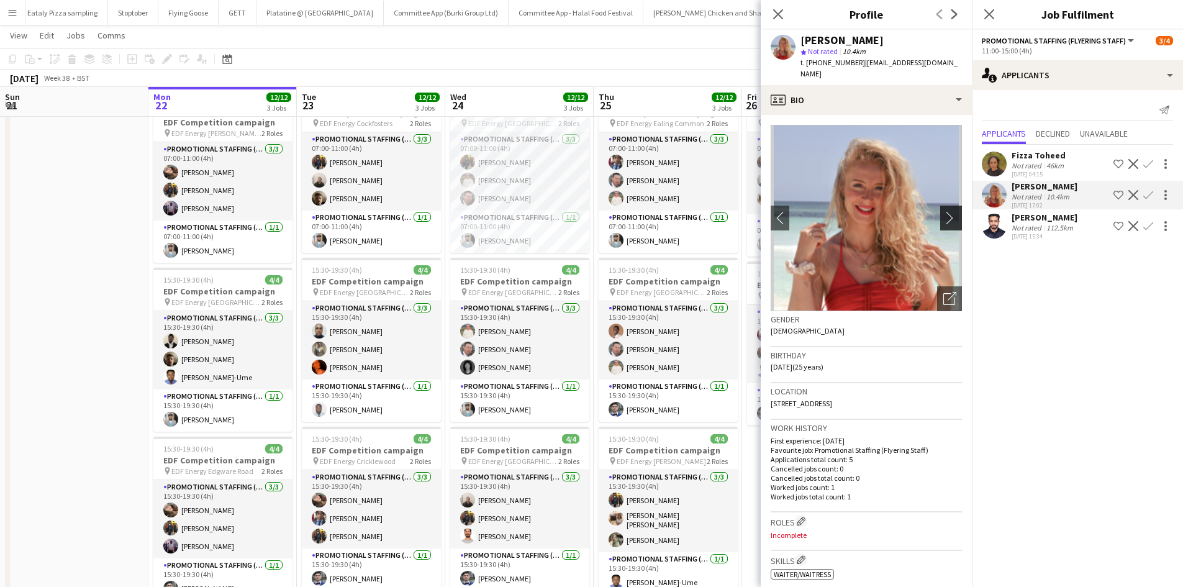
click at [943, 211] on app-icon "chevron-right" at bounding box center [952, 217] width 19 height 13
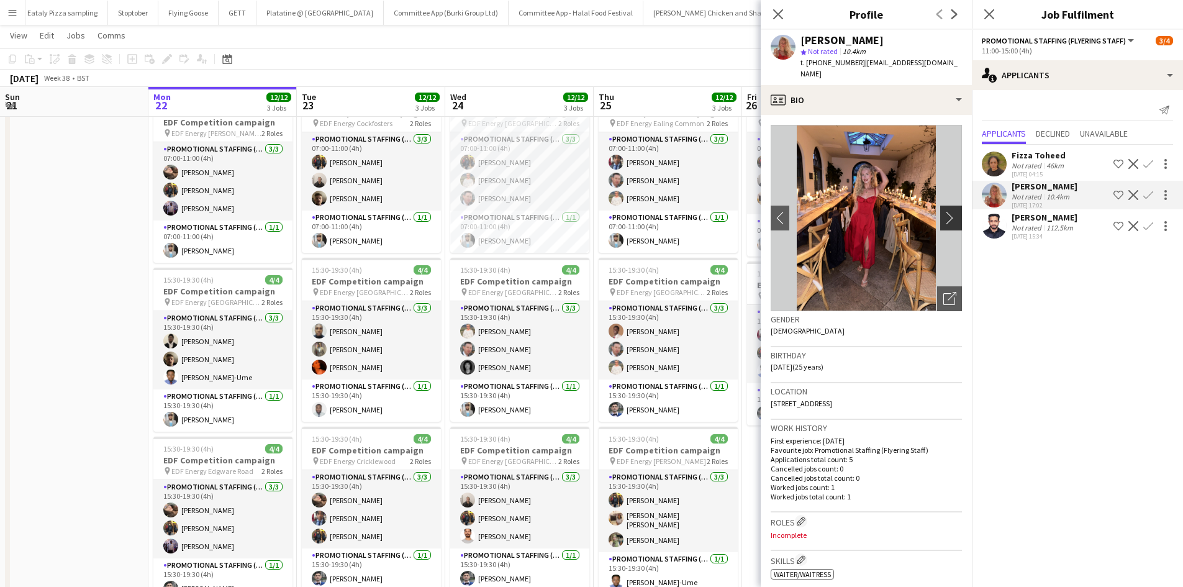
click at [943, 211] on app-icon "chevron-right" at bounding box center [952, 217] width 19 height 13
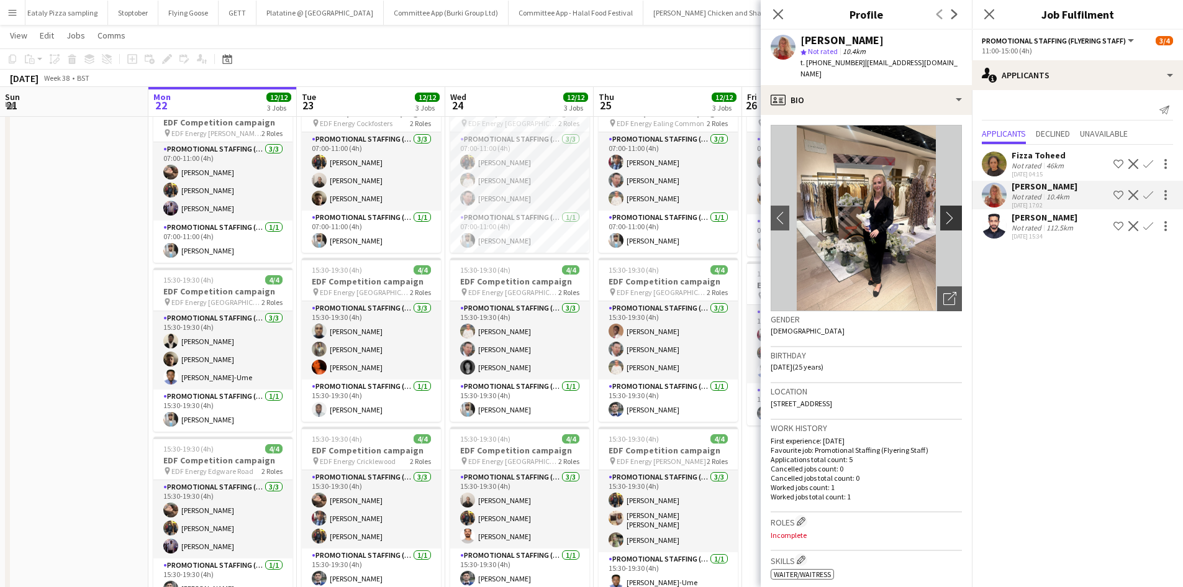
click at [943, 211] on app-icon "chevron-right" at bounding box center [952, 217] width 19 height 13
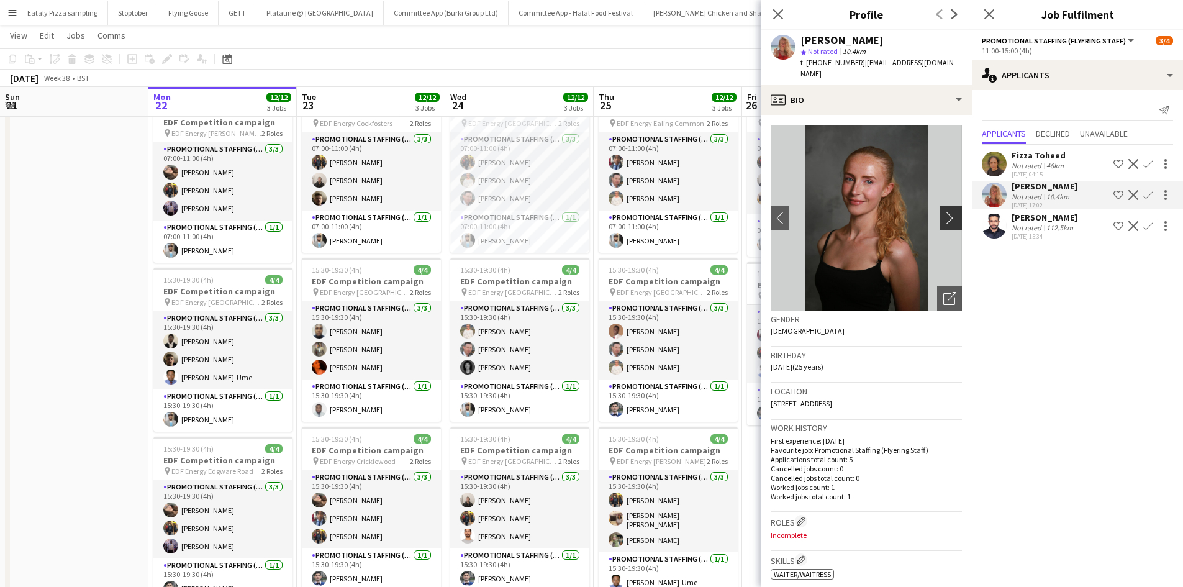
click at [943, 211] on app-icon "chevron-right" at bounding box center [952, 217] width 19 height 13
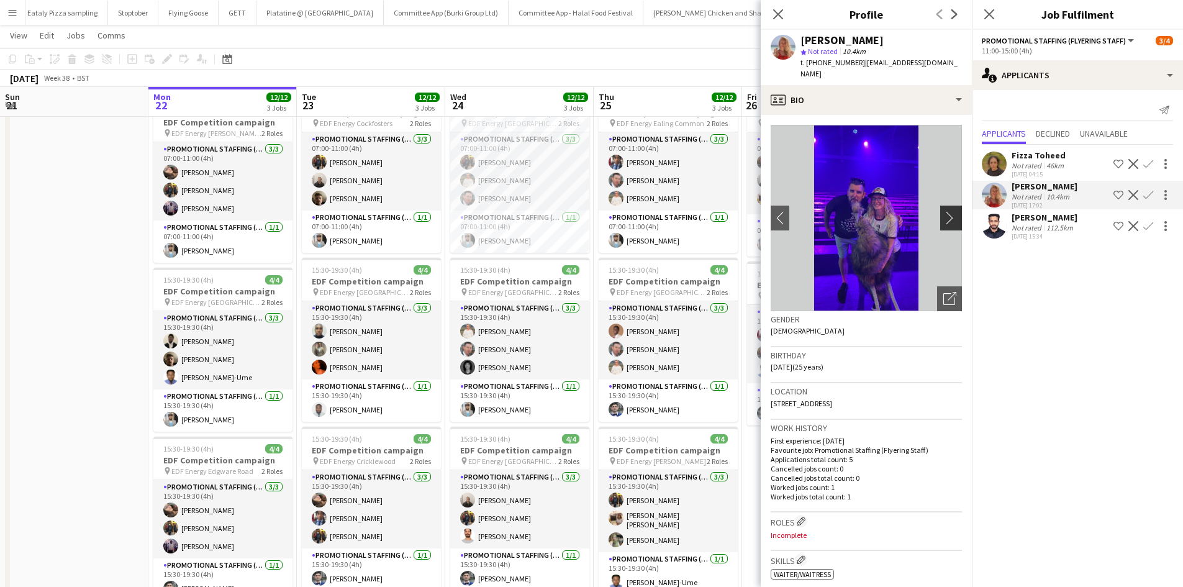
click at [943, 211] on app-icon "chevron-right" at bounding box center [952, 217] width 19 height 13
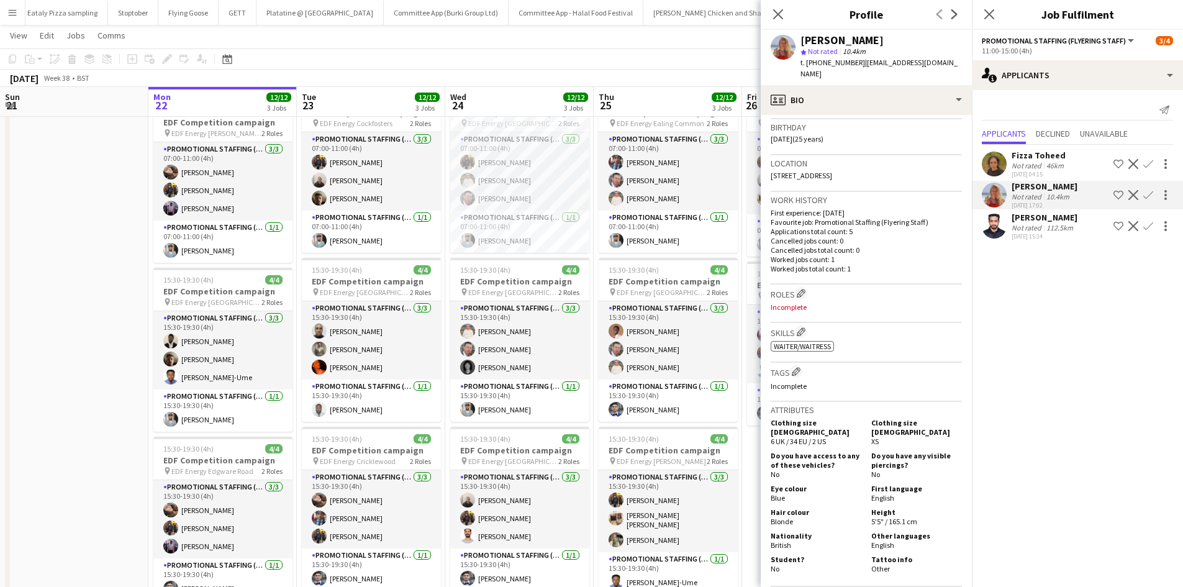
scroll to position [229, 0]
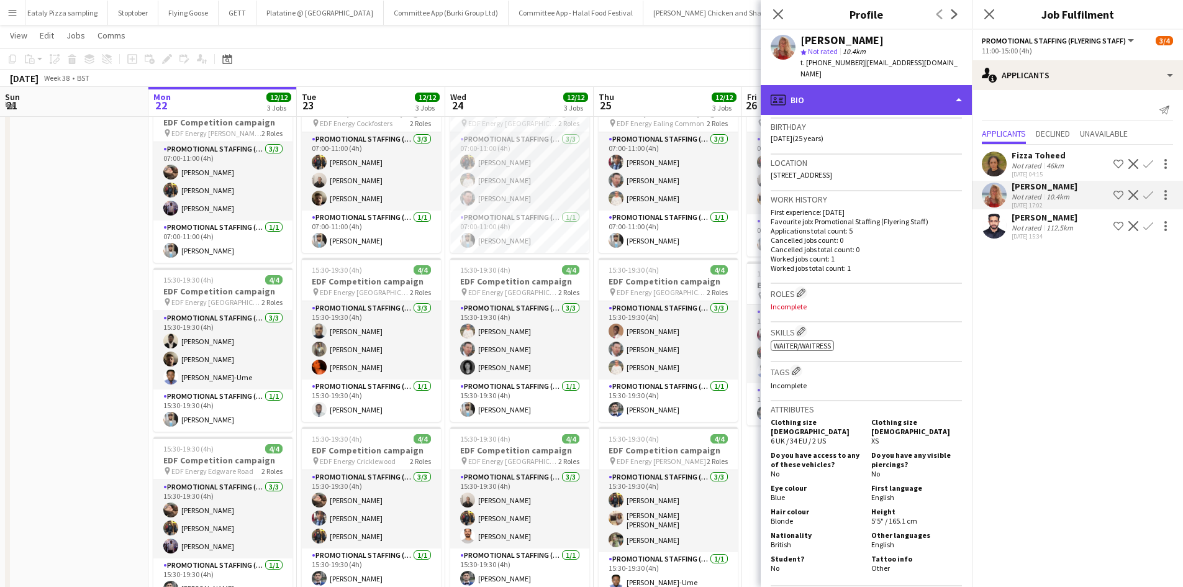
click at [801, 85] on div "profile Bio" at bounding box center [866, 100] width 211 height 30
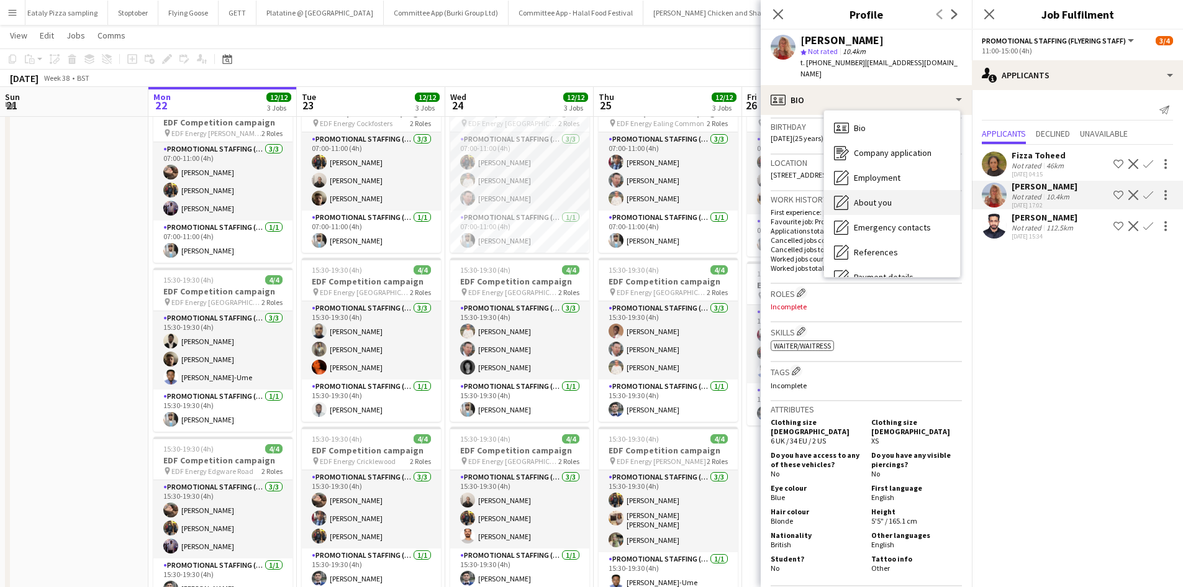
click at [894, 191] on div "About you About you" at bounding box center [892, 202] width 136 height 25
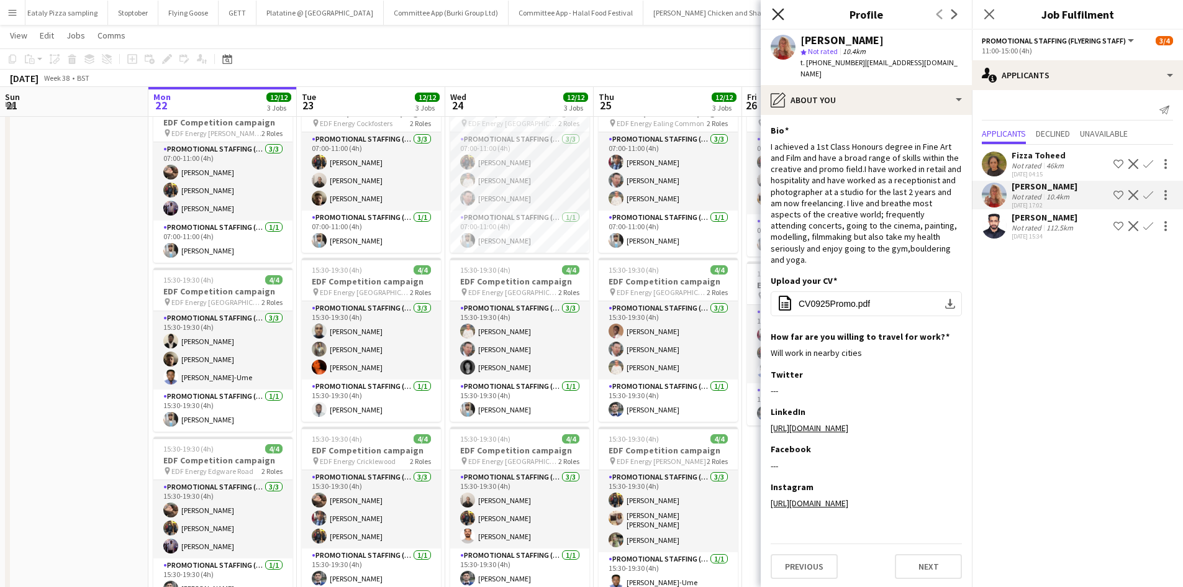
click at [779, 16] on icon at bounding box center [778, 14] width 12 height 12
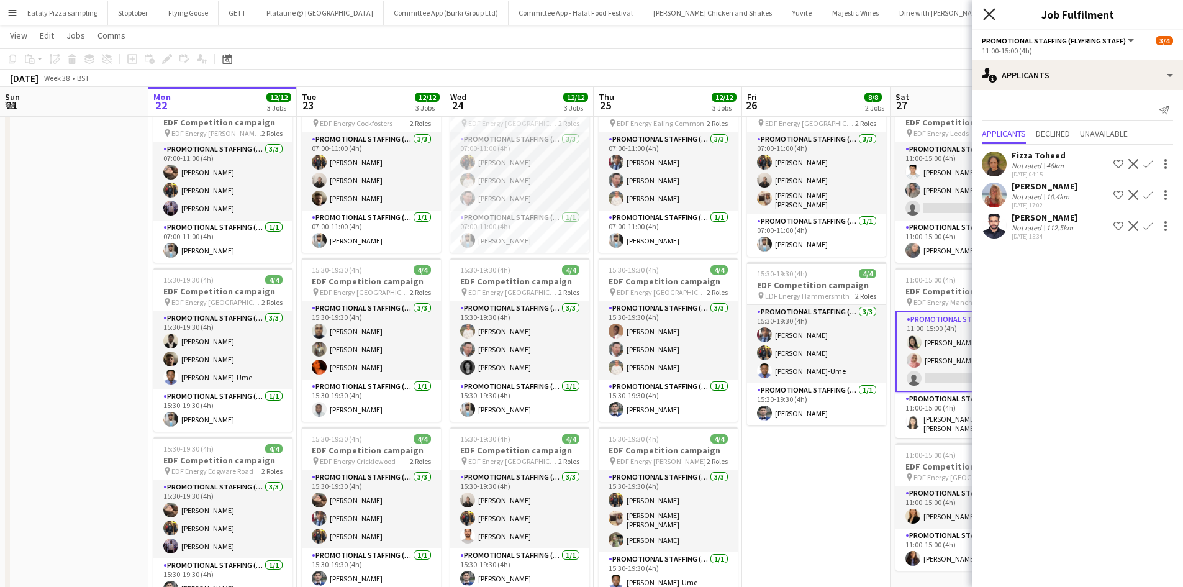
click at [984, 16] on icon "Close pop-in" at bounding box center [989, 14] width 12 height 12
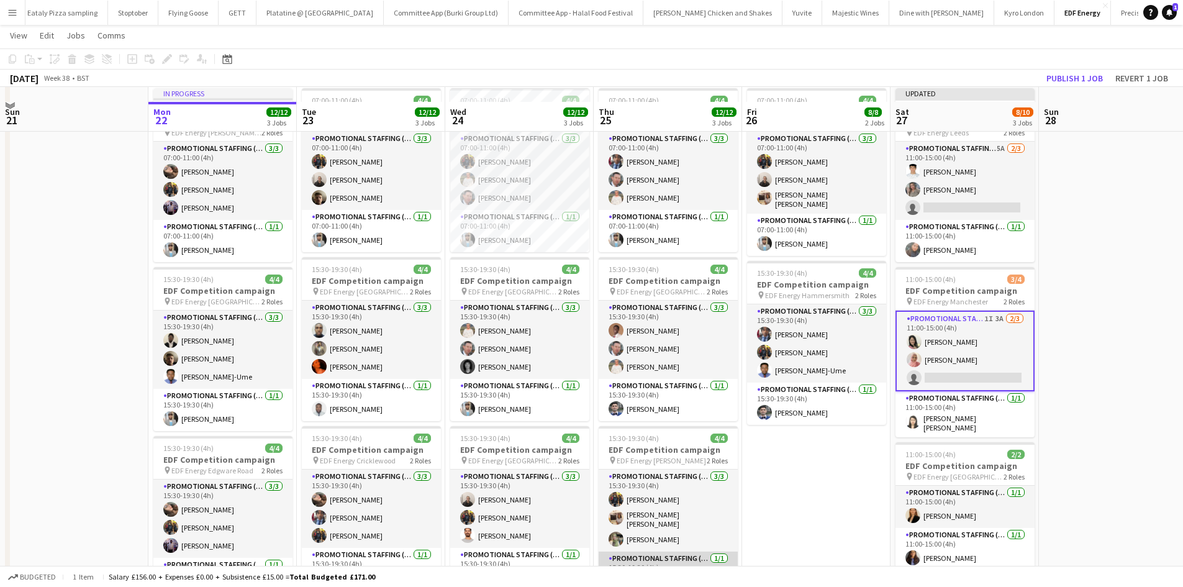
scroll to position [53, 0]
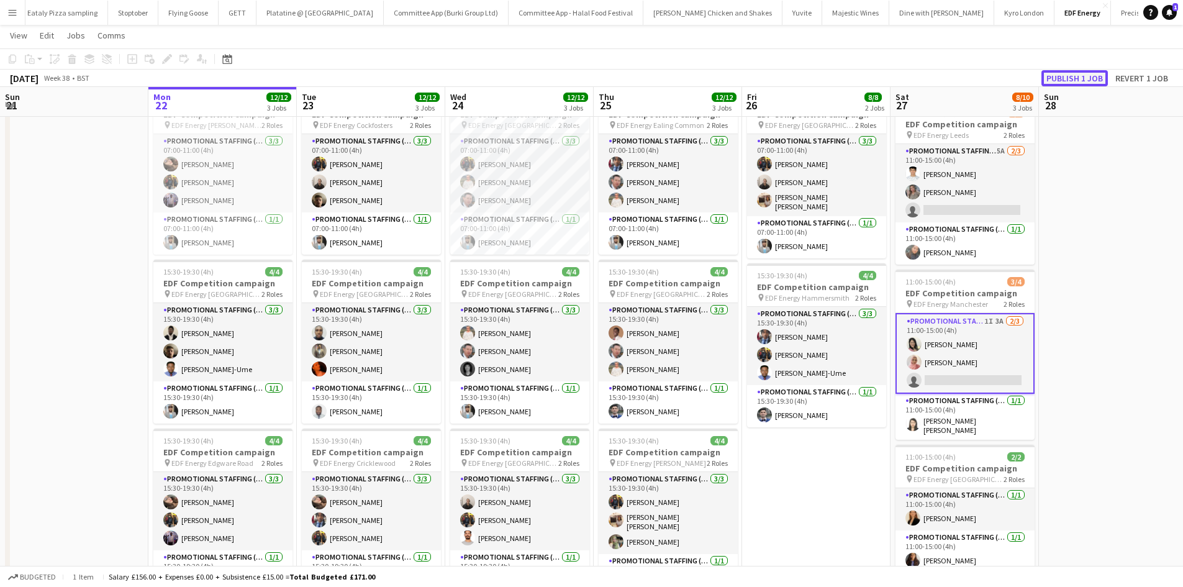
click at [1050, 79] on button "Publish 1 job" at bounding box center [1075, 78] width 66 height 16
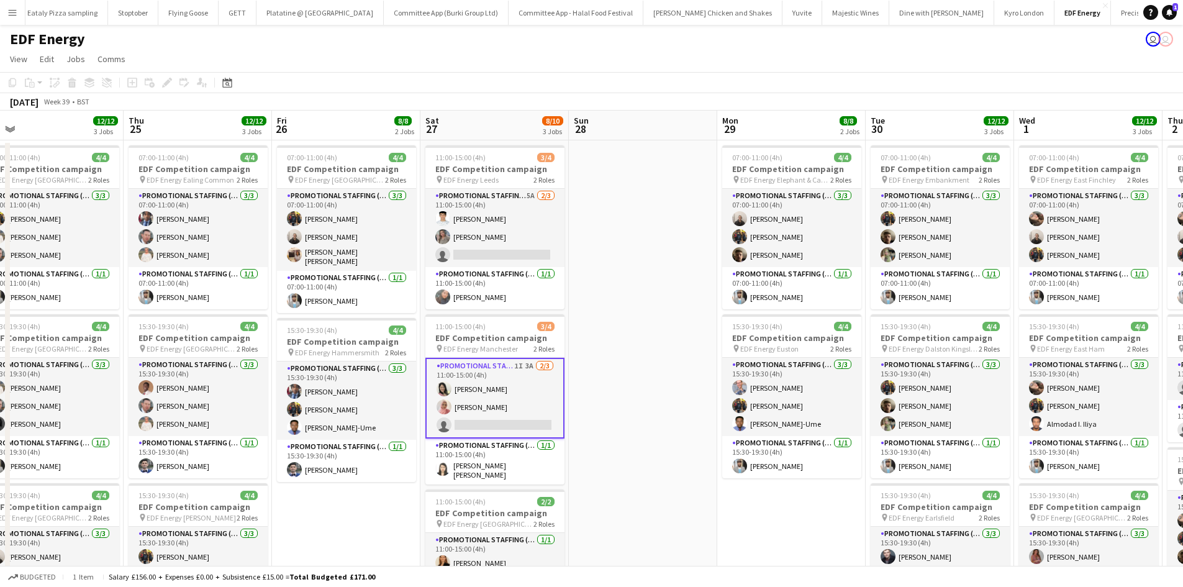
scroll to position [0, 286]
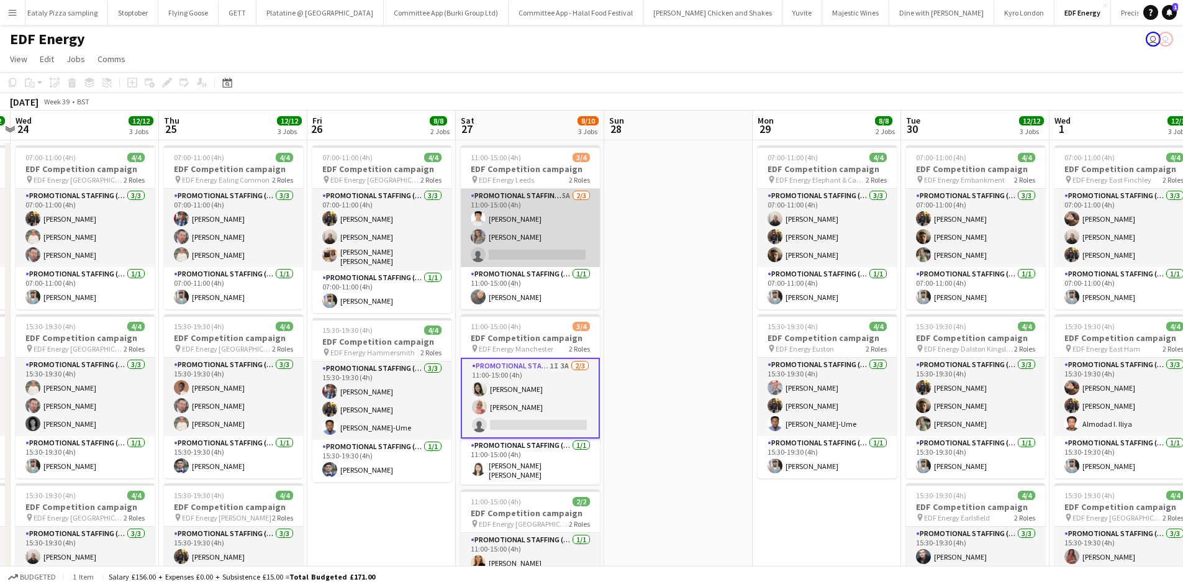
click at [513, 239] on app-card-role "Promotional Staffing (Flyering Staff) 5A 2/3 11:00-15:00 (4h) Parth Chabhadiya …" at bounding box center [530, 228] width 139 height 78
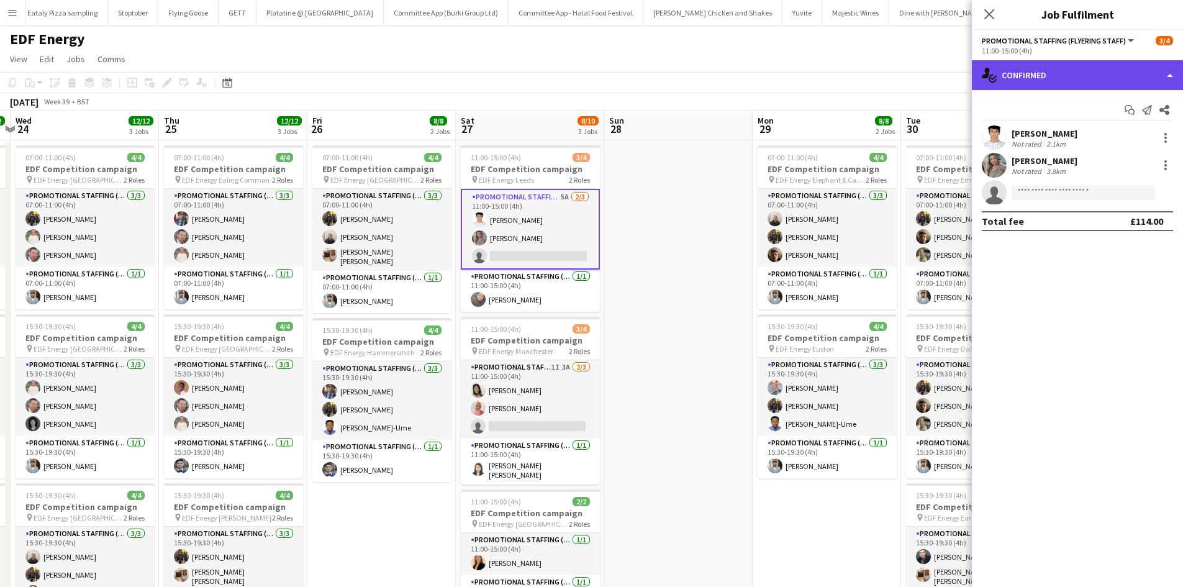
click at [1065, 80] on div "single-neutral-actions-check-2 Confirmed" at bounding box center [1077, 75] width 211 height 30
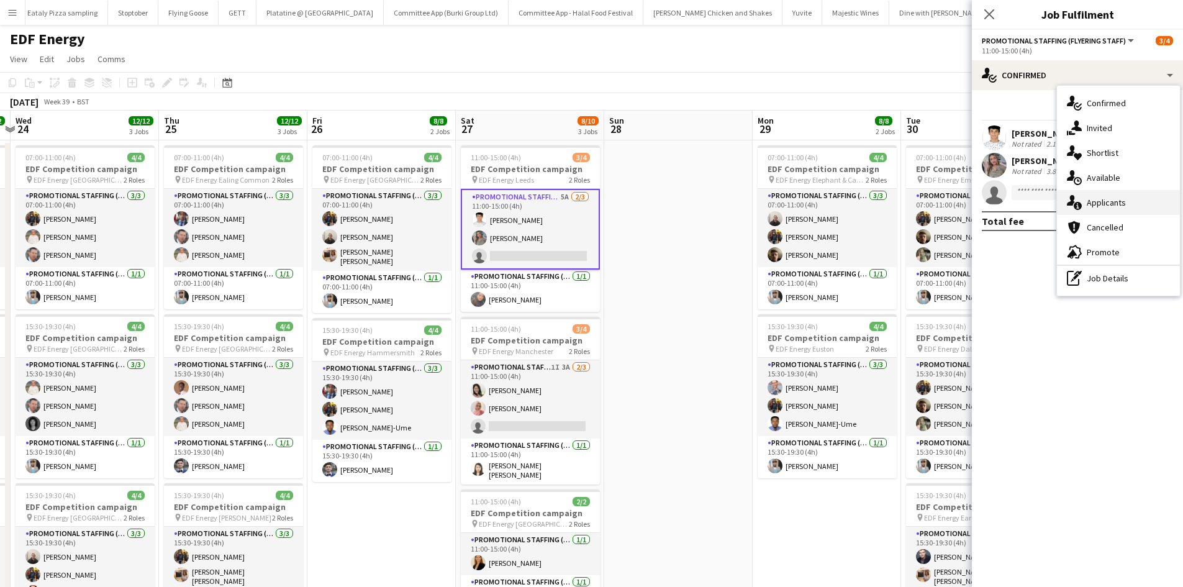
click at [1091, 205] on span "Applicants" at bounding box center [1106, 202] width 39 height 11
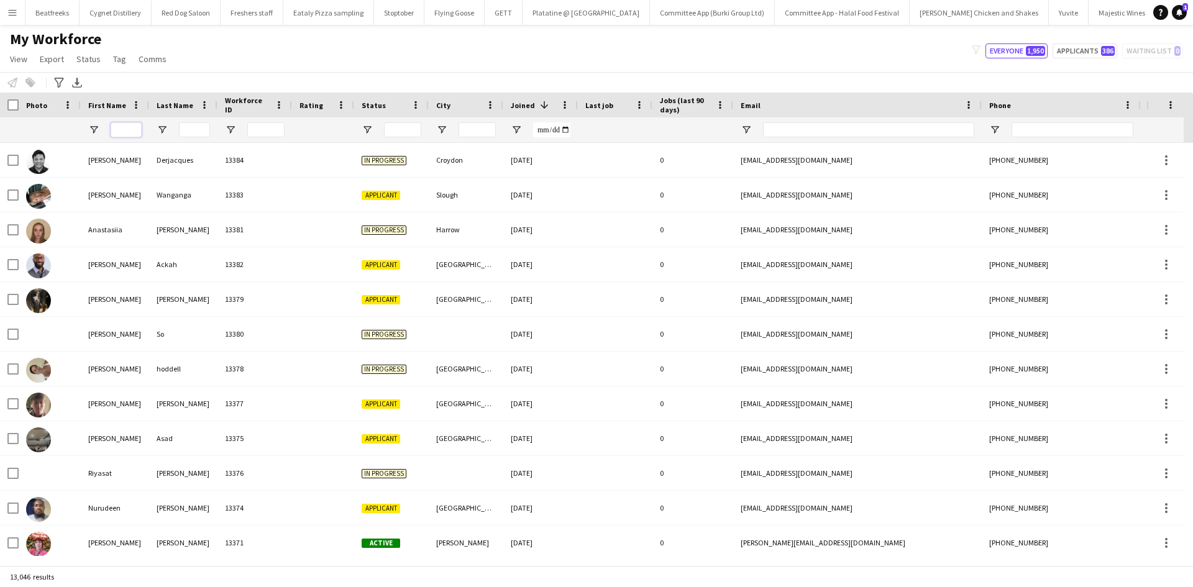
click at [135, 127] on input "First Name Filter Input" at bounding box center [126, 129] width 31 height 15
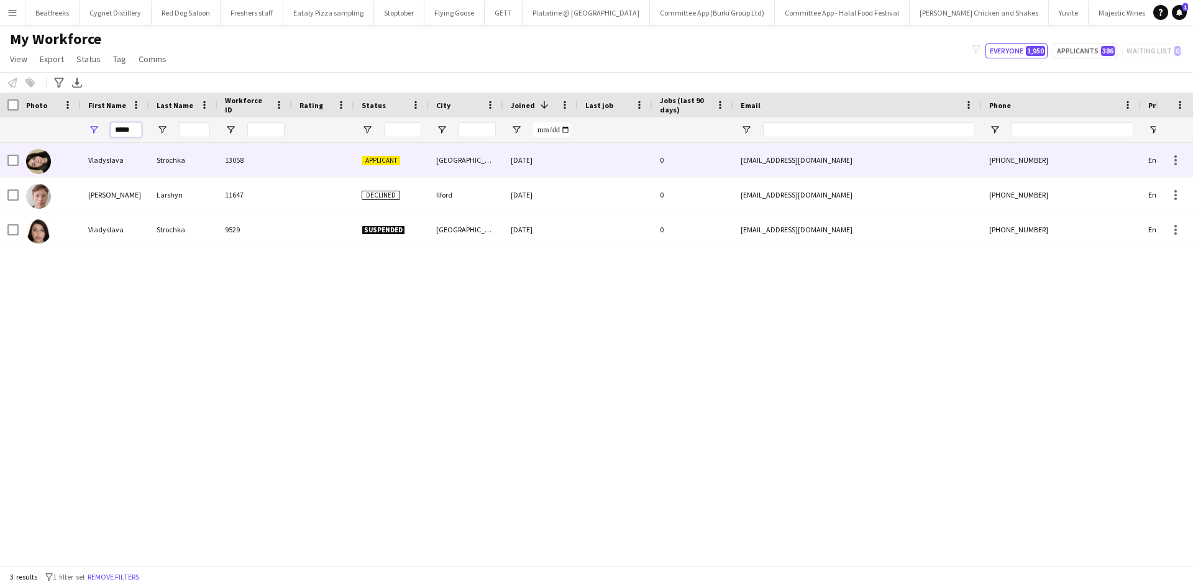
type input "*****"
click at [198, 167] on div "Strochka" at bounding box center [183, 160] width 68 height 34
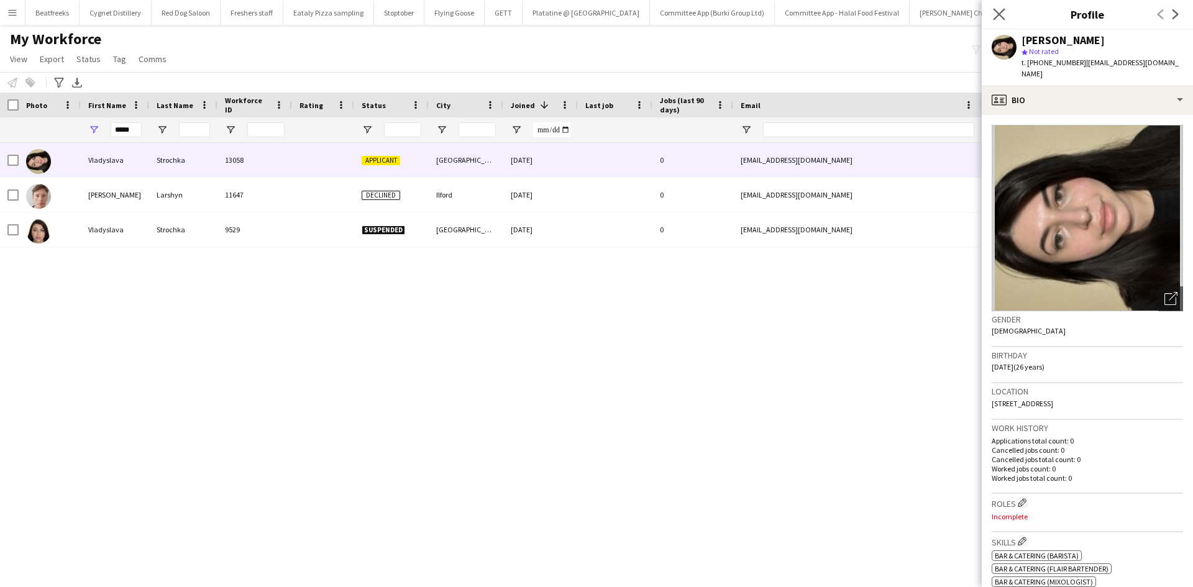
click at [1005, 22] on app-icon "Close pop-in" at bounding box center [999, 15] width 18 height 18
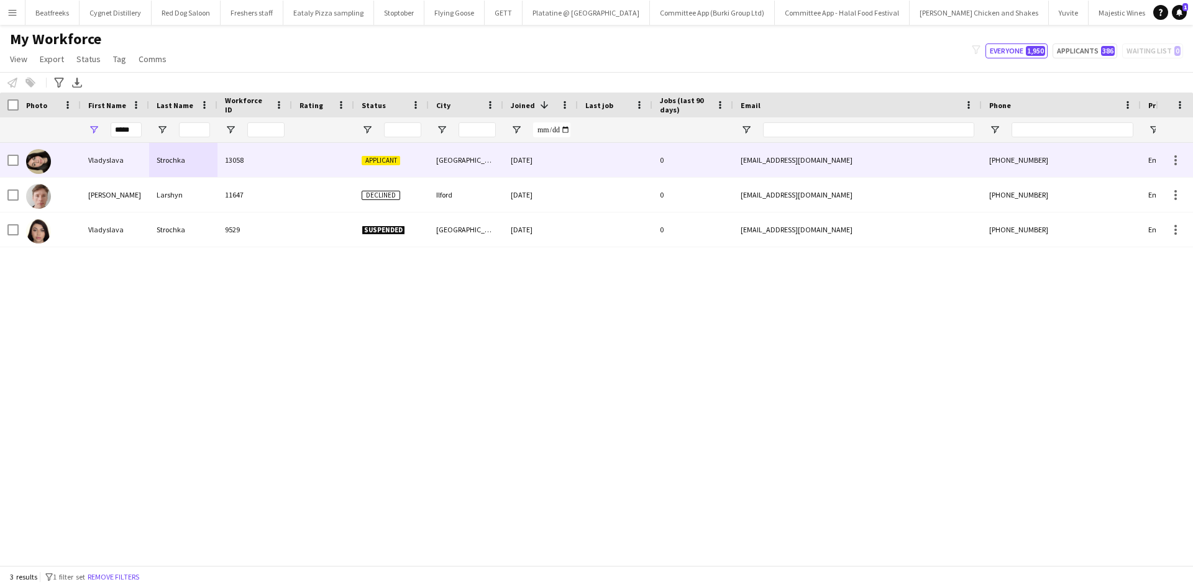
click at [304, 149] on div at bounding box center [323, 160] width 62 height 34
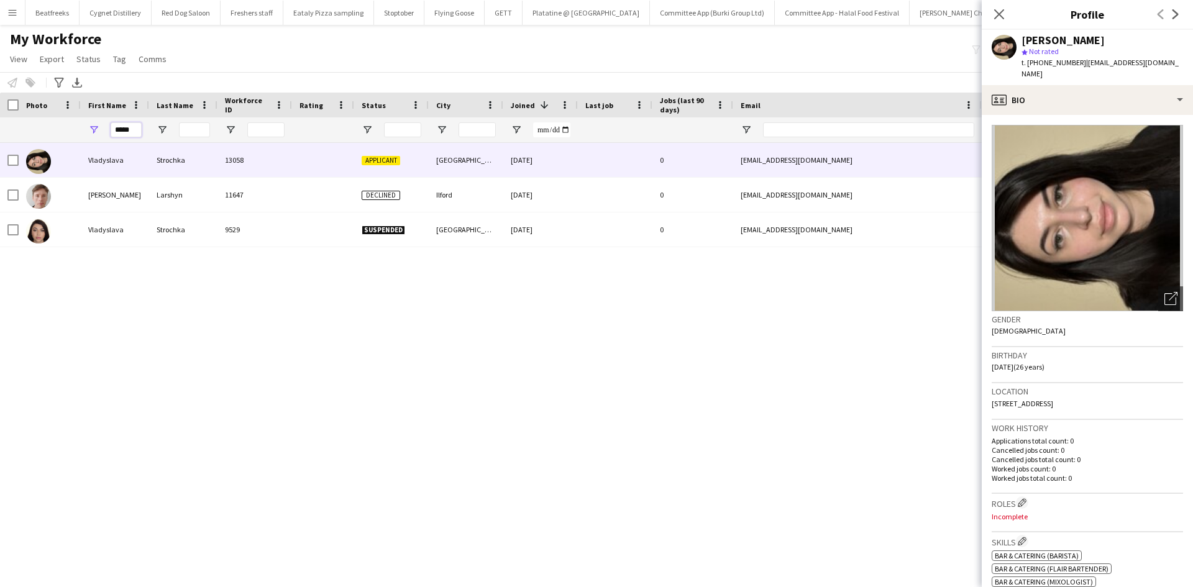
drag, startPoint x: 137, startPoint y: 130, endPoint x: -75, endPoint y: 121, distance: 211.4
click at [0, 121] on html "Menu Boards Boards Boards All jobs Status Workforce Workforce My Workforce Recr…" at bounding box center [596, 293] width 1193 height 587
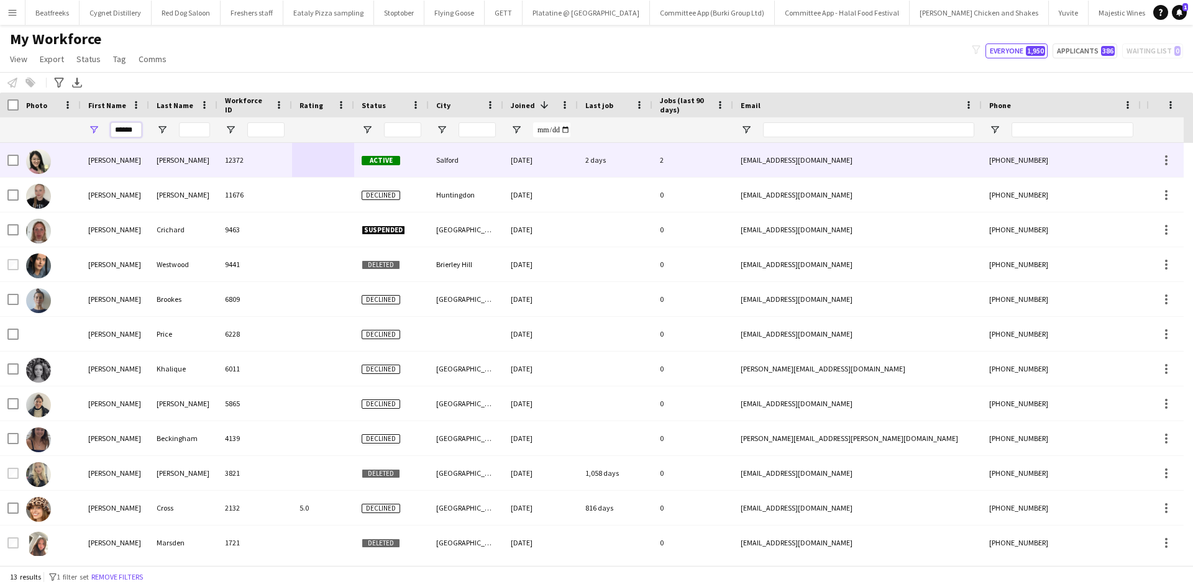
type input "******"
click at [460, 157] on div "Salford" at bounding box center [466, 160] width 75 height 34
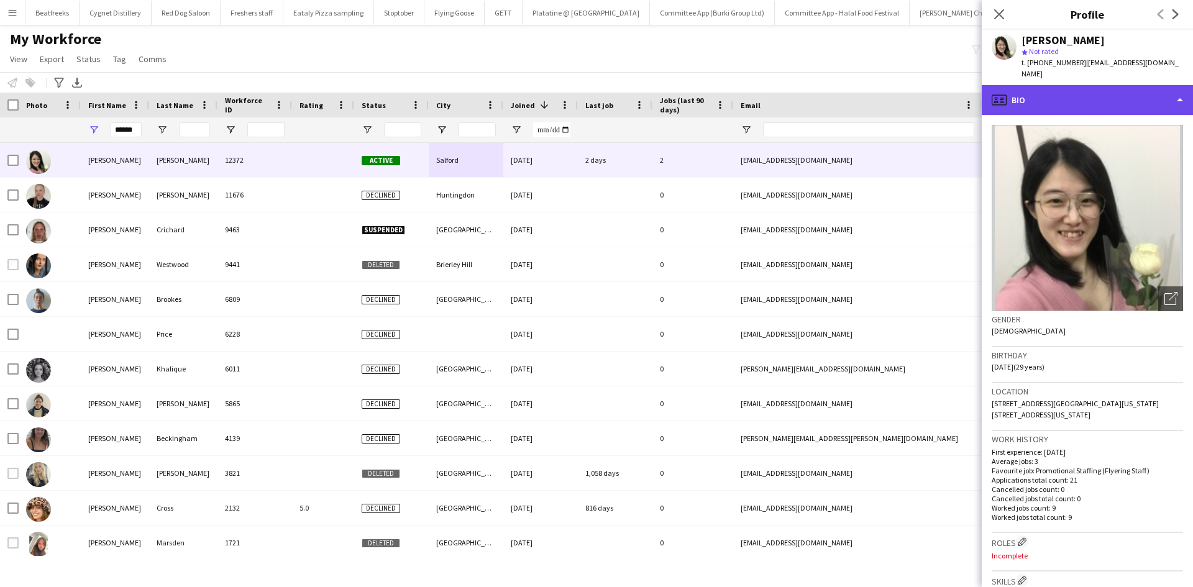
click at [1067, 88] on div "profile Bio" at bounding box center [1086, 100] width 211 height 30
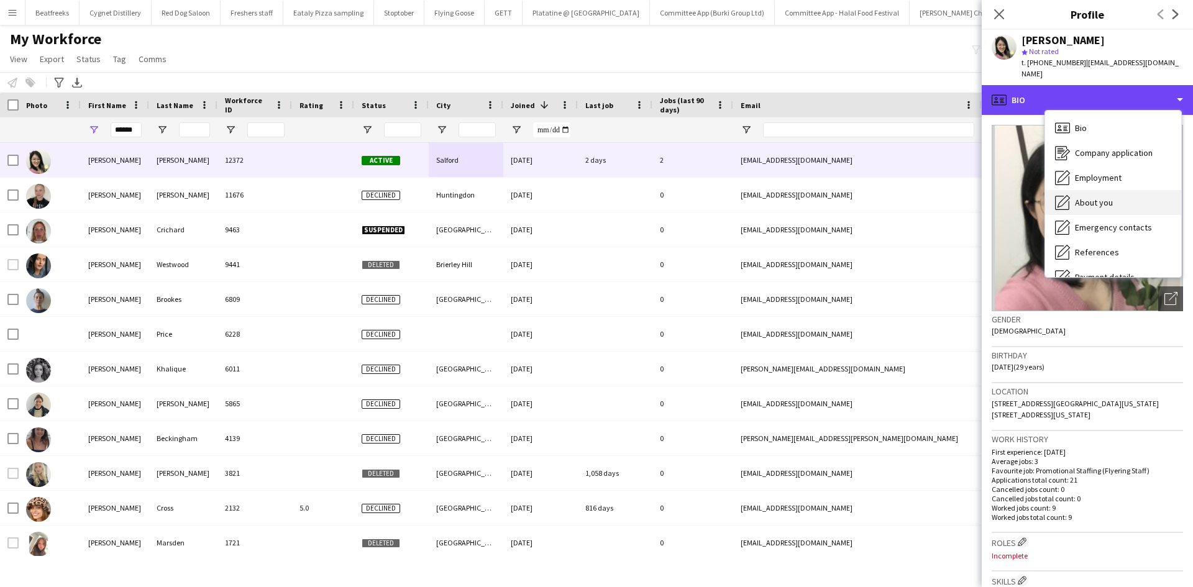
scroll to position [166, 0]
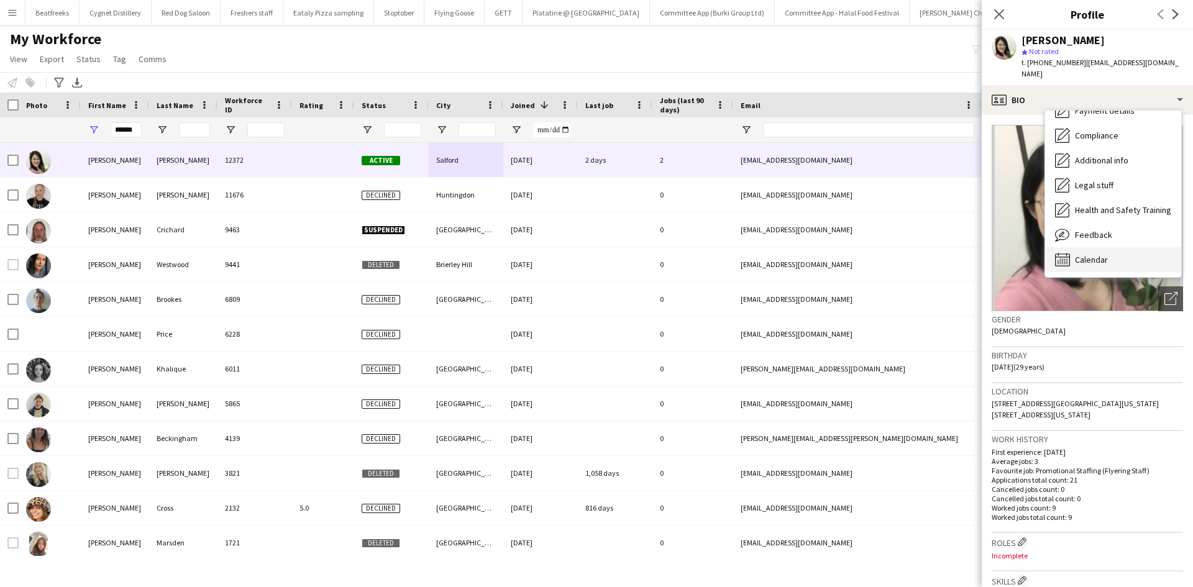
click at [1092, 254] on span "Calendar" at bounding box center [1091, 259] width 33 height 11
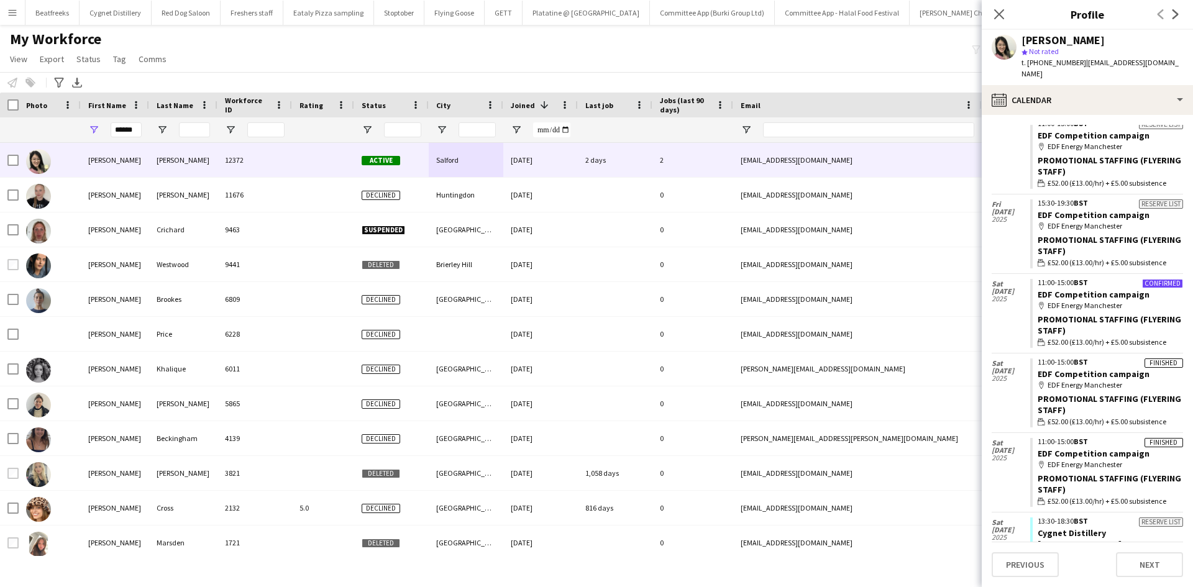
scroll to position [1099, 0]
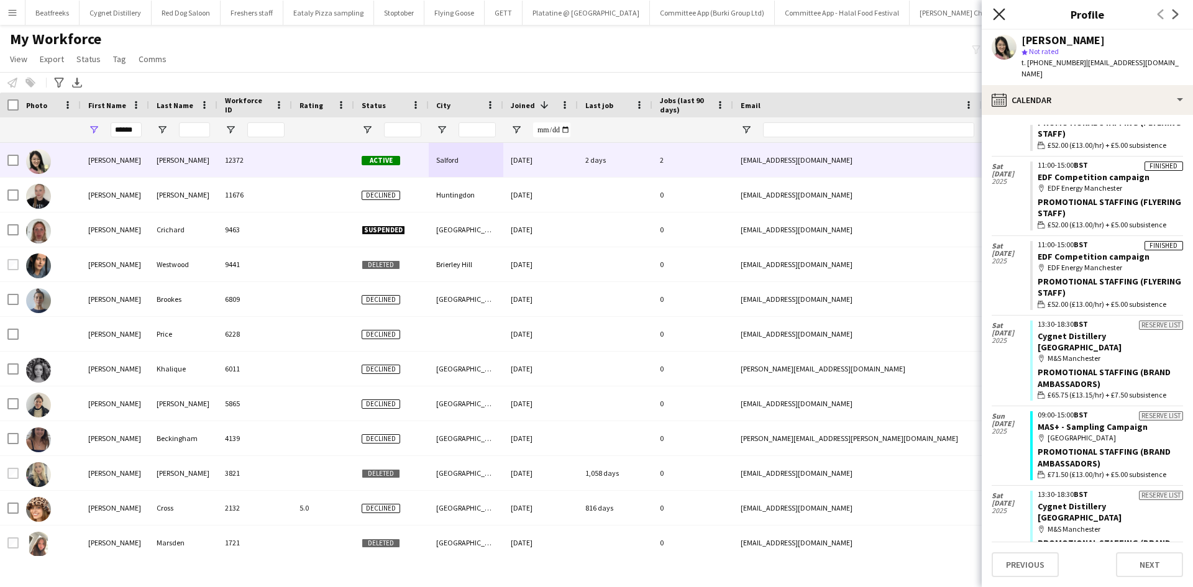
click at [1002, 9] on icon "Close pop-in" at bounding box center [999, 14] width 12 height 12
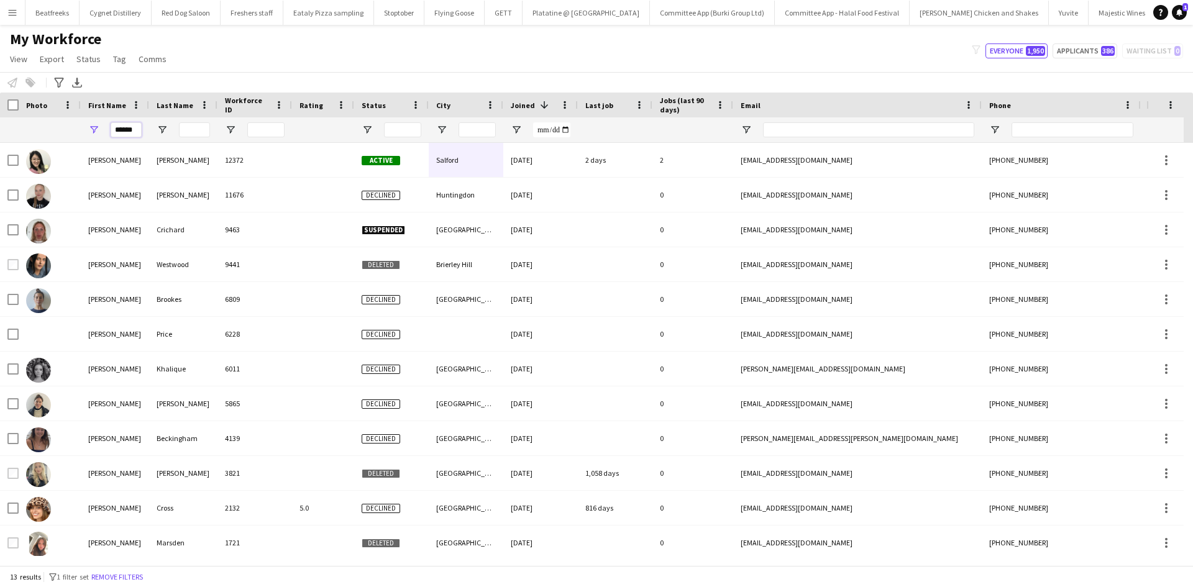
drag, startPoint x: 113, startPoint y: 132, endPoint x: 237, endPoint y: 142, distance: 124.0
click at [237, 142] on div "******" at bounding box center [673, 129] width 1347 height 25
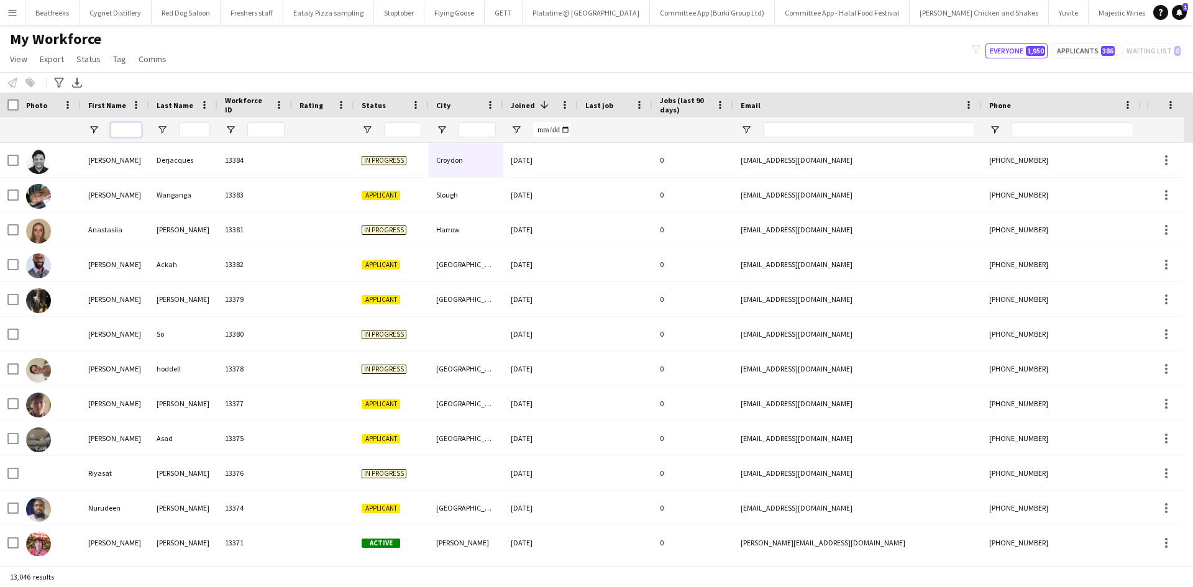
click at [124, 132] on input "First Name Filter Input" at bounding box center [126, 129] width 31 height 15
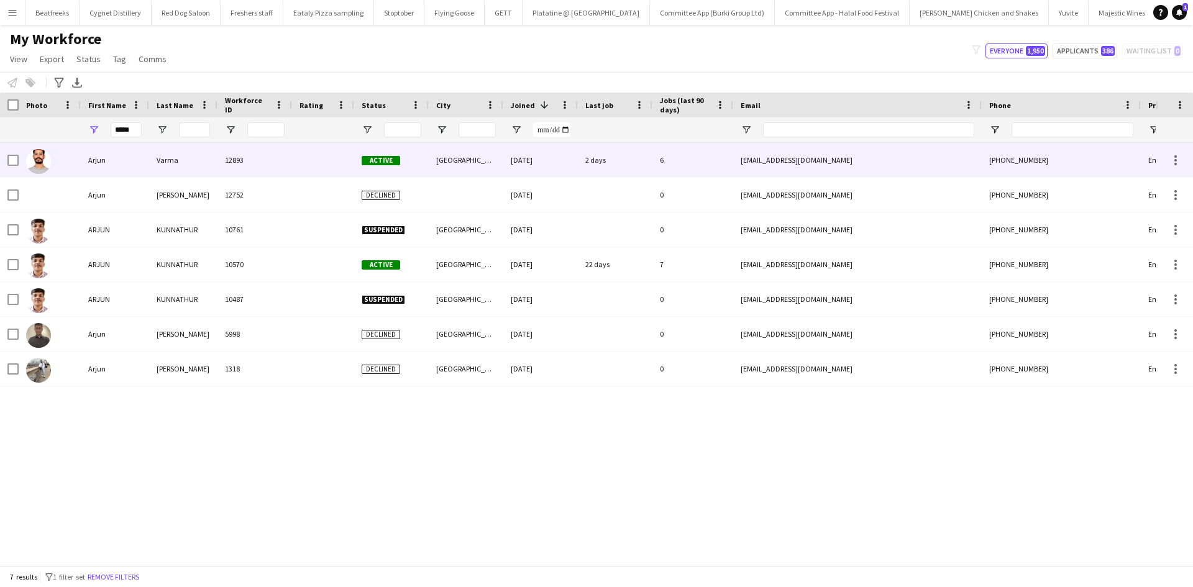
click at [250, 162] on div "12893" at bounding box center [254, 160] width 75 height 34
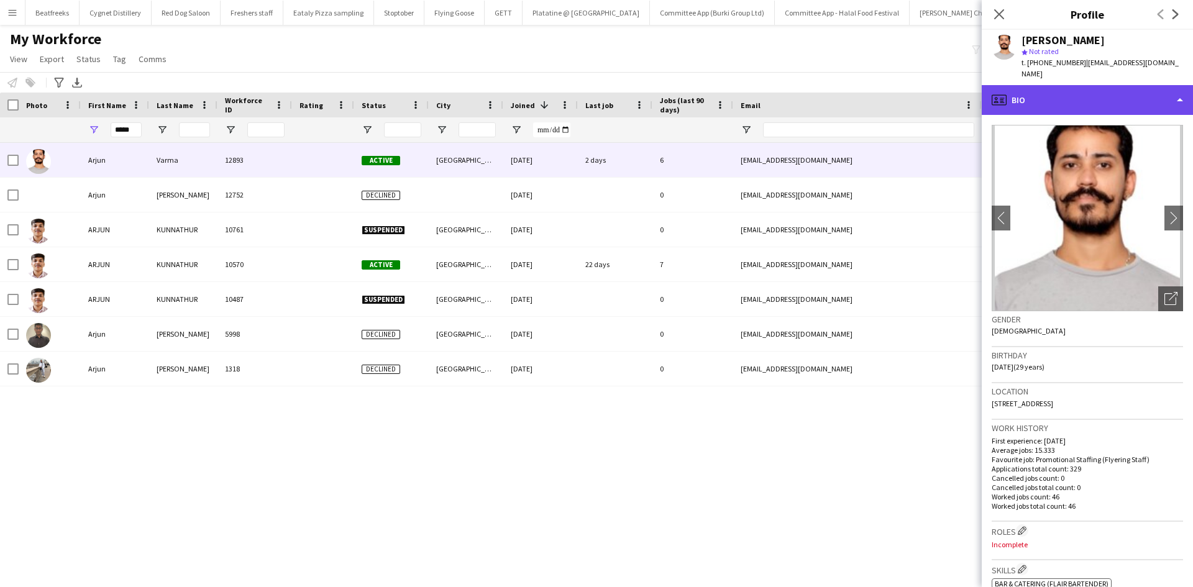
click at [1019, 98] on div "profile Bio" at bounding box center [1086, 100] width 211 height 30
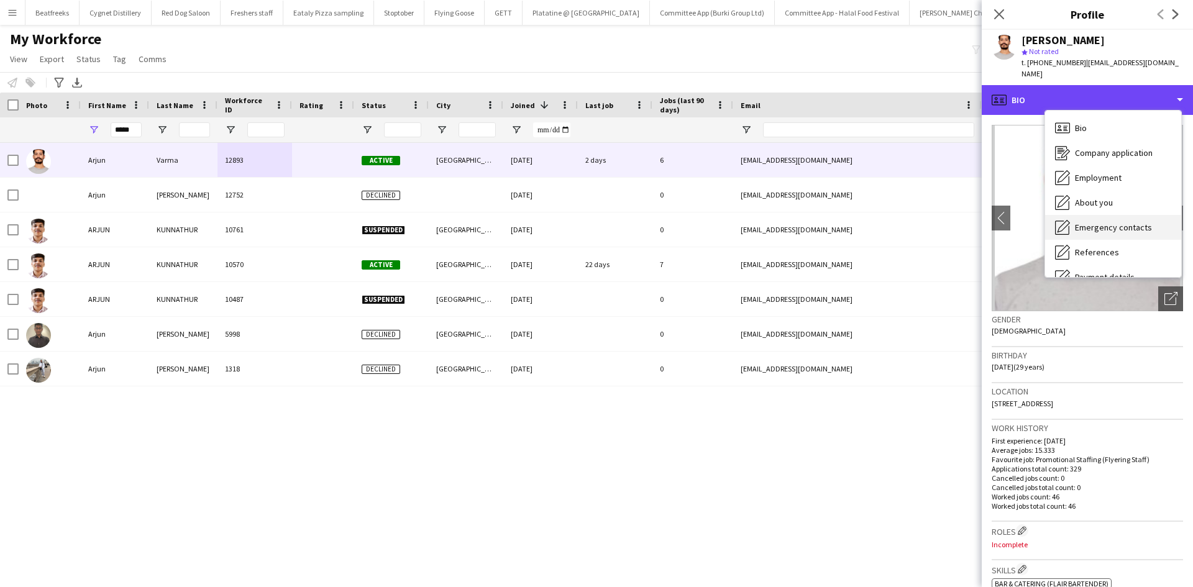
scroll to position [166, 0]
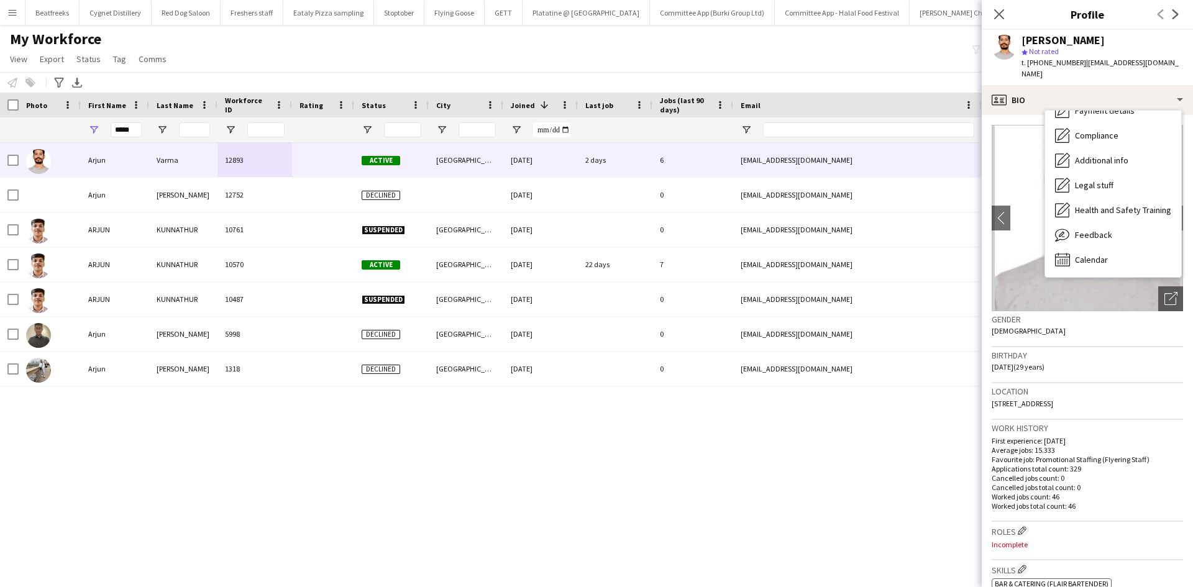
click at [1084, 261] on div "Bio Bio Company application Company application Employment Employment About you…" at bounding box center [1113, 194] width 136 height 166
click at [1092, 255] on div "Calendar Calendar" at bounding box center [1113, 259] width 136 height 25
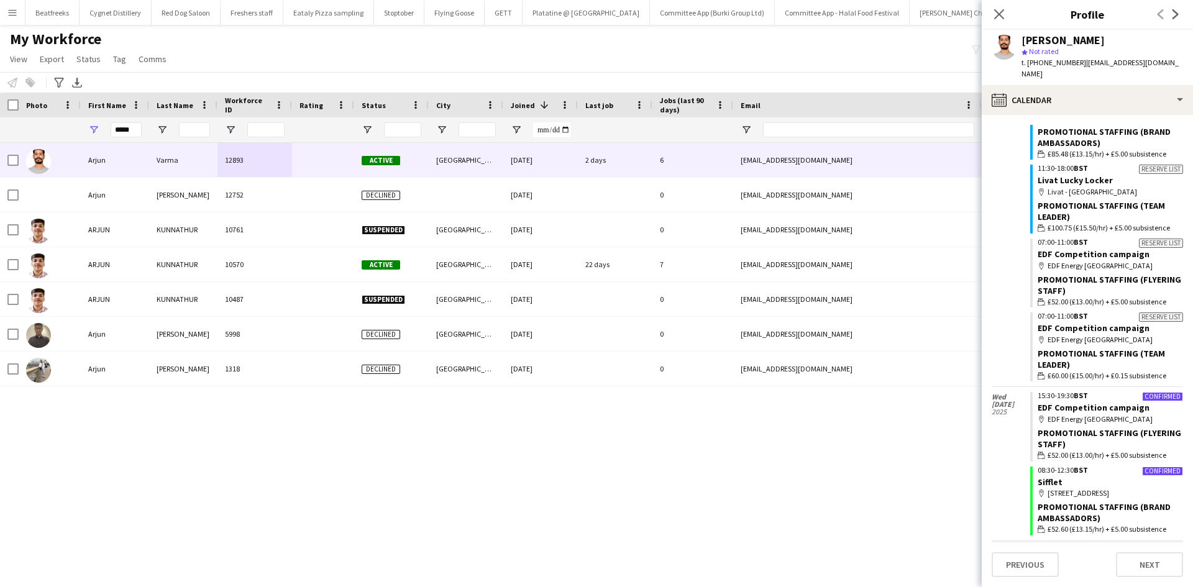
scroll to position [10776, 0]
click at [997, 10] on icon "Close pop-in" at bounding box center [999, 14] width 12 height 12
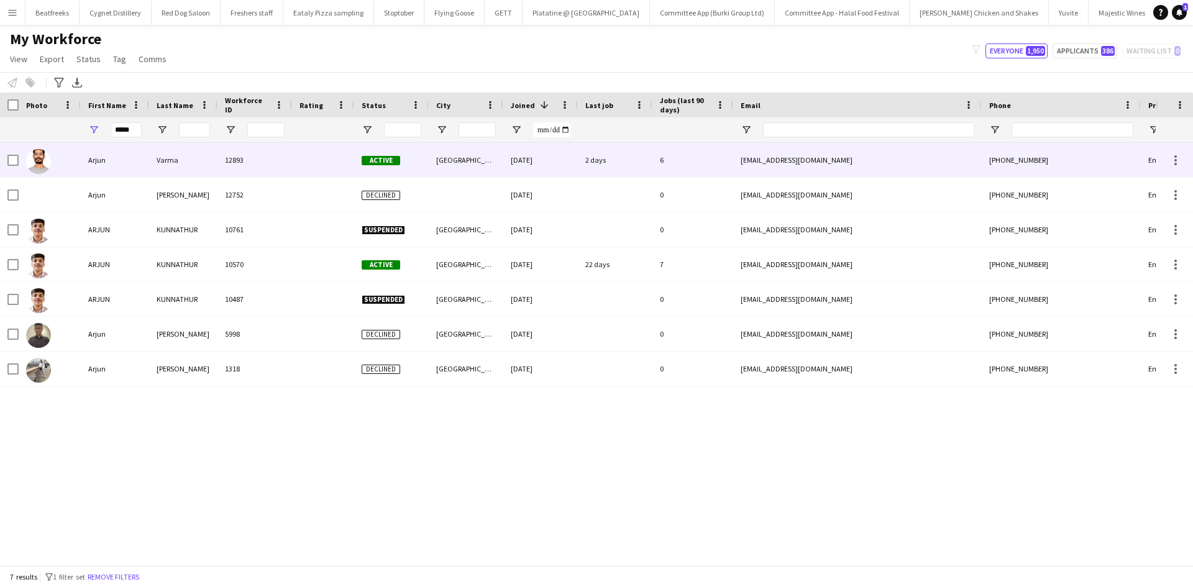
click at [445, 143] on div "Wembley" at bounding box center [466, 160] width 75 height 34
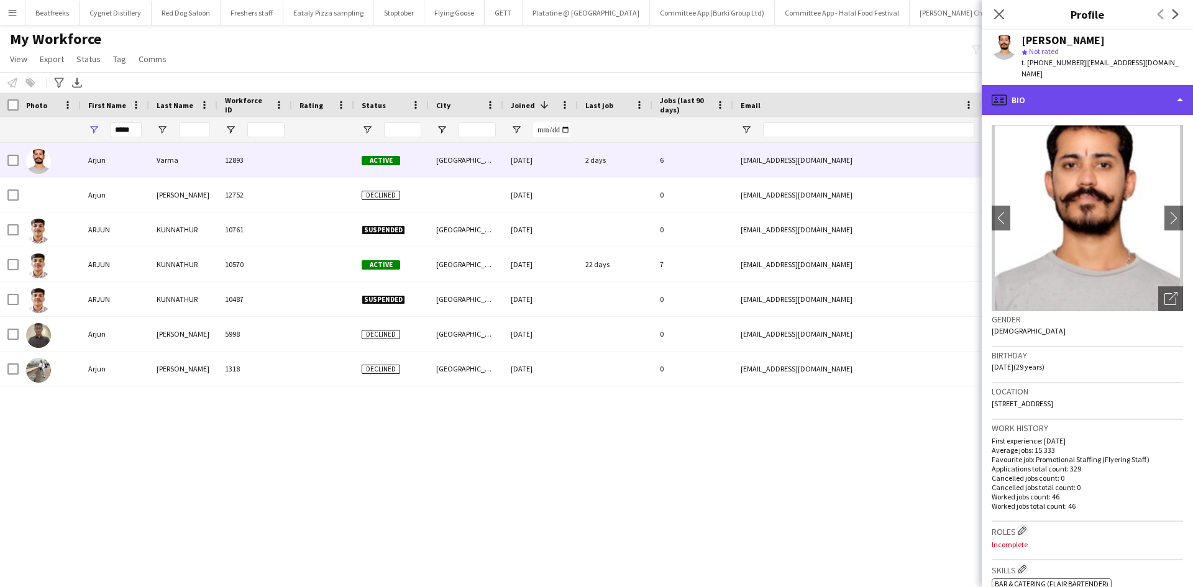
click at [1094, 85] on div "profile Bio" at bounding box center [1086, 100] width 211 height 30
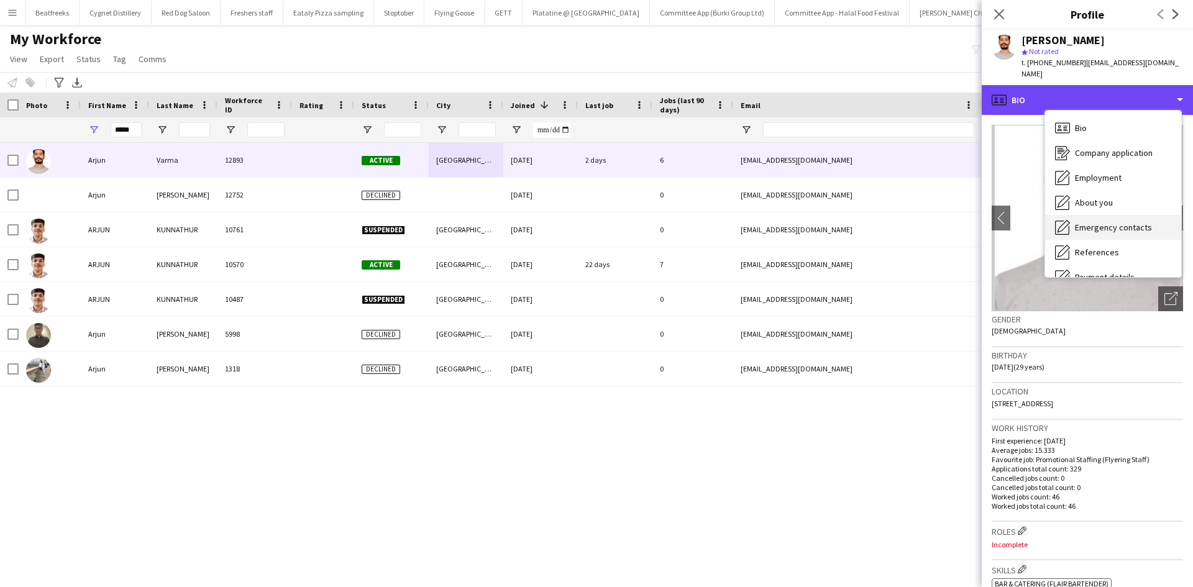
scroll to position [166, 0]
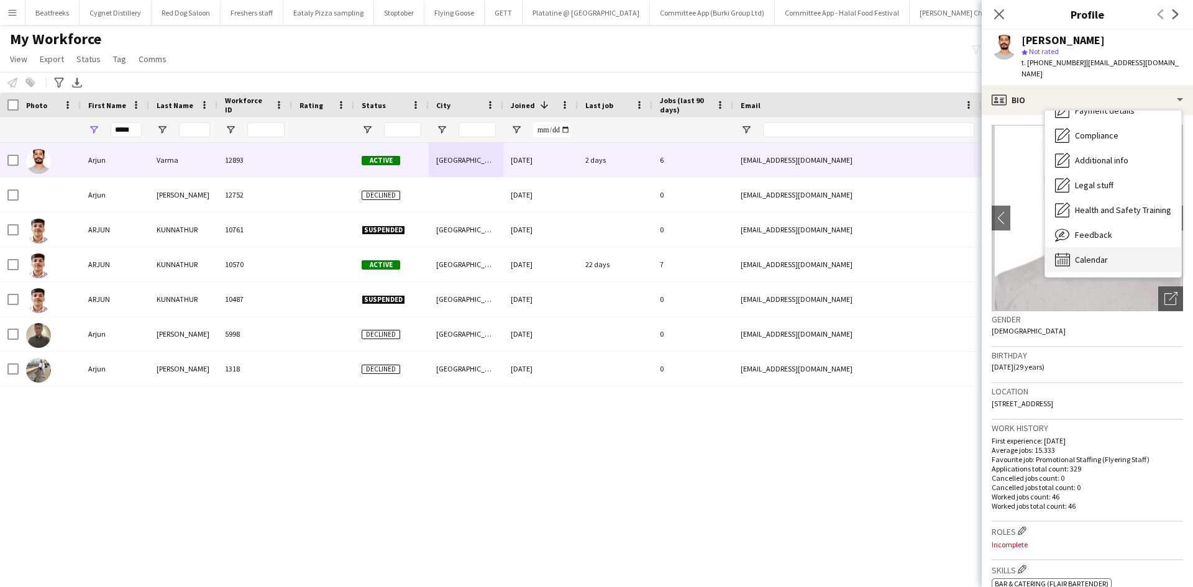
click at [1097, 254] on span "Calendar" at bounding box center [1091, 259] width 33 height 11
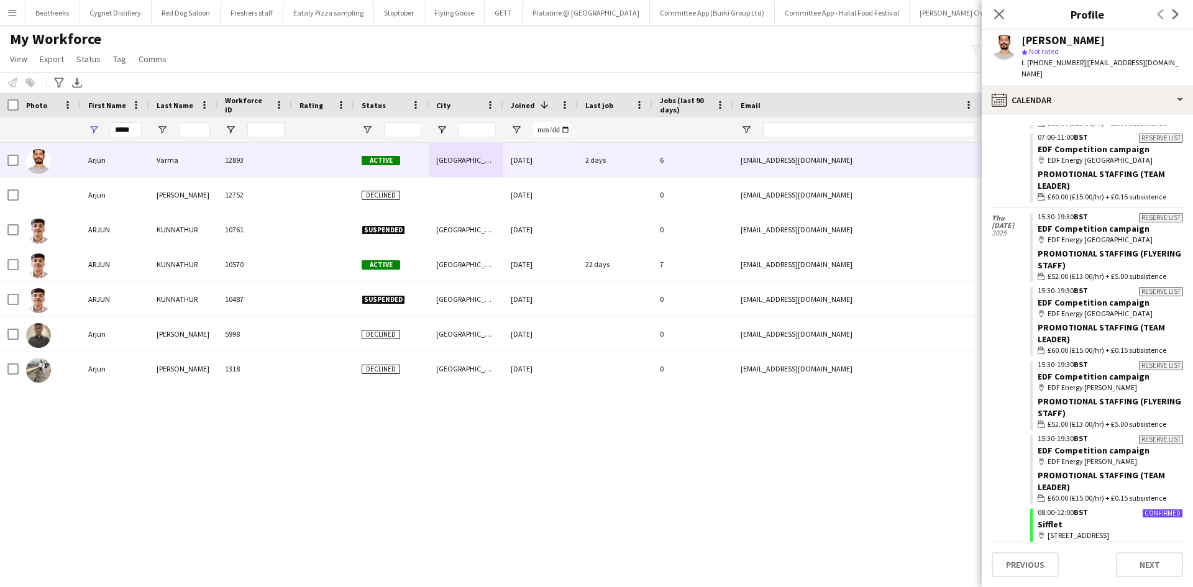
scroll to position [7302, 0]
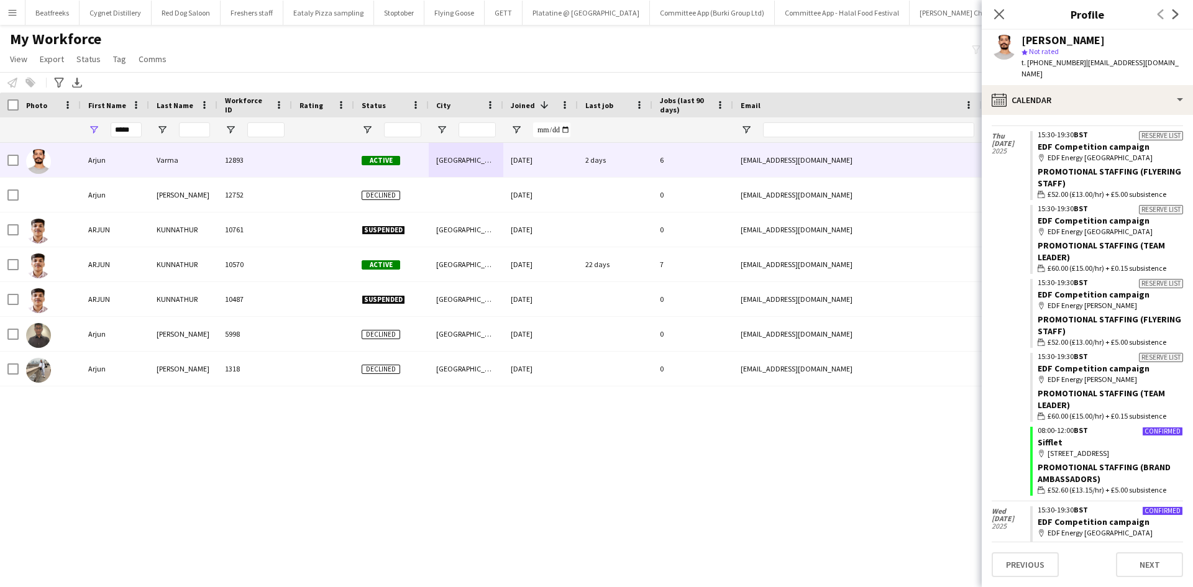
click at [1063, 448] on div "map-marker Olympia London, Hammersmith Road, W14 8UX" at bounding box center [1109, 453] width 145 height 11
drag, startPoint x: 130, startPoint y: 131, endPoint x: 81, endPoint y: 129, distance: 49.1
click at [81, 129] on div "*****" at bounding box center [115, 129] width 68 height 25
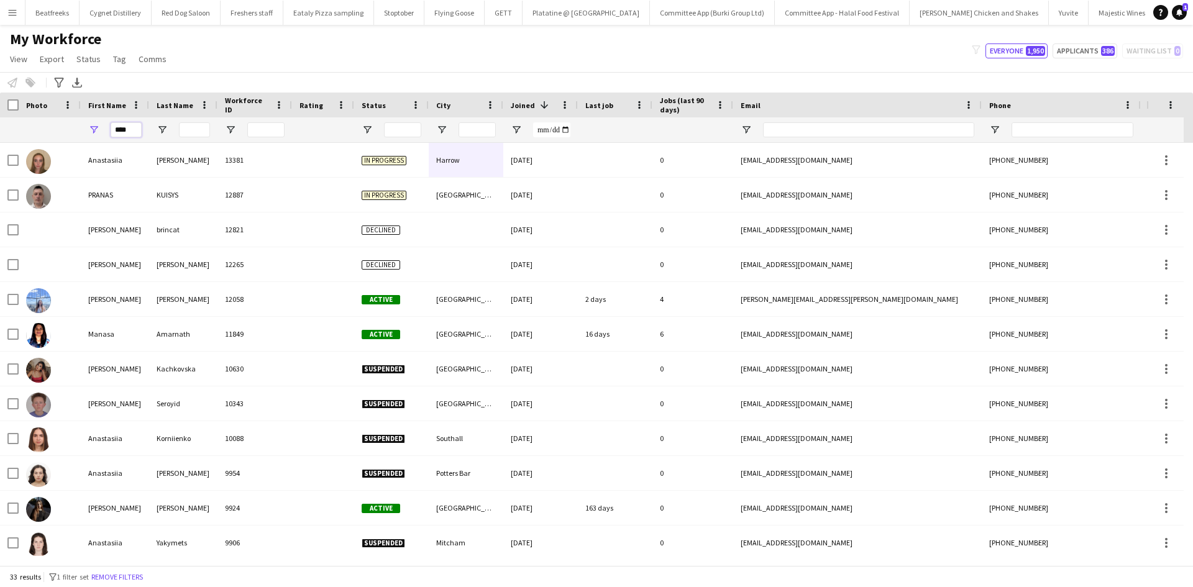
type input "****"
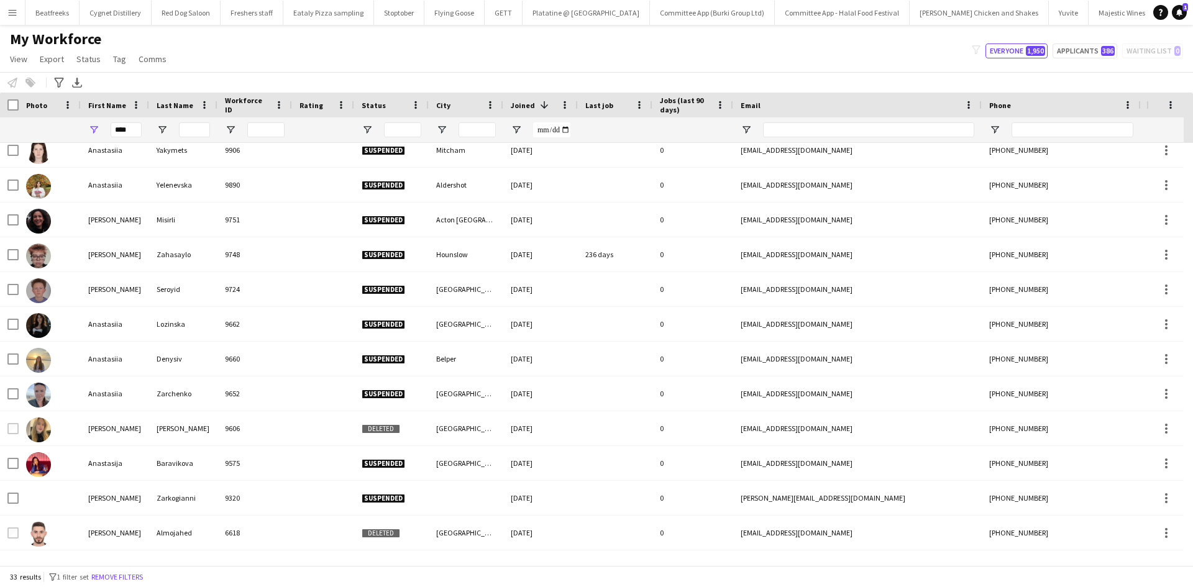
scroll to position [393, 0]
drag, startPoint x: 126, startPoint y: 131, endPoint x: 35, endPoint y: 130, distance: 90.7
click at [35, 130] on div "****" at bounding box center [673, 129] width 1347 height 25
click at [125, 126] on input "*****" at bounding box center [126, 129] width 31 height 15
click at [124, 130] on input "*****" at bounding box center [126, 129] width 31 height 15
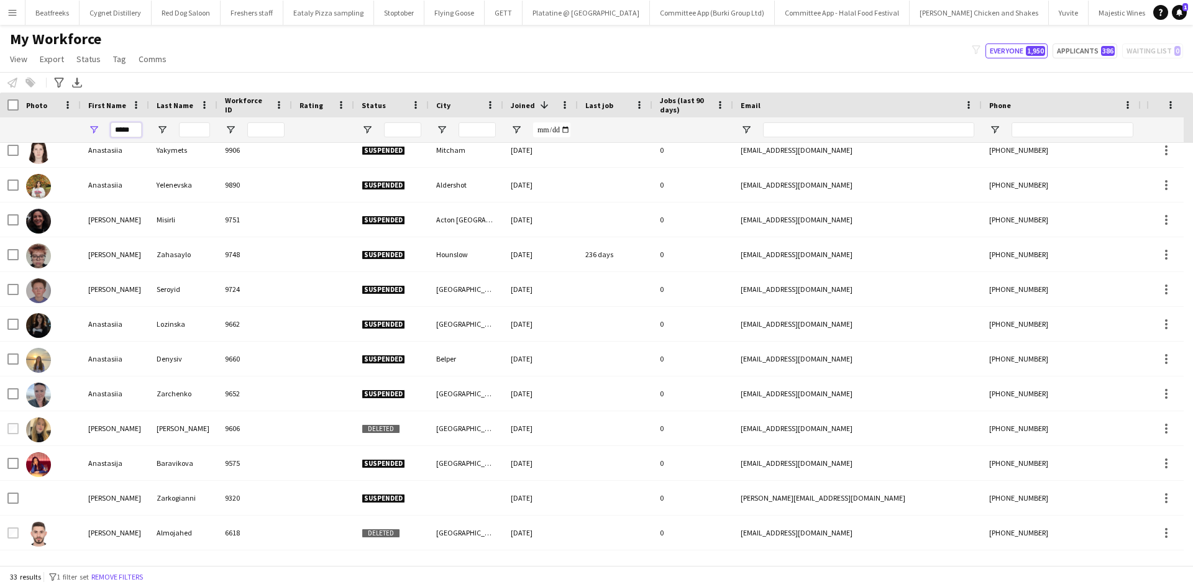
click at [124, 130] on input "*****" at bounding box center [126, 129] width 31 height 15
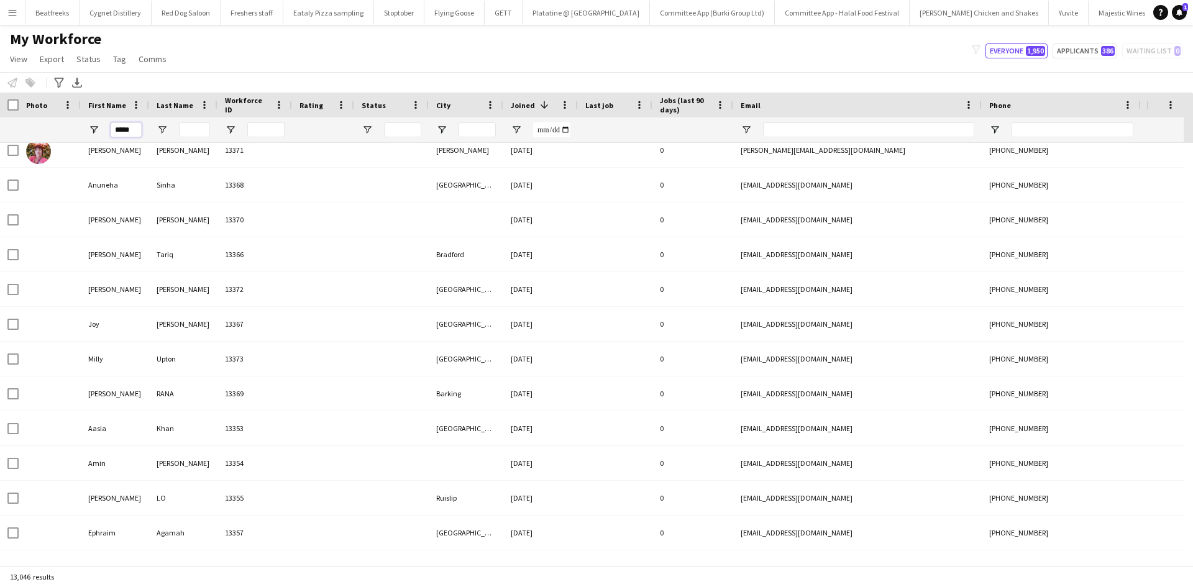
click at [124, 130] on input "*****" at bounding box center [126, 129] width 31 height 15
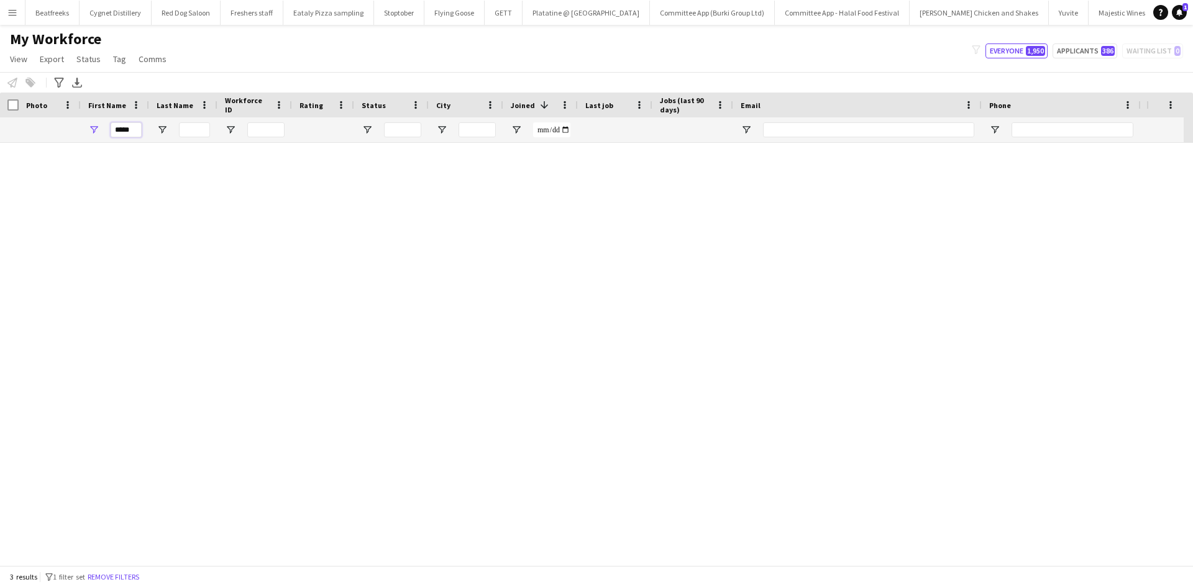
scroll to position [0, 0]
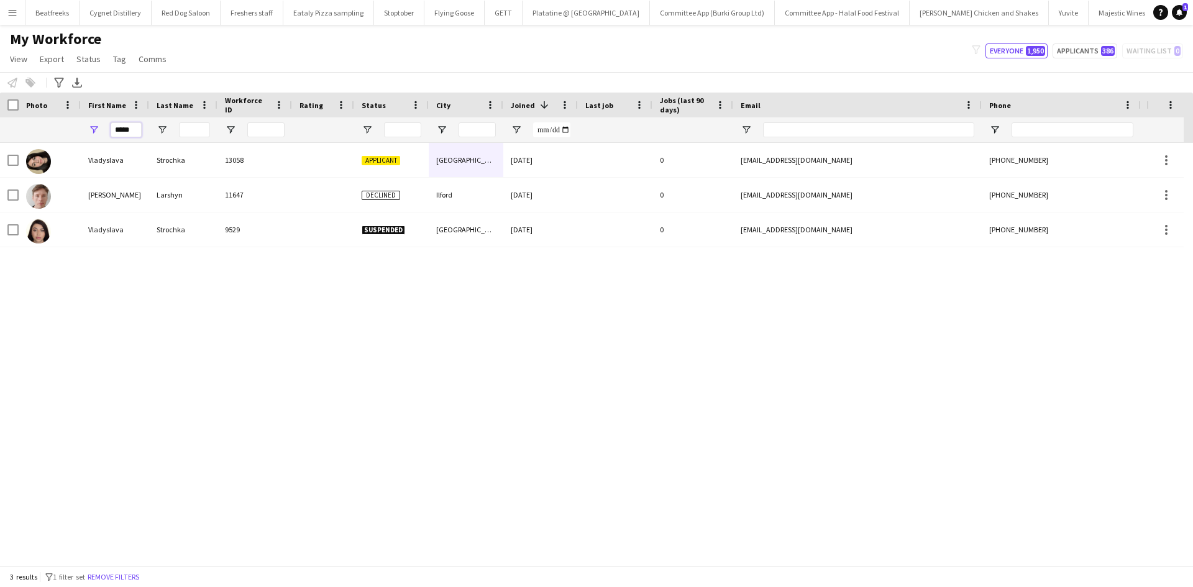
click at [136, 129] on input "*****" at bounding box center [126, 129] width 31 height 15
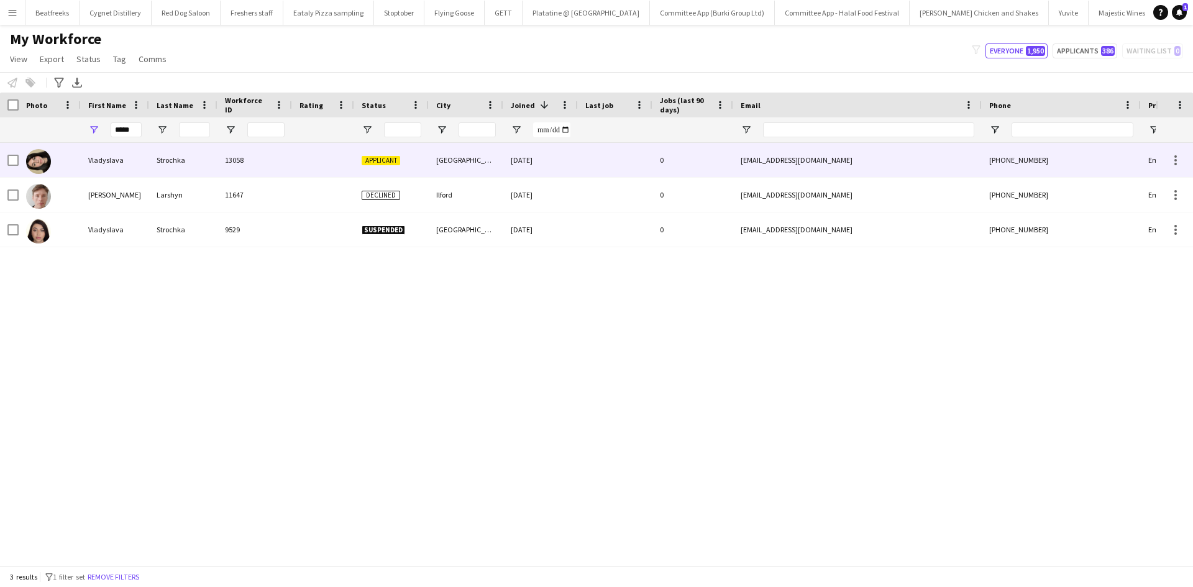
click at [170, 155] on div "Strochka" at bounding box center [183, 160] width 68 height 34
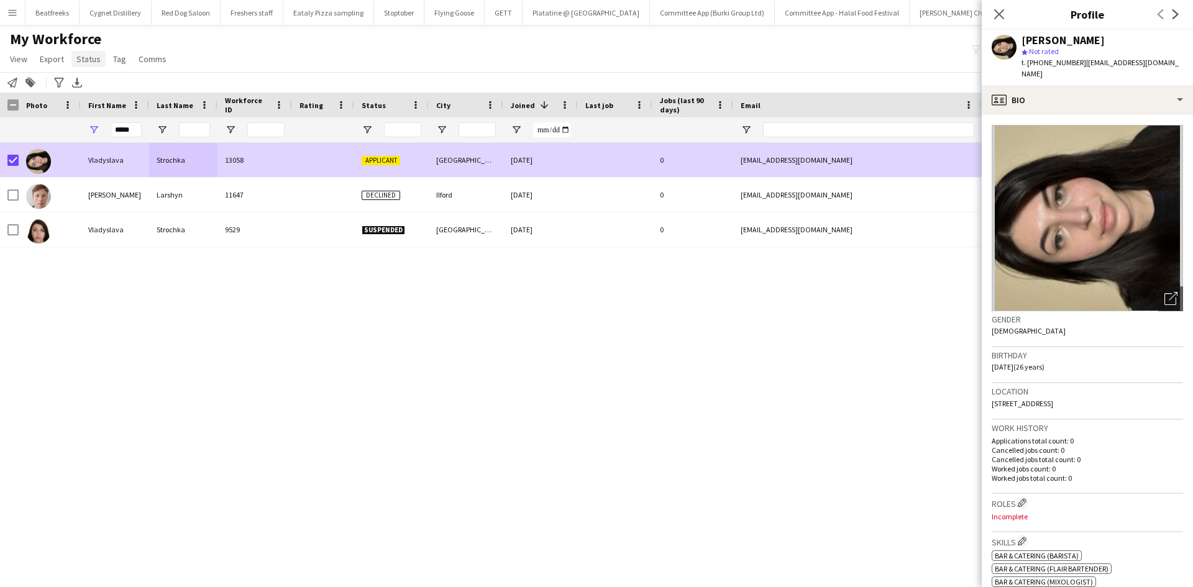
click at [84, 52] on link "Status" at bounding box center [88, 59] width 34 height 16
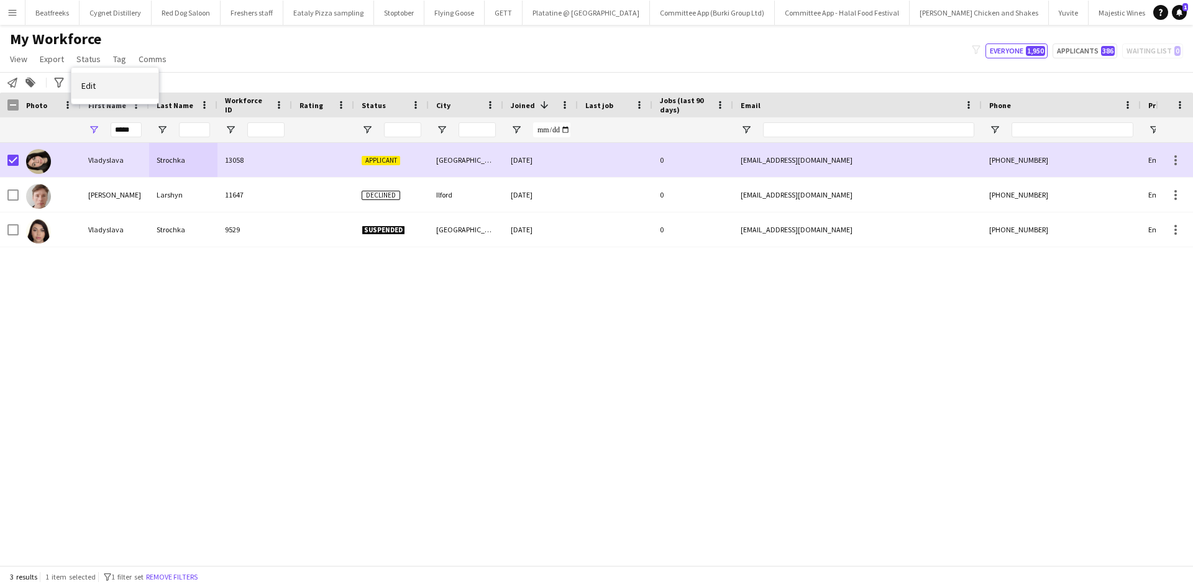
click at [111, 78] on link "Edit" at bounding box center [114, 86] width 87 height 26
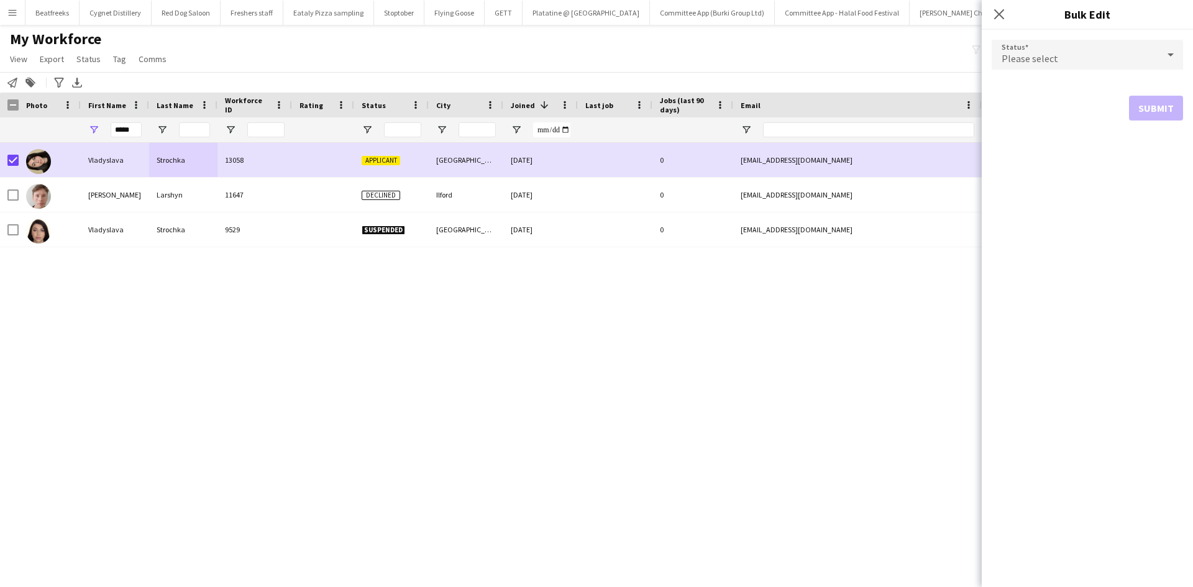
click at [1037, 50] on div "Please select" at bounding box center [1074, 55] width 166 height 30
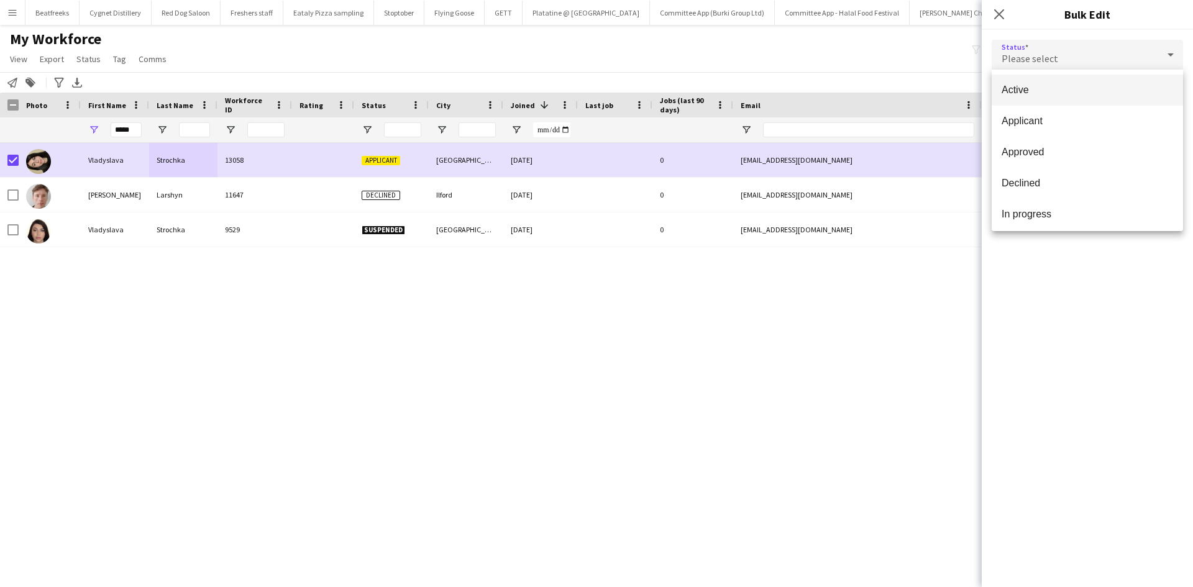
click at [1038, 86] on span "Active" at bounding box center [1086, 90] width 171 height 12
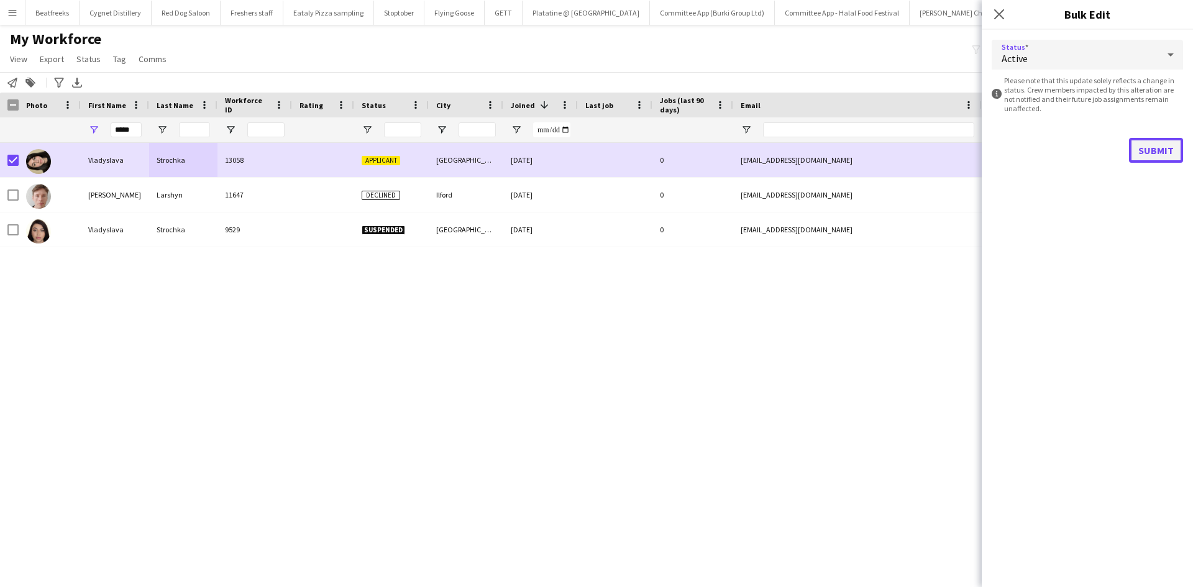
click at [1175, 155] on button "Submit" at bounding box center [1156, 150] width 54 height 25
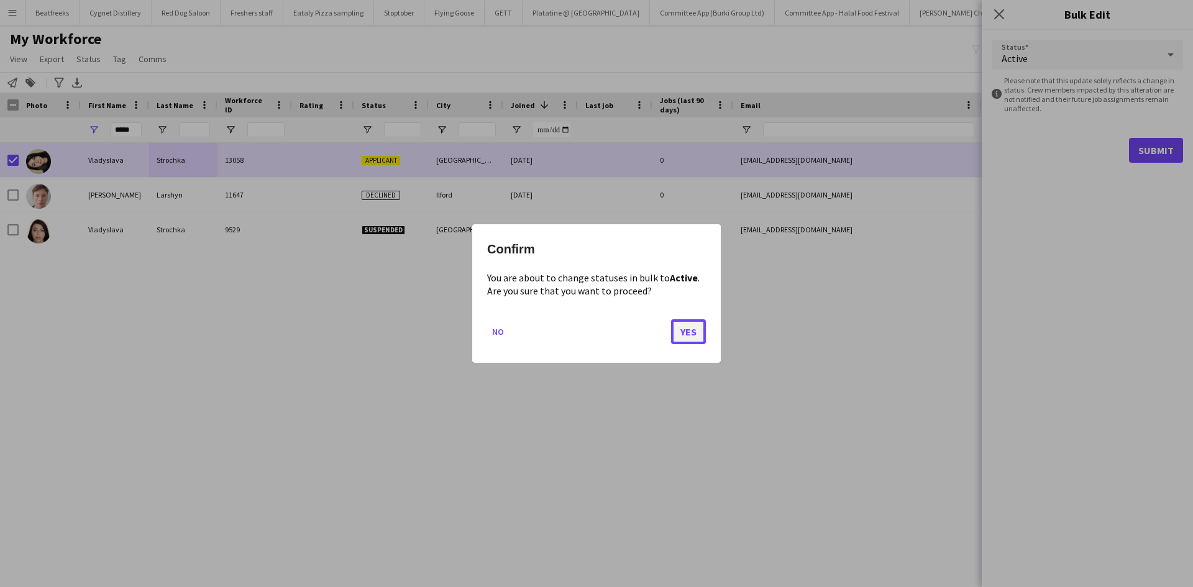
click at [681, 328] on button "Yes" at bounding box center [688, 331] width 35 height 25
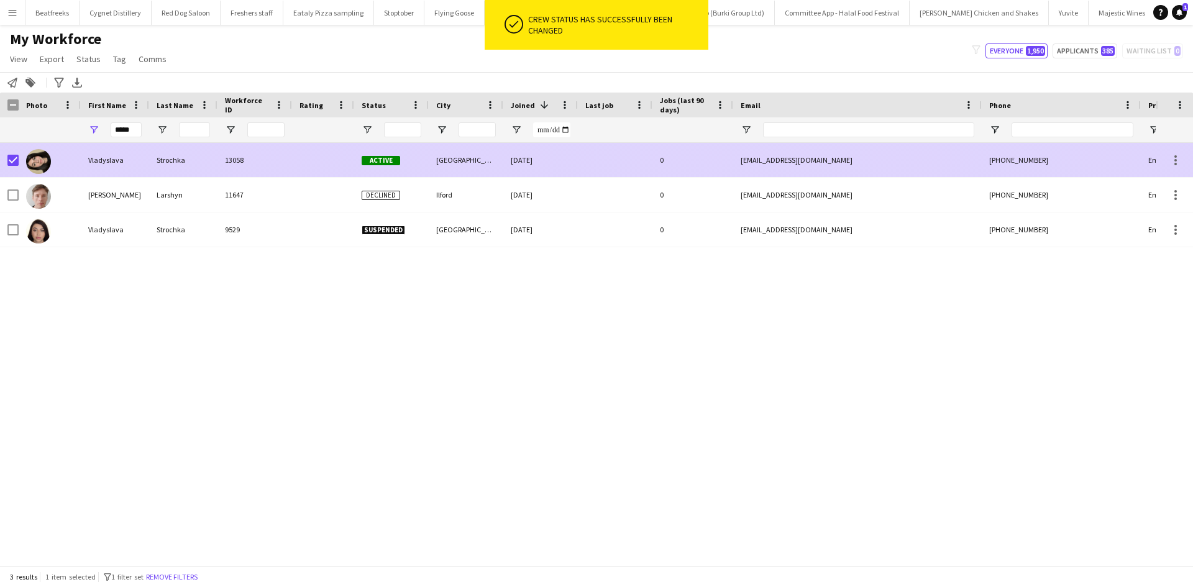
click at [455, 162] on div "London" at bounding box center [466, 160] width 75 height 34
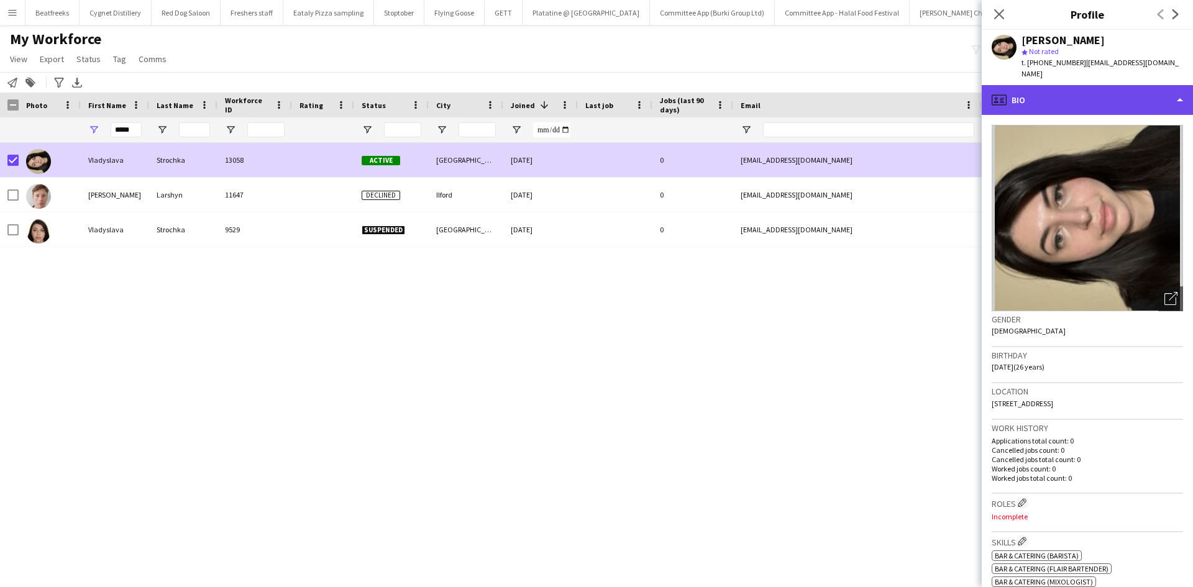
click at [1070, 99] on div "profile Bio" at bounding box center [1086, 100] width 211 height 30
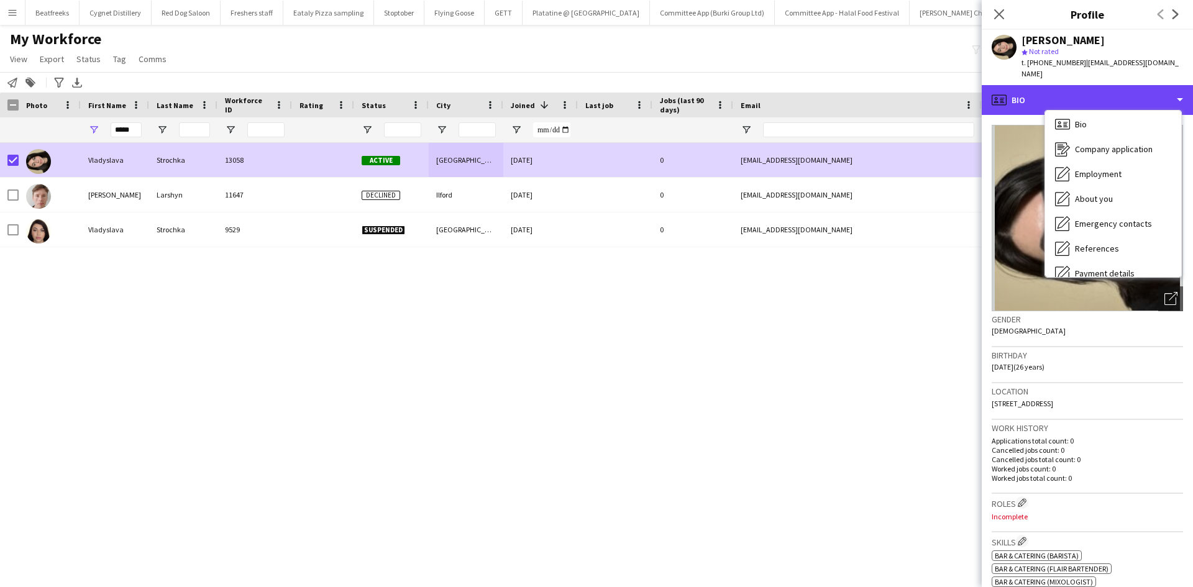
scroll to position [3, 0]
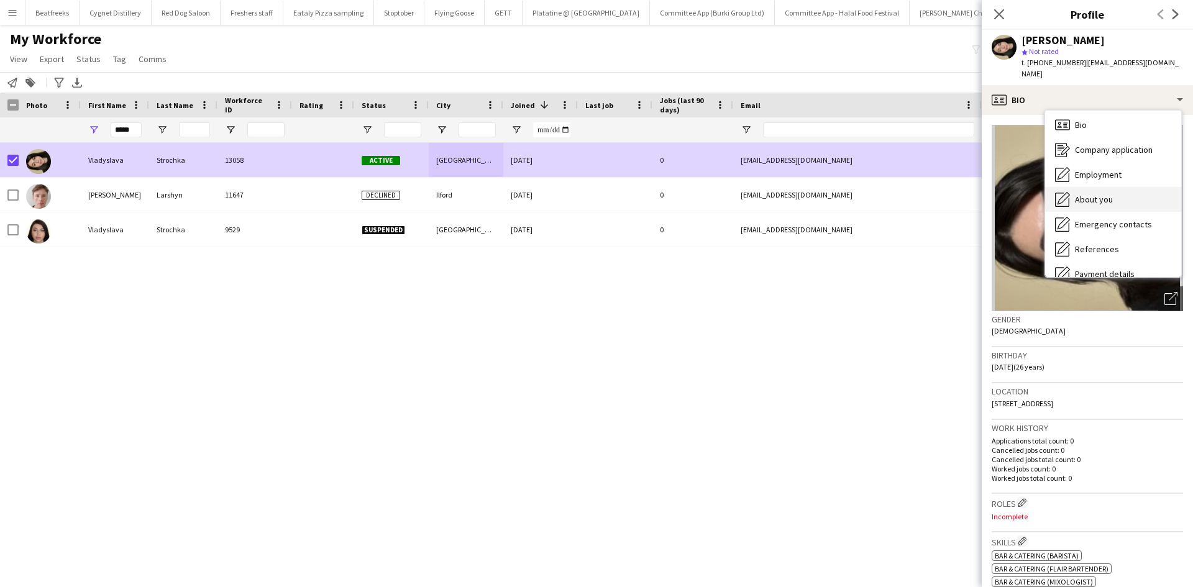
click at [1102, 187] on div "About you About you" at bounding box center [1113, 199] width 136 height 25
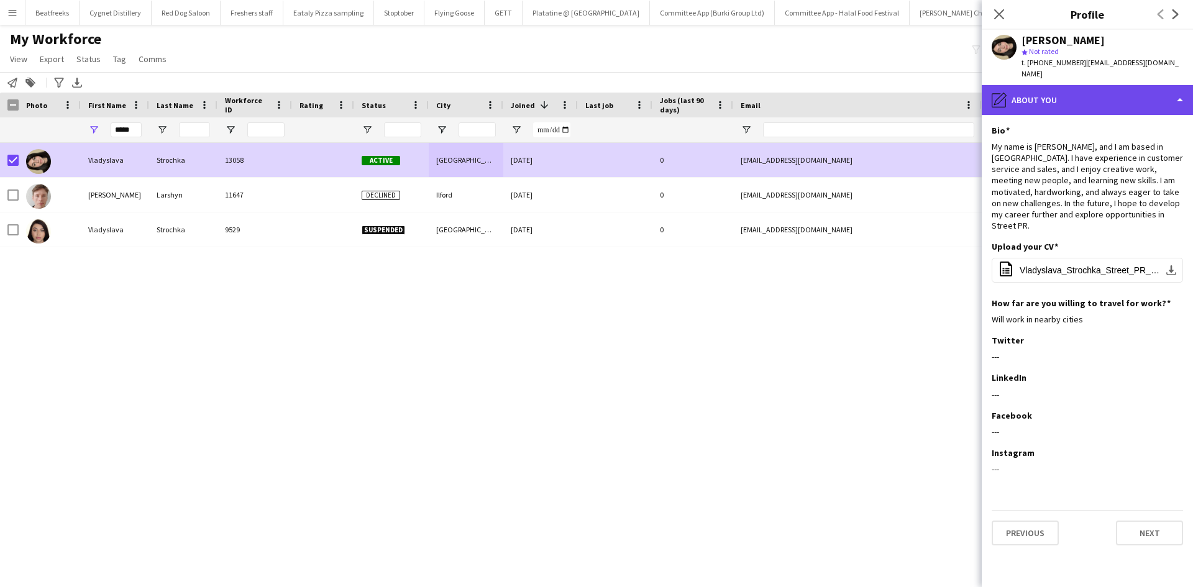
click at [1091, 89] on div "pencil4 About you" at bounding box center [1086, 100] width 211 height 30
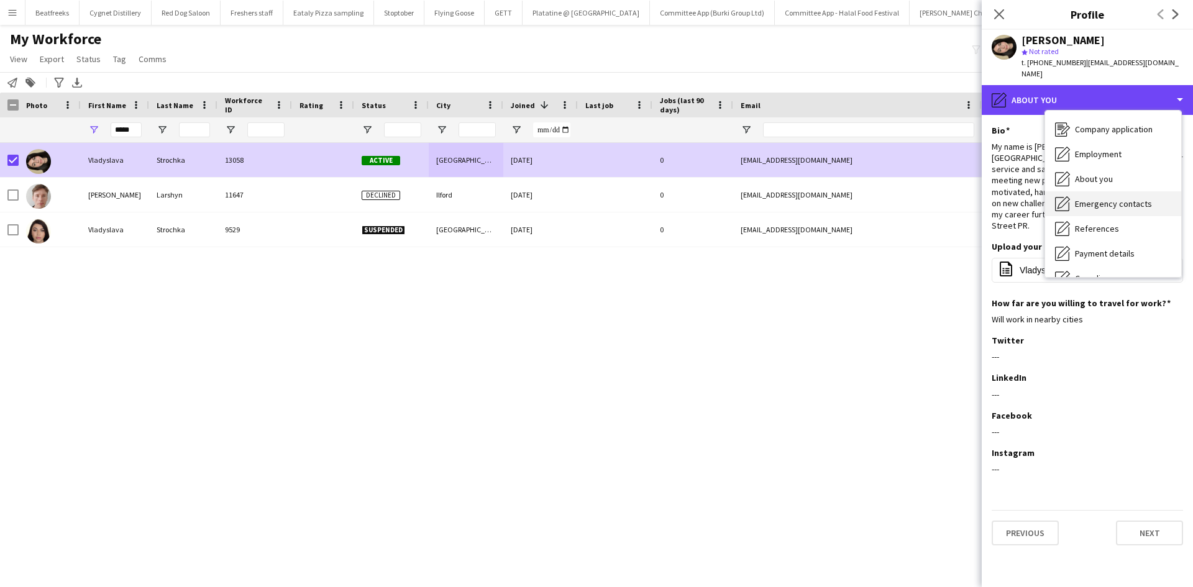
scroll to position [14, 0]
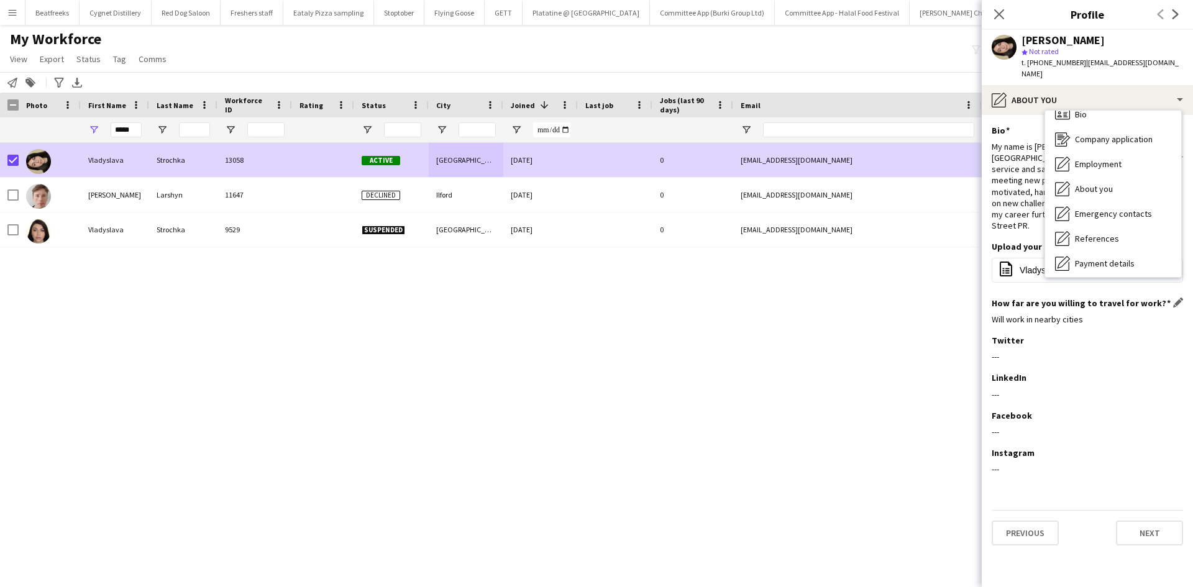
click at [1020, 319] on div "How far are you willing to travel for work? Edit this field Will work in nearby…" at bounding box center [1086, 316] width 191 height 37
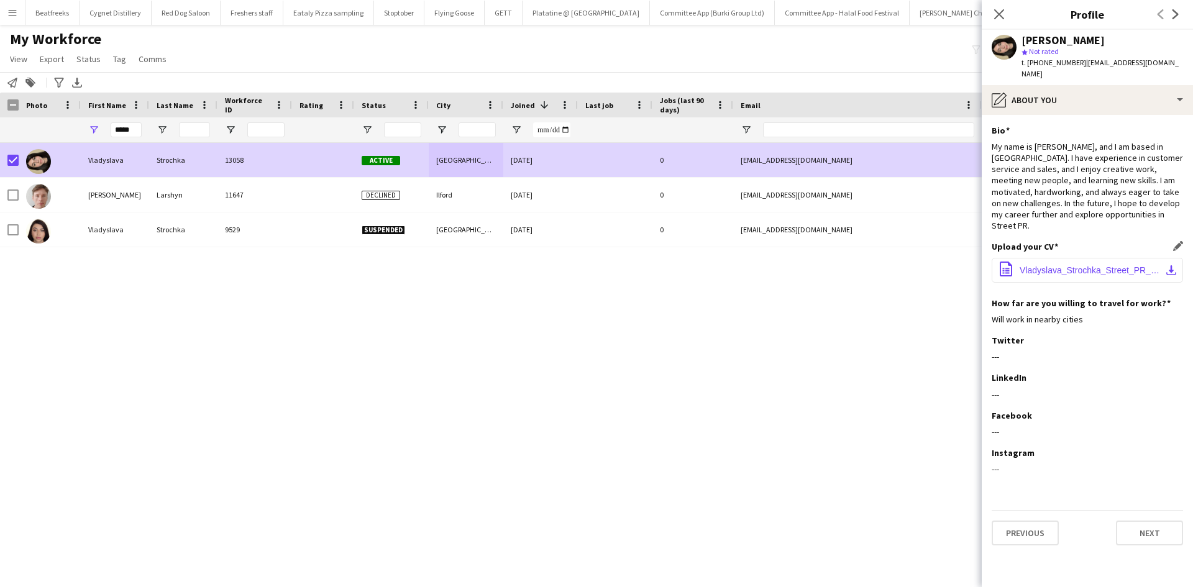
click at [1036, 265] on span "Vladyslava_Strochka_Street_PR_CV.pdf" at bounding box center [1089, 270] width 140 height 10
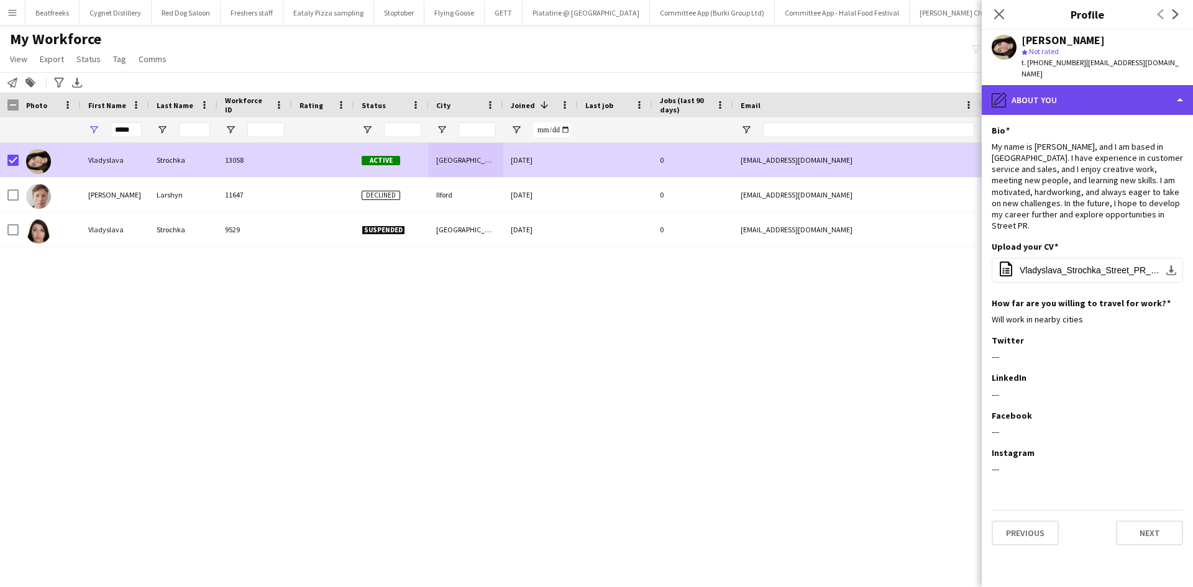
click at [1041, 99] on div "pencil4 About you" at bounding box center [1086, 100] width 211 height 30
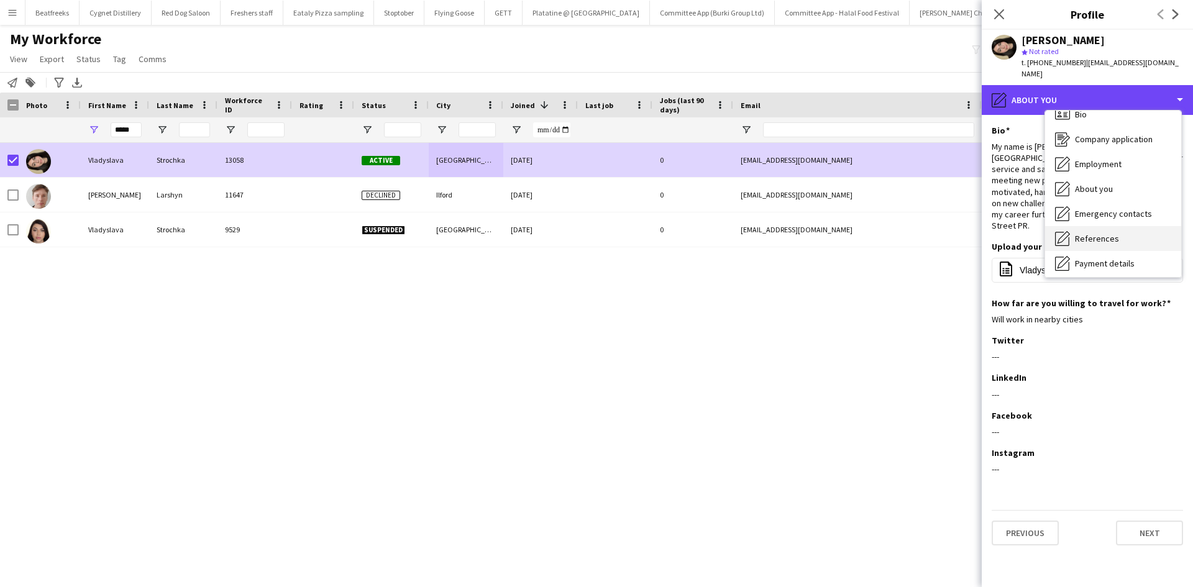
scroll to position [166, 0]
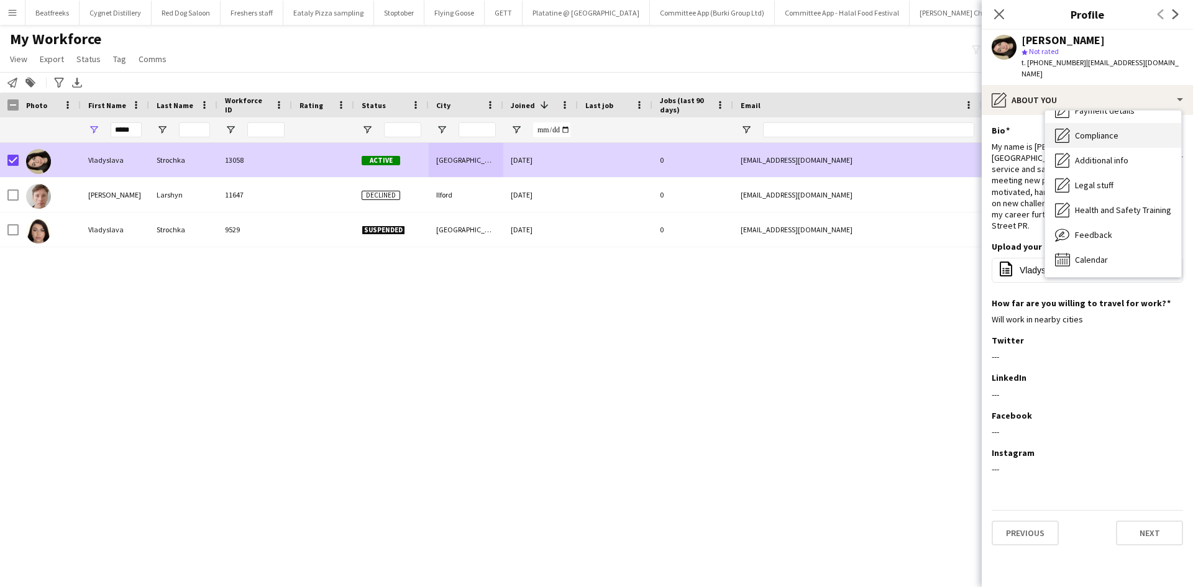
click at [1104, 130] on span "Compliance" at bounding box center [1096, 135] width 43 height 11
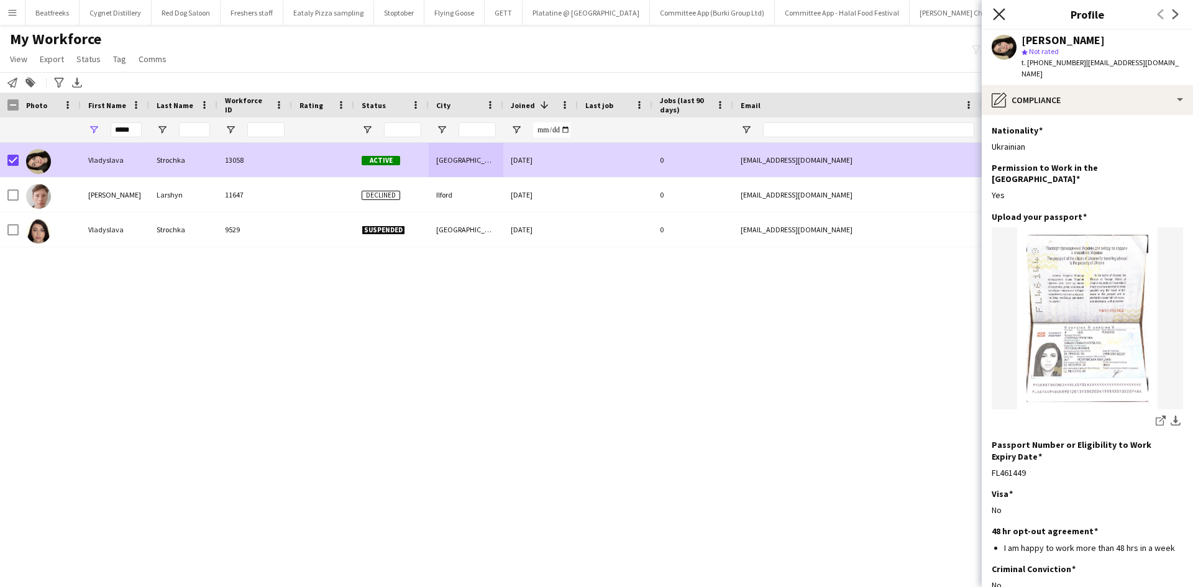
click at [999, 16] on icon at bounding box center [999, 14] width 12 height 12
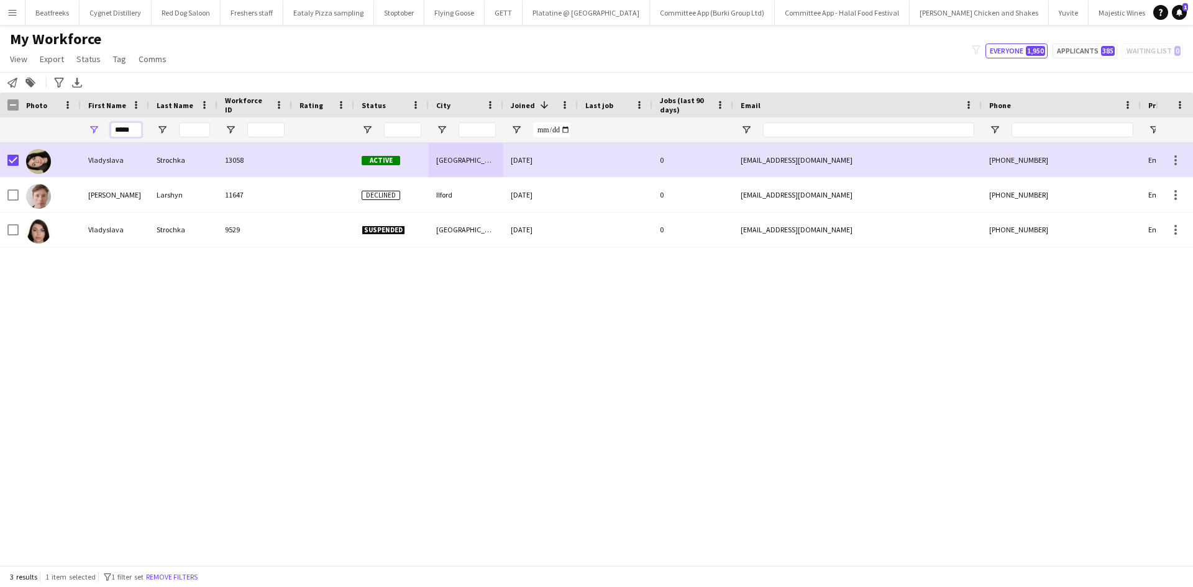
drag, startPoint x: 137, startPoint y: 132, endPoint x: 47, endPoint y: 131, distance: 89.4
click at [47, 131] on div "*****" at bounding box center [673, 129] width 1347 height 25
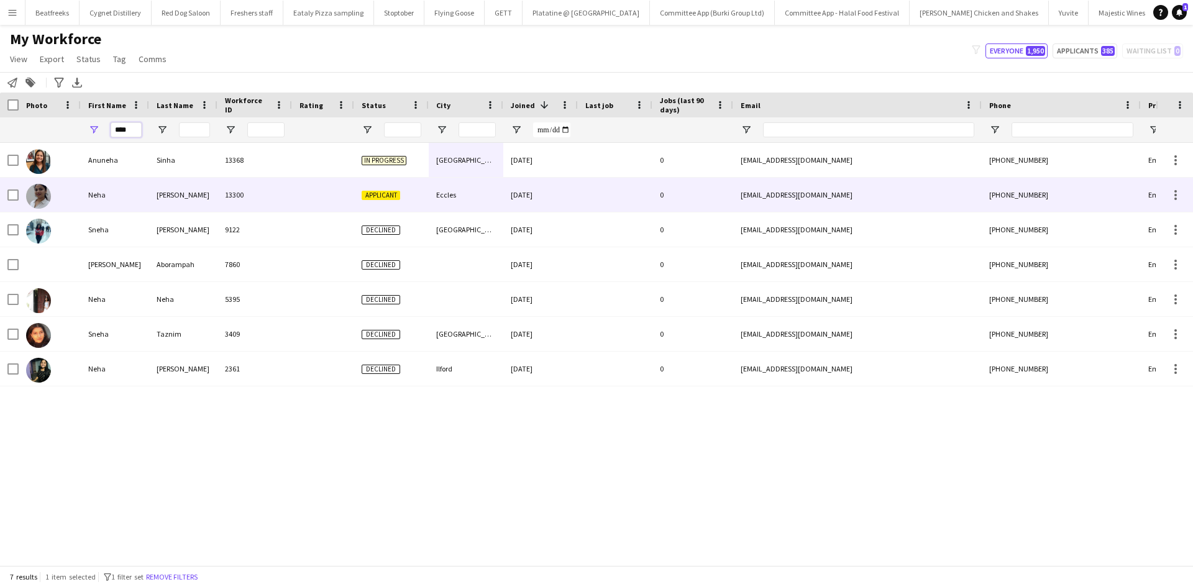
type input "****"
click at [151, 191] on div "Sudarsanan" at bounding box center [183, 195] width 68 height 34
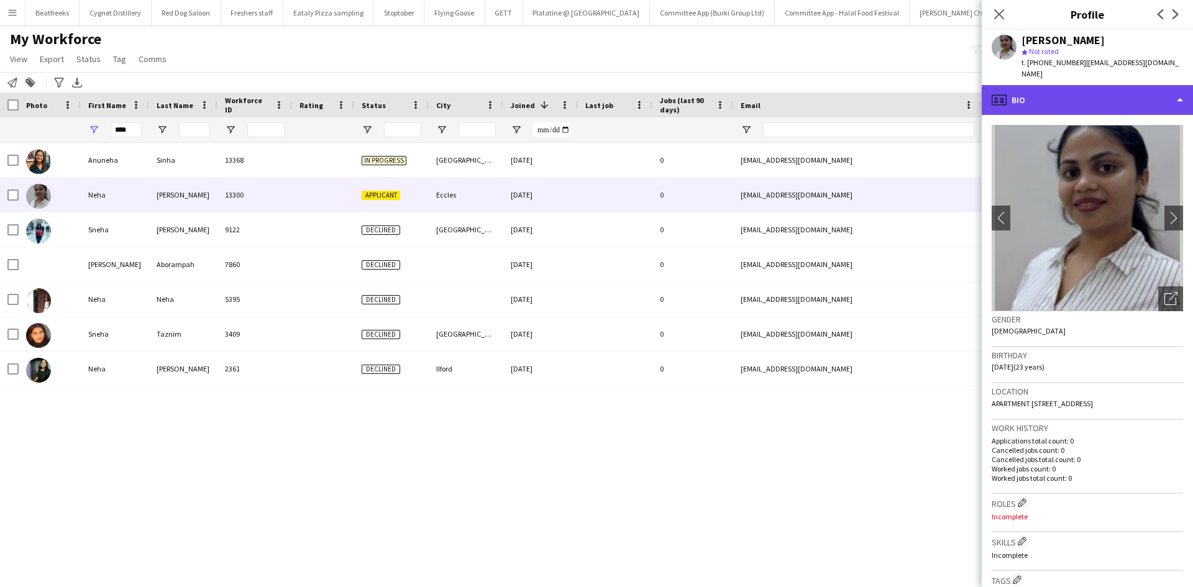
click at [1063, 93] on div "profile Bio" at bounding box center [1086, 100] width 211 height 30
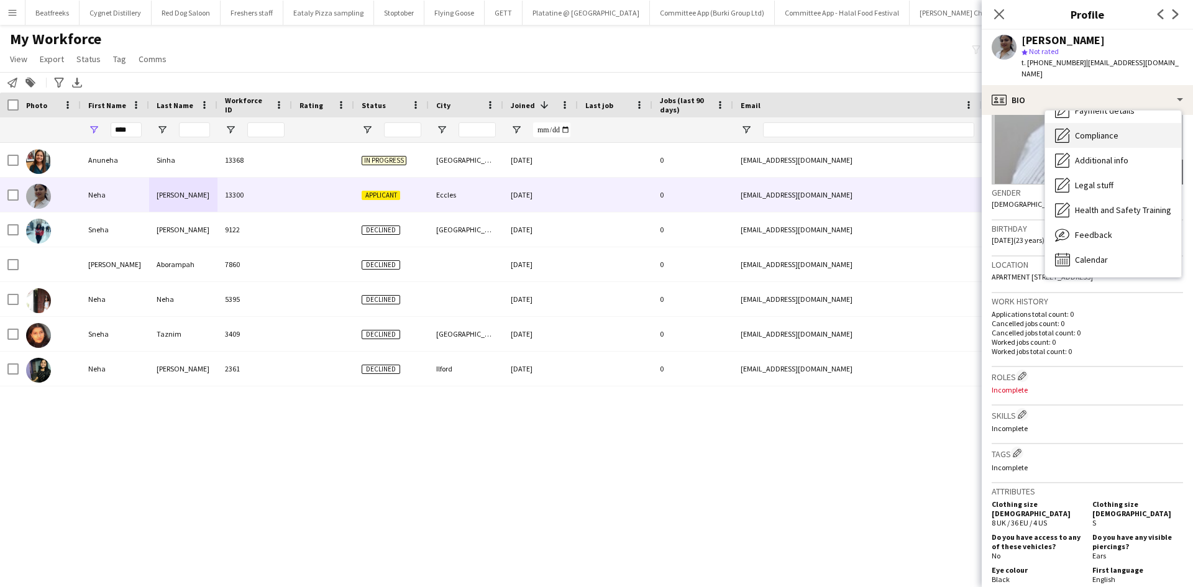
click at [1097, 130] on span "Compliance" at bounding box center [1096, 135] width 43 height 11
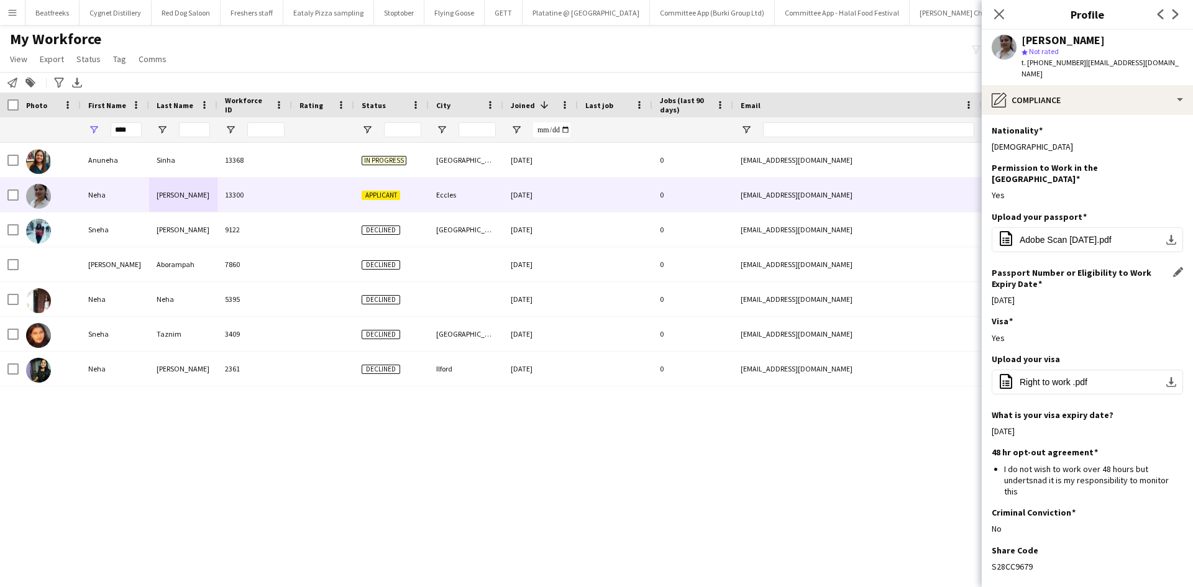
scroll to position [42, 0]
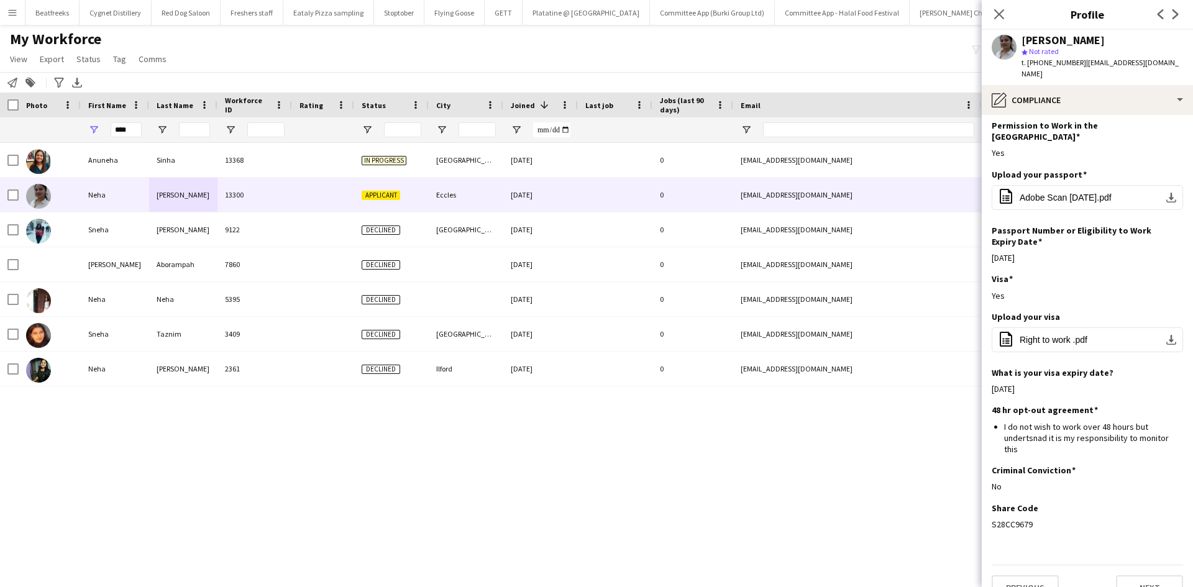
drag, startPoint x: 1030, startPoint y: 497, endPoint x: 987, endPoint y: 501, distance: 43.7
click at [987, 501] on app-section-data-types "Nationality Edit this field Indian Permission to Work in the UK Edit this field…" at bounding box center [1086, 351] width 211 height 472
copy div "S28CC9679"
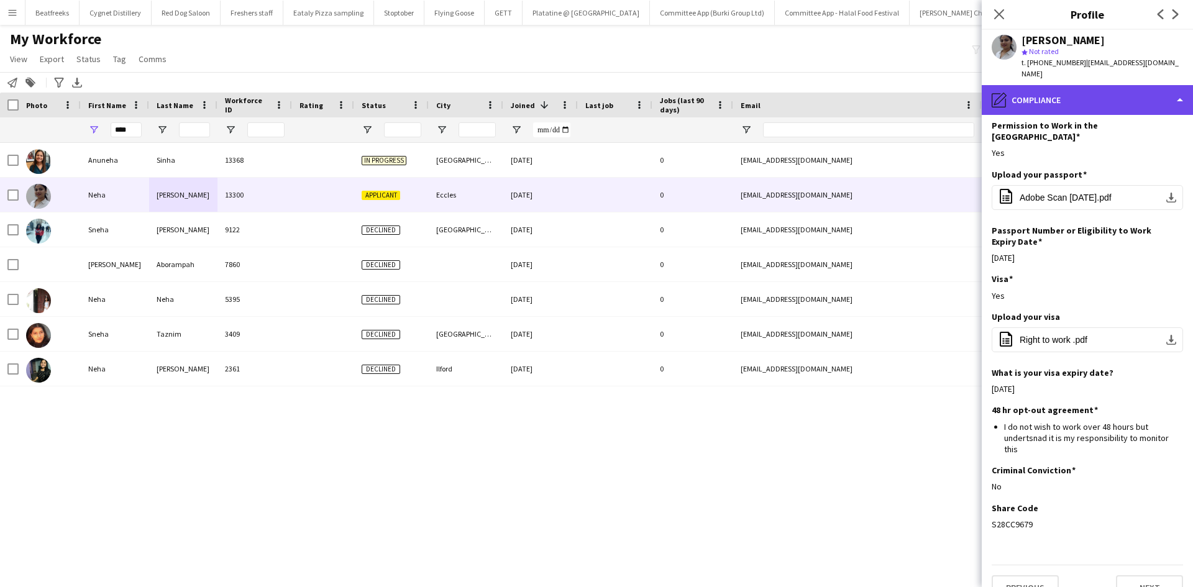
click at [1075, 94] on div "pencil4 Compliance" at bounding box center [1086, 100] width 211 height 30
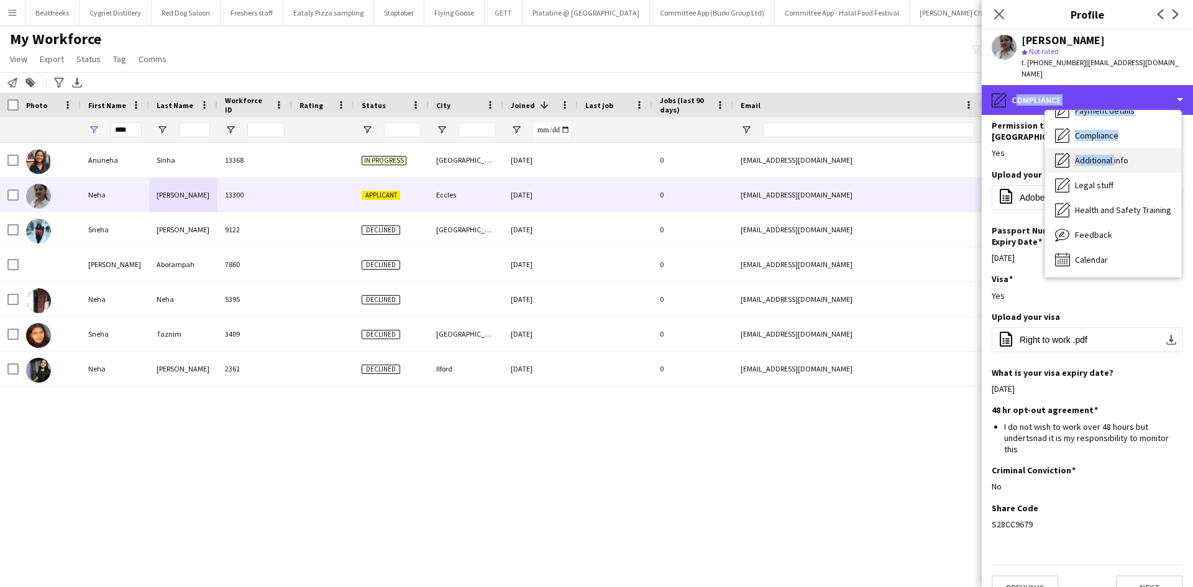
drag, startPoint x: 1075, startPoint y: 94, endPoint x: 1101, endPoint y: 139, distance: 52.1
click at [1101, 139] on div "pencil4 Compliance Bio Bio Company application Company application Employment E…" at bounding box center [1086, 336] width 211 height 502
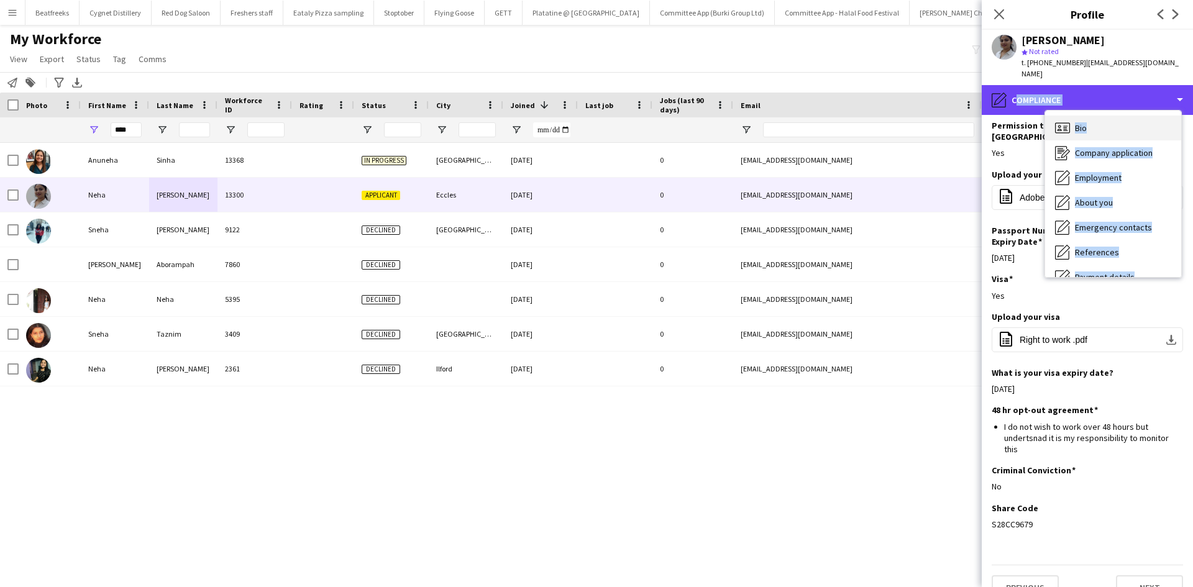
scroll to position [1, 0]
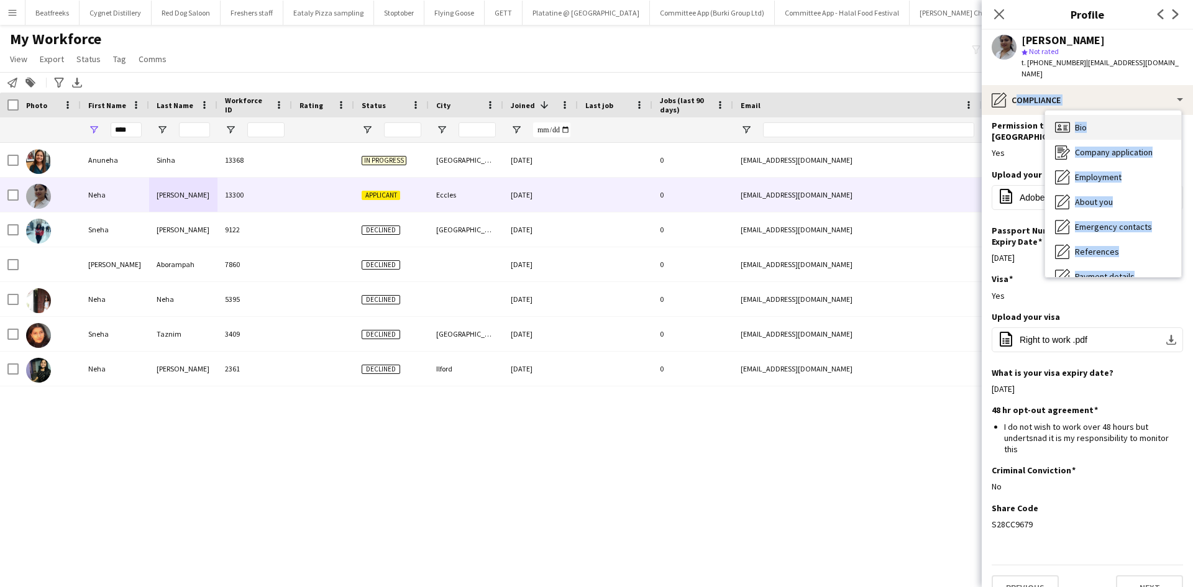
click at [1088, 115] on div "Bio Bio" at bounding box center [1113, 127] width 136 height 25
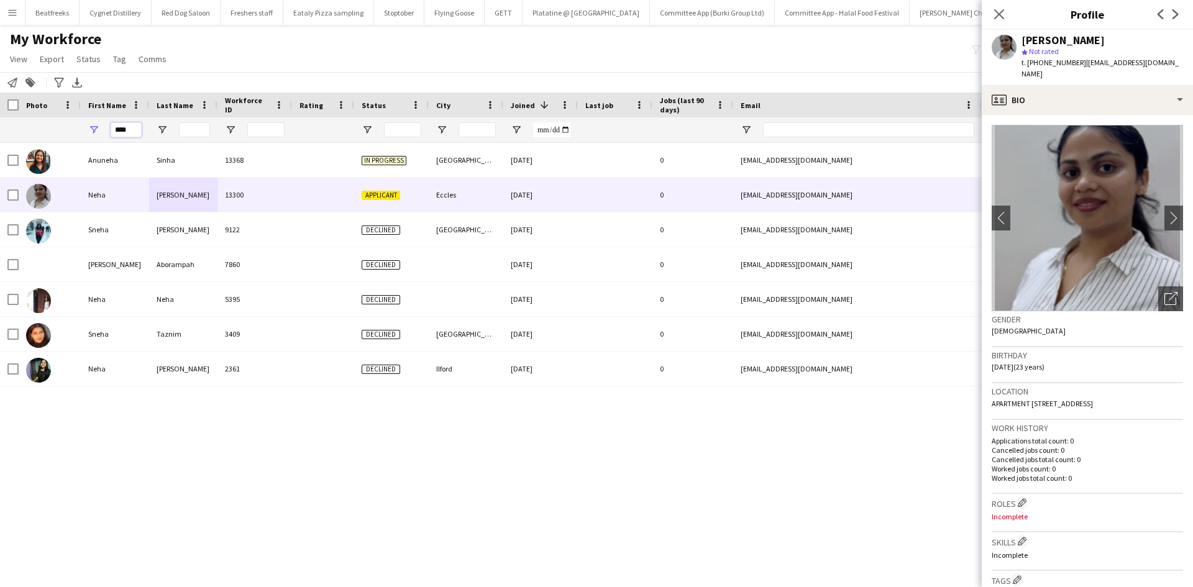
drag, startPoint x: 137, startPoint y: 133, endPoint x: 63, endPoint y: 142, distance: 74.5
click at [63, 142] on div "****" at bounding box center [673, 129] width 1347 height 25
click at [197, 130] on input "Last Name Filter Input" at bounding box center [194, 129] width 31 height 15
click at [194, 130] on input "Last Name Filter Input" at bounding box center [194, 129] width 31 height 15
click at [193, 136] on input "Last Name Filter Input" at bounding box center [194, 129] width 31 height 15
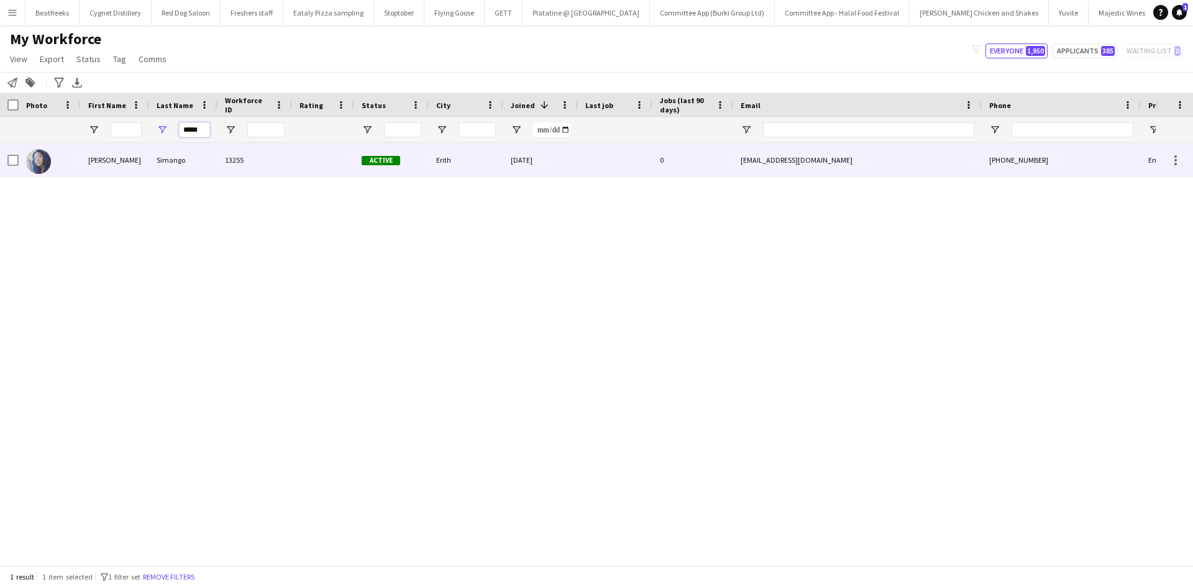
type input "*****"
click at [242, 169] on div "13255" at bounding box center [254, 160] width 75 height 34
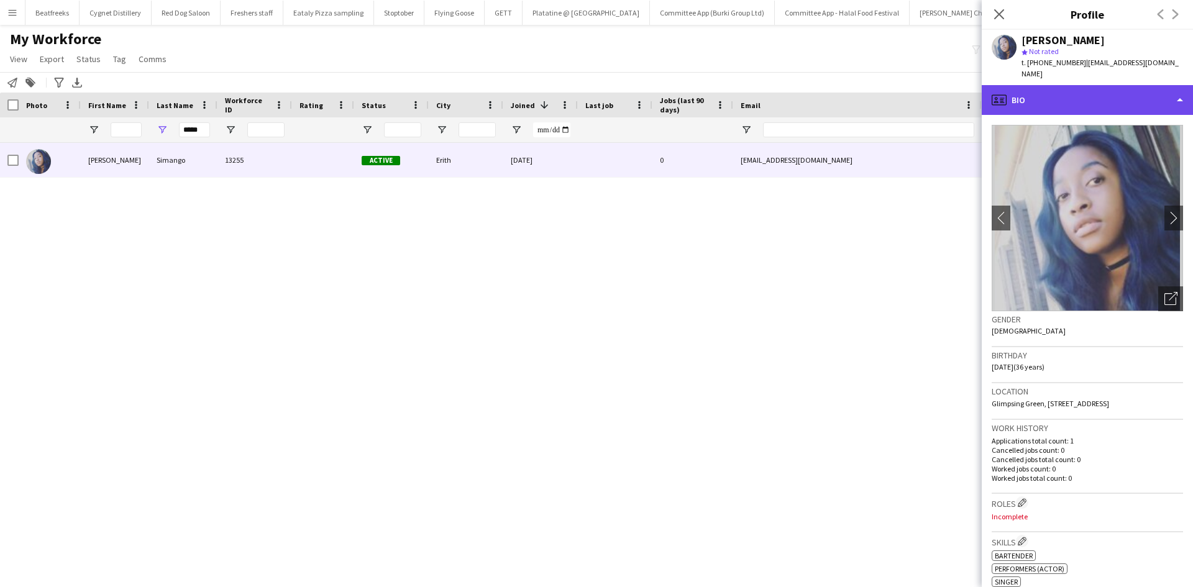
click at [1072, 96] on div "profile Bio" at bounding box center [1086, 100] width 211 height 30
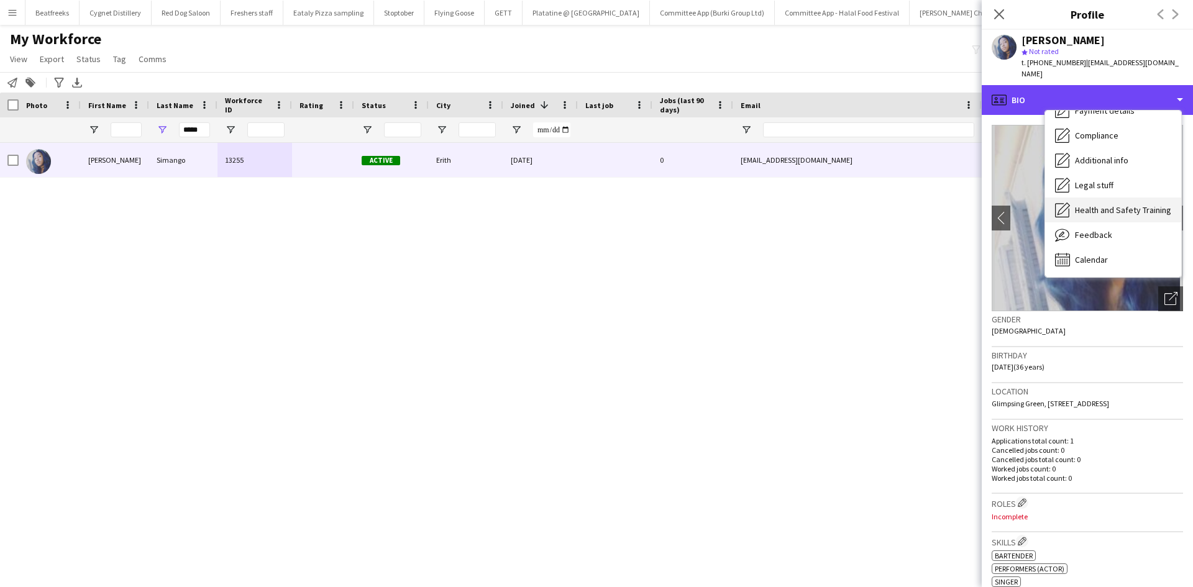
scroll to position [166, 0]
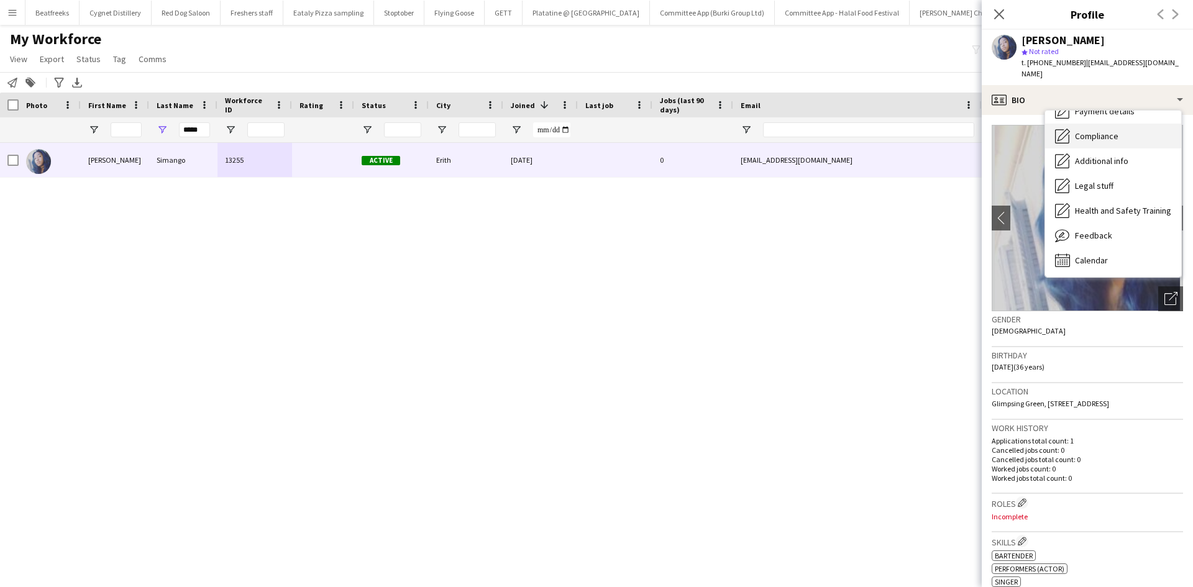
click at [1114, 130] on span "Compliance" at bounding box center [1096, 135] width 43 height 11
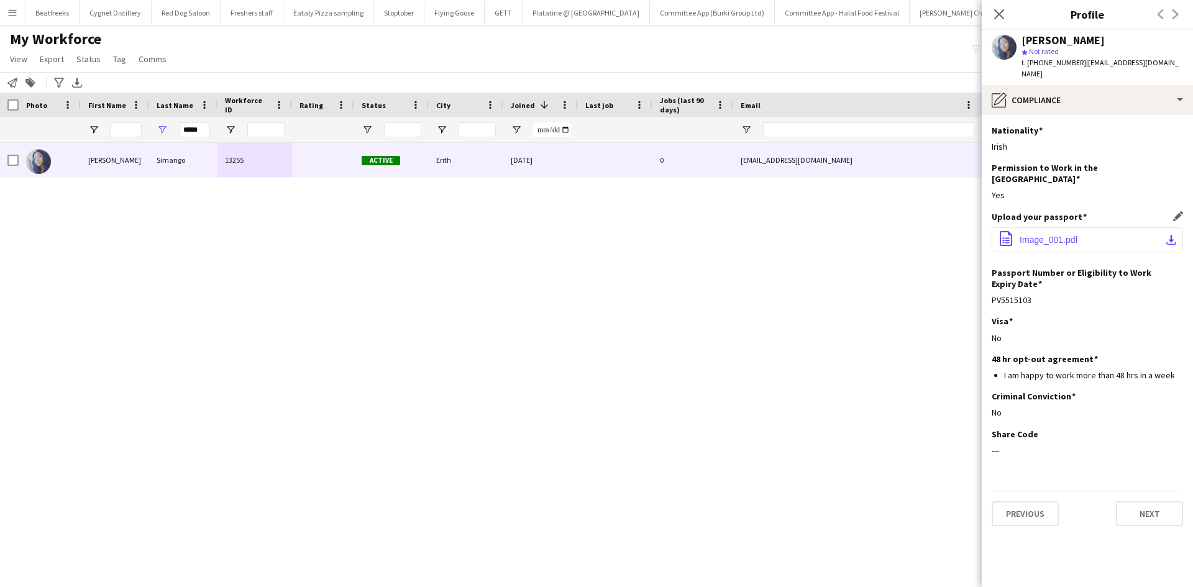
click at [1087, 227] on button "office-file-sheet Image_001.pdf download-bottom" at bounding box center [1086, 239] width 191 height 25
click at [1040, 70] on div "Amy Simango star Not rated t. +447436817223 | simangoamy9@gmail.com" at bounding box center [1086, 57] width 211 height 55
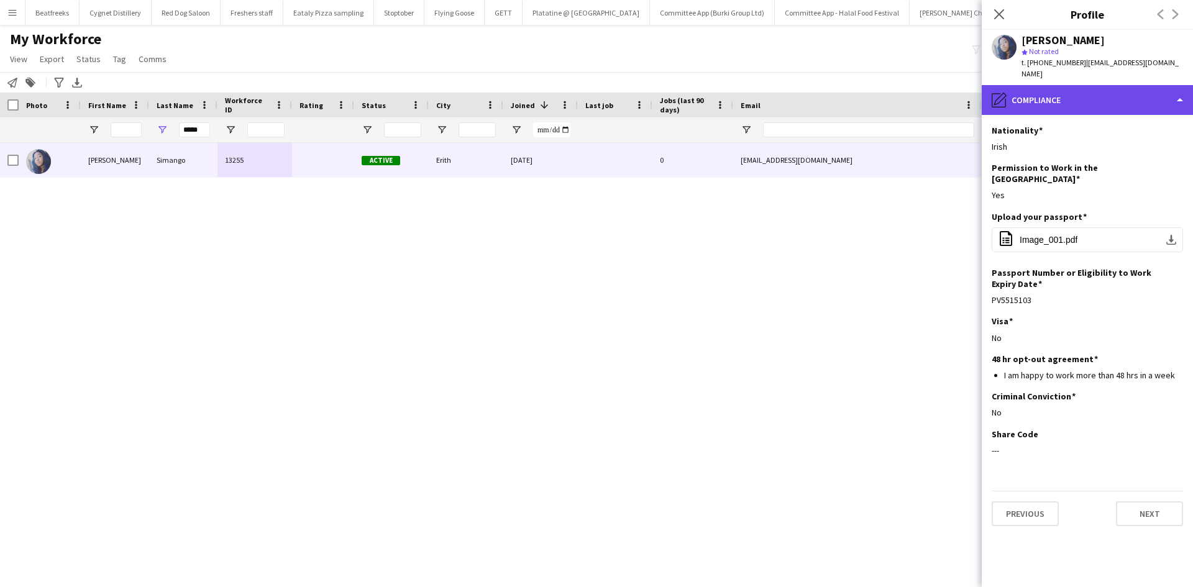
click at [1042, 85] on div "pencil4 Compliance" at bounding box center [1086, 100] width 211 height 30
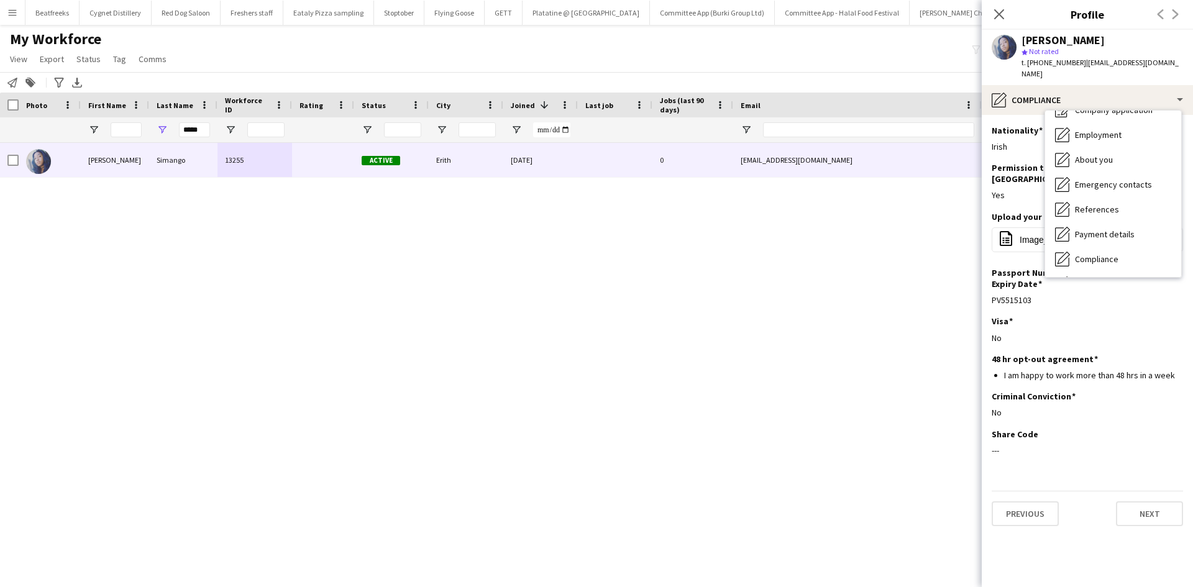
scroll to position [42, 0]
click at [1102, 155] on span "About you" at bounding box center [1094, 160] width 38 height 11
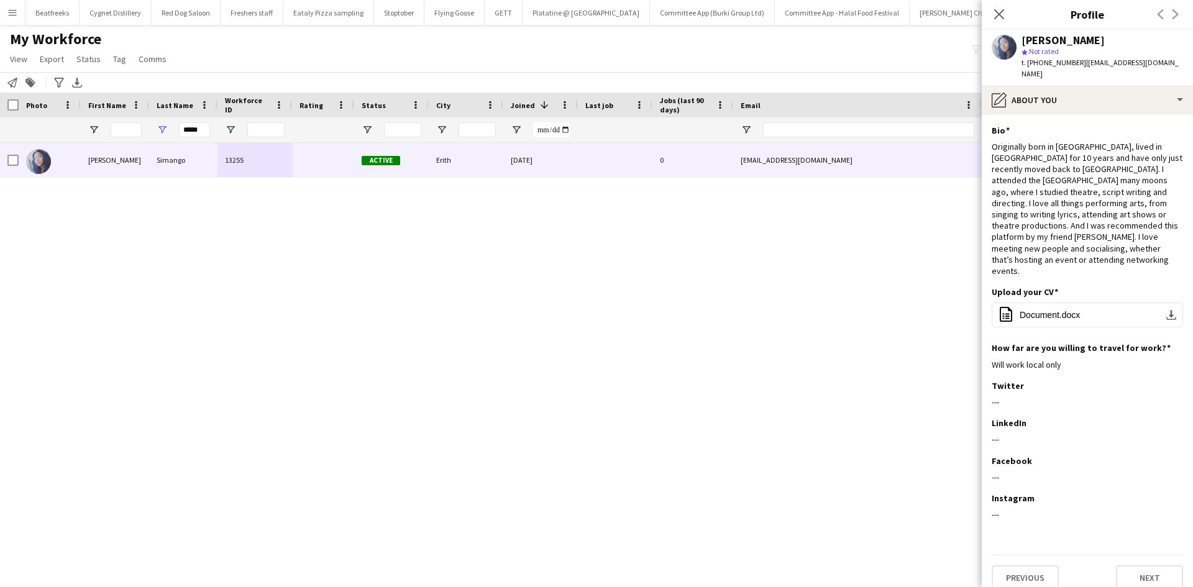
click at [1102, 148] on div "Originally born in Dublin, lived in Barcelona for 10 years and have only just r…" at bounding box center [1086, 208] width 191 height 135
click at [1052, 286] on h3 "Upload your CV" at bounding box center [1024, 291] width 66 height 11
click at [1048, 310] on span "Document.docx" at bounding box center [1049, 315] width 60 height 10
click at [996, 18] on icon at bounding box center [999, 14] width 12 height 12
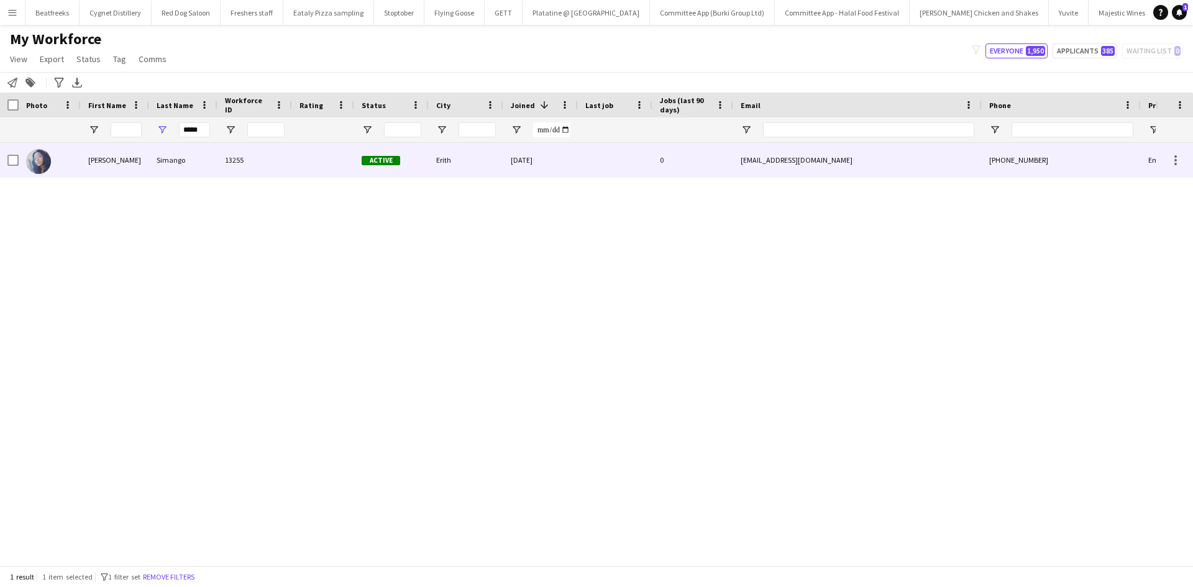
click at [221, 168] on div "13255" at bounding box center [254, 160] width 75 height 34
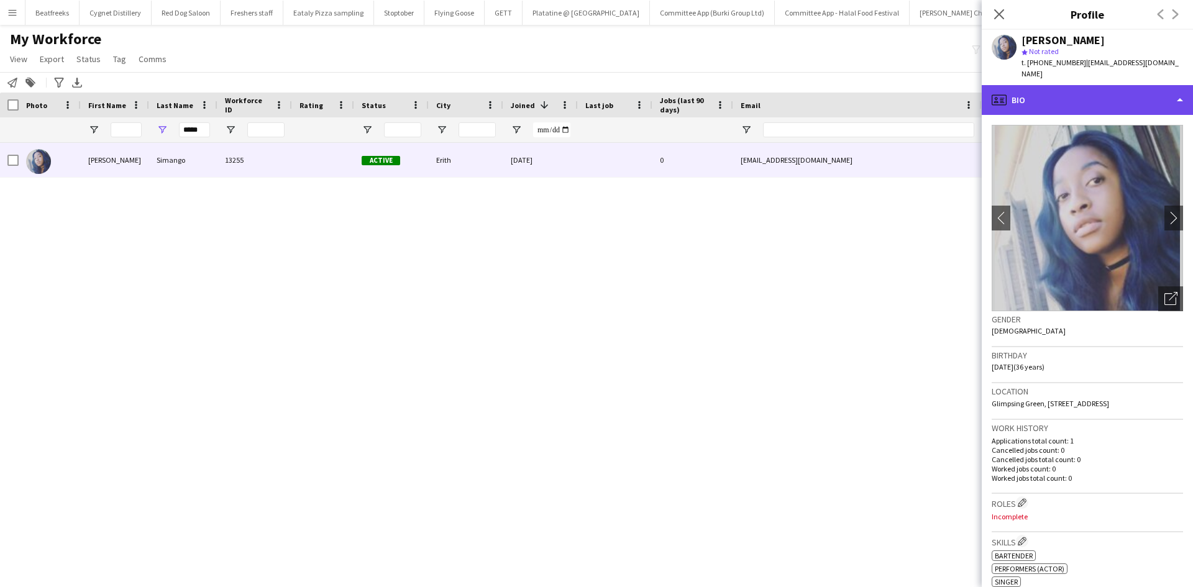
click at [1084, 103] on div "profile Bio" at bounding box center [1086, 100] width 211 height 30
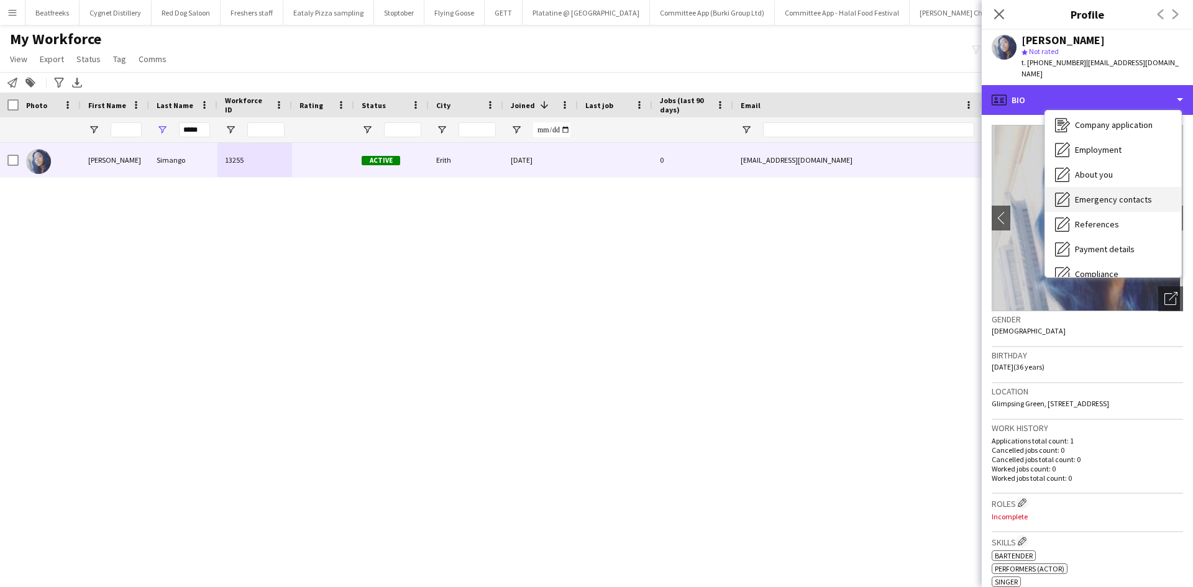
scroll to position [27, 0]
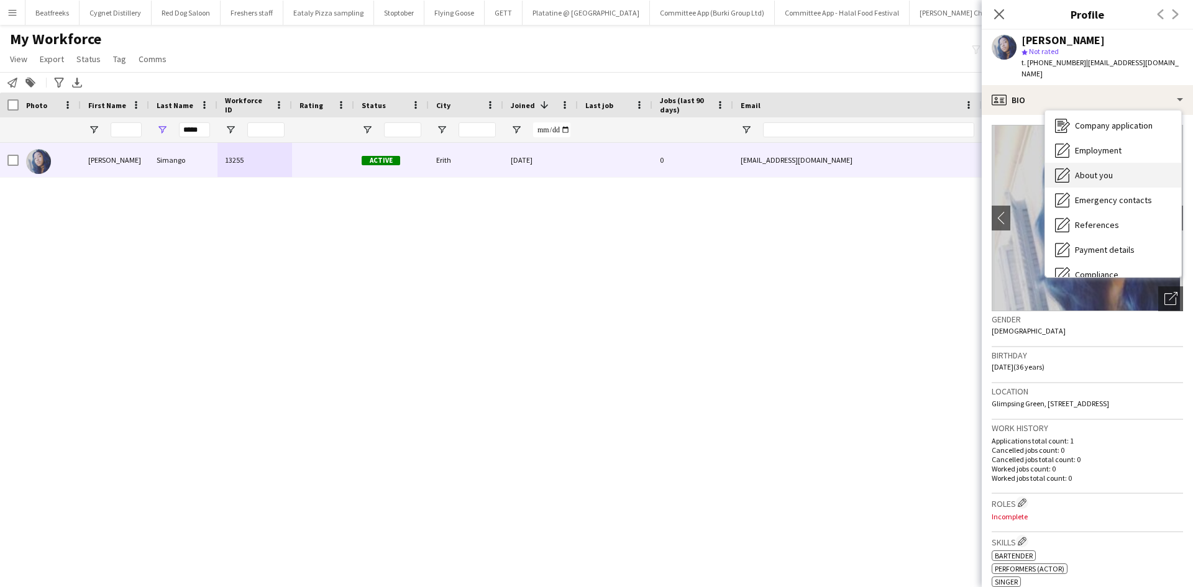
click at [1095, 175] on div "About you About you" at bounding box center [1113, 175] width 136 height 25
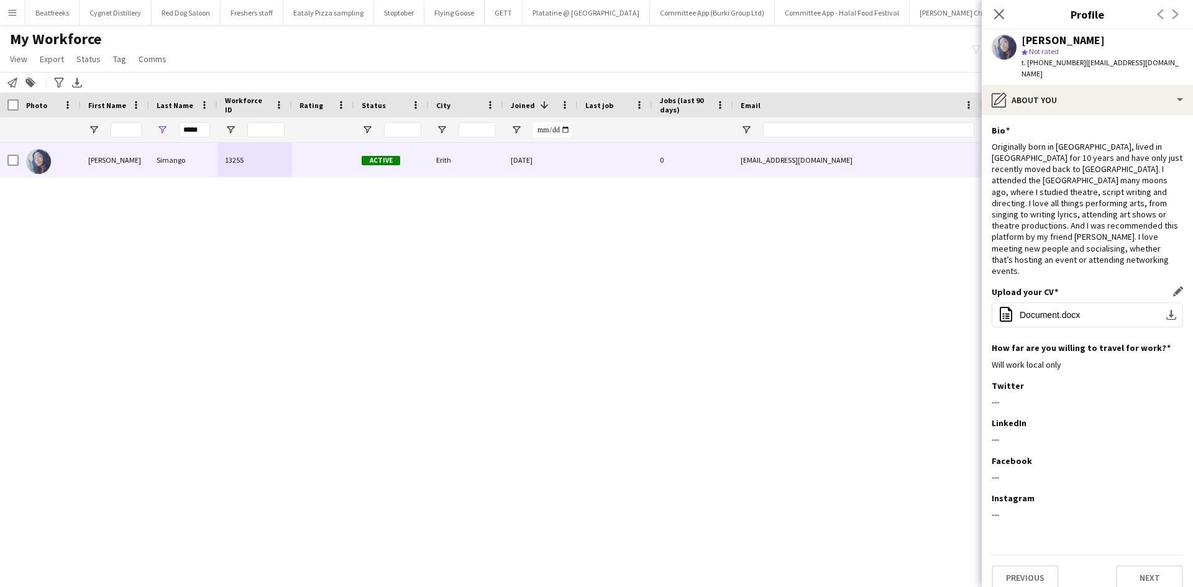
click at [1053, 286] on div "Upload your CV Edit this field office-file-sheet Document.docx download-bottom" at bounding box center [1086, 314] width 191 height 56
click at [1055, 302] on button "office-file-sheet Document.docx download-bottom" at bounding box center [1086, 314] width 191 height 25
click at [998, 12] on icon "Close pop-in" at bounding box center [999, 14] width 12 height 12
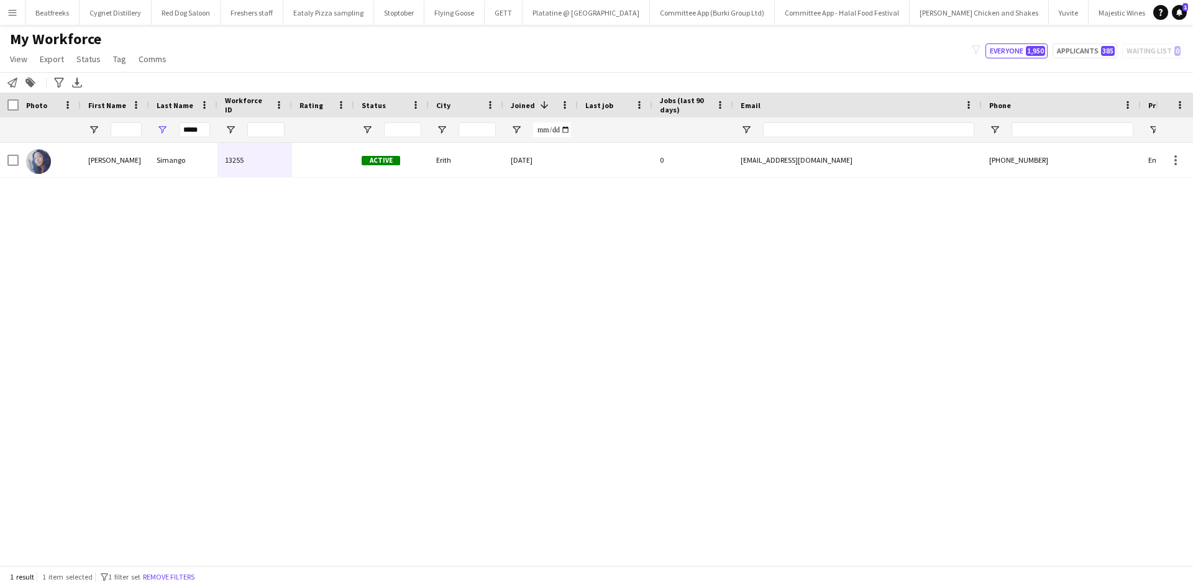
click at [8, 9] on app-icon "Menu" at bounding box center [12, 12] width 10 height 10
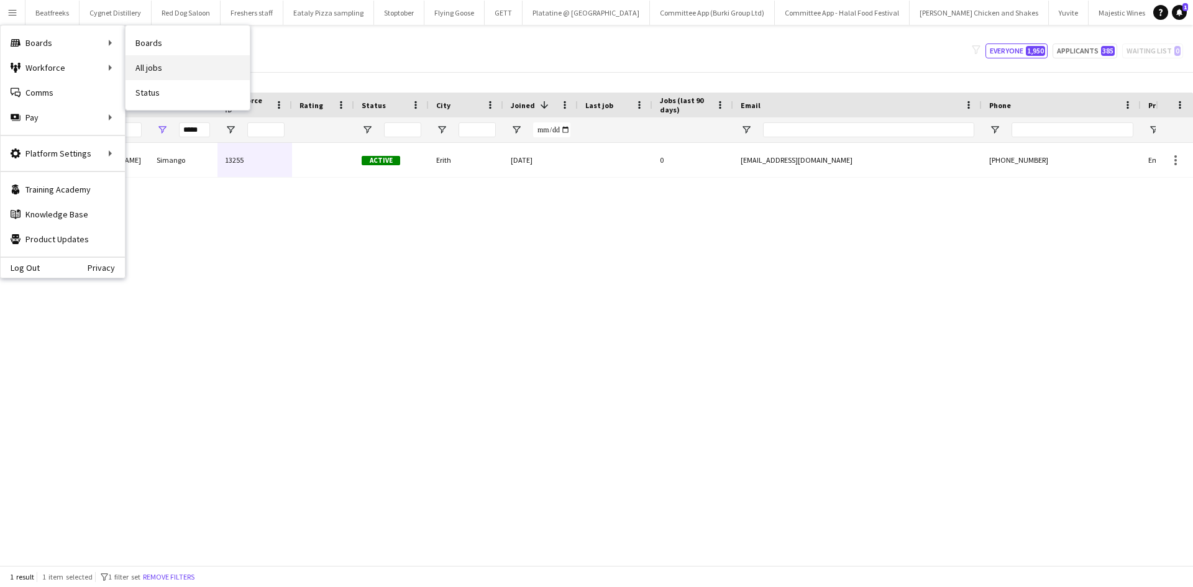
click at [179, 75] on link "All jobs" at bounding box center [187, 67] width 124 height 25
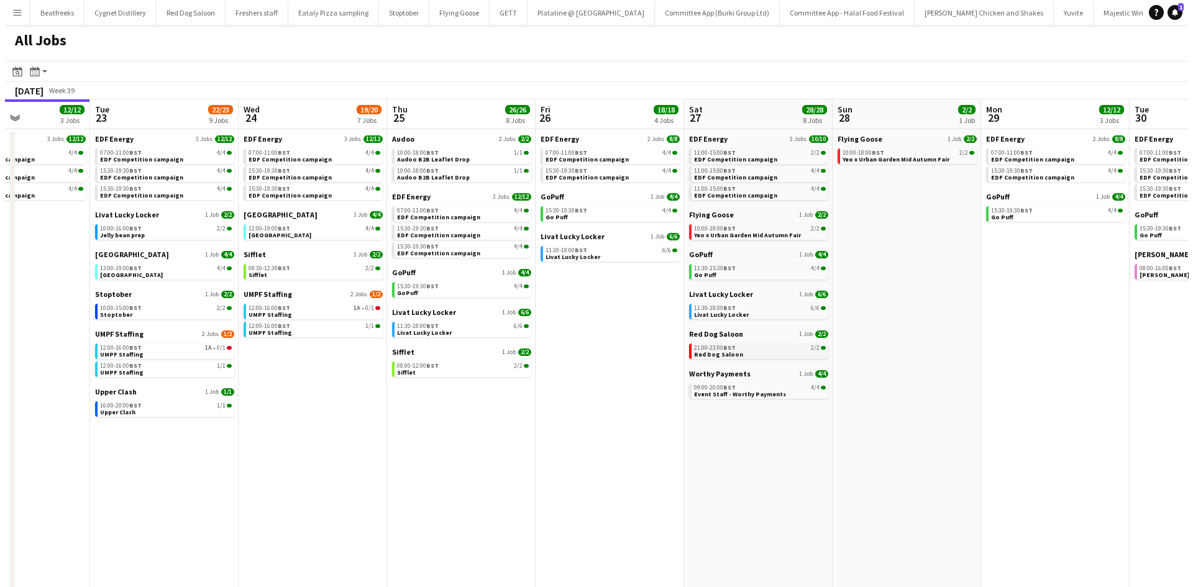
scroll to position [0, 361]
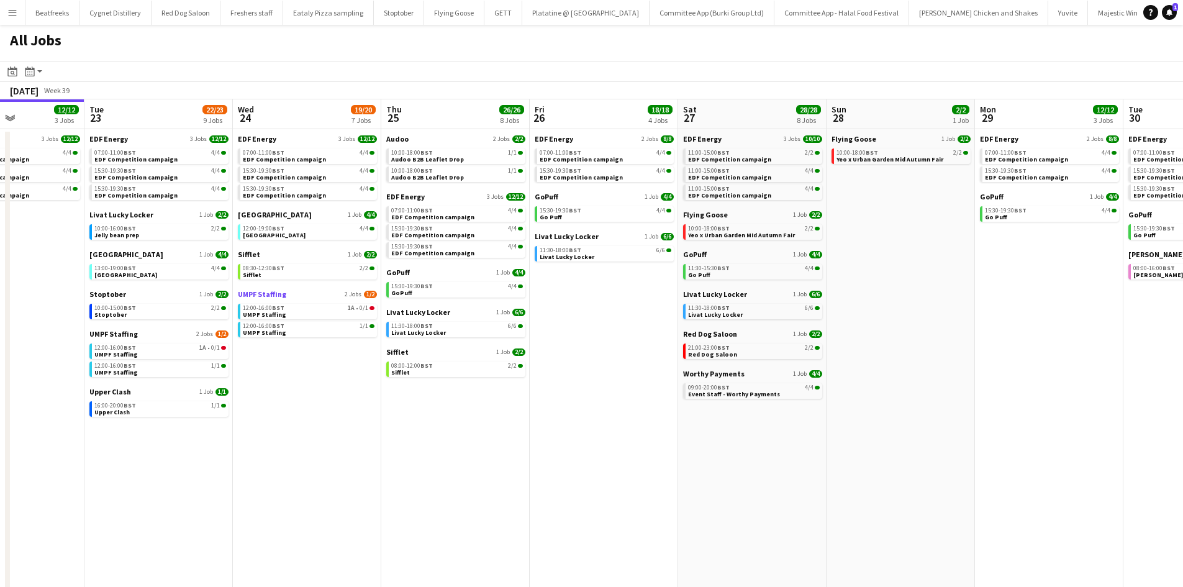
click at [357, 296] on span "2 Jobs" at bounding box center [353, 294] width 17 height 7
click at [3, 19] on button "Menu" at bounding box center [12, 12] width 25 height 25
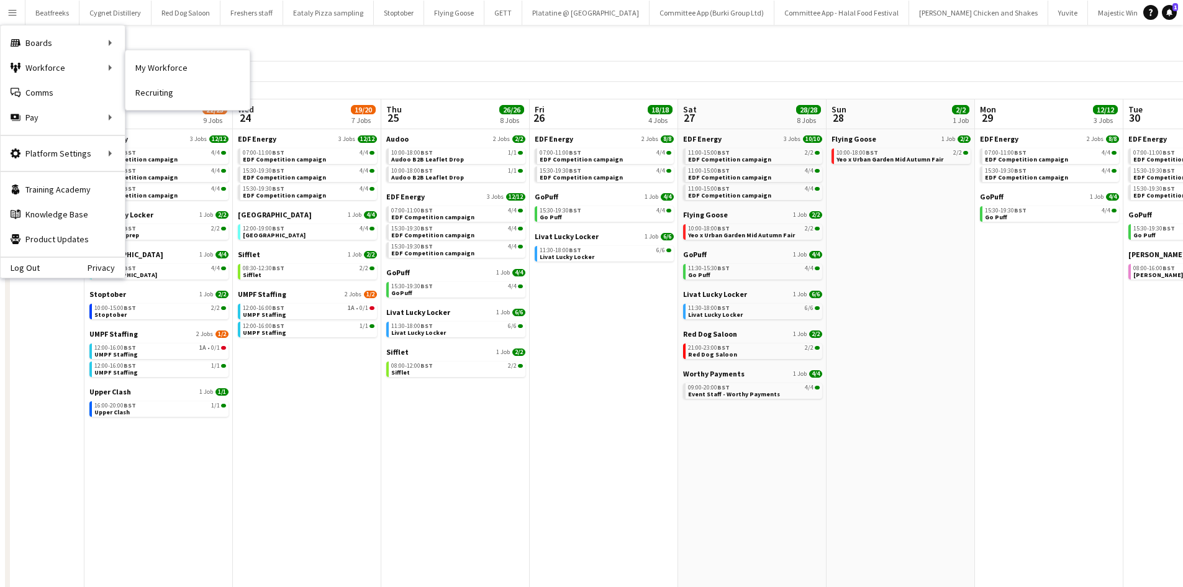
drag, startPoint x: 180, startPoint y: 70, endPoint x: 140, endPoint y: 98, distance: 49.5
click at [180, 70] on link "My Workforce" at bounding box center [187, 67] width 124 height 25
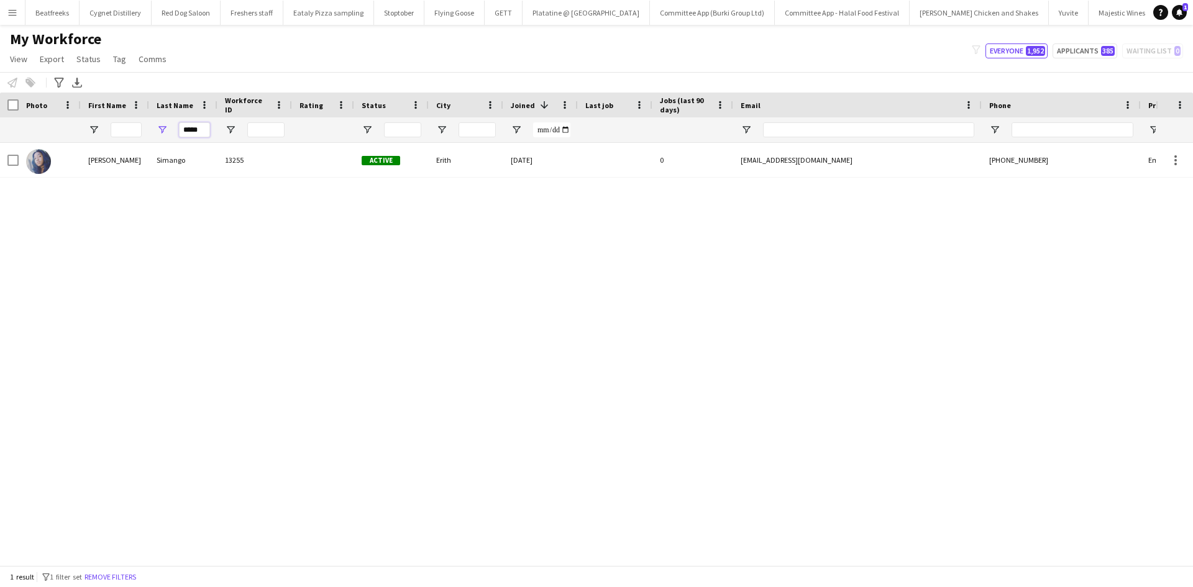
drag, startPoint x: 204, startPoint y: 129, endPoint x: 130, endPoint y: 129, distance: 73.9
click at [130, 129] on div "*****" at bounding box center [673, 129] width 1347 height 25
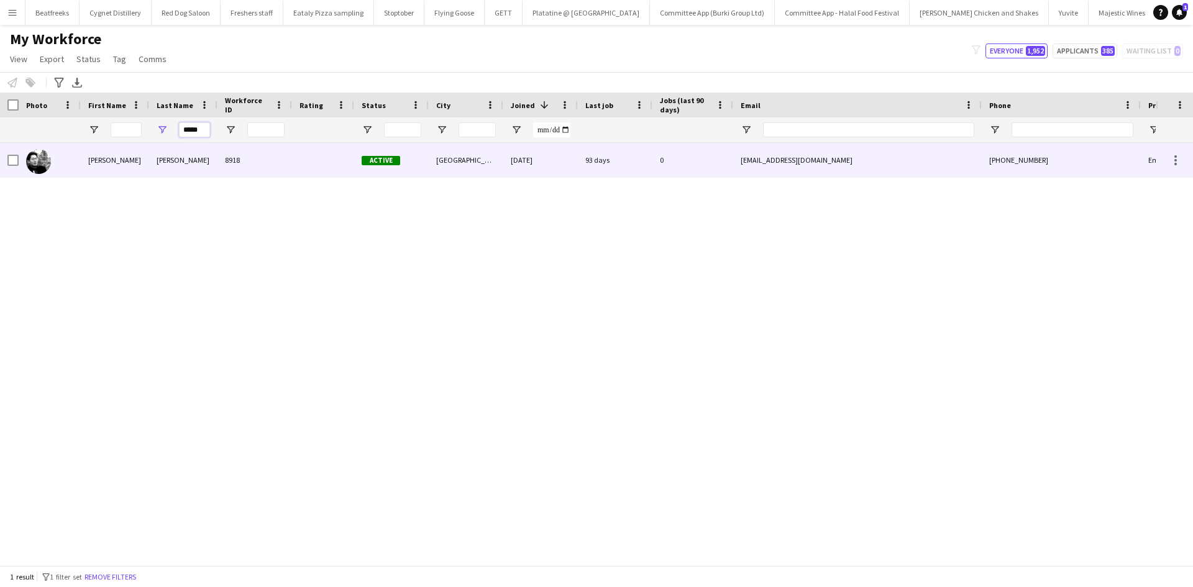
type input "*****"
click at [299, 152] on div at bounding box center [323, 160] width 62 height 34
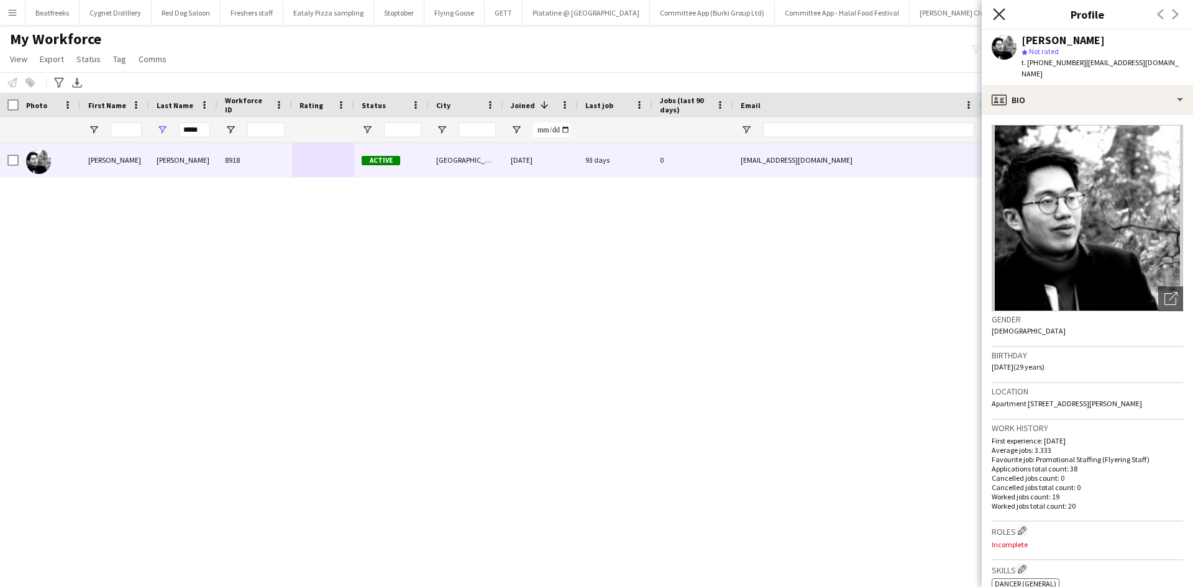
click at [1004, 18] on icon "Close pop-in" at bounding box center [999, 14] width 12 height 12
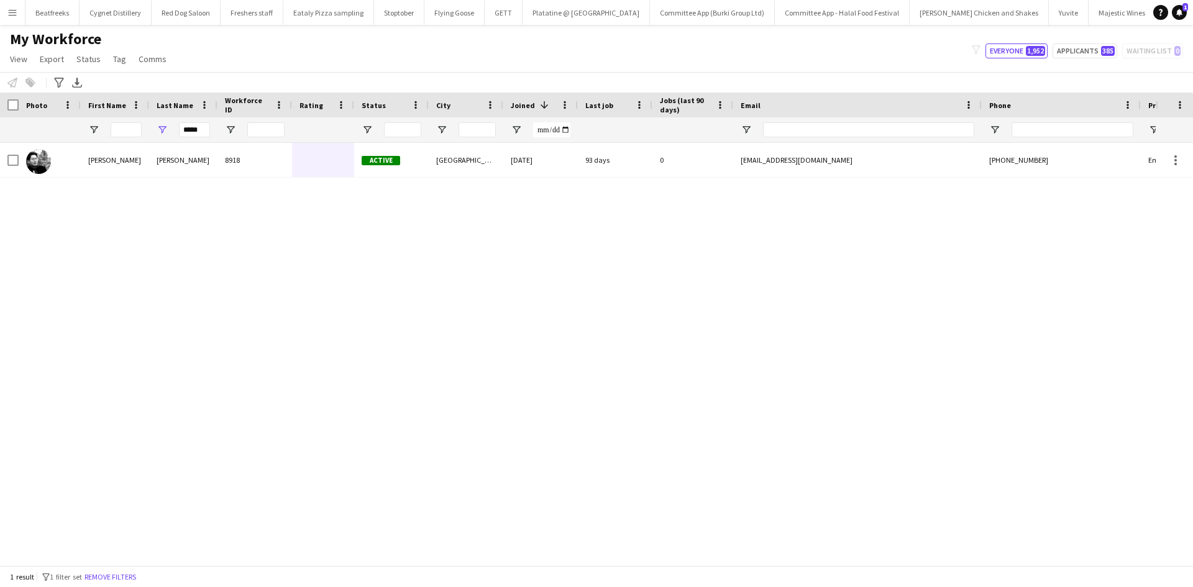
click at [19, 15] on button "Menu" at bounding box center [12, 12] width 25 height 25
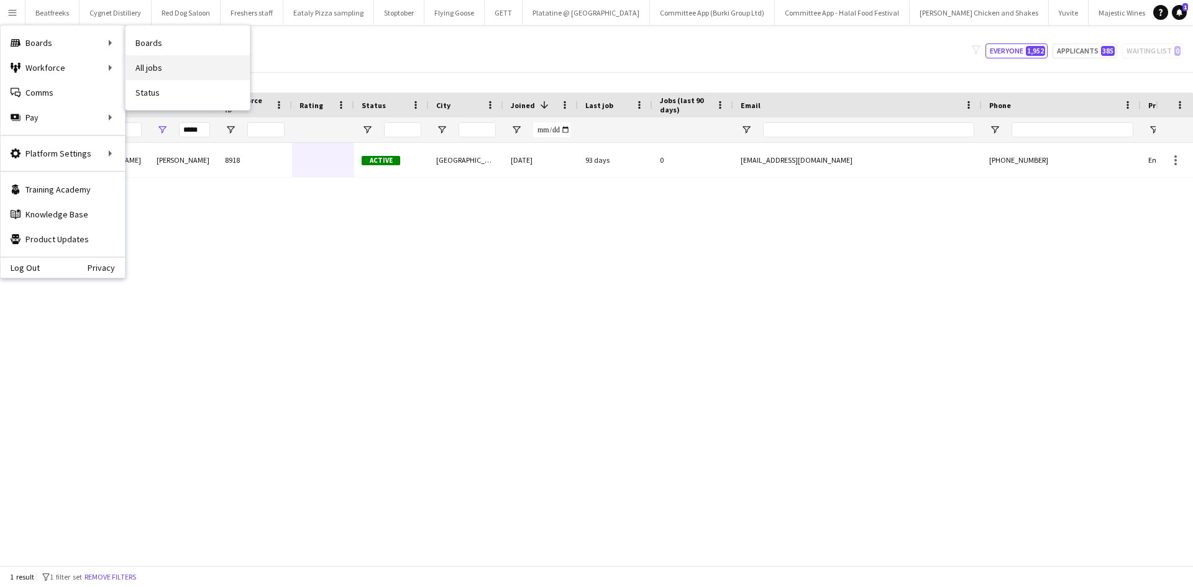
click at [165, 67] on link "All jobs" at bounding box center [187, 67] width 124 height 25
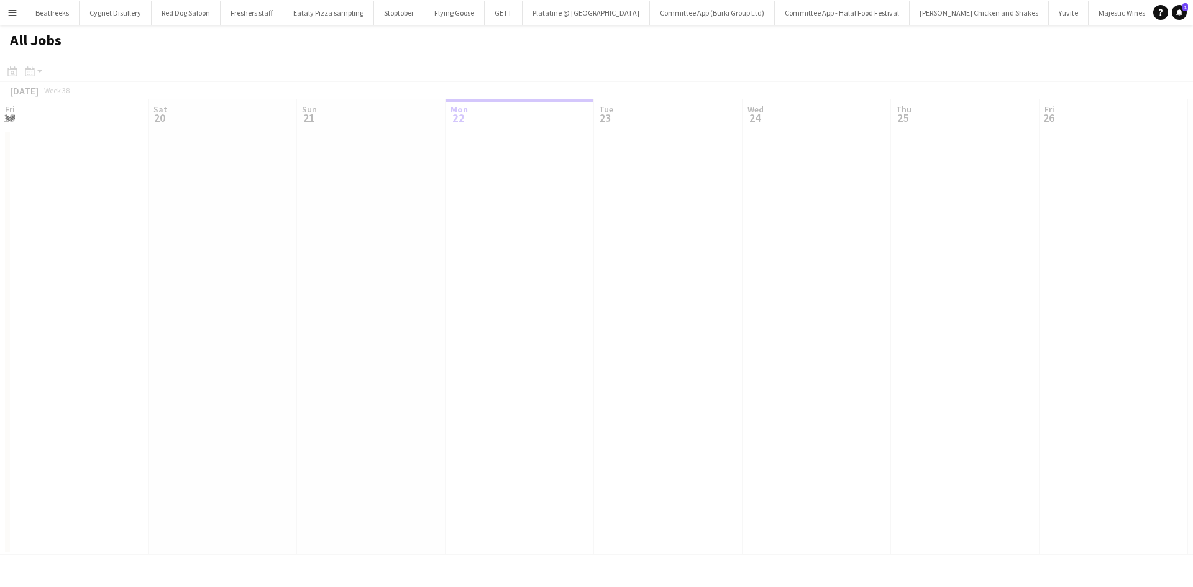
scroll to position [0, 297]
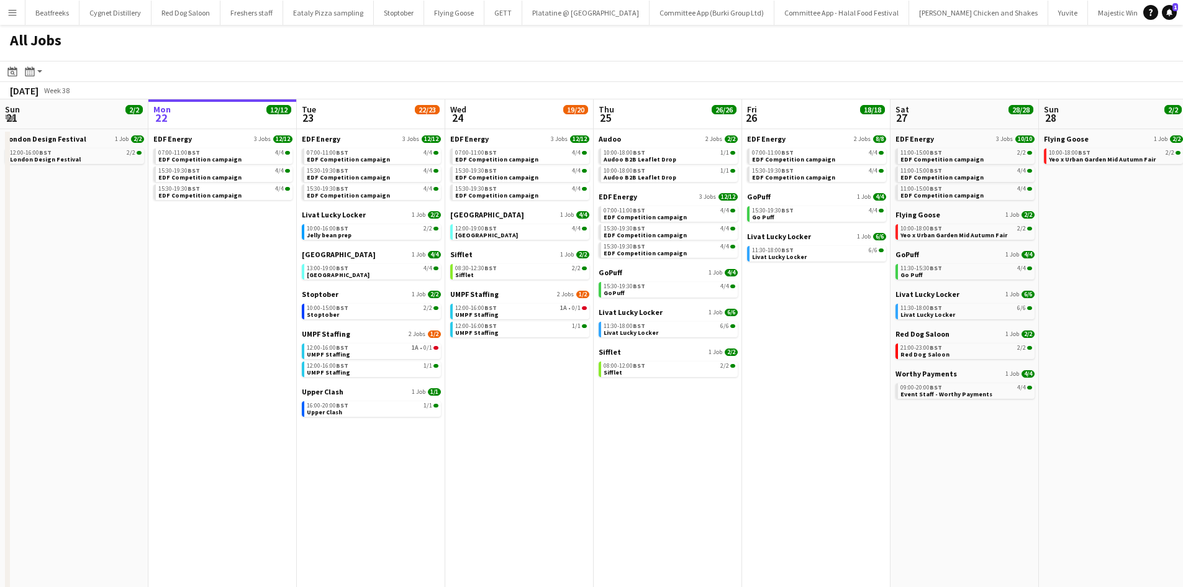
click at [21, 6] on button "Menu" at bounding box center [12, 12] width 25 height 25
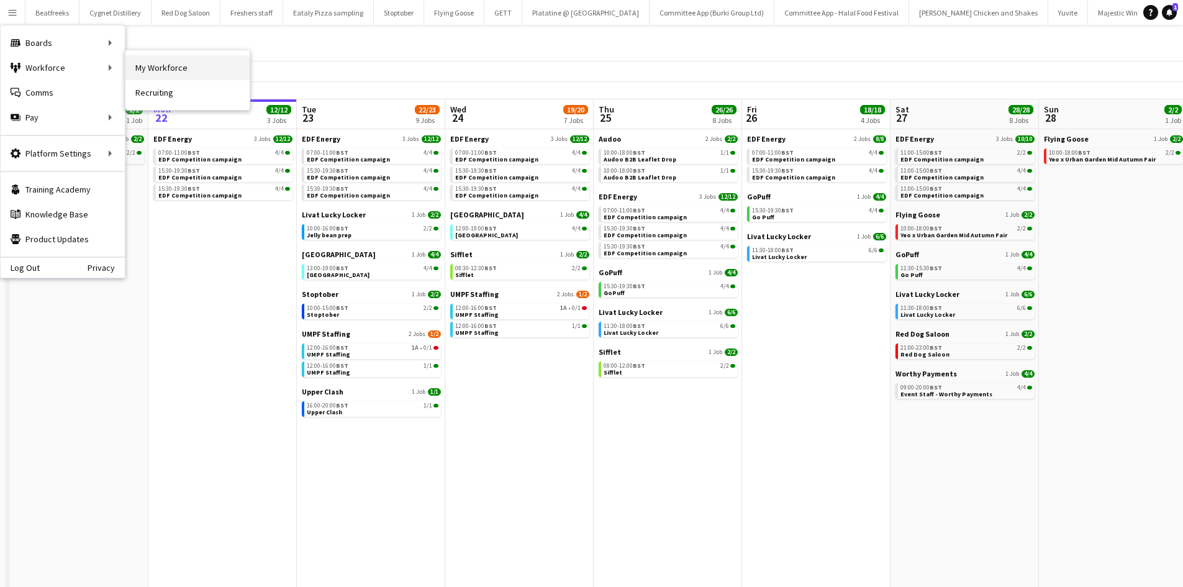
click at [168, 62] on link "My Workforce" at bounding box center [187, 67] width 124 height 25
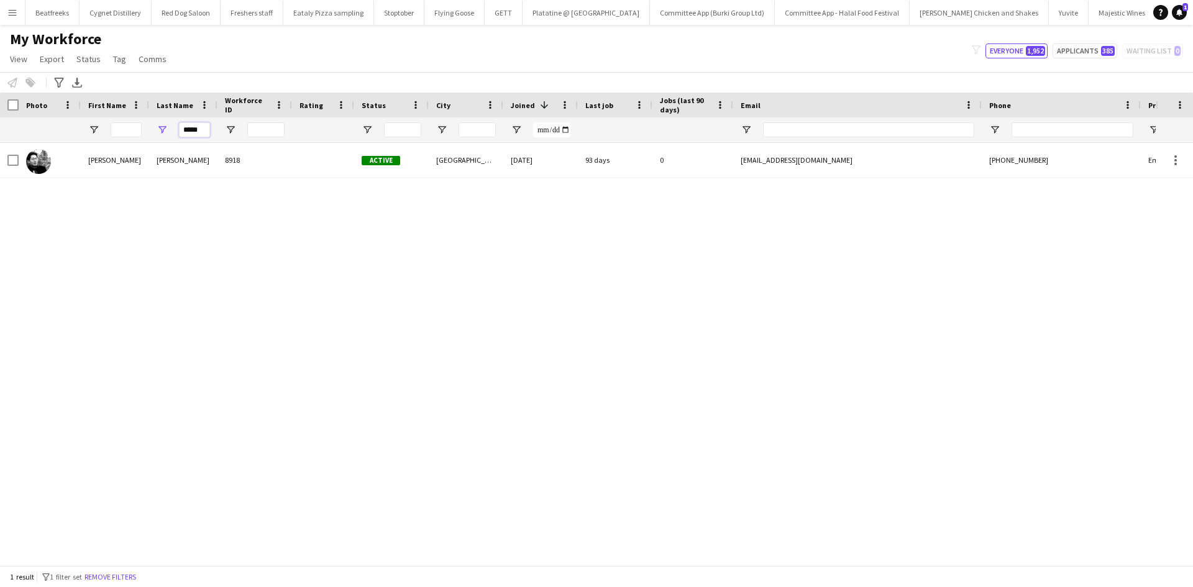
drag, startPoint x: 204, startPoint y: 131, endPoint x: 111, endPoint y: 141, distance: 93.7
click at [111, 141] on div "*****" at bounding box center [673, 129] width 1347 height 25
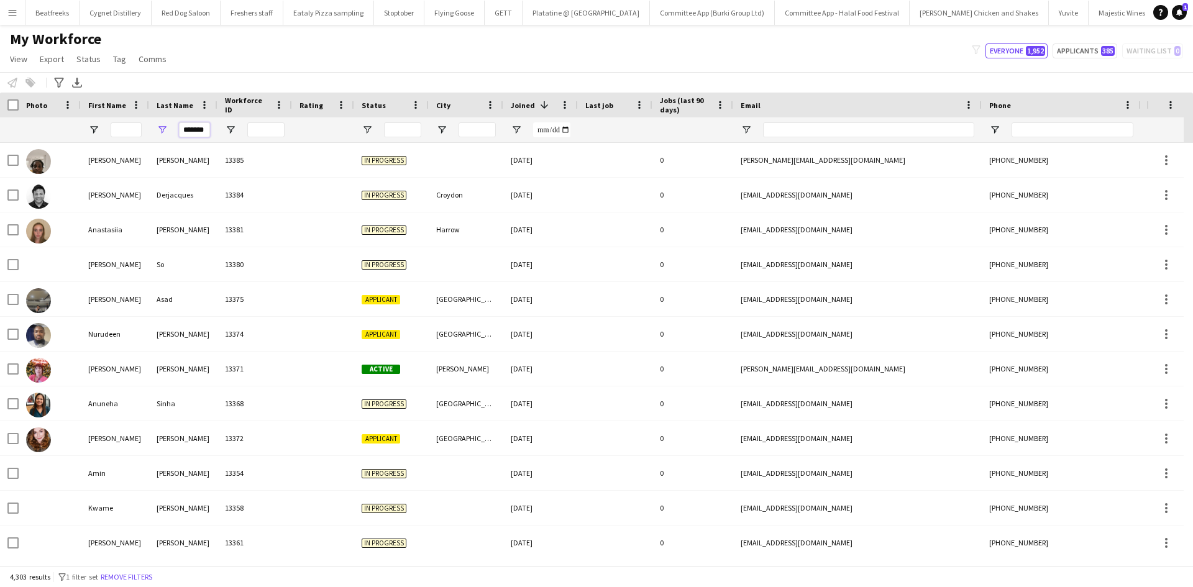
scroll to position [0, 1]
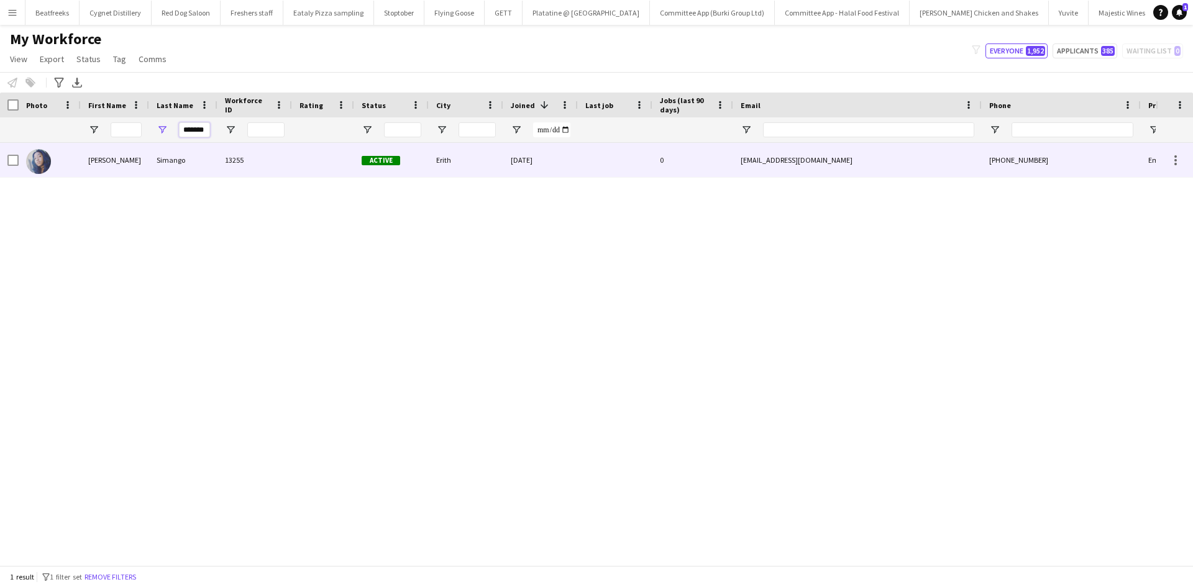
type input "*******"
click at [258, 159] on div "13255" at bounding box center [254, 160] width 75 height 34
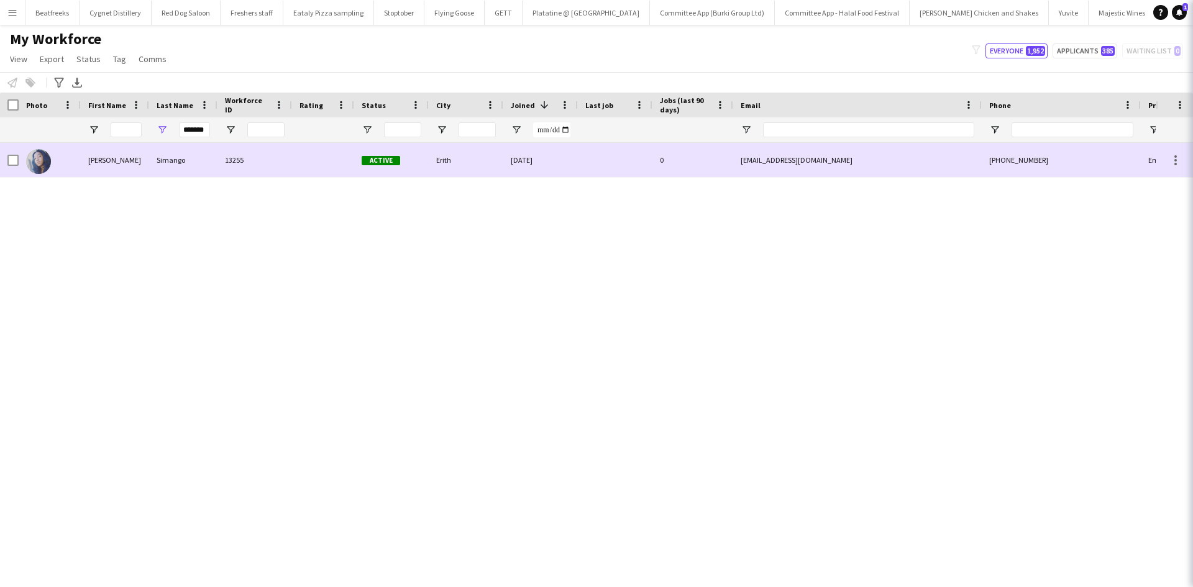
scroll to position [0, 0]
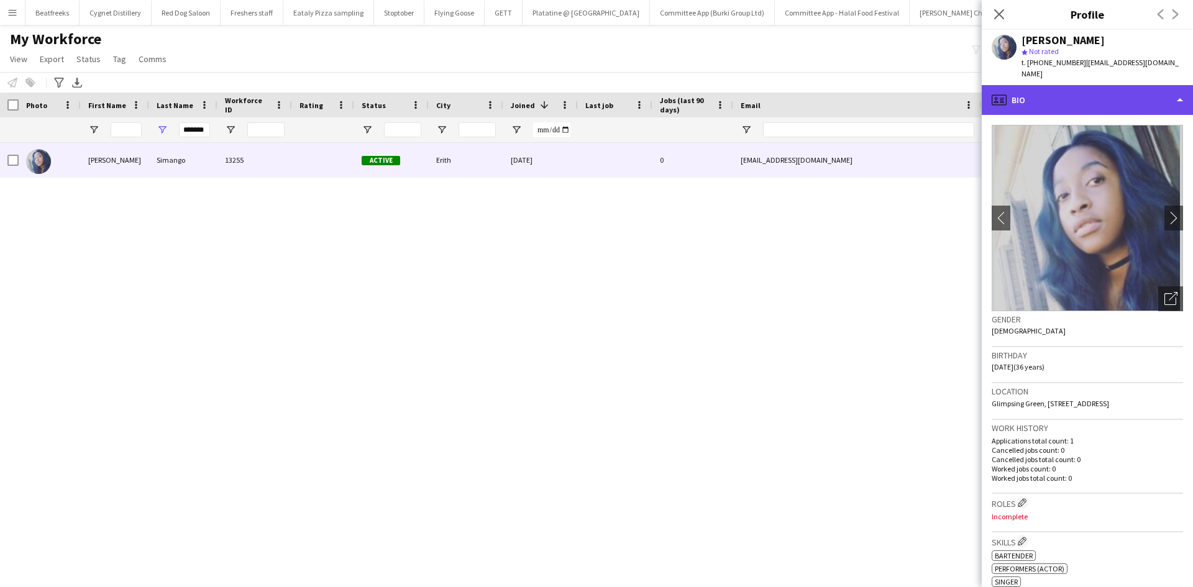
click at [1073, 93] on div "profile Bio" at bounding box center [1086, 100] width 211 height 30
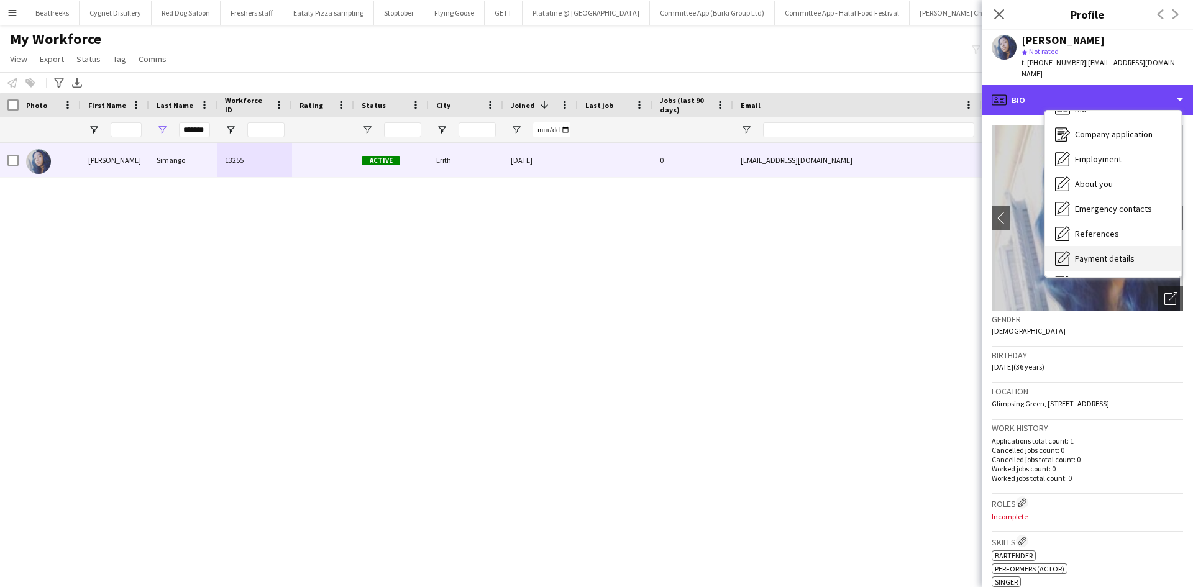
scroll to position [19, 0]
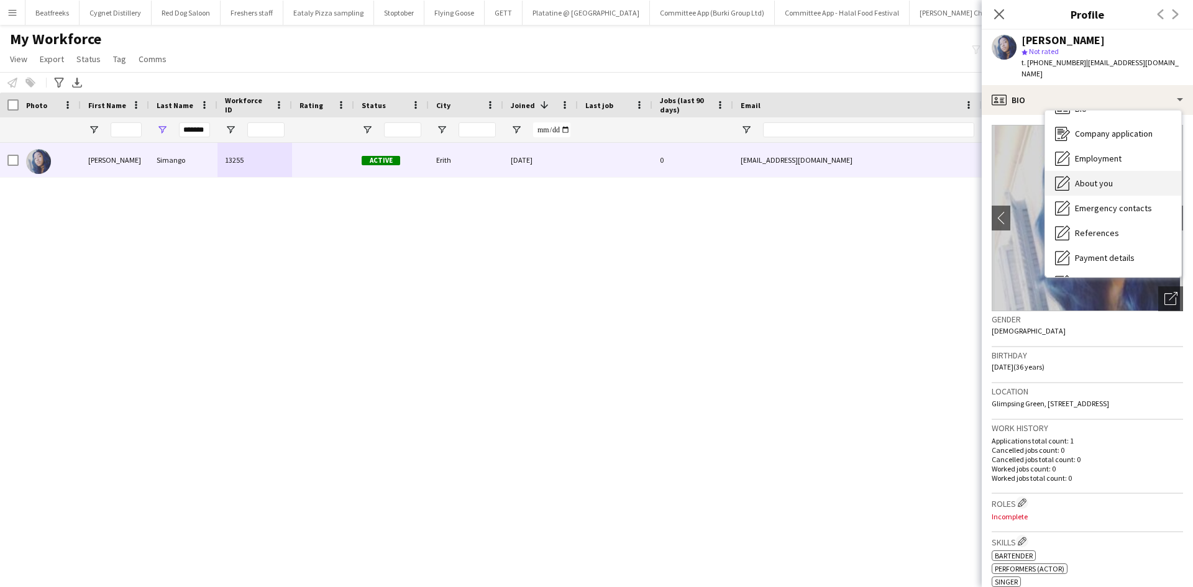
click at [1107, 178] on div "About you About you" at bounding box center [1113, 183] width 136 height 25
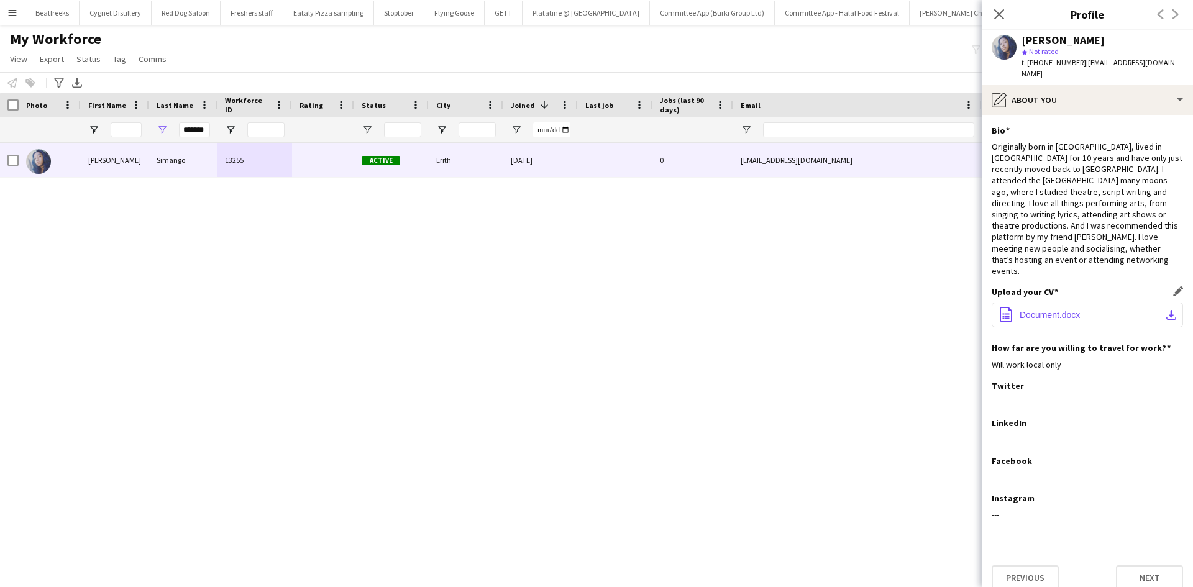
click at [1060, 310] on span "Document.docx" at bounding box center [1049, 315] width 60 height 10
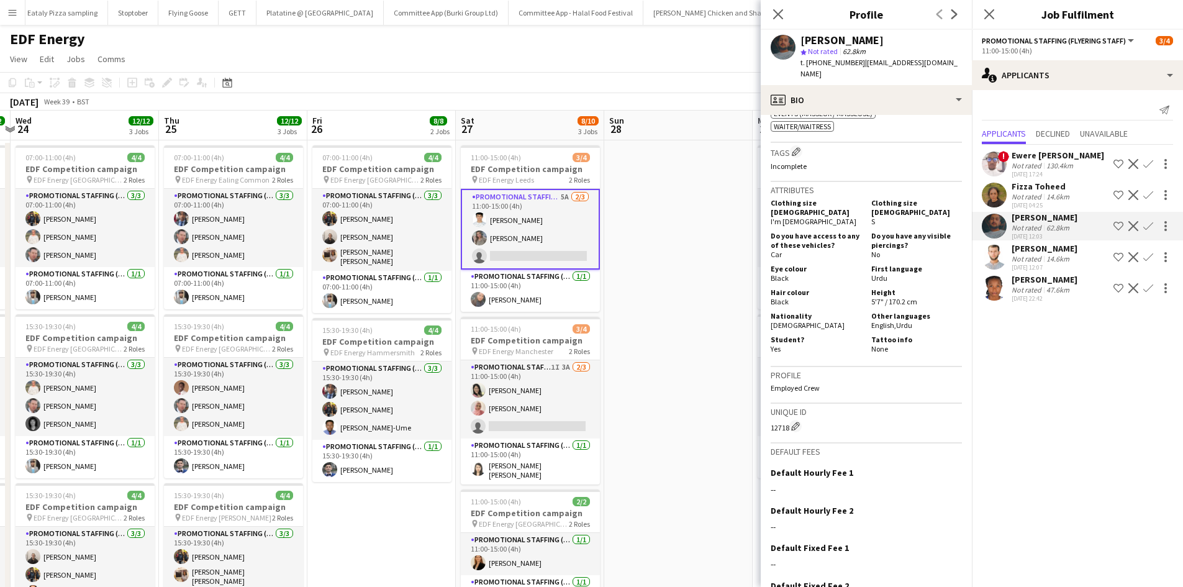
scroll to position [538, 0]
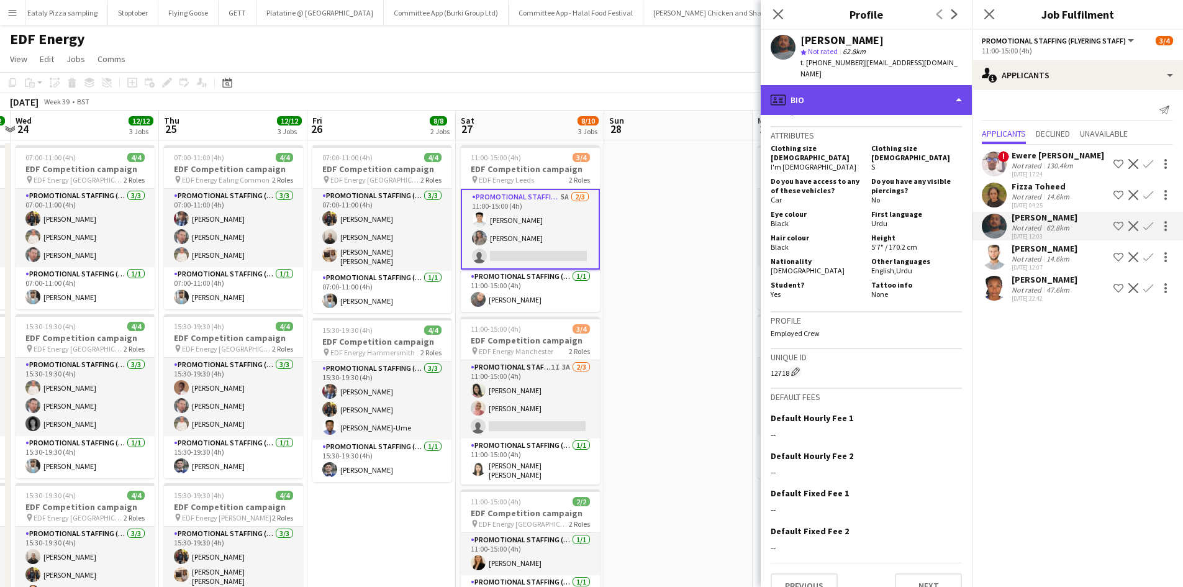
click at [853, 90] on div "profile Bio" at bounding box center [866, 100] width 211 height 30
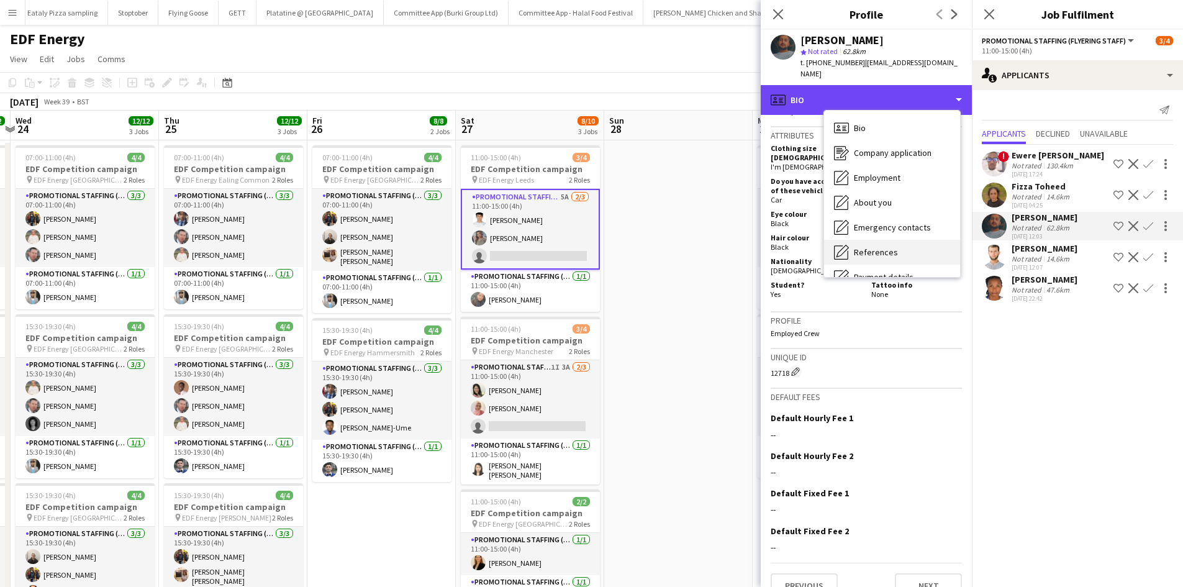
scroll to position [166, 0]
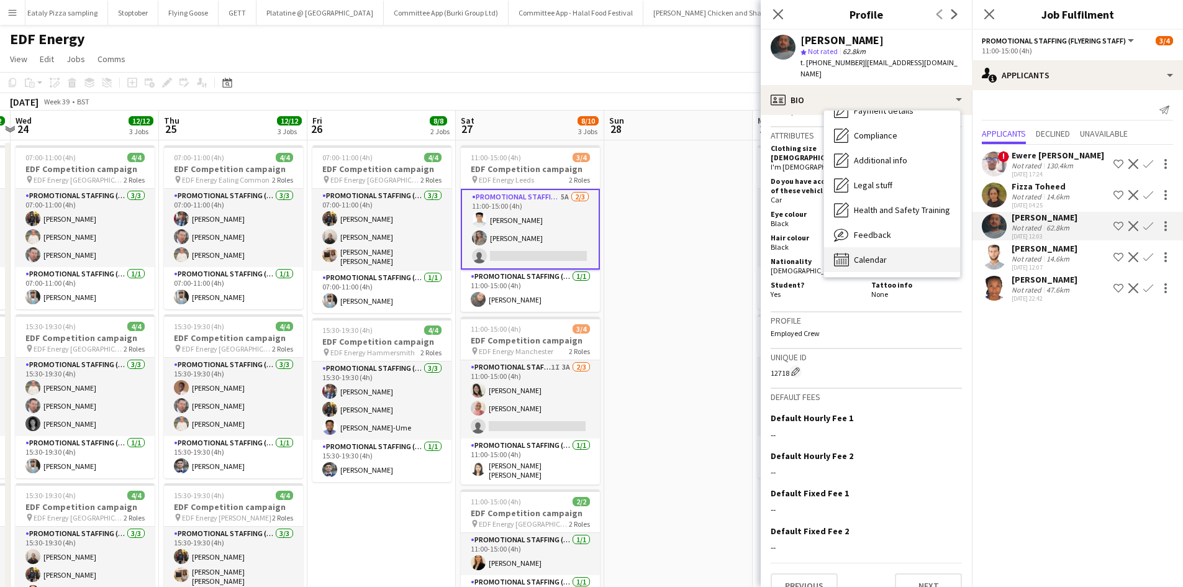
click at [888, 247] on div "Calendar Calendar" at bounding box center [892, 259] width 136 height 25
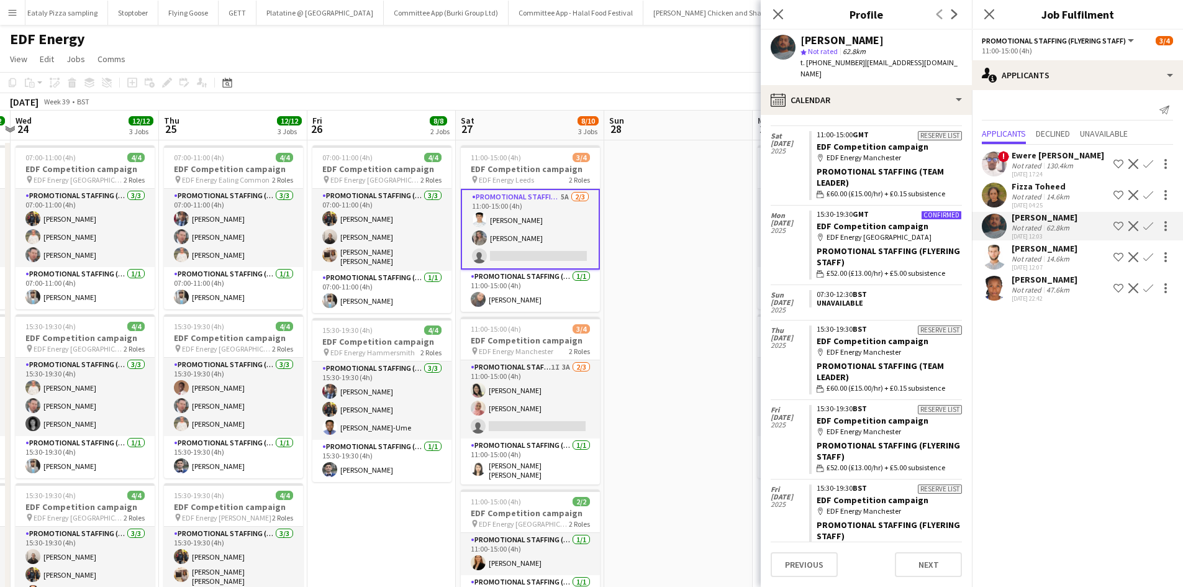
scroll to position [0, 0]
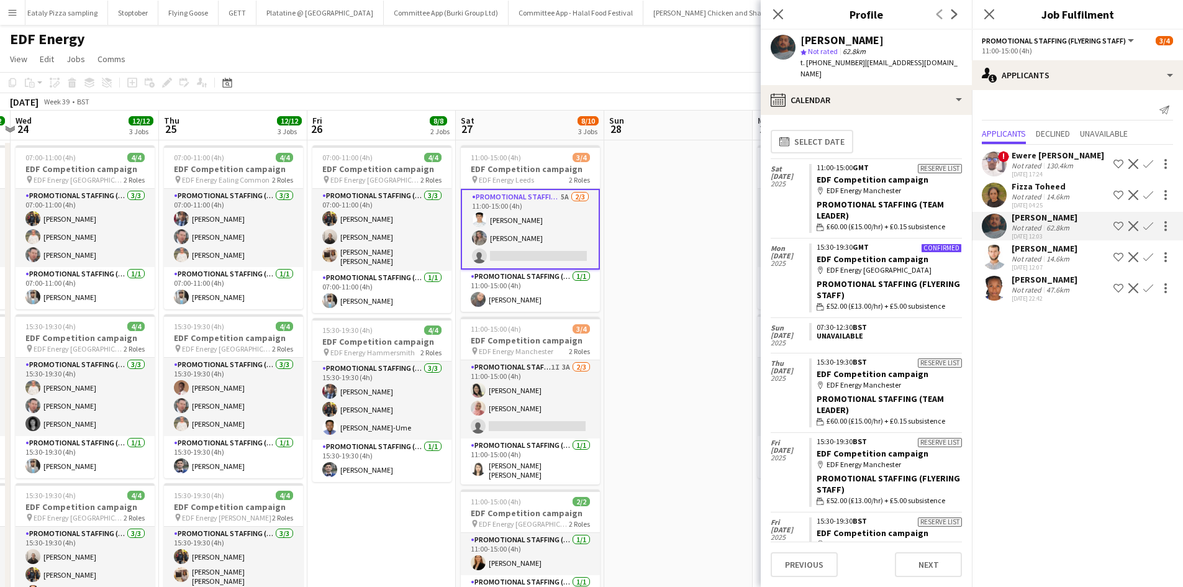
click at [1043, 284] on div "Lauretta Chimezie" at bounding box center [1045, 279] width 66 height 11
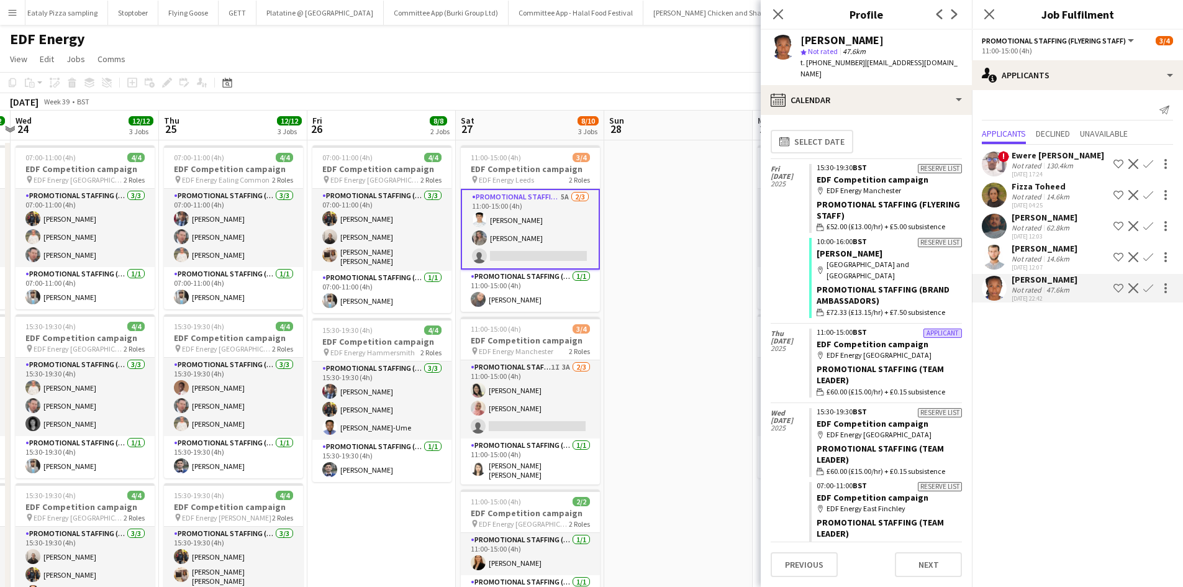
click at [1150, 286] on app-icon "Confirm" at bounding box center [1148, 288] width 10 height 10
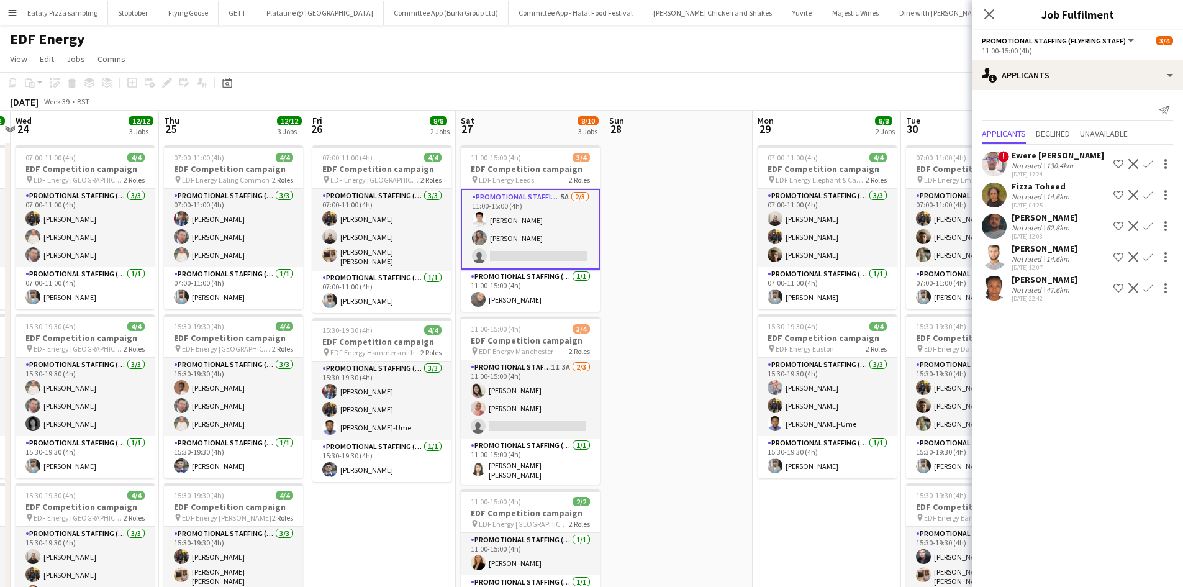
click at [1148, 287] on app-icon "Confirm" at bounding box center [1148, 288] width 10 height 10
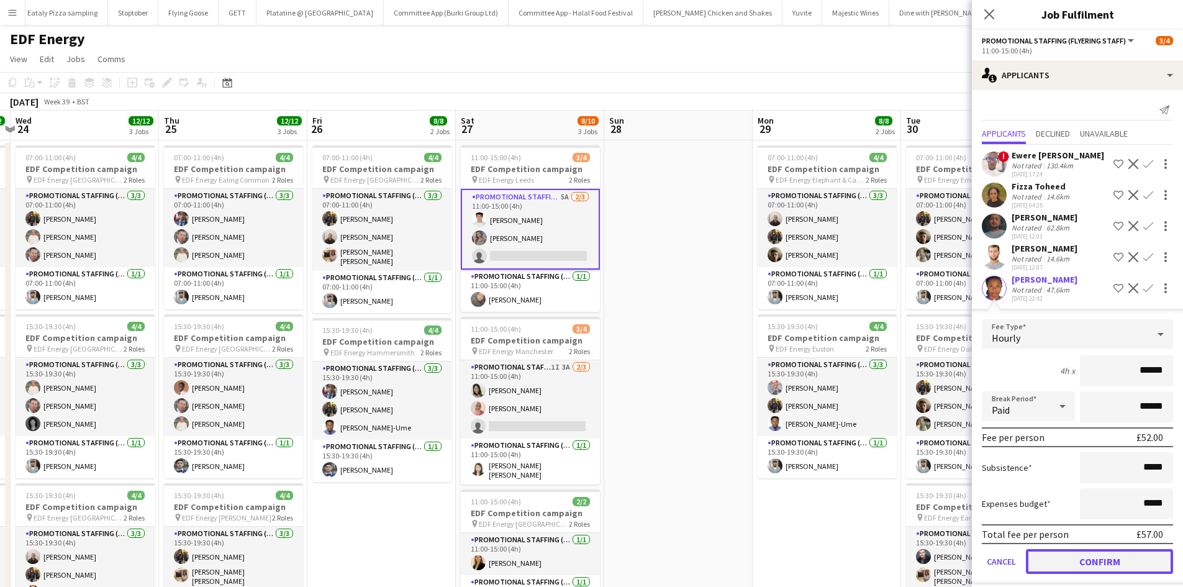
click at [1075, 566] on button "Confirm" at bounding box center [1099, 561] width 147 height 25
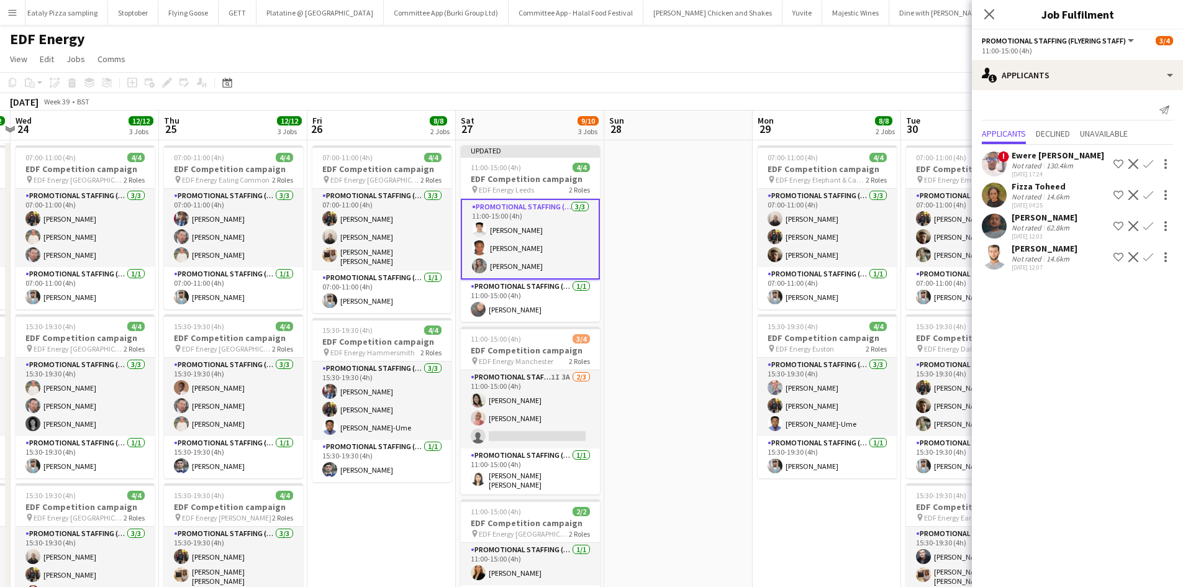
click at [613, 65] on app-page-menu "View Day view expanded Day view collapsed Month view Date picker Jump to today …" at bounding box center [591, 60] width 1183 height 24
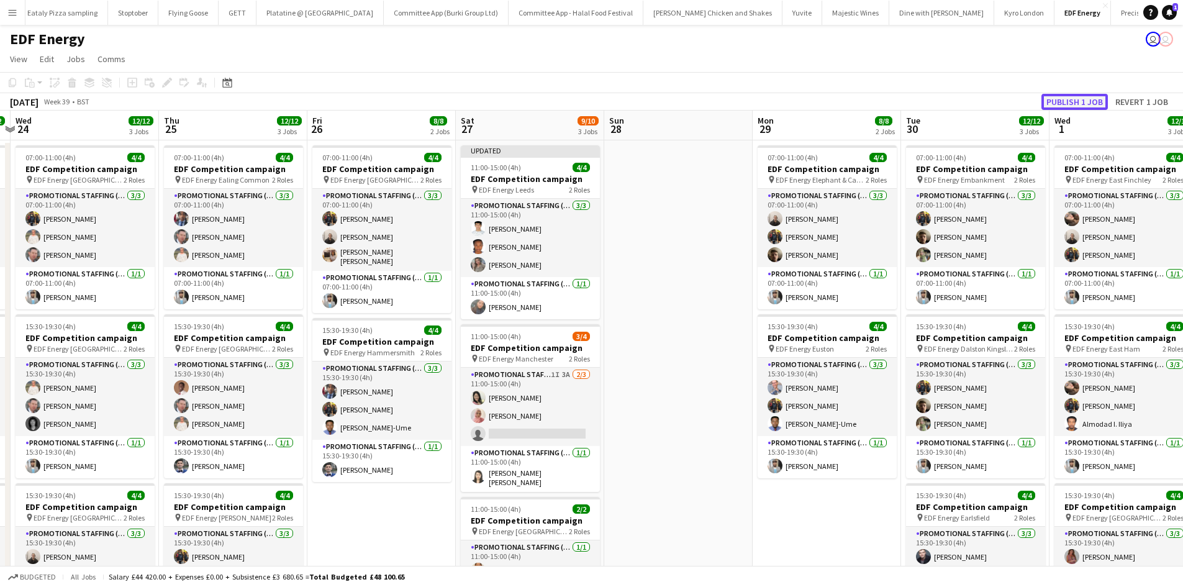
click at [1053, 101] on button "Publish 1 job" at bounding box center [1075, 102] width 66 height 16
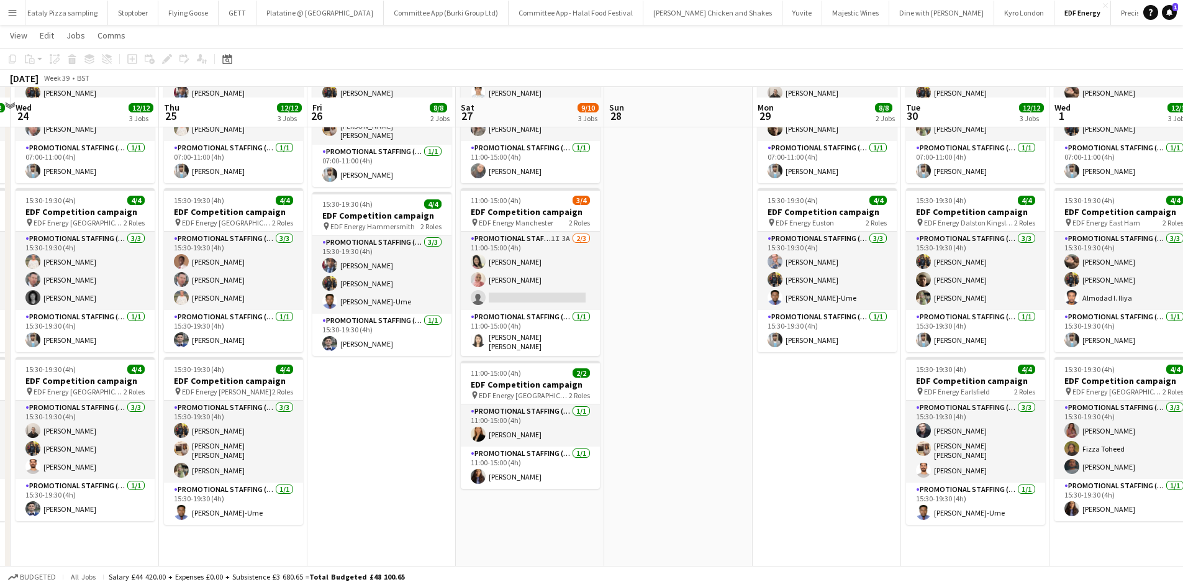
scroll to position [139, 0]
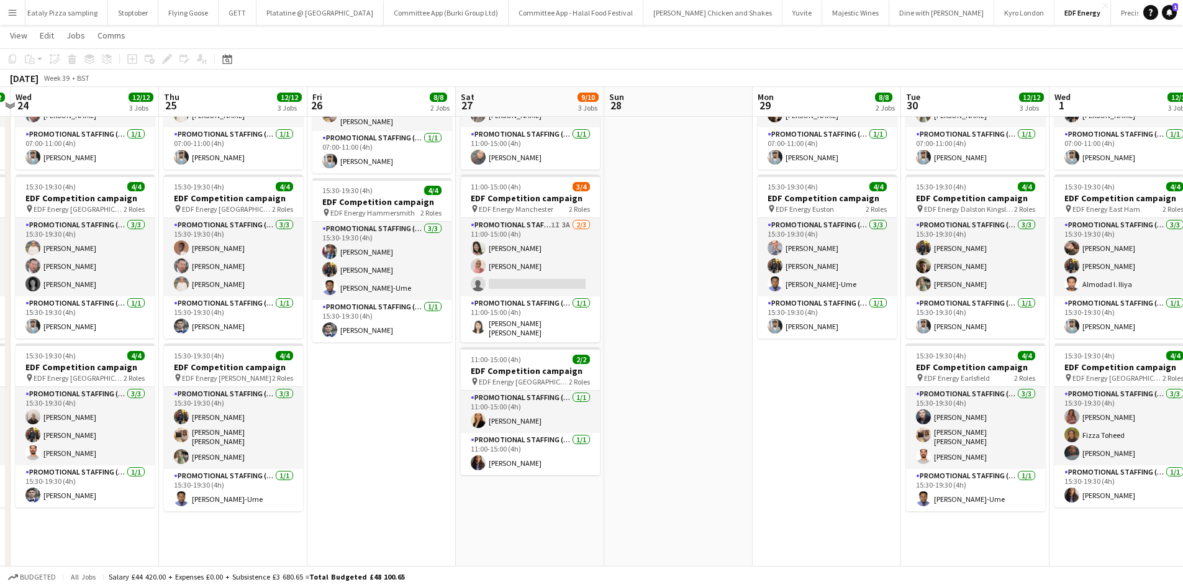
click at [12, 14] on app-icon "Menu" at bounding box center [12, 12] width 10 height 10
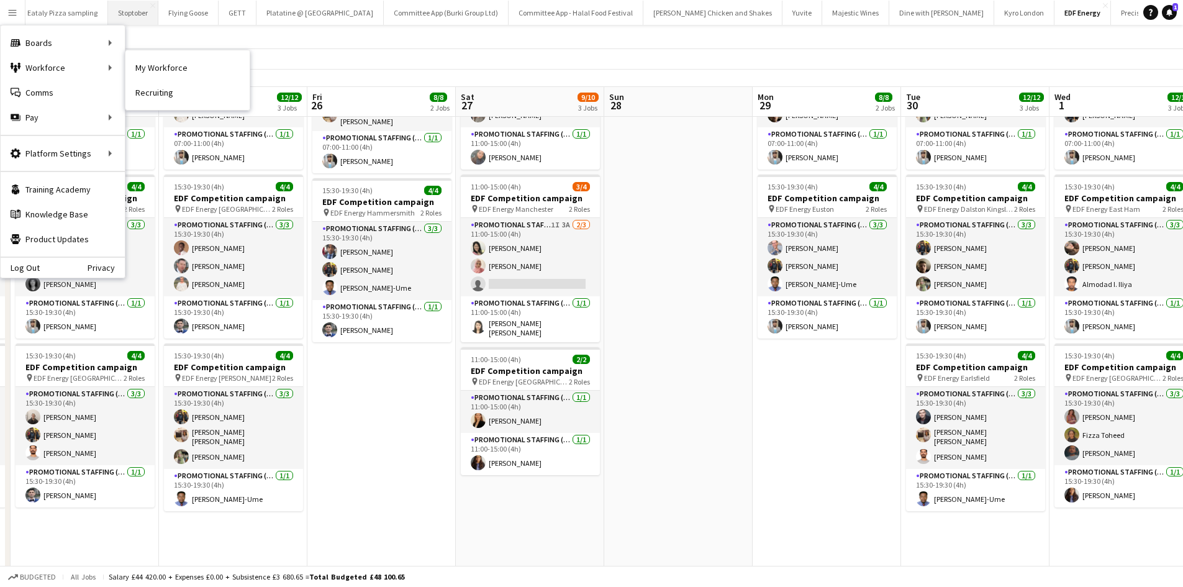
drag, startPoint x: 138, startPoint y: 71, endPoint x: 128, endPoint y: 1, distance: 71.5
click at [138, 71] on link "My Workforce" at bounding box center [187, 67] width 124 height 25
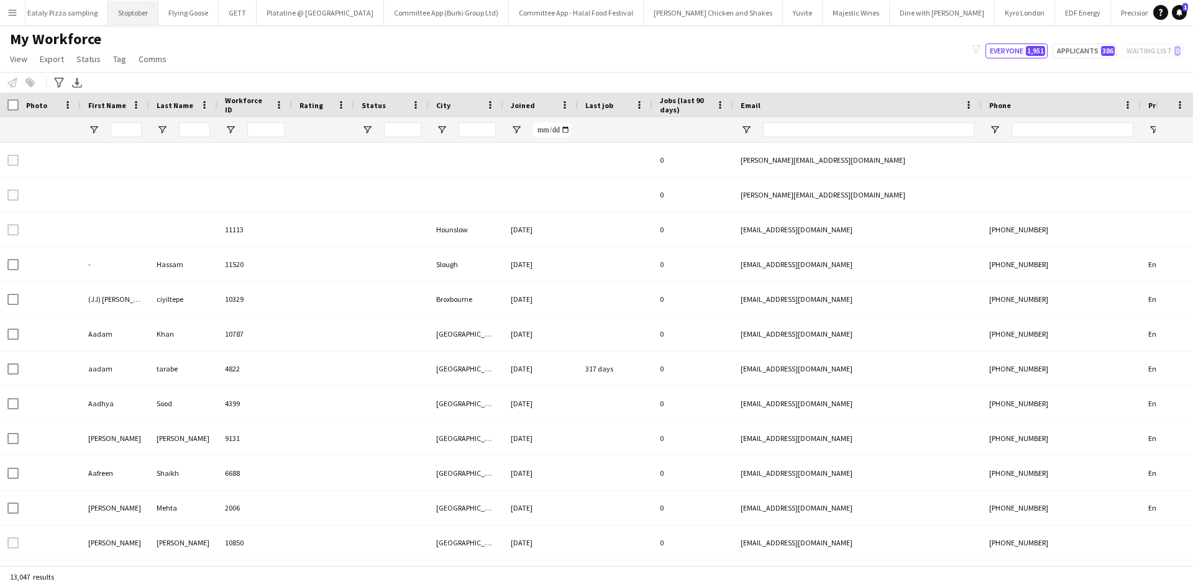
type input "******"
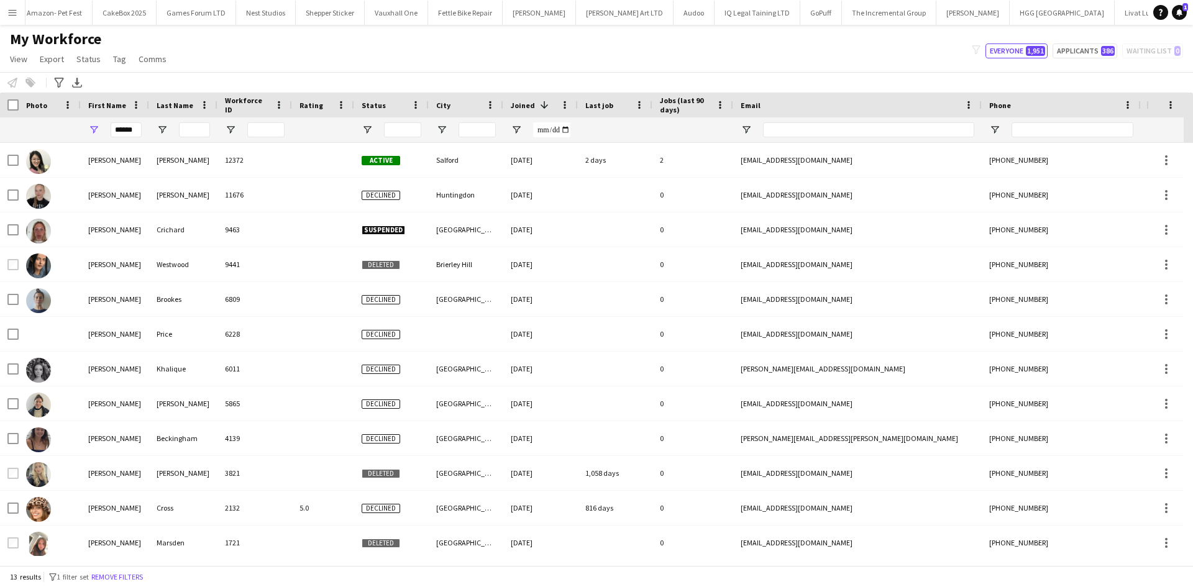
scroll to position [0, 2006]
click at [1162, 14] on button "Sifflet Close" at bounding box center [1181, 13] width 39 height 24
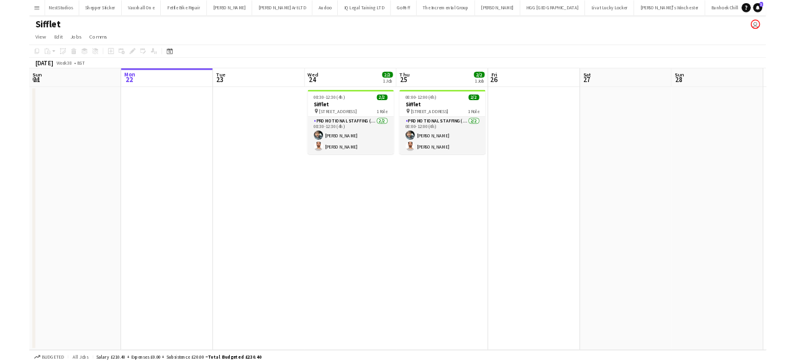
scroll to position [0, 297]
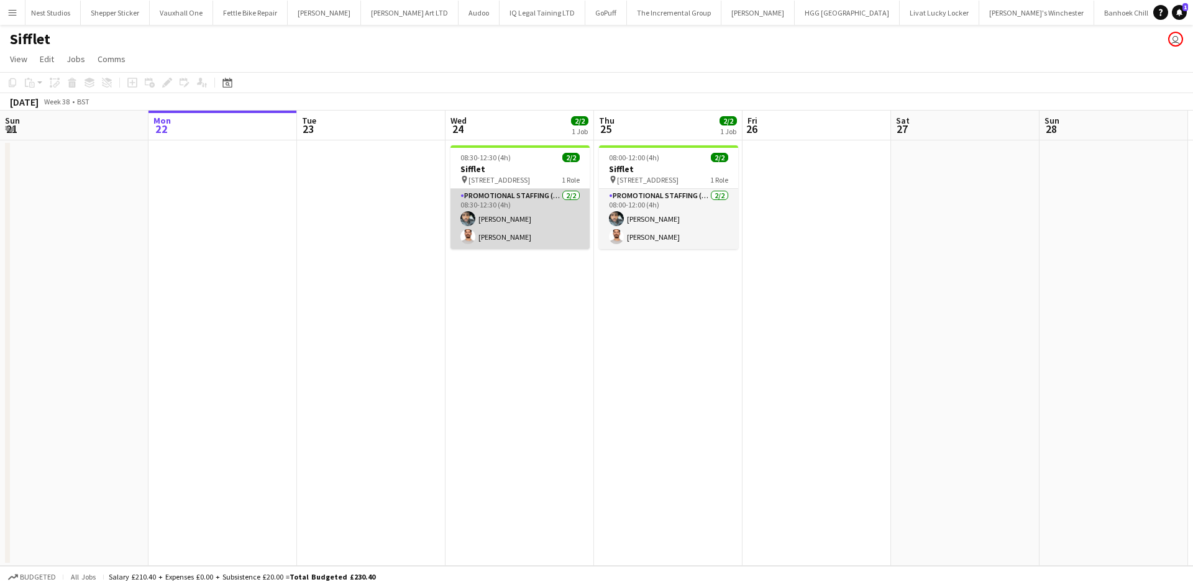
click at [526, 230] on app-card-role "Promotional Staffing (Brand Ambassadors) 2/2 08:30-12:30 (4h) Abdul Wahhab Ahma…" at bounding box center [519, 219] width 139 height 60
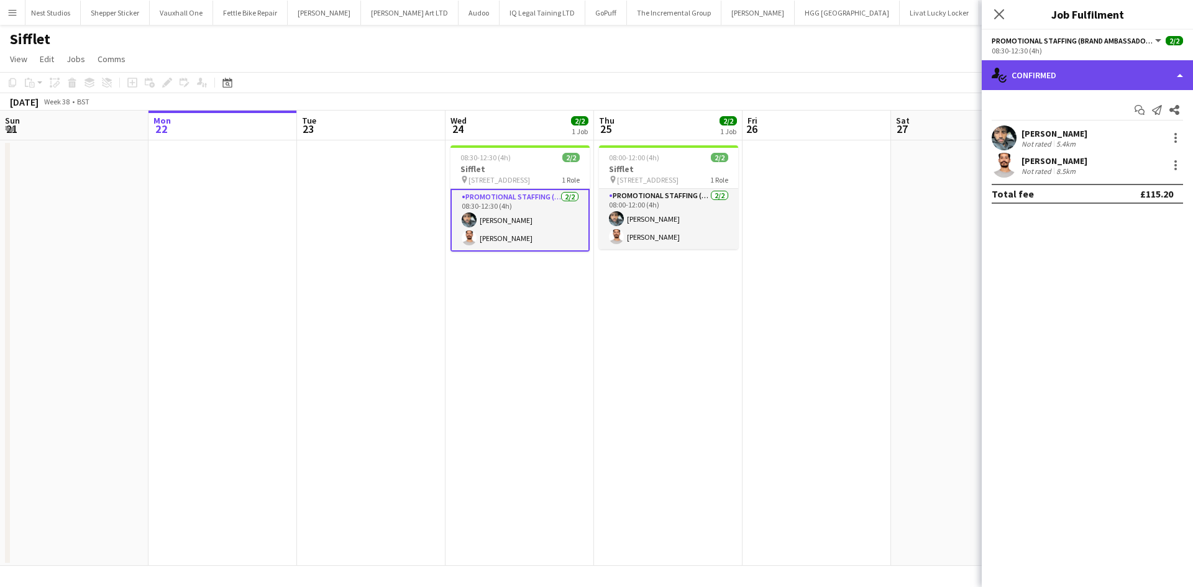
click at [1109, 80] on div "single-neutral-actions-check-2 Confirmed" at bounding box center [1086, 75] width 211 height 30
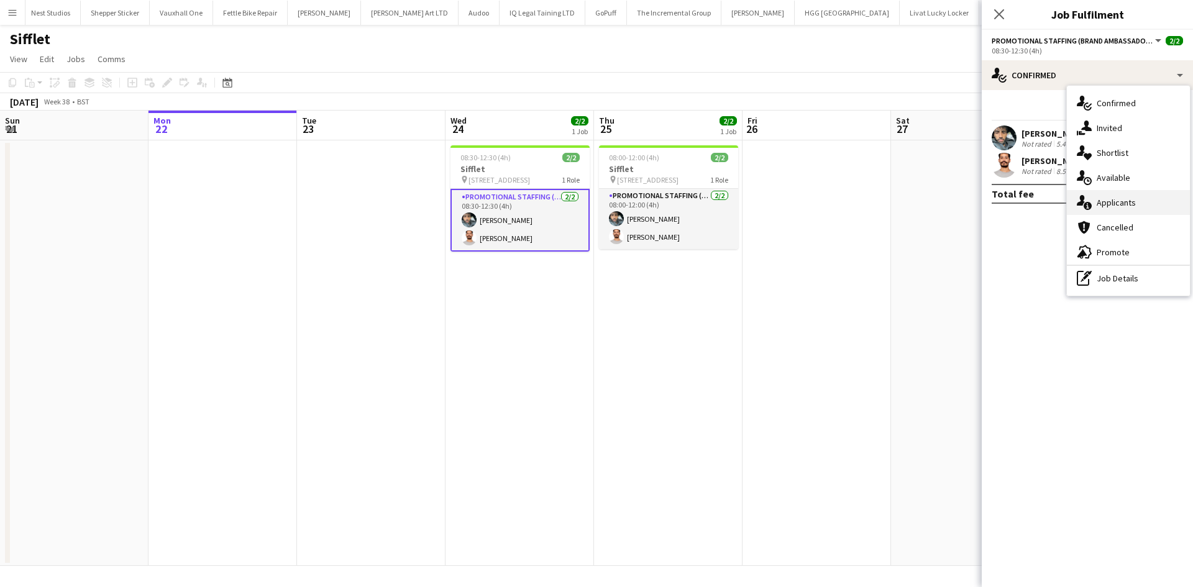
click at [1124, 202] on span "Applicants" at bounding box center [1115, 202] width 39 height 11
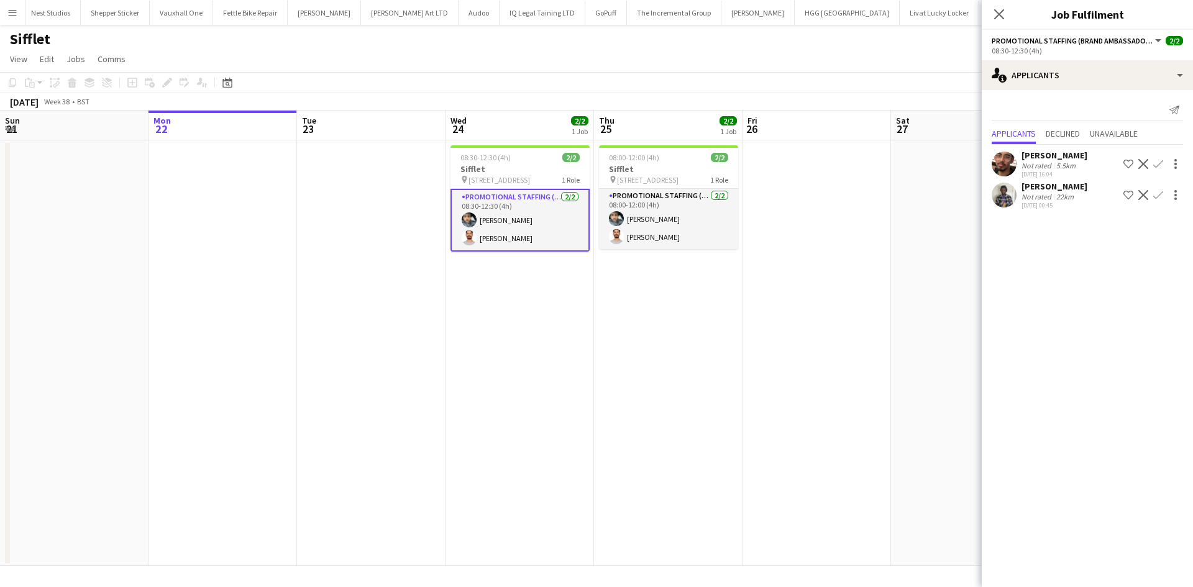
click at [1042, 155] on div "Faizan-Wali Ahmed" at bounding box center [1054, 155] width 66 height 11
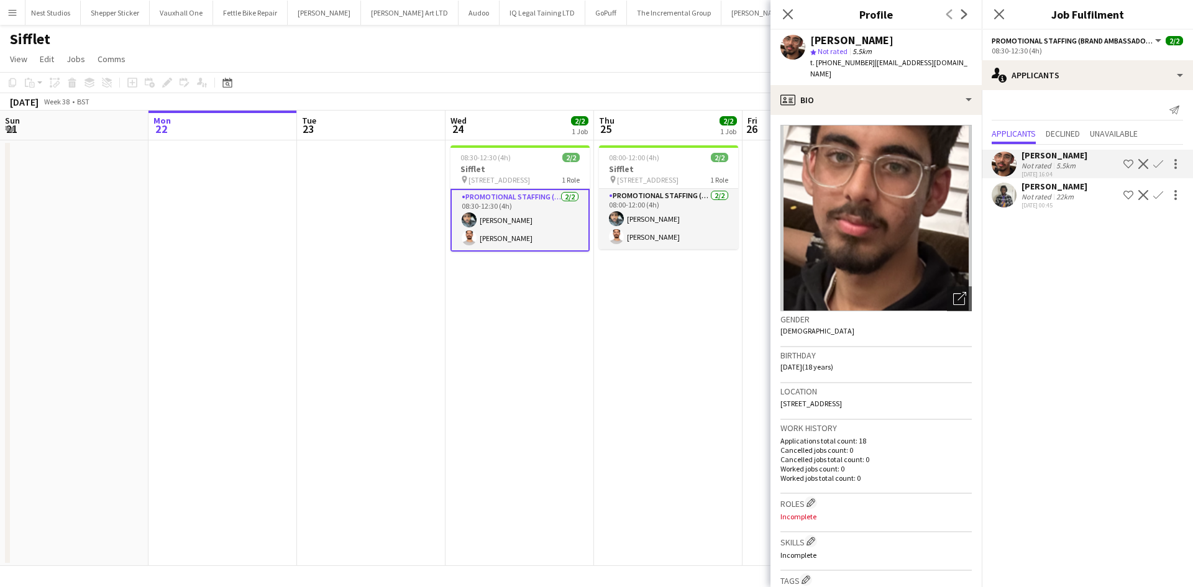
click at [1004, 195] on app-user-avatar at bounding box center [1003, 195] width 25 height 25
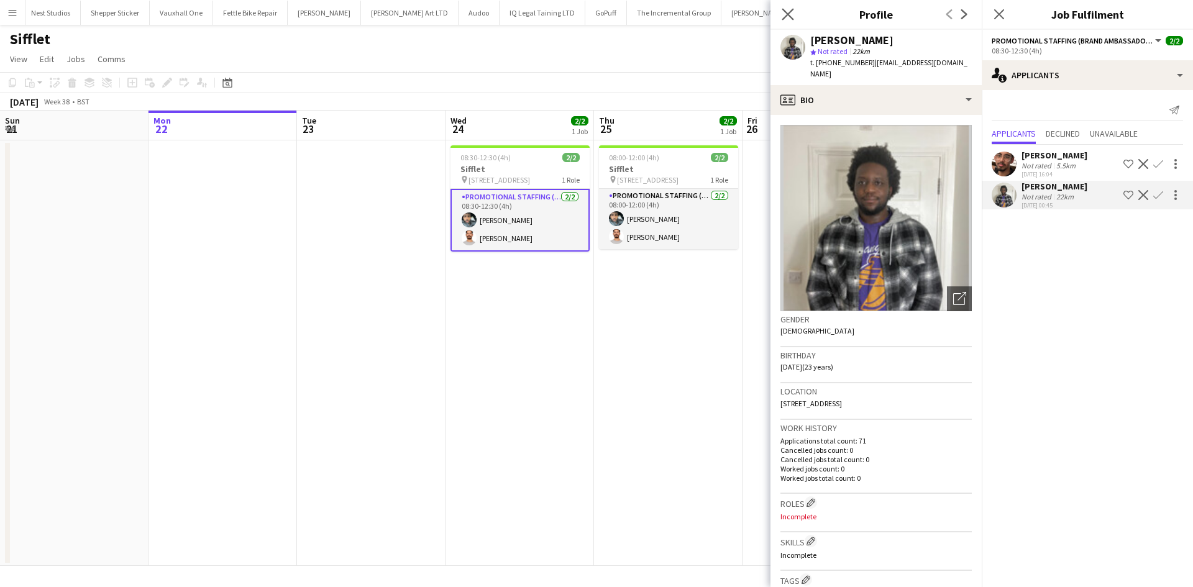
click at [795, 19] on app-icon "Close pop-in" at bounding box center [788, 15] width 18 height 18
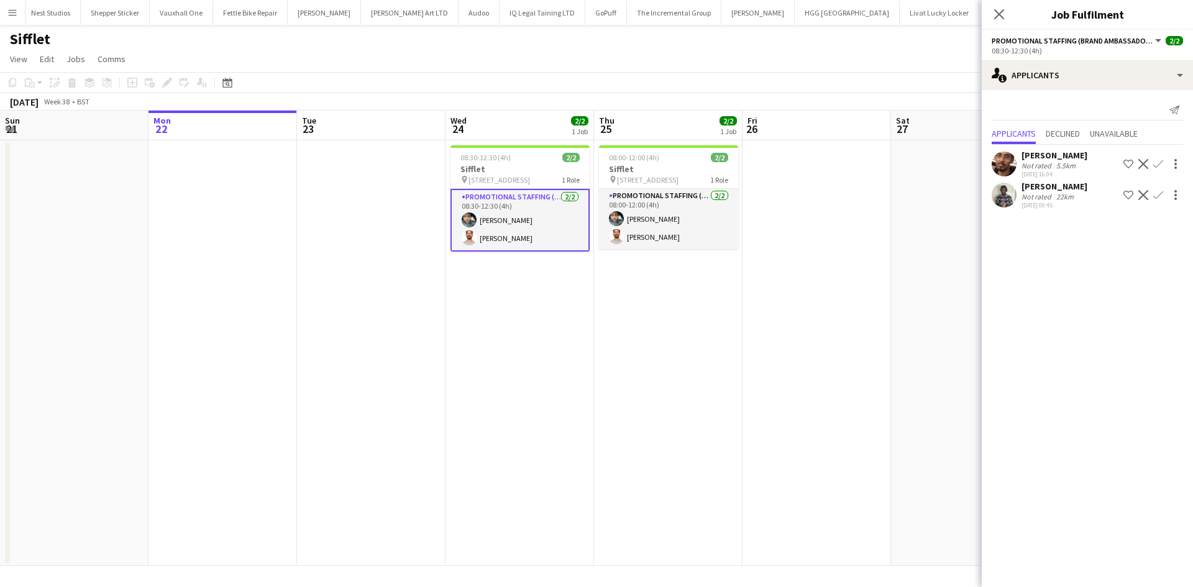
click at [790, 164] on app-date-cell at bounding box center [816, 352] width 148 height 425
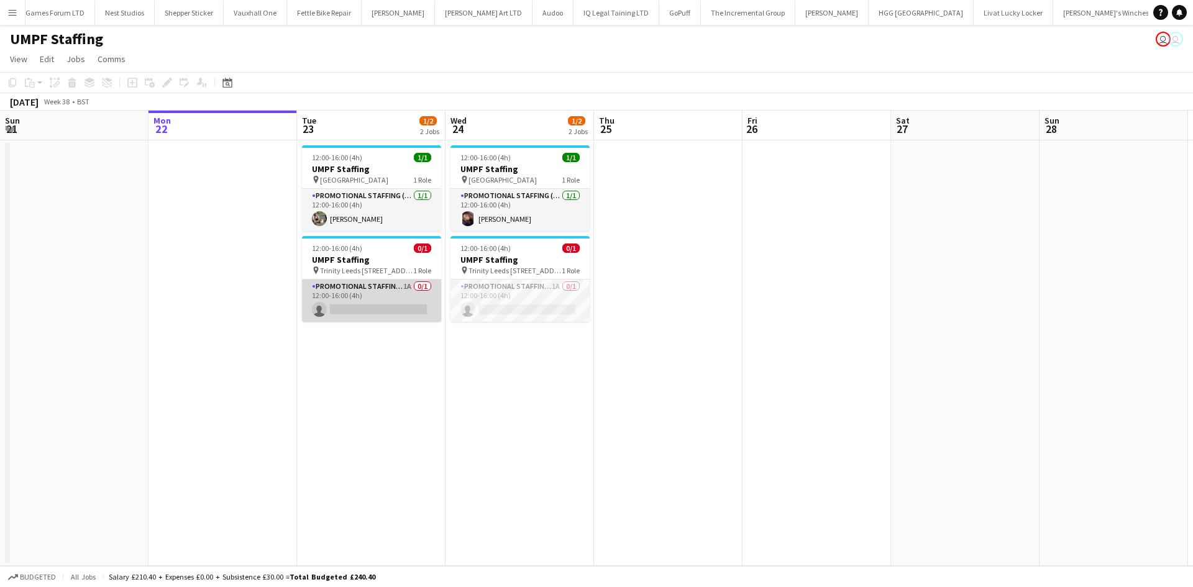
scroll to position [0, 1938]
click at [374, 301] on app-card-role "Promotional Staffing (Brand Ambassadors) 1A 0/1 12:00-16:00 (4h) single-neutral…" at bounding box center [371, 300] width 139 height 42
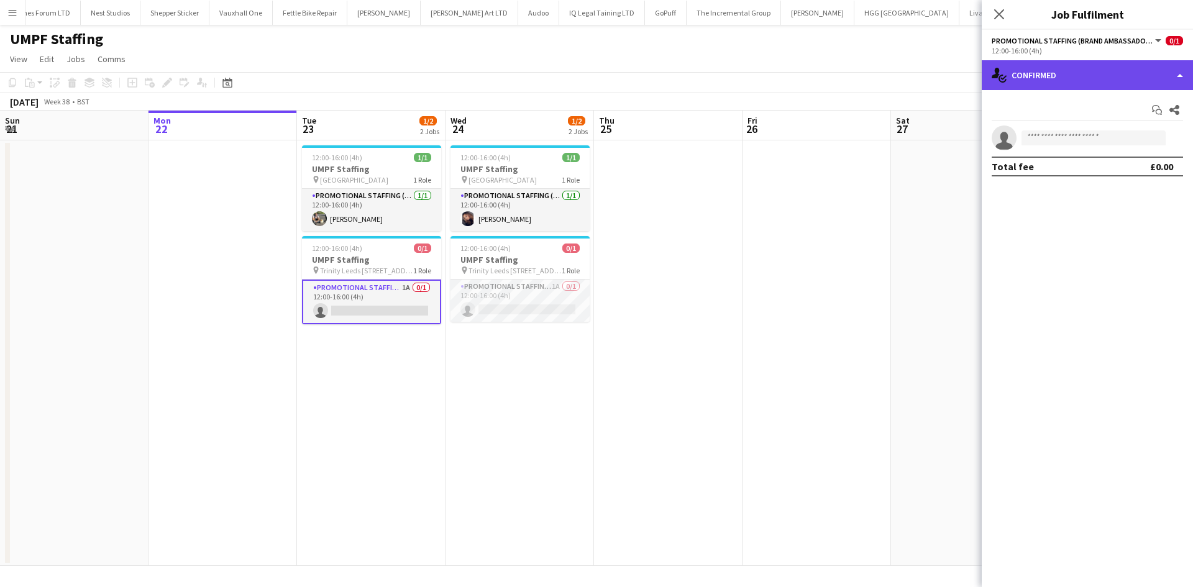
click at [1043, 67] on div "single-neutral-actions-check-2 Confirmed" at bounding box center [1086, 75] width 211 height 30
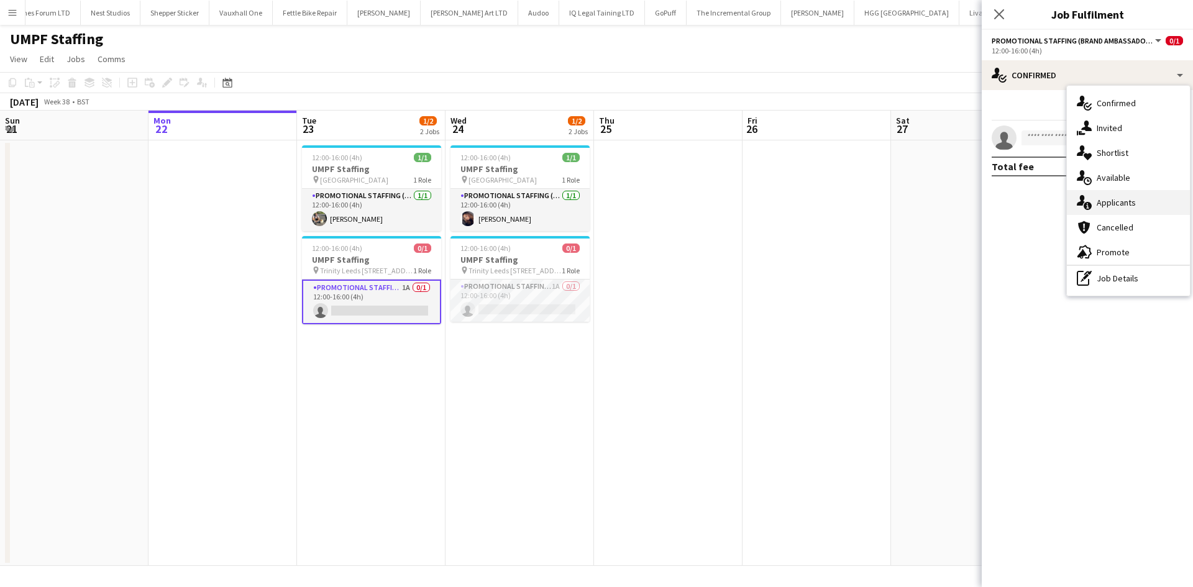
click at [1138, 210] on div "single-neutral-actions-information Applicants" at bounding box center [1127, 202] width 123 height 25
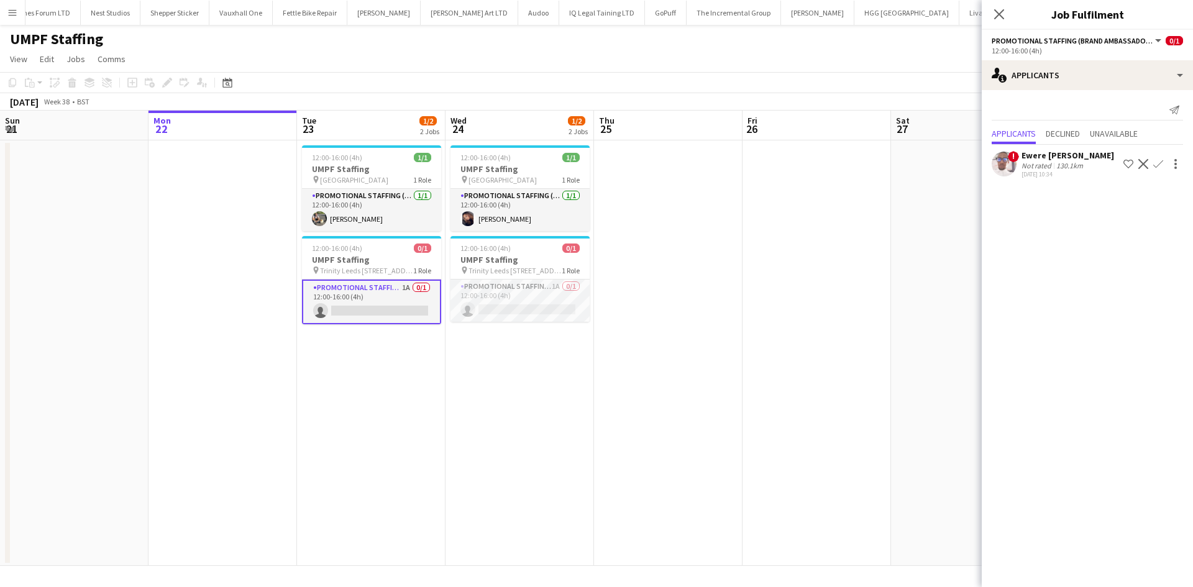
click at [1034, 165] on div "Not rated" at bounding box center [1037, 165] width 32 height 9
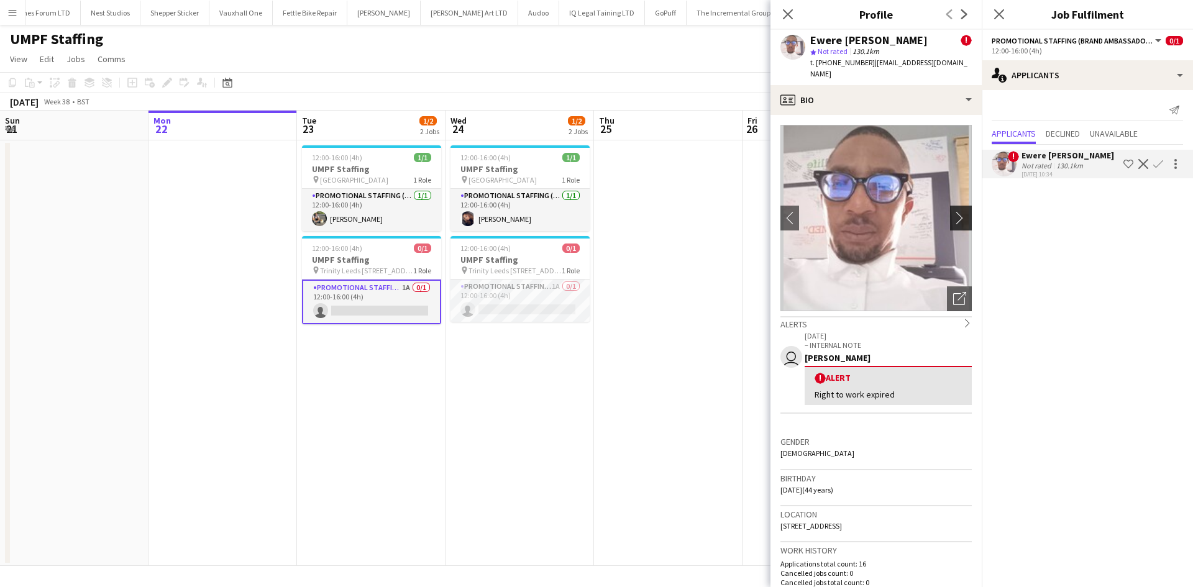
click at [955, 211] on app-icon "chevron-right" at bounding box center [962, 217] width 19 height 13
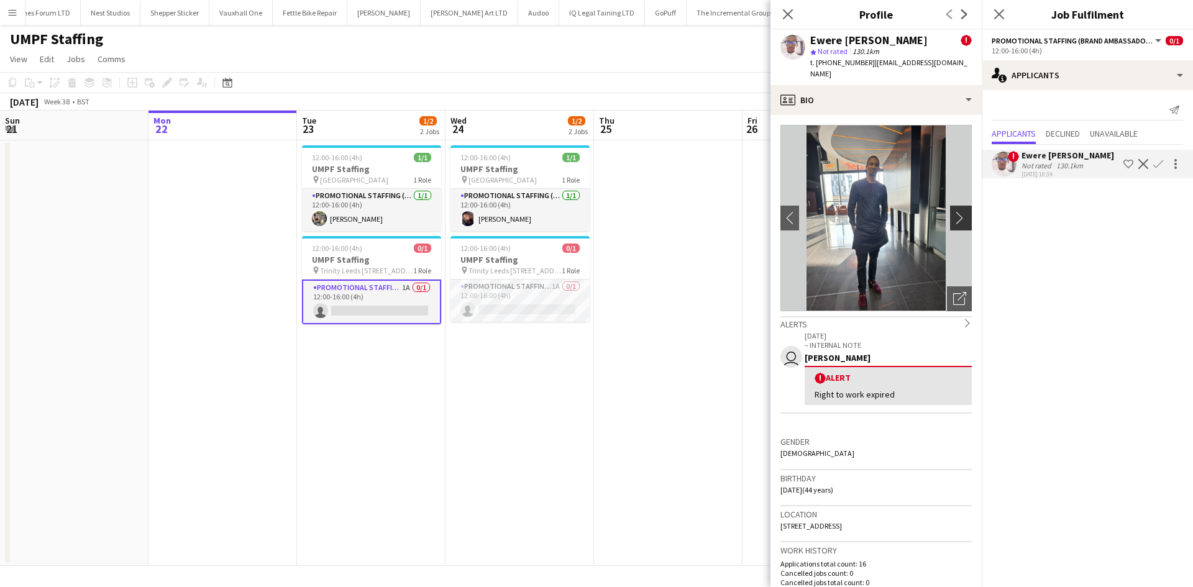
click at [955, 211] on app-icon "chevron-right" at bounding box center [962, 217] width 19 height 13
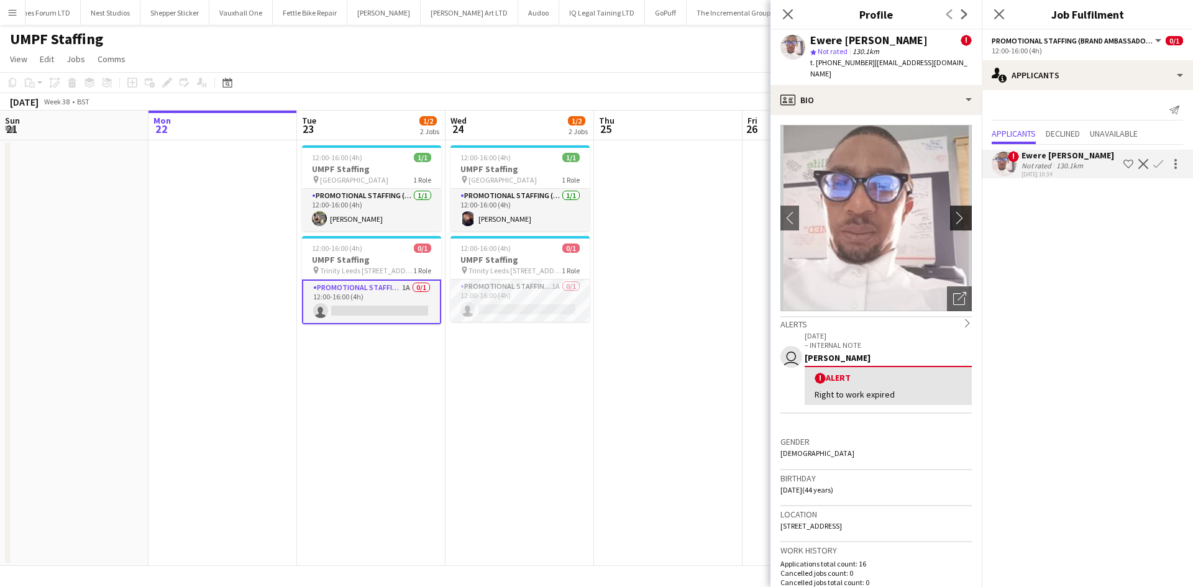
click at [955, 211] on app-icon "chevron-right" at bounding box center [962, 217] width 19 height 13
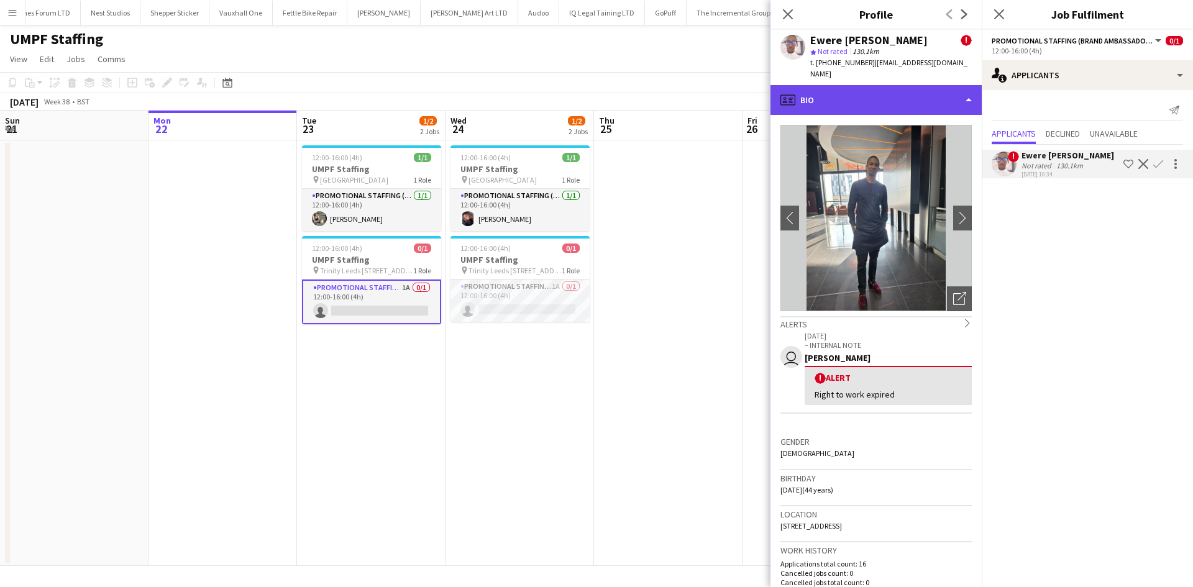
click at [895, 91] on div "profile Bio" at bounding box center [875, 100] width 211 height 30
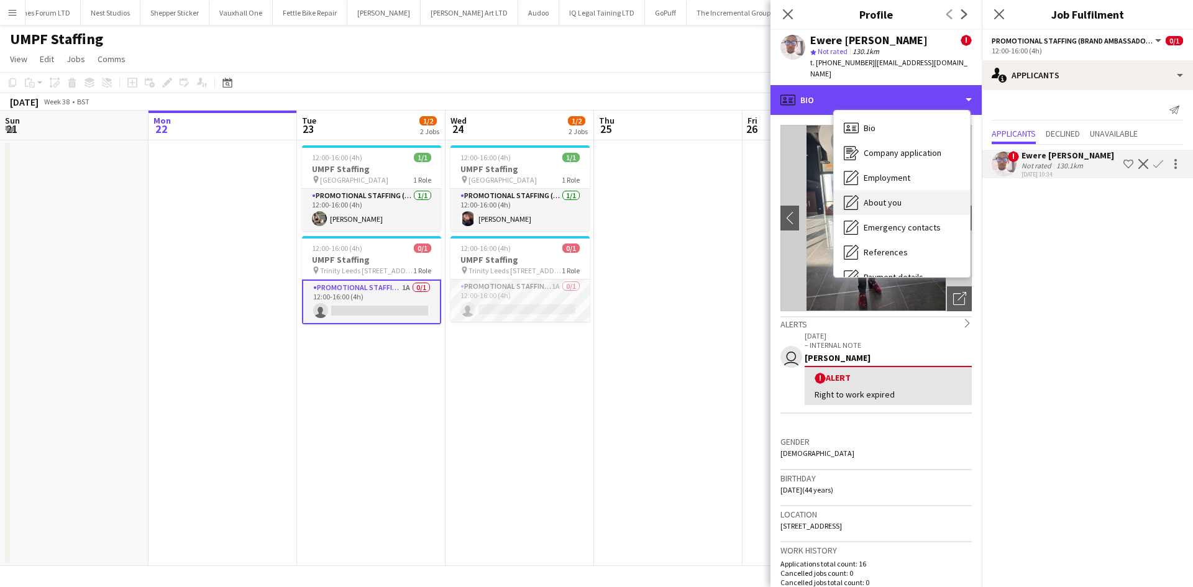
scroll to position [166, 0]
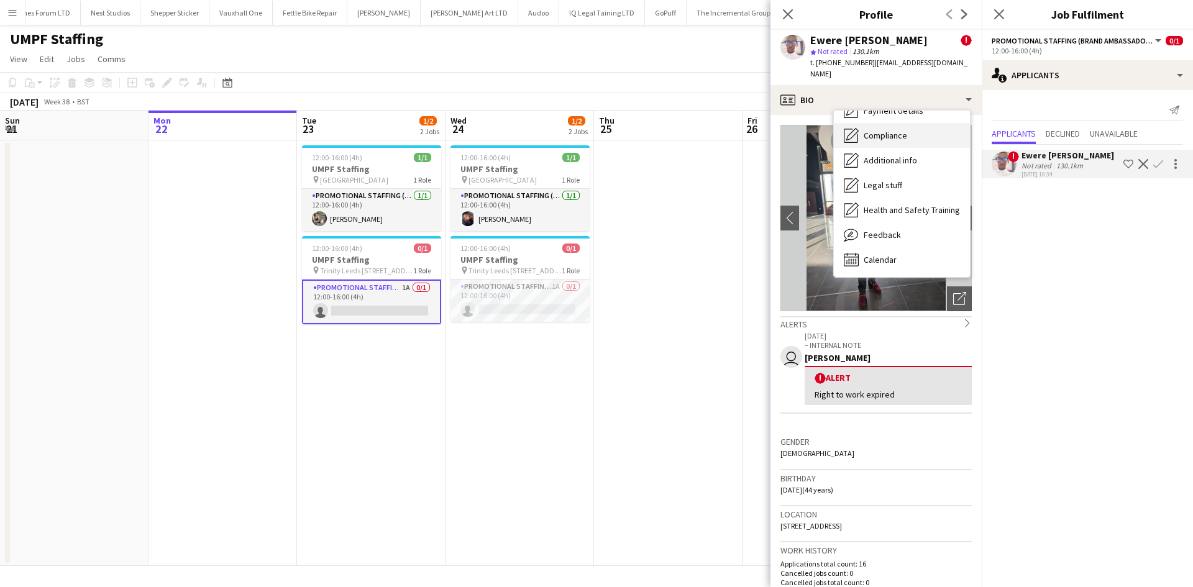
click at [889, 130] on span "Compliance" at bounding box center [884, 135] width 43 height 11
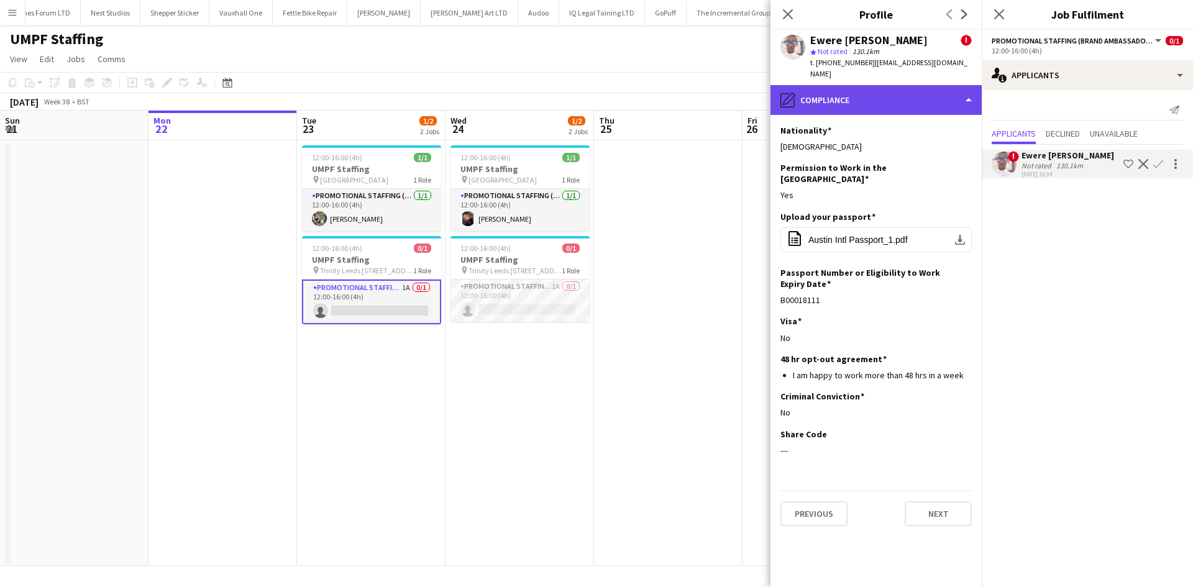
click at [834, 94] on div "pencil4 Compliance" at bounding box center [875, 100] width 211 height 30
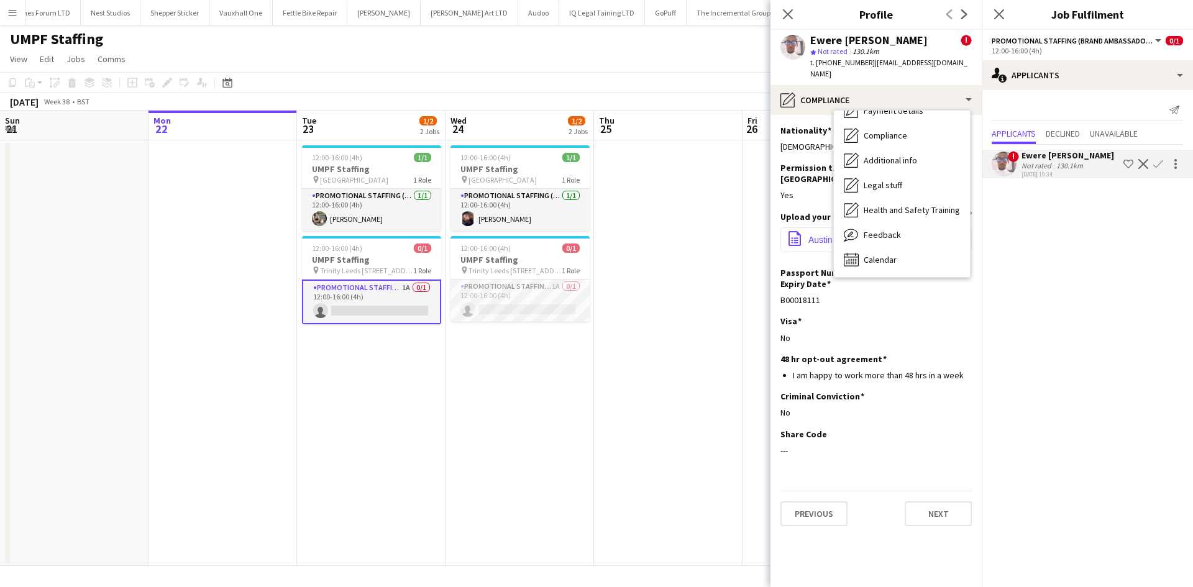
click at [798, 231] on app-icon "office-file-sheet" at bounding box center [794, 239] width 15 height 17
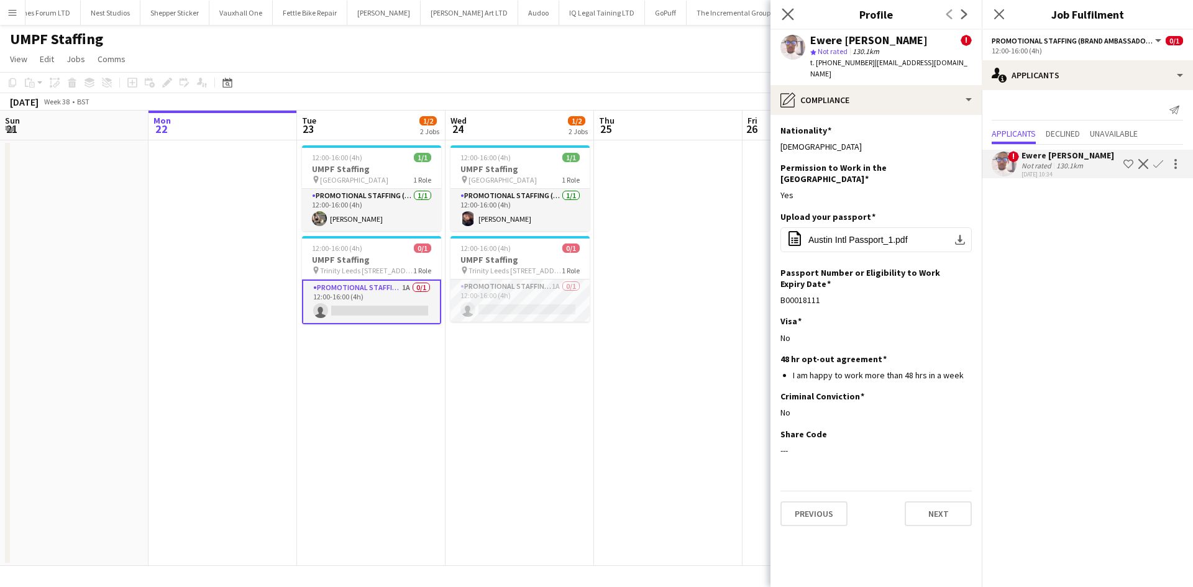
click at [787, 7] on app-icon "Close pop-in" at bounding box center [788, 15] width 18 height 18
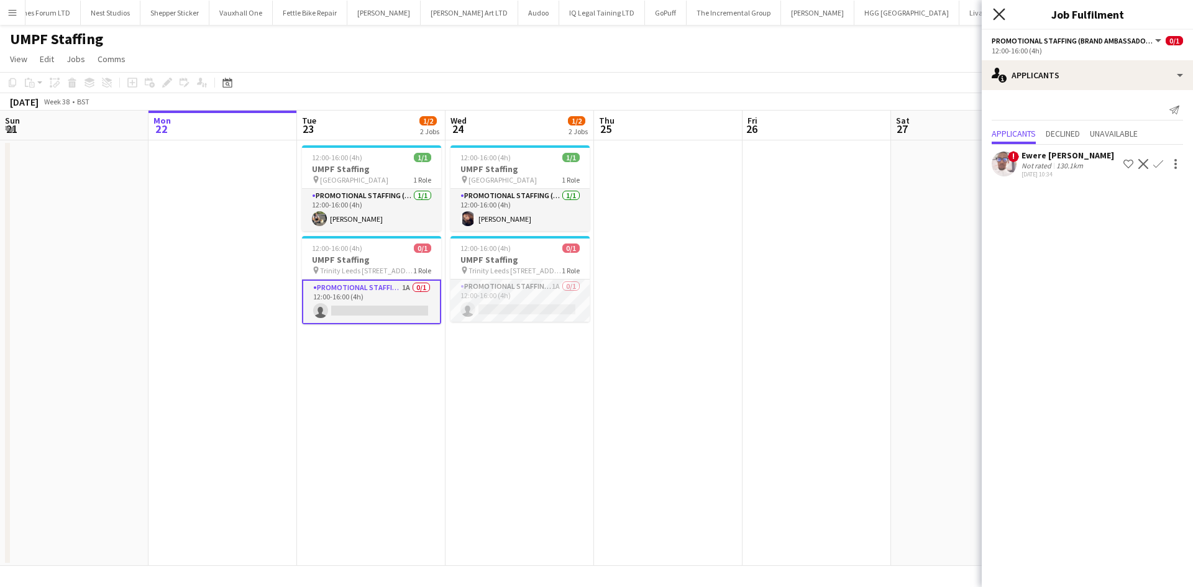
click at [997, 10] on icon "Close pop-in" at bounding box center [999, 14] width 12 height 12
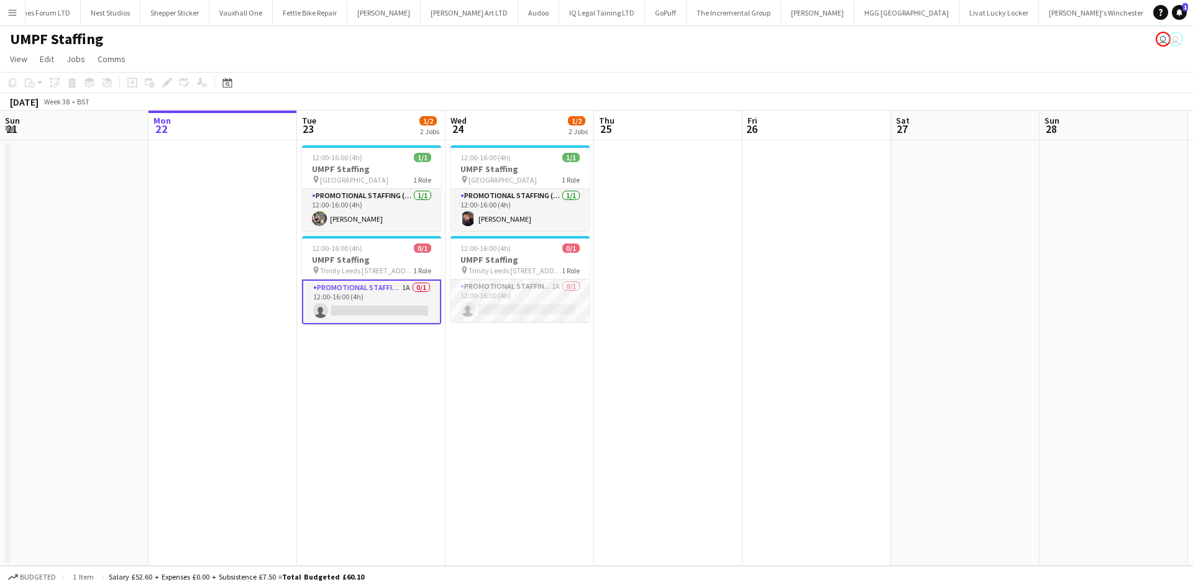
click at [11, 20] on button "Menu" at bounding box center [12, 12] width 25 height 25
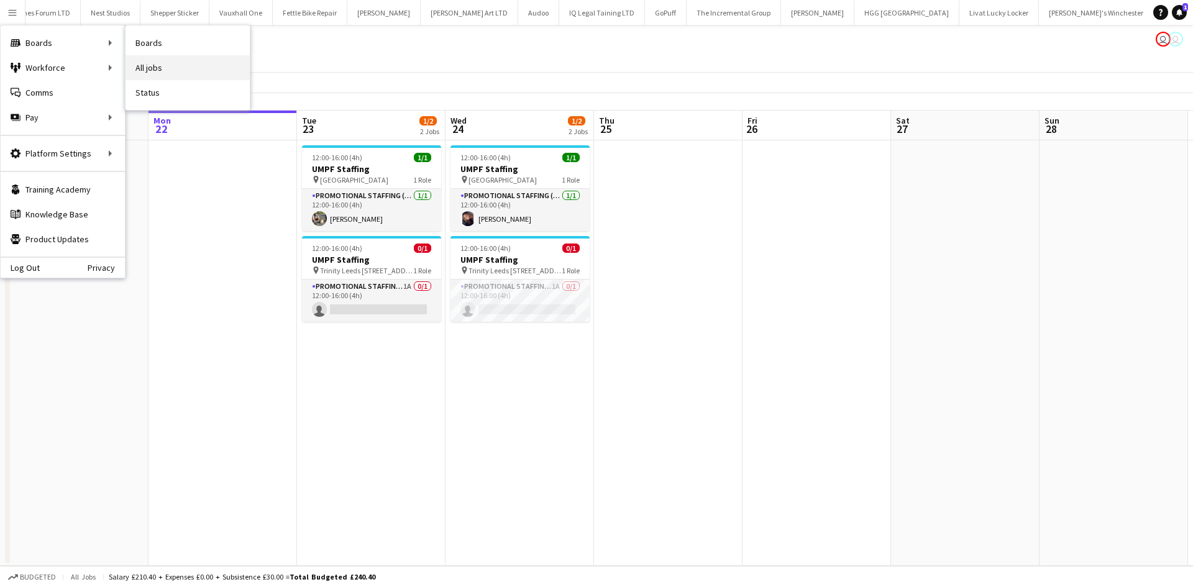
click at [139, 55] on link "All jobs" at bounding box center [187, 67] width 124 height 25
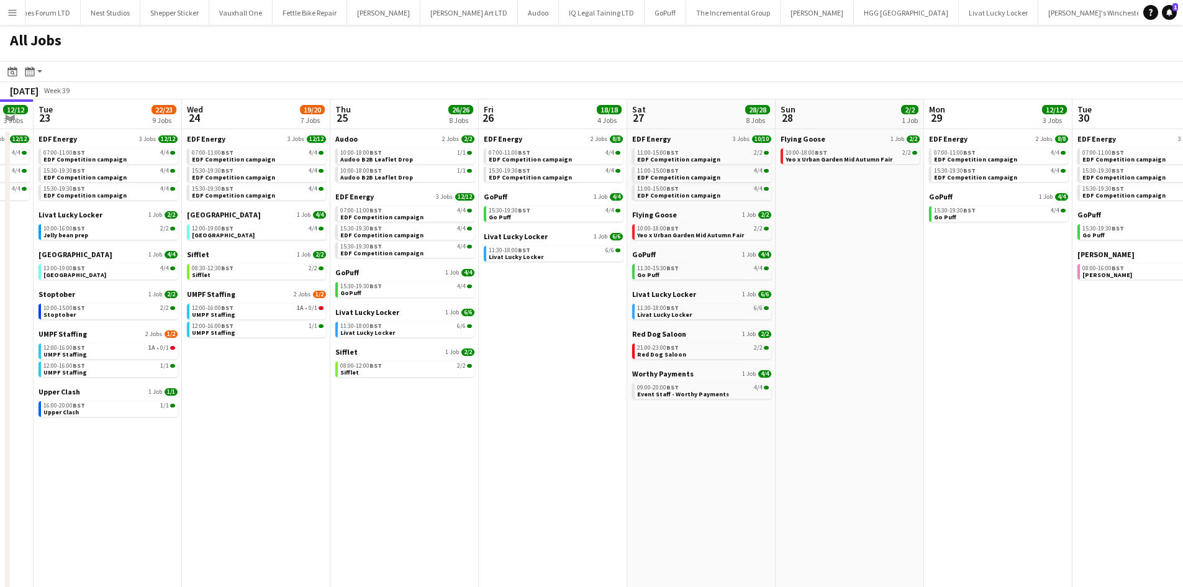
scroll to position [0, 595]
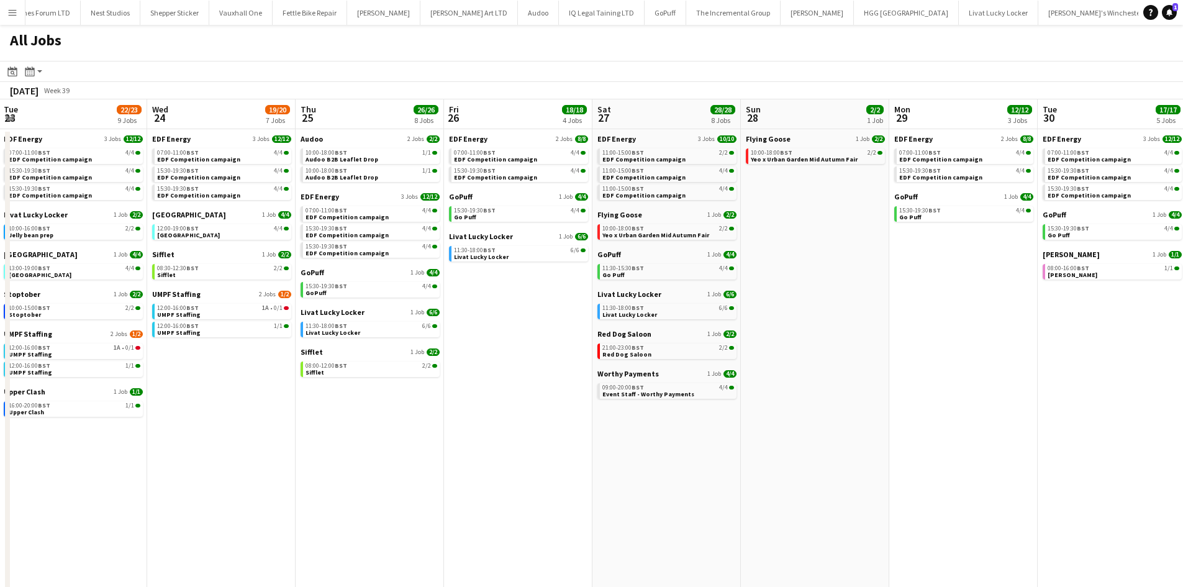
click at [656, 105] on app-all-jobs-date-header "Sat 27 28/28 8 Jobs" at bounding box center [667, 114] width 148 height 30
click at [626, 145] on app-calendar-brief-board "EDF Energy 3 Jobs [DATE] 11:00-15:00 BST 2/2 EDF Competition campaign 11:00-15:…" at bounding box center [666, 167] width 139 height 66
click at [625, 143] on app-calendar-brief-board "EDF Energy 3 Jobs [DATE] 11:00-15:00 BST 2/2 EDF Competition campaign 11:00-15:…" at bounding box center [666, 167] width 139 height 66
click at [625, 143] on span "EDF Energy" at bounding box center [616, 138] width 39 height 9
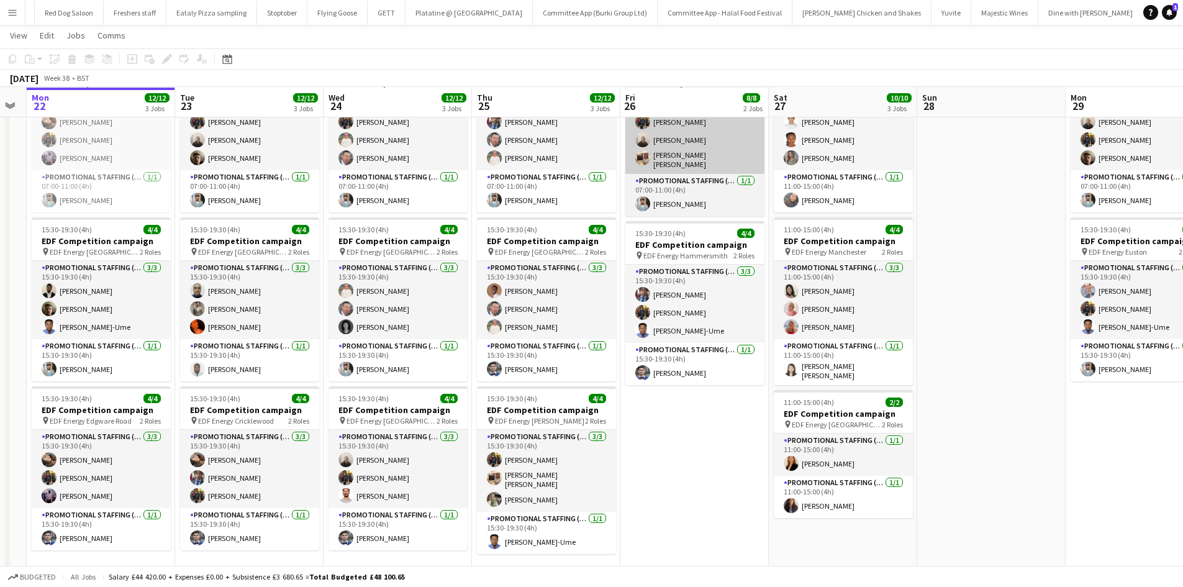
scroll to position [96, 0]
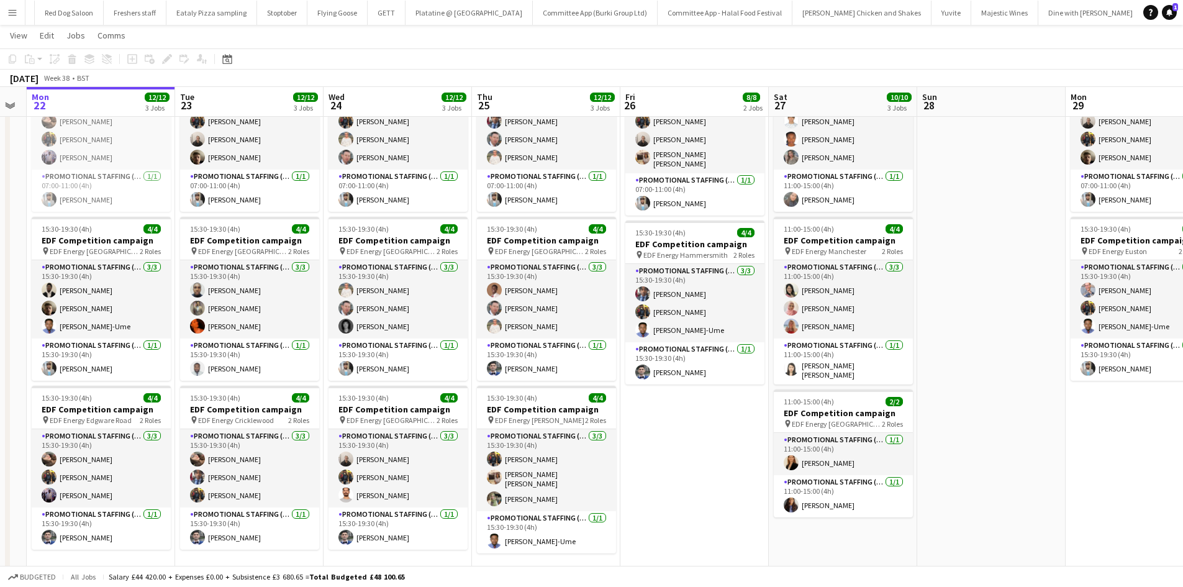
click at [24, 11] on button "Menu" at bounding box center [12, 12] width 25 height 25
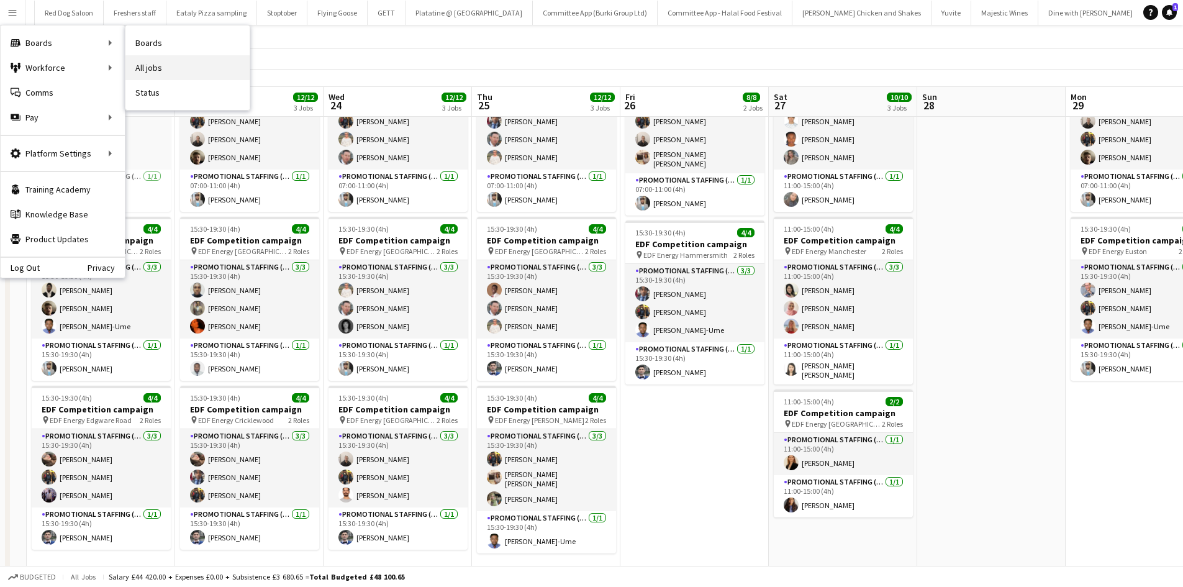
click at [171, 68] on link "All jobs" at bounding box center [187, 67] width 124 height 25
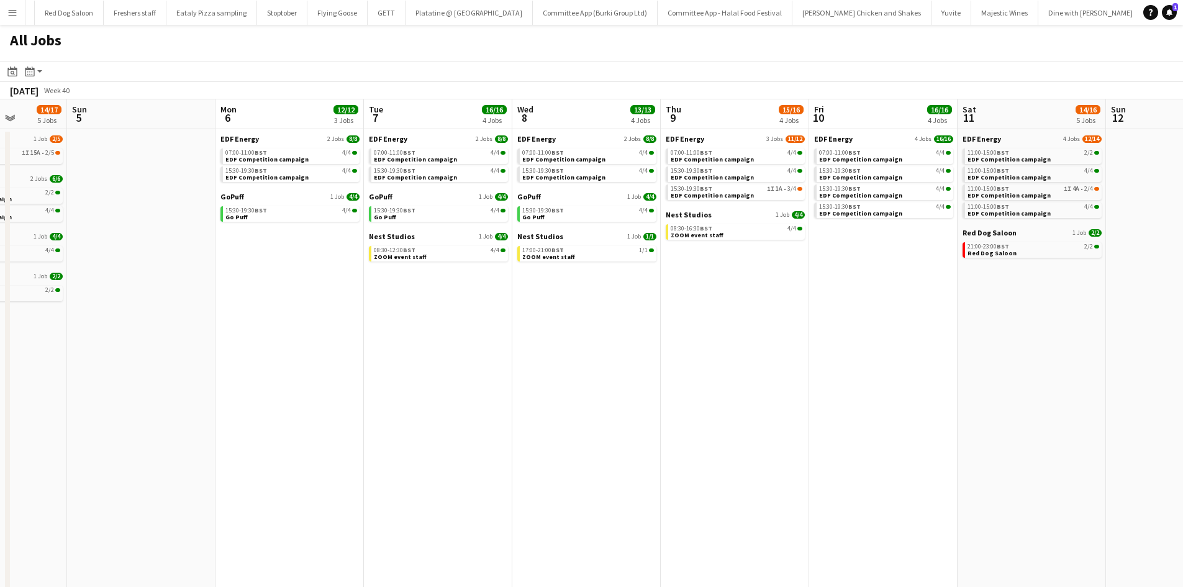
scroll to position [0, 379]
click at [690, 140] on span "EDF Energy" at bounding box center [684, 138] width 39 height 9
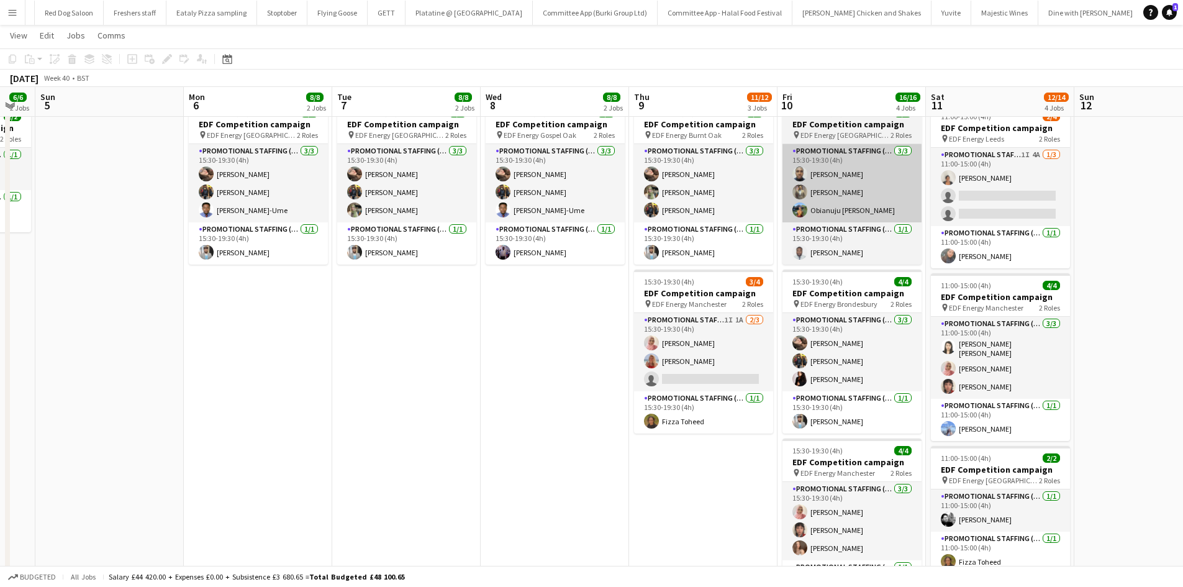
scroll to position [213, 0]
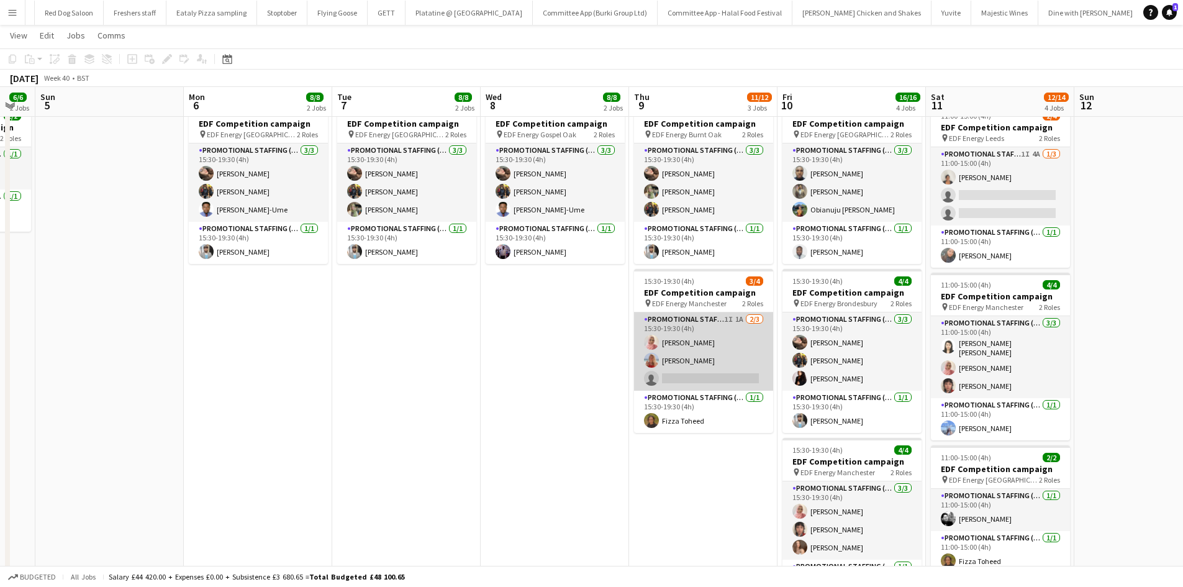
click at [711, 364] on app-card-role "Promotional Staffing (Flyering Staff) 1I 1A [DATE] 15:30-19:30 (4h) [PERSON_NAM…" at bounding box center [703, 351] width 139 height 78
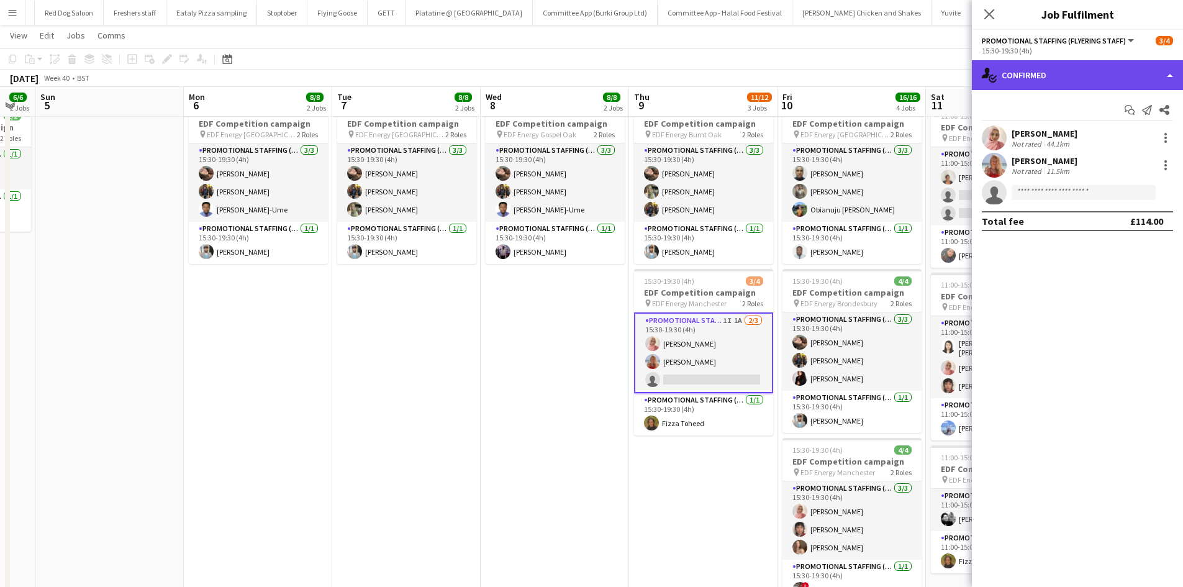
click at [1025, 81] on div "single-neutral-actions-check-2 Confirmed" at bounding box center [1077, 75] width 211 height 30
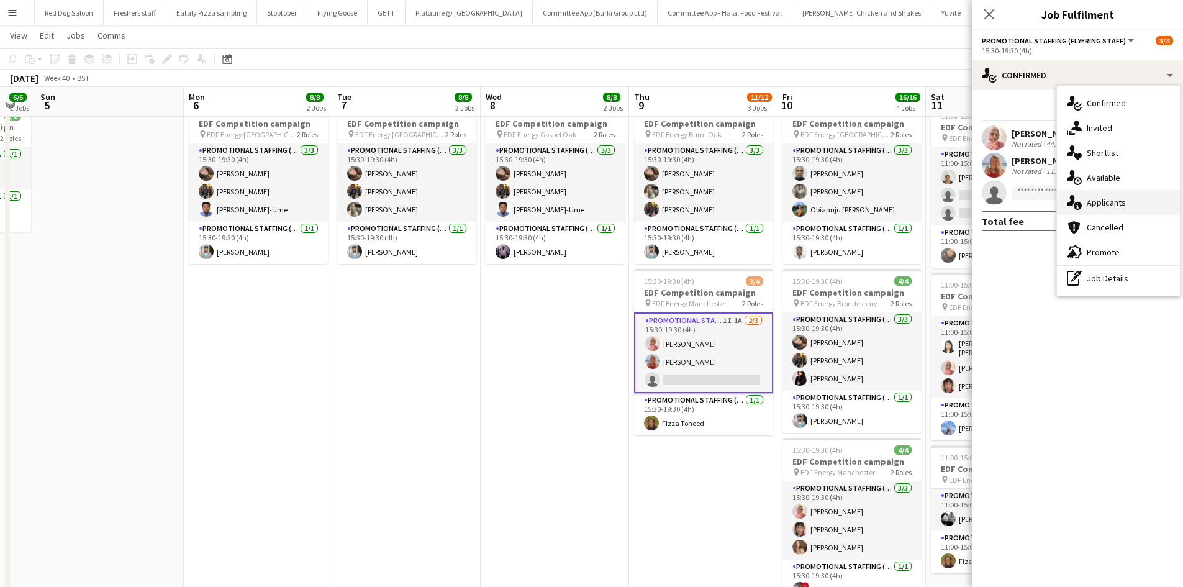
click at [1101, 199] on span "Applicants" at bounding box center [1106, 202] width 39 height 11
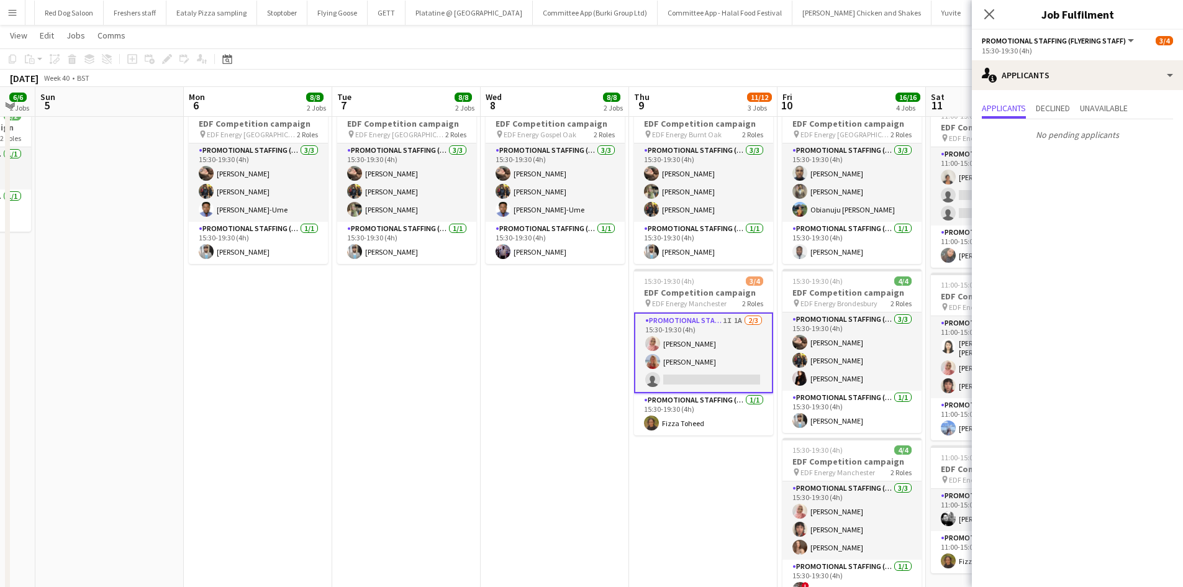
click at [687, 369] on app-card-role "Promotional Staffing (Flyering Staff) 1I 1A 2/3 15:30-19:30 (4h) Shabnam Jallal…" at bounding box center [703, 352] width 139 height 81
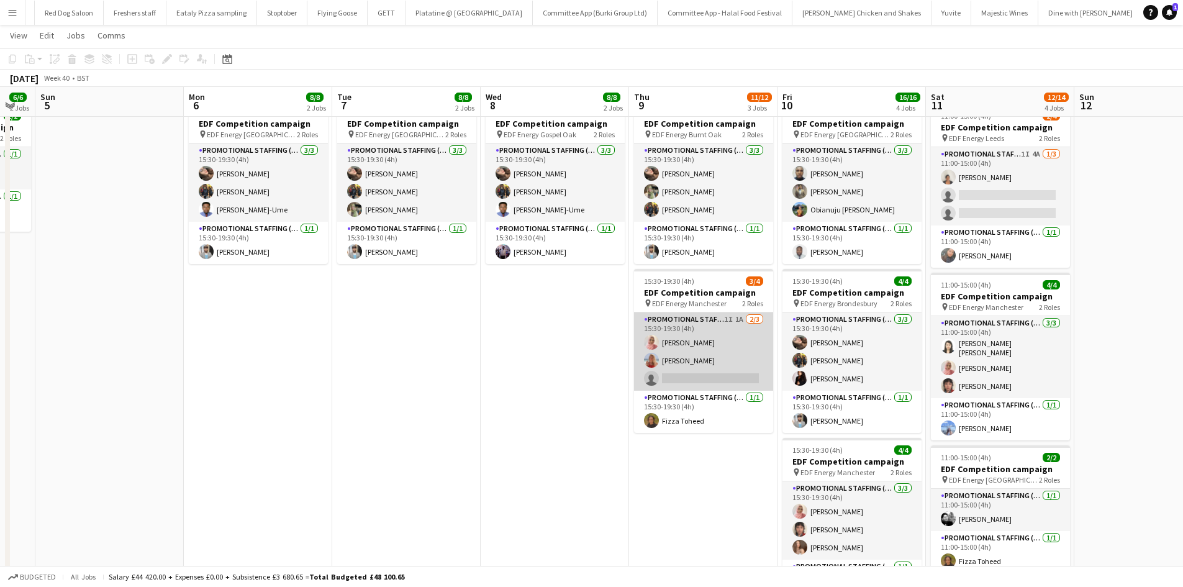
click at [687, 369] on app-card-role "Promotional Staffing (Flyering Staff) 1I 1A 2/3 15:30-19:30 (4h) Shabnam Jallal…" at bounding box center [703, 351] width 139 height 78
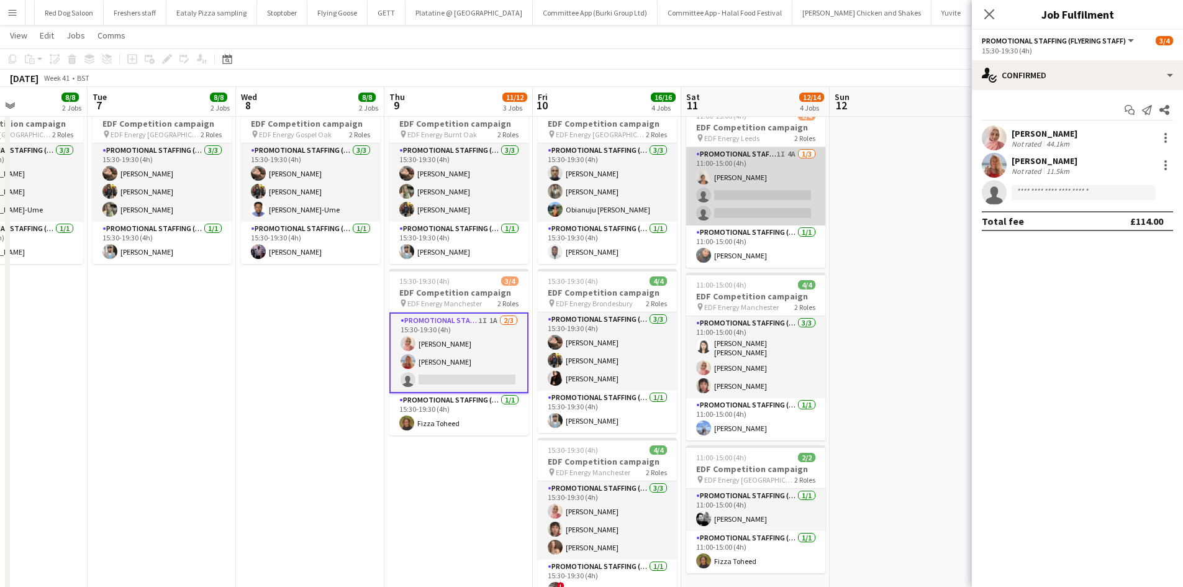
scroll to position [0, 344]
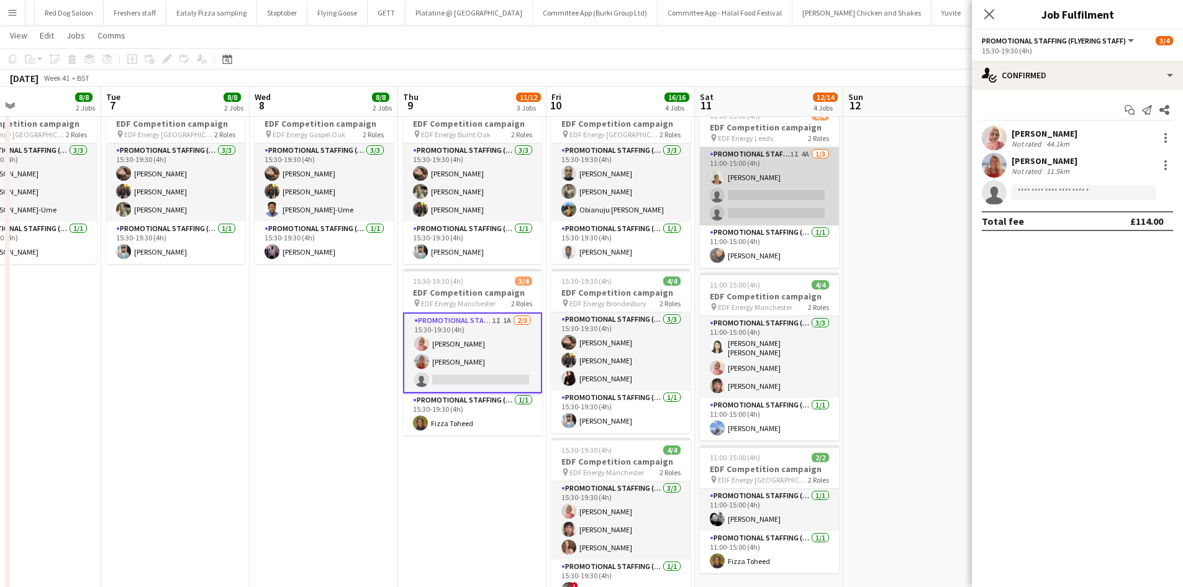
drag, startPoint x: 747, startPoint y: 181, endPoint x: 755, endPoint y: 177, distance: 8.9
click at [747, 181] on app-card-role "Promotional Staffing (Flyering Staff) 1I 4A 1/3 11:00-15:00 (4h) Thandeka Masha…" at bounding box center [769, 186] width 139 height 78
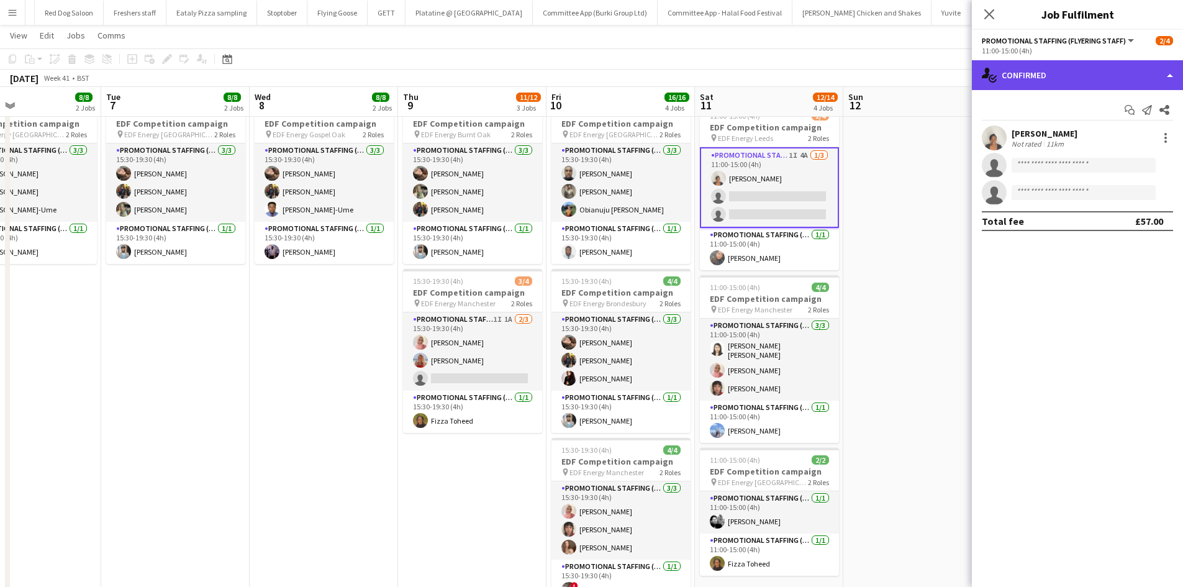
click at [1019, 74] on div "single-neutral-actions-check-2 Confirmed" at bounding box center [1077, 75] width 211 height 30
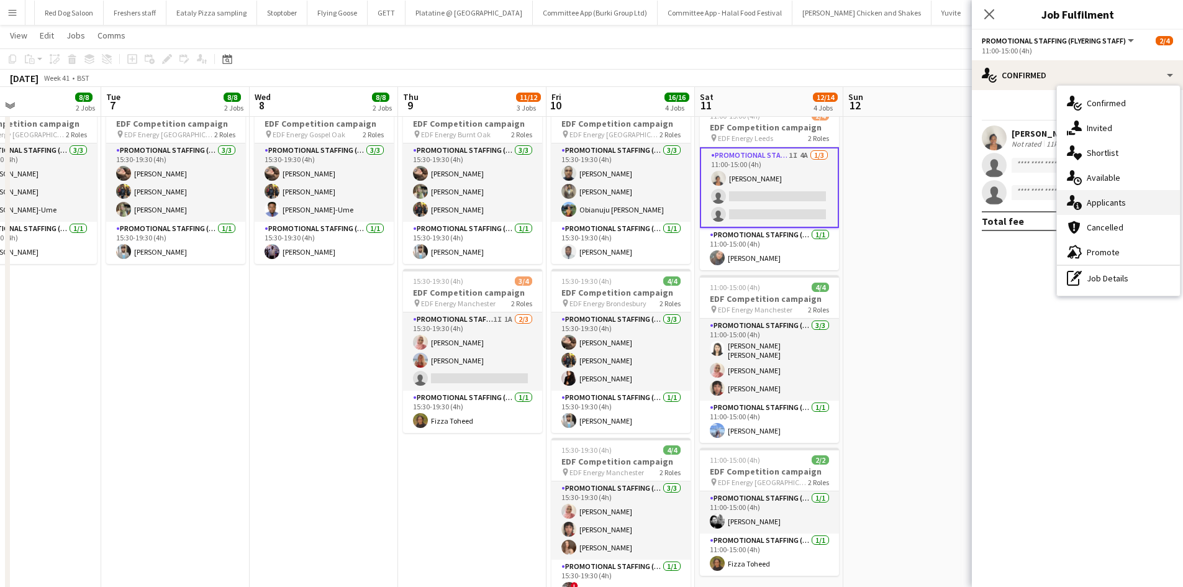
click at [1113, 196] on div "single-neutral-actions-information Applicants" at bounding box center [1118, 202] width 123 height 25
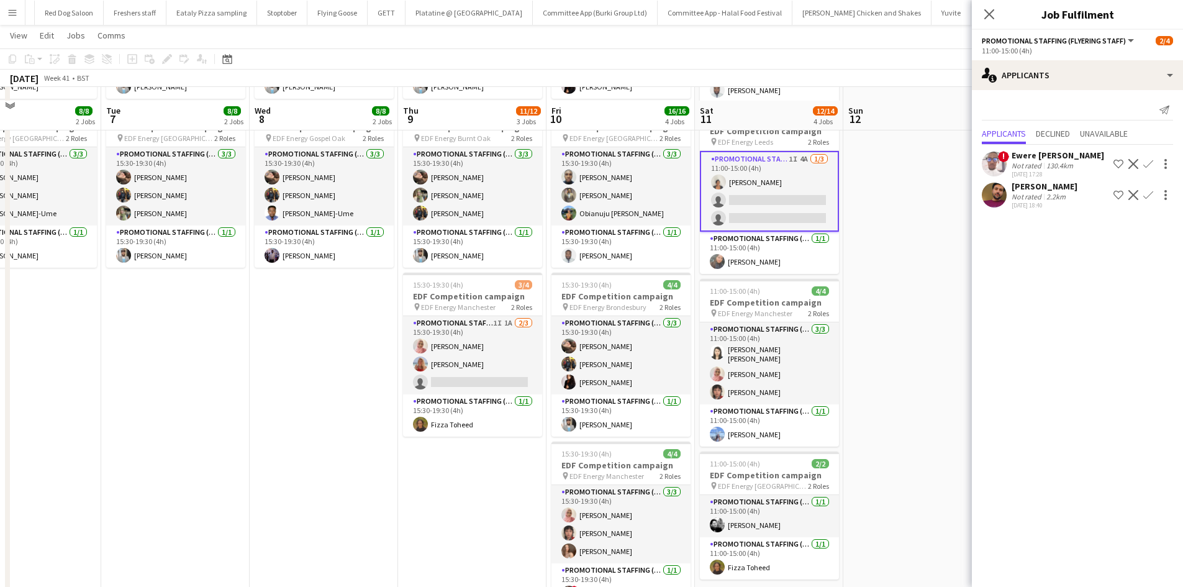
scroll to position [206, 0]
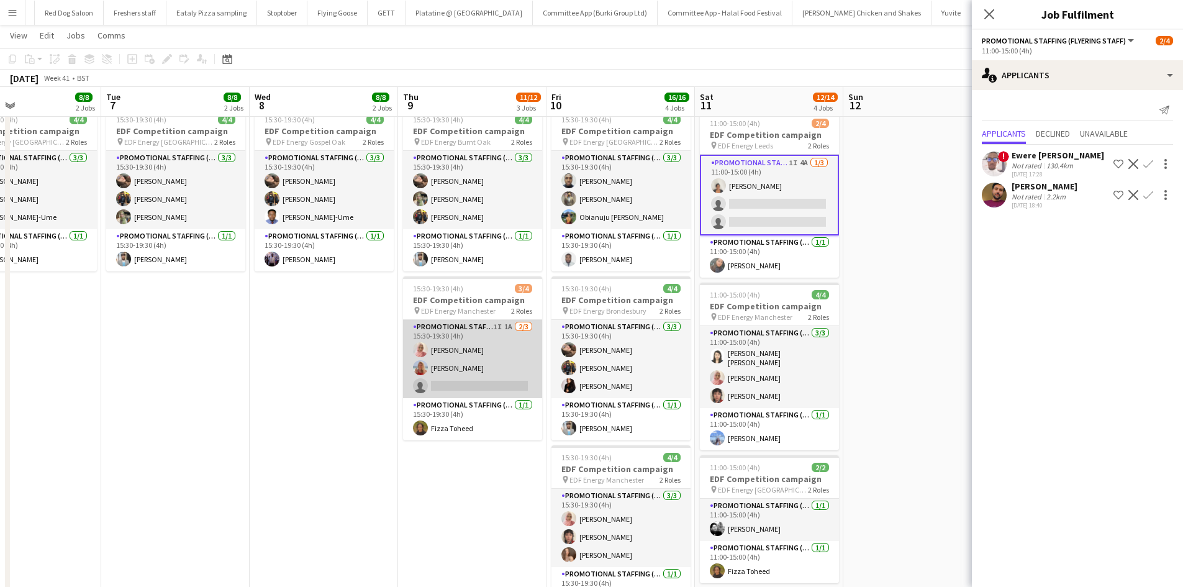
click at [450, 384] on app-card-role "Promotional Staffing (Flyering Staff) 1I 1A 2/3 15:30-19:30 (4h) Shabnam Jallal…" at bounding box center [472, 359] width 139 height 78
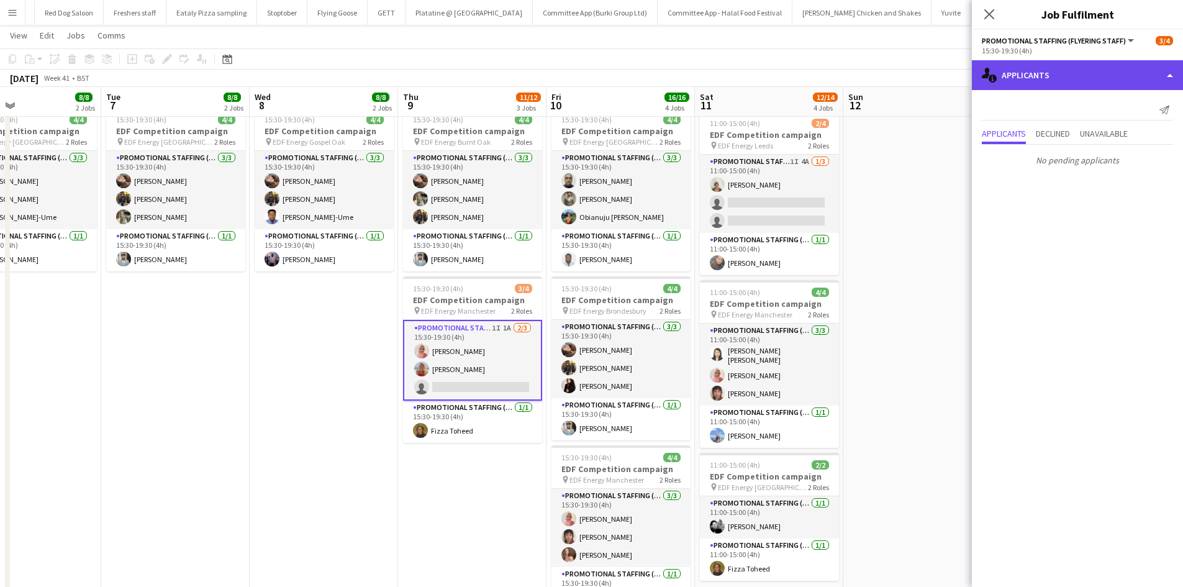
click at [1107, 81] on div "single-neutral-actions-information Applicants" at bounding box center [1077, 75] width 211 height 30
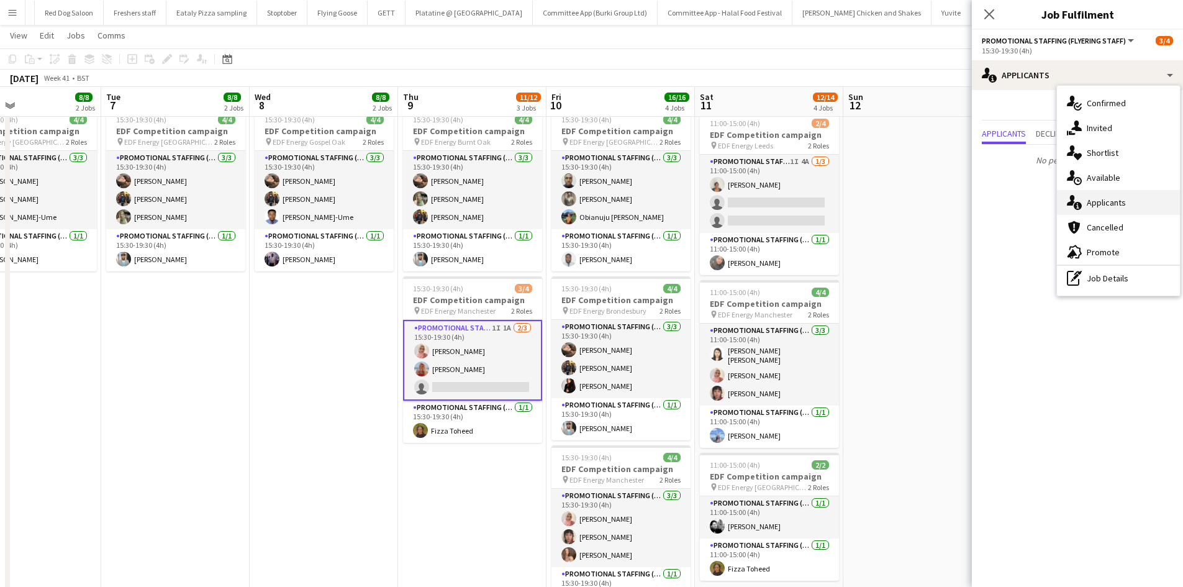
click at [1119, 202] on span "Applicants" at bounding box center [1106, 202] width 39 height 11
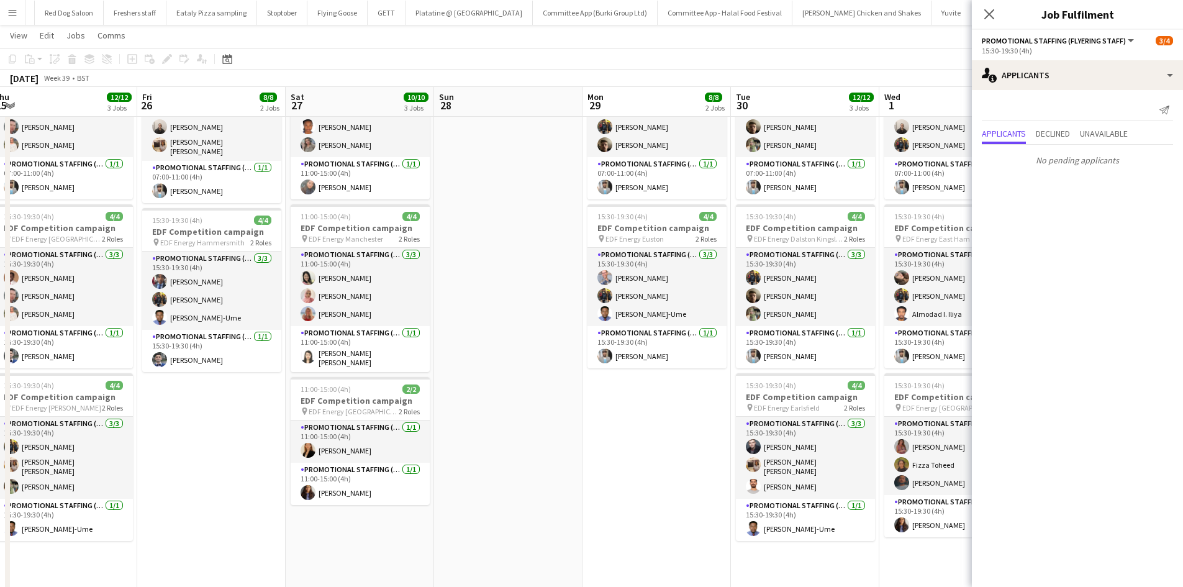
scroll to position [0, 307]
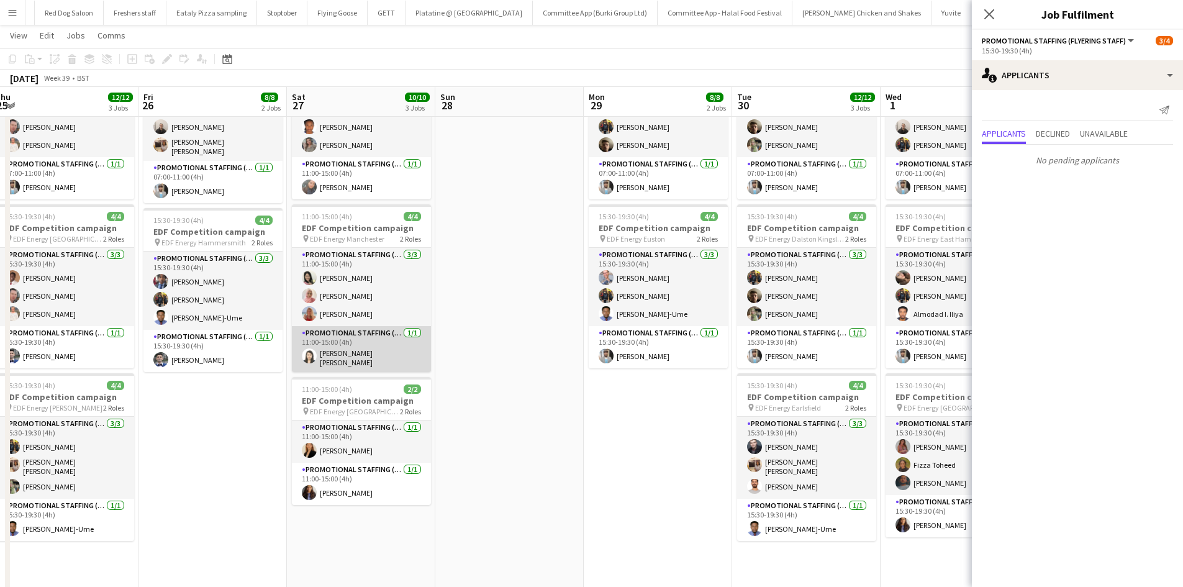
click at [331, 343] on app-card-role "Promotional Staffing (Team Leader) 1/1 11:00-15:00 (4h) Yee Ching Wong" at bounding box center [361, 349] width 139 height 46
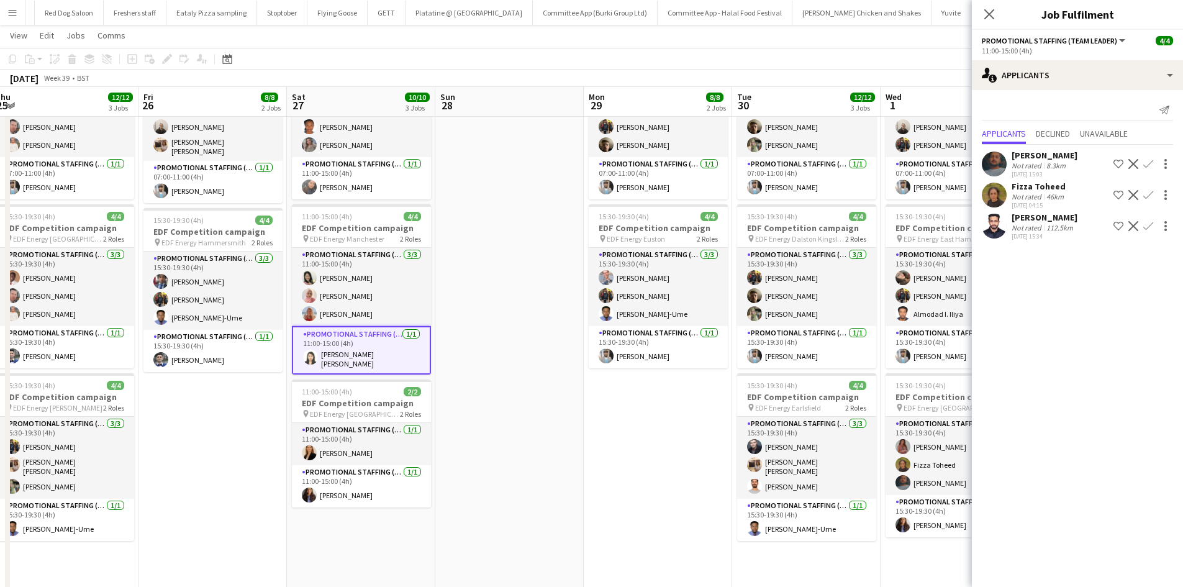
click at [312, 358] on app-user-avatar at bounding box center [310, 357] width 15 height 15
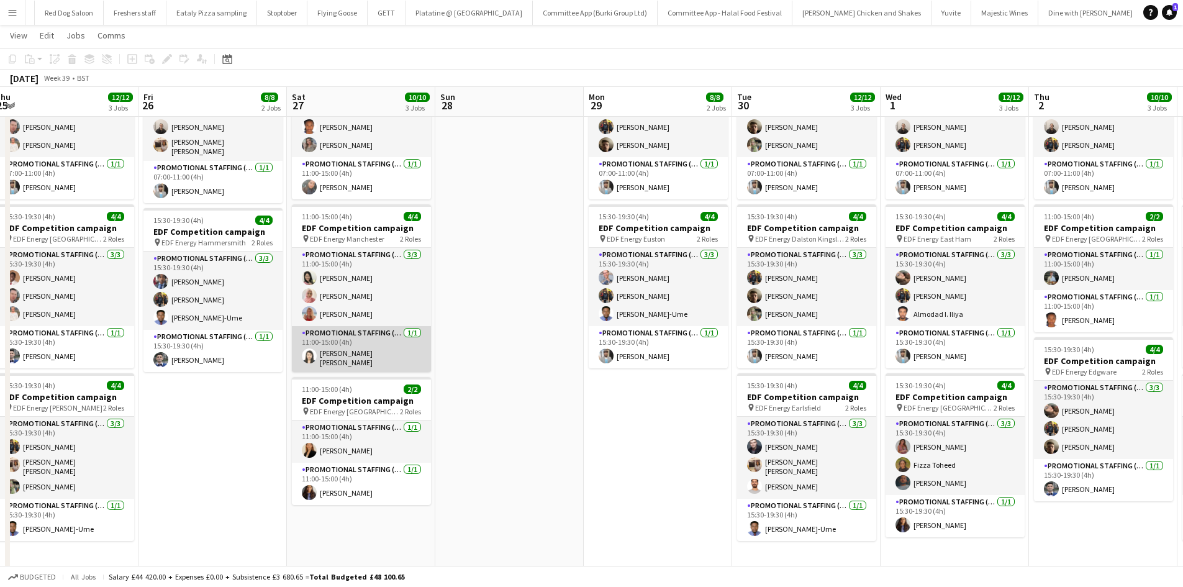
click at [365, 362] on app-card-role "Promotional Staffing (Team Leader) 1/1 11:00-15:00 (4h) Yee Ching Wong" at bounding box center [361, 349] width 139 height 46
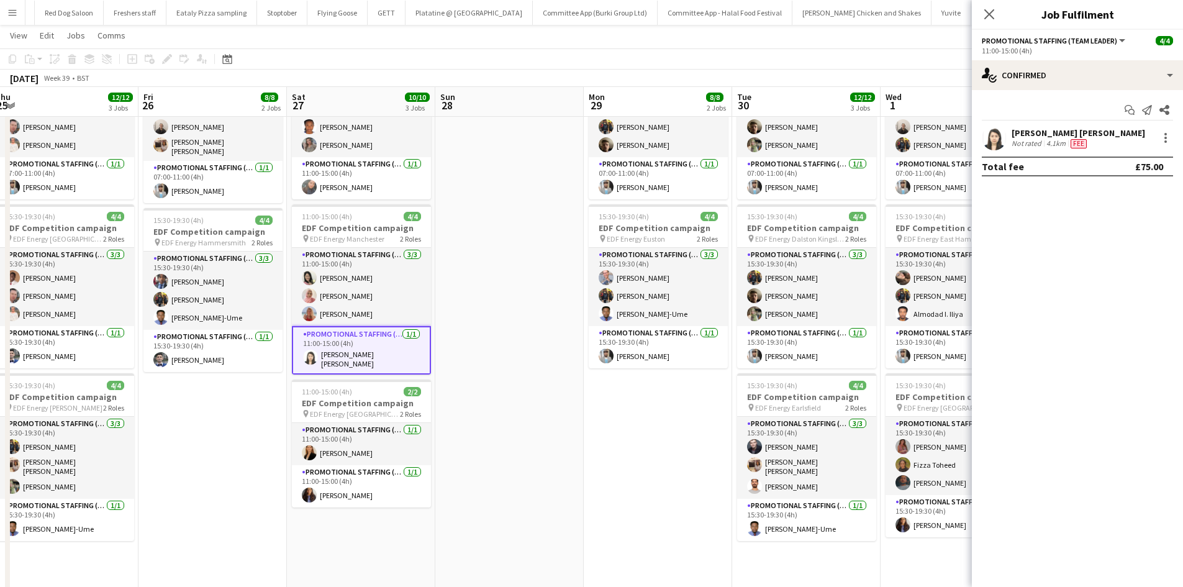
click at [1048, 139] on div "4.1km" at bounding box center [1056, 144] width 24 height 10
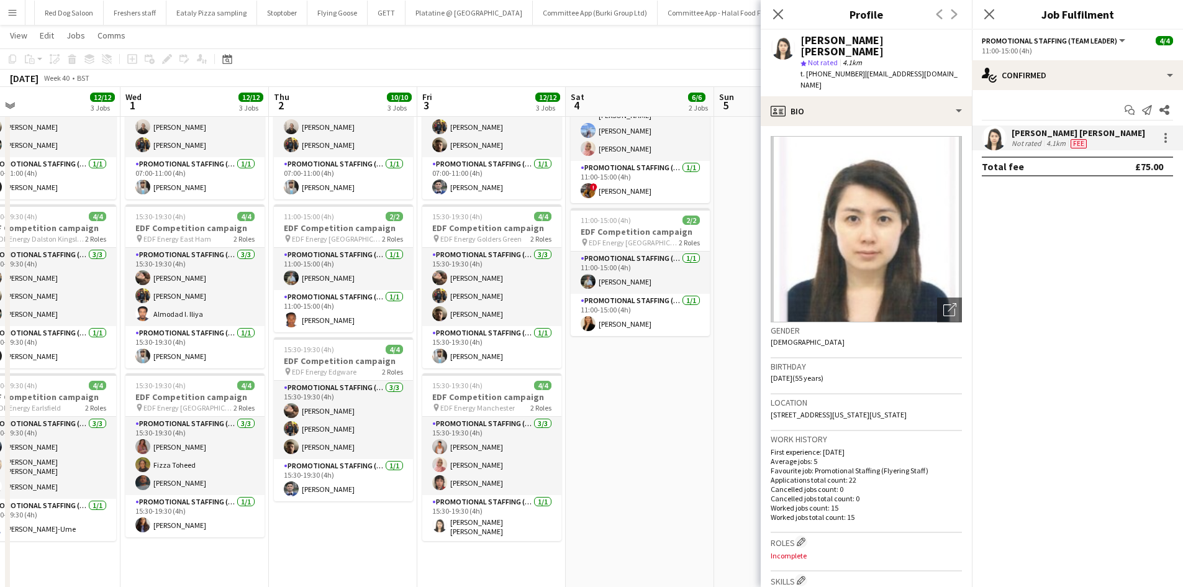
scroll to position [0, 324]
click at [776, 8] on icon "Close pop-in" at bounding box center [778, 14] width 12 height 12
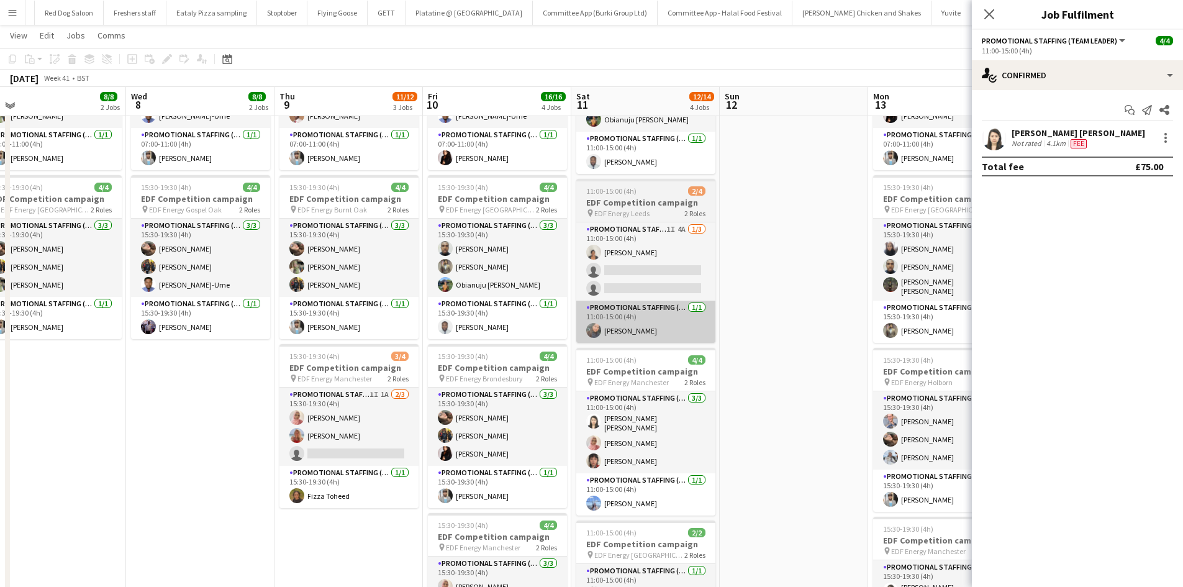
scroll to position [137, 0]
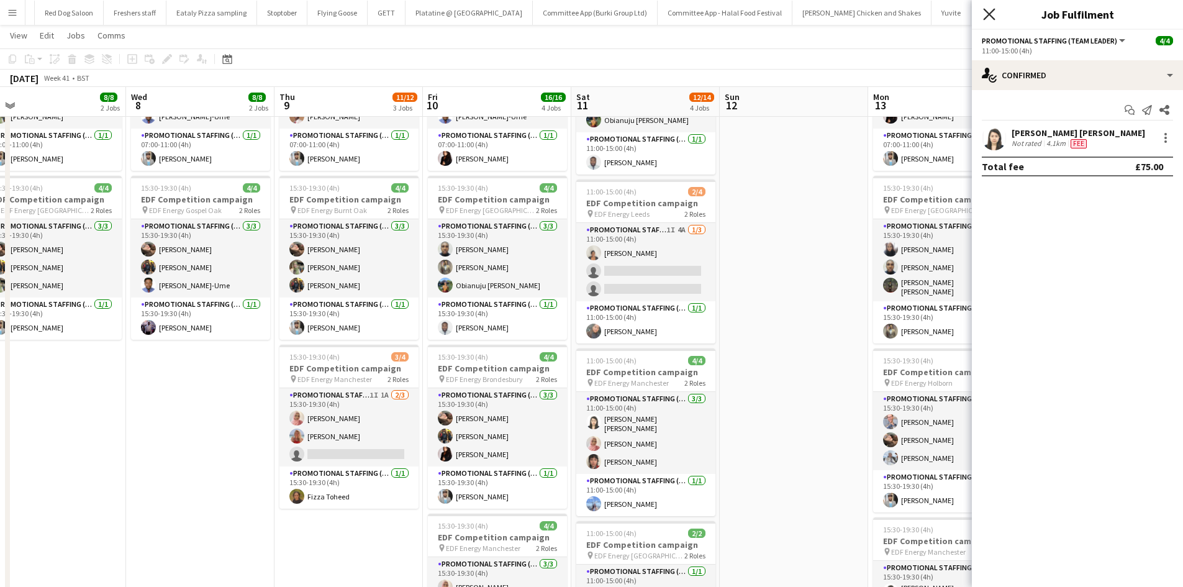
click at [991, 9] on icon "Close pop-in" at bounding box center [989, 14] width 12 height 12
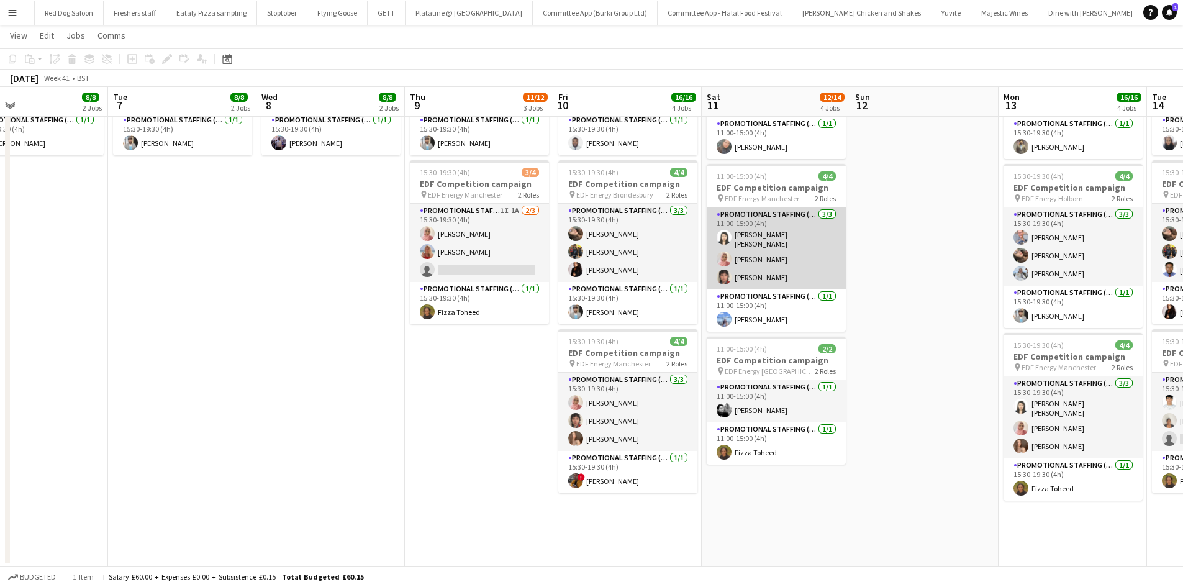
scroll to position [322, 0]
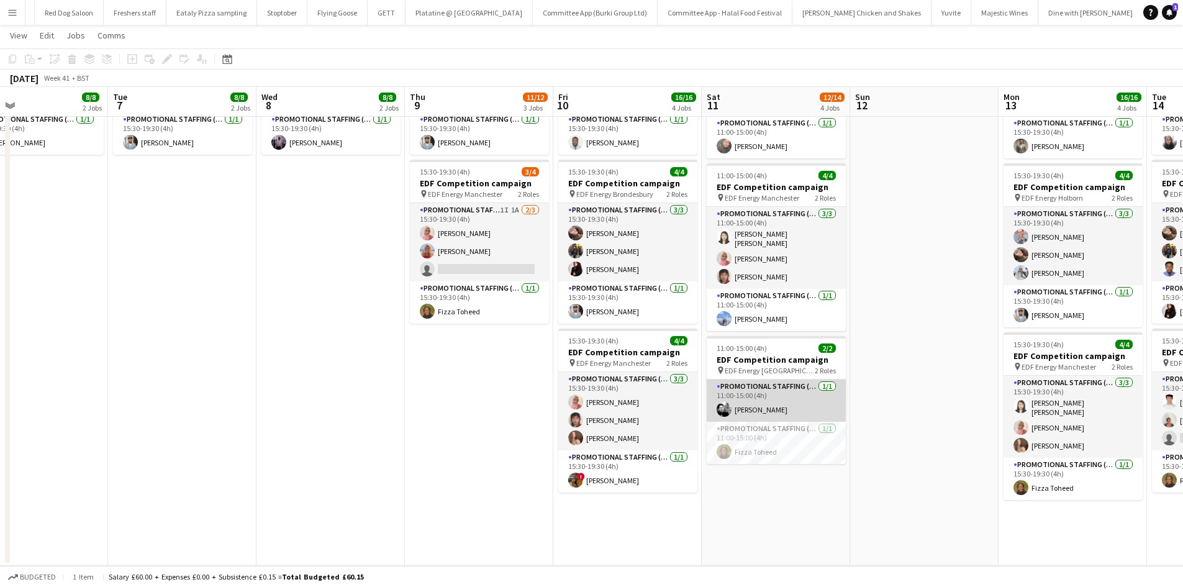
click at [749, 412] on app-card-role "Promotional Staffing (Flyering Staff) 1/1 11:00-15:00 (4h) Dan Vasey" at bounding box center [776, 400] width 139 height 42
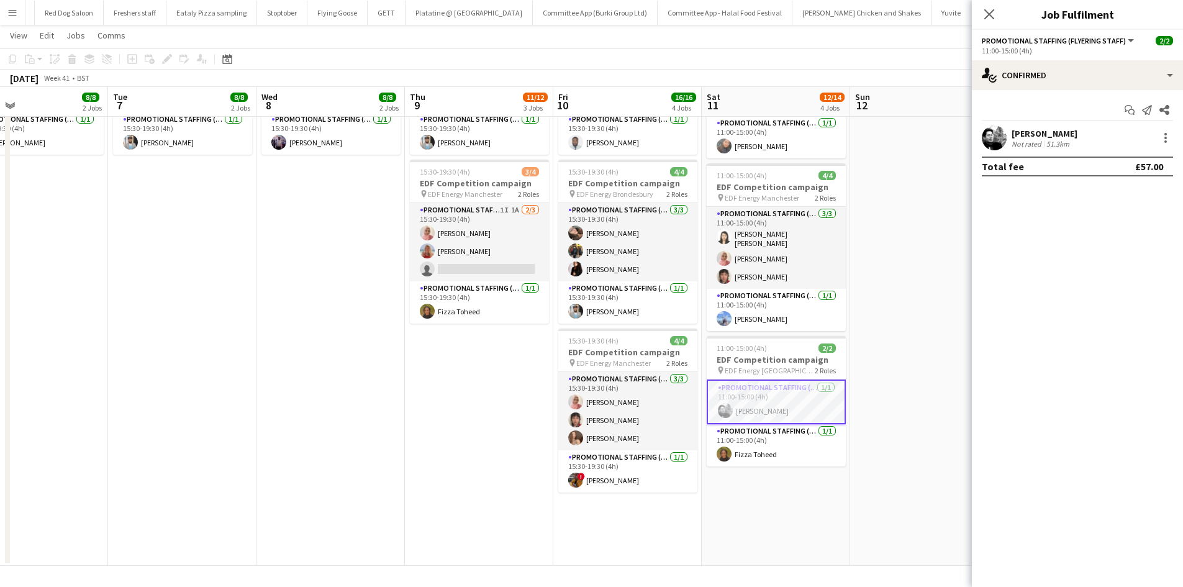
click at [993, 137] on app-user-avatar at bounding box center [994, 137] width 25 height 25
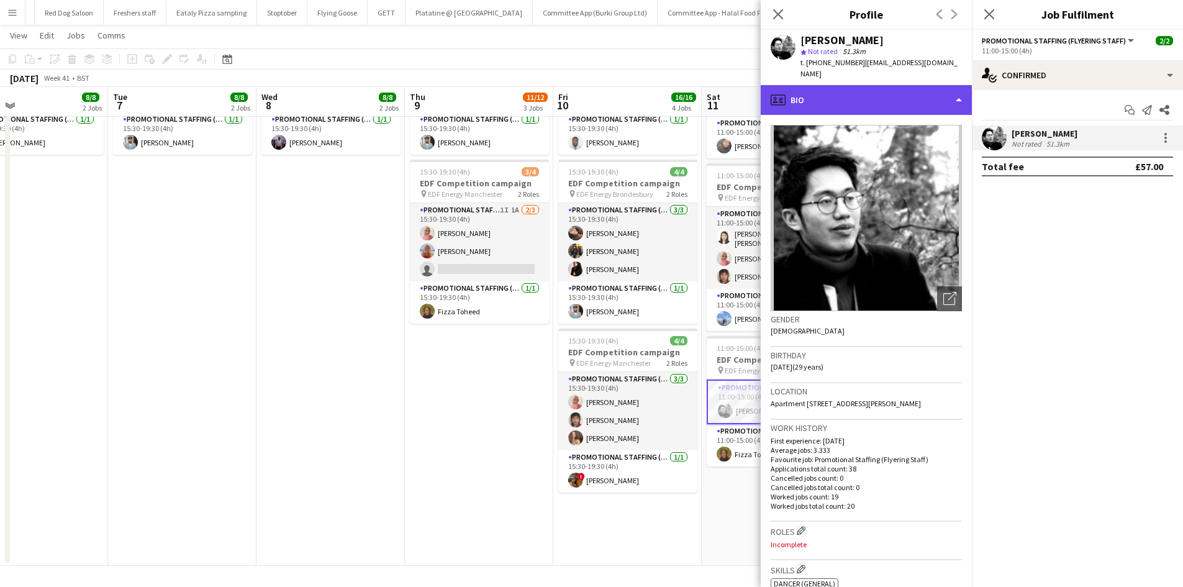
click at [861, 91] on div "profile Bio" at bounding box center [866, 100] width 211 height 30
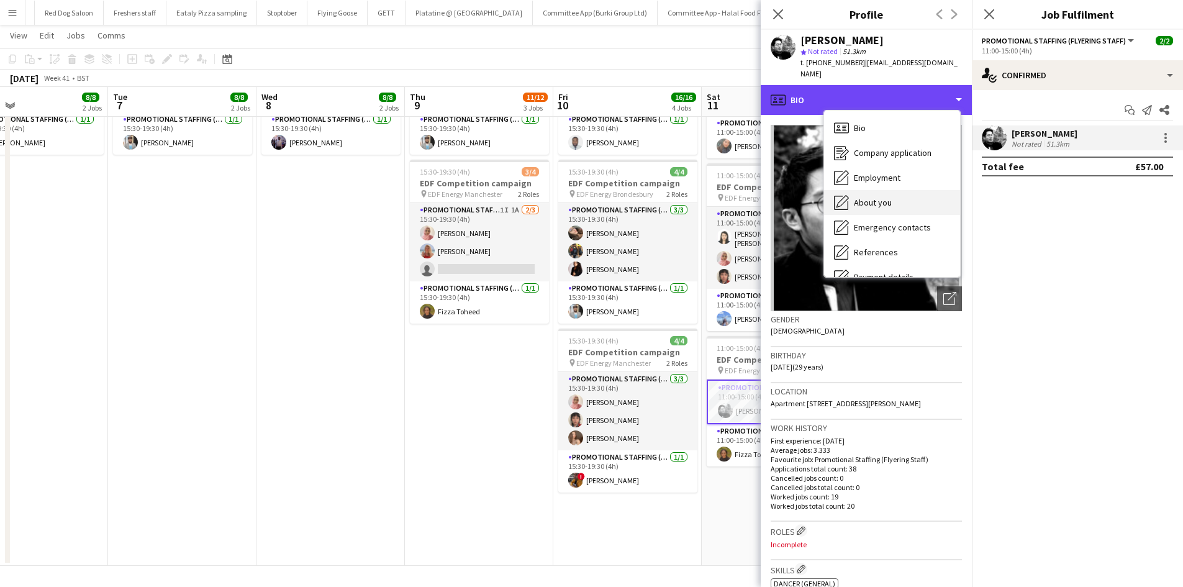
scroll to position [166, 0]
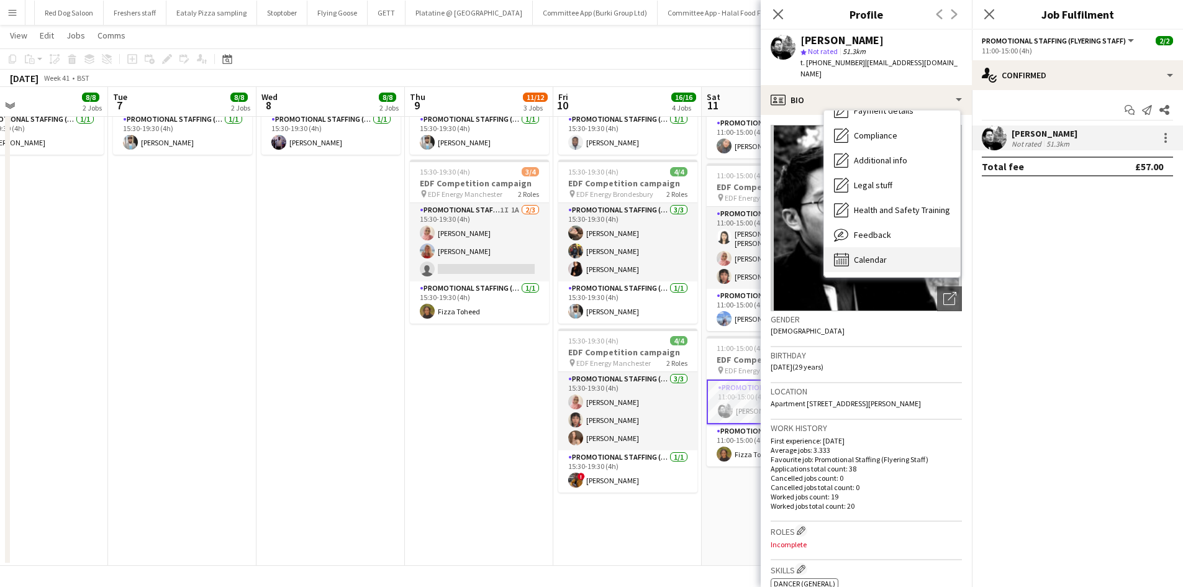
click at [883, 254] on span "Calendar" at bounding box center [870, 259] width 33 height 11
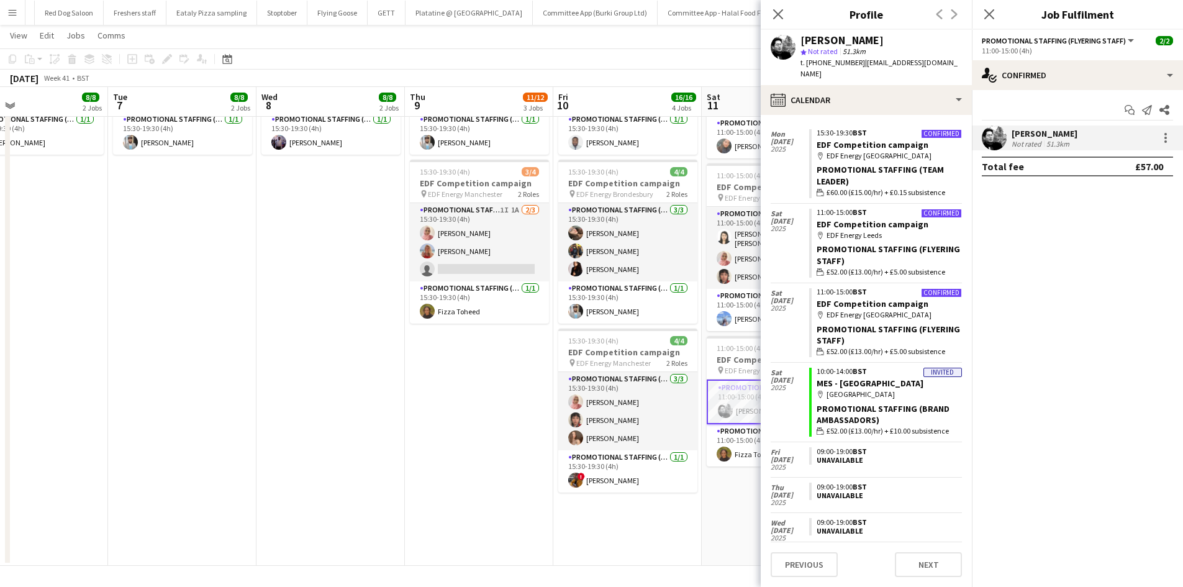
scroll to position [1307, 0]
click at [783, 45] on app-user-avatar at bounding box center [783, 47] width 25 height 25
click at [804, 39] on div "[PERSON_NAME]" at bounding box center [842, 40] width 83 height 11
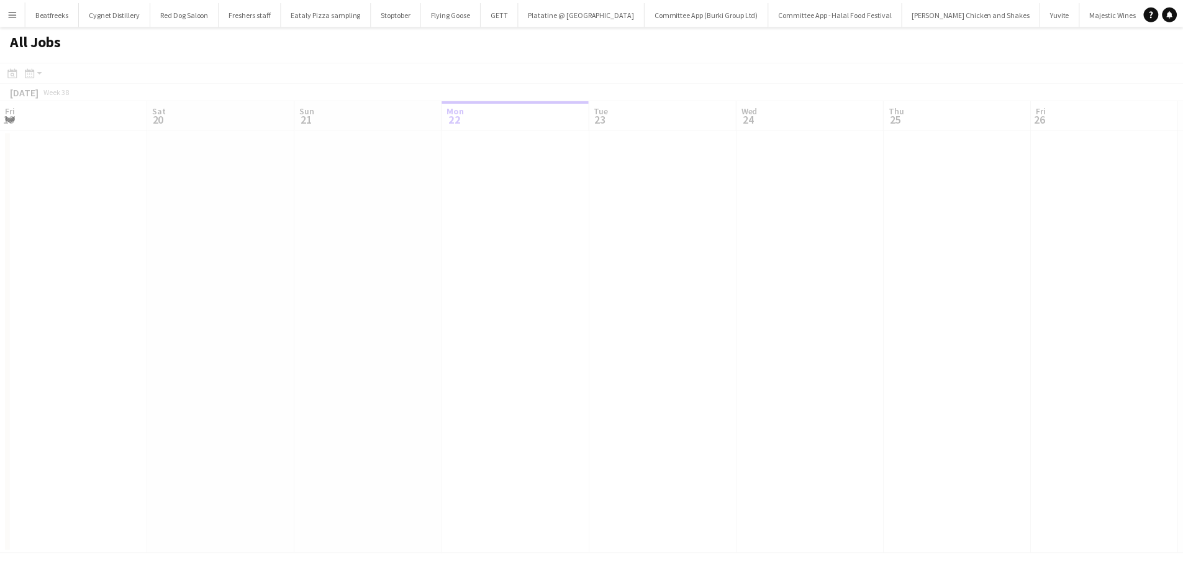
scroll to position [0, 297]
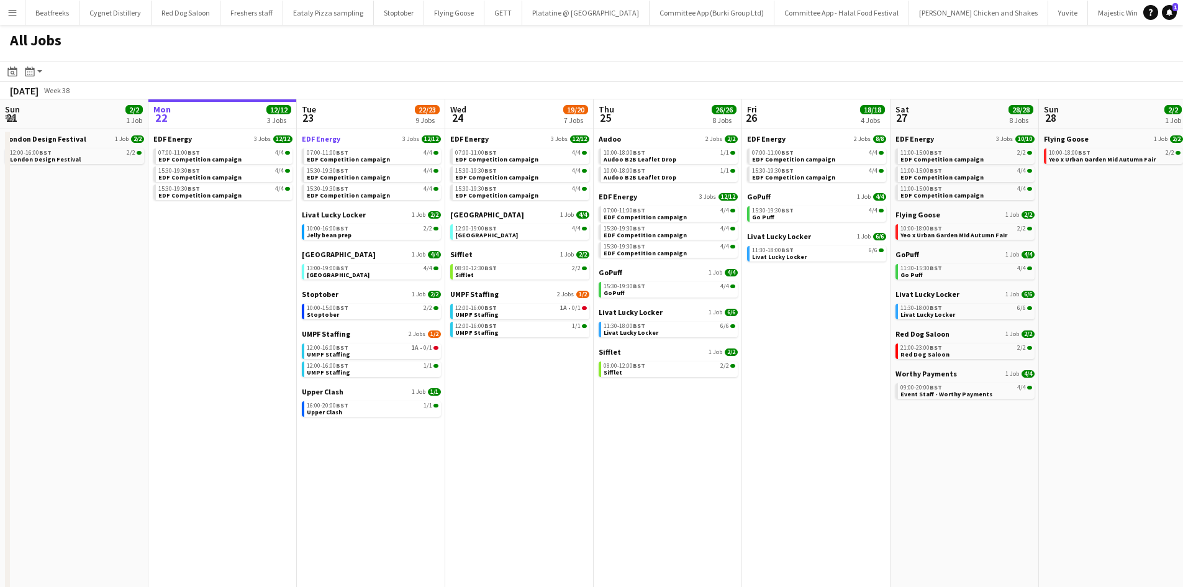
click at [319, 138] on span "EDF Energy" at bounding box center [321, 138] width 39 height 9
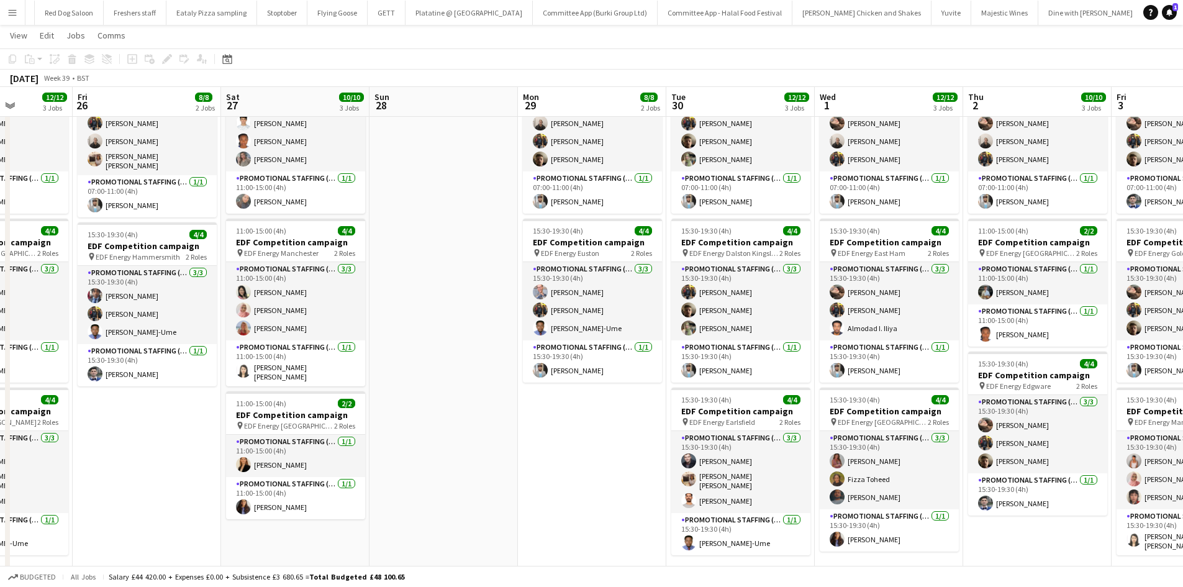
scroll to position [94, 0]
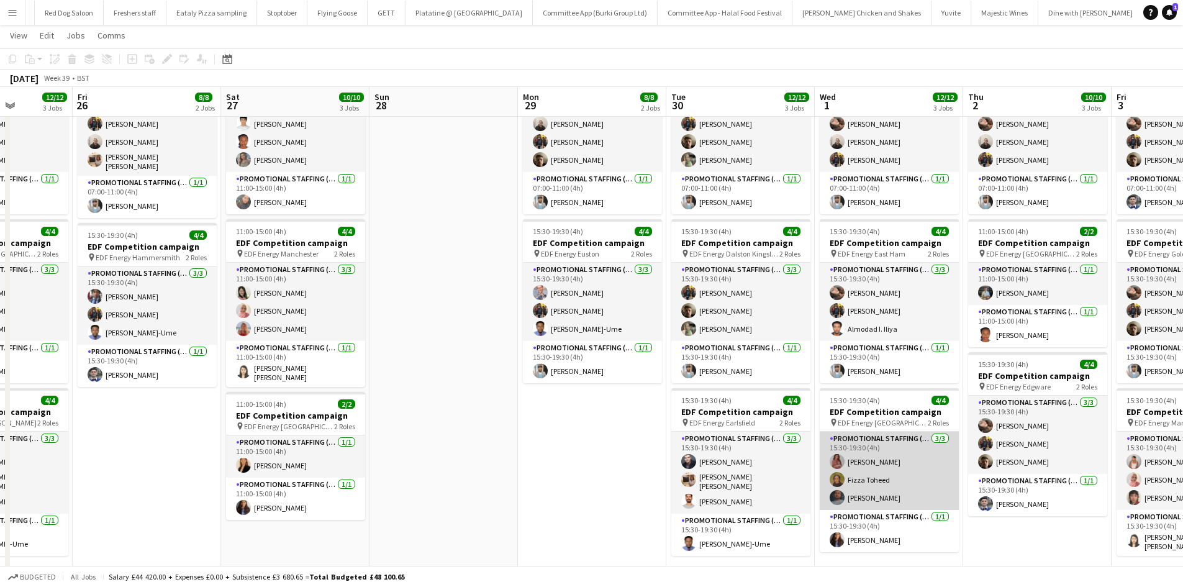
click at [884, 492] on app-card-role "Promotional Staffing (Flyering Staff) [DATE] 15:30-19:30 (4h) [PERSON_NAME] [PE…" at bounding box center [889, 471] width 139 height 78
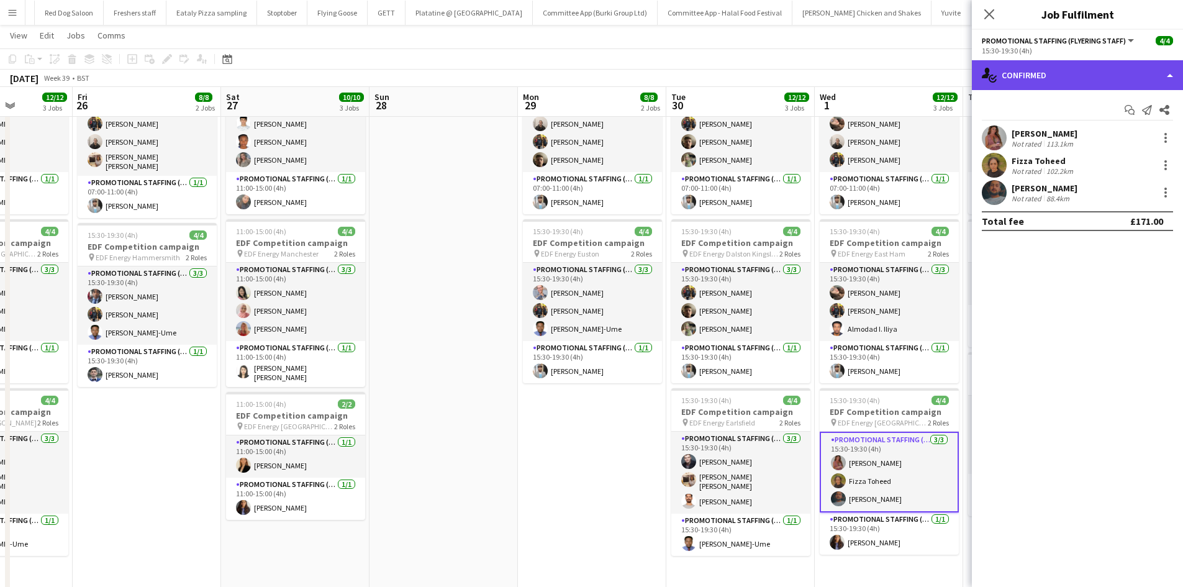
click at [1056, 64] on div "single-neutral-actions-check-2 Confirmed" at bounding box center [1077, 75] width 211 height 30
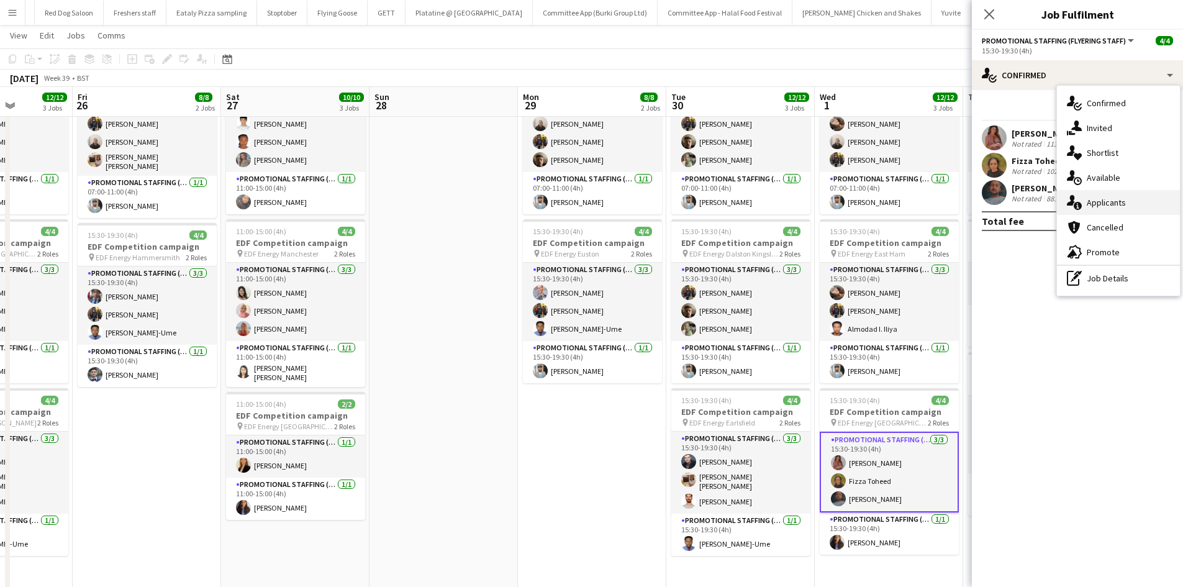
click at [1121, 211] on div "single-neutral-actions-information Applicants" at bounding box center [1118, 202] width 123 height 25
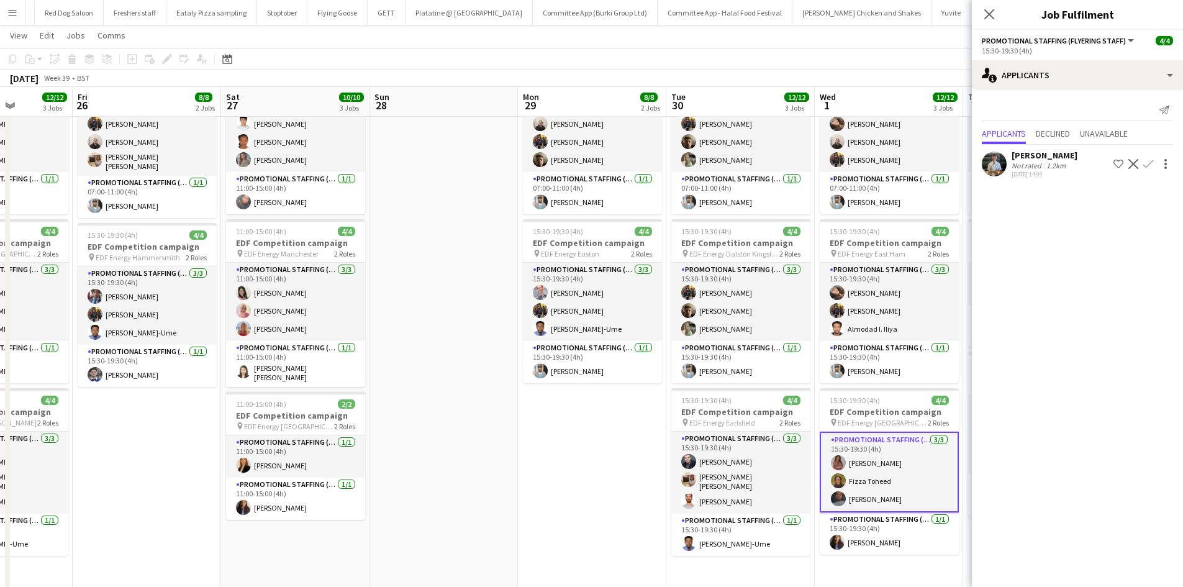
click at [873, 473] on app-card-role "Promotional Staffing (Flyering Staff) [DATE] 15:30-19:30 (4h) [PERSON_NAME] [PE…" at bounding box center [889, 472] width 139 height 81
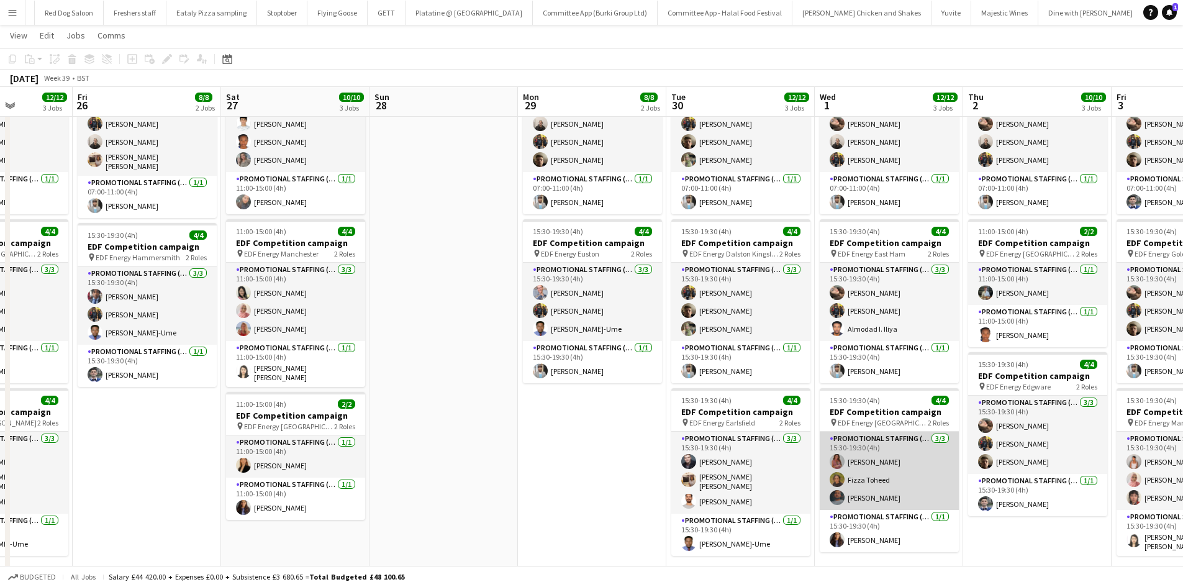
click at [861, 466] on app-card-role "Promotional Staffing (Flyering Staff) [DATE] 15:30-19:30 (4h) [PERSON_NAME] [PE…" at bounding box center [889, 471] width 139 height 78
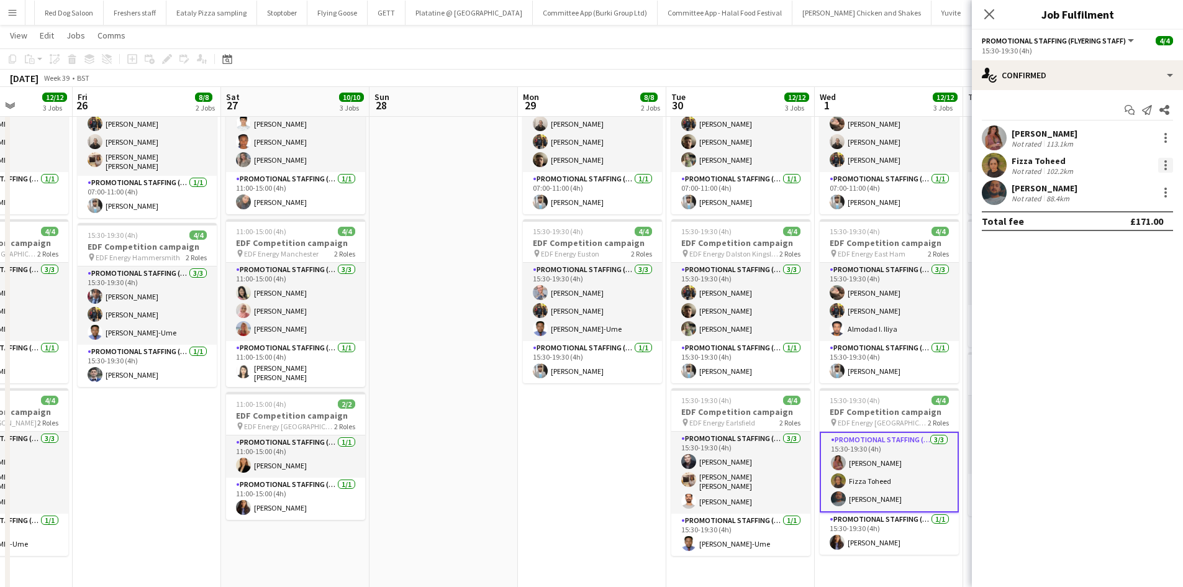
click at [1164, 158] on div at bounding box center [1165, 165] width 15 height 15
click at [1107, 304] on span "Remove" at bounding box center [1104, 307] width 37 height 11
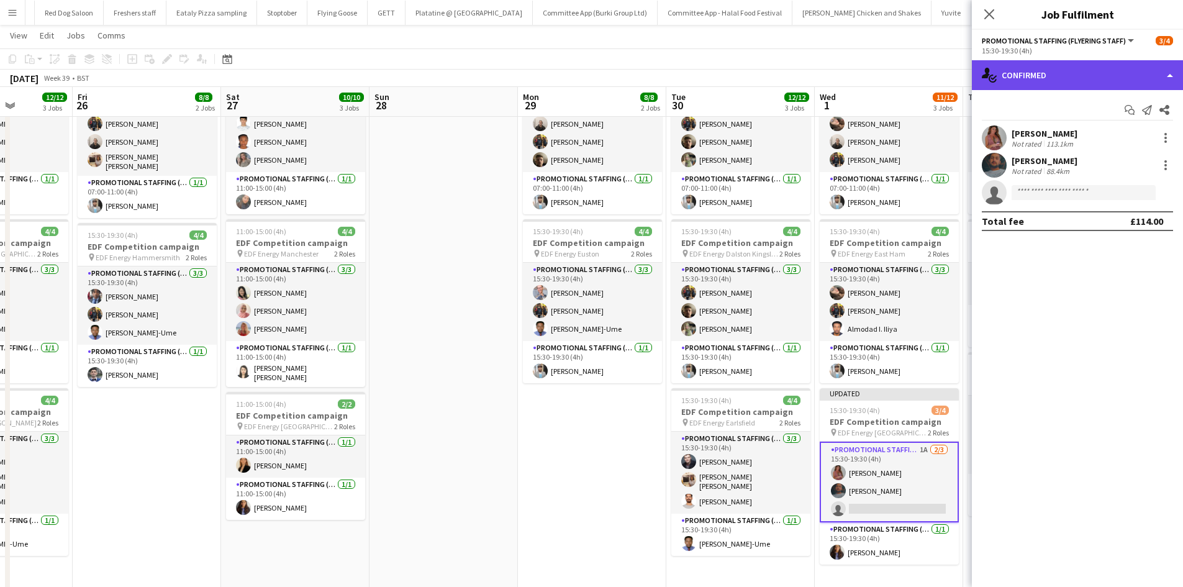
click at [1053, 66] on div "single-neutral-actions-check-2 Confirmed" at bounding box center [1077, 75] width 211 height 30
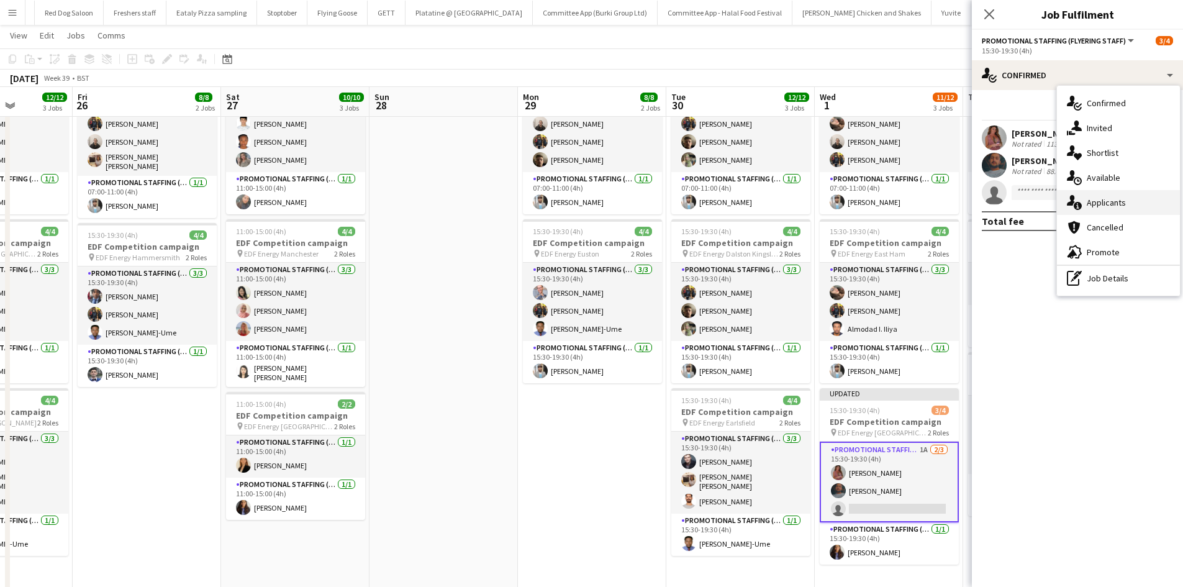
click at [1111, 193] on div "single-neutral-actions-information Applicants" at bounding box center [1118, 202] width 123 height 25
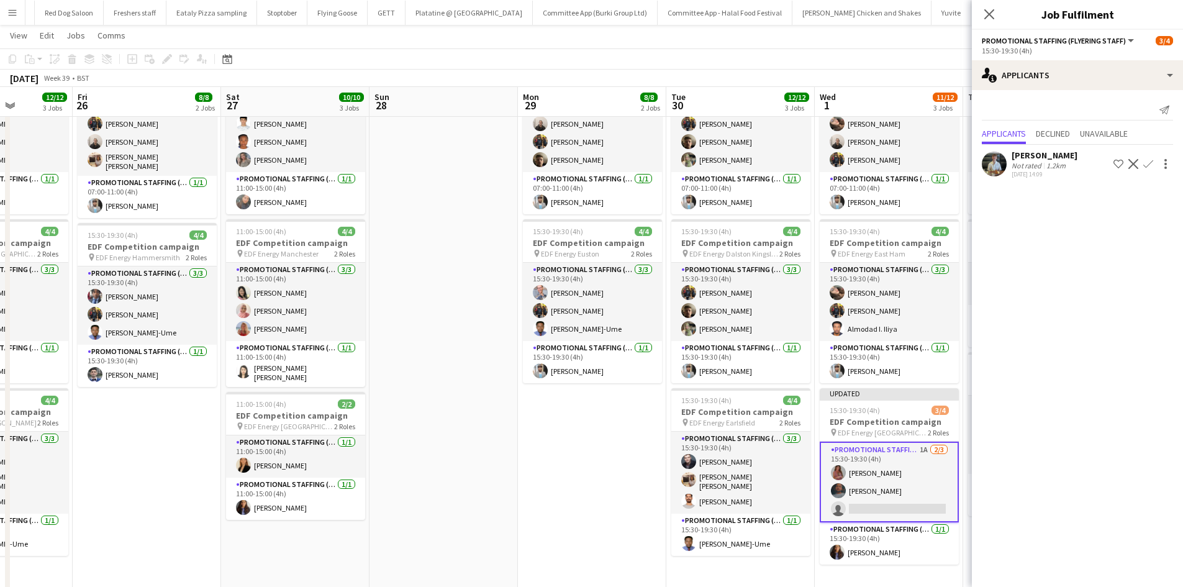
click at [1148, 165] on app-icon "Confirm" at bounding box center [1148, 164] width 10 height 10
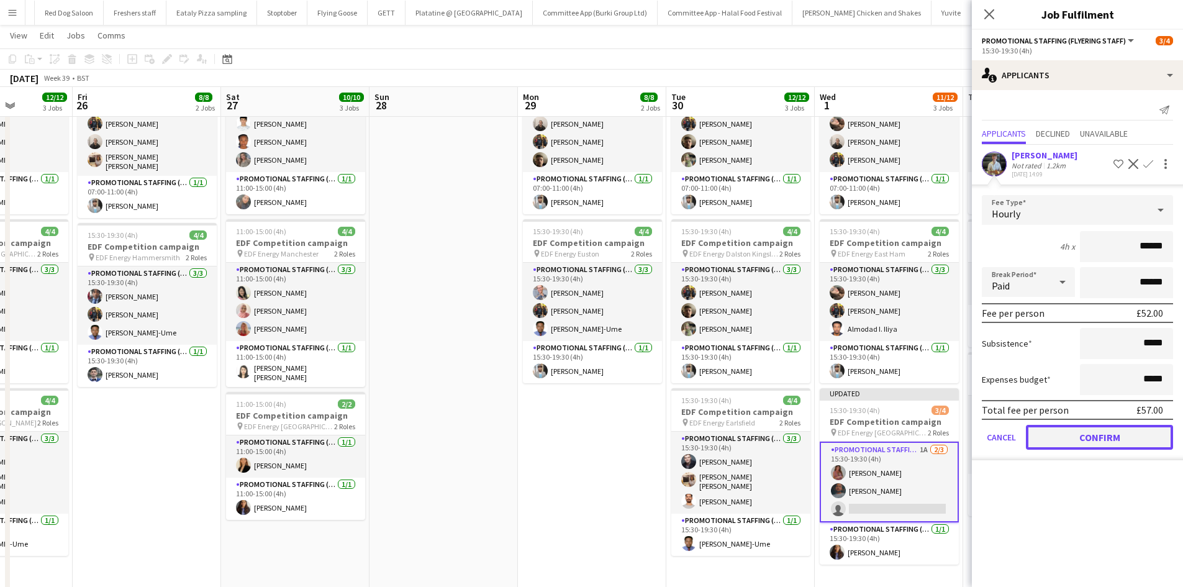
click at [1108, 426] on button "Confirm" at bounding box center [1099, 437] width 147 height 25
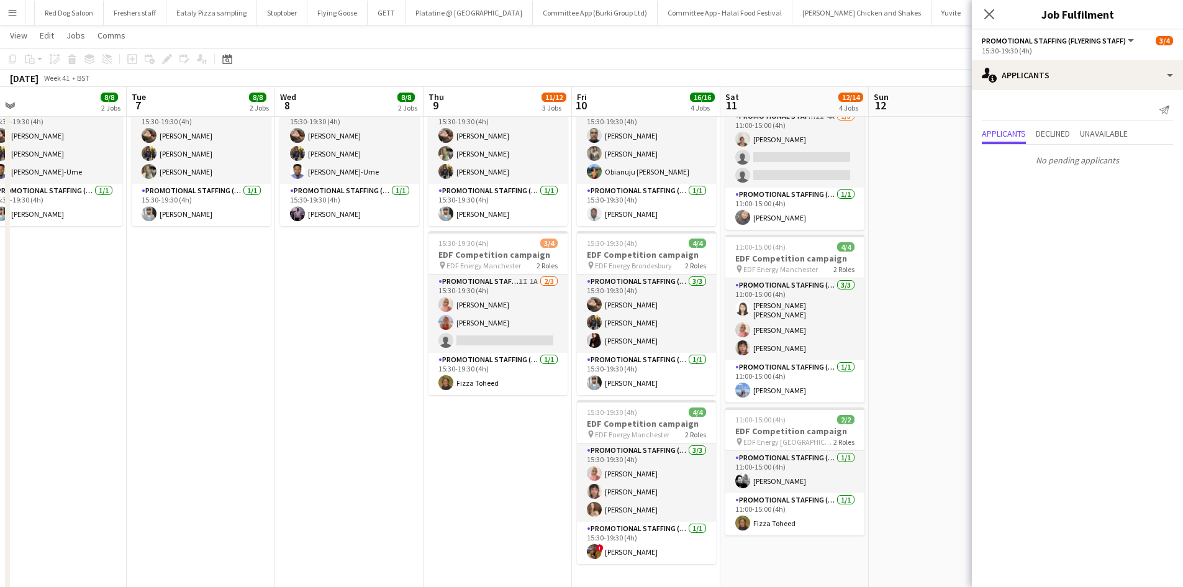
scroll to position [252, 0]
click at [784, 514] on app-card-role "Promotional Staffing (Team Leader) [DATE] 11:00-15:00 (4h) Fizza Toheed" at bounding box center [794, 514] width 139 height 42
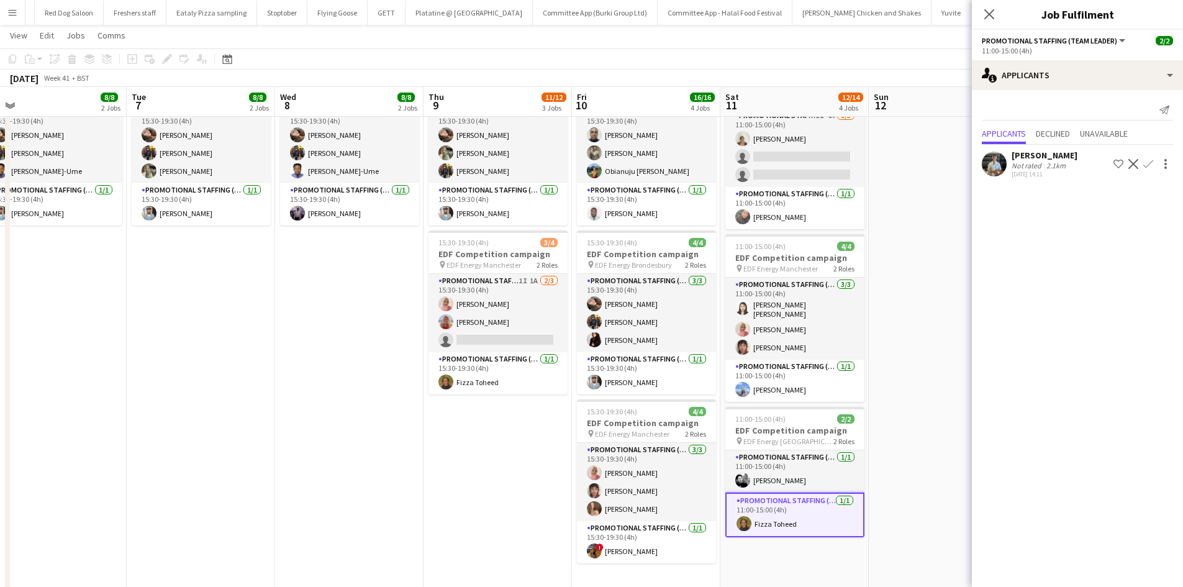
click at [766, 537] on app-date-cell "11:00-15:00 (4h) 4/4 EDF Competition campaign pin EDF Energy Birmingham New Str…" at bounding box center [794, 262] width 148 height 749
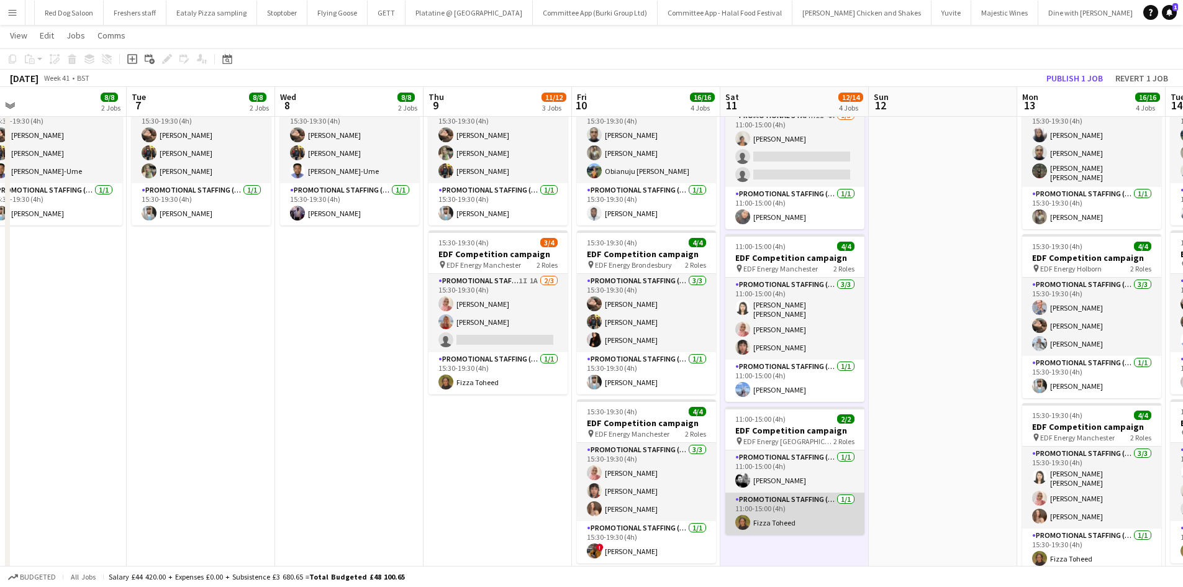
click at [782, 501] on app-card-role "Promotional Staffing (Team Leader) [DATE] 11:00-15:00 (4h) Fizza Toheed" at bounding box center [794, 514] width 139 height 42
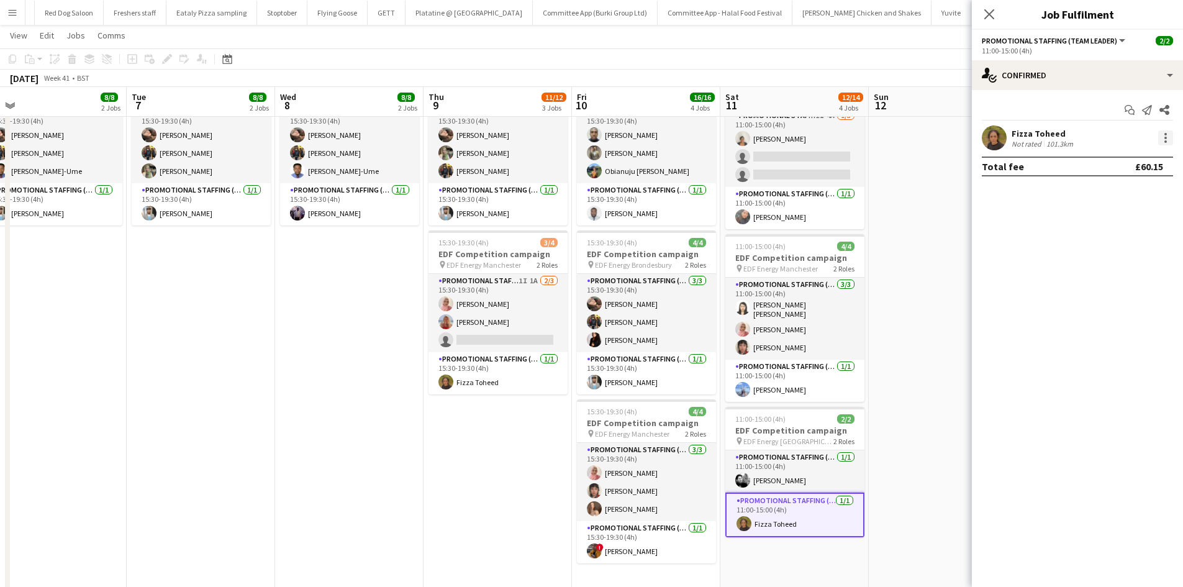
click at [1168, 137] on div at bounding box center [1165, 137] width 15 height 15
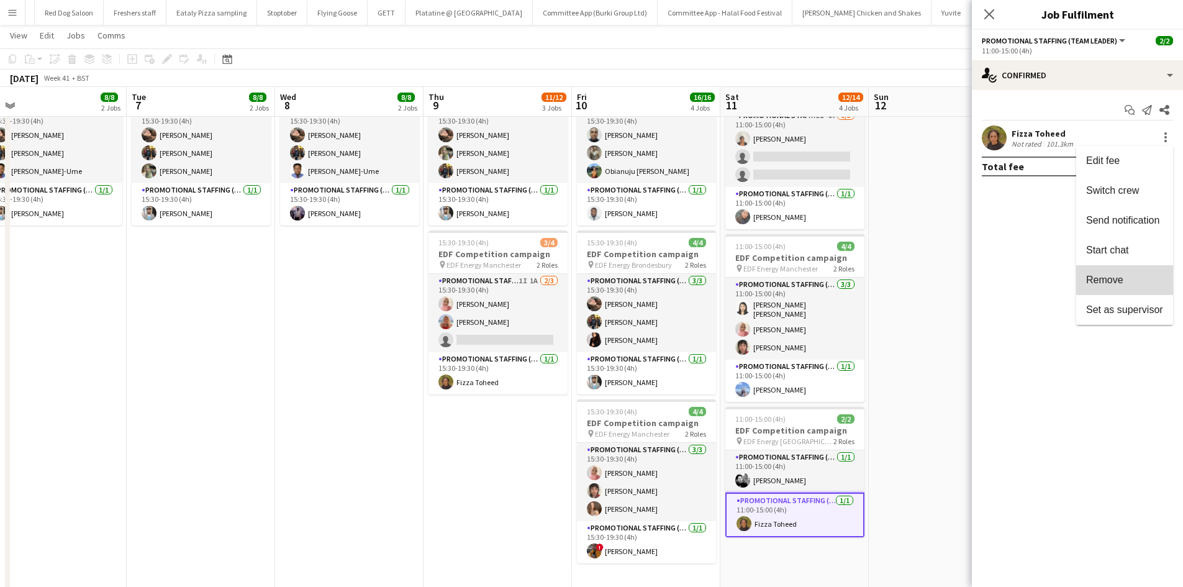
click at [1116, 281] on span "Remove" at bounding box center [1104, 280] width 37 height 11
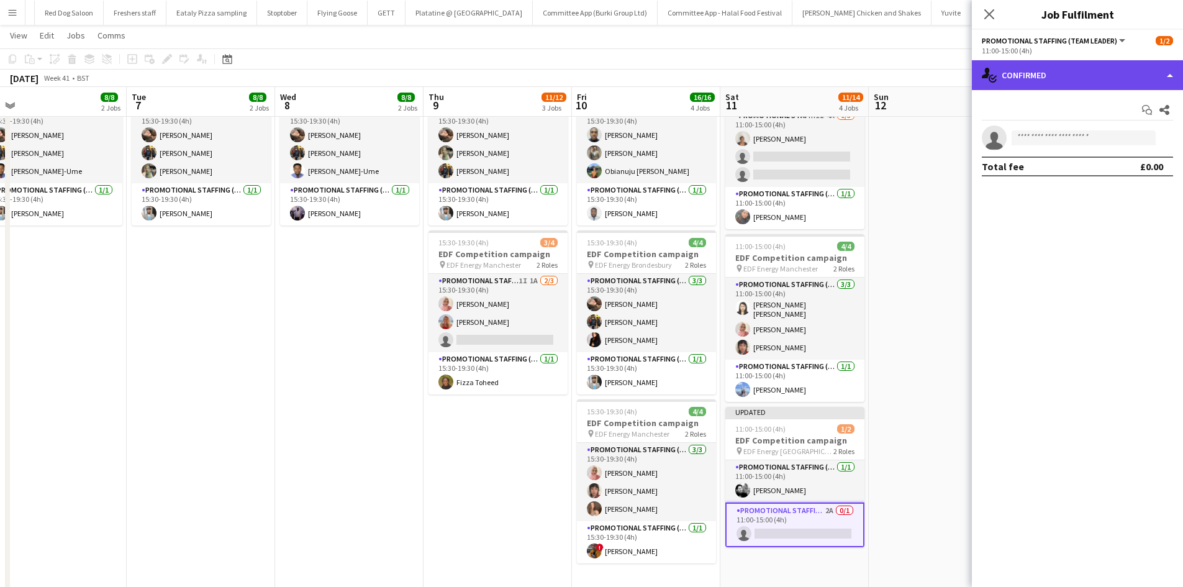
click at [1046, 78] on div "single-neutral-actions-check-2 Confirmed" at bounding box center [1077, 75] width 211 height 30
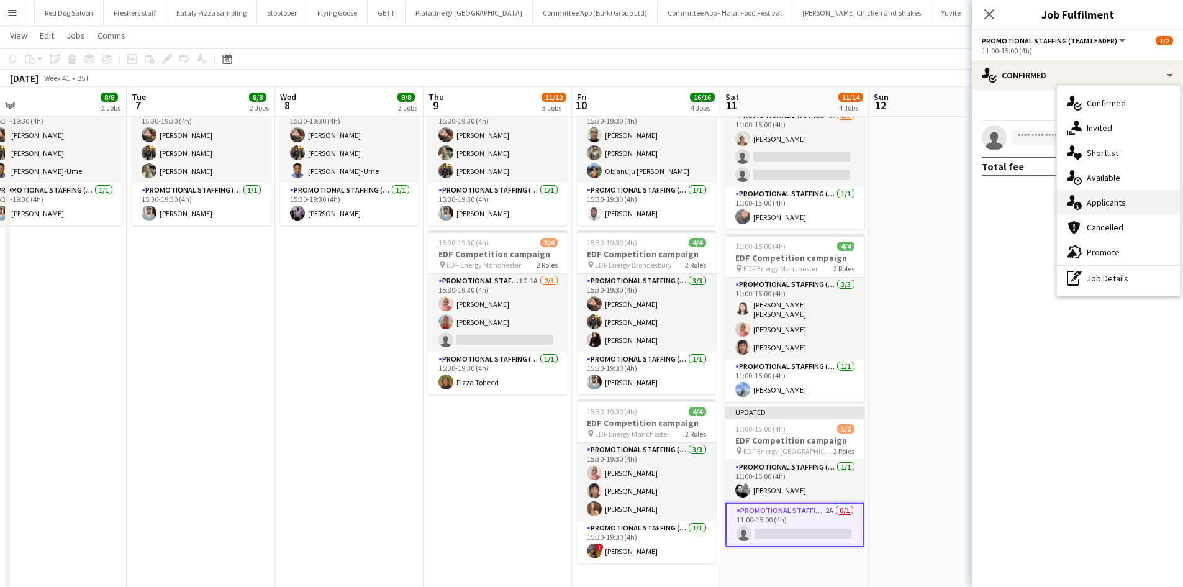
click at [1109, 208] on span "Applicants" at bounding box center [1106, 202] width 39 height 11
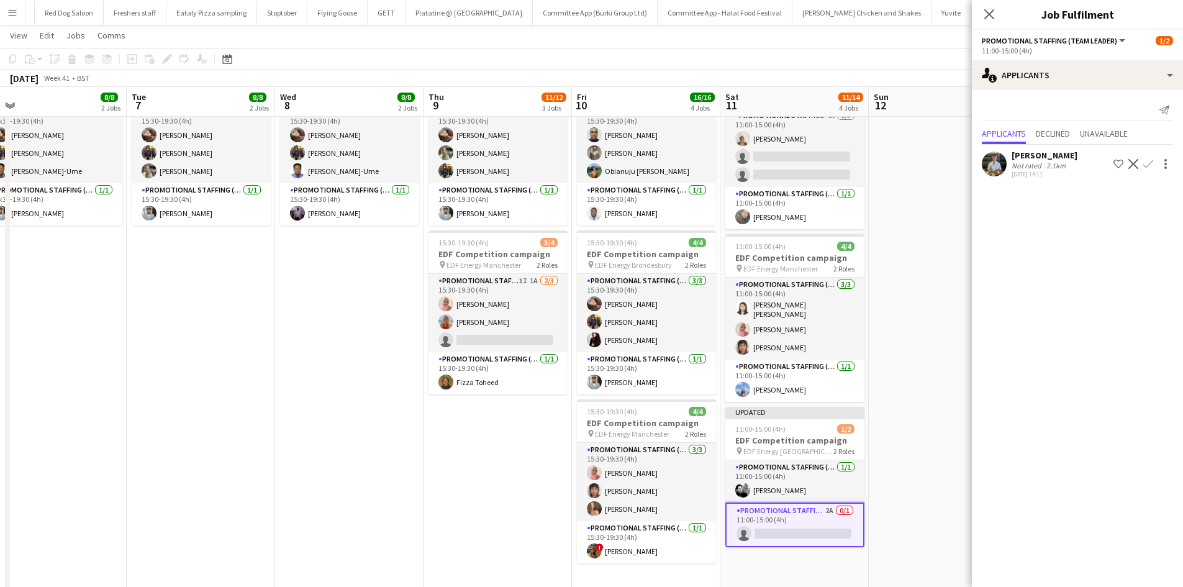
click at [1151, 163] on app-icon "Confirm" at bounding box center [1148, 164] width 10 height 10
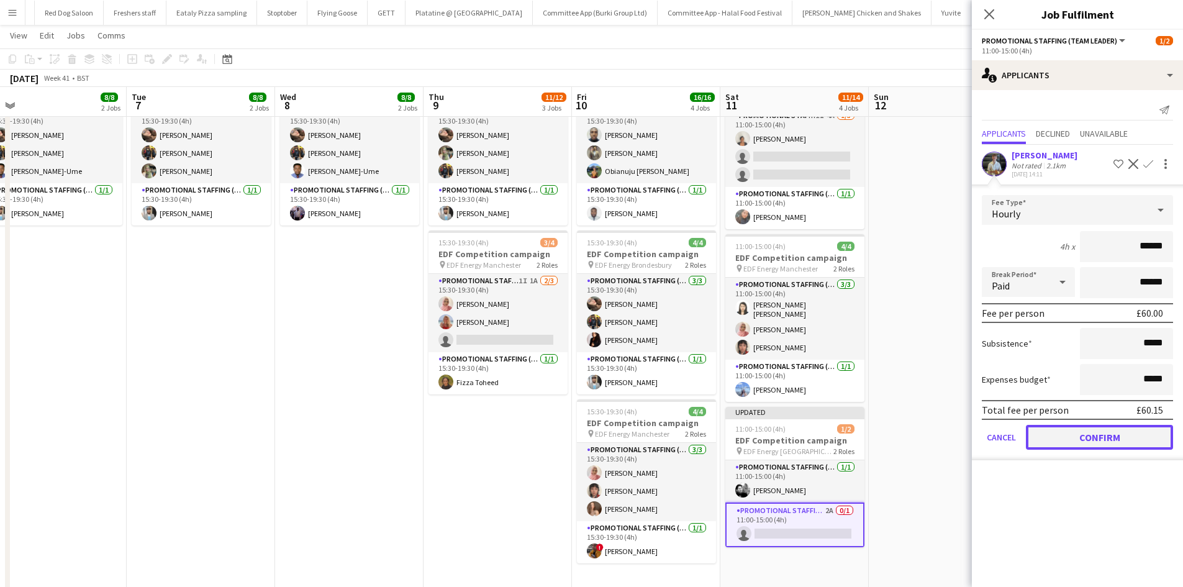
click at [1109, 430] on button "Confirm" at bounding box center [1099, 437] width 147 height 25
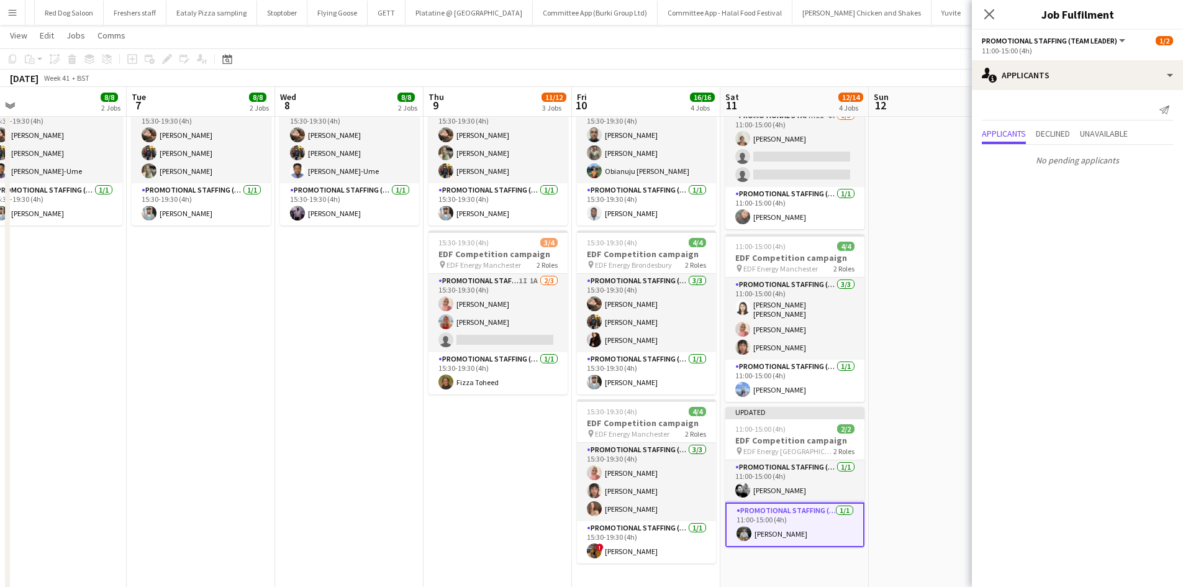
click at [899, 377] on app-date-cell at bounding box center [943, 262] width 148 height 749
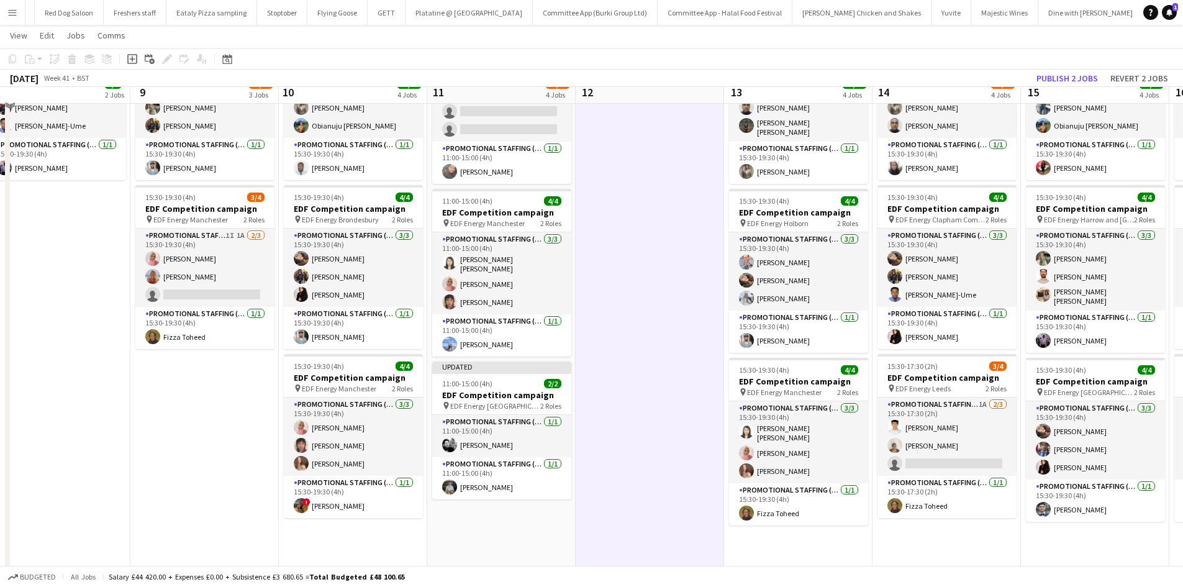
scroll to position [298, 0]
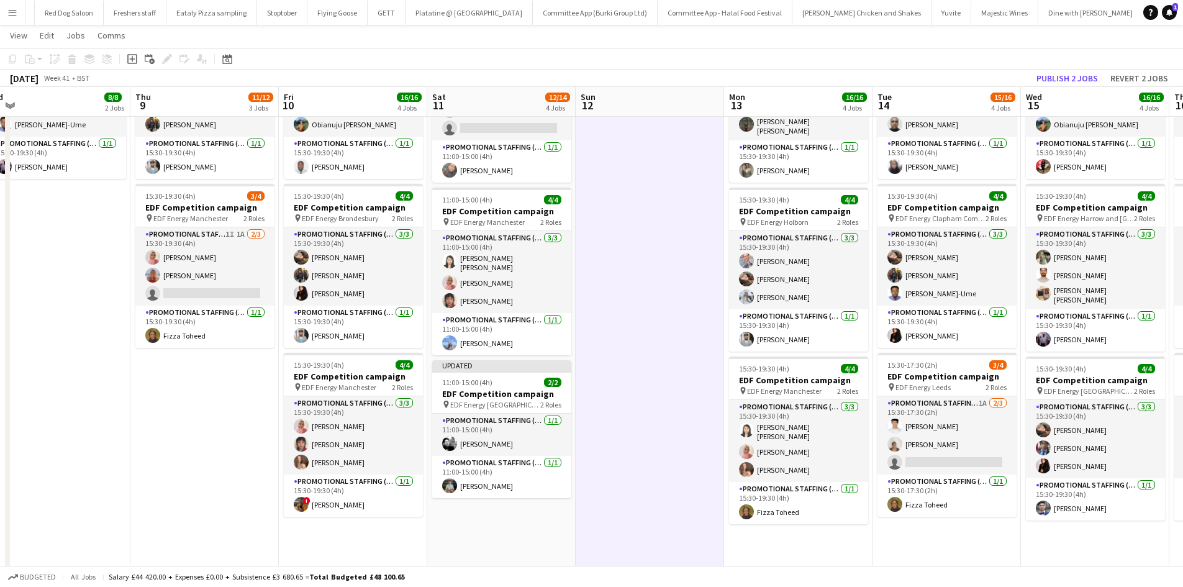
click at [899, 377] on h3 "EDF Competition campaign" at bounding box center [947, 376] width 139 height 11
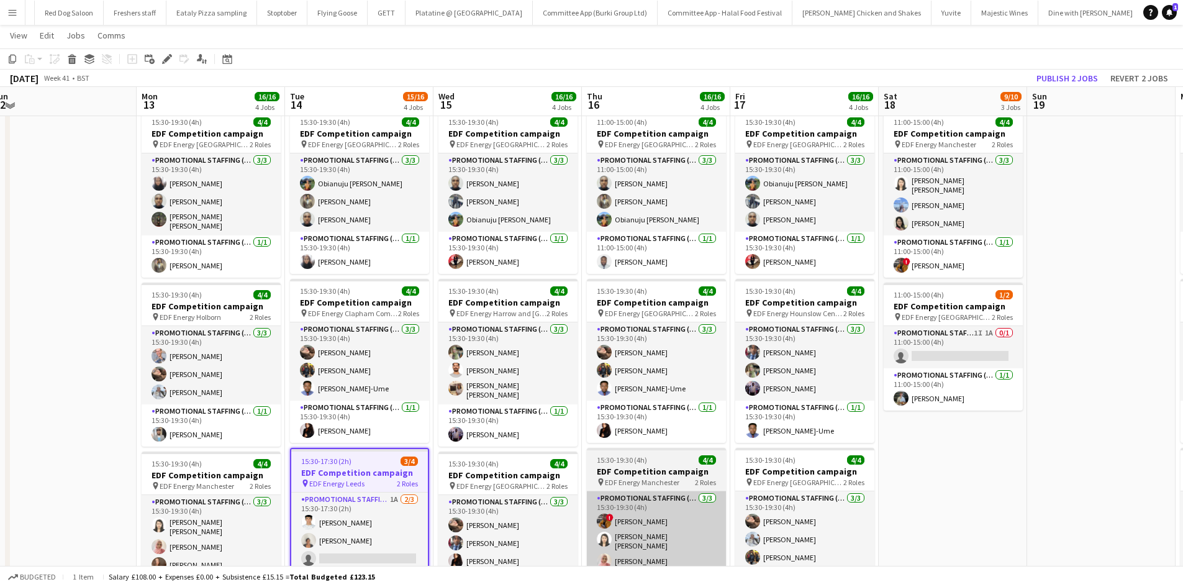
scroll to position [202, 0]
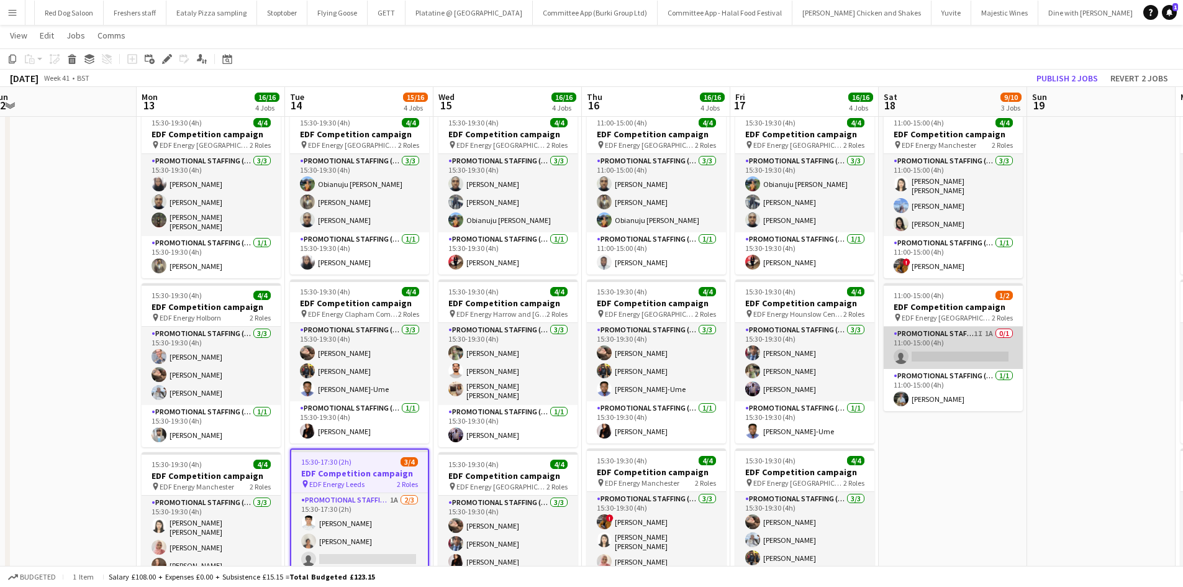
click at [950, 357] on app-card-role "Promotional Staffing (Flyering Staff) 1I 1A 0/1 11:00-15:00 (4h) single-neutral…" at bounding box center [953, 348] width 139 height 42
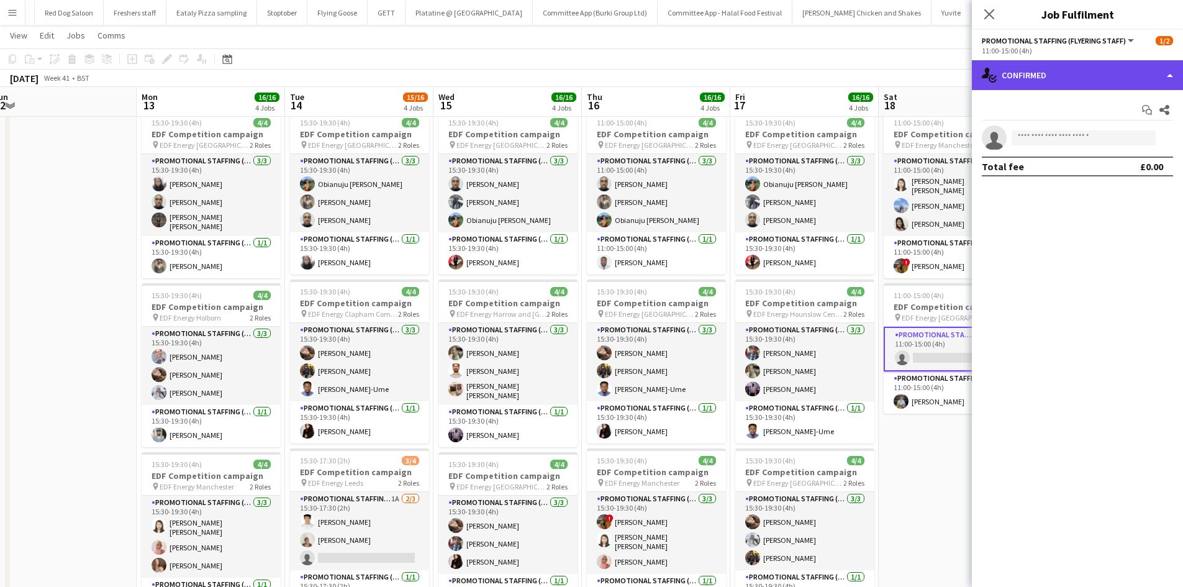
click at [1024, 66] on div "single-neutral-actions-check-2 Confirmed" at bounding box center [1077, 75] width 211 height 30
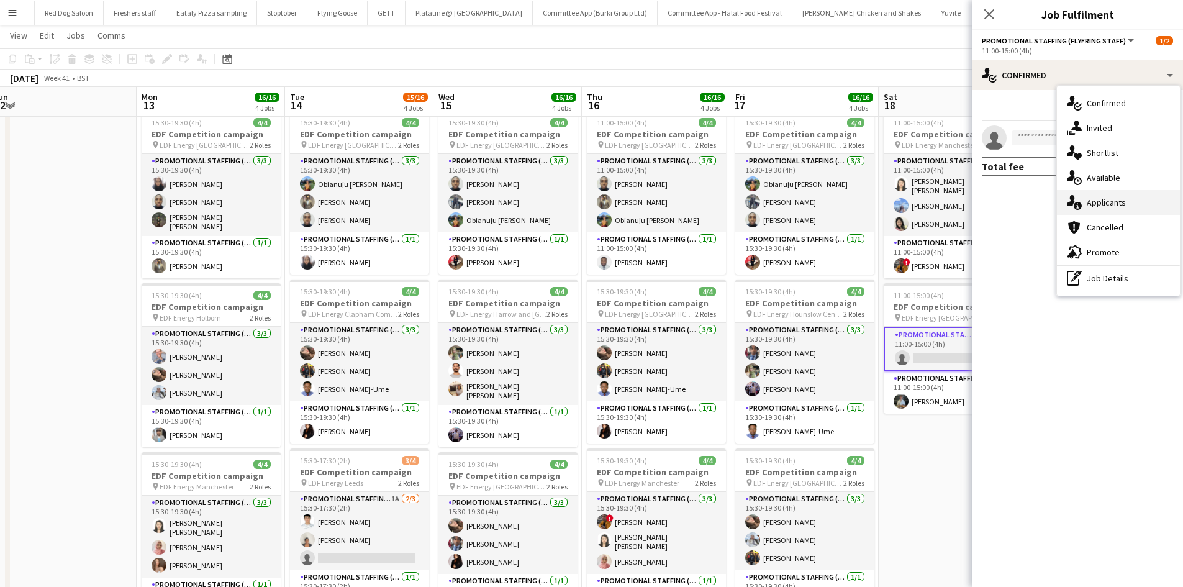
click at [1106, 197] on span "Applicants" at bounding box center [1106, 202] width 39 height 11
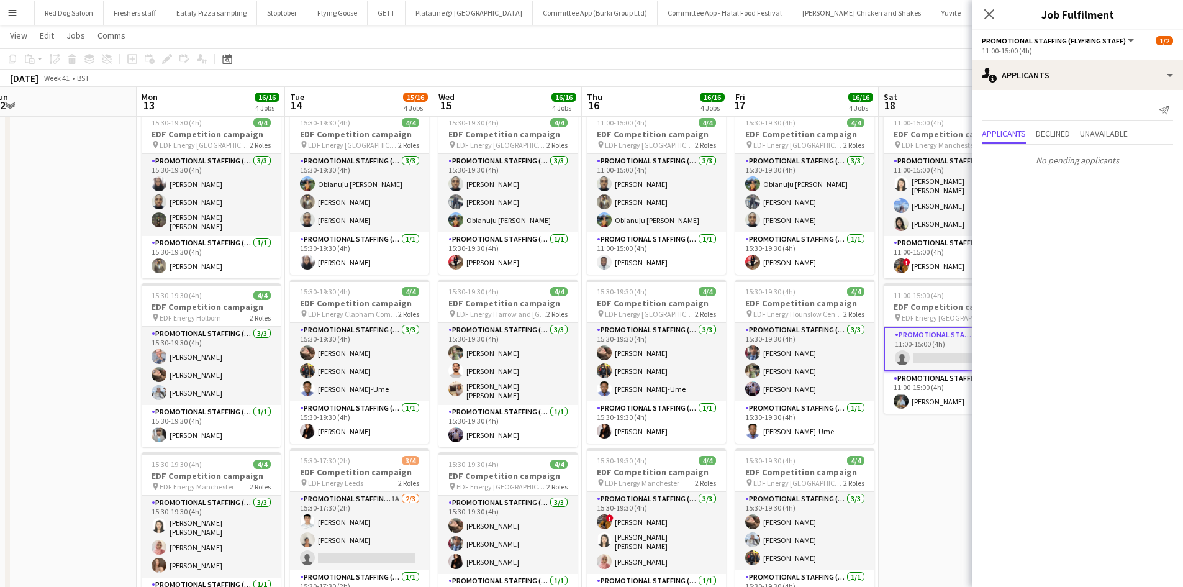
click at [925, 454] on app-date-cell "11:00-15:00 (4h) 4/4 EDF Competition campaign pin EDF Energy Leeds 2 Roles Prom…" at bounding box center [953, 311] width 148 height 749
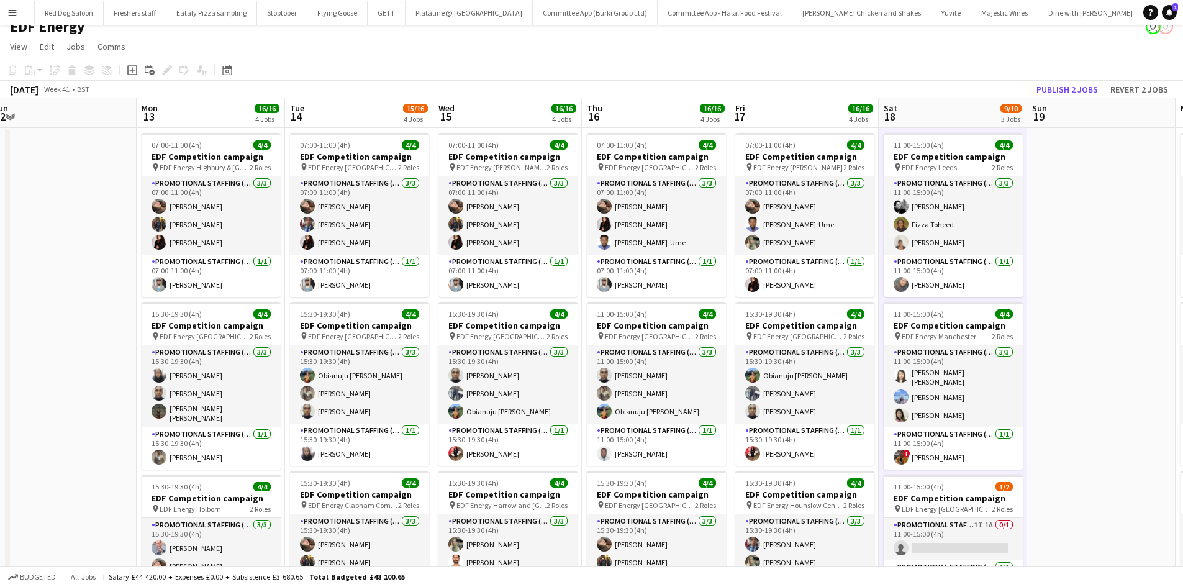
scroll to position [16, 0]
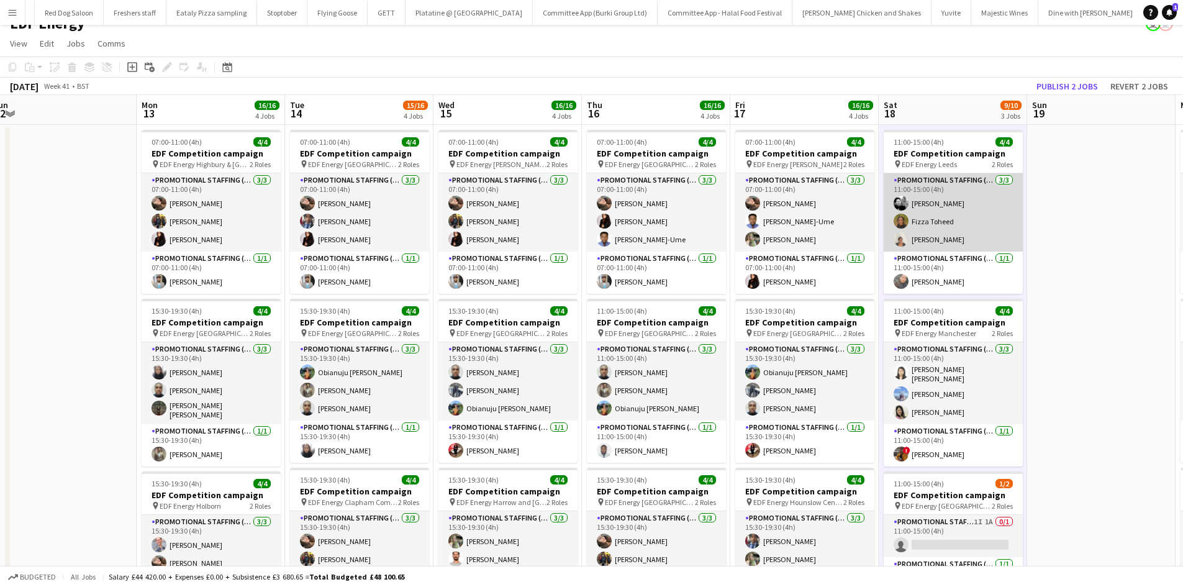
click at [946, 216] on app-card-role "Promotional Staffing (Flyering Staff) [DATE] 11:00-15:00 (4h) [PERSON_NAME] [PE…" at bounding box center [953, 212] width 139 height 78
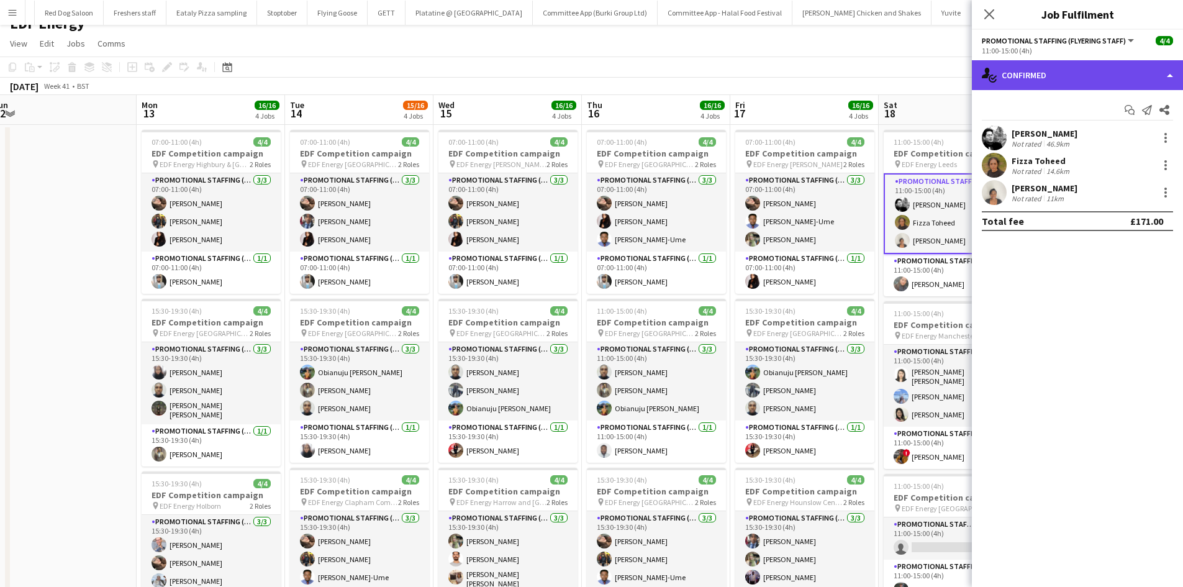
click at [1053, 78] on div "single-neutral-actions-check-2 Confirmed" at bounding box center [1077, 75] width 211 height 30
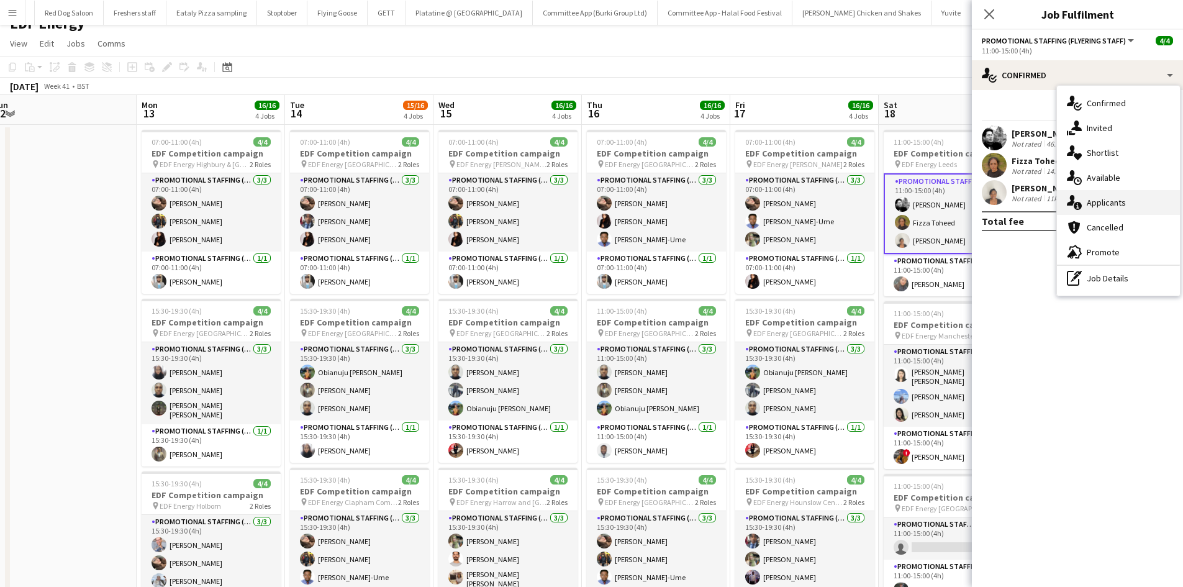
click at [1097, 198] on span "Applicants" at bounding box center [1106, 202] width 39 height 11
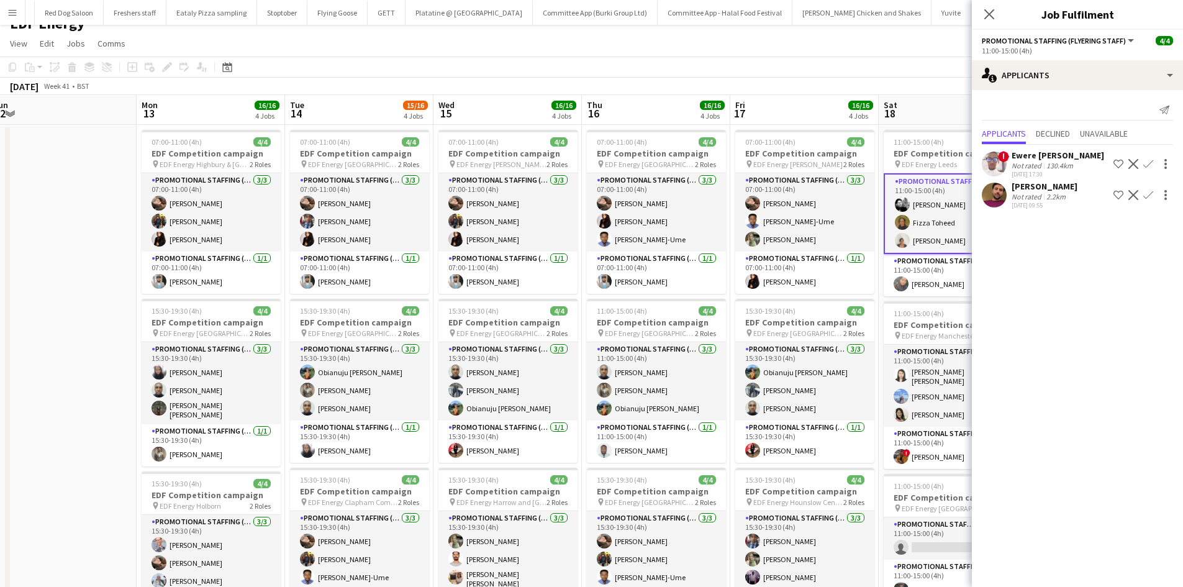
click at [1000, 188] on app-user-avatar at bounding box center [994, 195] width 25 height 25
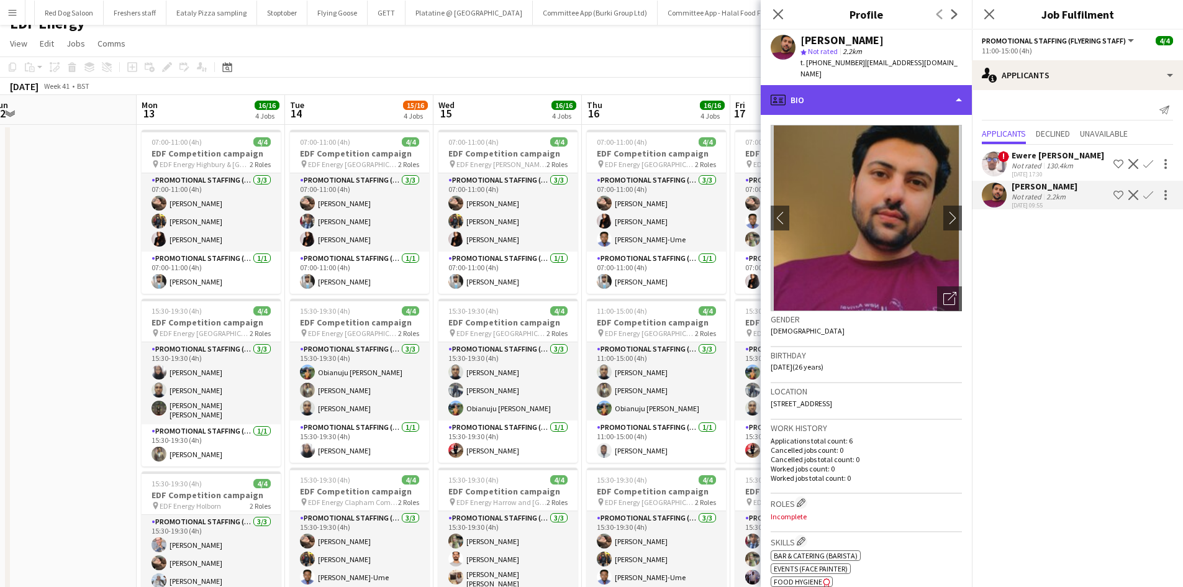
click at [879, 91] on div "profile Bio" at bounding box center [866, 100] width 211 height 30
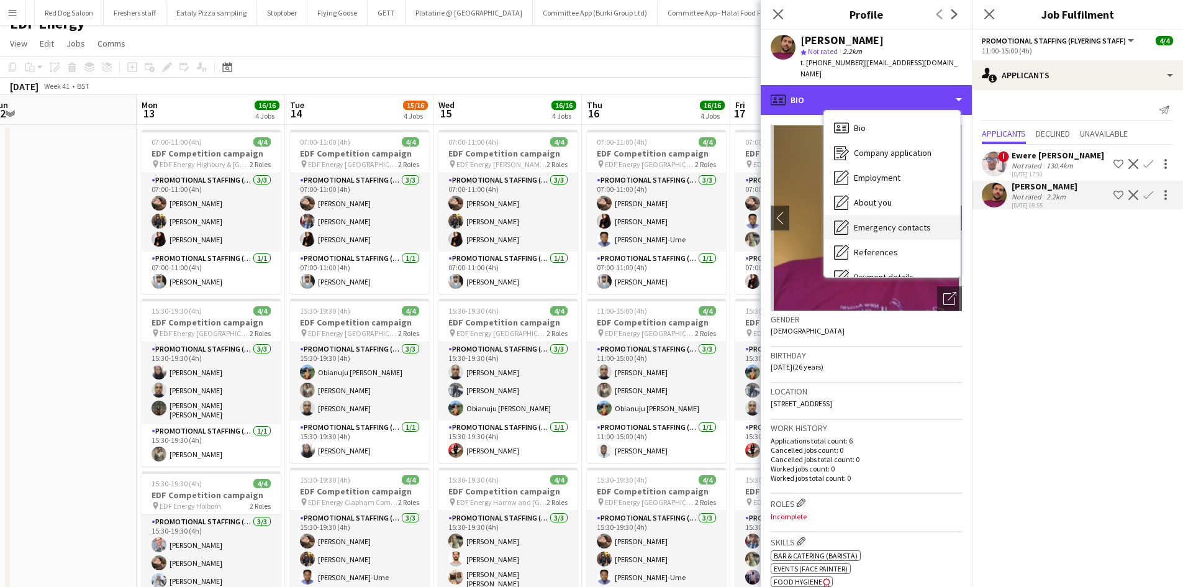
scroll to position [166, 0]
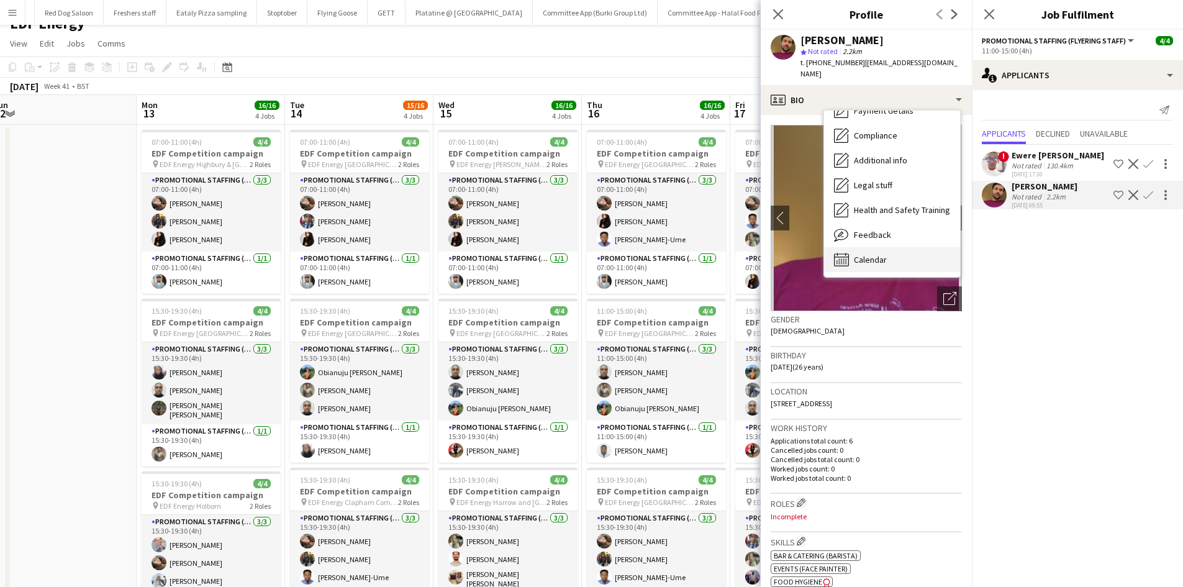
click at [891, 247] on div "Calendar Calendar" at bounding box center [892, 259] width 136 height 25
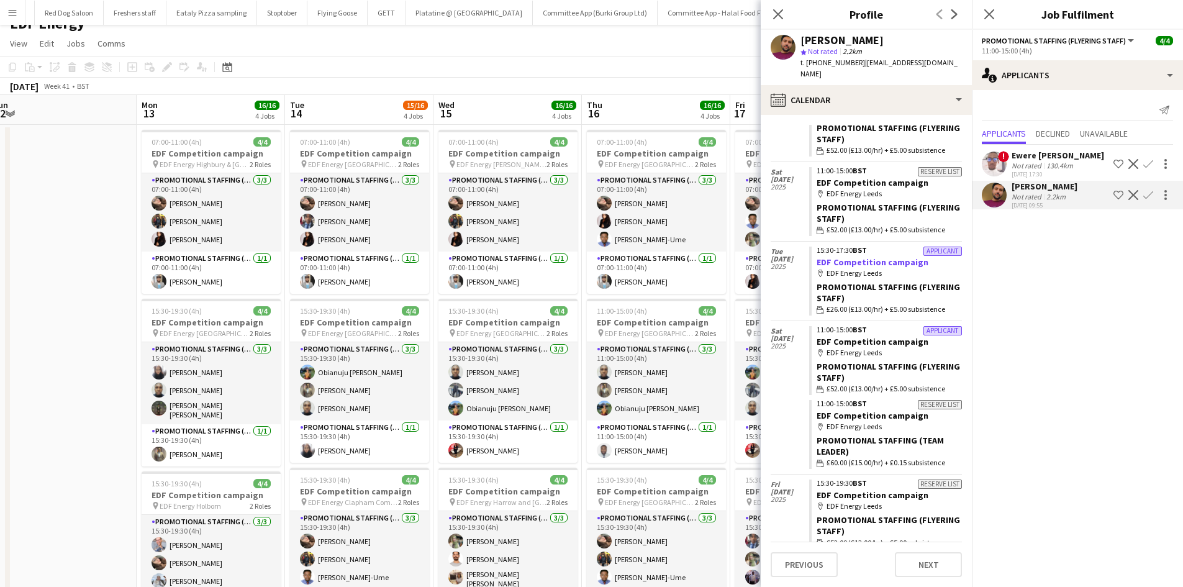
scroll to position [0, 0]
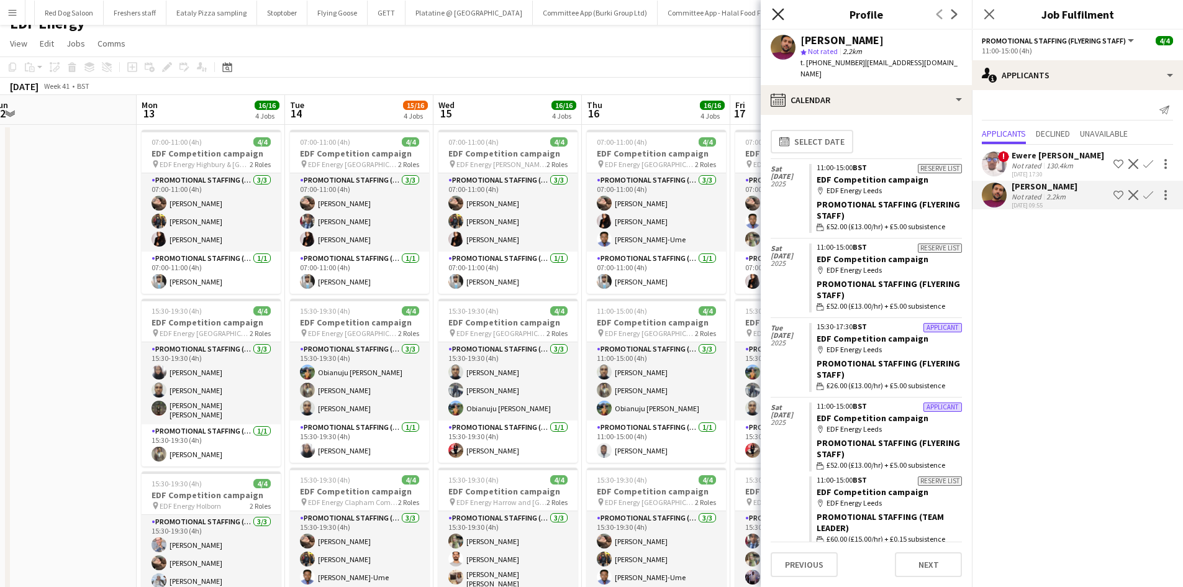
click at [783, 16] on icon "Close pop-in" at bounding box center [778, 14] width 12 height 12
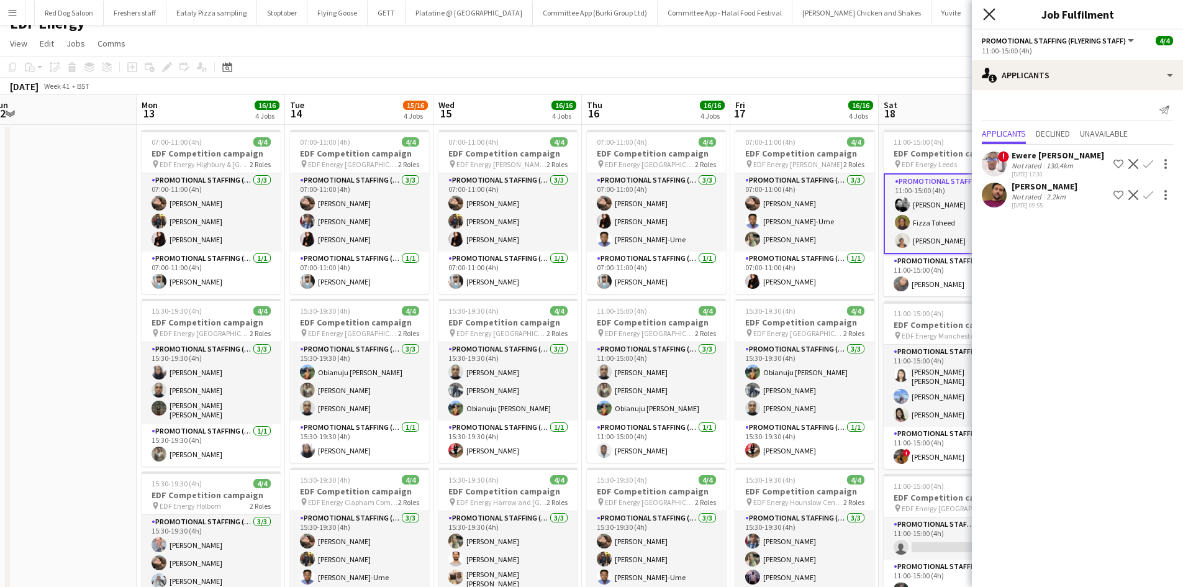
click at [991, 11] on icon "Close pop-in" at bounding box center [989, 14] width 12 height 12
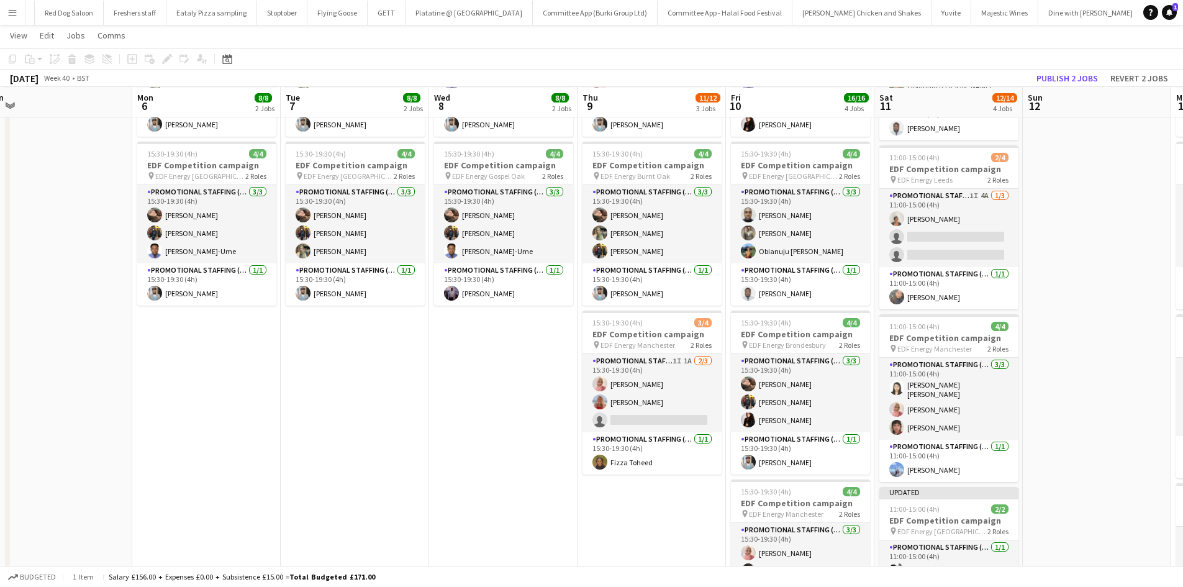
scroll to position [172, 0]
